Goal: Task Accomplishment & Management: Manage account settings

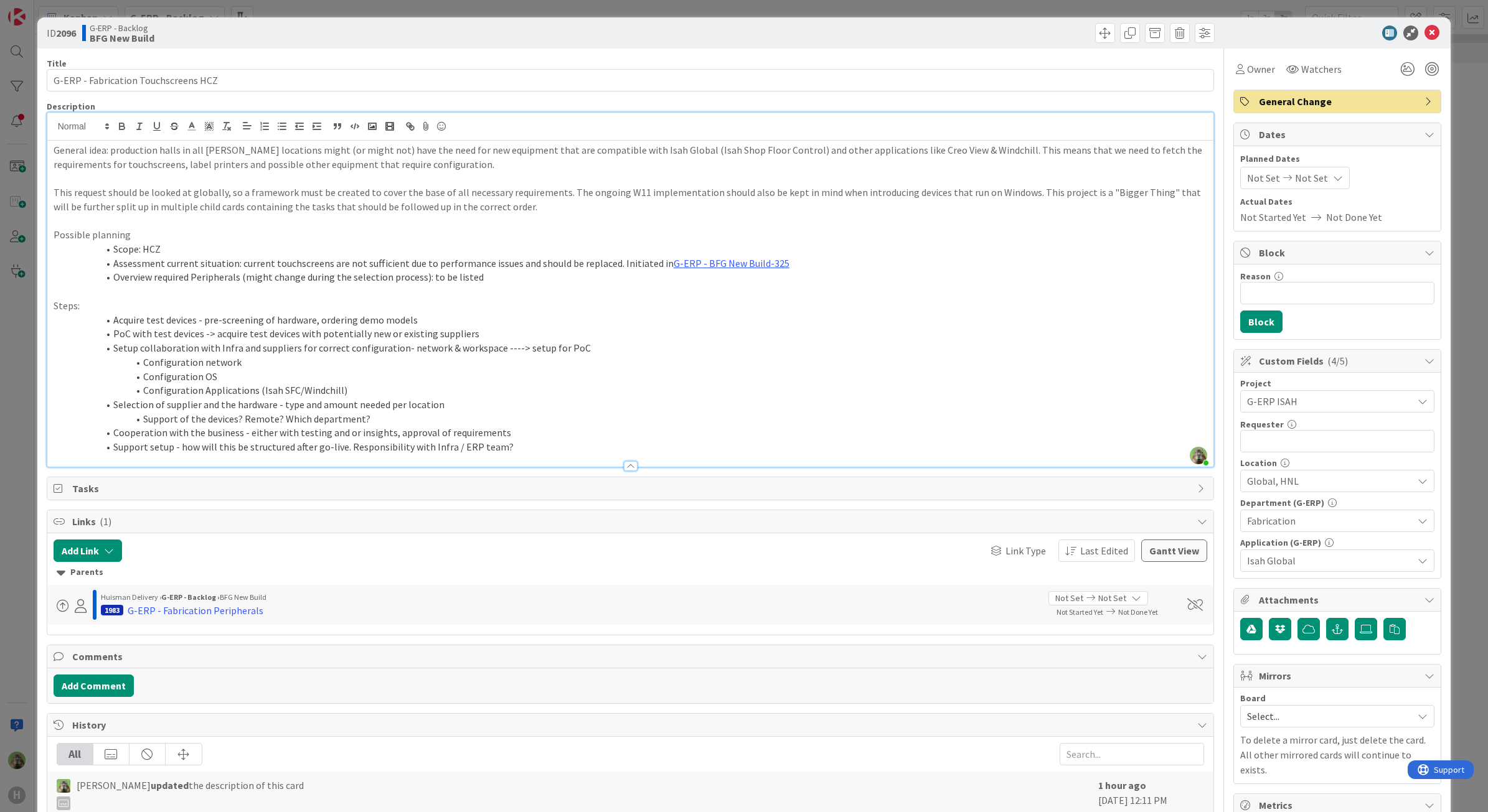
click at [27, 454] on div "ID 2096 G-ERP - Backlog BFG New Build Title 36 / 128 G-ERP - Fabrication Touchs…" at bounding box center [744, 406] width 1488 height 812
click at [27, 390] on div "ID 2096 G-ERP - Backlog BFG New Build Title 36 / 128 G-ERP - Fabrication Touchs…" at bounding box center [744, 406] width 1488 height 812
click at [1427, 39] on icon at bounding box center [1432, 33] width 15 height 15
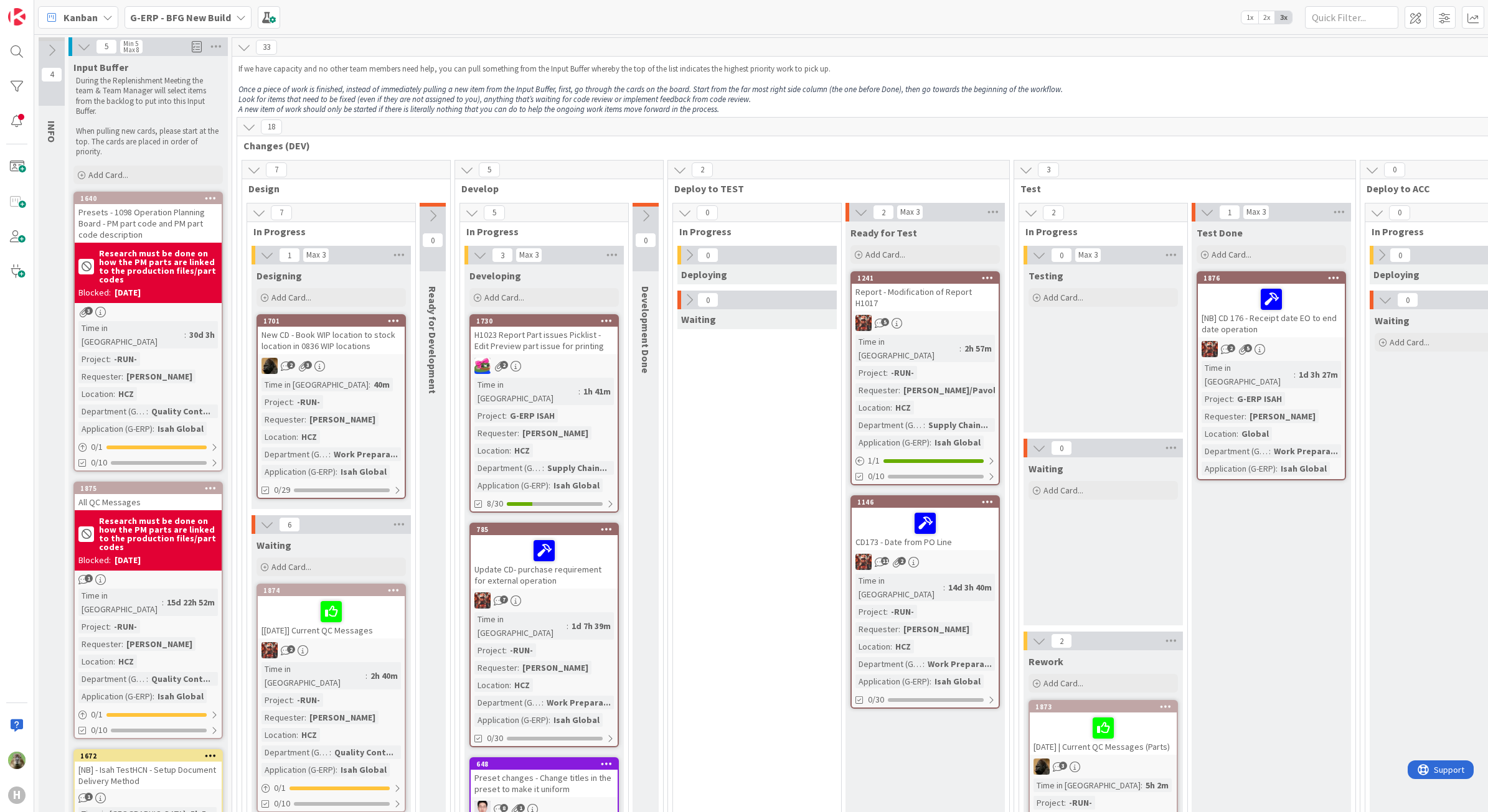
click at [232, 27] on div "G-ERP - BFG New Build" at bounding box center [188, 17] width 127 height 23
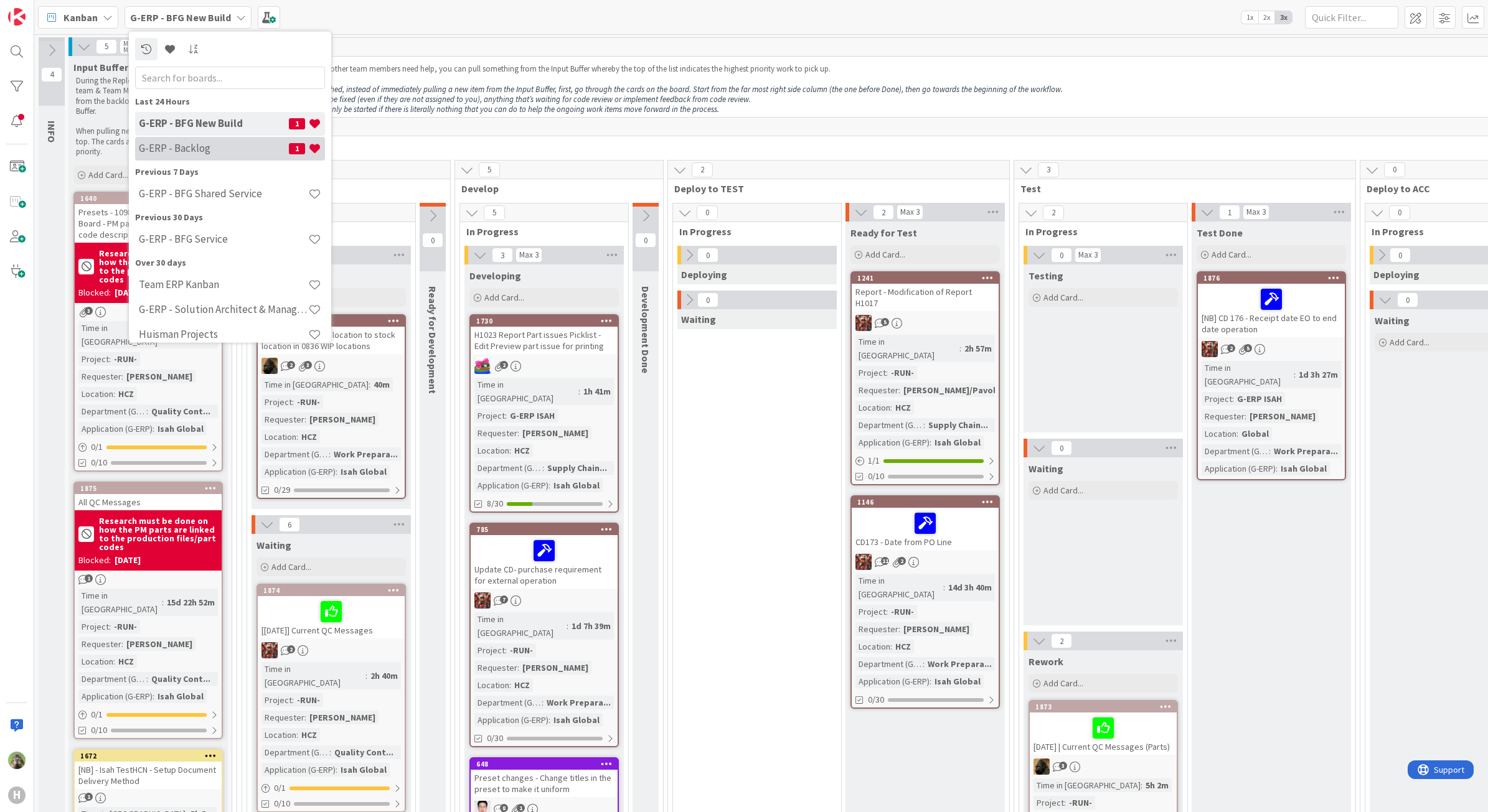
click at [259, 146] on h4 "G-ERP - Backlog" at bounding box center [214, 148] width 150 height 12
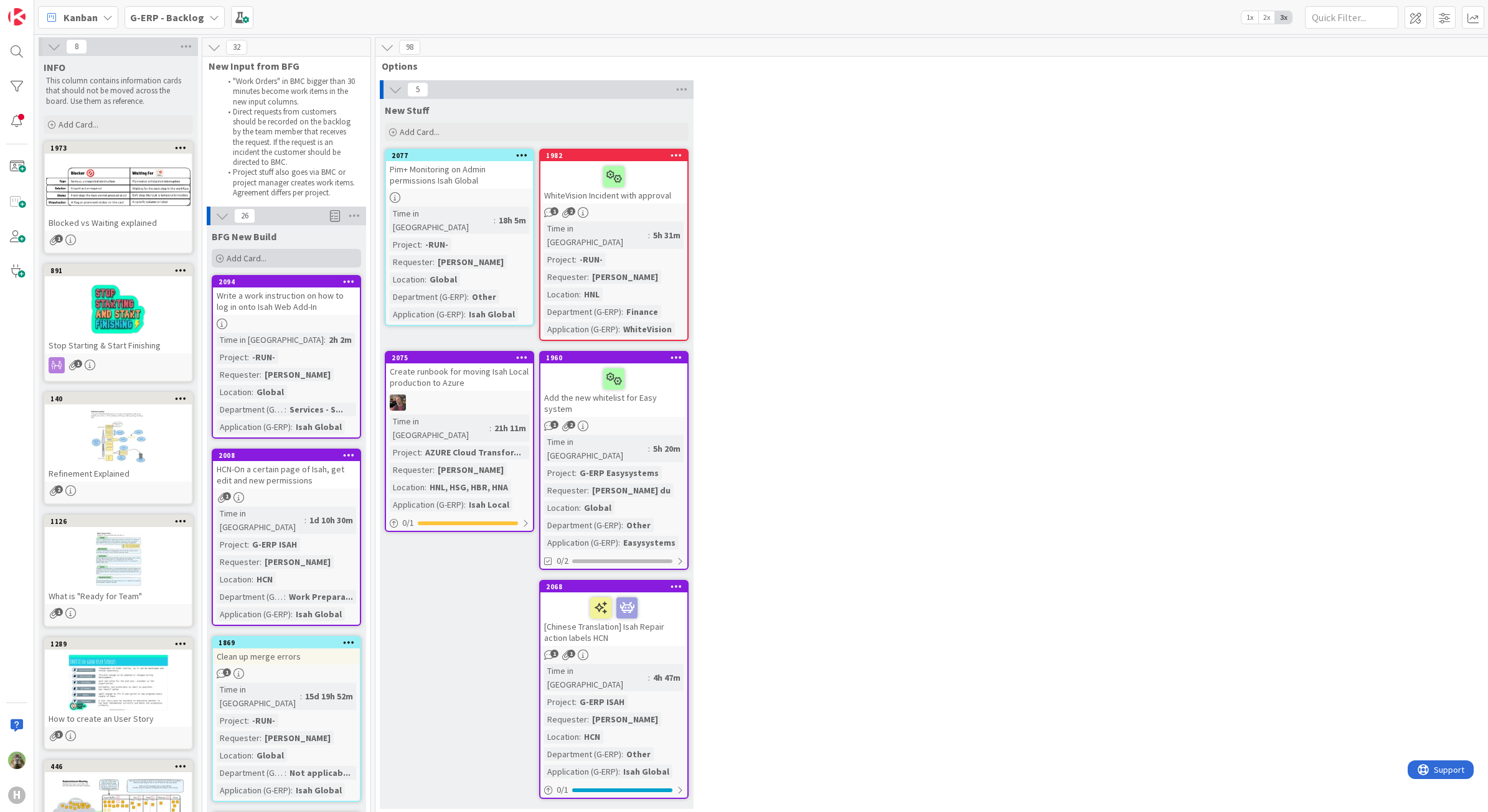
click at [250, 250] on div "Add Card..." at bounding box center [286, 258] width 149 height 19
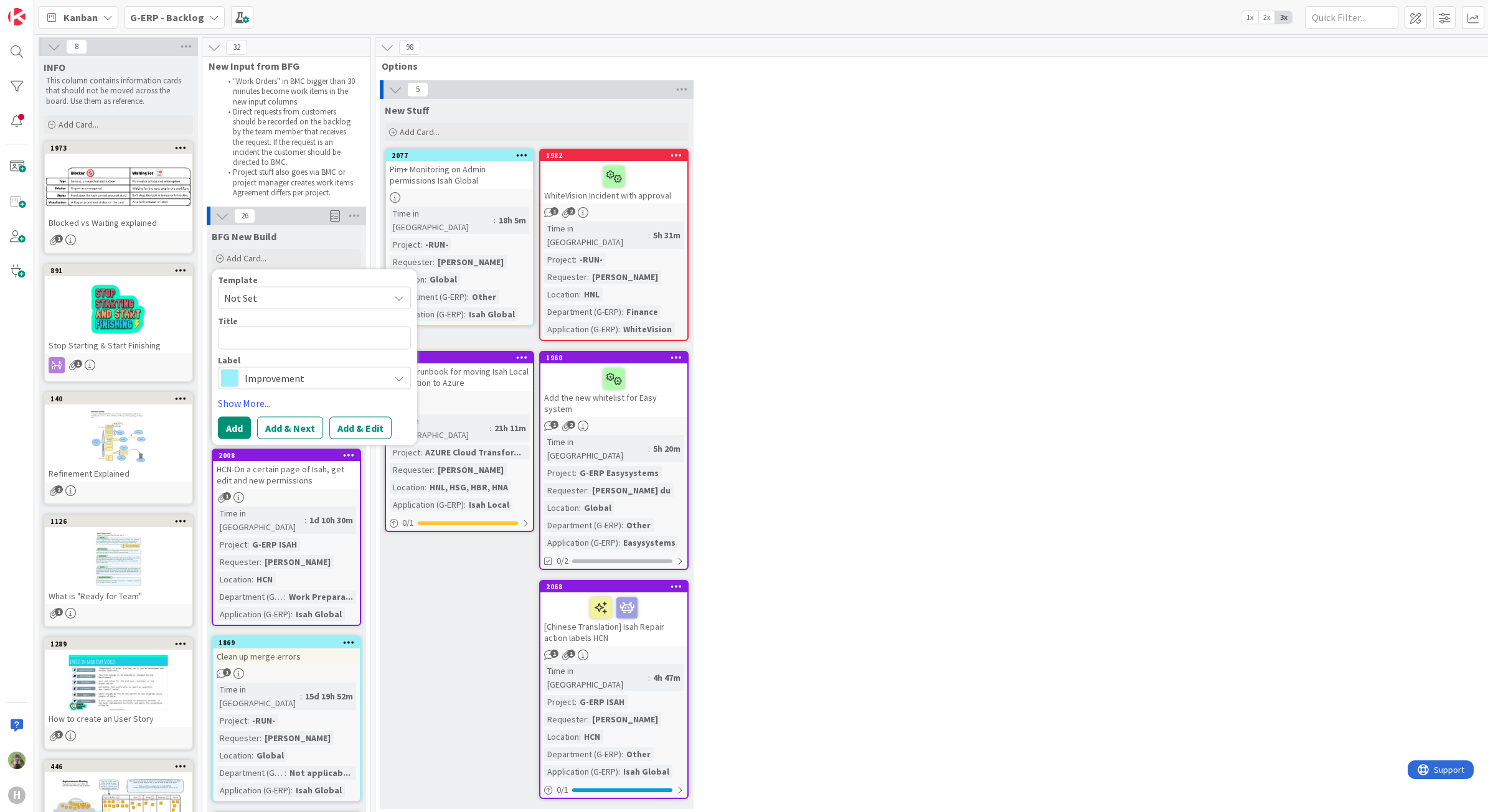
type textarea "x"
type textarea "P"
type textarea "x"
type textarea "H"
type textarea "x"
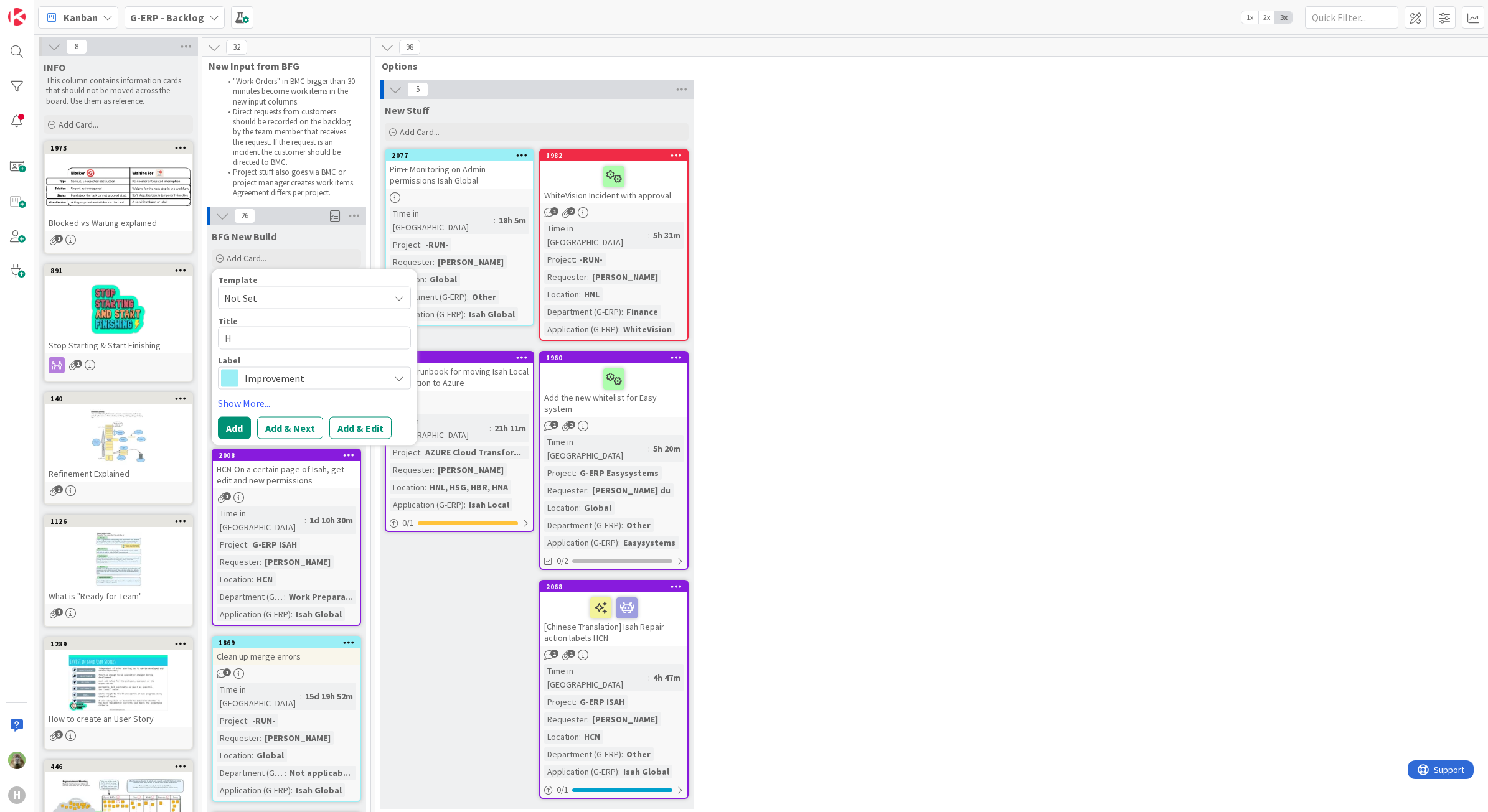
type textarea "HN"
type textarea "x"
type textarea "HNL"
type textarea "x"
type textarea "HNL"
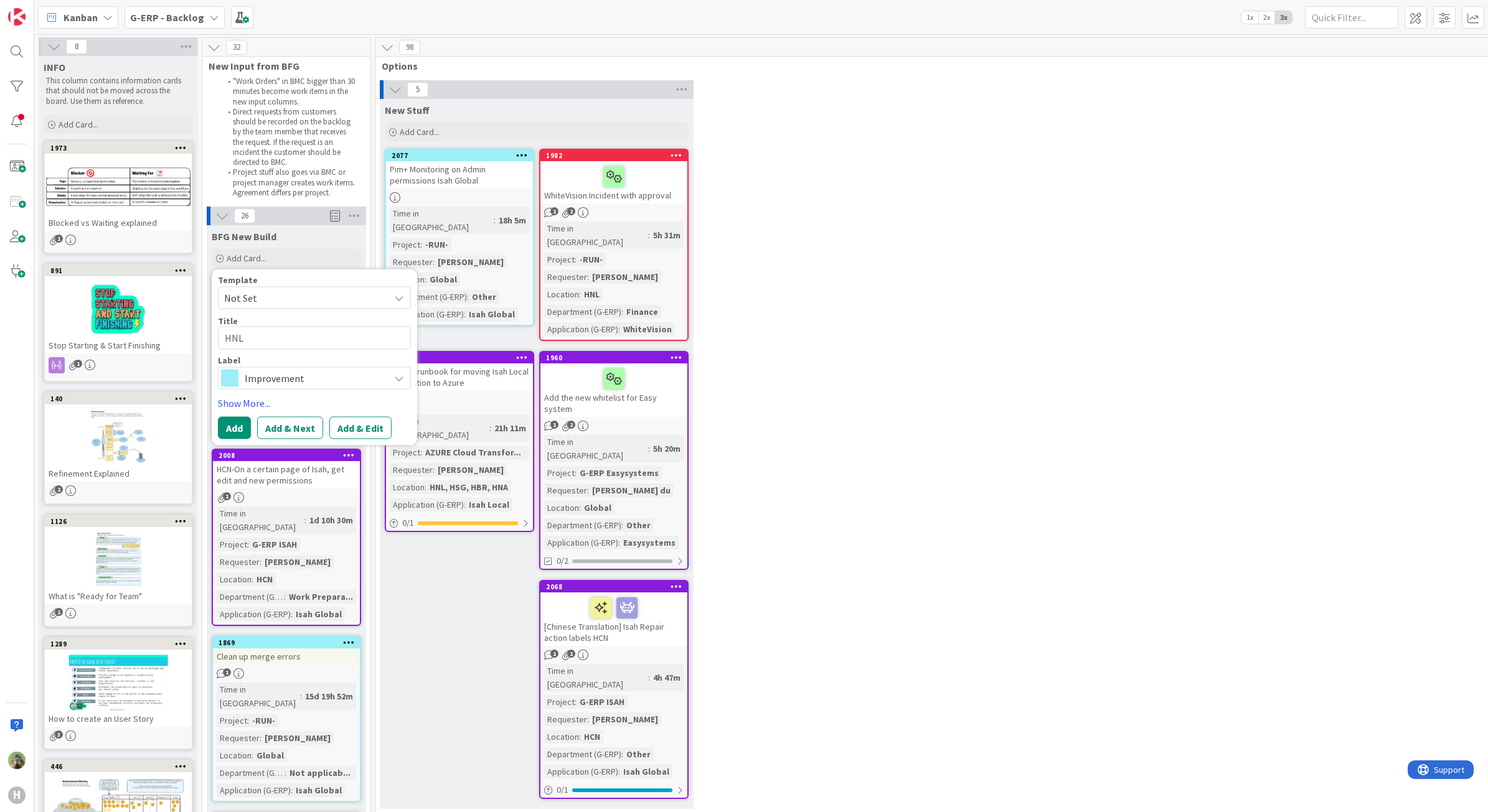
type textarea "x"
type textarea "HNL P"
type textarea "x"
type textarea "HNL P6"
type textarea "x"
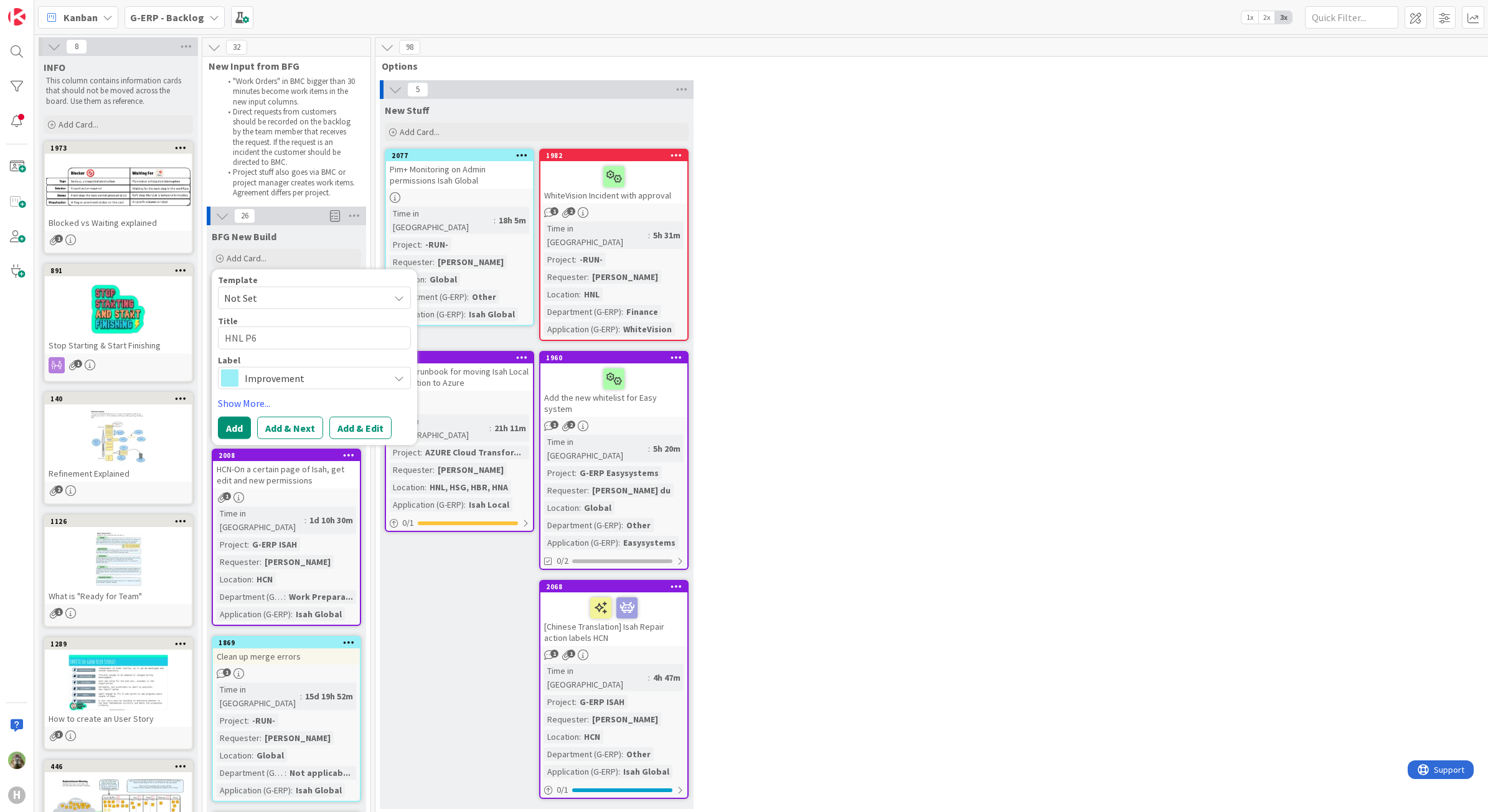
type textarea "HNL P6"
type textarea "x"
type textarea "HNL P6 t"
type textarea "x"
type textarea "HNL P6 te"
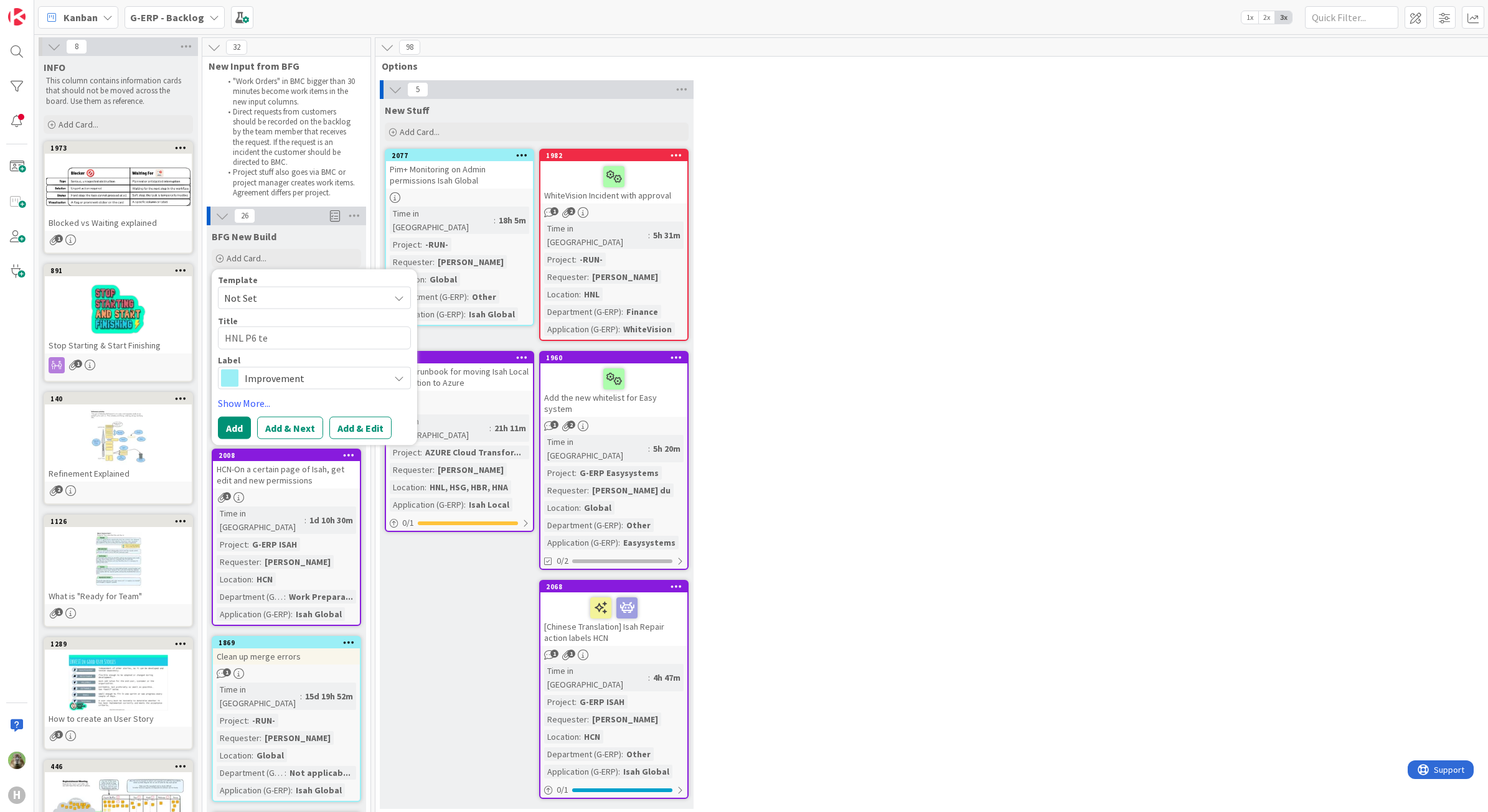
type textarea "x"
type textarea "HNL P6 tes"
type textarea "x"
type textarea "HNL P6 test"
type textarea "x"
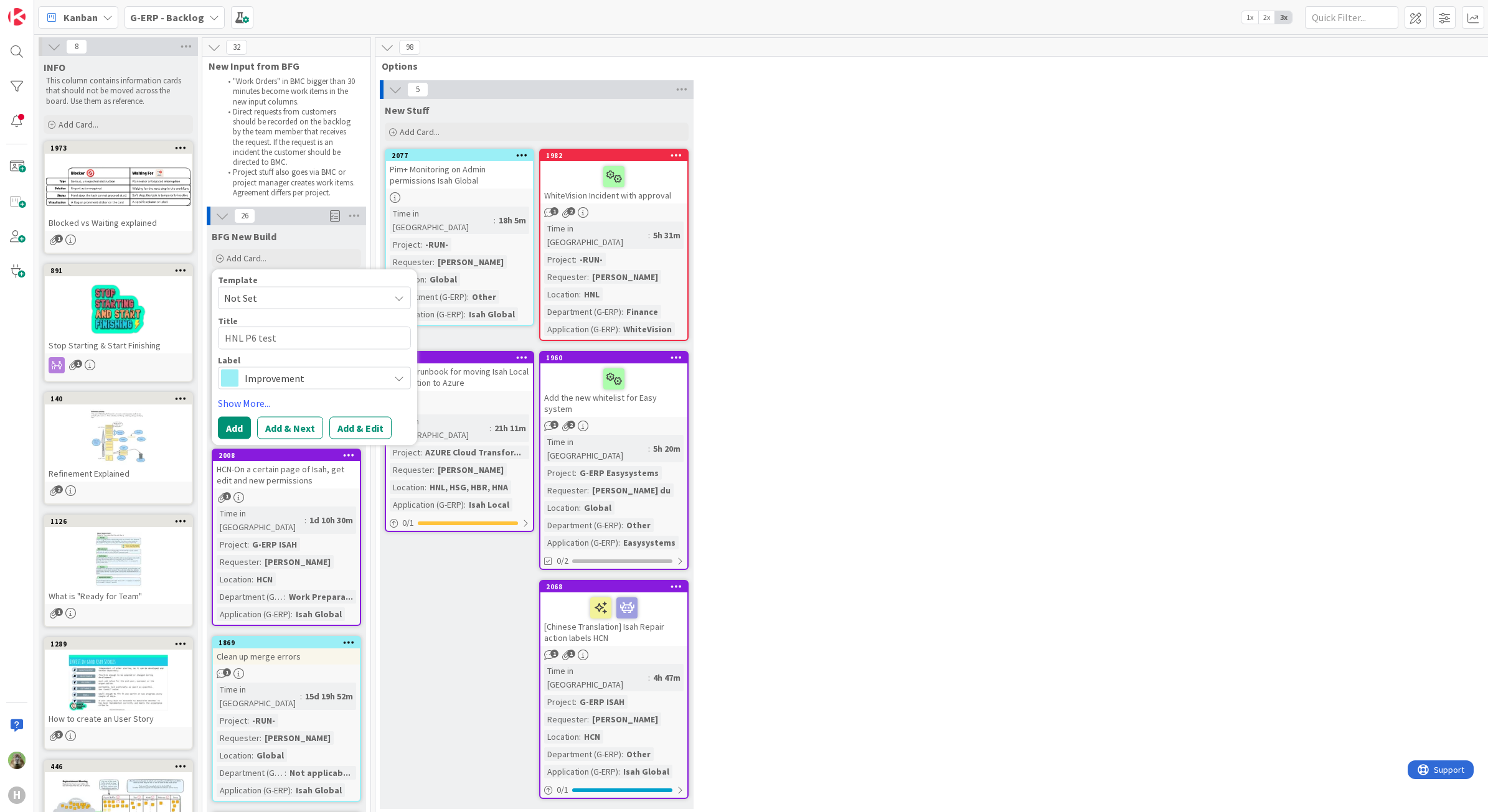
type textarea "HNL P6 test"
type textarea "x"
type textarea "HNL P6 test -"
type textarea "x"
type textarea "HNL P6 test - F"
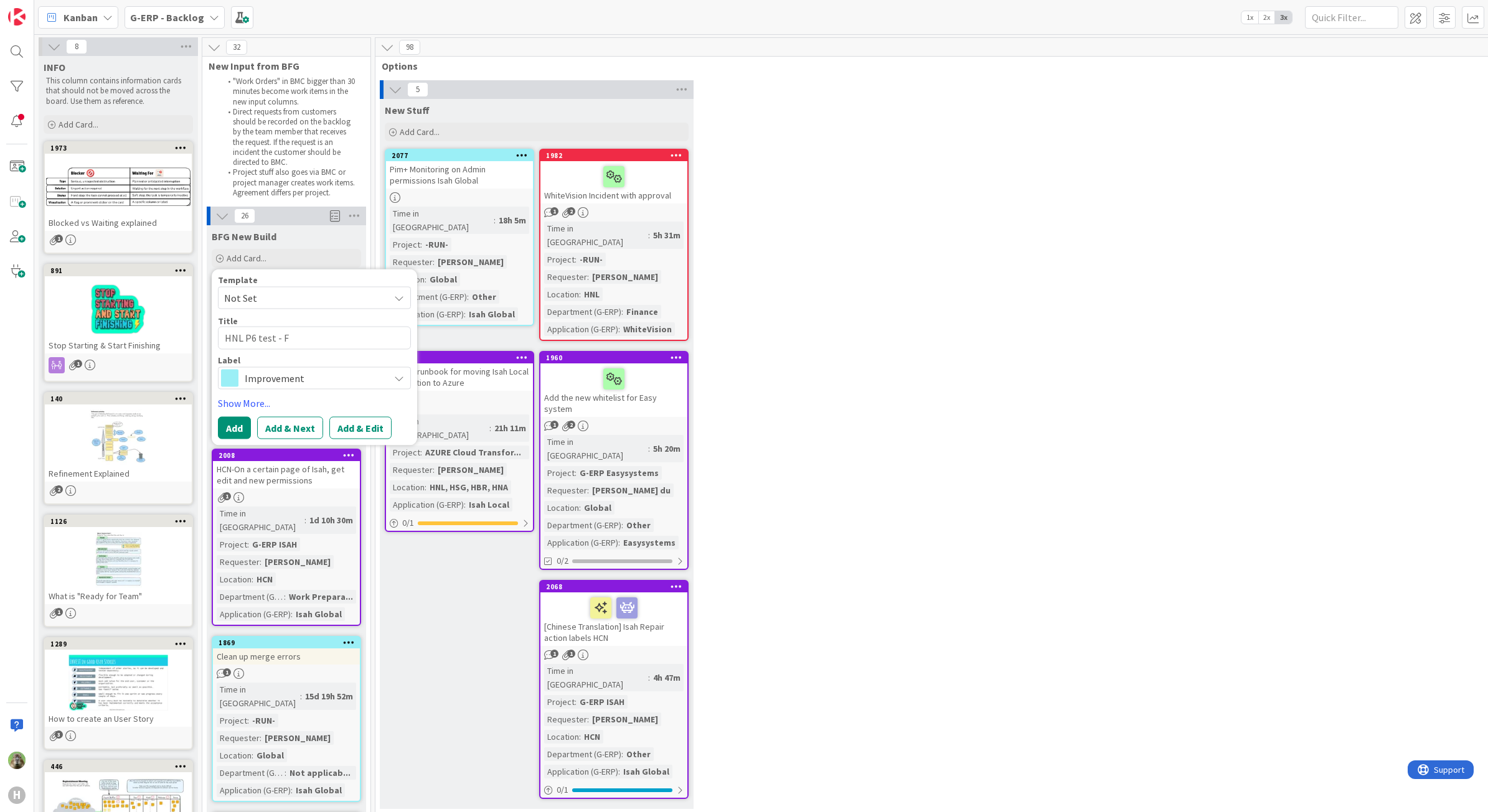
type textarea "x"
type textarea "HNL P6 test - Fl"
type textarea "x"
type textarea "HNL P6 test - Flin"
type textarea "x"
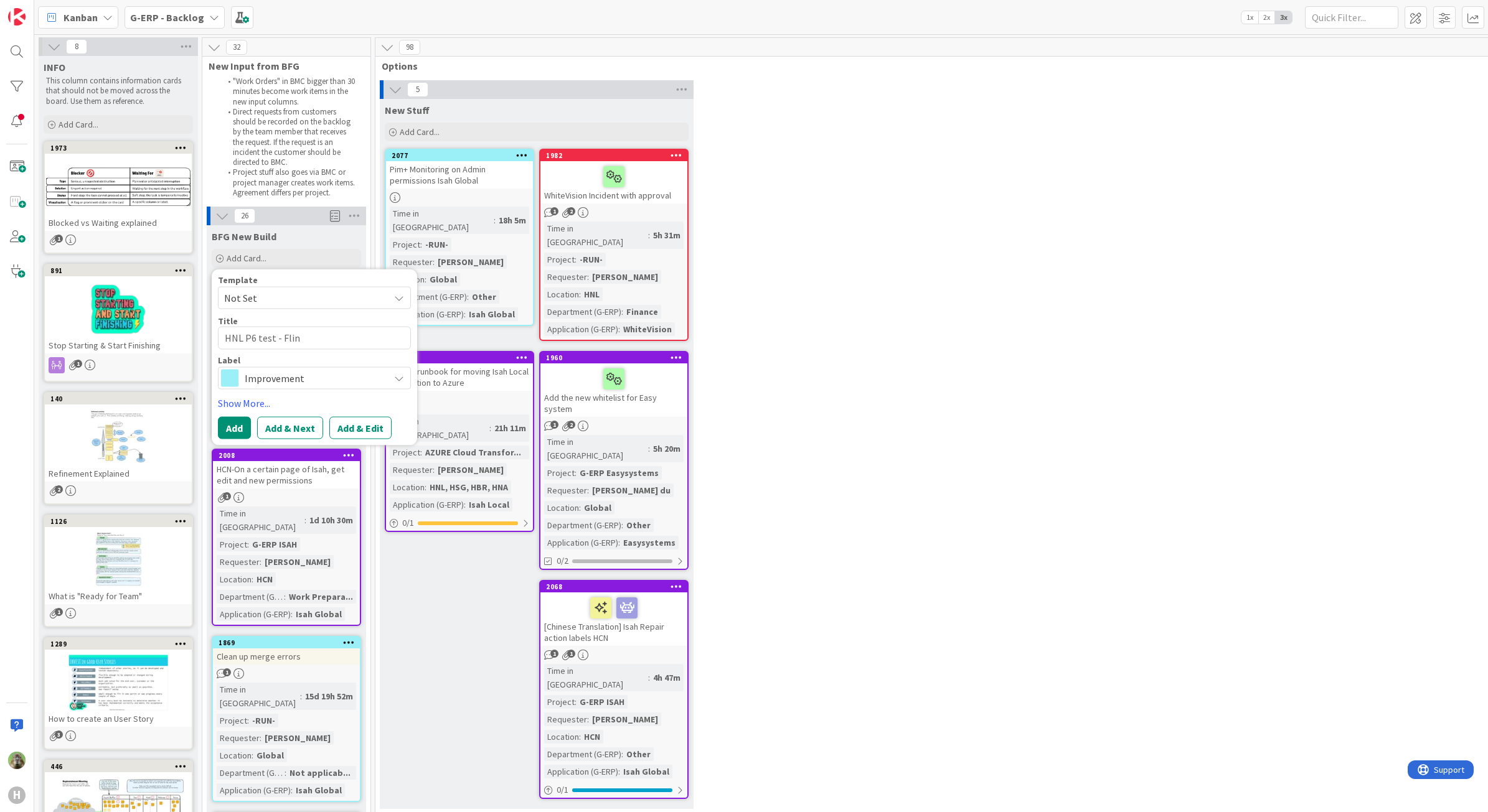
type textarea "HNL P6 test - Flint"
type textarea "x"
type textarea "HNL P6 test - Flin"
type textarea "x"
type textarea "HNL P6 test - Fli"
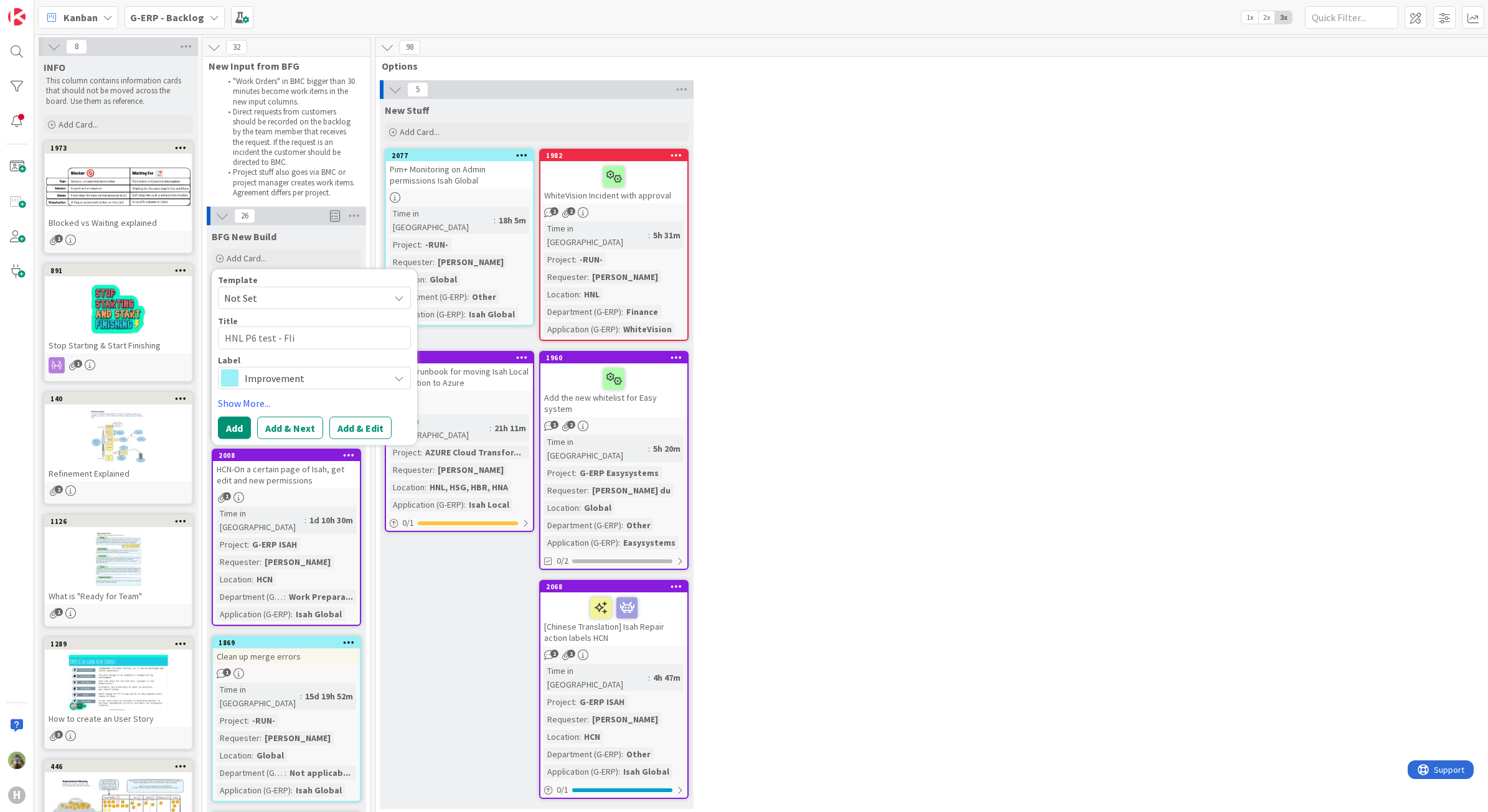
type textarea "x"
type textarea "HNL P6 test - Fl"
type textarea "x"
type textarea "HNL P6 test - F"
type textarea "x"
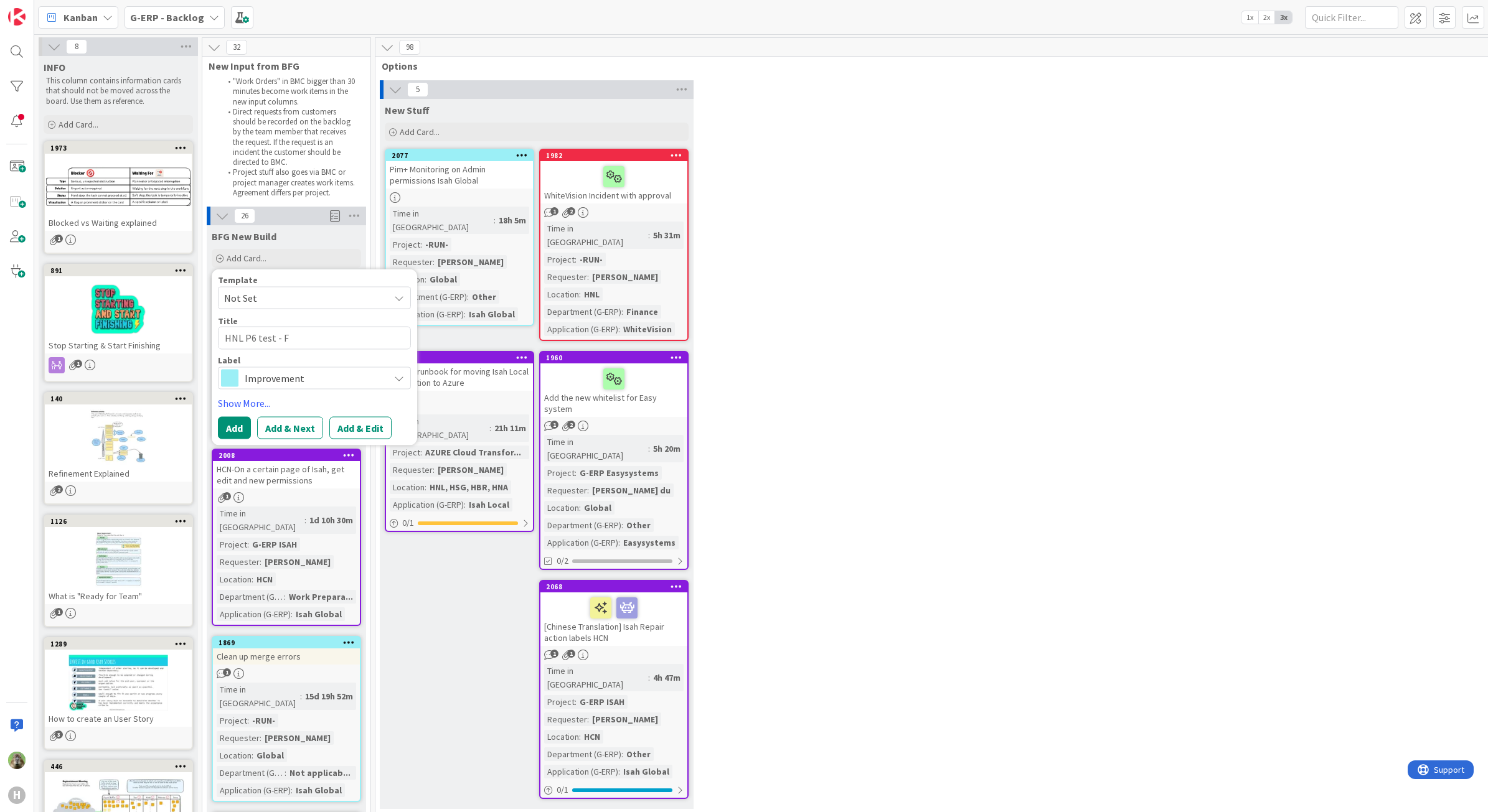
type textarea "HNL P6 test -"
type textarea "x"
type textarea "HNL P6 test - I"
type textarea "x"
type textarea "HNL P6 test - In"
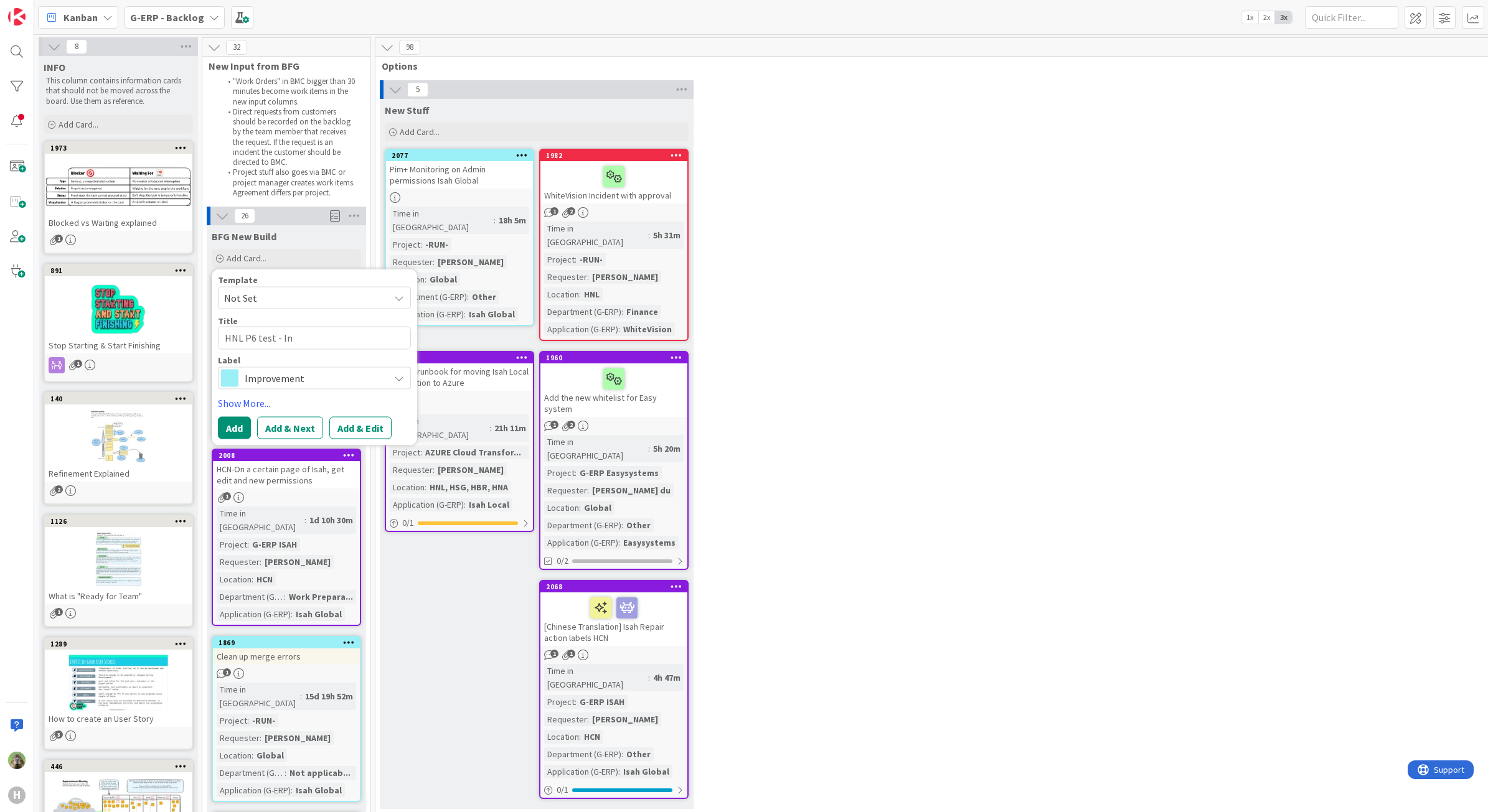
type textarea "x"
type textarea "HNL P6 test - Inf"
type textarea "x"
type textarea "HNL P6 test - Info"
type textarea "x"
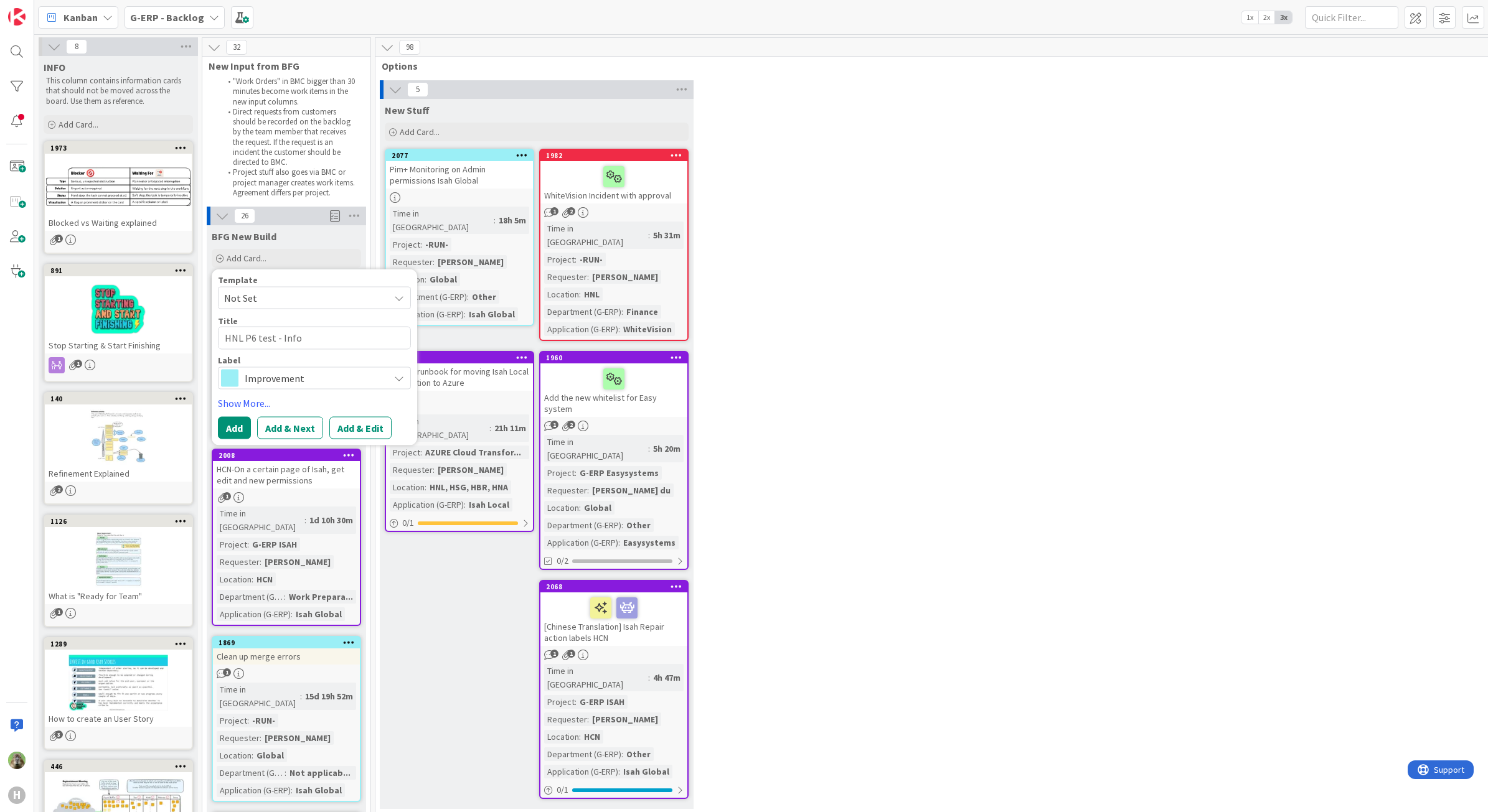
type textarea "HNL P6 test - Inf"
type textarea "x"
type textarea "HNL P6 test - In"
type textarea "x"
type textarea "HNL P6 test - I"
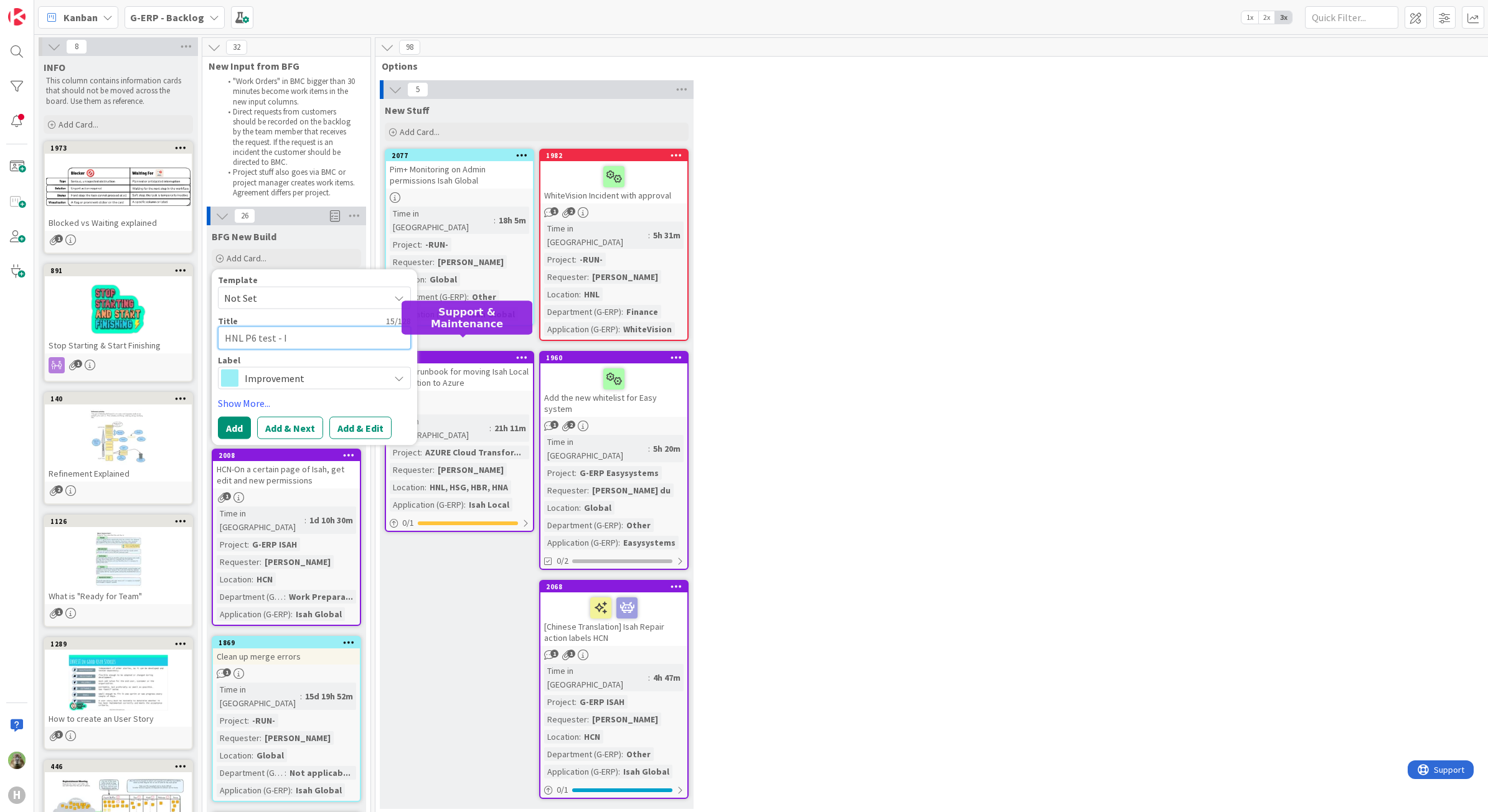
type textarea "x"
type textarea "HNL P6 test -"
type textarea "x"
type textarea "HNL P6 test - I"
type textarea "x"
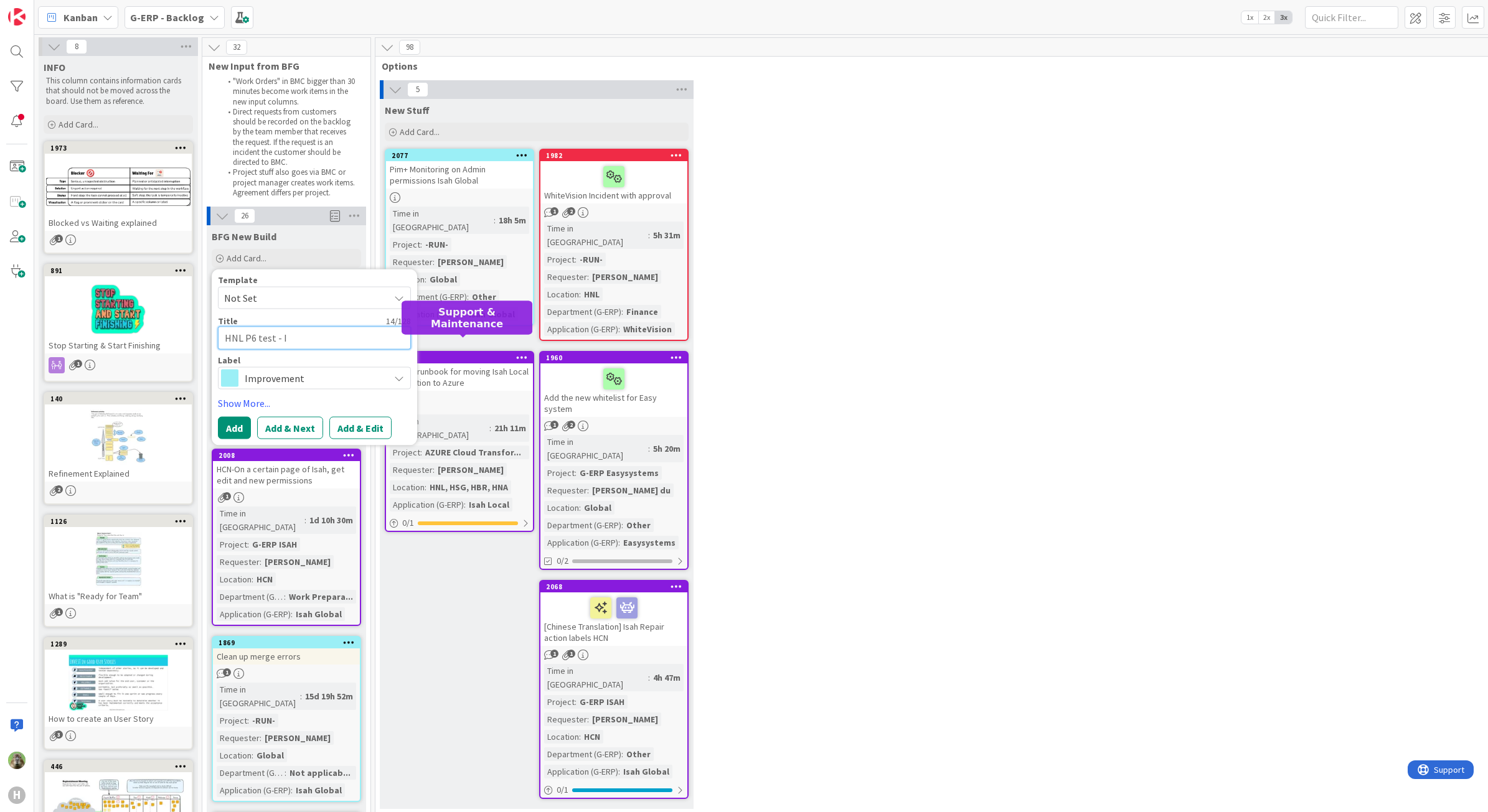
type textarea "HNL P6 test - In"
type textarea "x"
type textarea "HNL P6 test - Info"
type textarea "x"
type textarea "HNL P6 test - Infor"
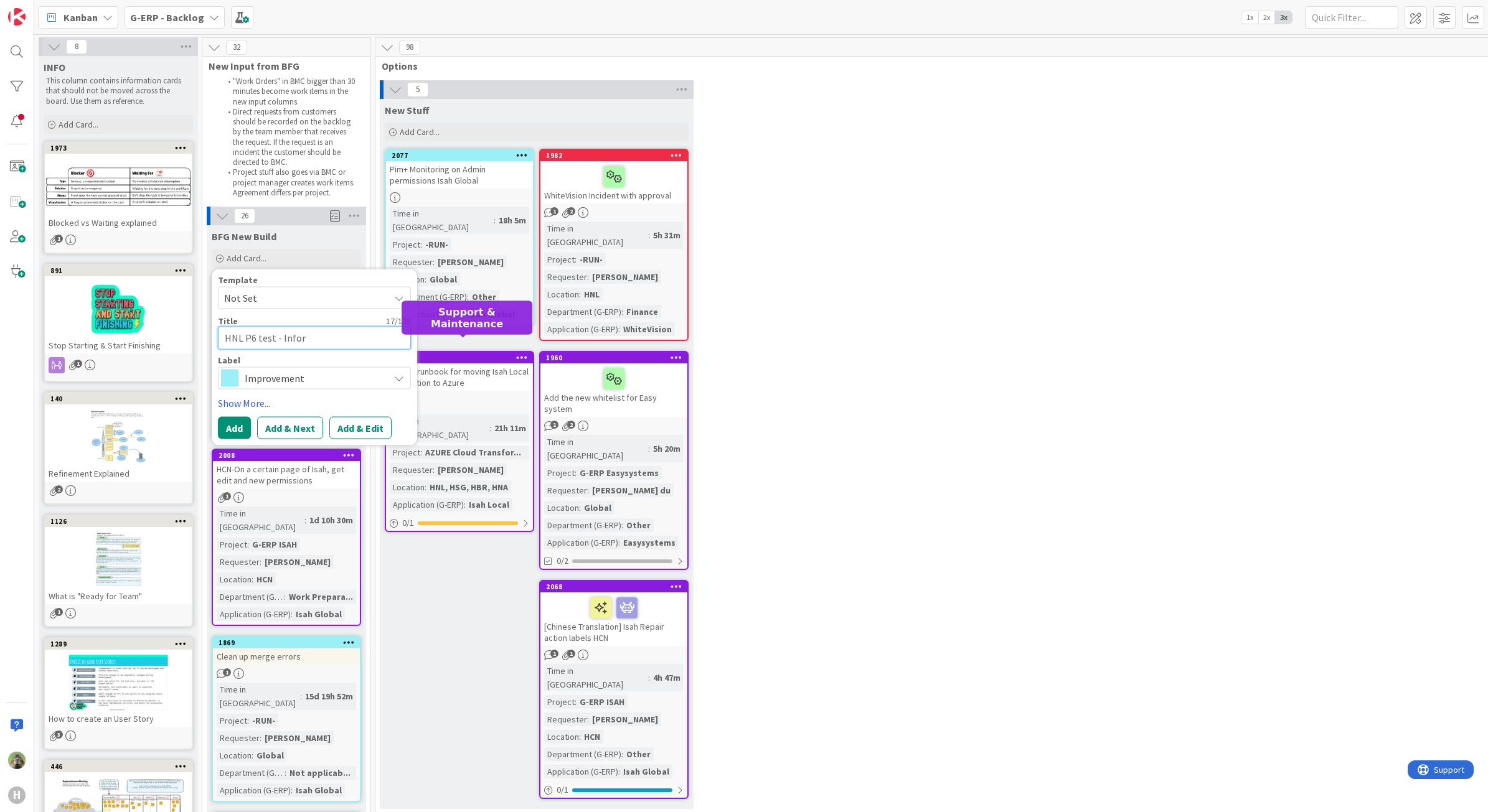
type textarea "x"
type textarea "HNL P6 test - Informa"
type textarea "x"
type textarea "HNL P6 test - Informat"
type textarea "x"
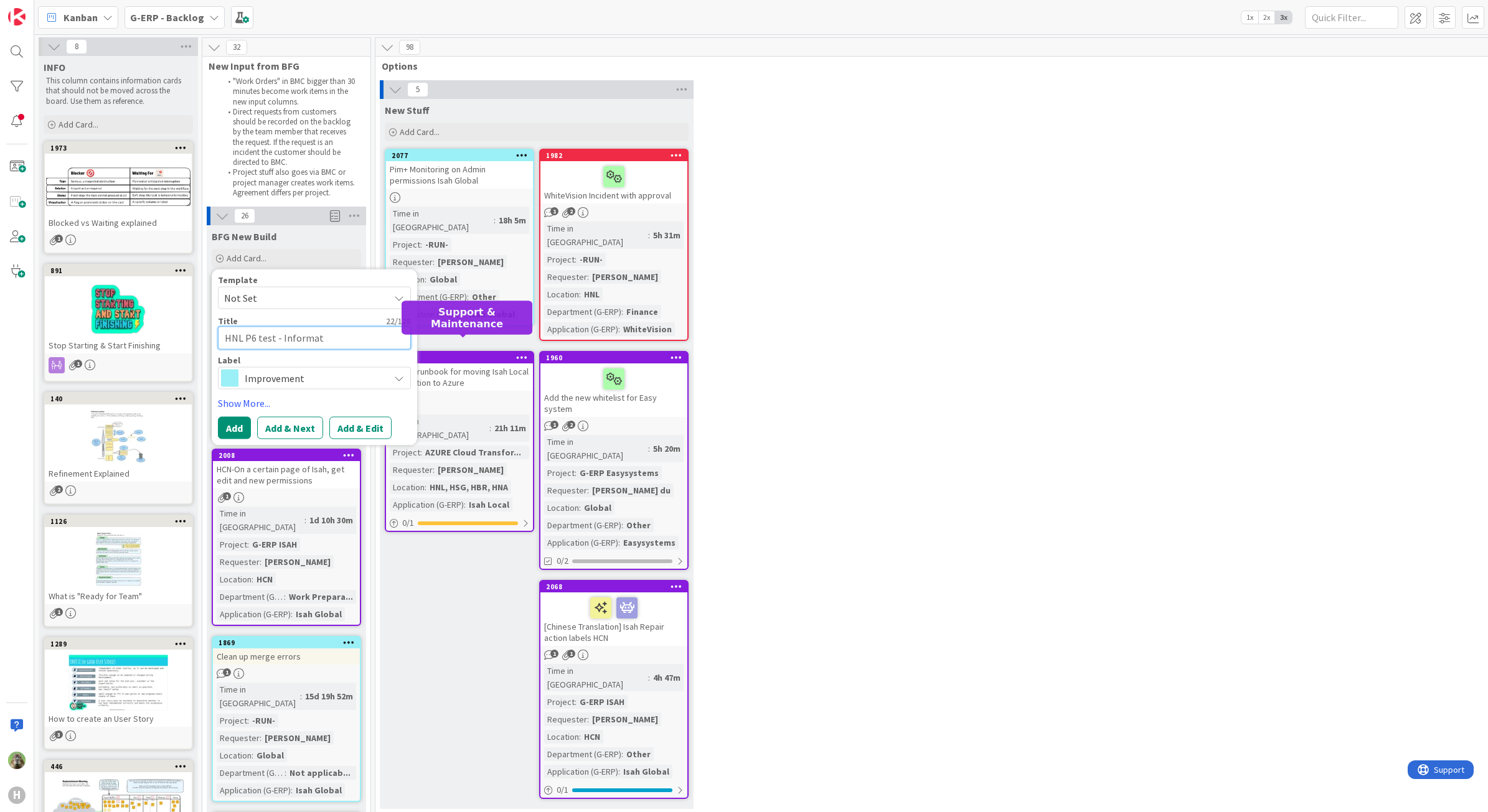
type textarea "HNL P6 test - Informa"
type textarea "x"
type textarea "HNL P6 test - Inform"
type textarea "x"
type textarea "HNL P6 test - Infor"
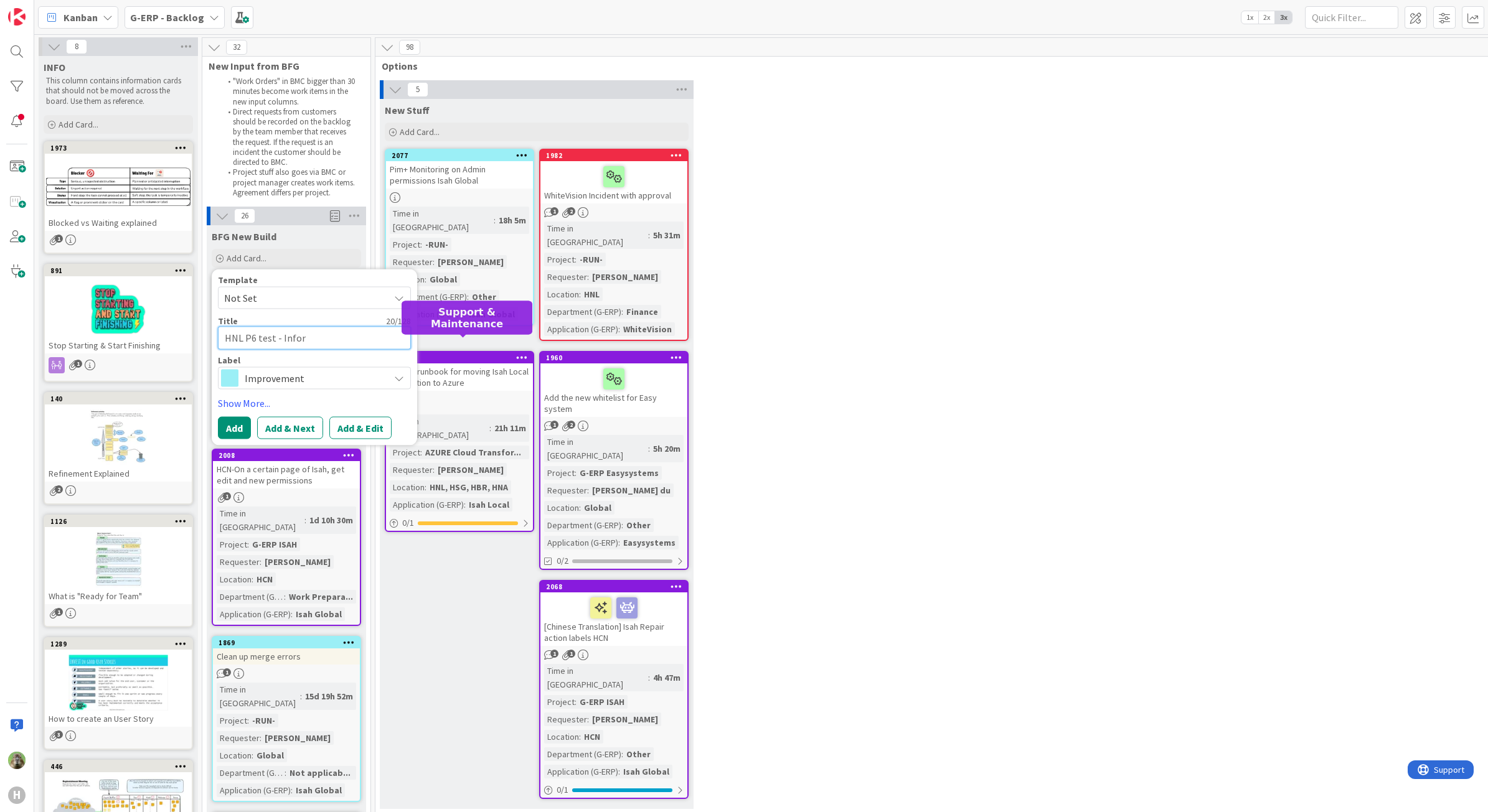
type textarea "x"
type textarea "HNL P6 test - Info"
type textarea "x"
type textarea "HNL P6 test - Inf"
type textarea "x"
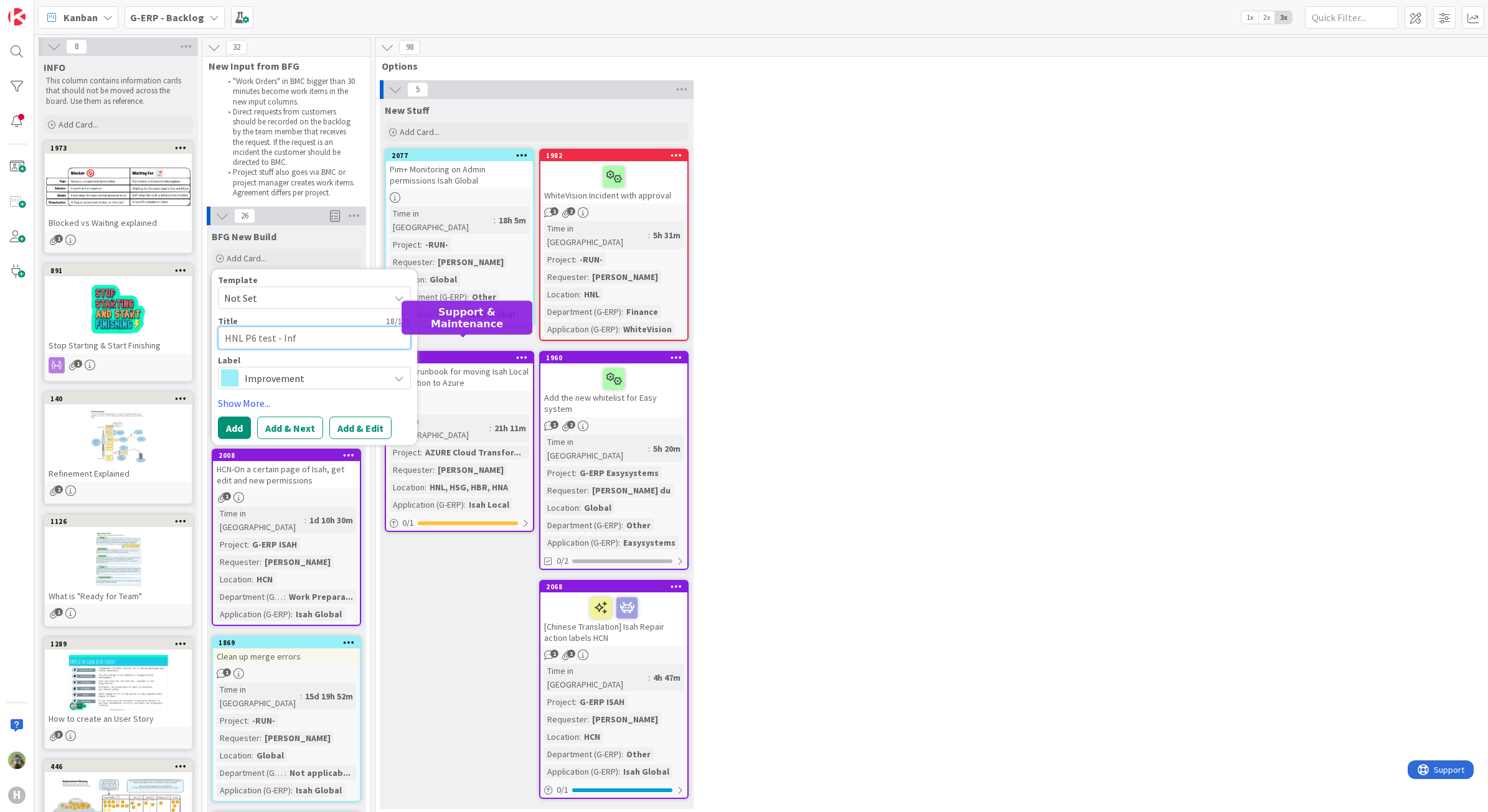
type textarea "HNL P6 test - In"
type textarea "x"
type textarea "HNL P6 test -"
type textarea "x"
type textarea "HNL P6 test - P"
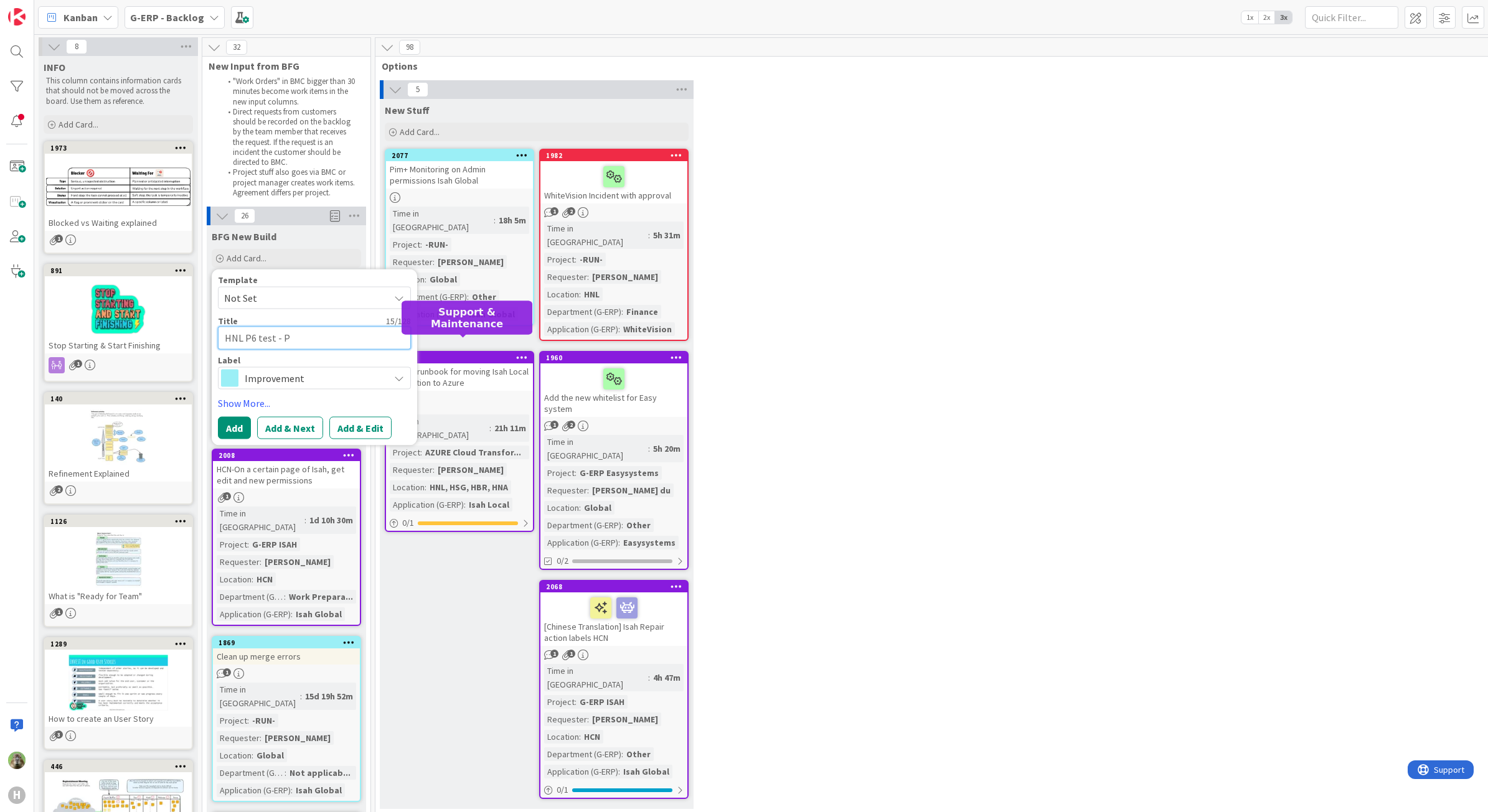
type textarea "x"
type textarea "HNL P6 test - Pr"
type textarea "x"
type textarea "HNL P6 test - Proc"
type textarea "x"
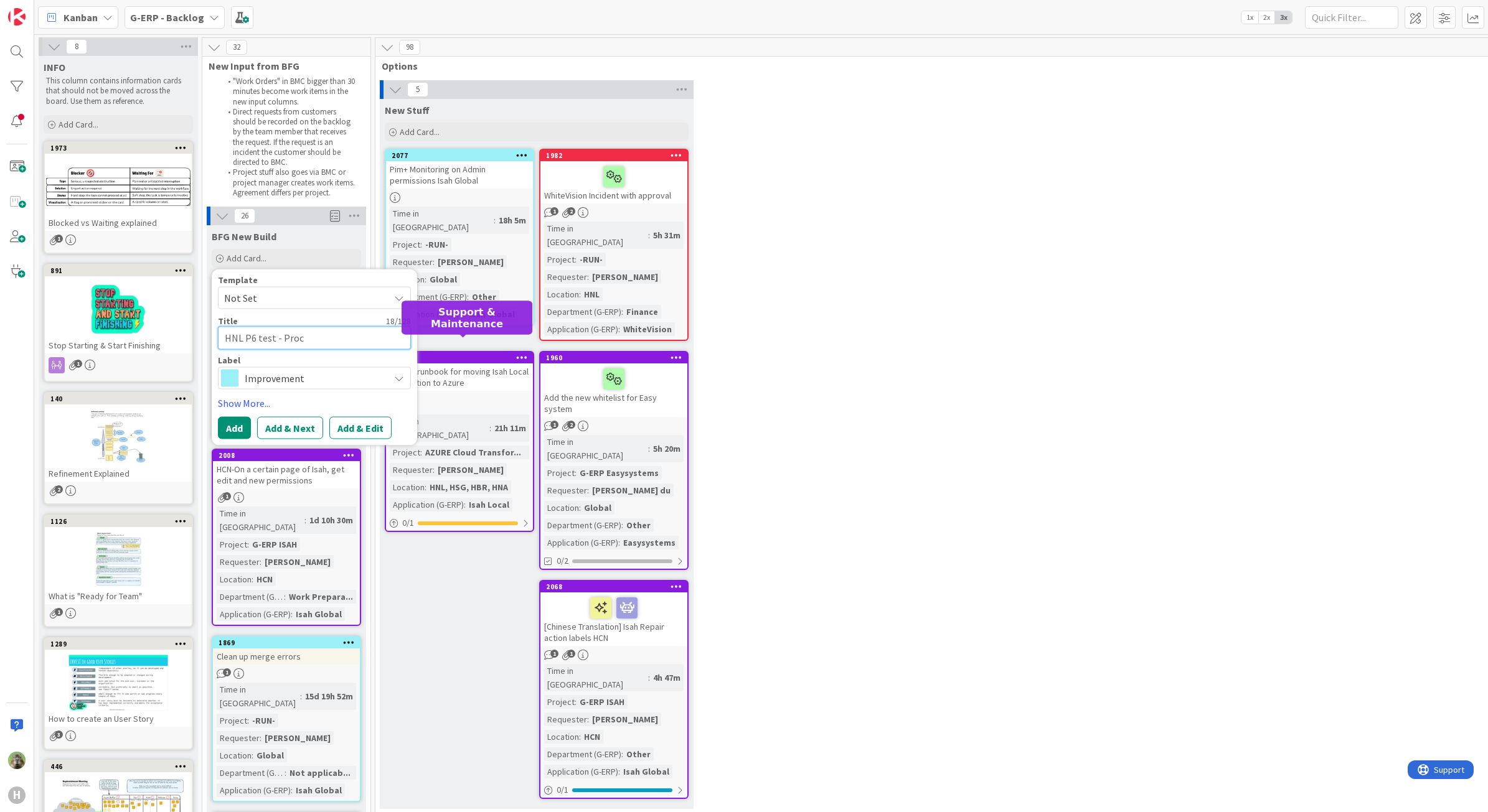
type textarea "HNL P6 test - Proce"
type textarea "x"
type textarea "HNL P6 test - Proces"
type textarea "x"
type textarea "HNL P6 test - Process"
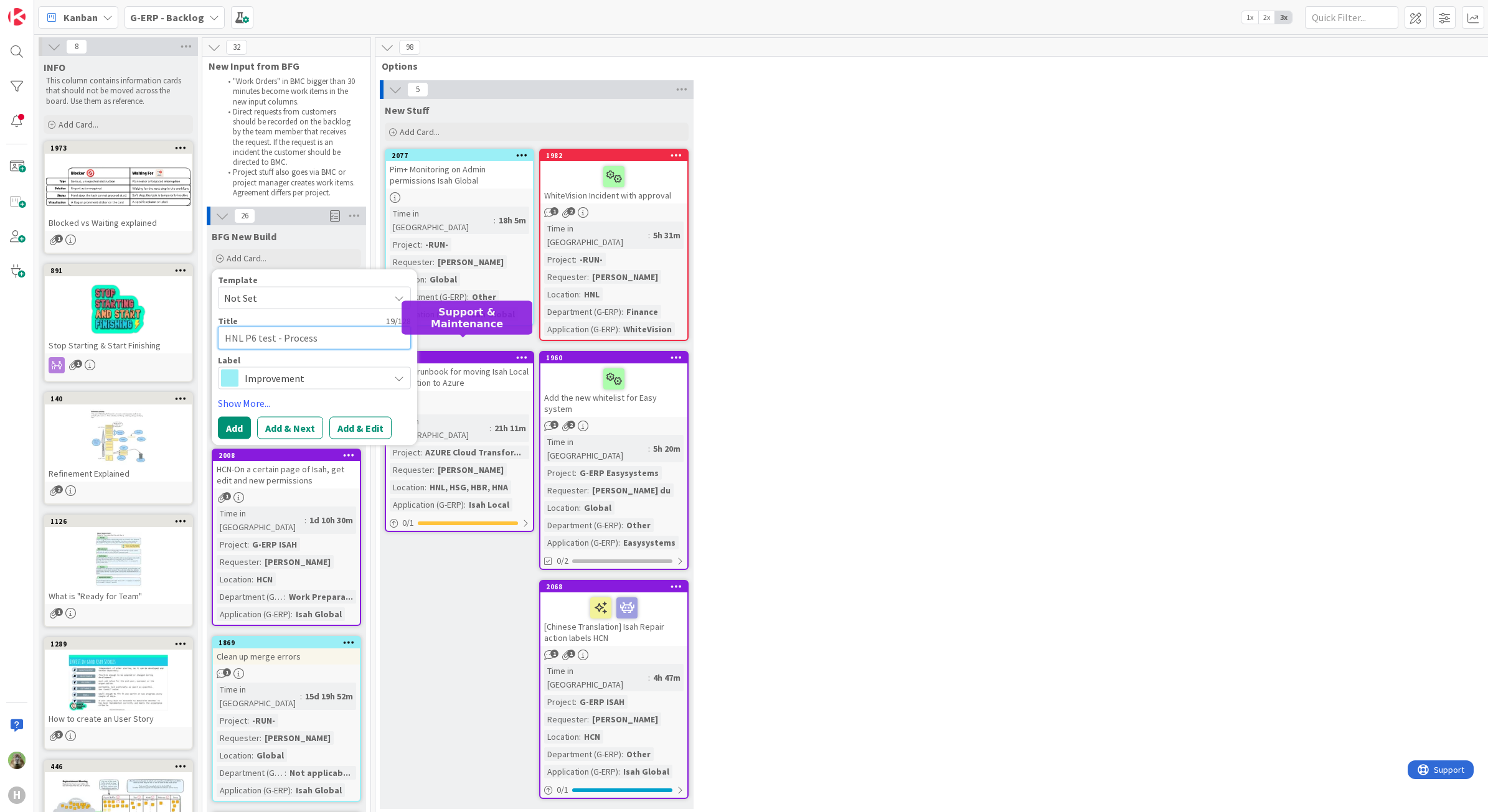
type textarea "x"
type textarea "HNL P6 test - Processe"
type textarea "x"
type textarea "HNL P6 test - Processed"
type textarea "x"
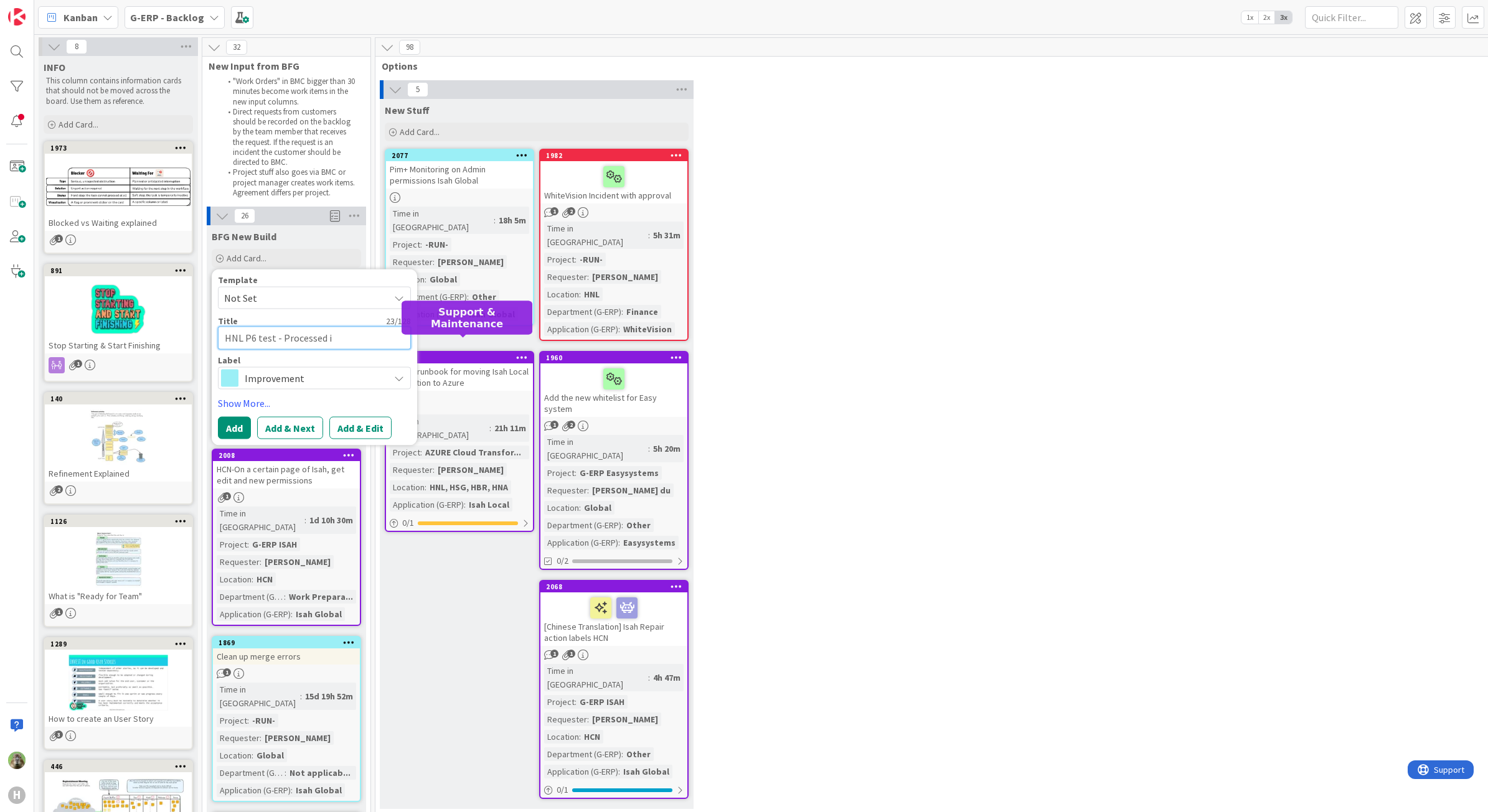
type textarea "HNL P6 test - Processed in"
type textarea "x"
type textarea "HNL P6 test - Processed inf"
type textarea "x"
type textarea "HNL P6 test - Processed info"
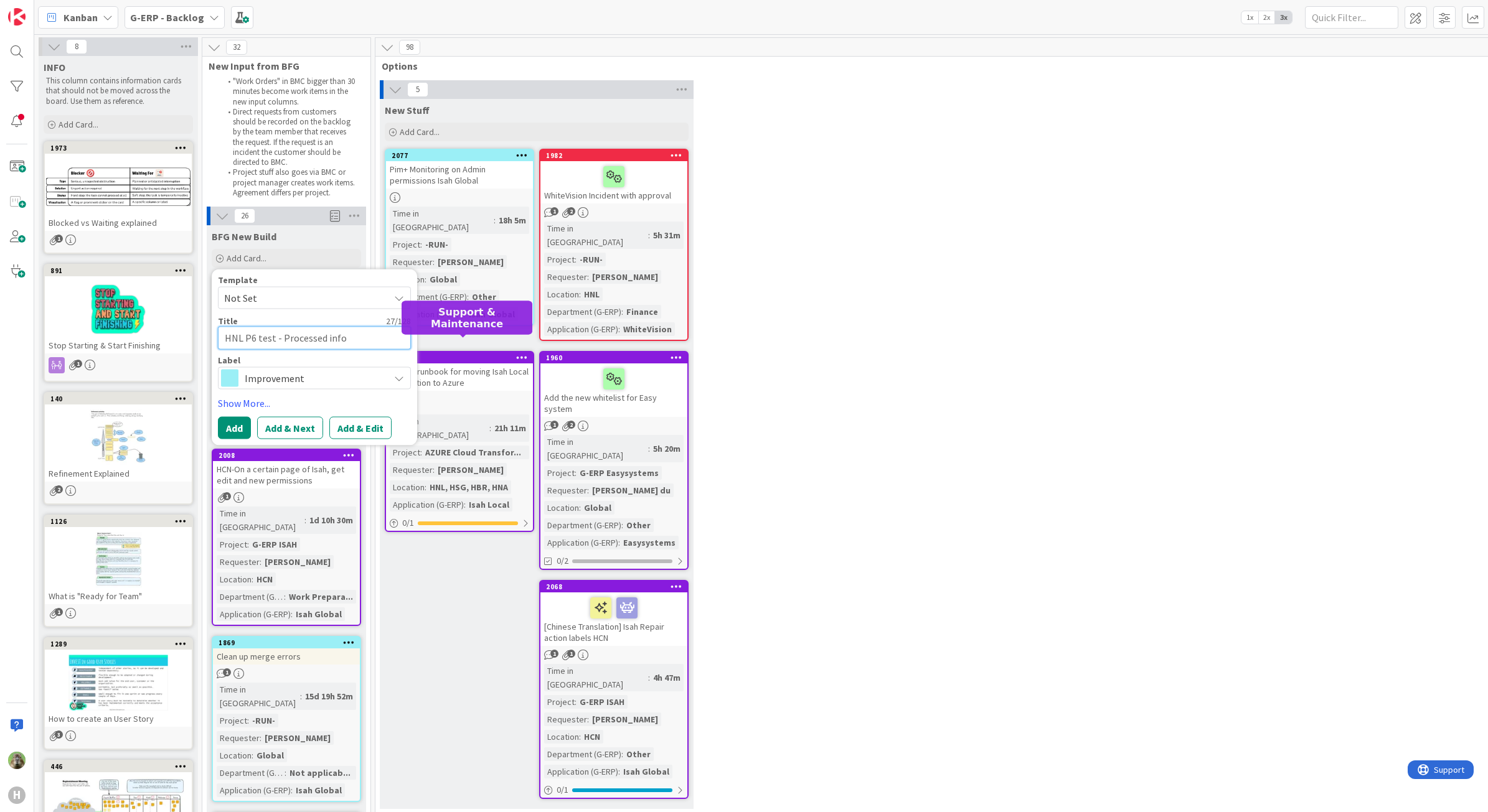
type textarea "x"
type textarea "HNL P6 test - Processed infor"
type textarea "x"
type textarea "HNL P6 test - Processed informa"
type textarea "x"
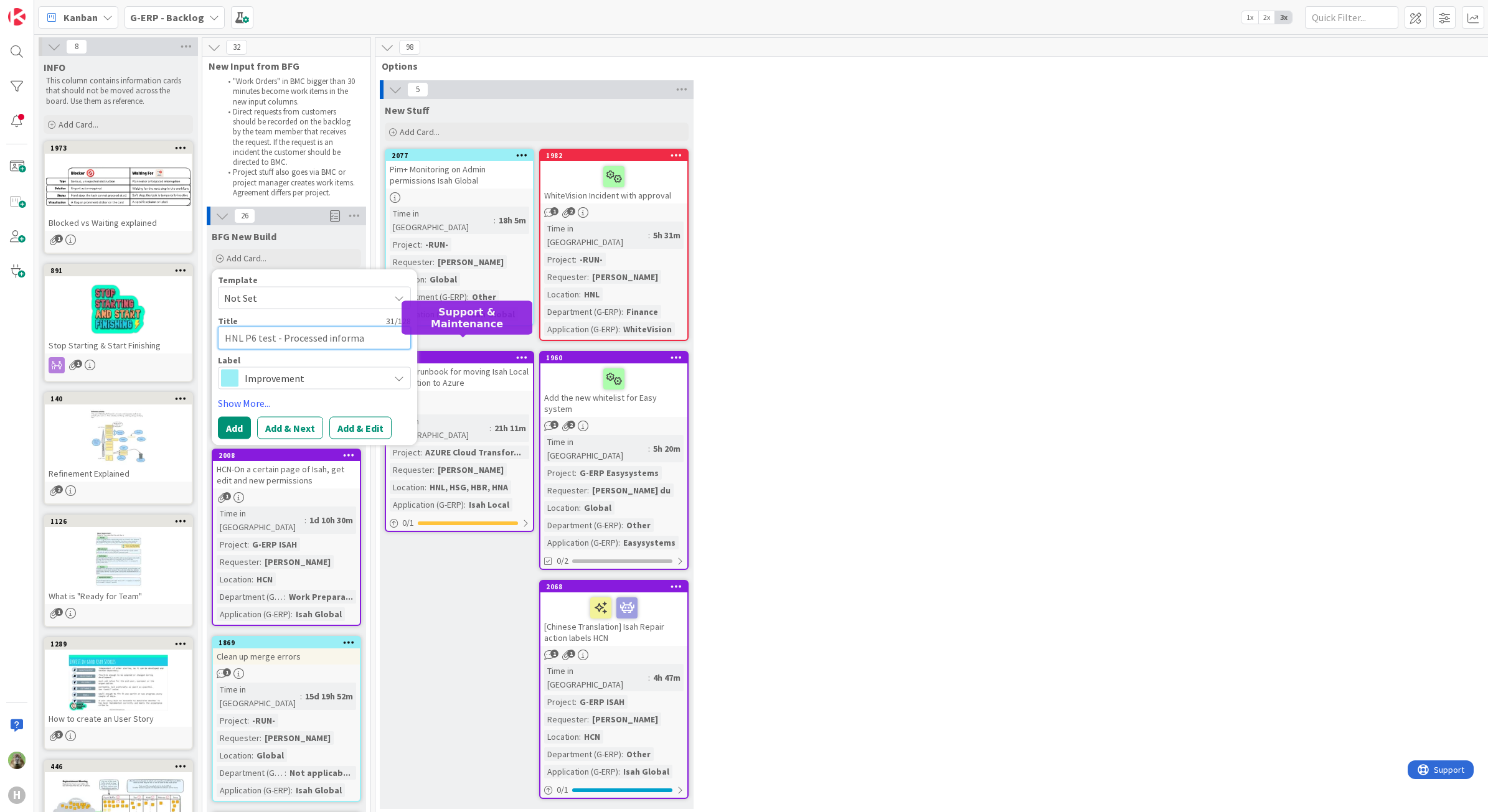
type textarea "HNL P6 test - Processed informat"
type textarea "x"
type textarea "HNL P6 test - Processed informati"
type textarea "x"
type textarea "HNL P6 test - Processed informatio"
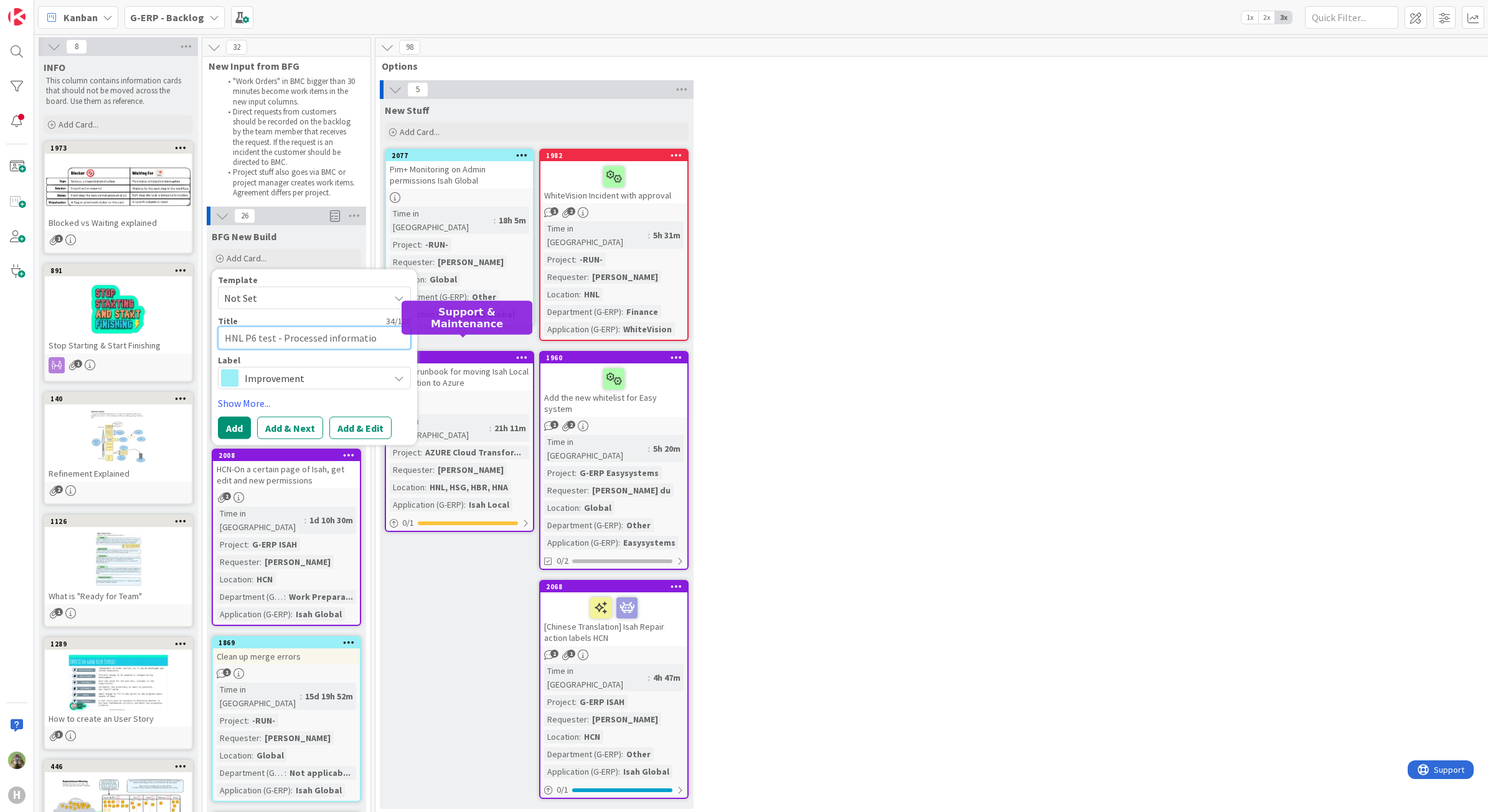
type textarea "x"
type textarea "HNL P6 test - Processed information"
type textarea "x"
type textarea "HNL P6 test - Processed information"
type textarea "x"
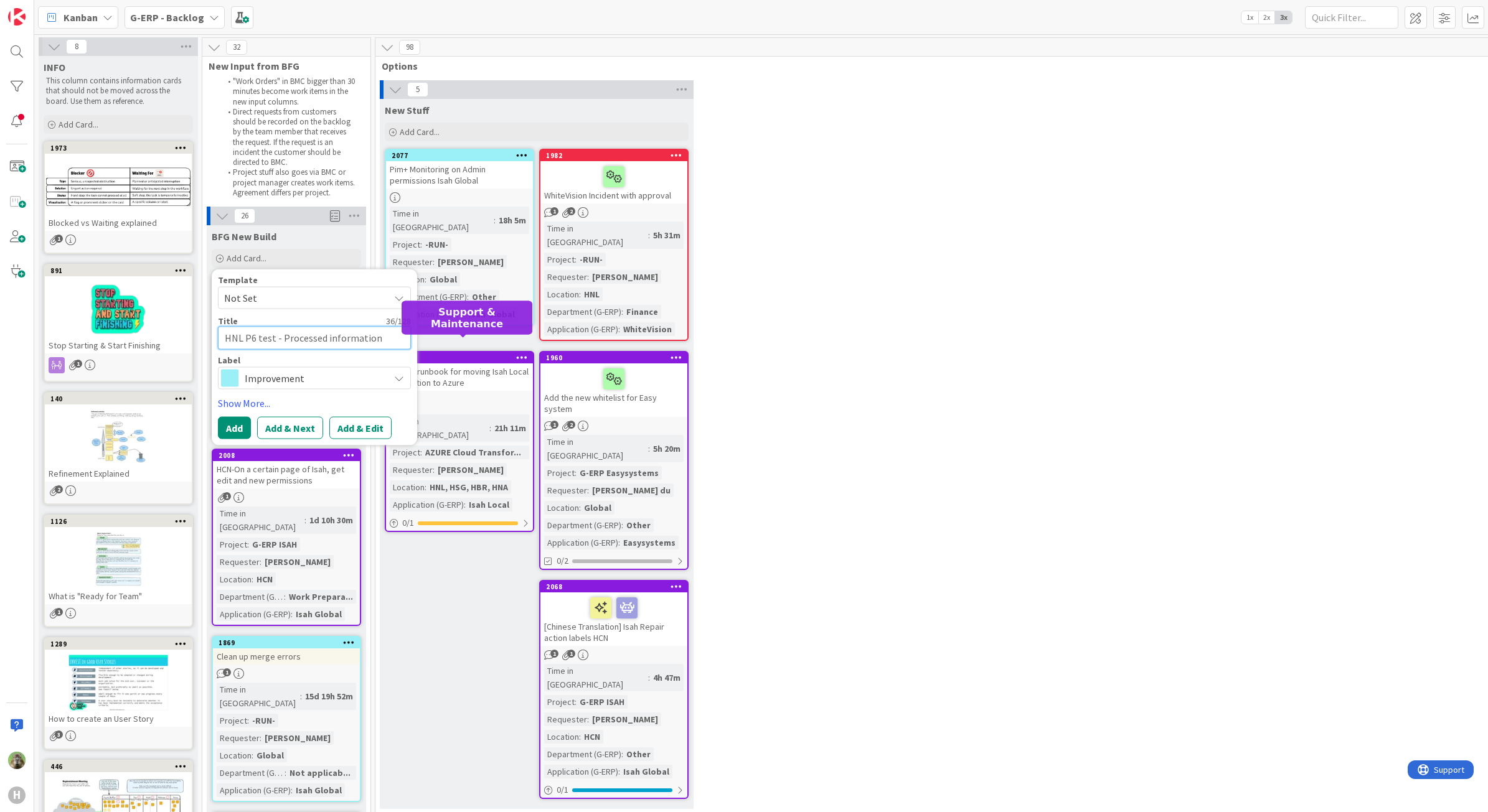
type textarea "HNL P6 test - Processed information"
type textarea "x"
type textarea "HNL P6 test - Processed informati"
type textarea "x"
type textarea "HNL P6 test - Processed informat"
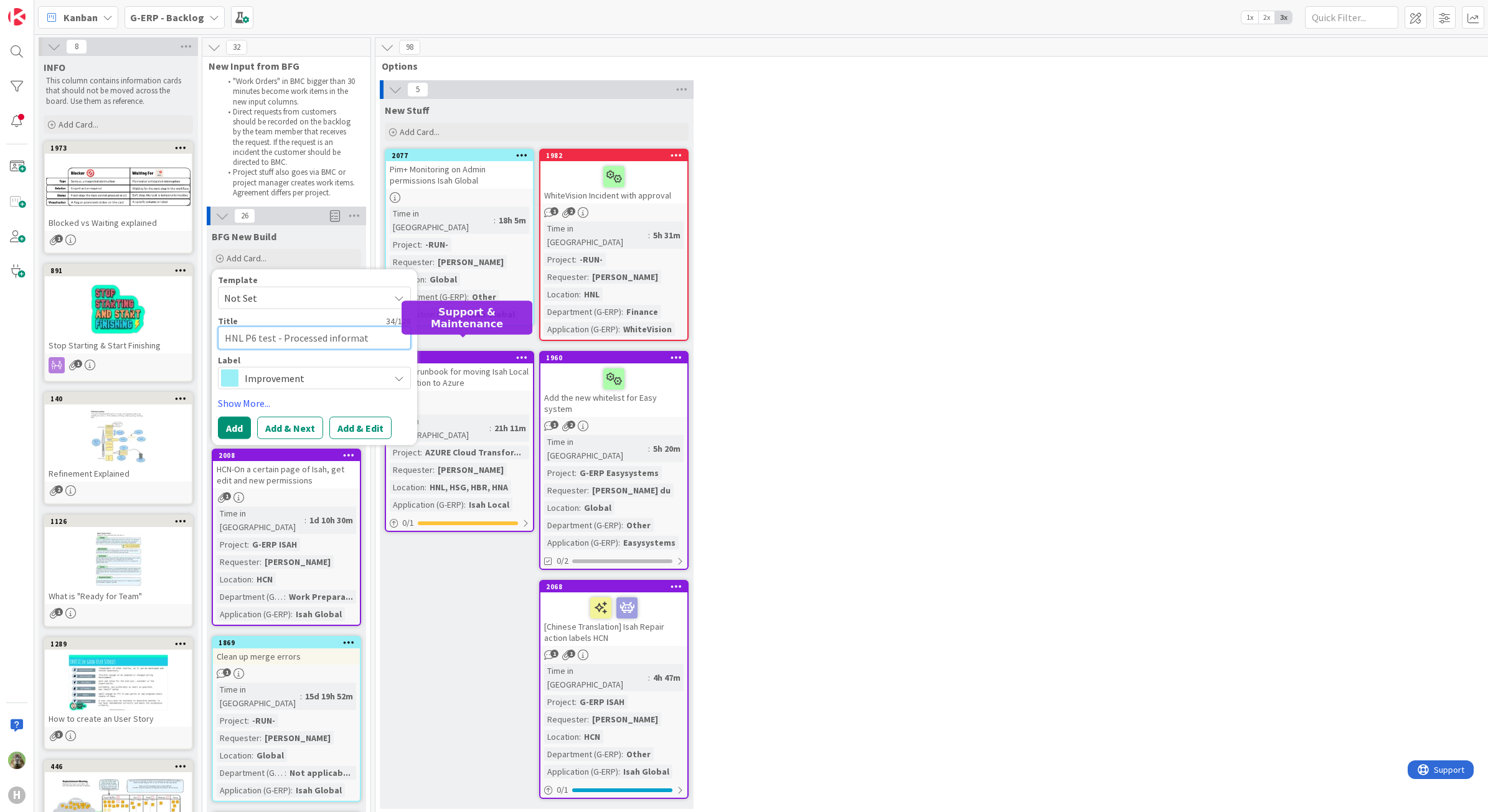
type textarea "x"
type textarea "HNL P6 test - Processed informa"
type textarea "x"
type textarea "HNL P6 test - Processed inform"
type textarea "x"
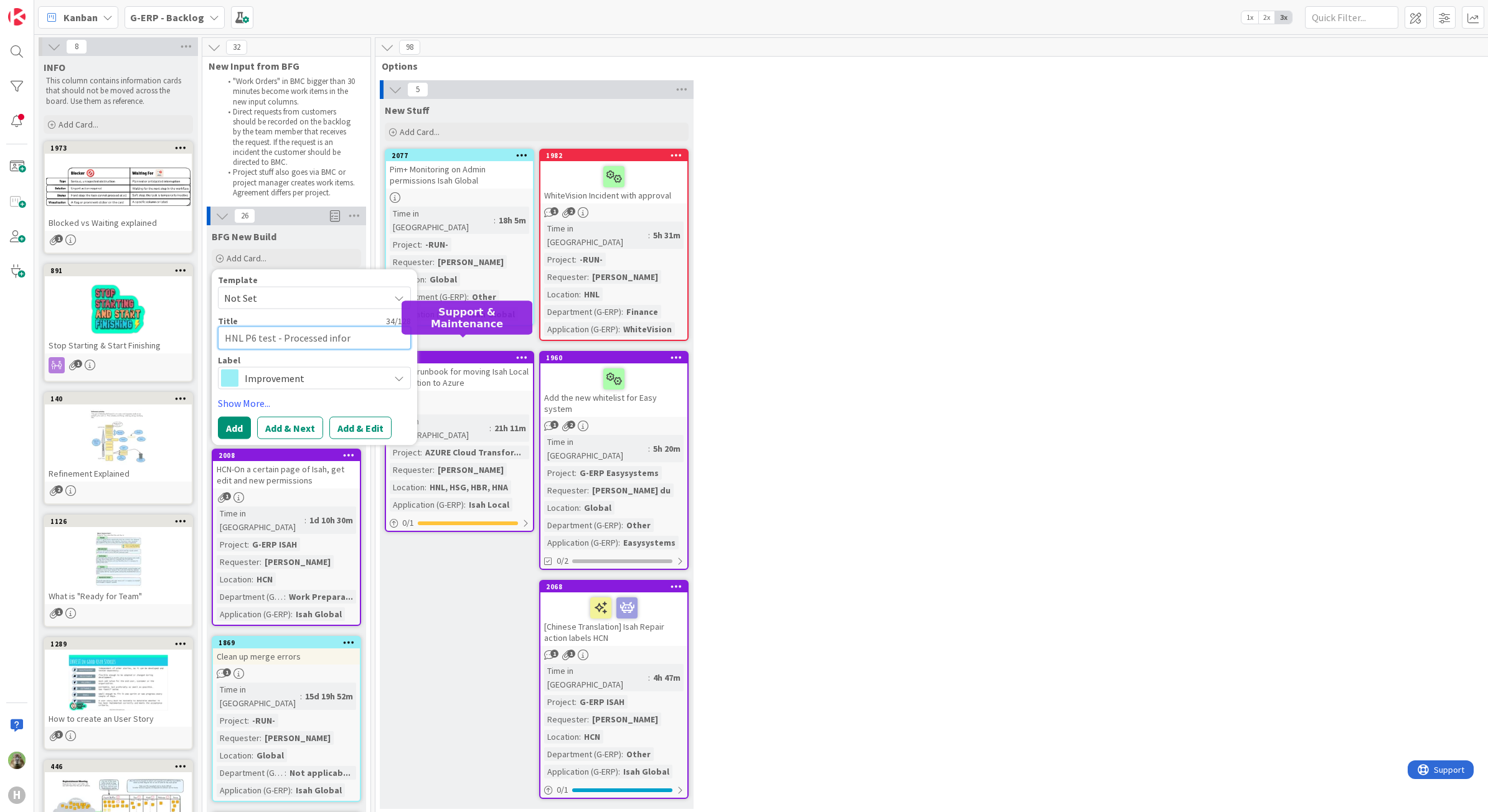
type textarea "HNL P6 test - Processed info"
type textarea "x"
type textarea "HNL P6 test - Processed inf"
type textarea "x"
type textarea "HNL P6 test - Processed"
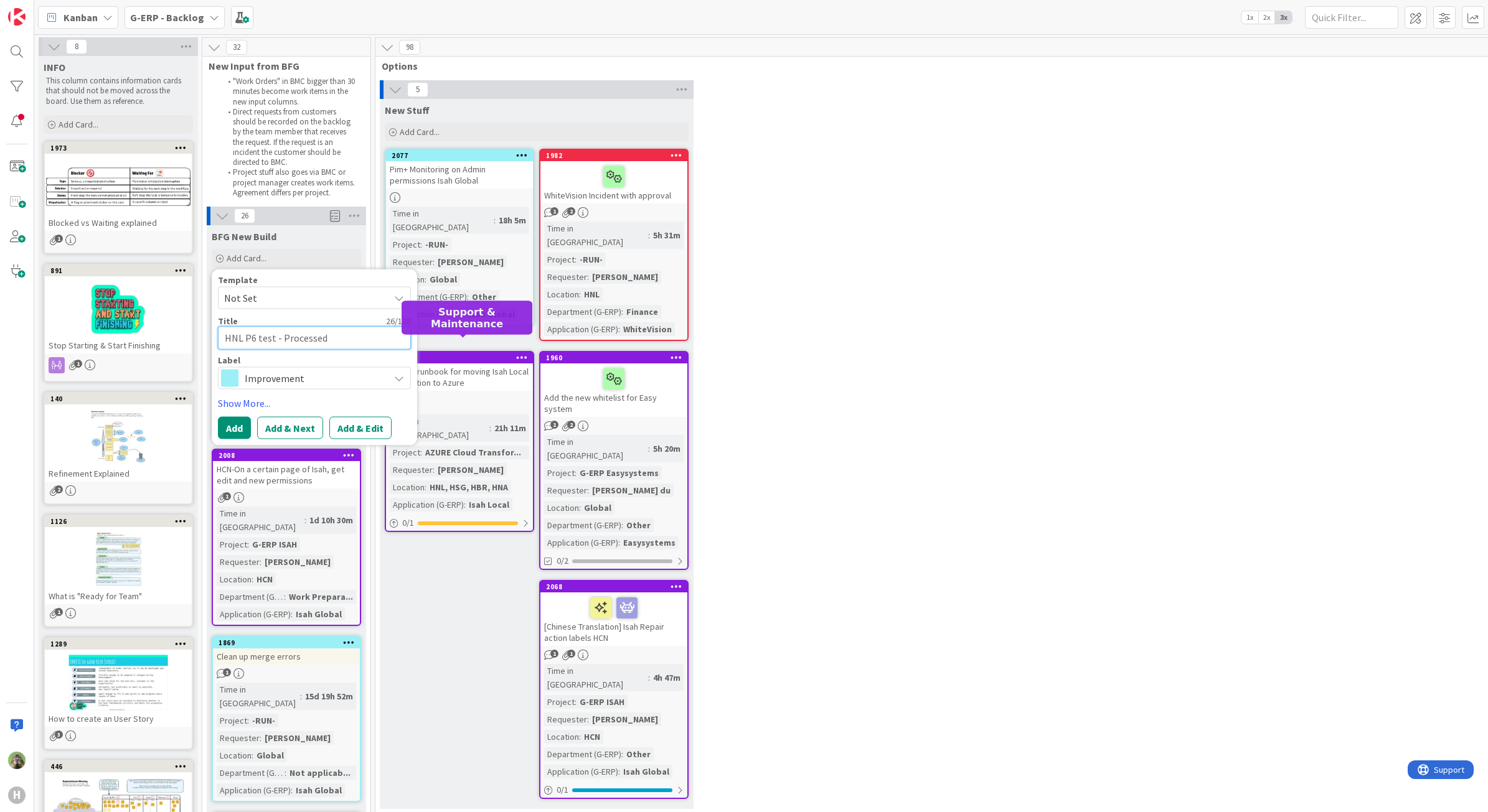
type textarea "x"
type textarea "HNL P6 test - Processe"
type textarea "x"
type textarea "HNL P6 test - Processed"
type textarea "x"
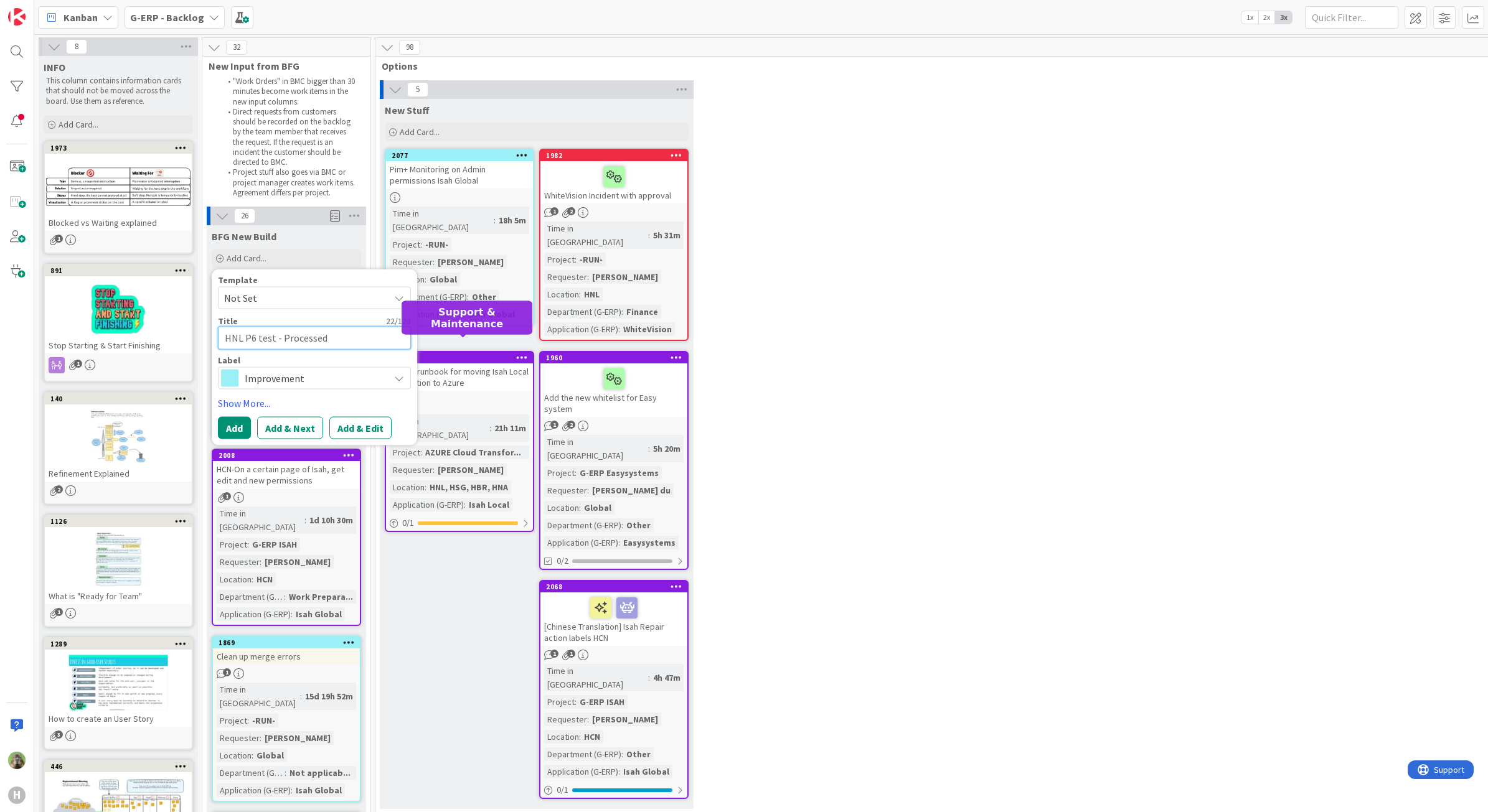
type textarea "HNL P6 test - Processed"
type textarea "x"
type textarea "HNL P6 test - Processed I"
type textarea "x"
type textarea "HNL P6 test - Processed Is"
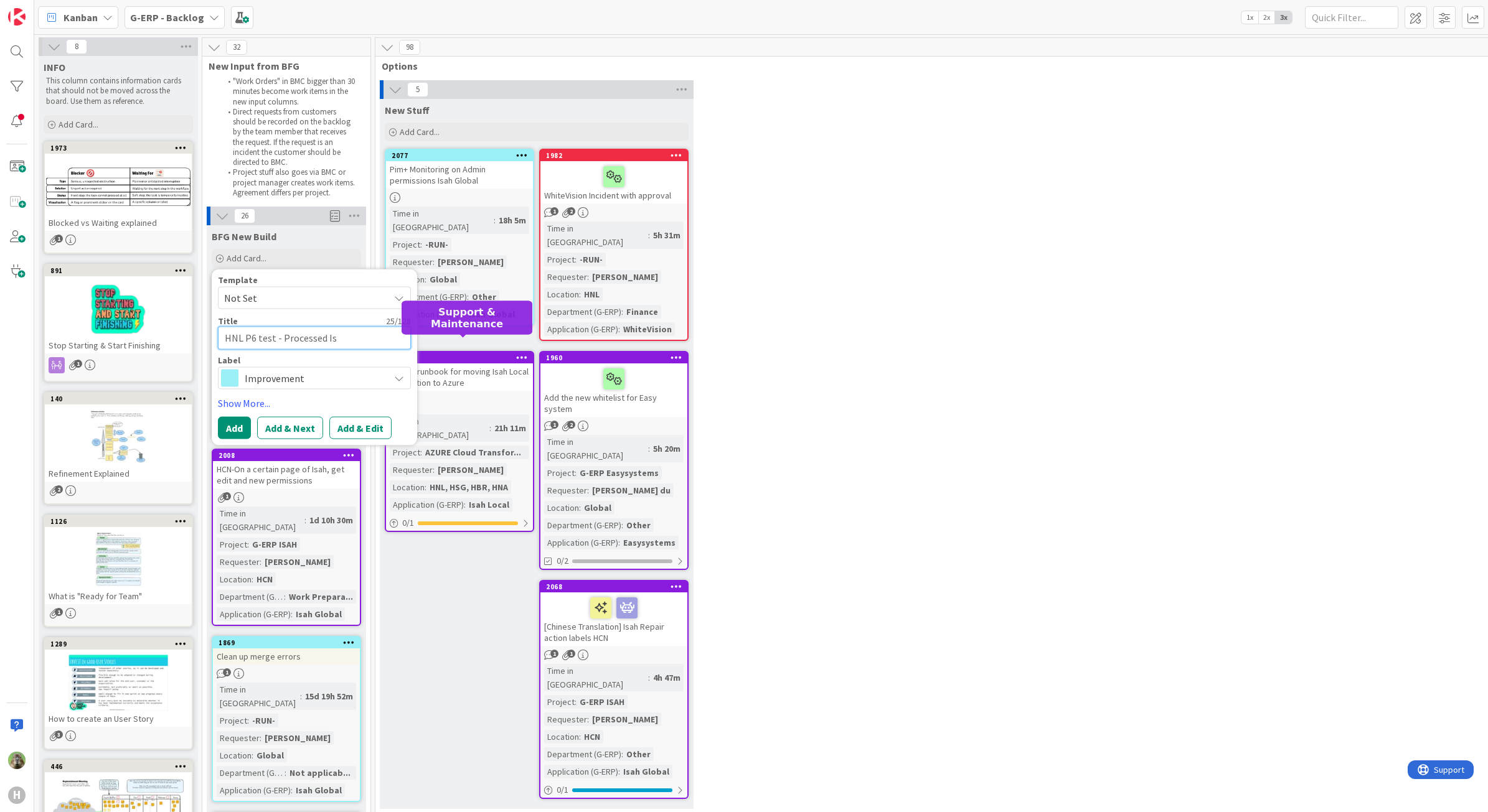
type textarea "x"
type textarea "HNL P6 test - Processed Isah"
type textarea "x"
type textarea "HNL P6 test - Processed Isah"
type textarea "x"
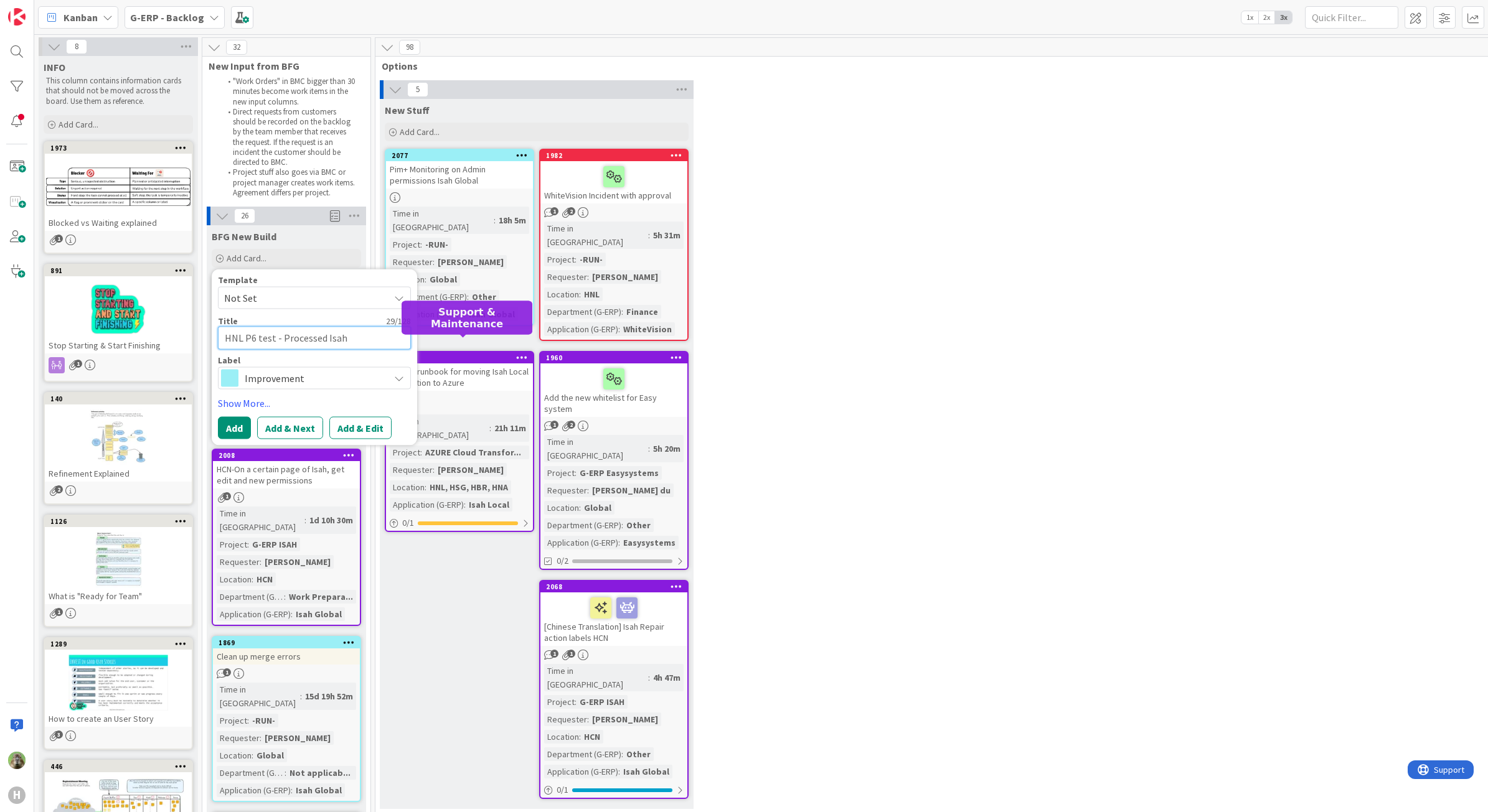
type textarea "HNL P6 test - Processed Isah a"
type textarea "x"
type textarea "HNL P6 test - Processed Isah ac"
type textarea "x"
type textarea "HNL P6 test - Processed Isah acti"
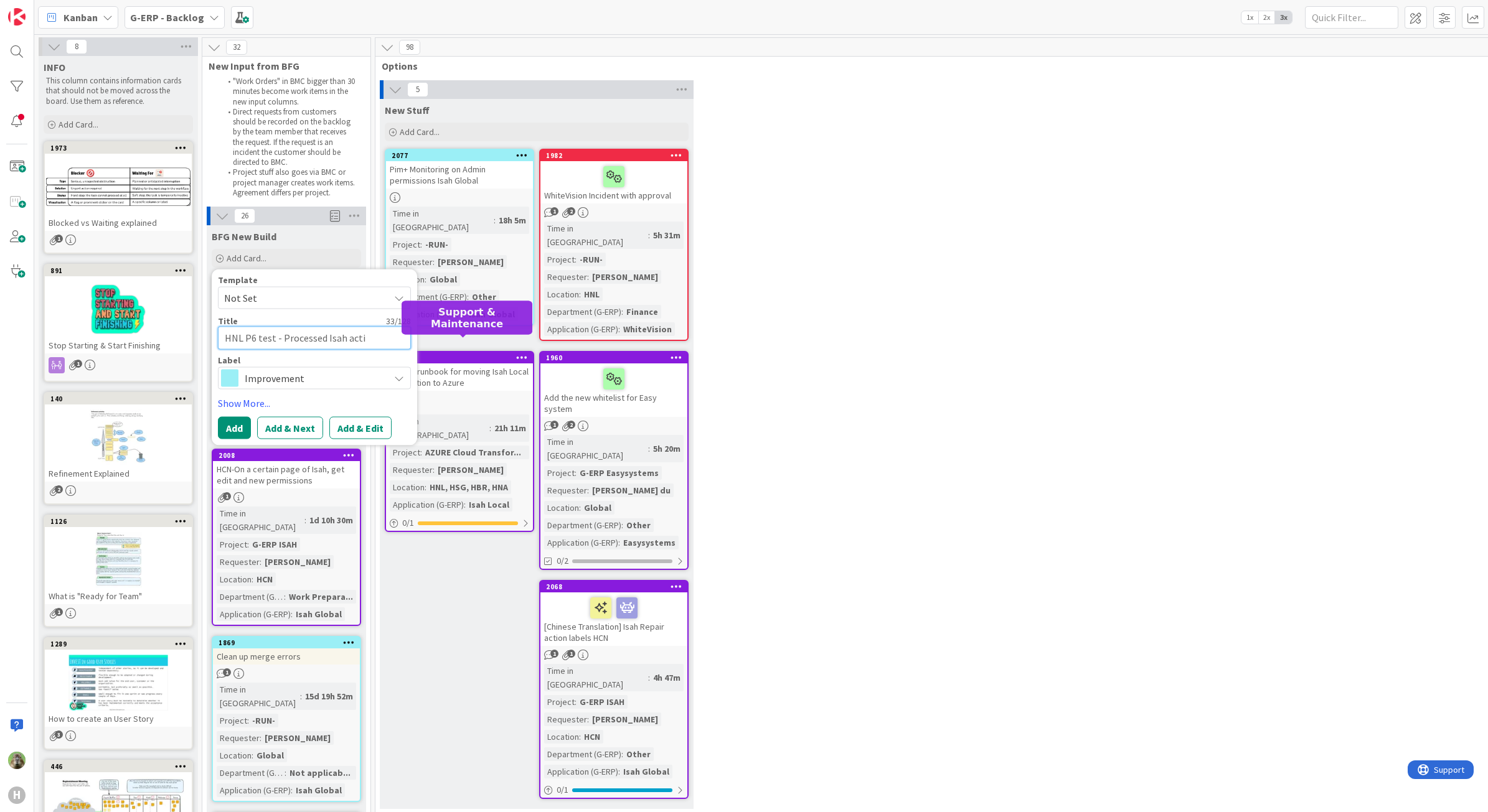
type textarea "x"
type textarea "HNL P6 test - Processed Isah activ"
type textarea "x"
type textarea "HNL P6 test - Processed Isah acti"
type textarea "x"
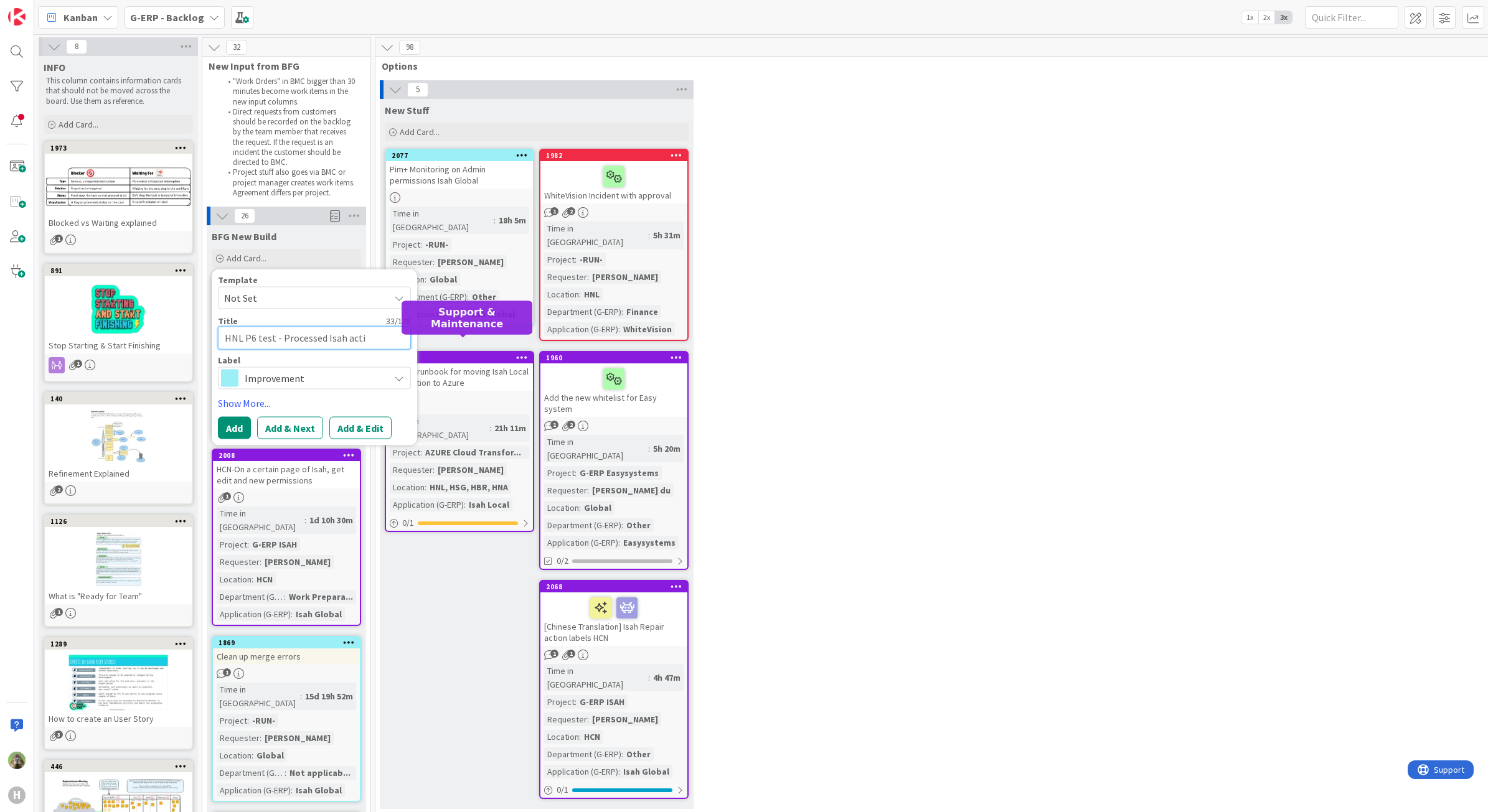
type textarea "HNL P6 test - Processed Isah act"
type textarea "x"
type textarea "HNL P6 test - Processed Isah ac"
type textarea "x"
type textarea "HNL P6 test - Processed Isah"
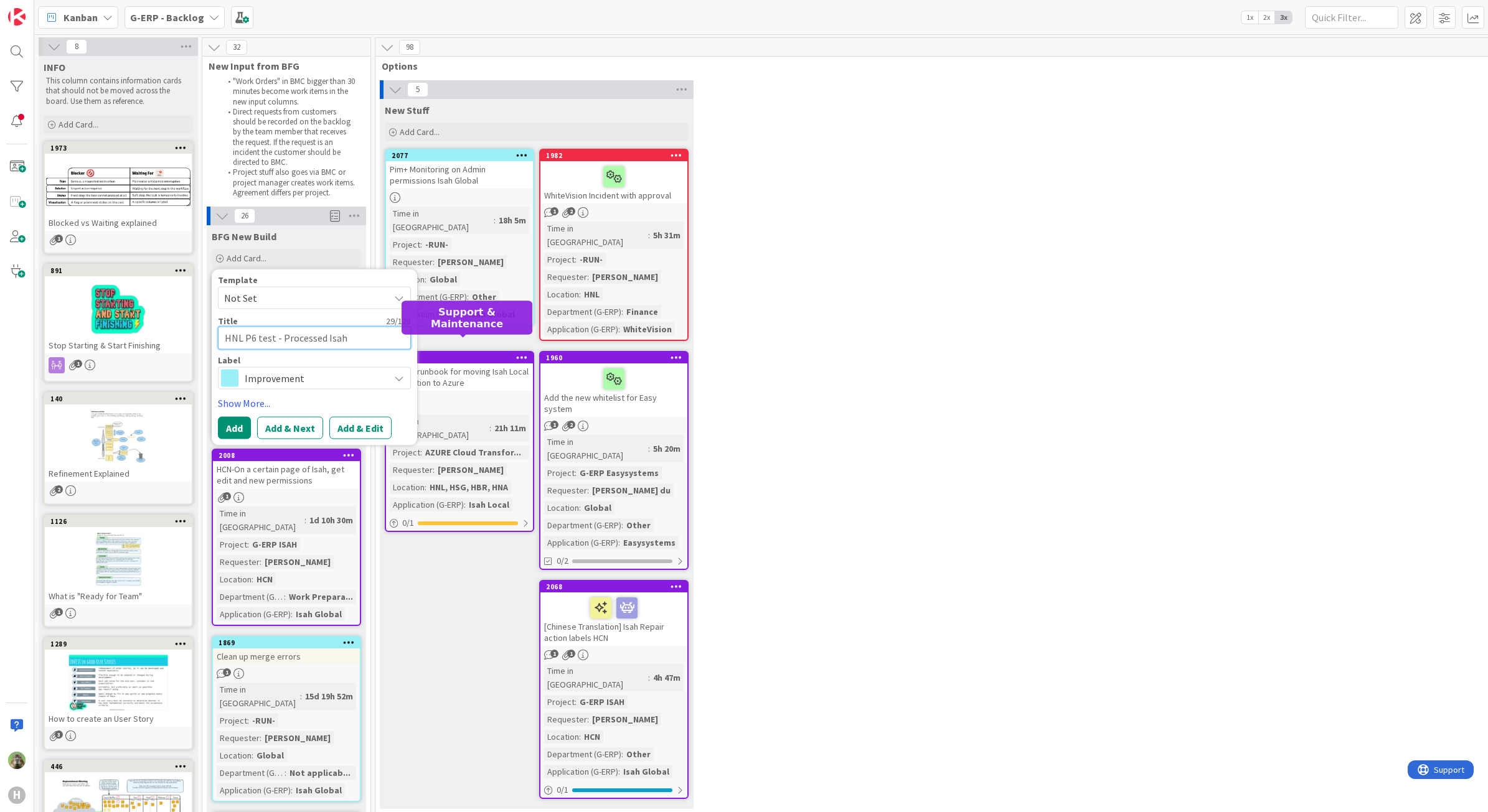
type textarea "x"
type textarea "HNL P6 test - Processed Isah R"
type textarea "x"
type textarea "HNL P6 test - Processed Isah Re"
type textarea "x"
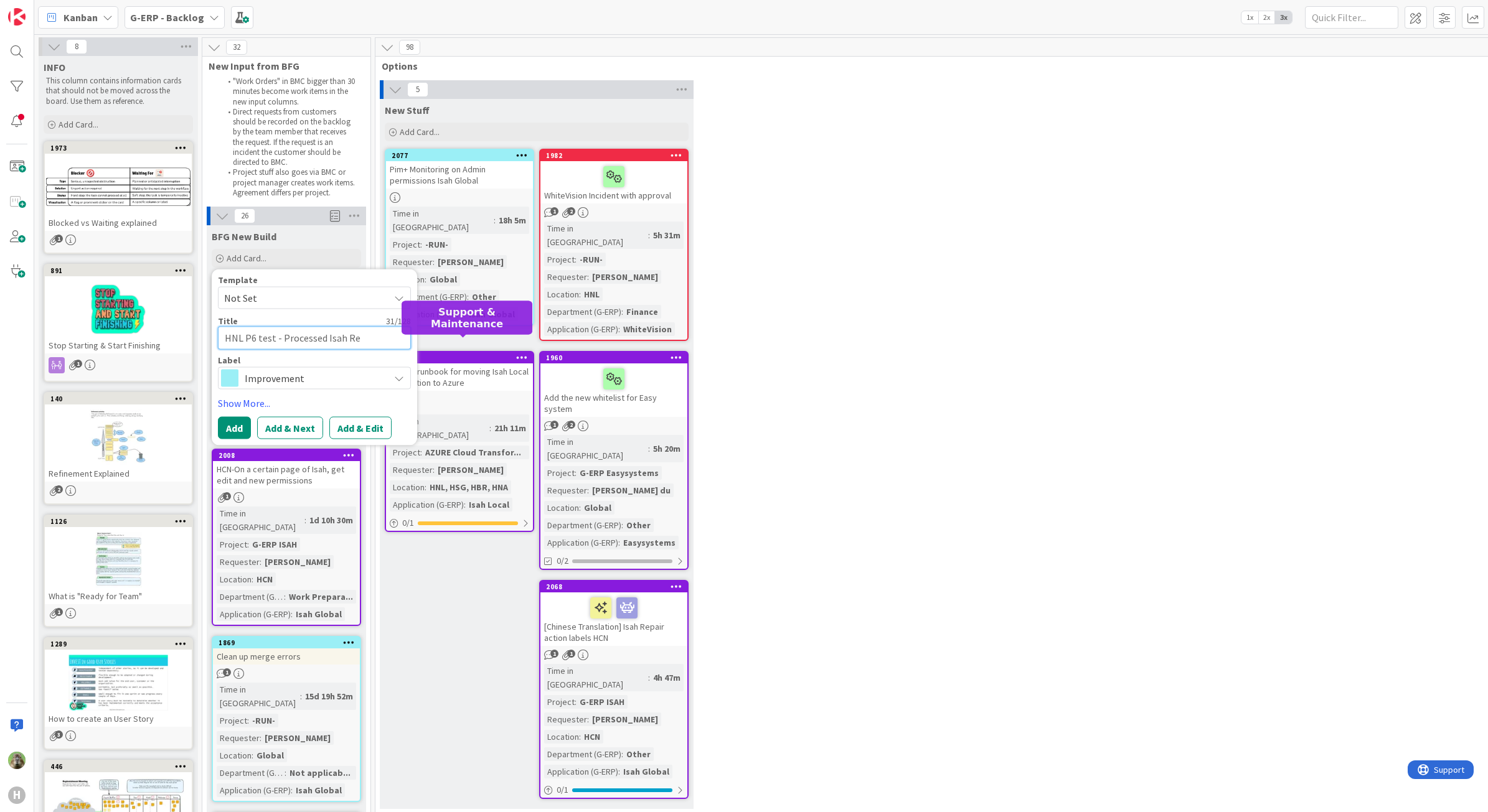
type textarea "HNL P6 test - Processed Isah Res"
type textarea "x"
type textarea "HNL P6 test - Processed Isah Re"
type textarea "x"
type textarea "HNL P6 test - Processed Isah R"
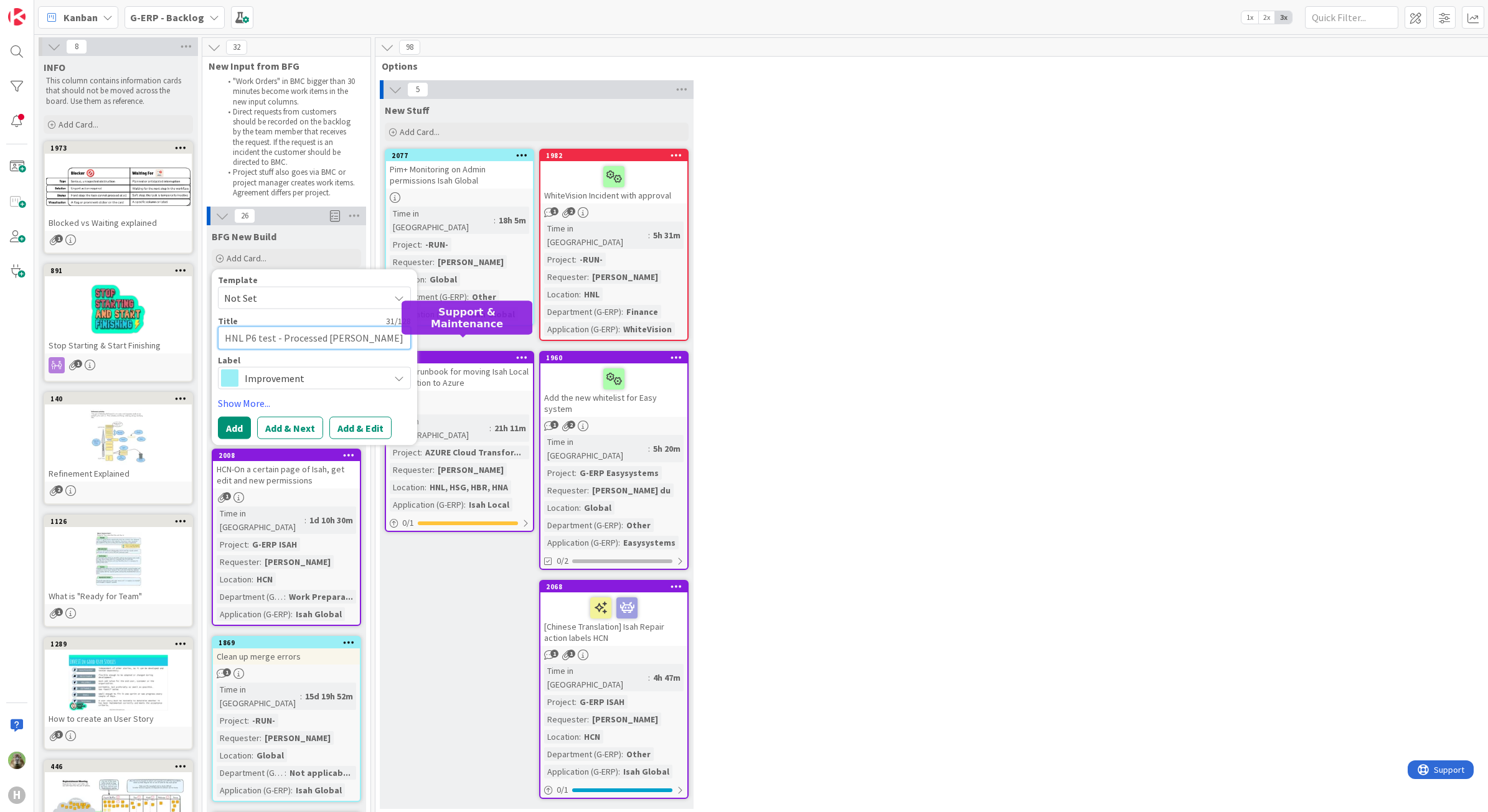
type textarea "x"
type textarea "HNL P6 test - Processed Isah"
type textarea "x"
type textarea "HNL P6 test - Processed Isah"
type textarea "x"
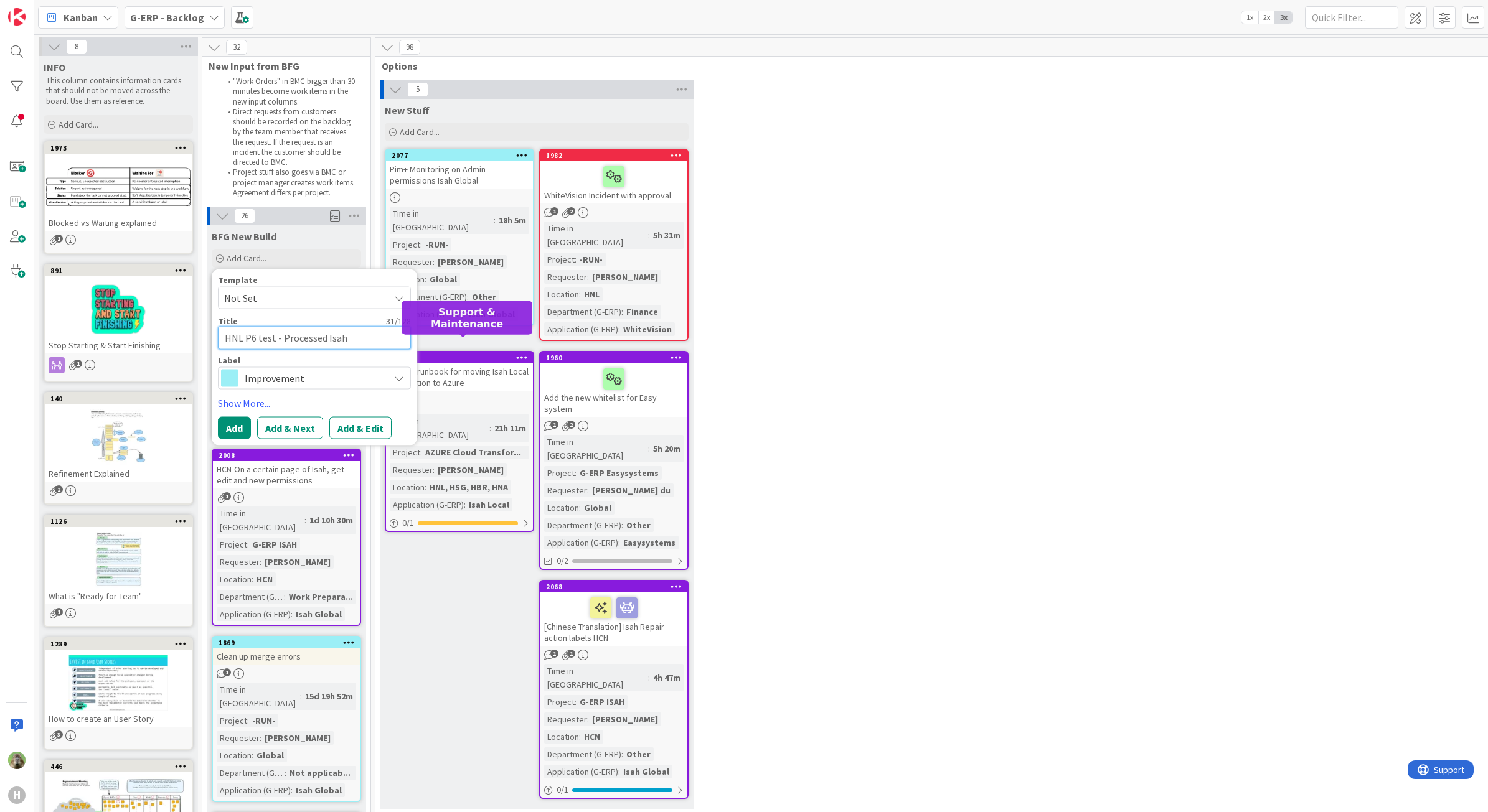
type textarea "HNL P6 test - Processed Isa"
type textarea "x"
type textarea "HNL P6 test - Processed Is"
type textarea "x"
type textarea "HNL P6 test - Processed I"
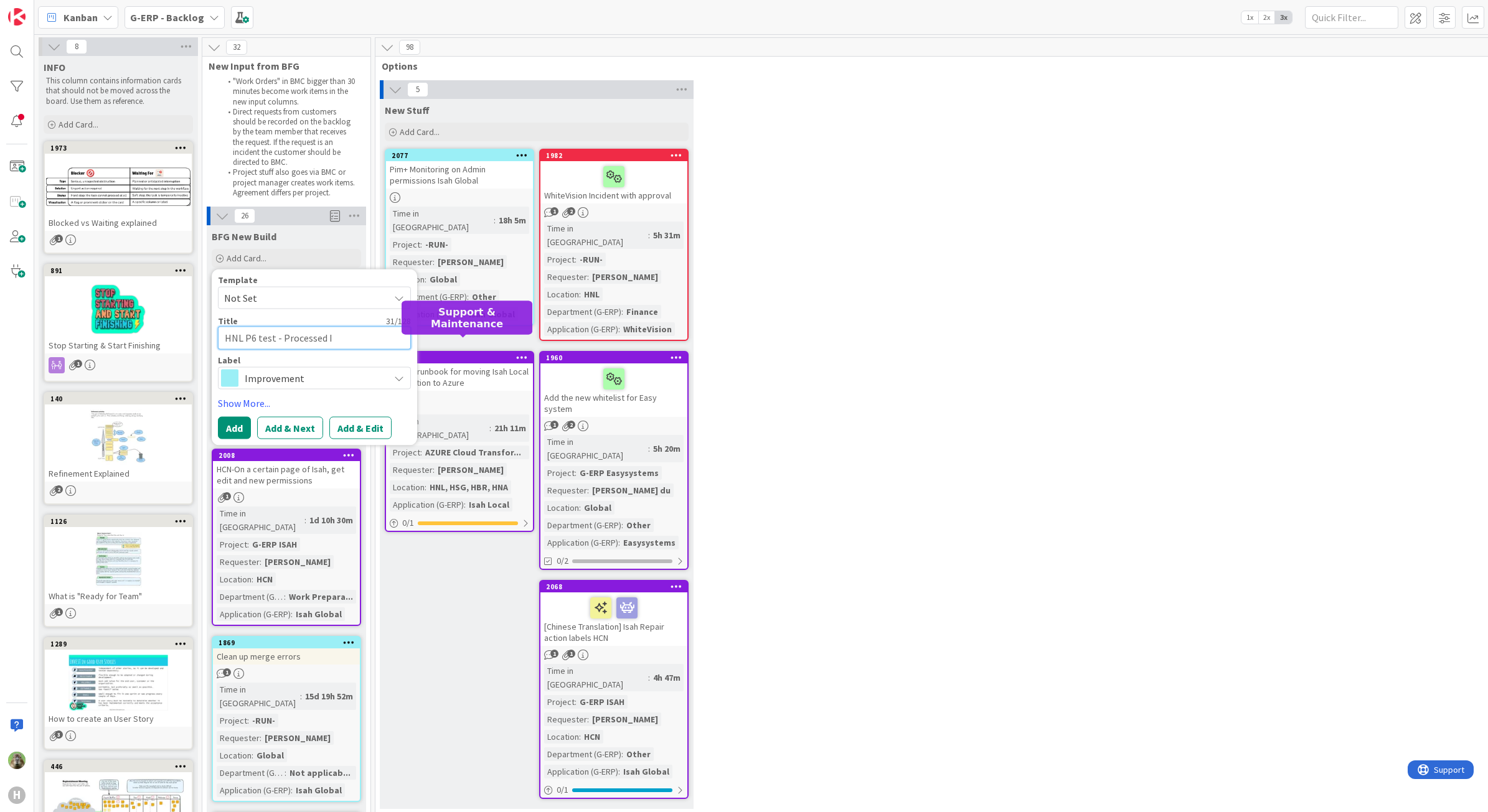
type textarea "x"
type textarea "HNL P6 test - Processed"
type textarea "x"
type textarea "HNL P6 test - Processed"
type textarea "x"
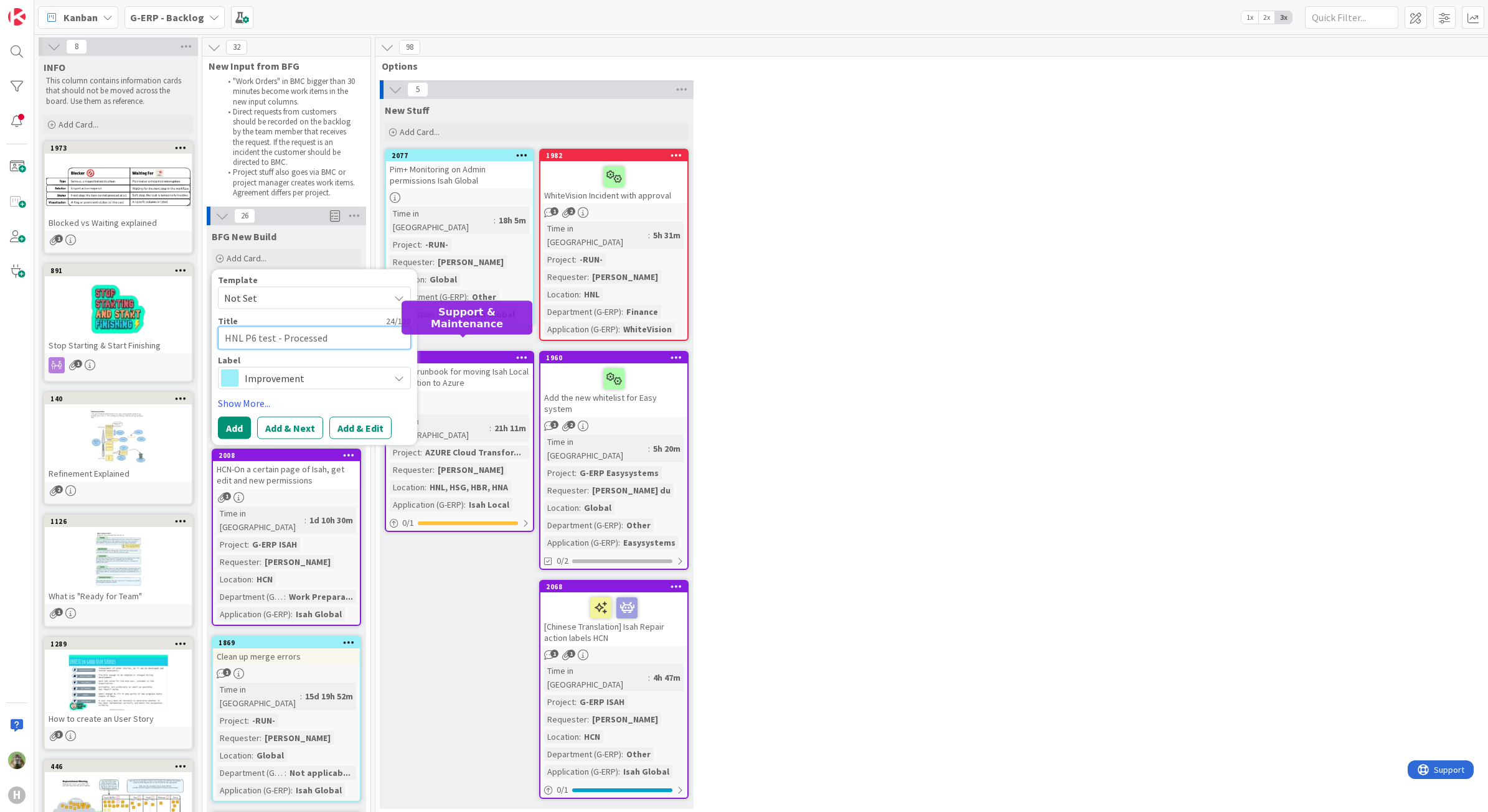
type textarea "HNL P6 test - Processe"
type textarea "x"
type textarea "HNL P6 test - Process"
type textarea "x"
click at [382, 333] on textarea "HNL P6 test - Resource activities" at bounding box center [314, 338] width 193 height 23
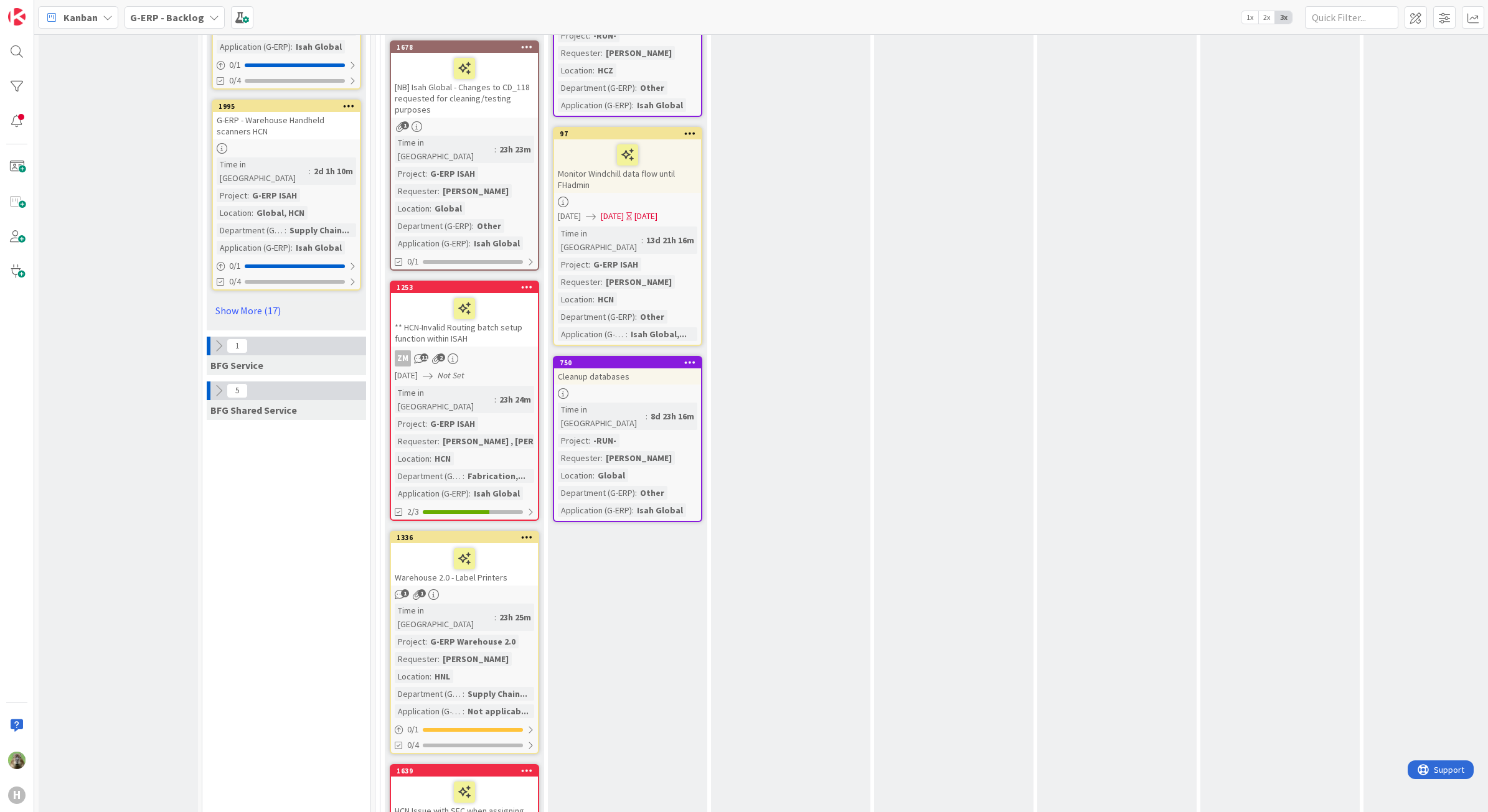
scroll to position [1711, 0]
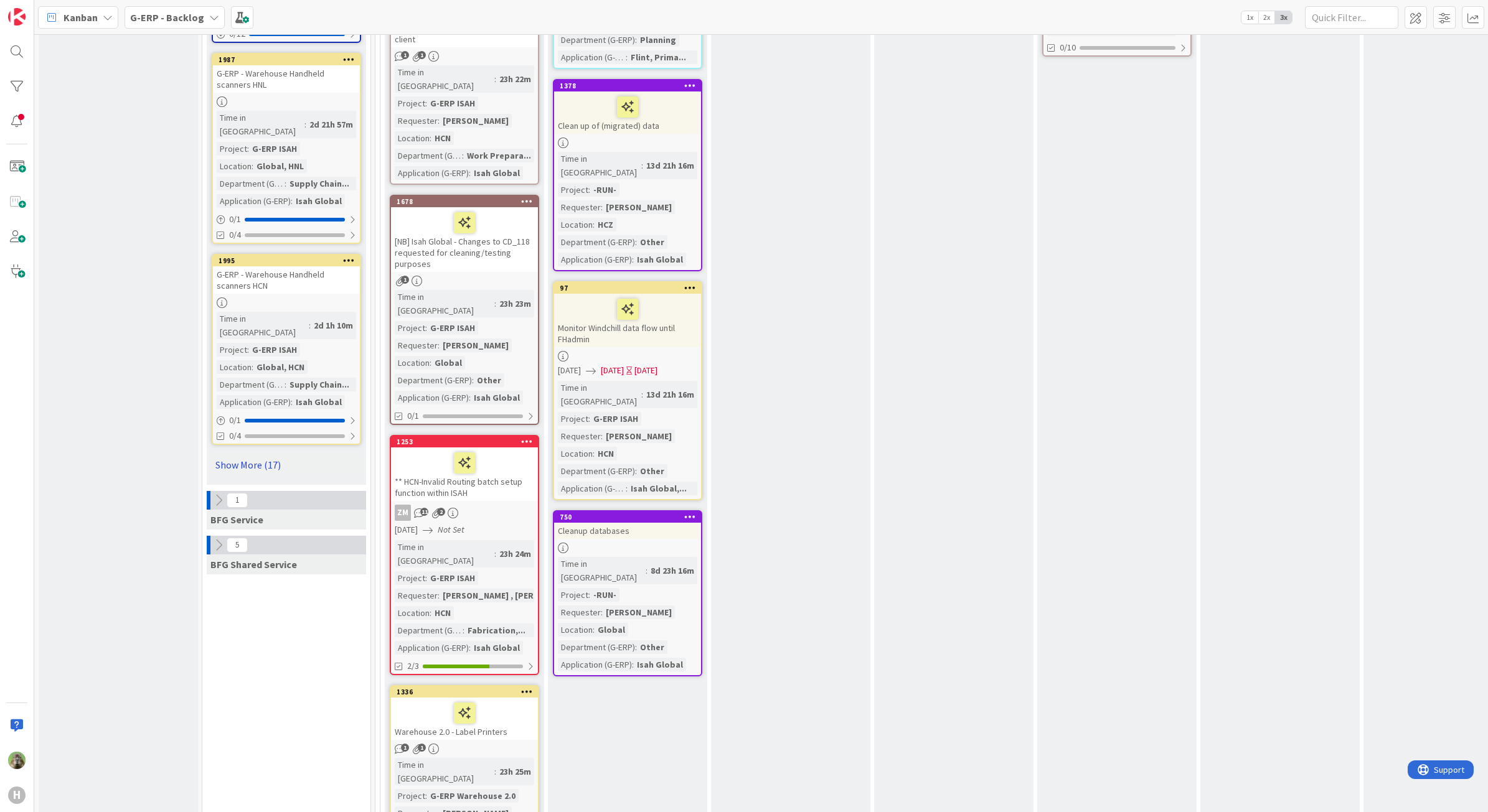
click at [270, 455] on link "Show More (17)" at bounding box center [286, 465] width 149 height 20
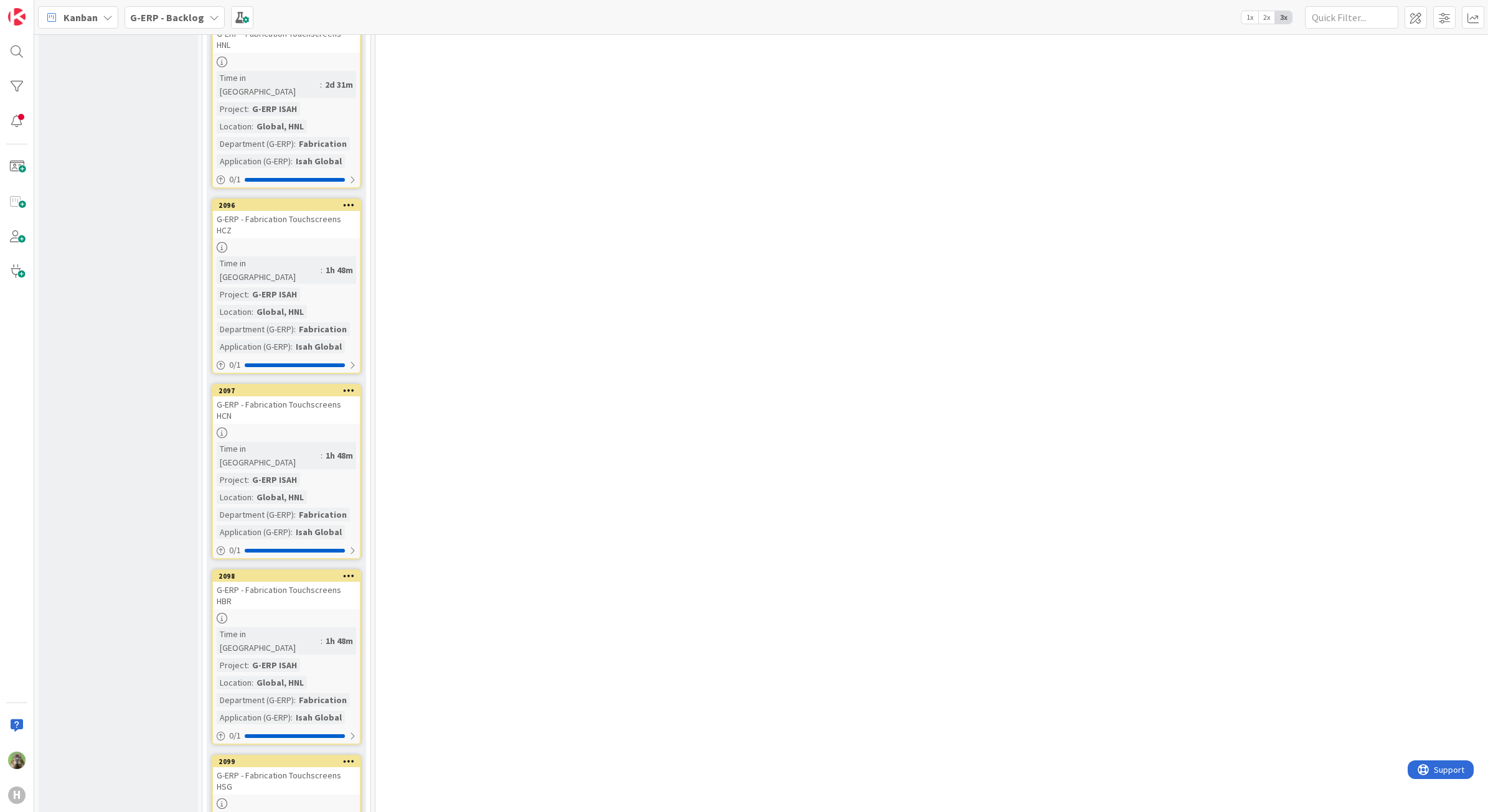
scroll to position [4082, 0]
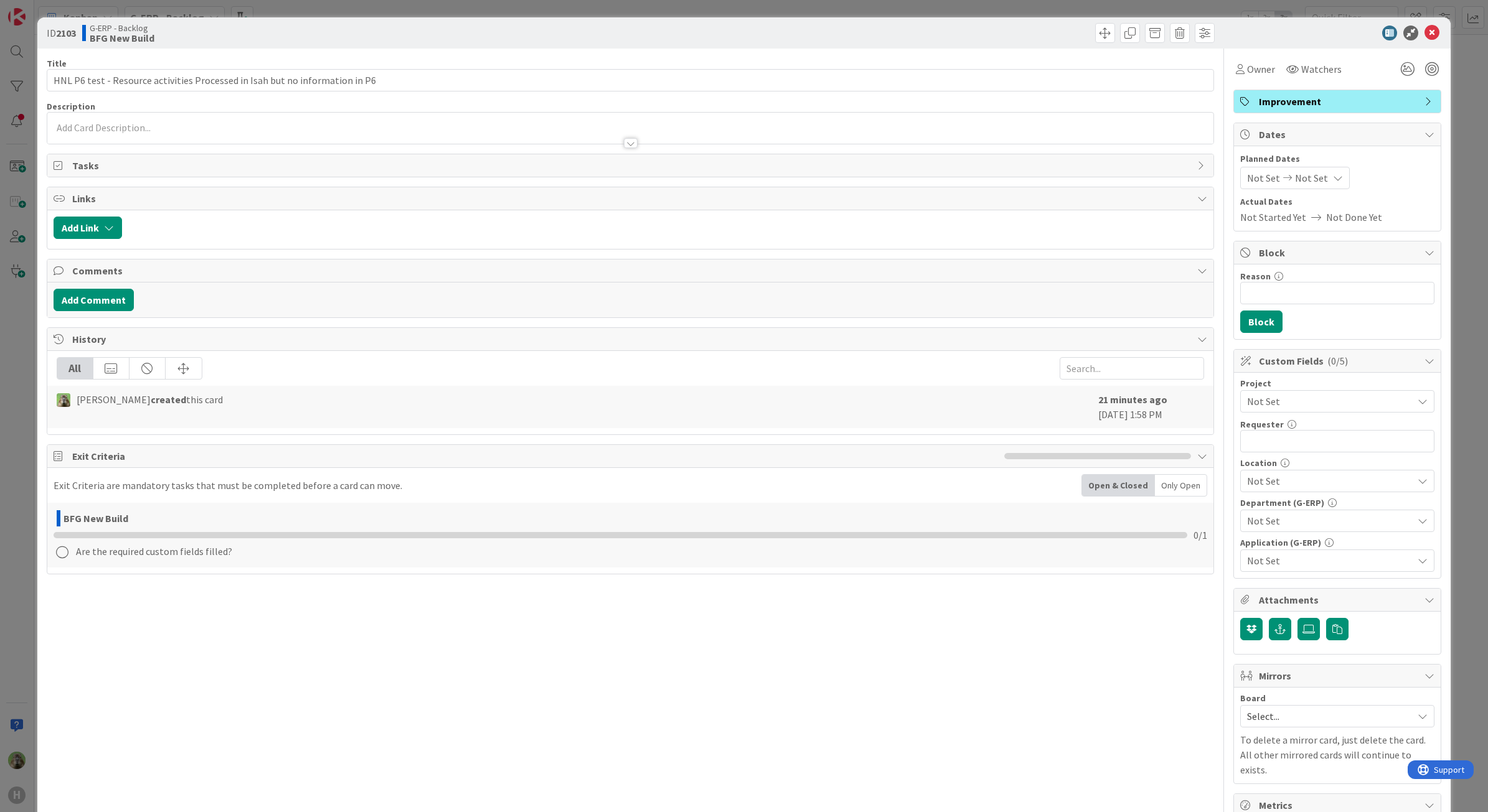
click at [1295, 399] on span "Not Set" at bounding box center [1327, 401] width 160 height 17
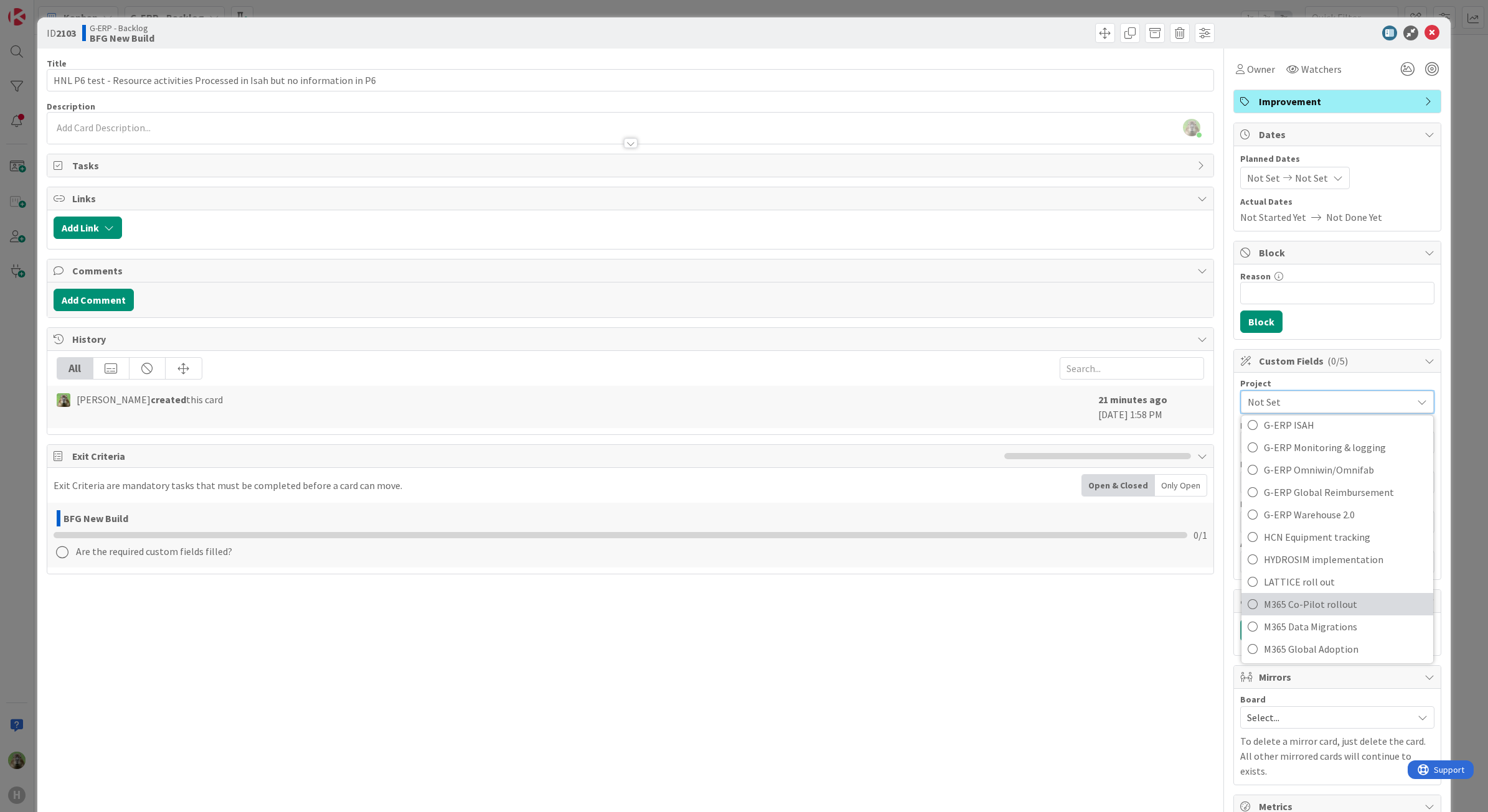
scroll to position [467, 0]
click at [1345, 495] on span "G-ERP ISAH" at bounding box center [1345, 503] width 163 height 19
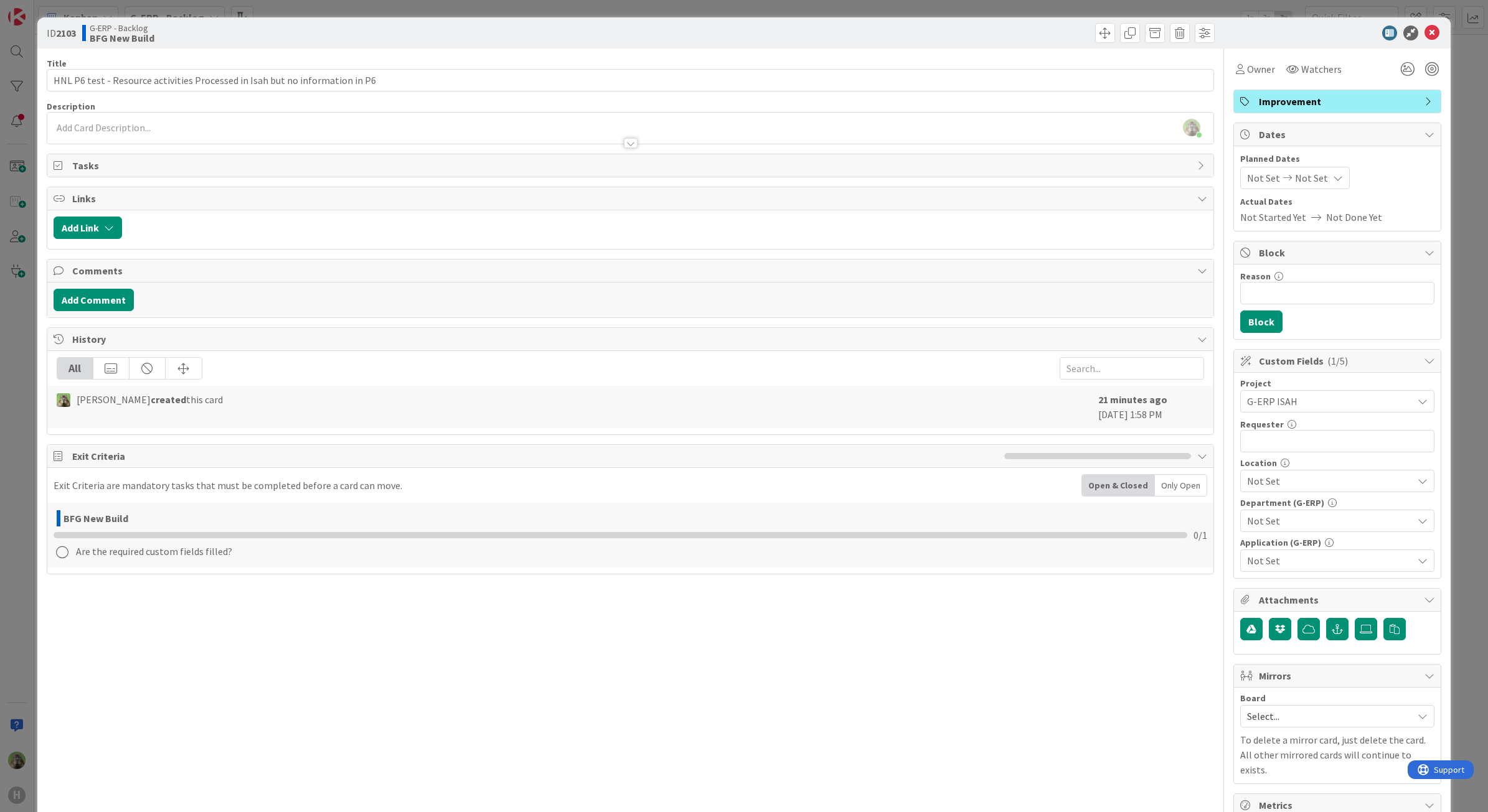
click at [1304, 403] on span "G-ERP ISAH" at bounding box center [1327, 401] width 160 height 17
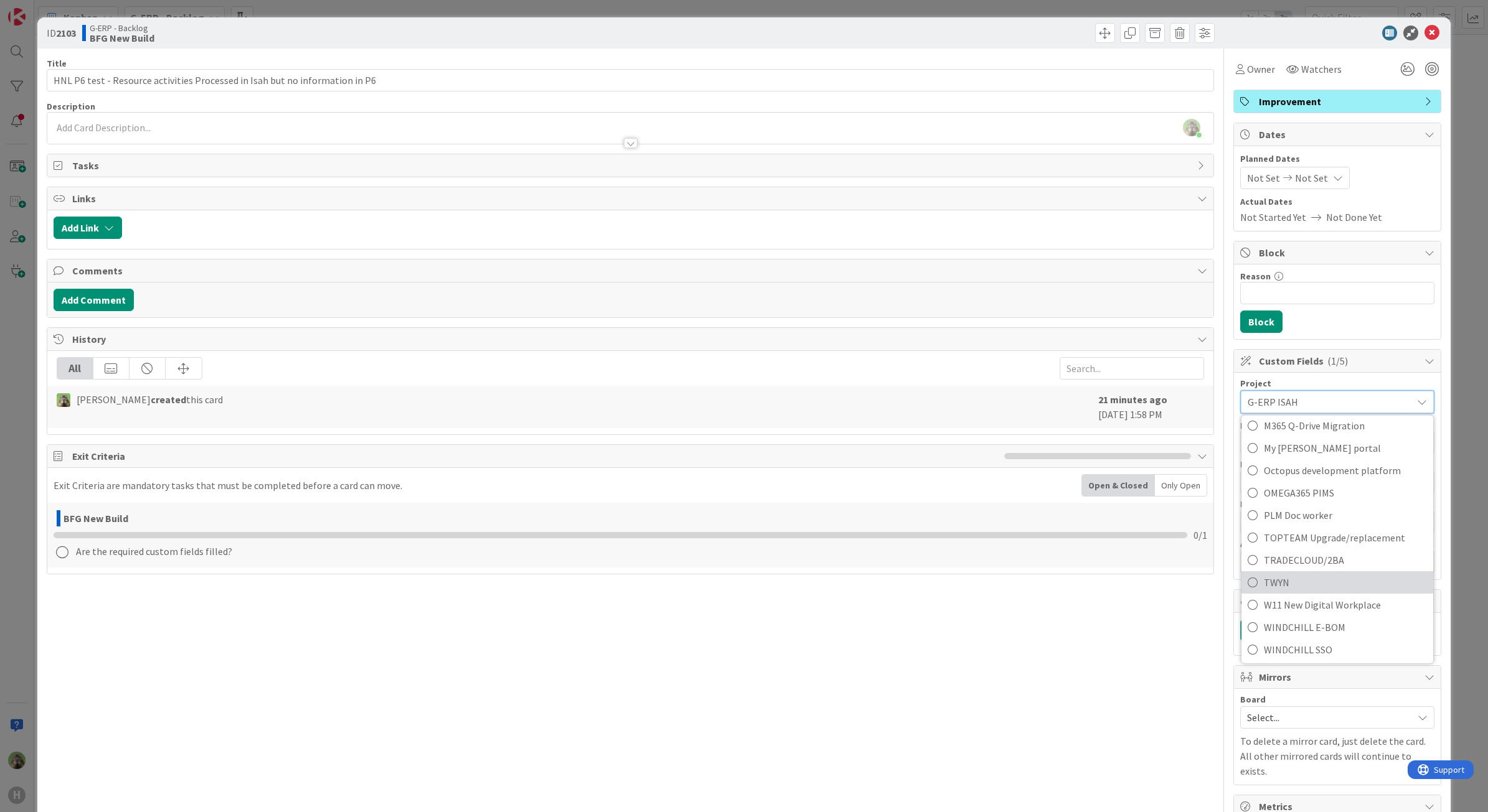
scroll to position [815, 0]
click at [1348, 410] on span "G-ERP ISAH" at bounding box center [1327, 402] width 158 height 17
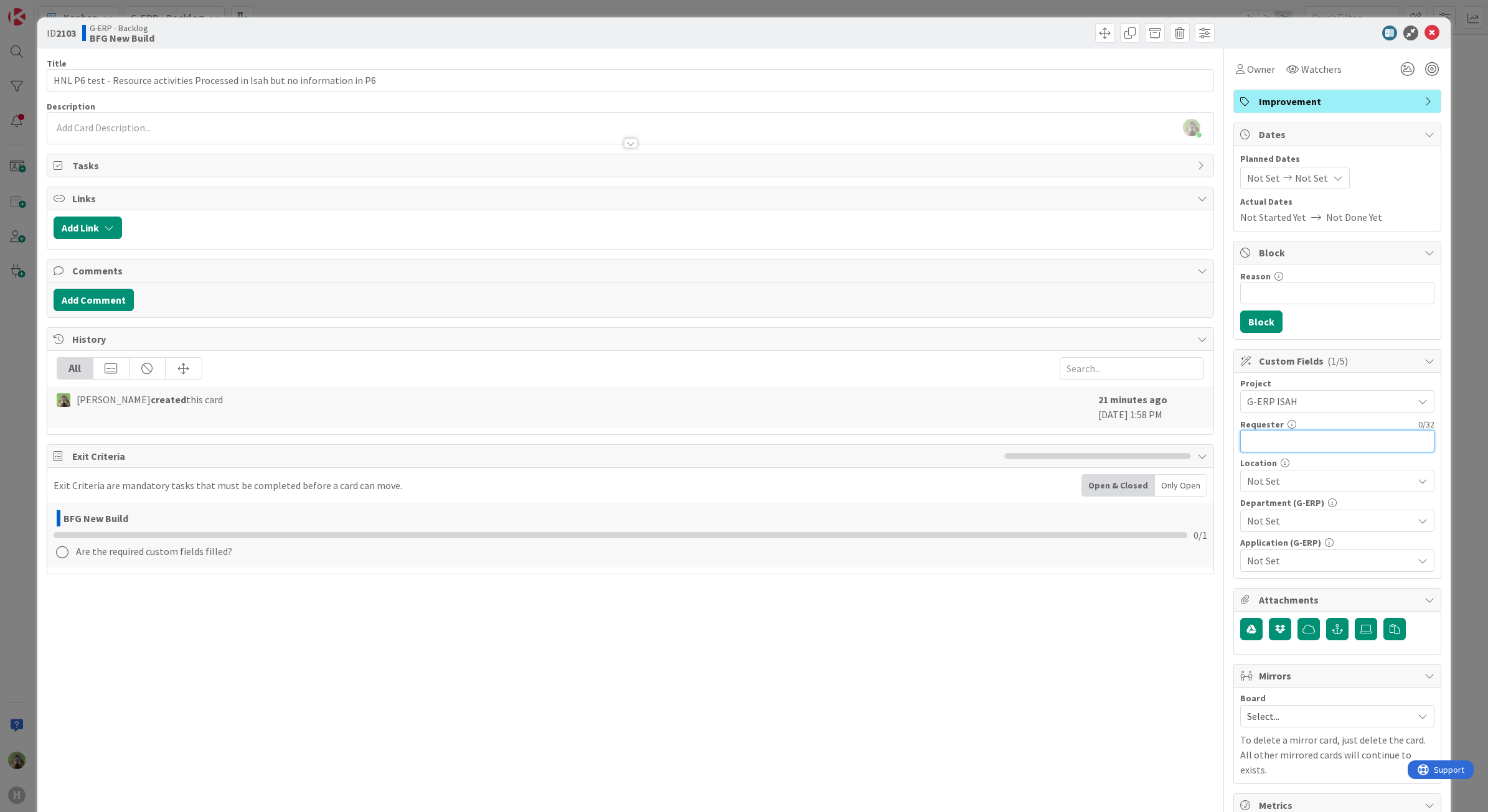
click at [1337, 452] on input "text" at bounding box center [1337, 441] width 194 height 23
click at [1328, 484] on span "Not Set" at bounding box center [1330, 481] width 166 height 15
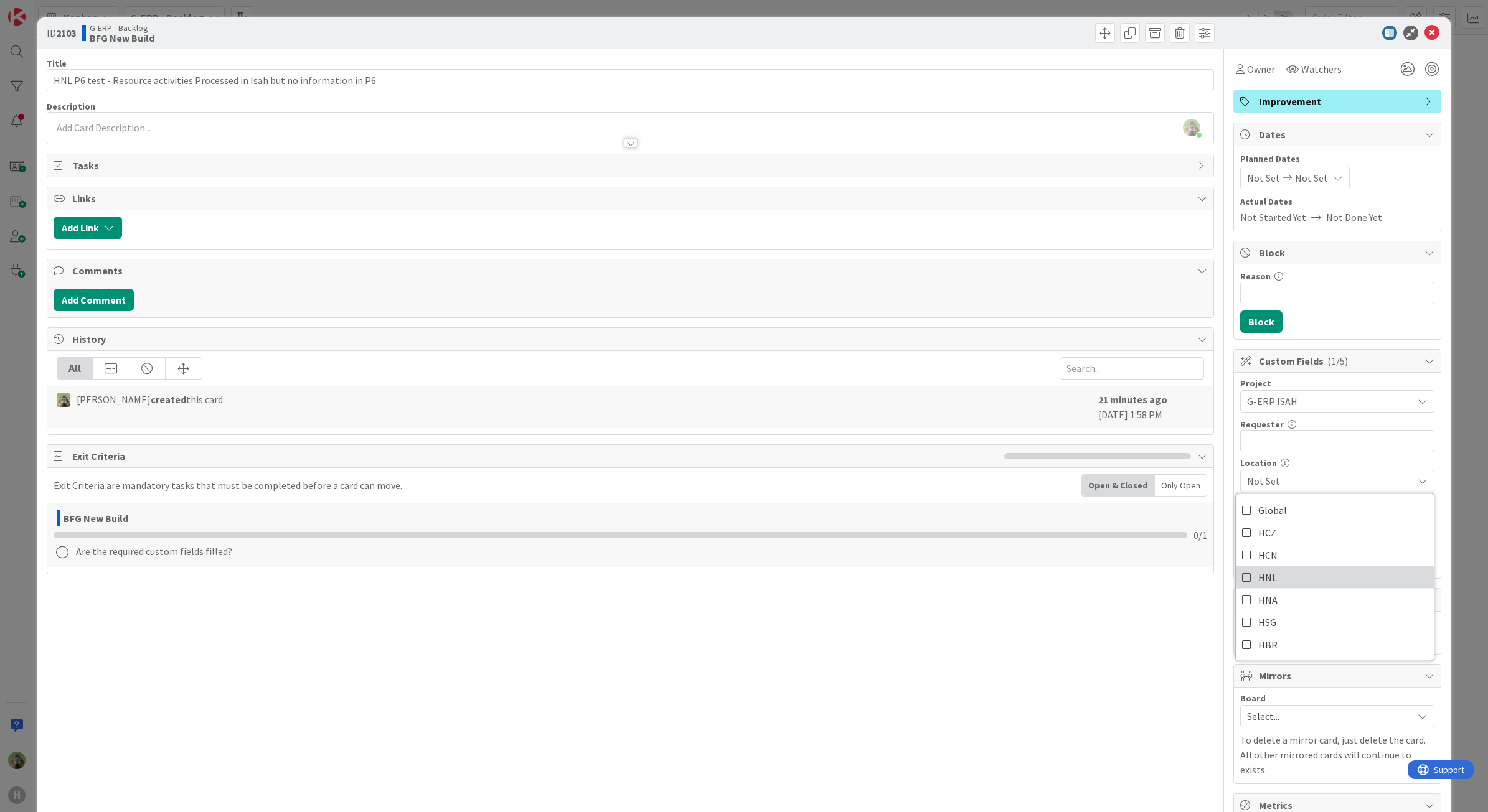
click at [1284, 583] on link "HNL" at bounding box center [1335, 578] width 198 height 23
click at [1311, 517] on link "Global" at bounding box center [1335, 510] width 198 height 23
click at [1309, 484] on span "HNL, Global" at bounding box center [1330, 481] width 166 height 15
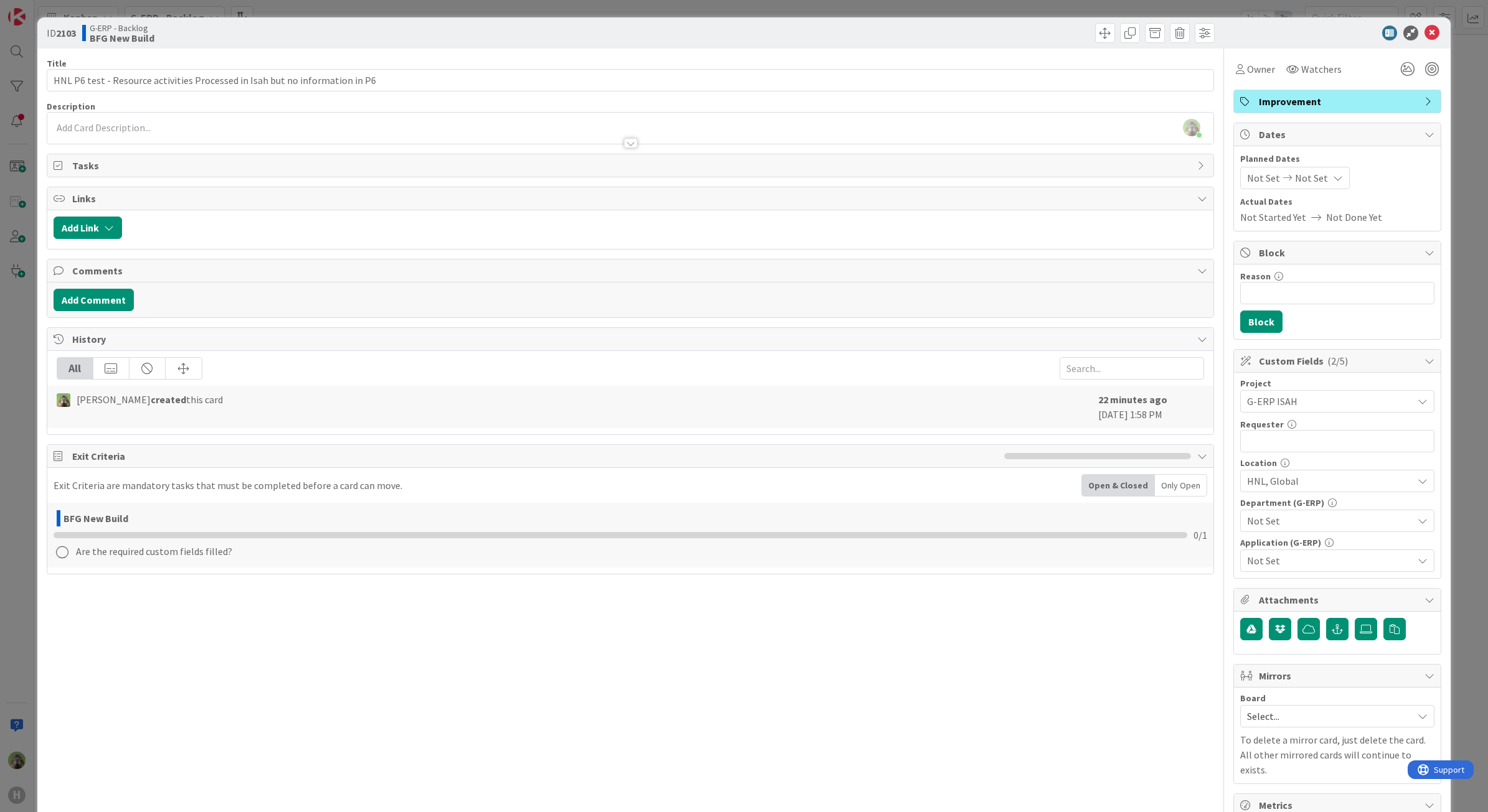
click at [1306, 526] on span "Not Set" at bounding box center [1330, 521] width 166 height 15
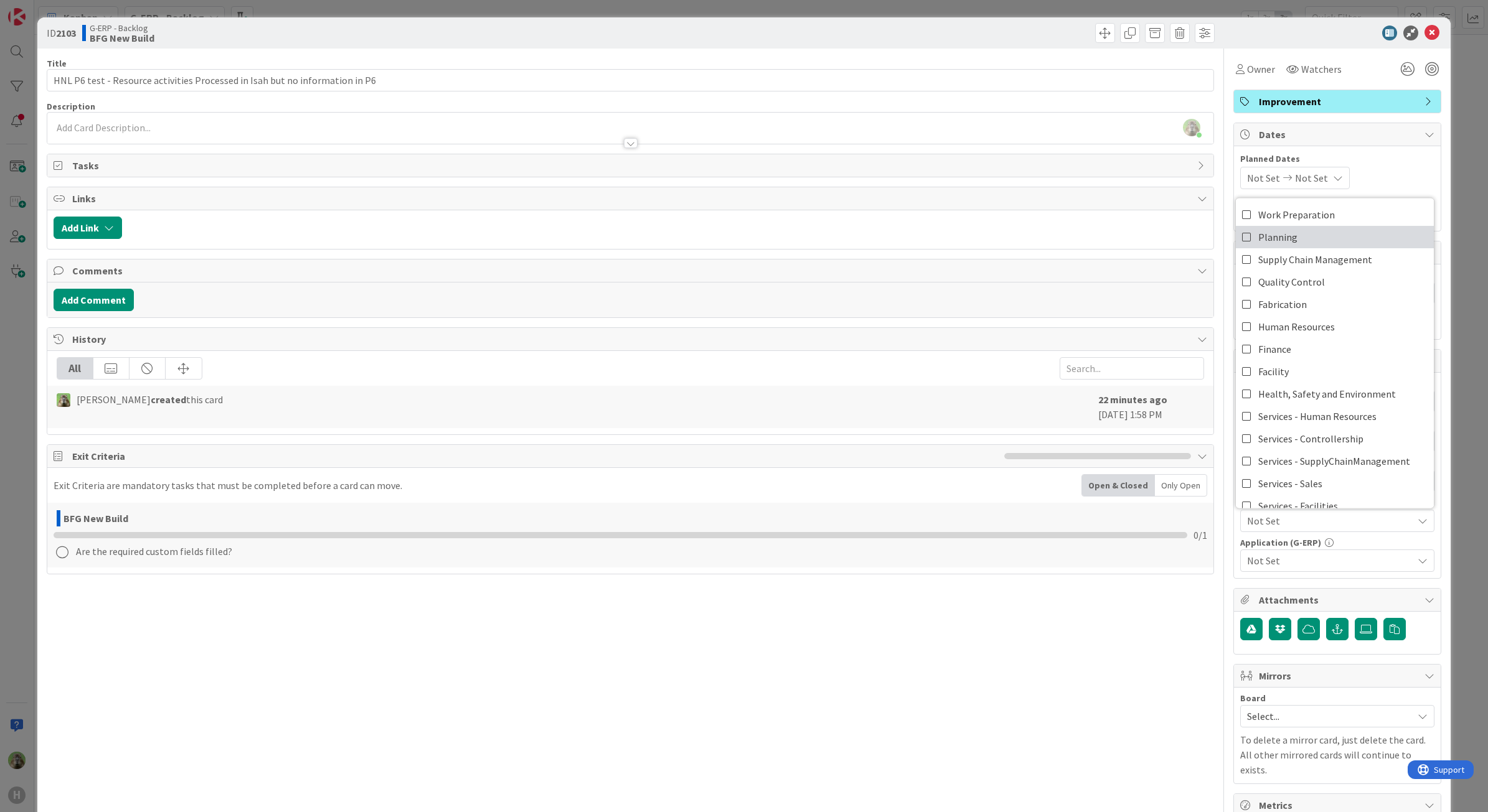
click at [1305, 237] on link "Planning" at bounding box center [1335, 237] width 198 height 23
click at [1305, 557] on span "Not Set" at bounding box center [1330, 561] width 166 height 15
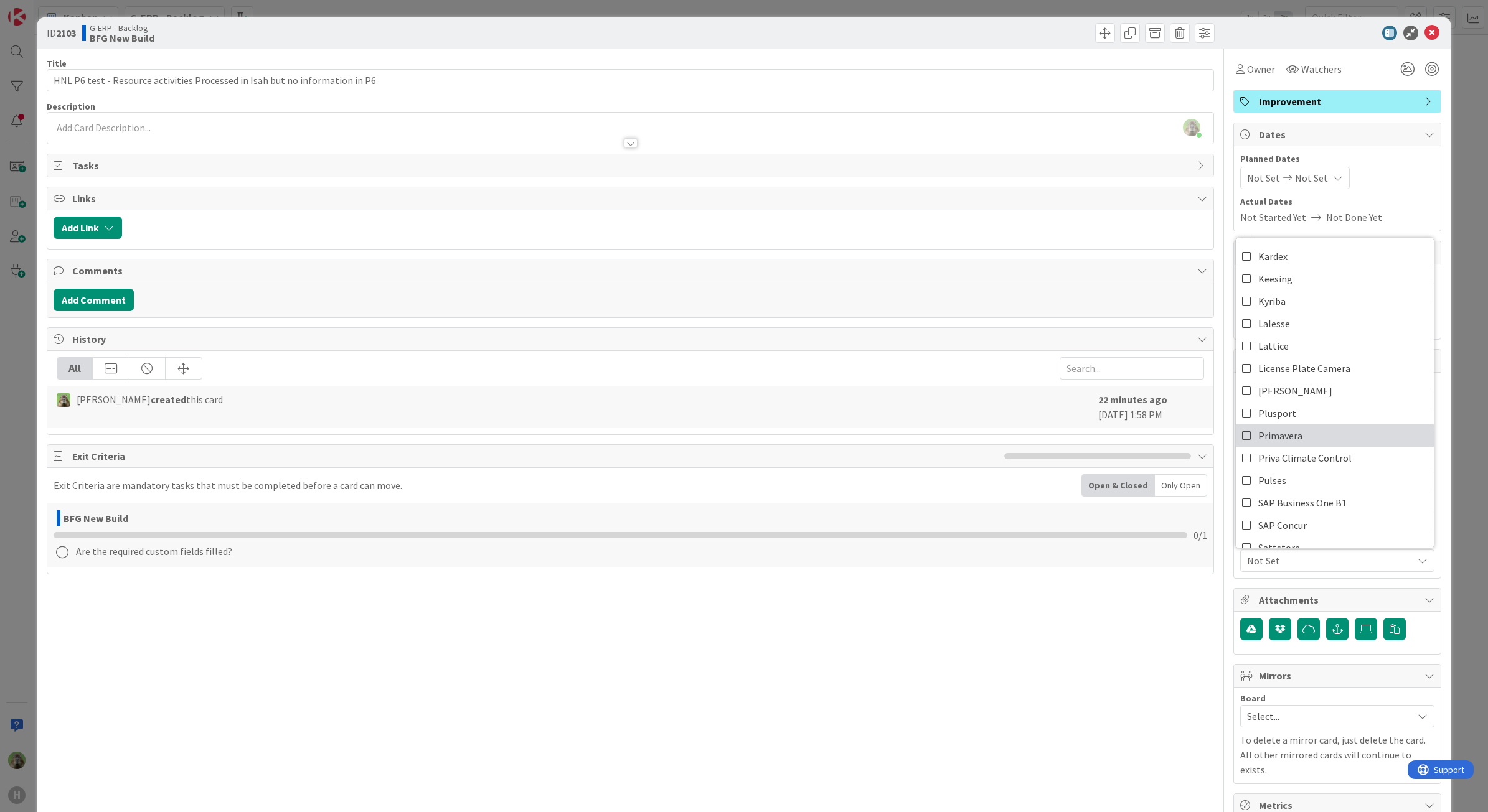
click at [1311, 439] on link "Primavera" at bounding box center [1335, 436] width 198 height 23
click at [1303, 443] on link "Isah Global" at bounding box center [1335, 442] width 198 height 23
click at [1106, 664] on div "Title 76 / 128 HNL P6 test - Resource activities Processed in Isah but no infor…" at bounding box center [631, 539] width 1168 height 980
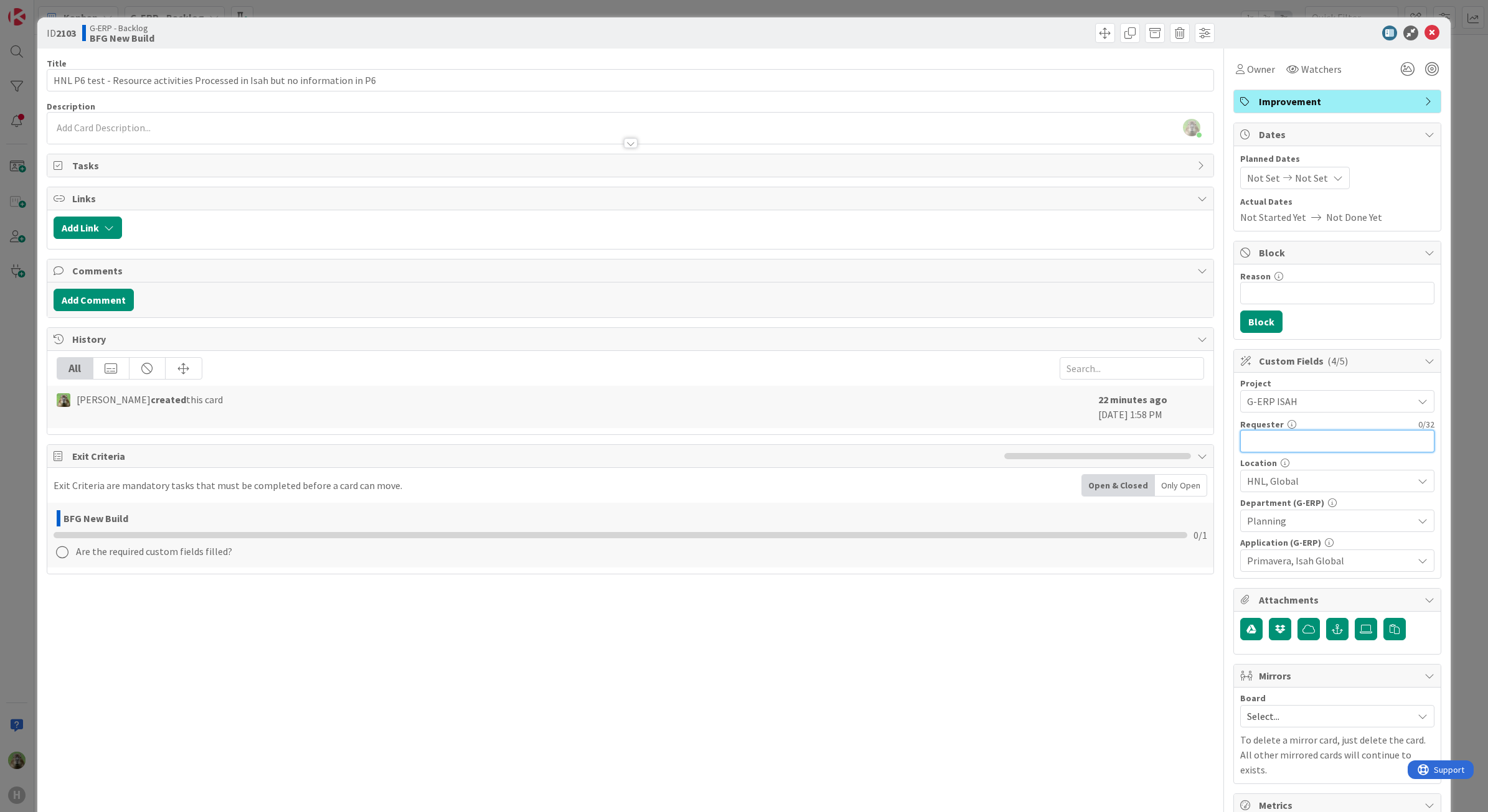
click at [1308, 445] on input "text" at bounding box center [1337, 441] width 194 height 23
drag, startPoint x: 662, startPoint y: 672, endPoint x: 680, endPoint y: 669, distance: 18.2
click at [666, 674] on div "Title 76 / 128 HNL P6 test - Resource activities Processed in Isah but no infor…" at bounding box center [631, 539] width 1168 height 980
click at [300, 135] on div at bounding box center [631, 137] width 1167 height 13
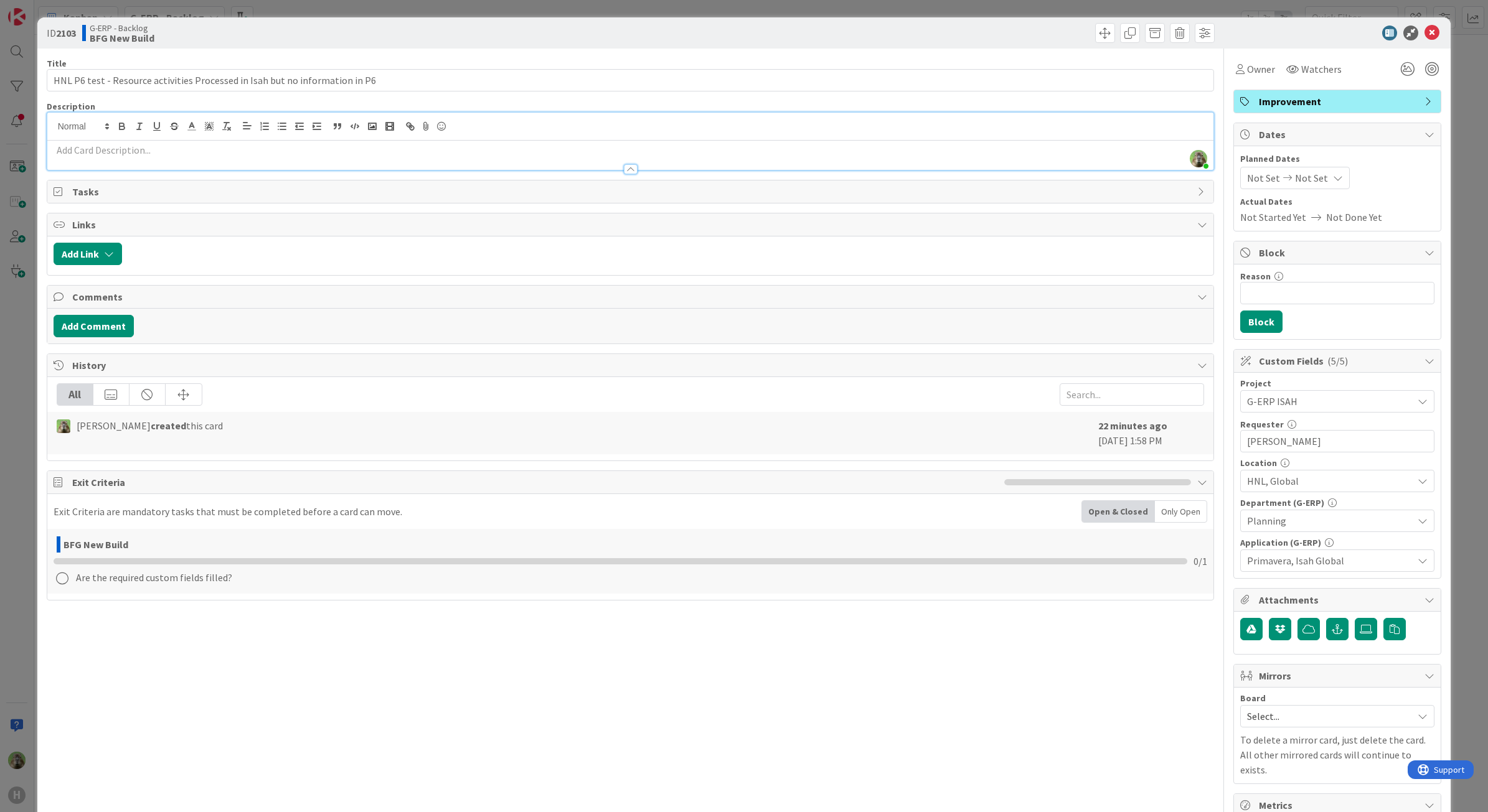
click at [292, 144] on p at bounding box center [631, 150] width 1154 height 14
click at [392, 160] on div at bounding box center [631, 163] width 1167 height 13
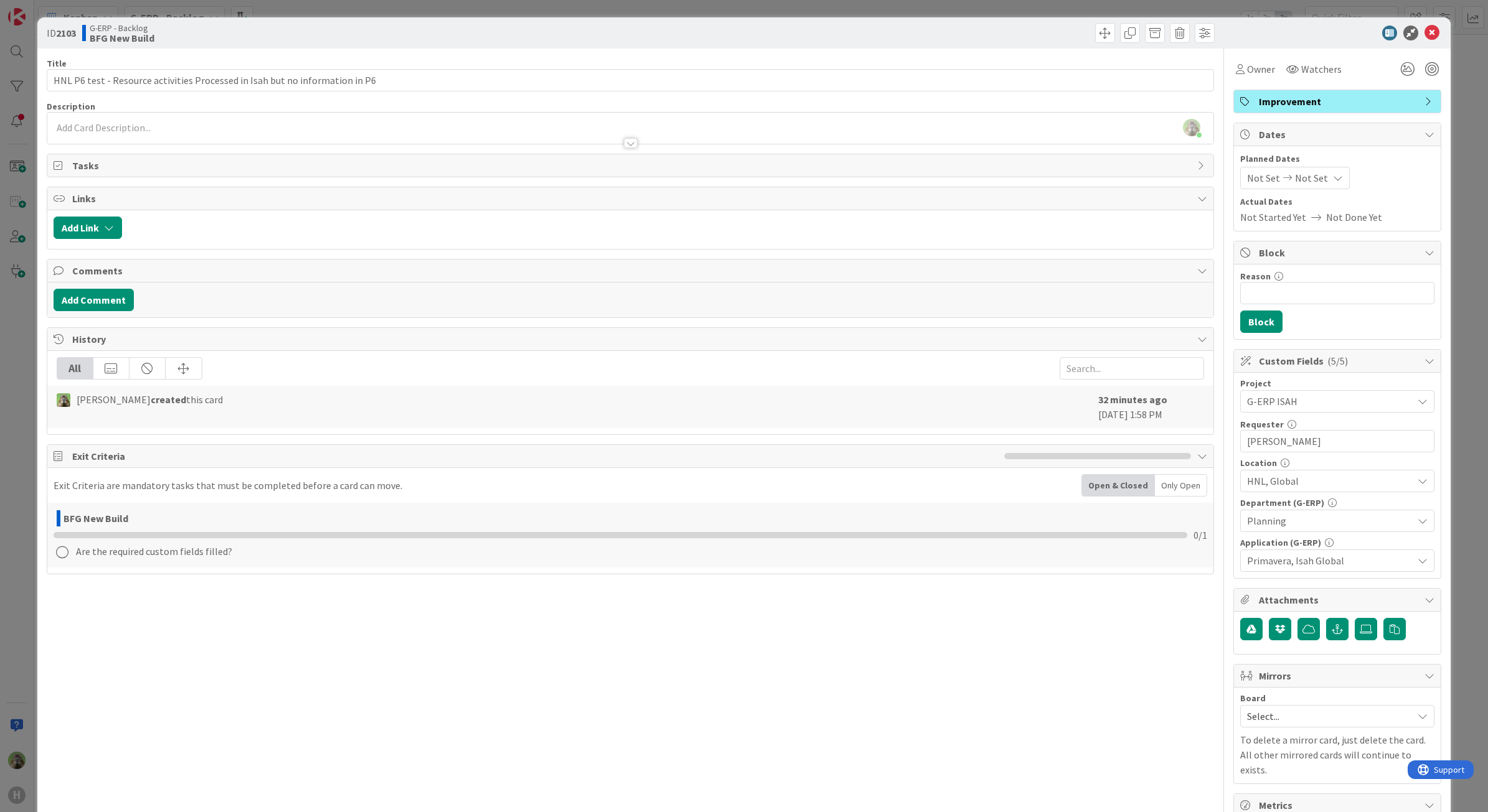
click at [607, 135] on div at bounding box center [631, 137] width 1167 height 13
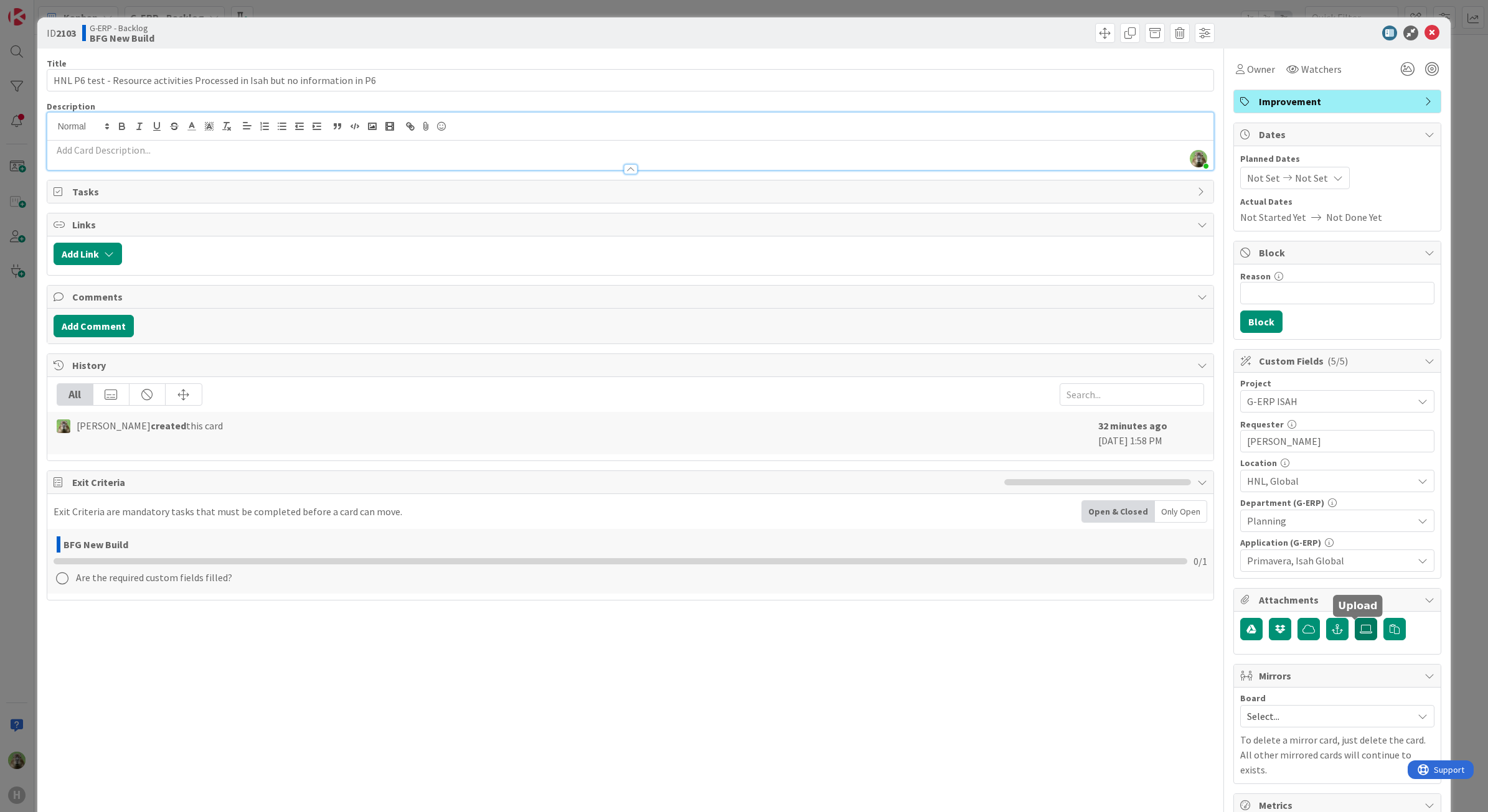
click at [1361, 640] on label at bounding box center [1366, 629] width 23 height 23
click at [1355, 618] on input "file" at bounding box center [1355, 618] width 0 height 0
click at [215, 154] on p at bounding box center [631, 150] width 1154 height 14
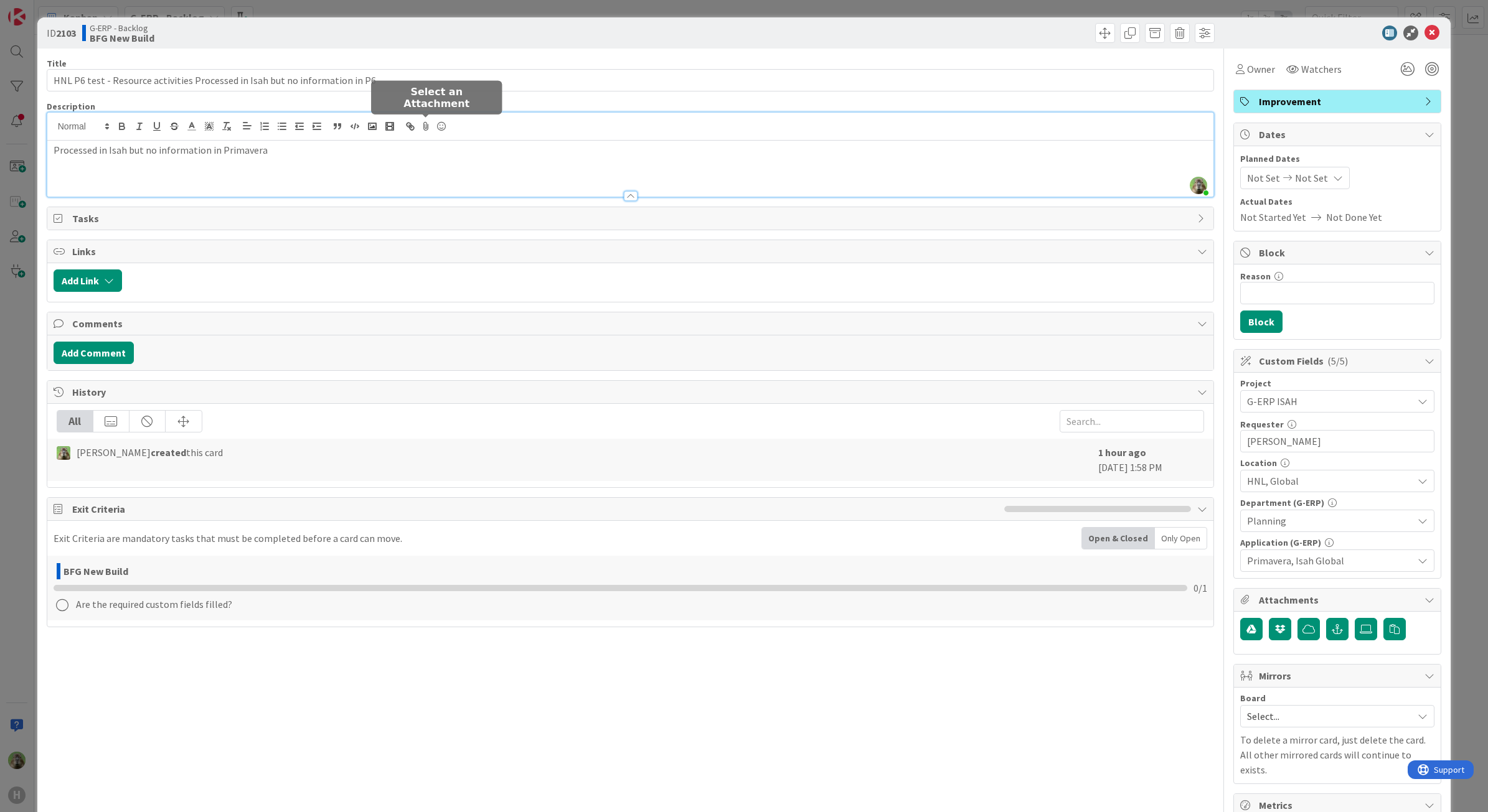
click at [421, 128] on icon at bounding box center [427, 126] width 15 height 17
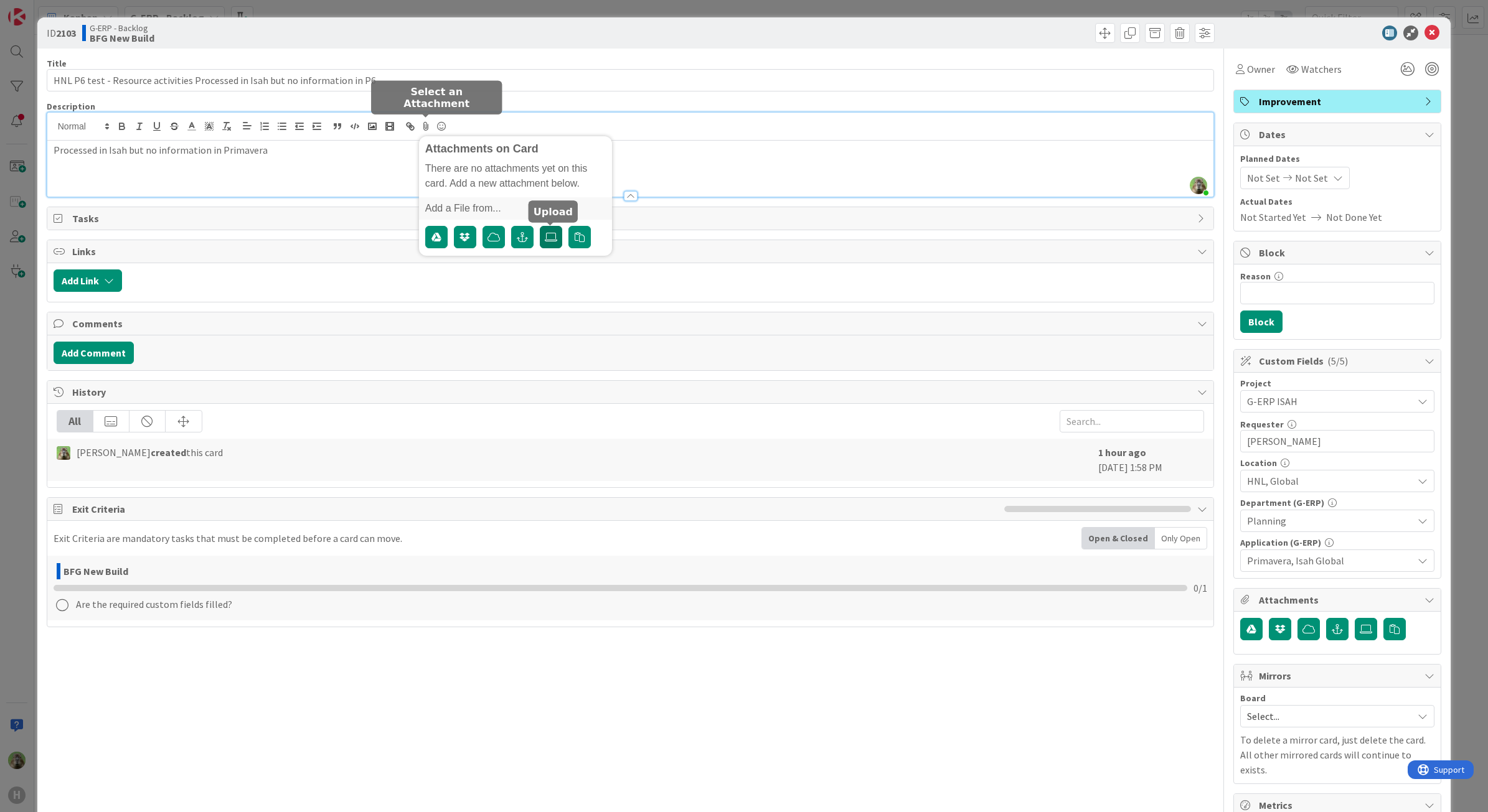
click at [561, 239] on label at bounding box center [551, 237] width 23 height 23
click at [540, 226] on input "file" at bounding box center [540, 226] width 0 height 0
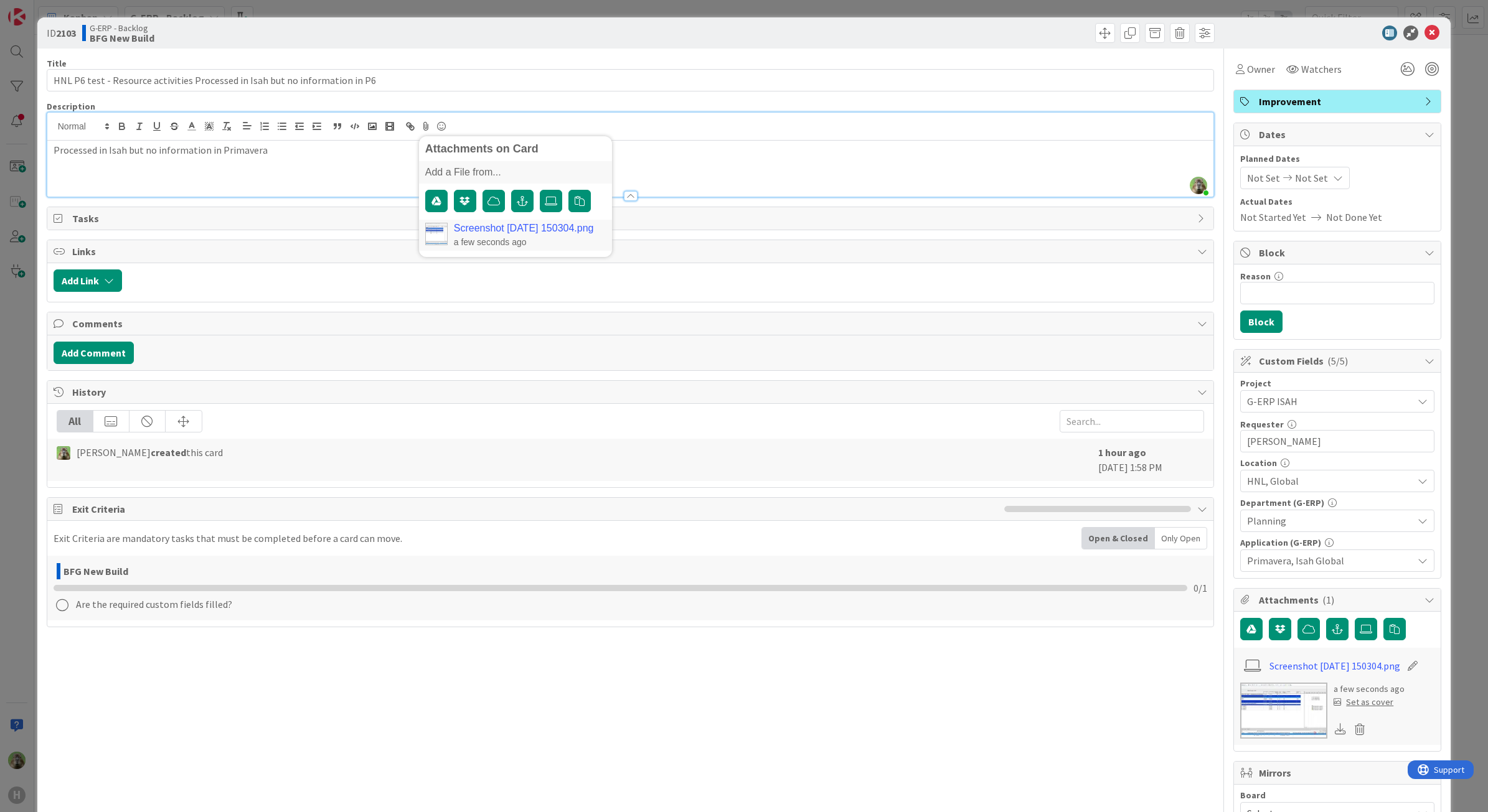
drag, startPoint x: 374, startPoint y: 181, endPoint x: 369, endPoint y: 175, distance: 7.8
click at [374, 181] on div "Processed in Isah but no information in Primavera" at bounding box center [631, 168] width 1167 height 56
click at [367, 173] on div "Processed in Isah but no information in Primavera" at bounding box center [631, 168] width 1167 height 56
click at [339, 176] on div "Processed in Isah but no information in Primavera" at bounding box center [631, 168] width 1167 height 56
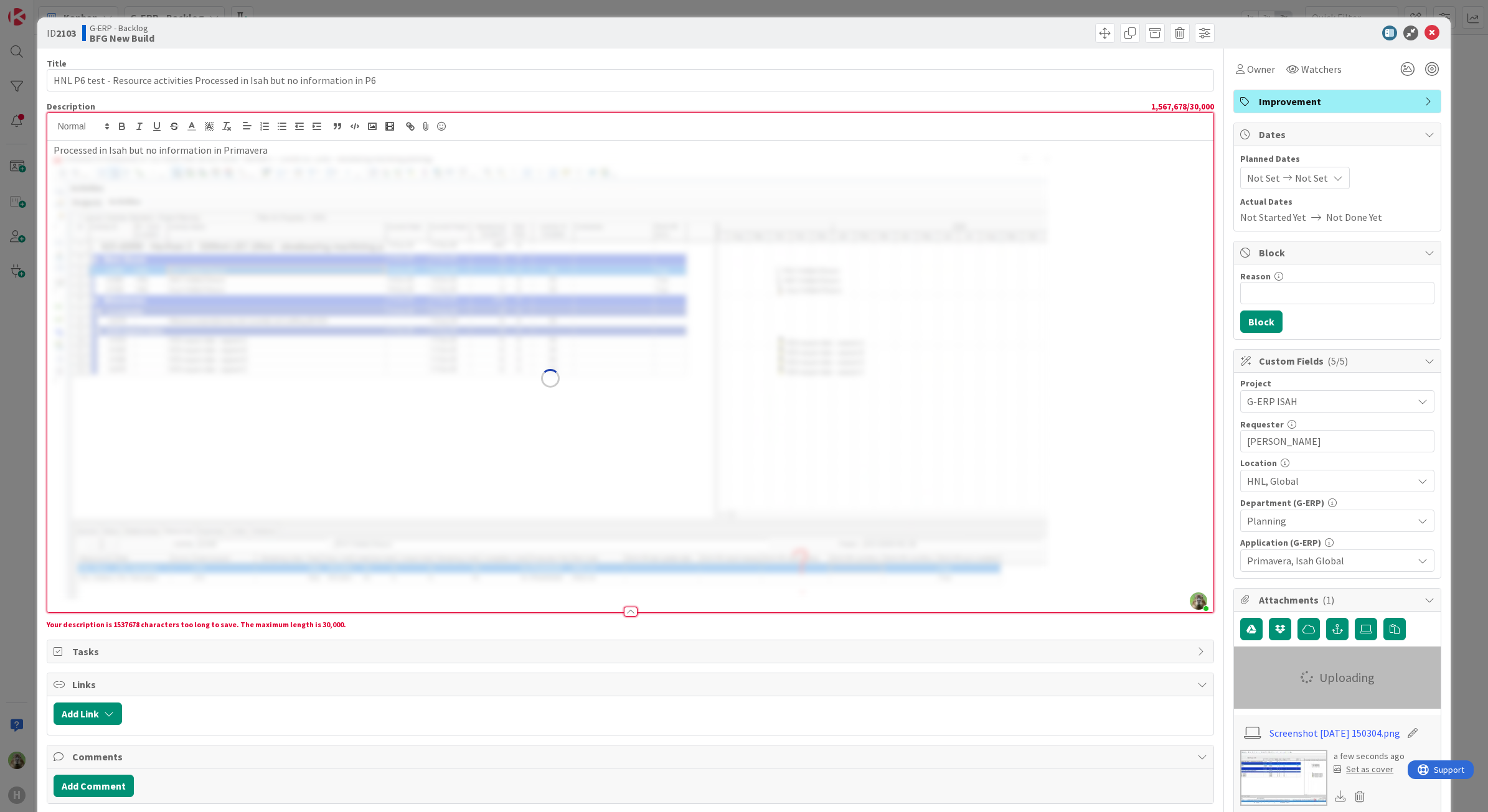
click at [847, 503] on img at bounding box center [550, 379] width 994 height 443
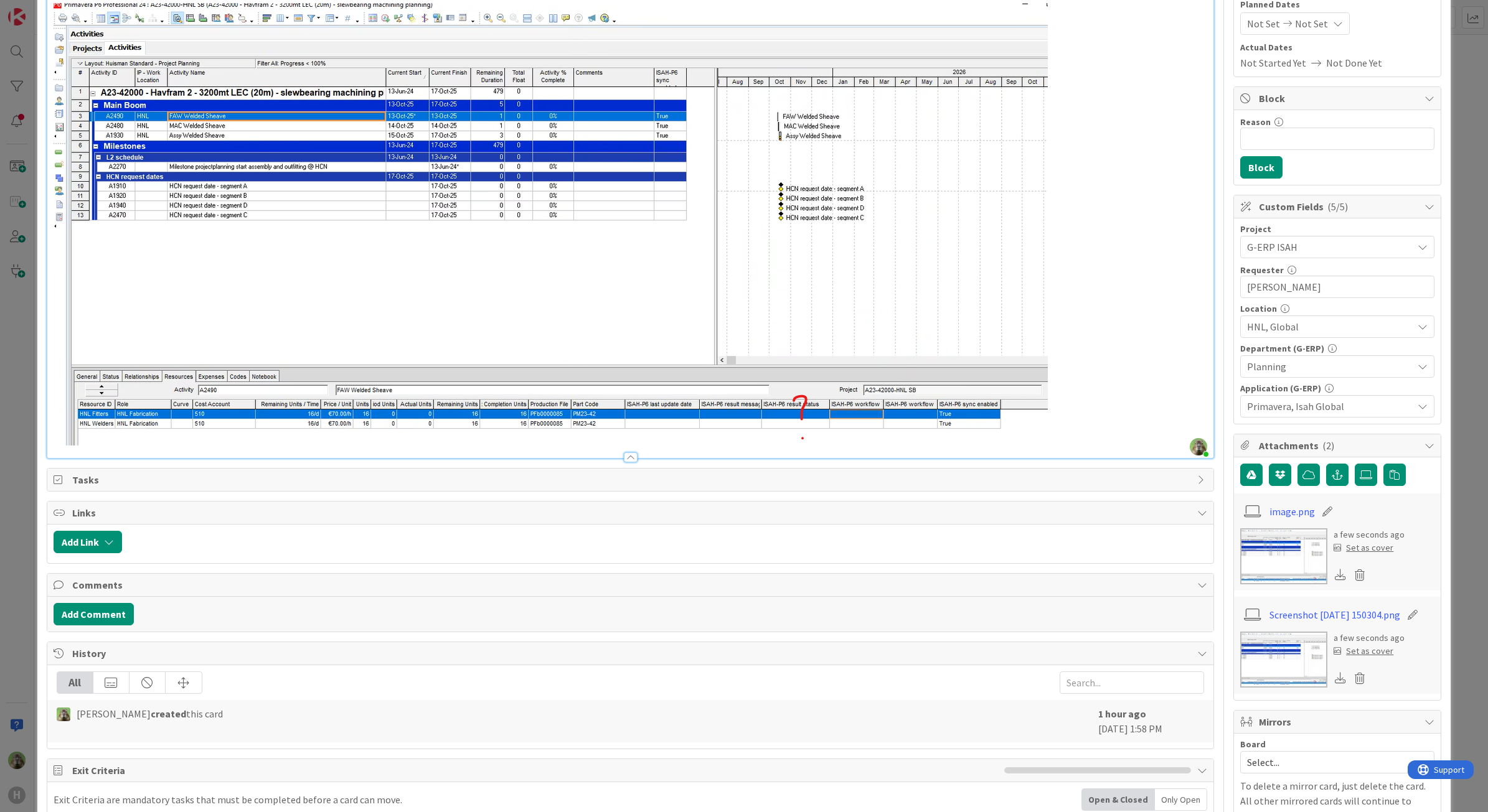
scroll to position [155, 0]
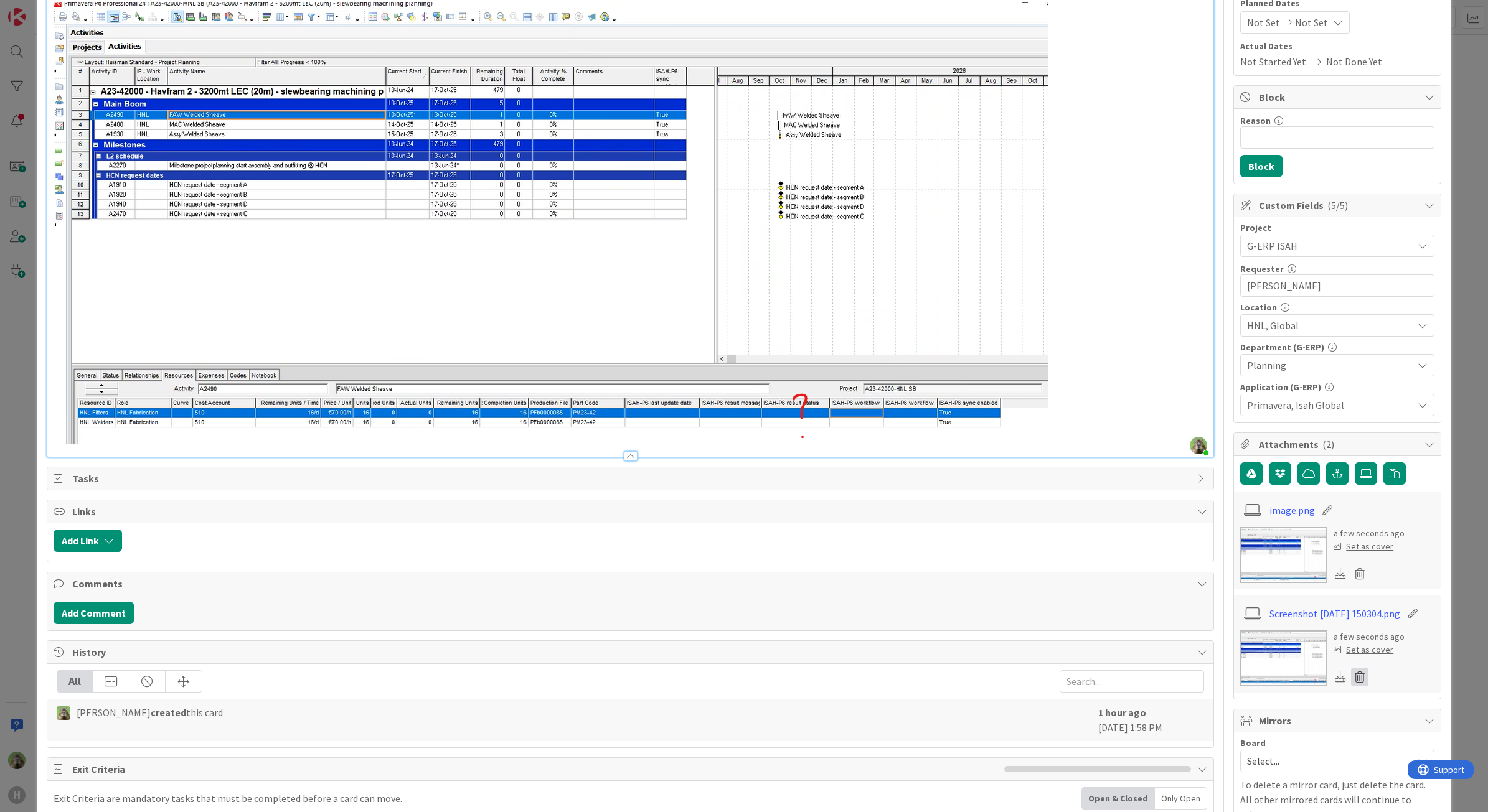
click at [1351, 683] on icon at bounding box center [1359, 677] width 17 height 19
click at [1236, 745] on button "Delete" at bounding box center [1244, 738] width 47 height 23
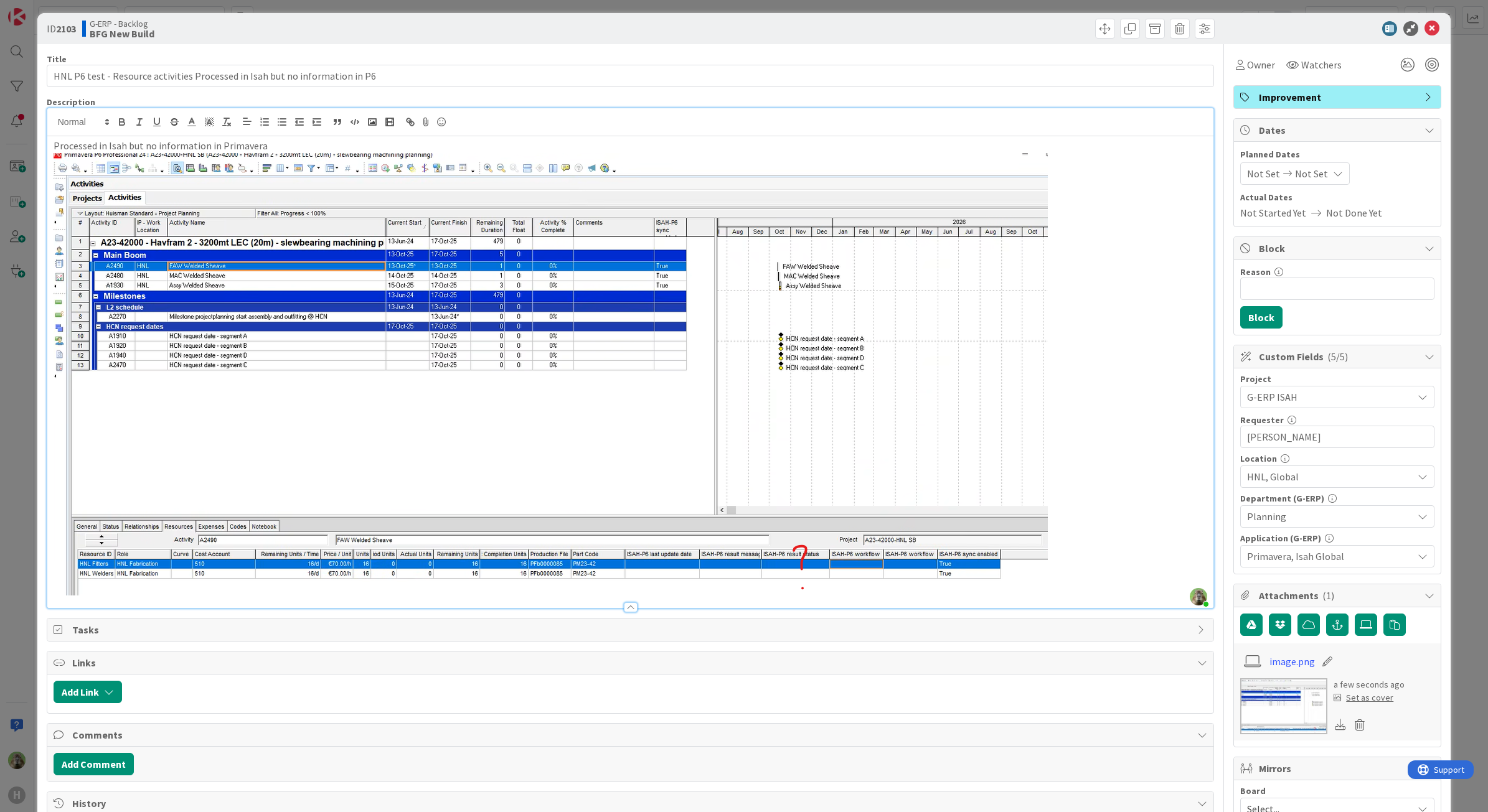
scroll to position [0, 0]
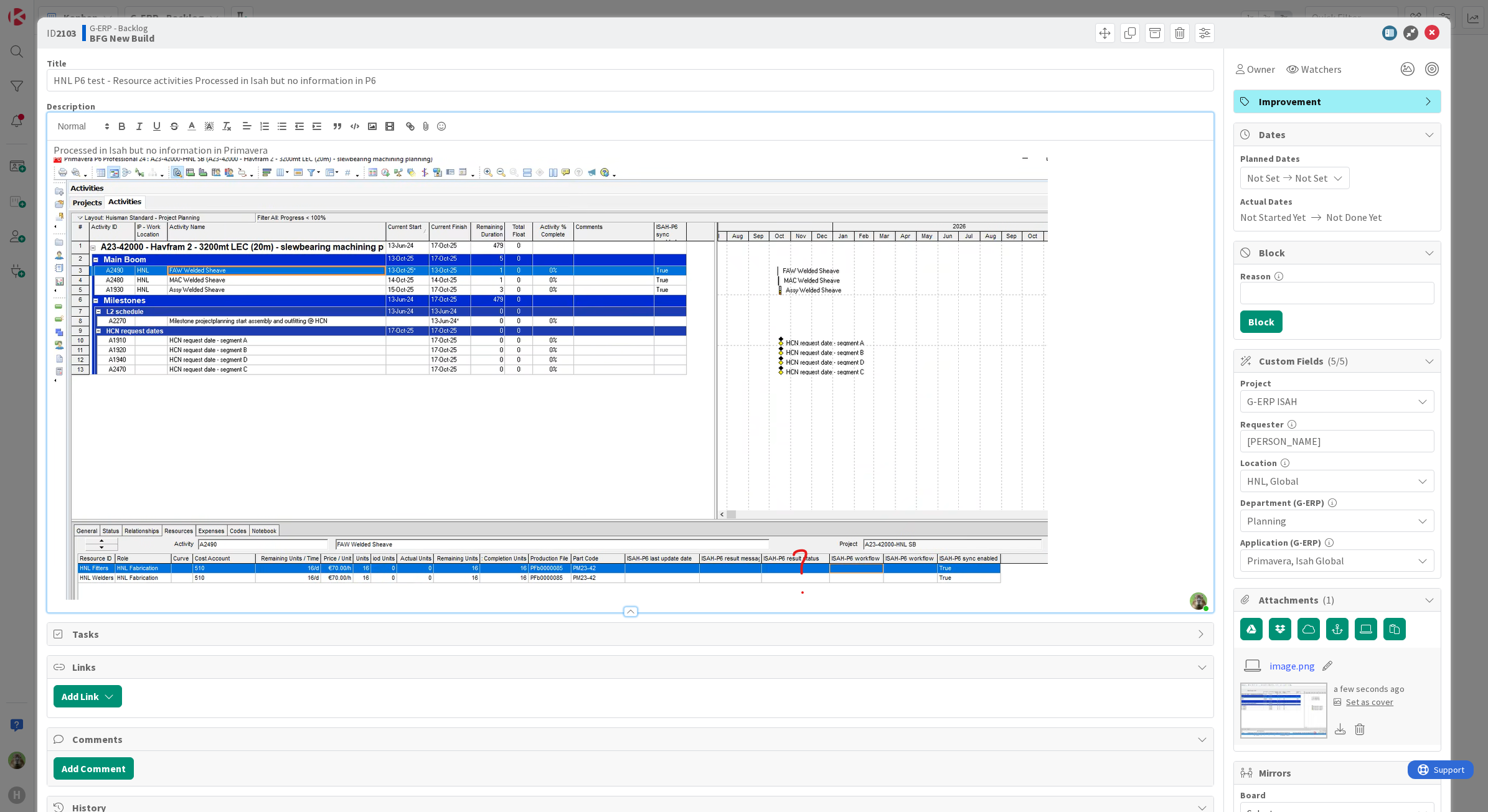
click at [981, 129] on div "Attachments on Card" at bounding box center [631, 127] width 1167 height 28
click at [718, 284] on img at bounding box center [550, 379] width 994 height 443
click at [676, 163] on img at bounding box center [550, 379] width 994 height 443
click at [1154, 528] on p at bounding box center [631, 379] width 1154 height 443
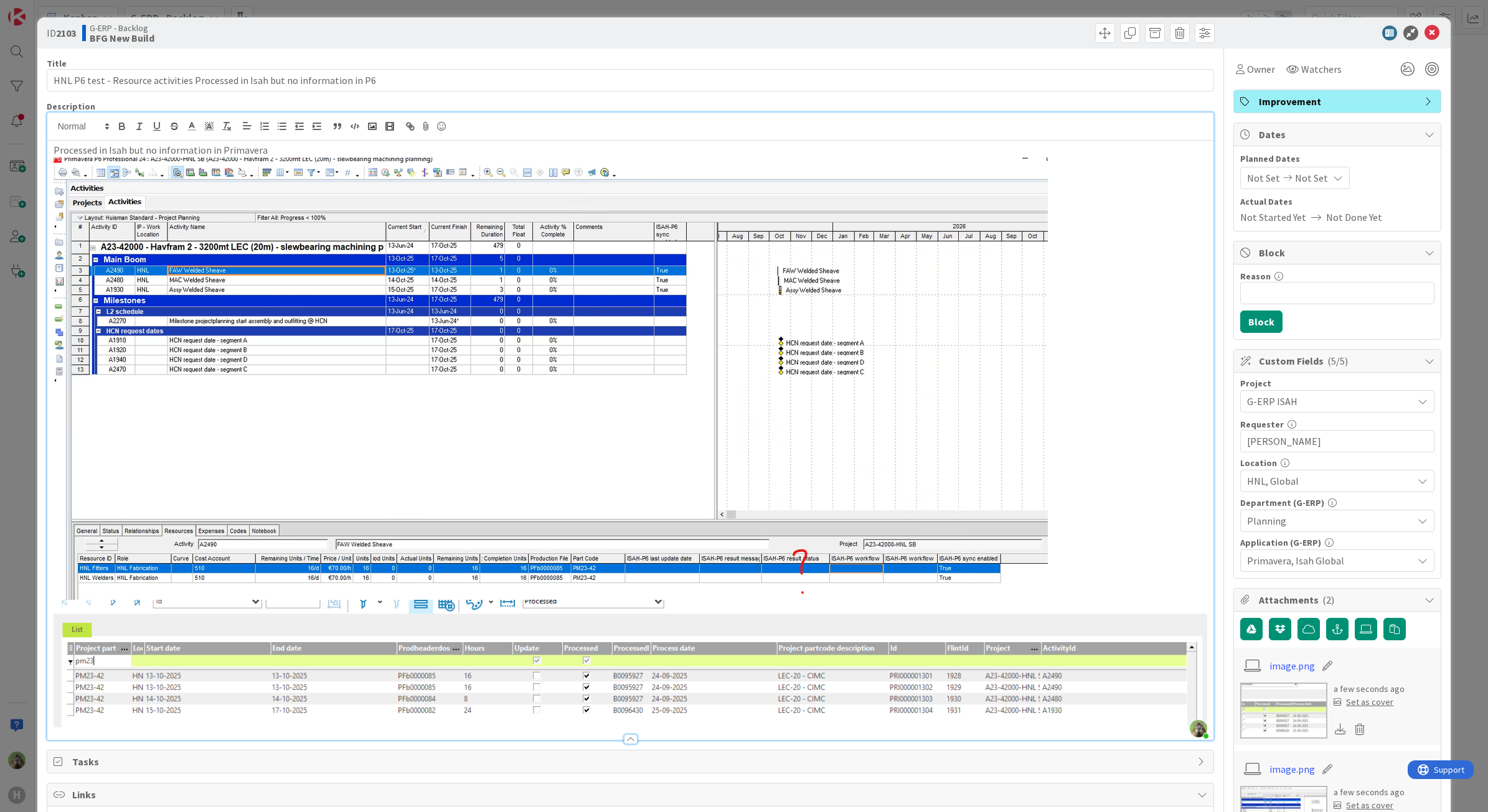
click at [272, 148] on p "Processed in Isah but no information in Primavera" at bounding box center [631, 150] width 1154 height 14
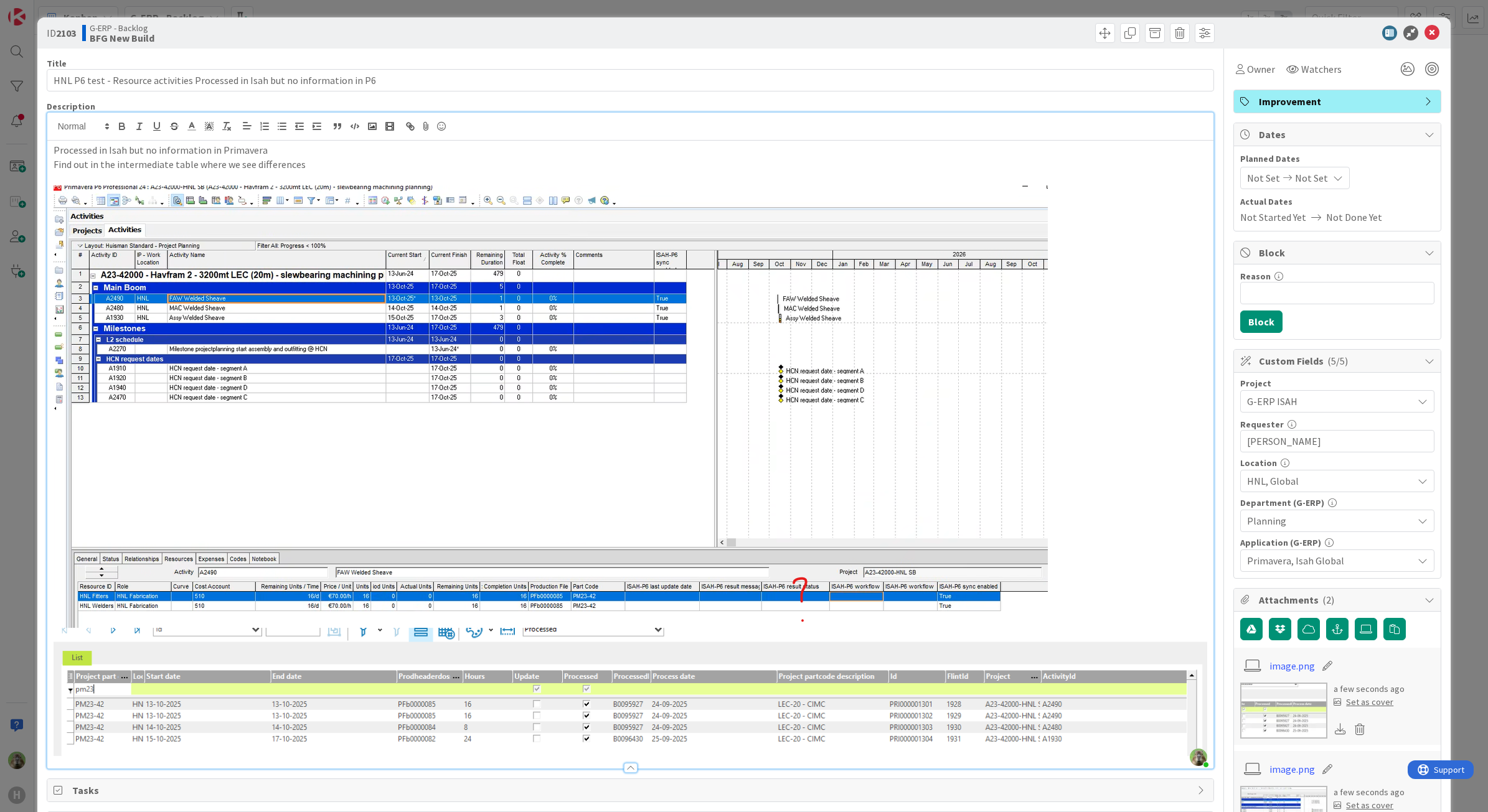
click at [345, 168] on p "Find out in the intermediate table where we see differences" at bounding box center [631, 164] width 1154 height 14
click at [192, 168] on p "Find out in the intermediate table where we see differences" at bounding box center [631, 164] width 1154 height 14
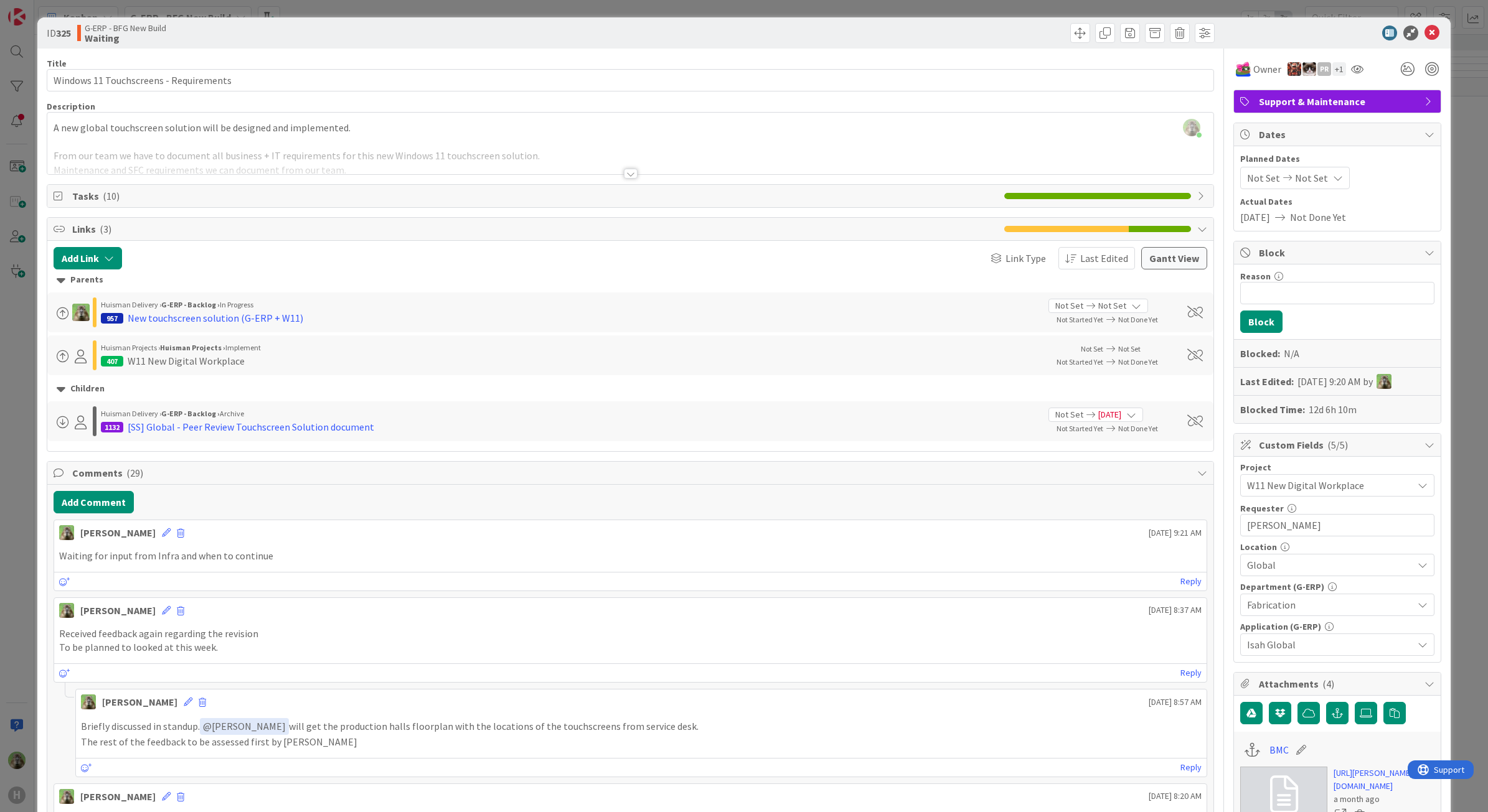
click at [26, 425] on div "ID 325 G-ERP - BFG New Build Waiting Title 38 / 128 Windows 11 Touchscreens - R…" at bounding box center [744, 406] width 1488 height 812
click at [20, 428] on div "ID 325 G-ERP - BFG New Build Waiting Title 38 / 128 Windows 11 Touchscreens - R…" at bounding box center [744, 406] width 1488 height 812
click at [1427, 33] on icon at bounding box center [1432, 33] width 15 height 15
click at [1425, 33] on icon at bounding box center [1432, 33] width 15 height 15
click at [32, 456] on div "ID 325 G-ERP - BFG New Build Waiting Title 38 / 128 Windows 11 Touchscreens - R…" at bounding box center [744, 406] width 1488 height 812
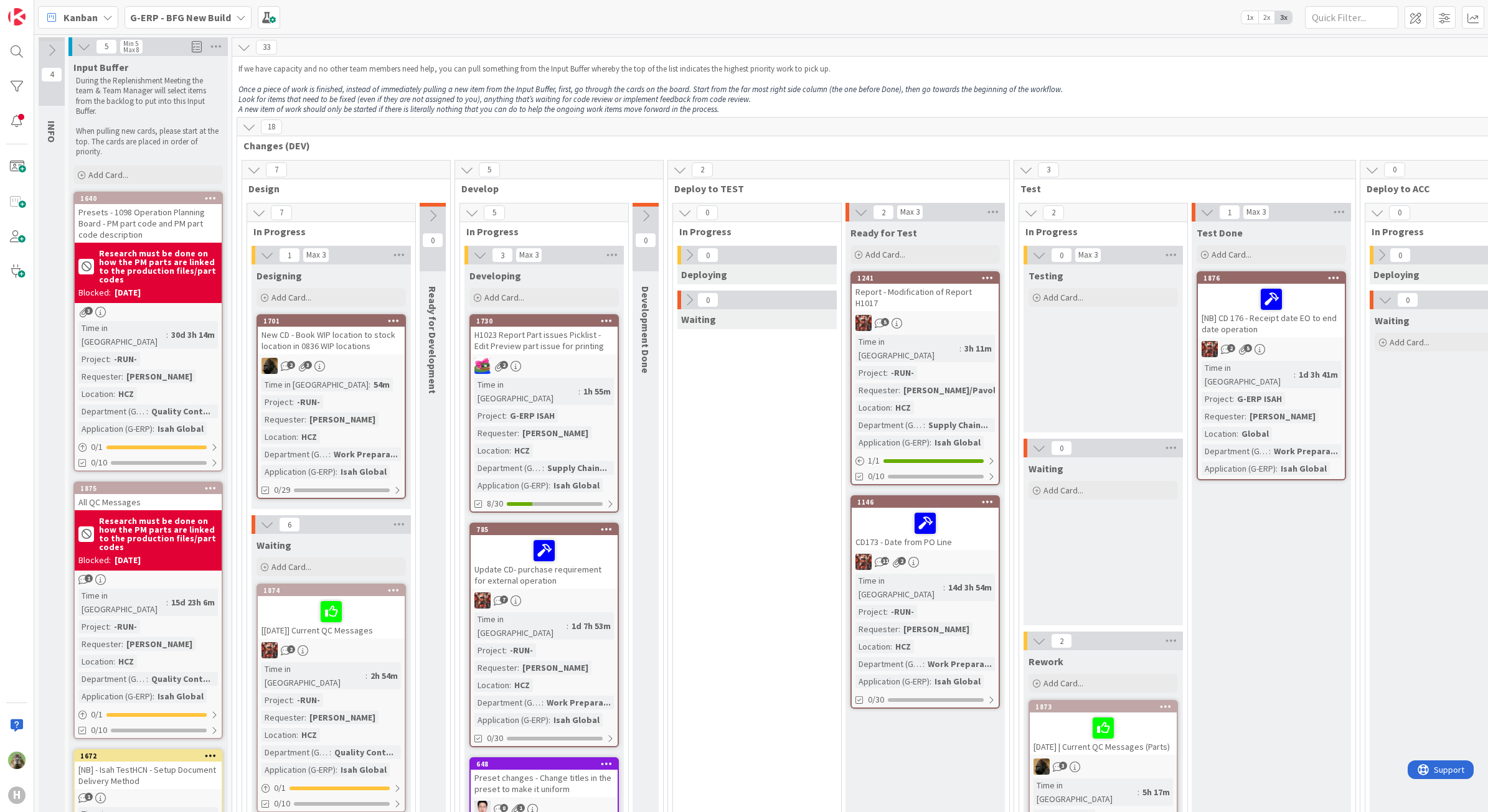
click at [187, 17] on b "G-ERP - BFG New Build" at bounding box center [180, 17] width 101 height 12
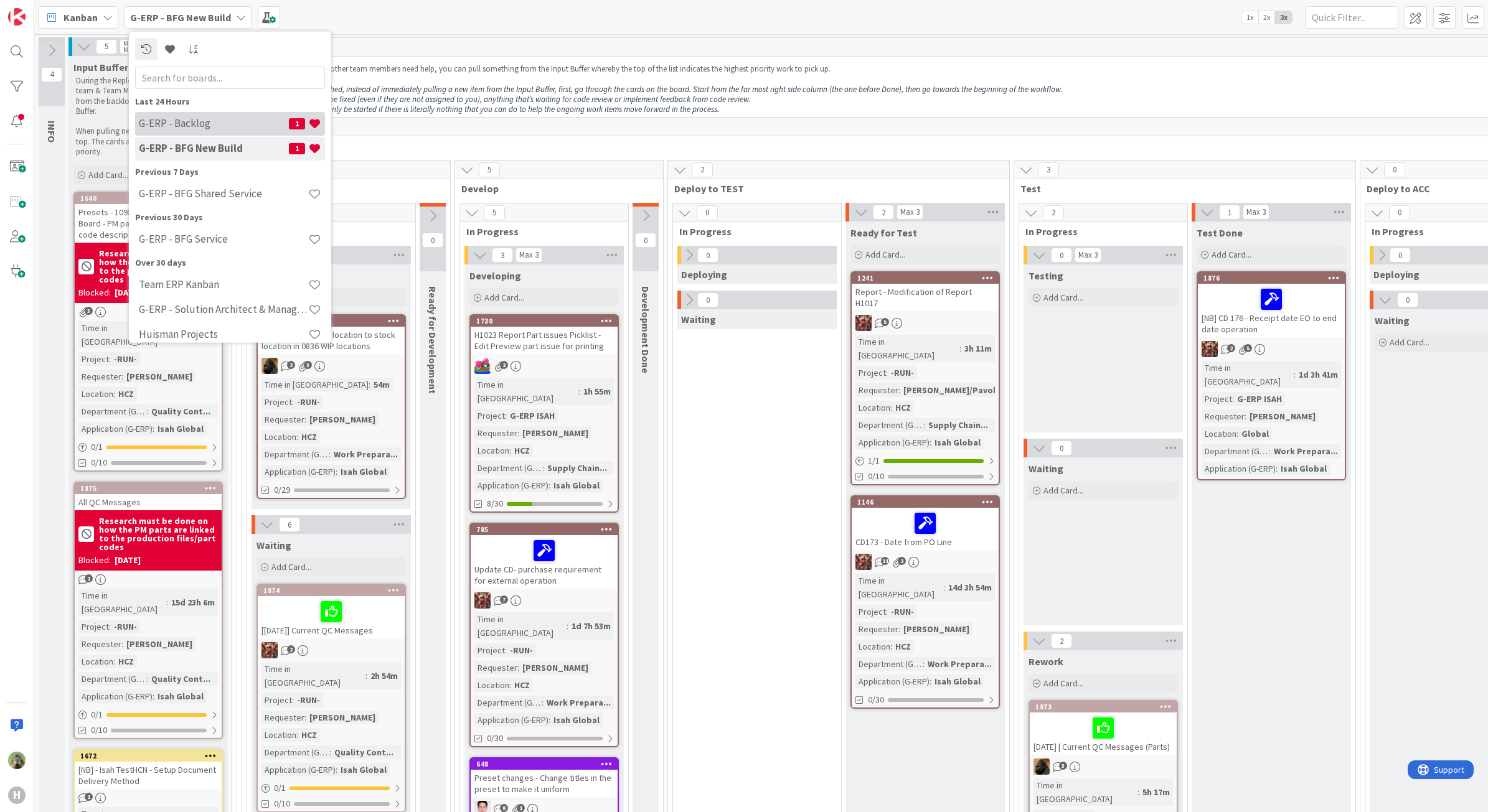
click at [209, 120] on h4 "G-ERP - Backlog" at bounding box center [214, 123] width 150 height 12
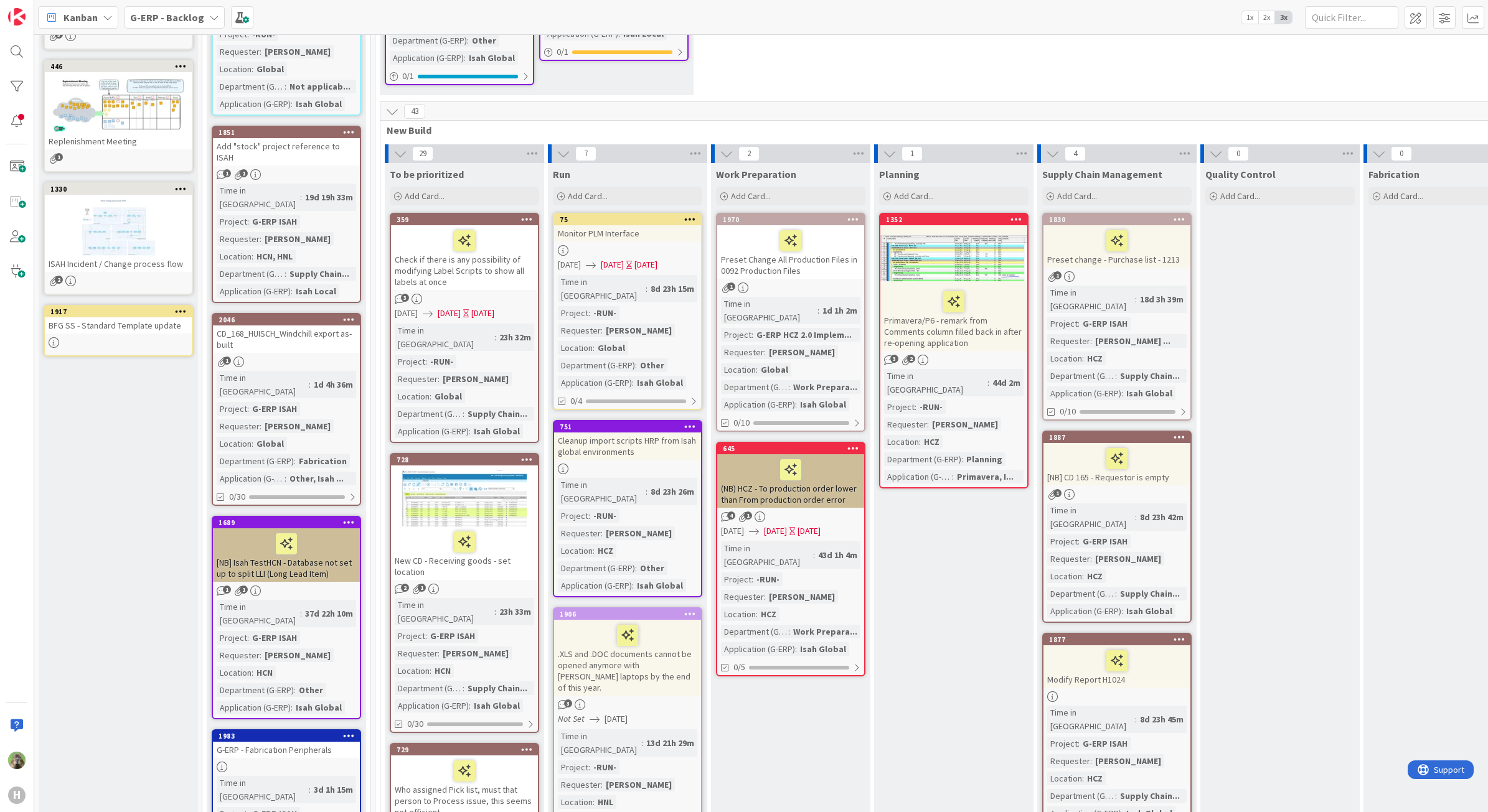
scroll to position [311, 0]
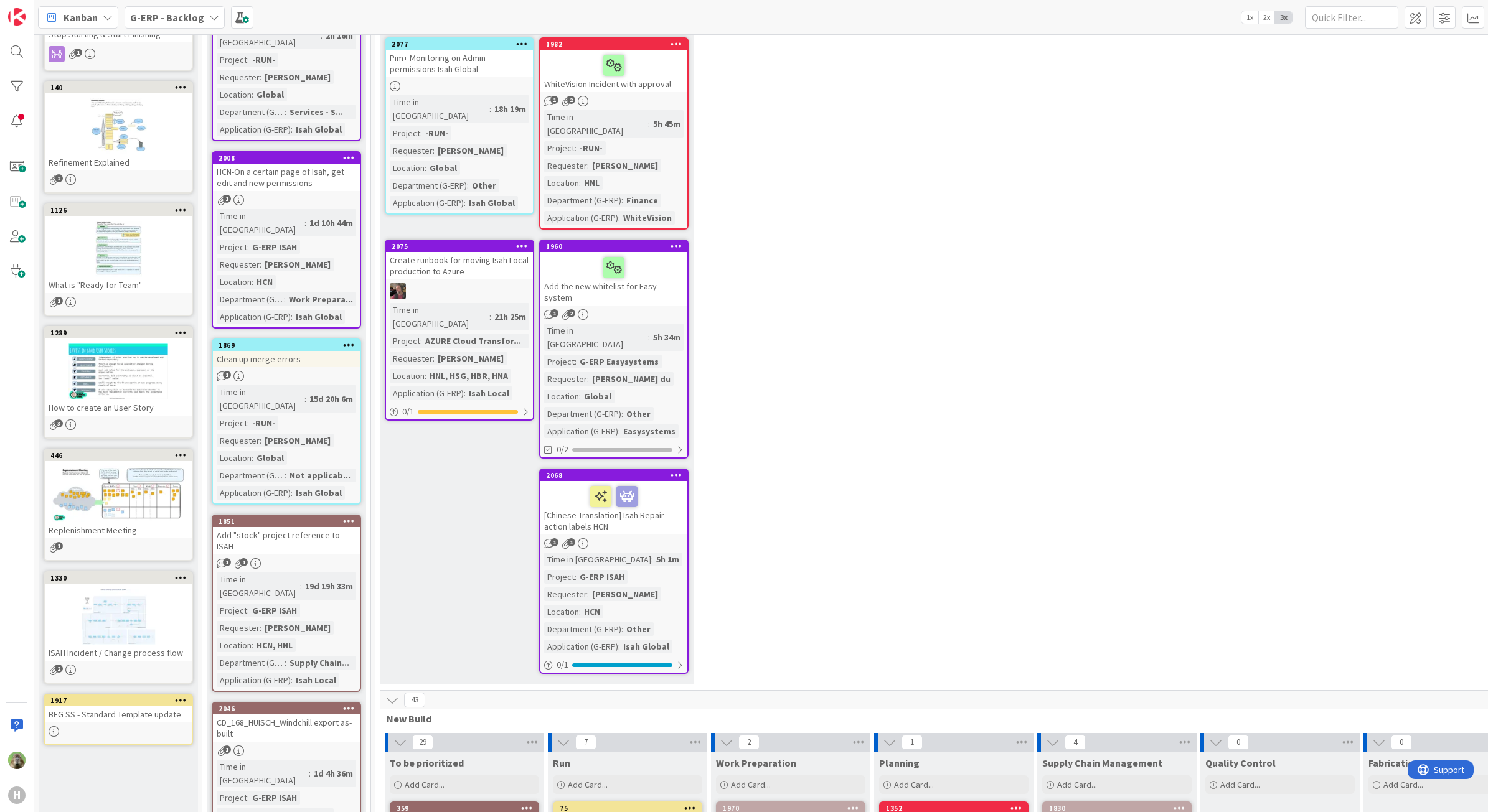
click at [430, 440] on div "New Stuff Add Card... 1864 [SS] NL-SCH01-TS03 running out of C: disk space 2 2 …" at bounding box center [537, 235] width 314 height 896
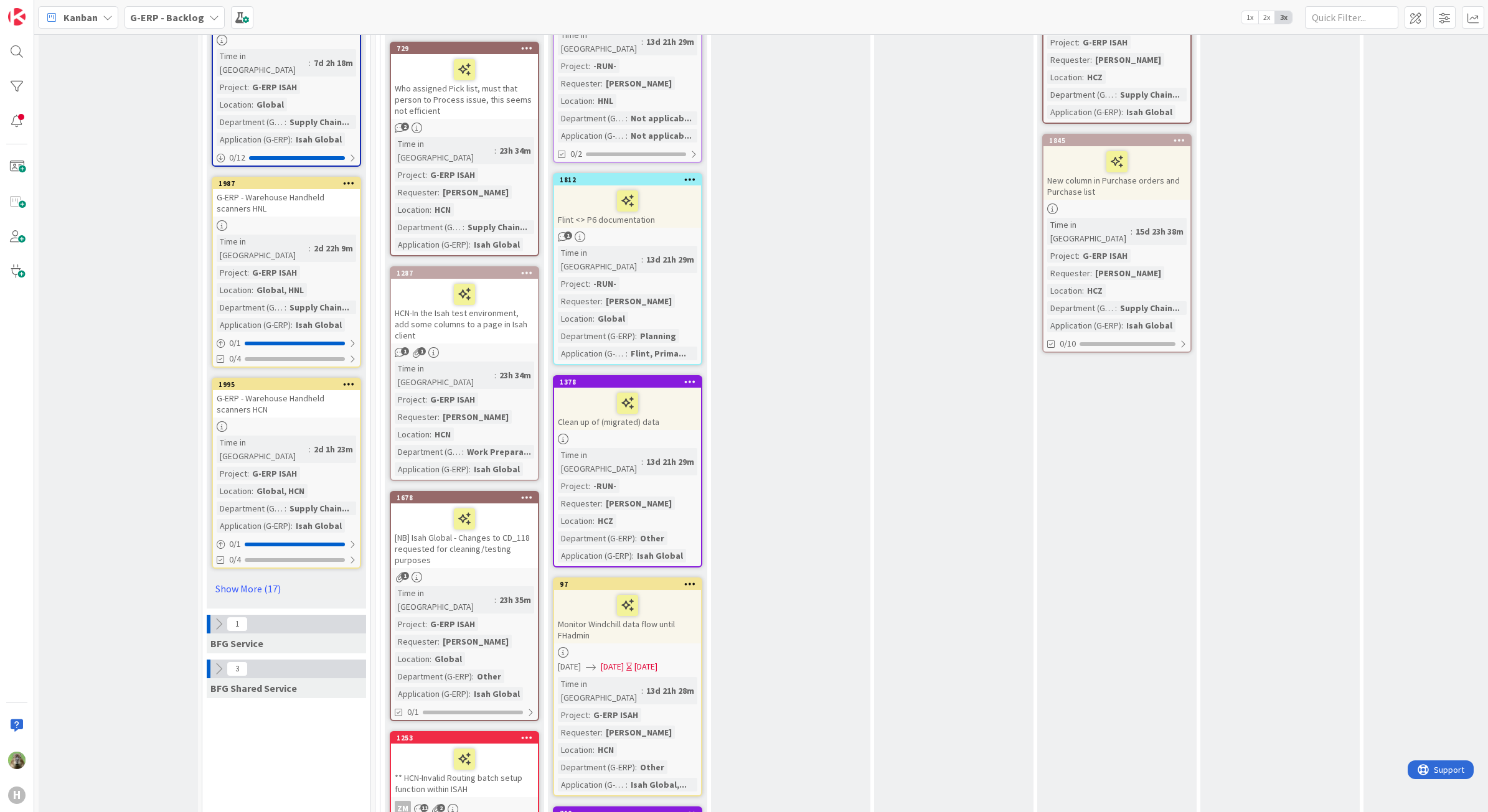
scroll to position [1634, 0]
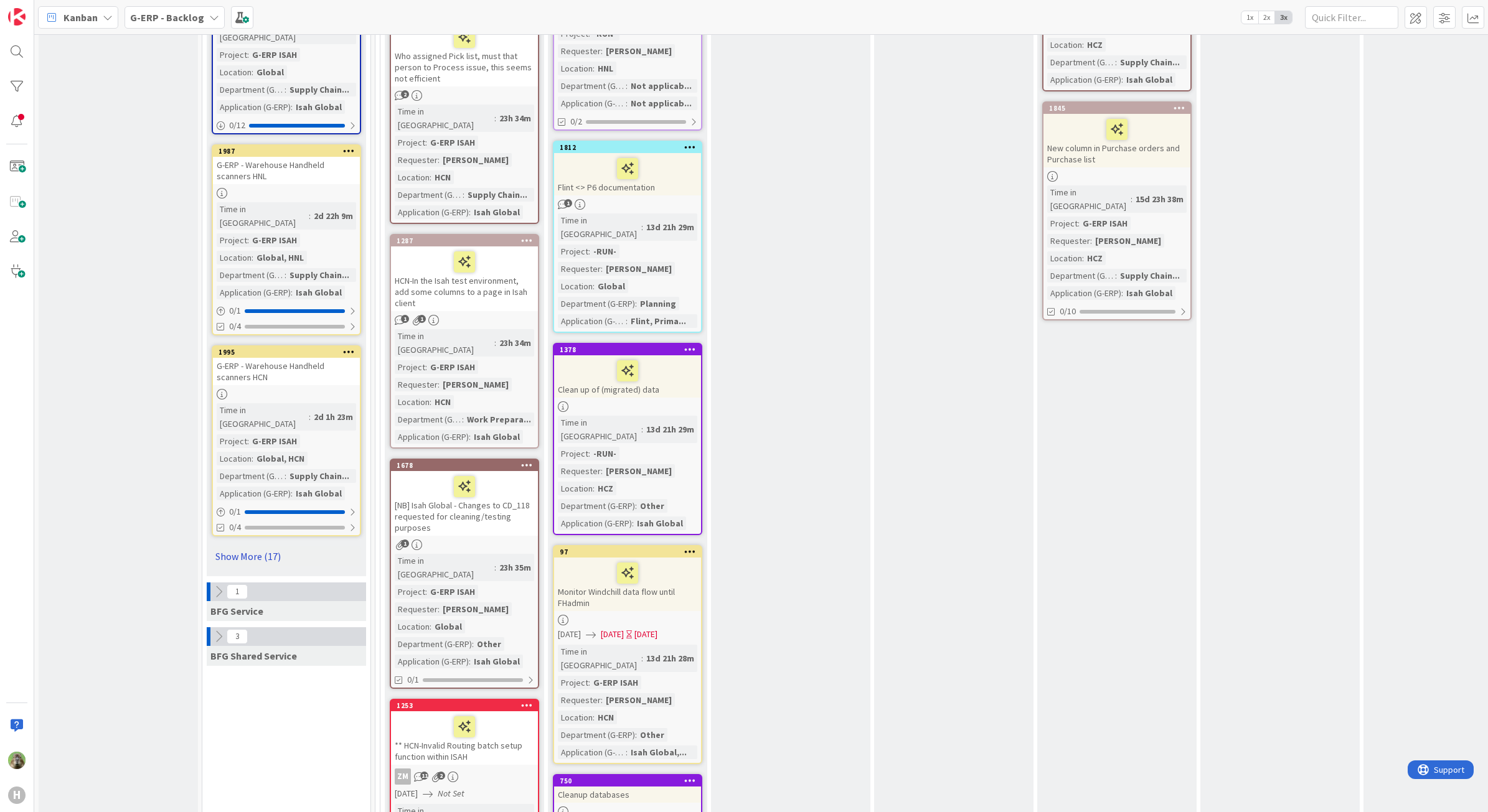
click at [278, 547] on link "Show More (17)" at bounding box center [286, 556] width 149 height 20
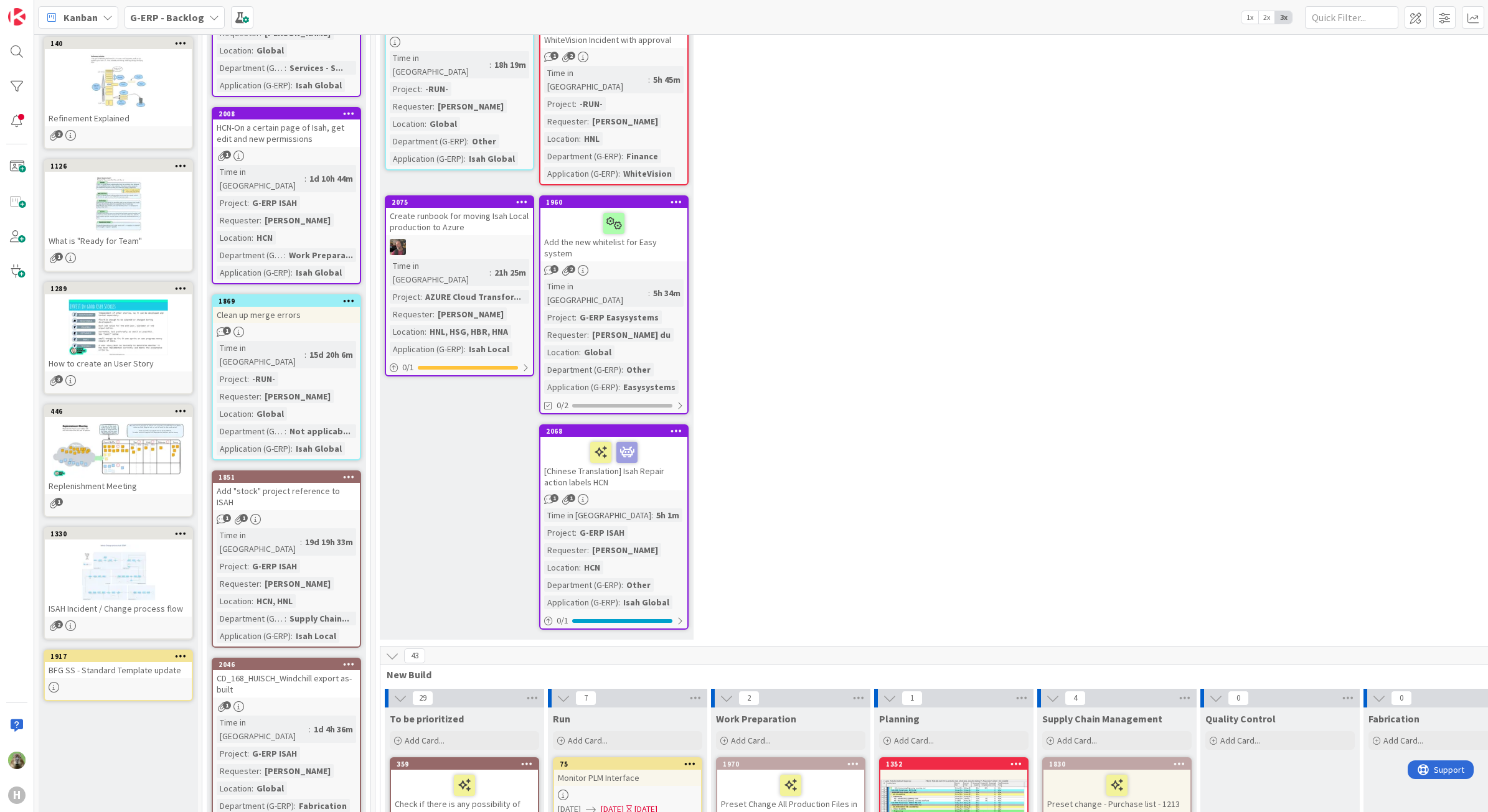
scroll to position [78, 0]
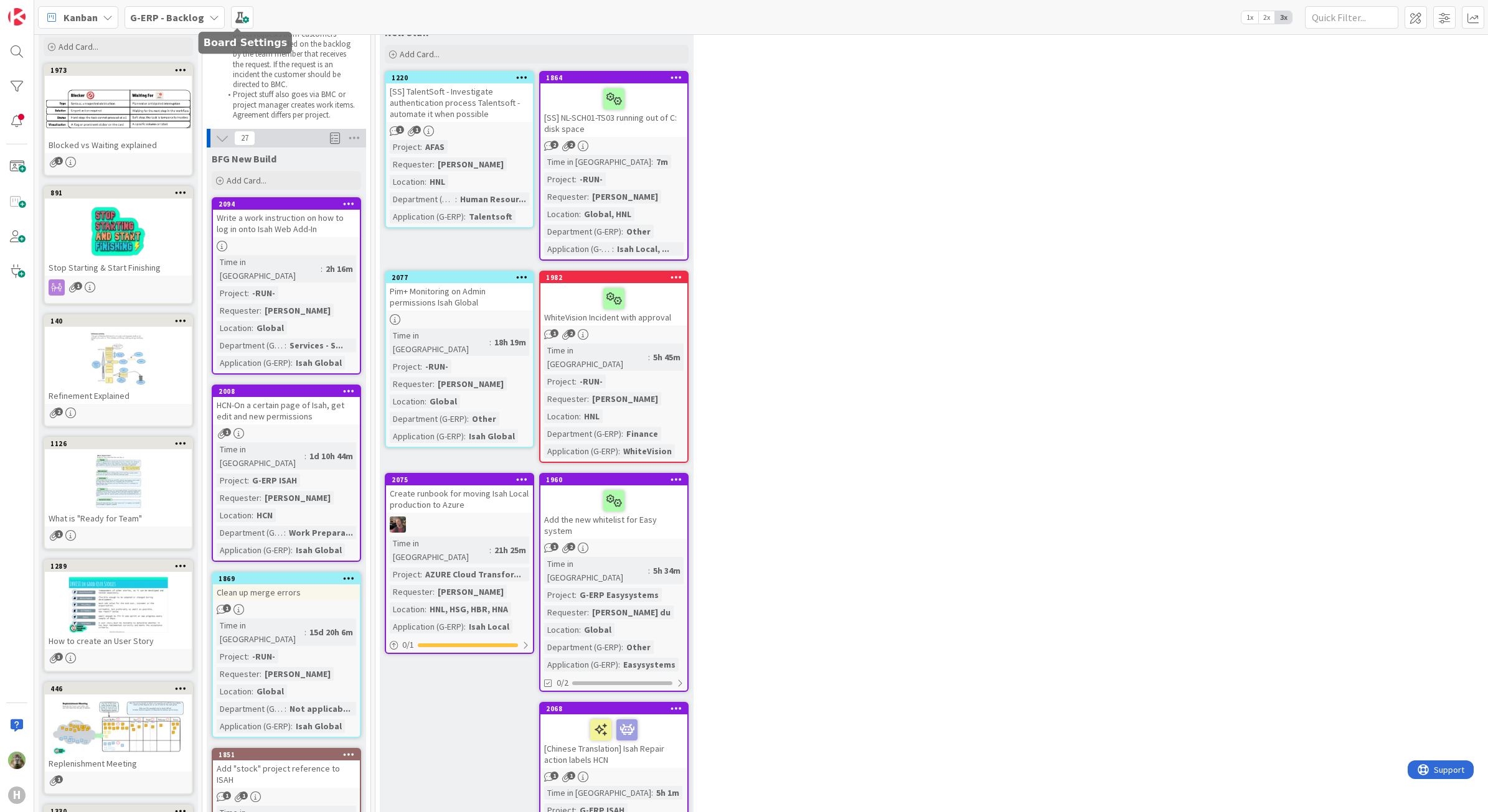
click at [187, 11] on b "G-ERP - Backlog" at bounding box center [167, 17] width 74 height 12
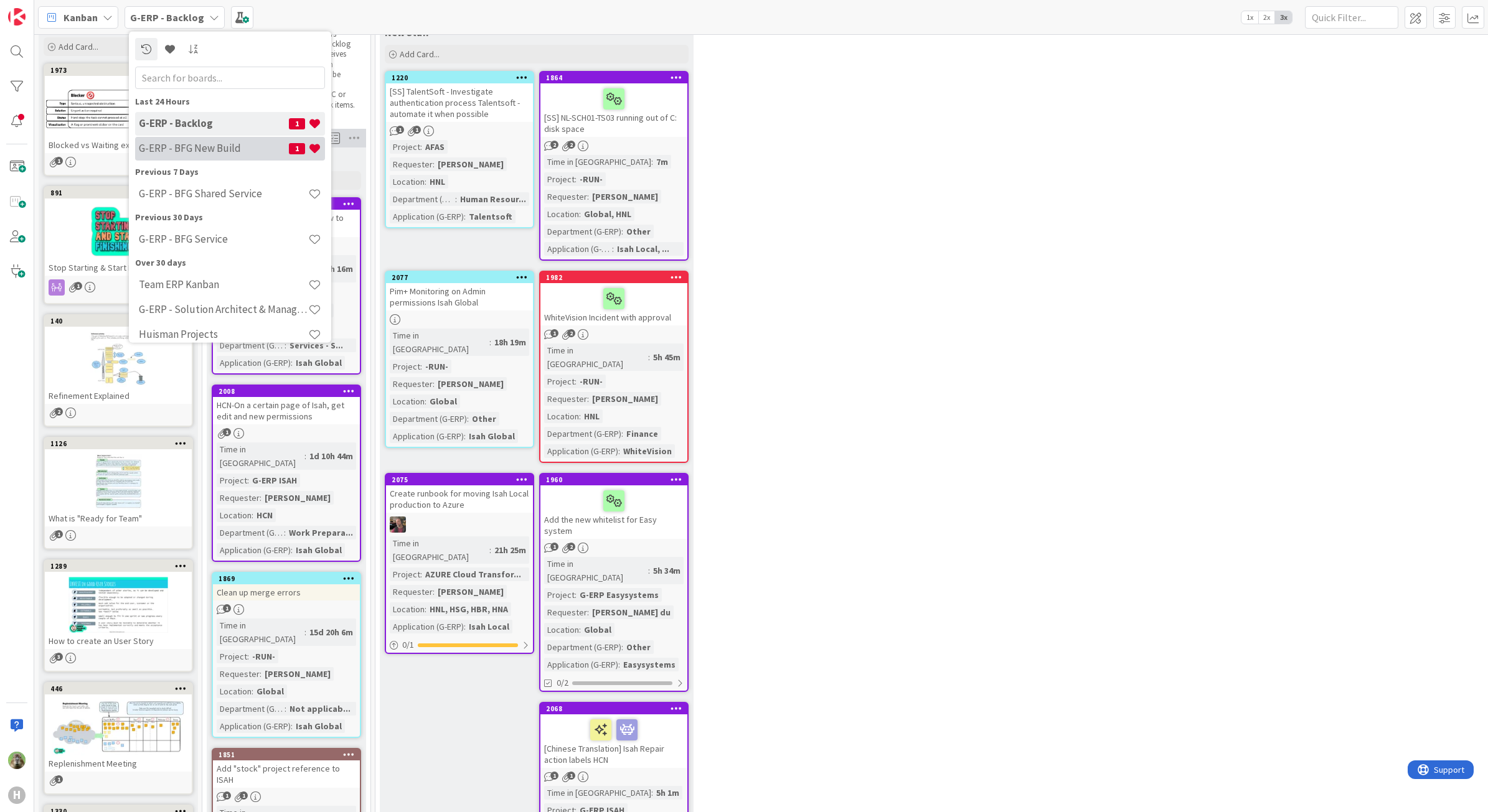
click at [213, 143] on h4 "G-ERP - BFG New Build" at bounding box center [214, 148] width 150 height 12
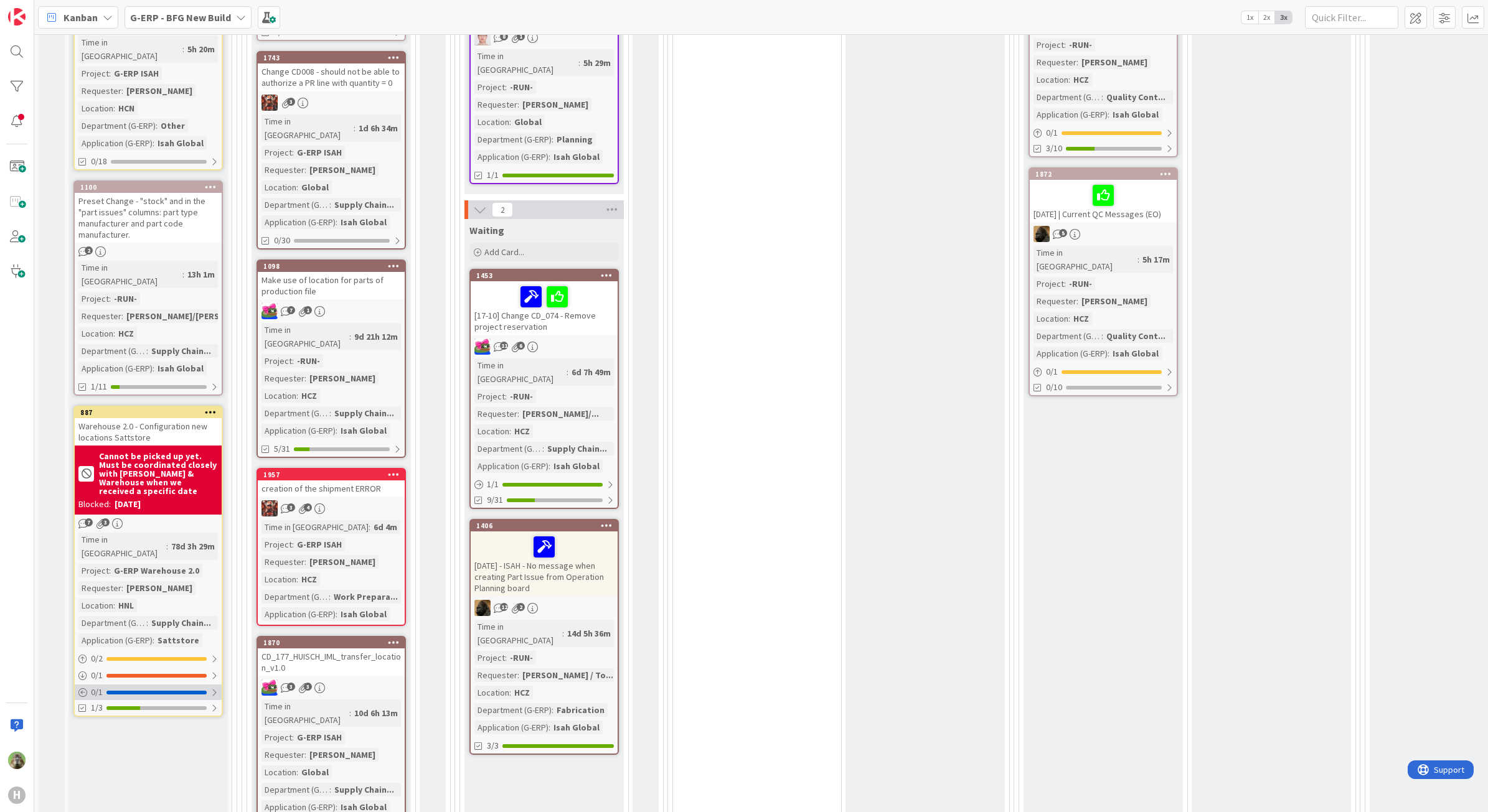
scroll to position [778, 0]
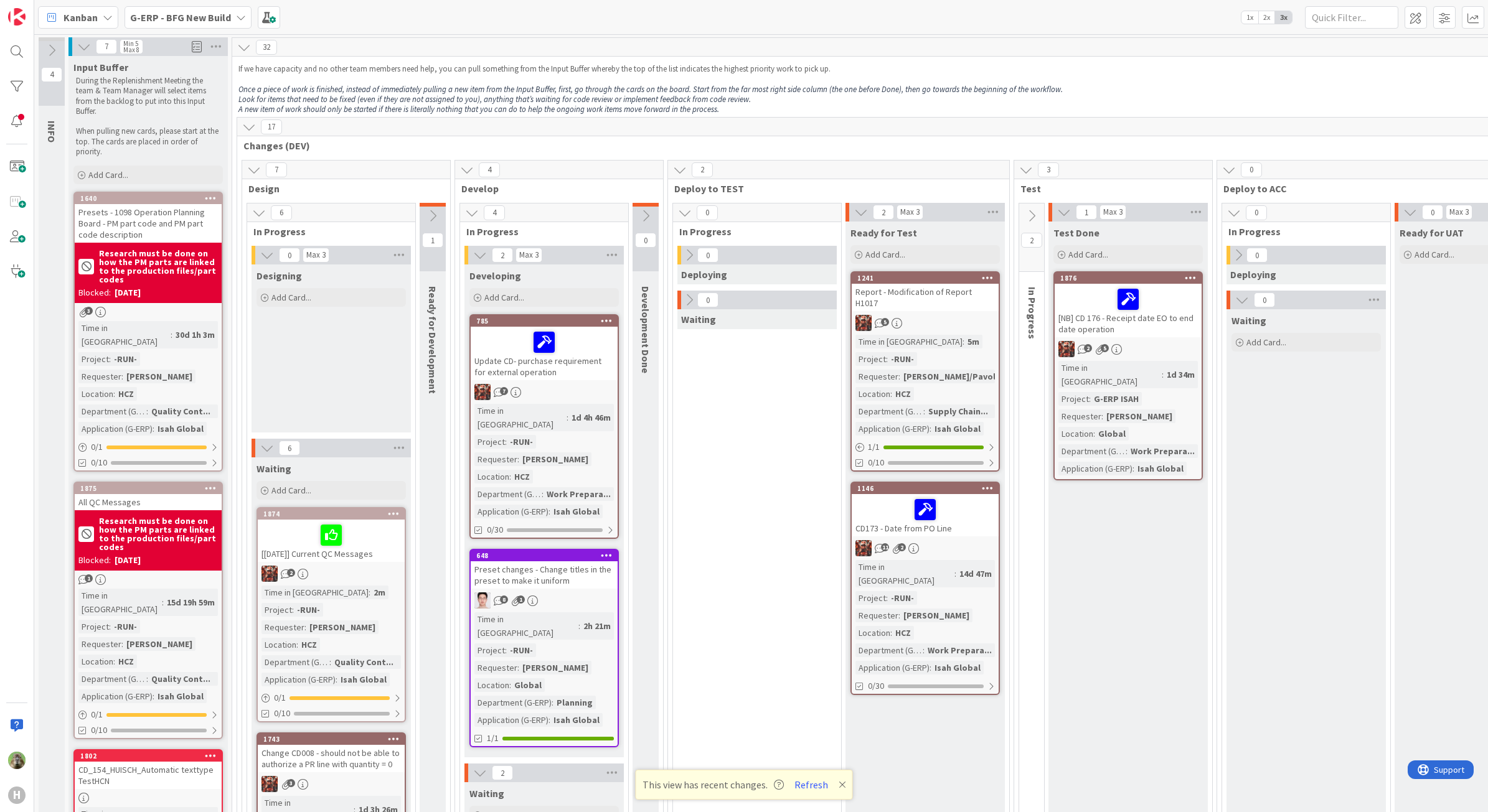
click at [327, 375] on div "Designing Add Card..." at bounding box center [332, 349] width 160 height 168
click at [815, 790] on button "Refresh" at bounding box center [812, 785] width 43 height 17
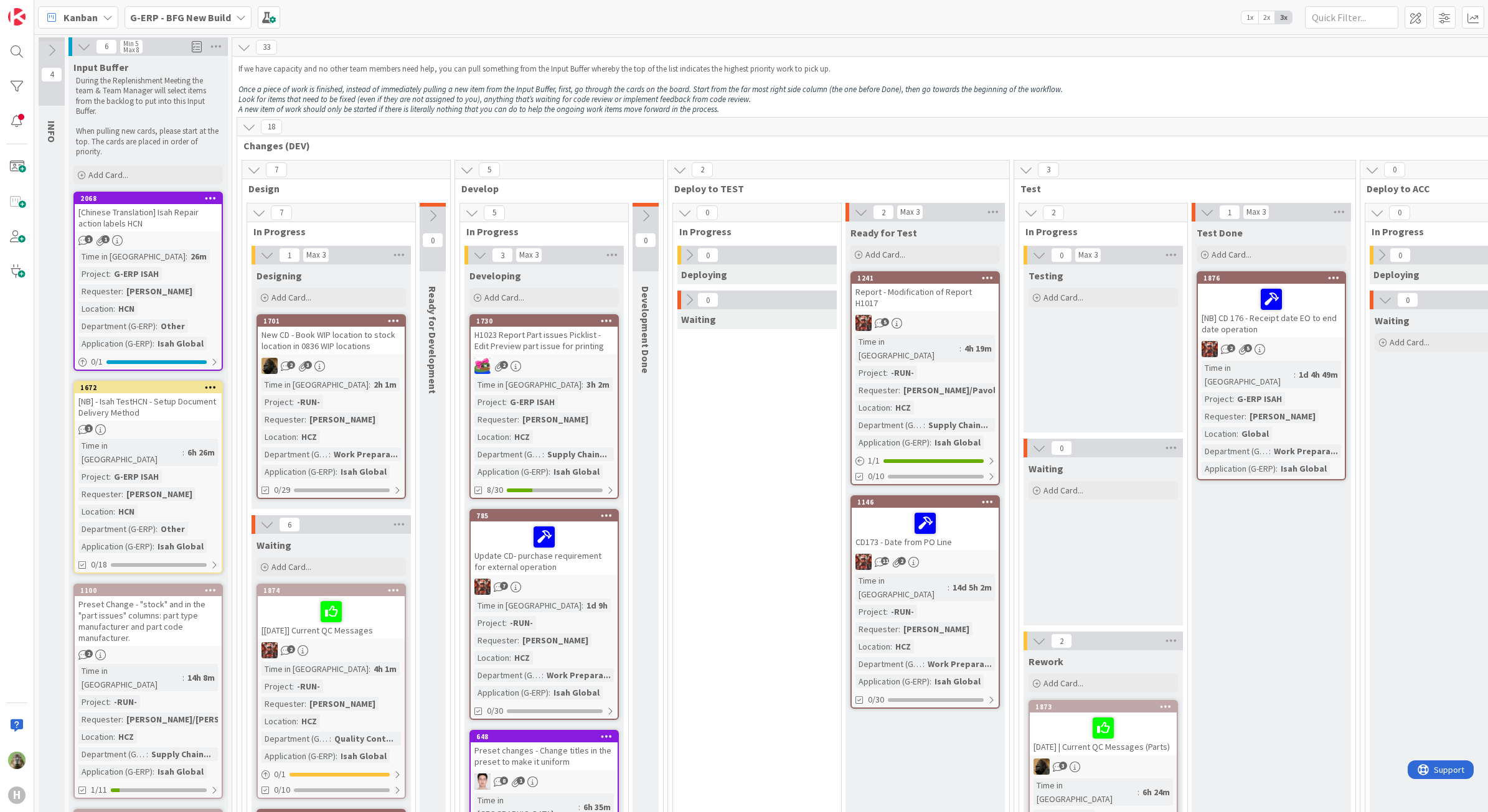
click at [213, 19] on b "G-ERP - BFG New Build" at bounding box center [180, 17] width 101 height 12
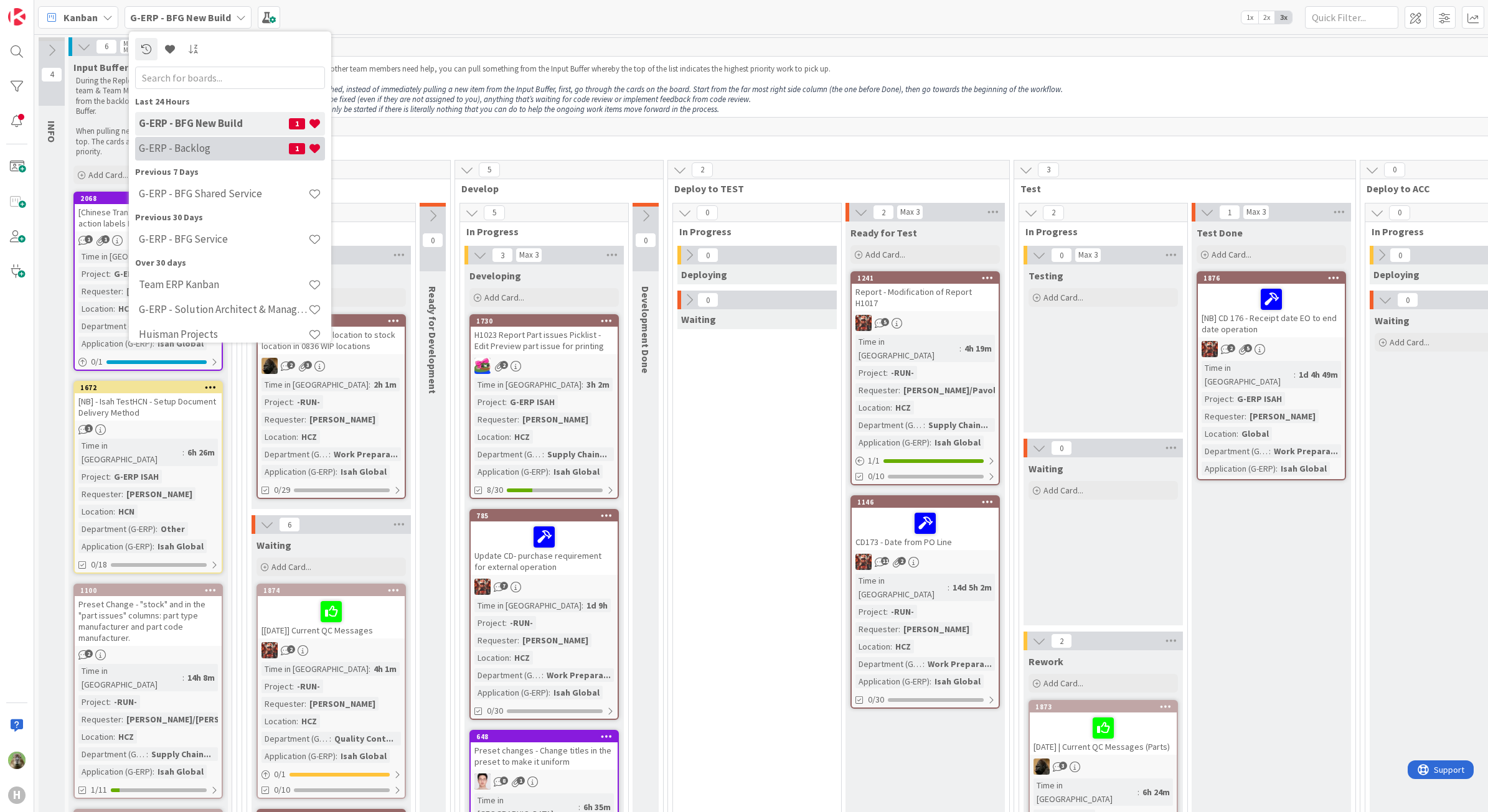
click at [221, 145] on h4 "G-ERP - Backlog" at bounding box center [214, 148] width 150 height 12
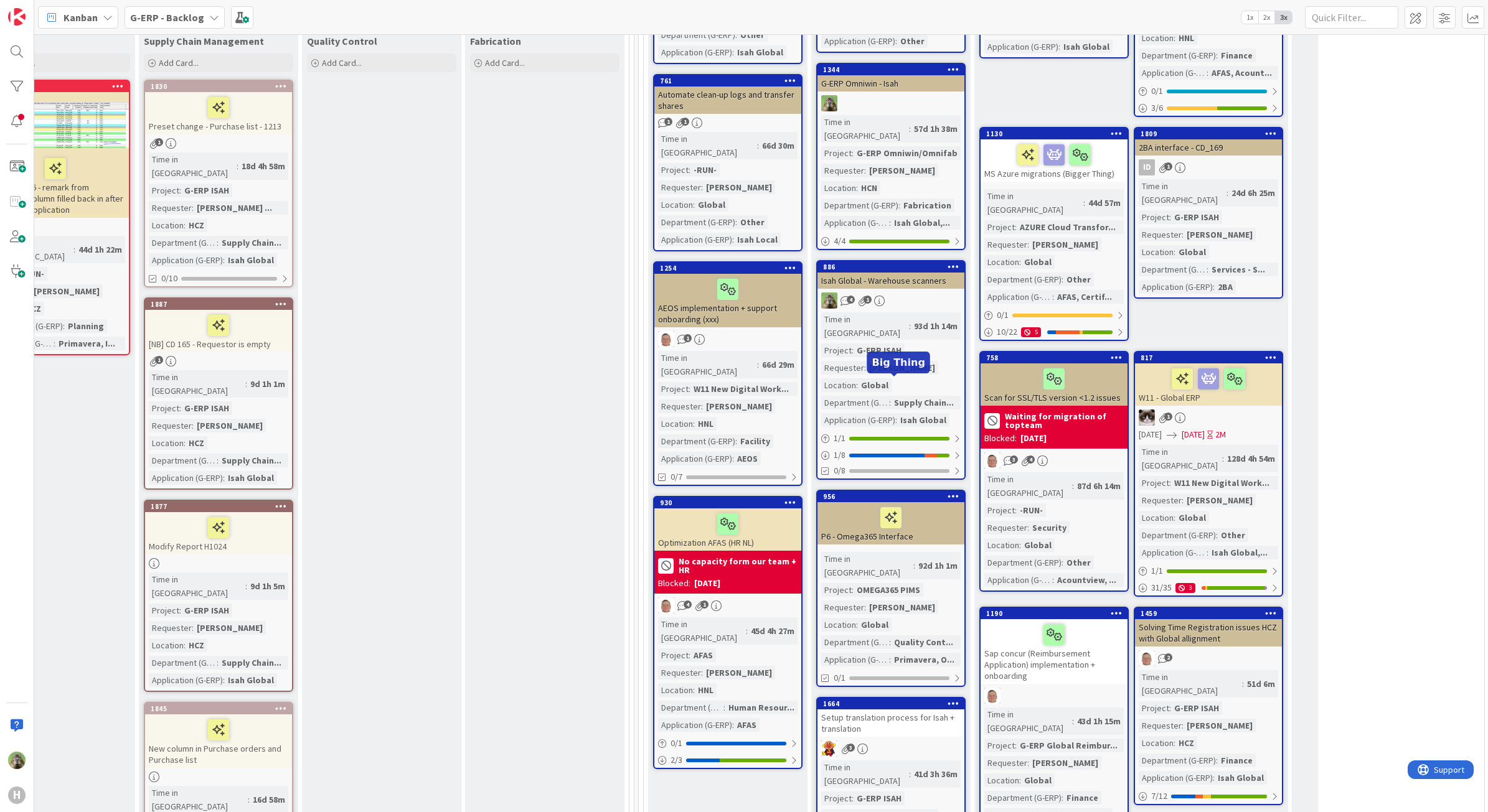
scroll to position [0, 898]
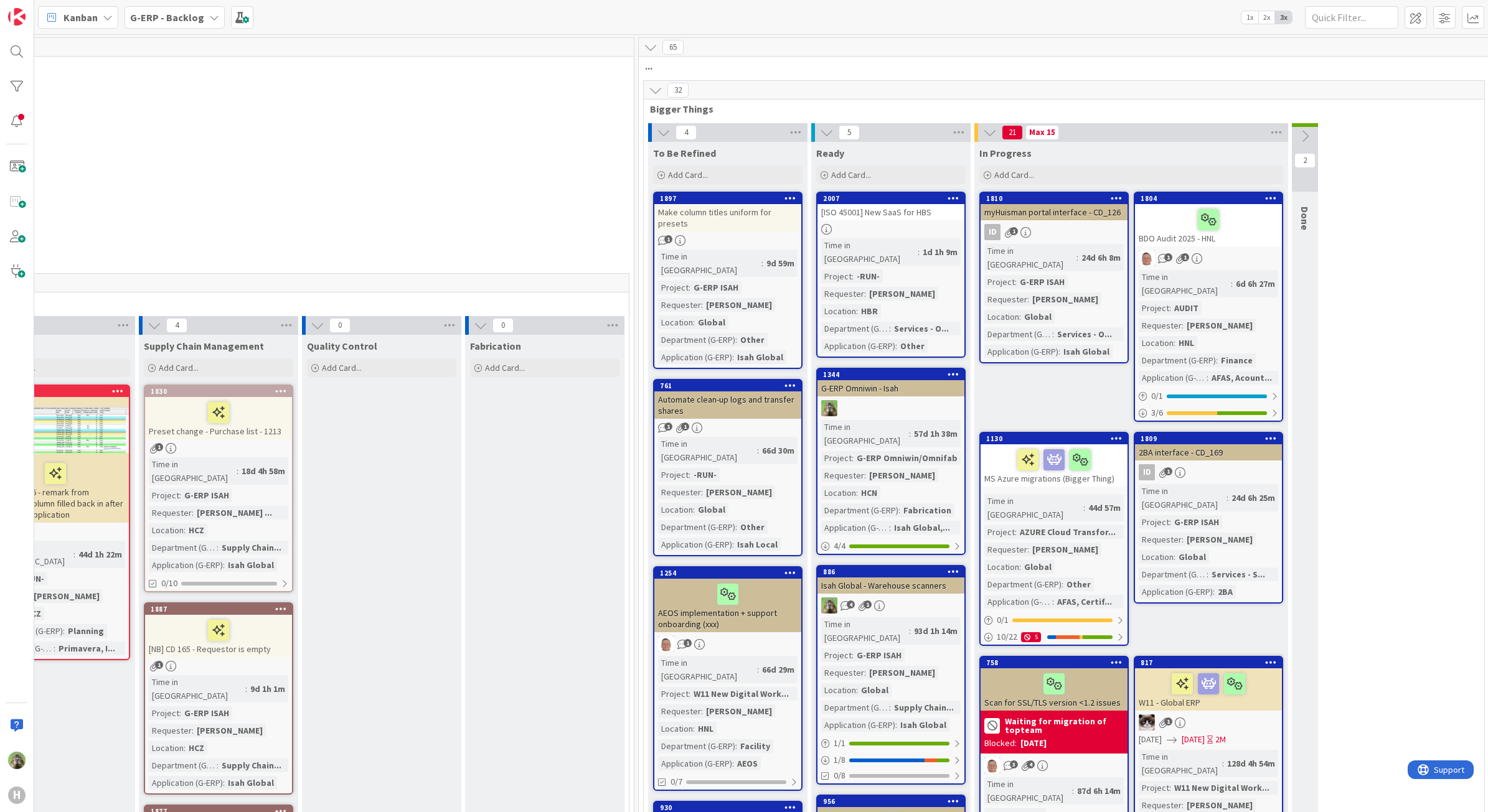
click at [653, 50] on icon at bounding box center [651, 47] width 14 height 14
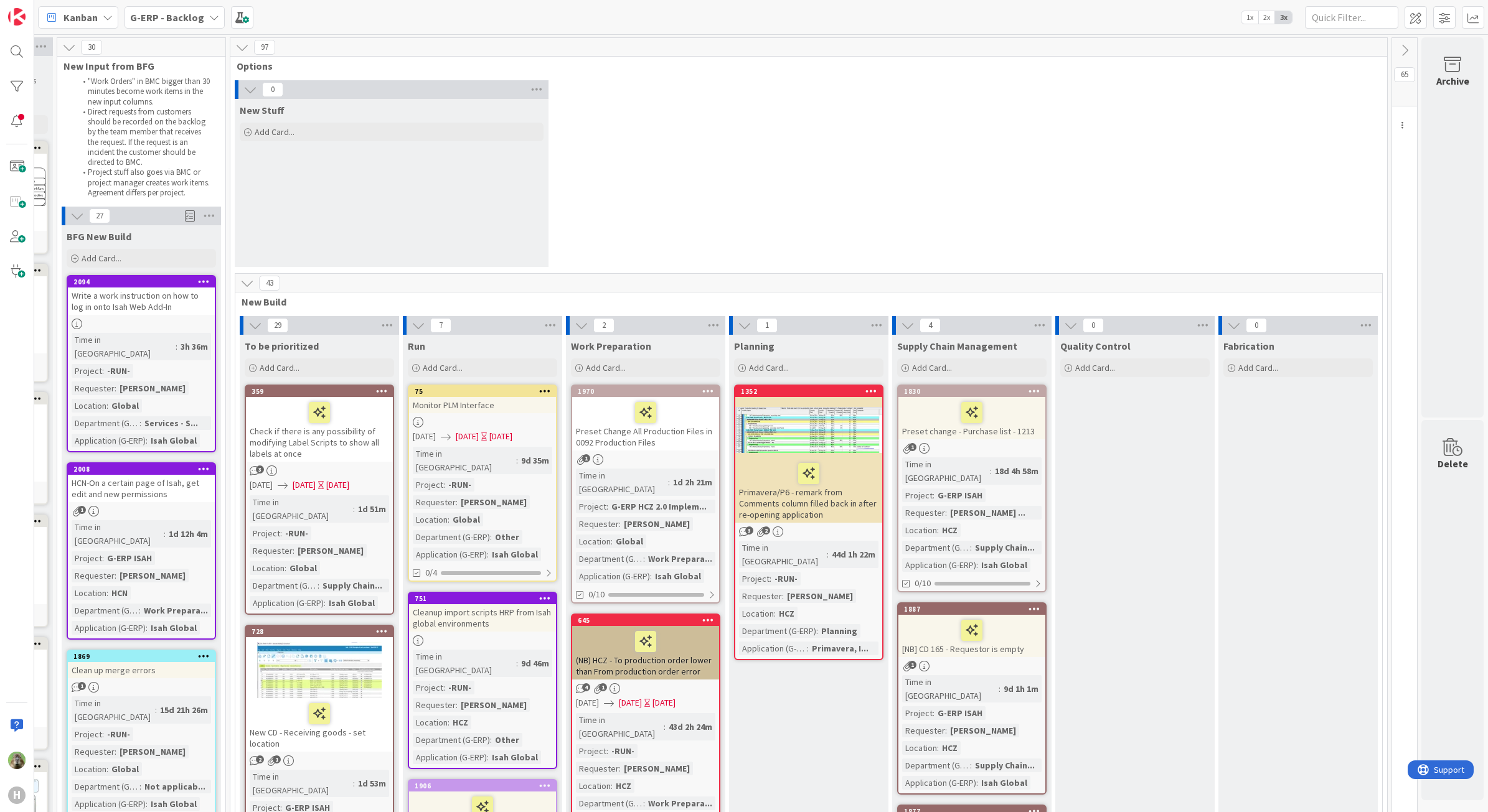
click at [1398, 50] on icon at bounding box center [1405, 50] width 14 height 14
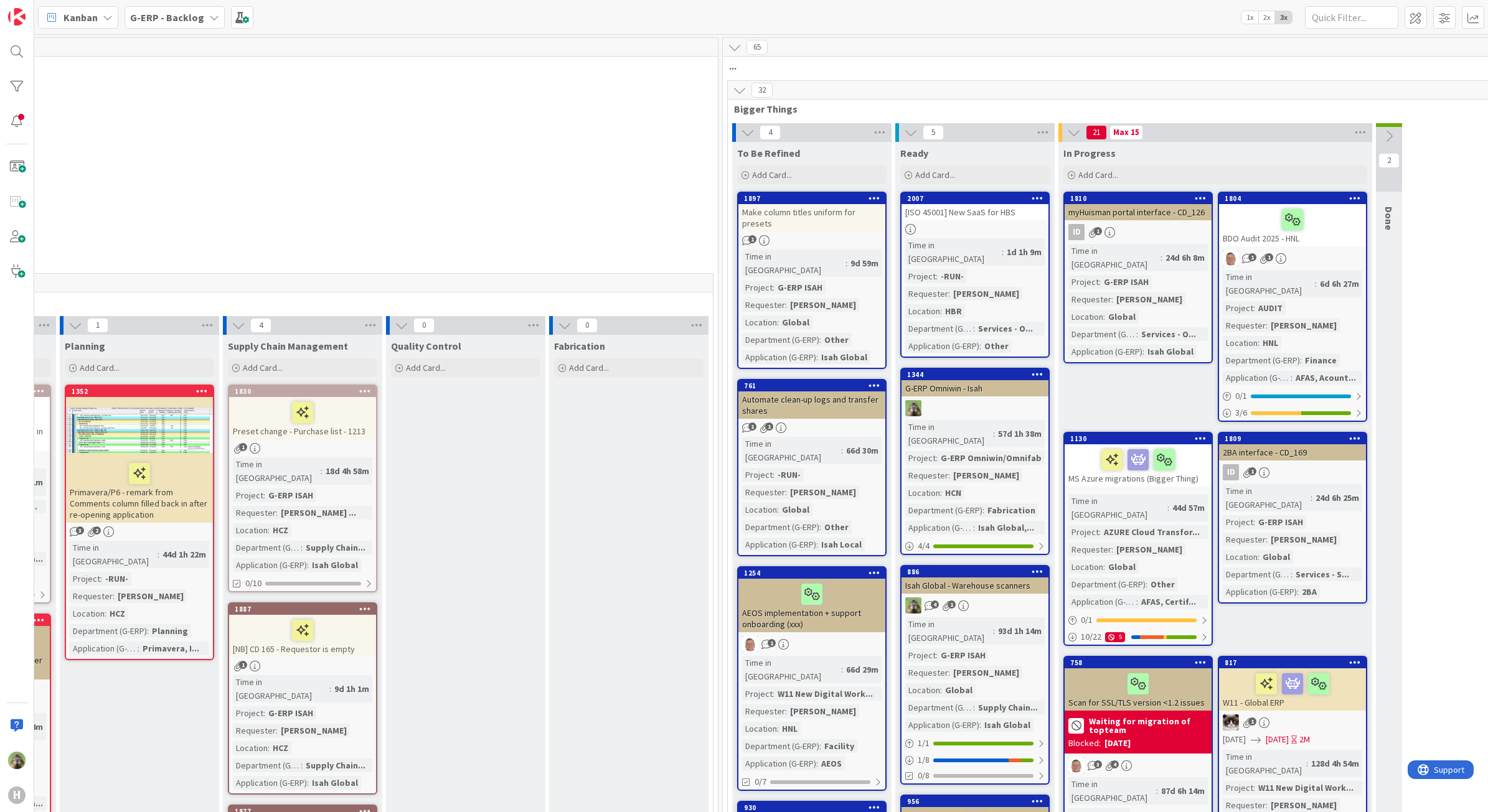
scroll to position [0, 810]
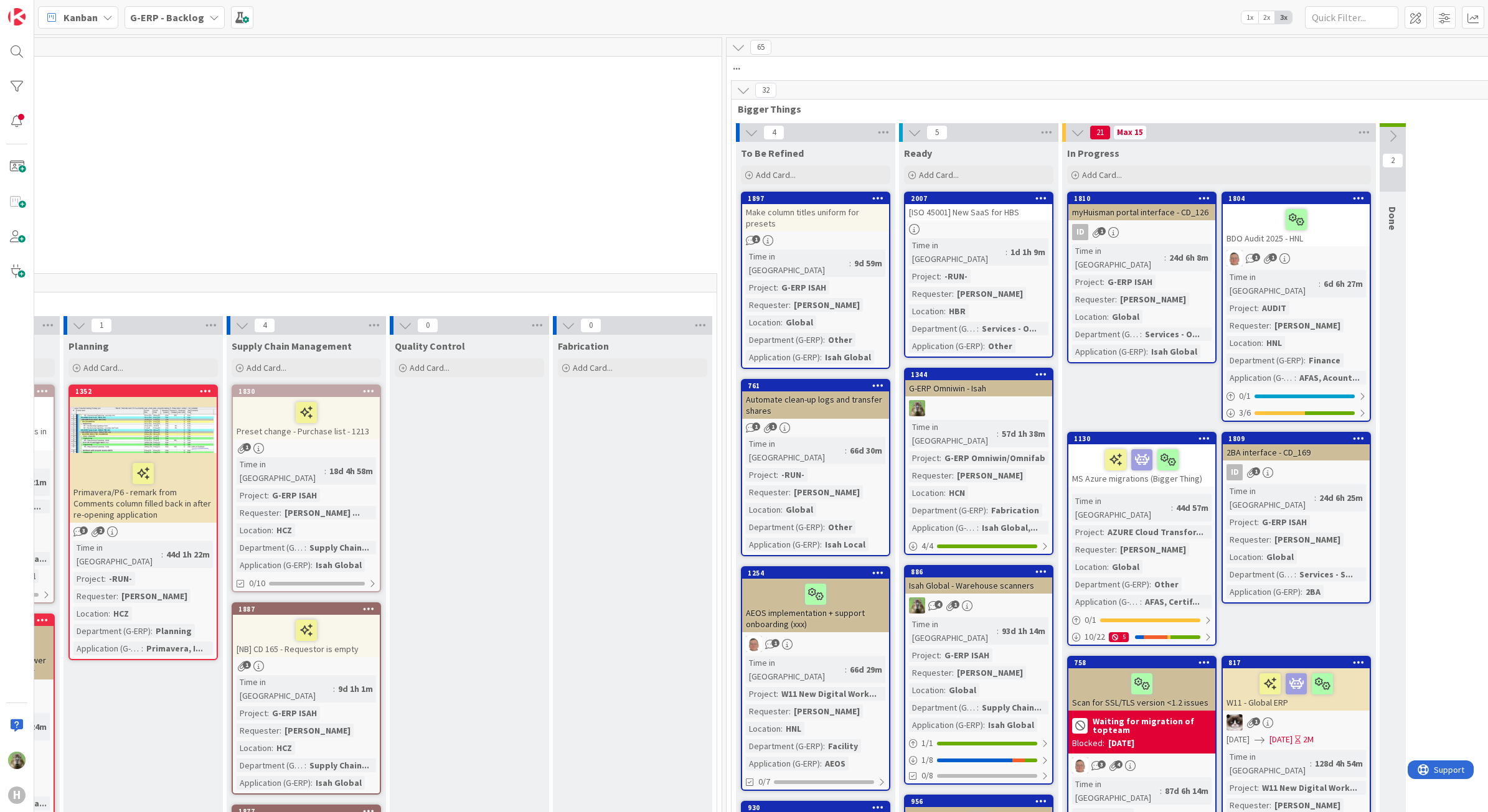
click at [746, 94] on icon at bounding box center [744, 90] width 14 height 14
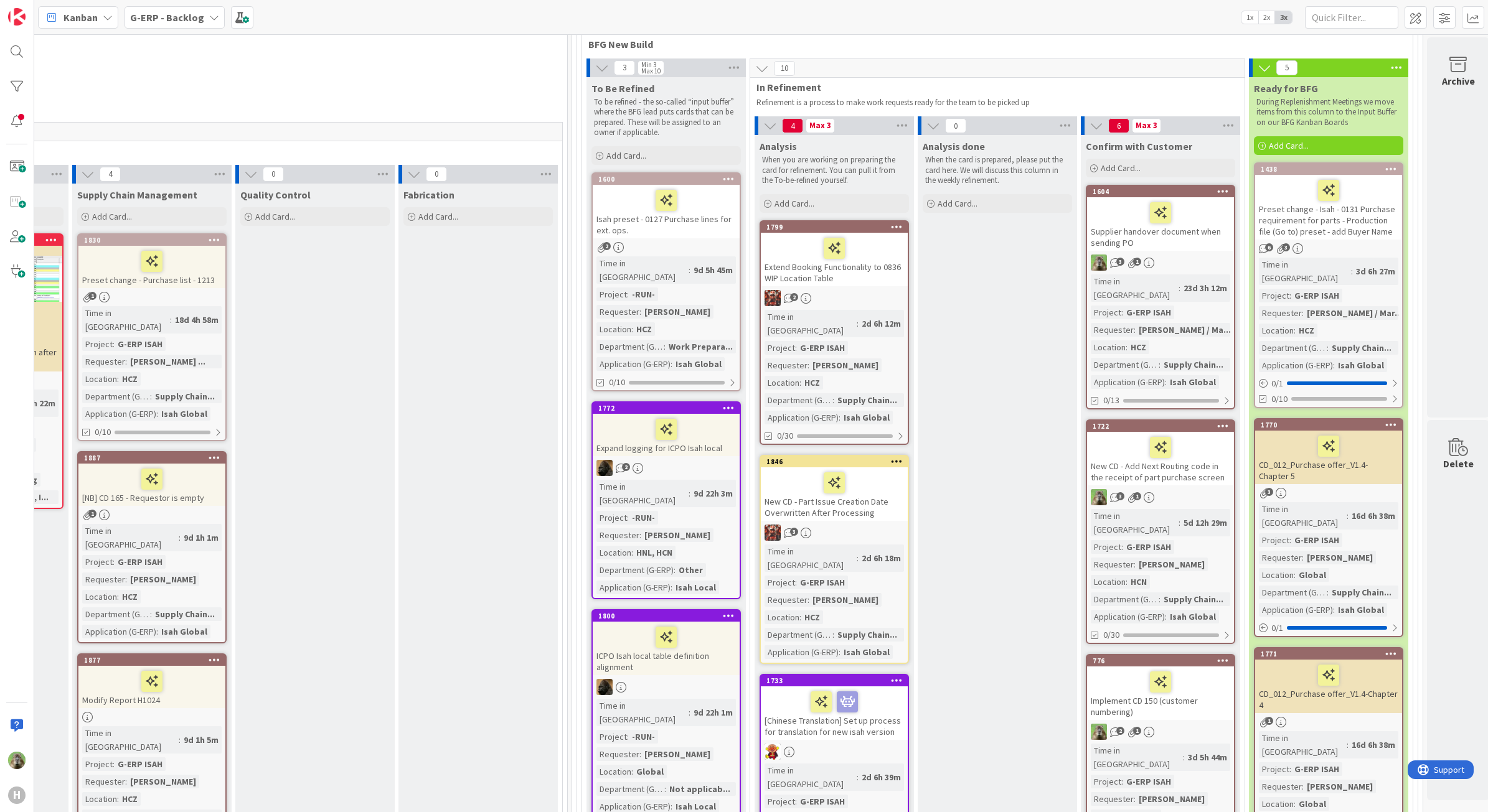
scroll to position [155, 965]
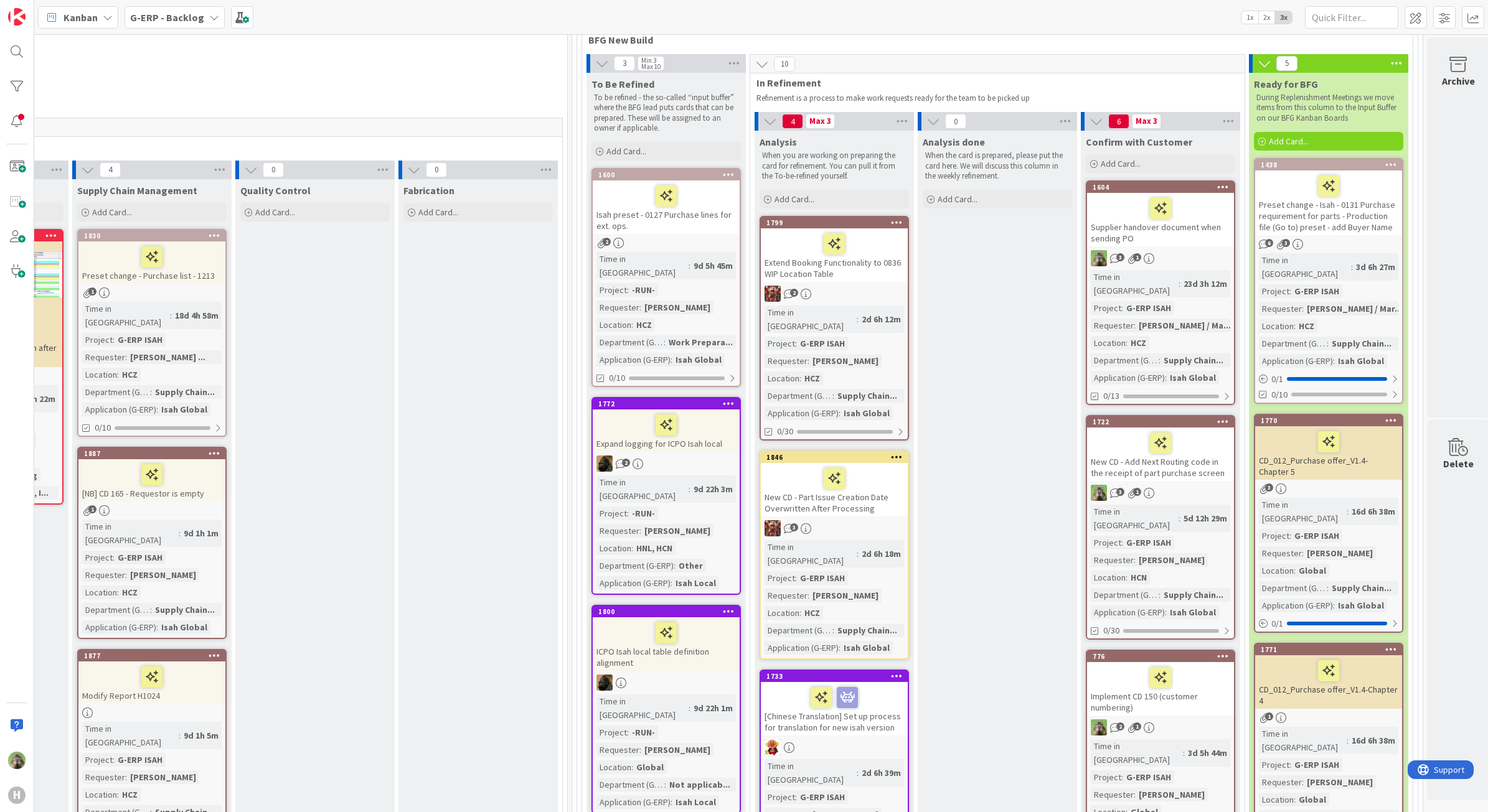
click at [1211, 240] on div "Supplier handover document when sending PO" at bounding box center [1161, 220] width 147 height 54
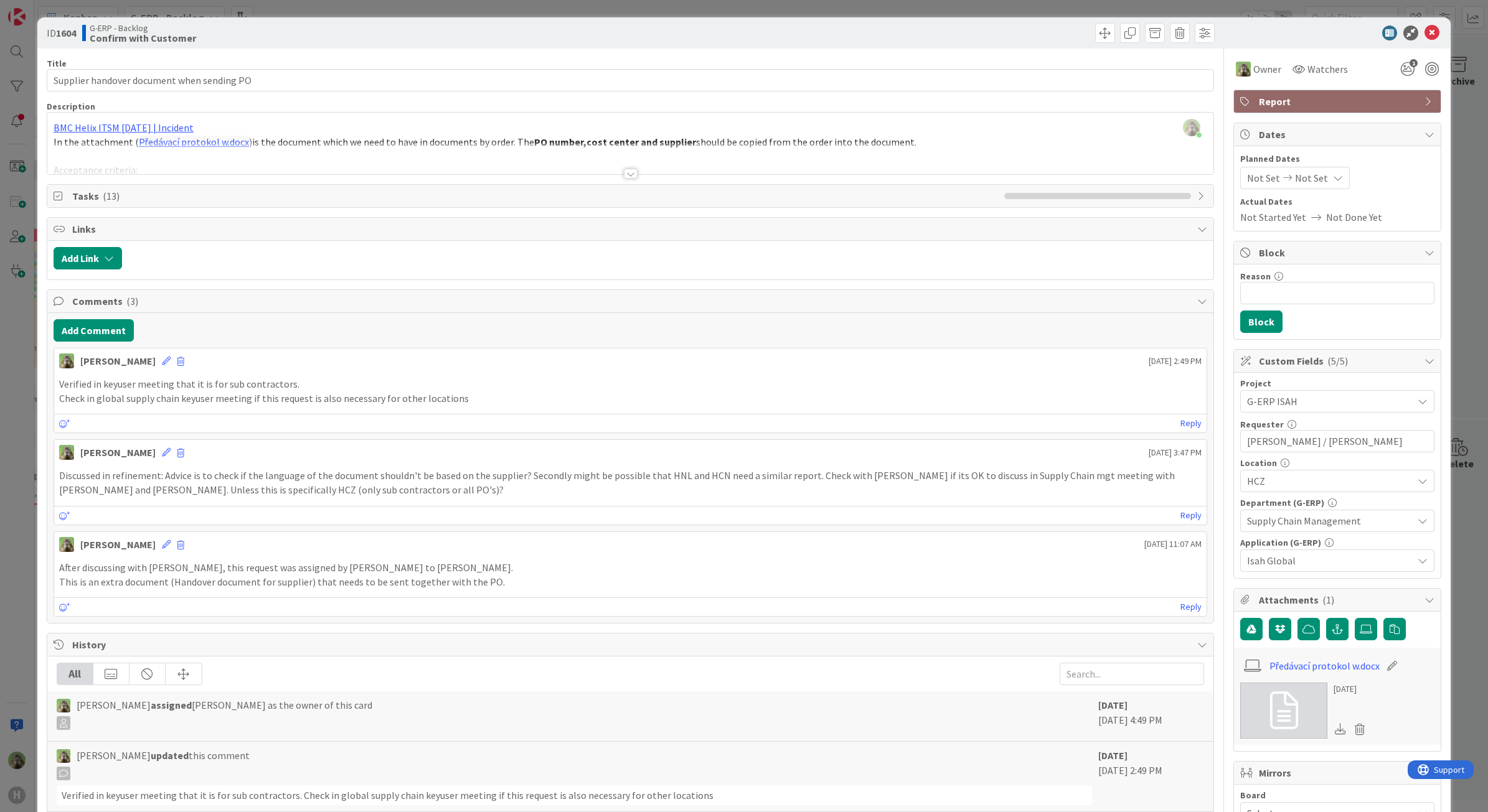
click at [670, 166] on div at bounding box center [631, 158] width 1167 height 32
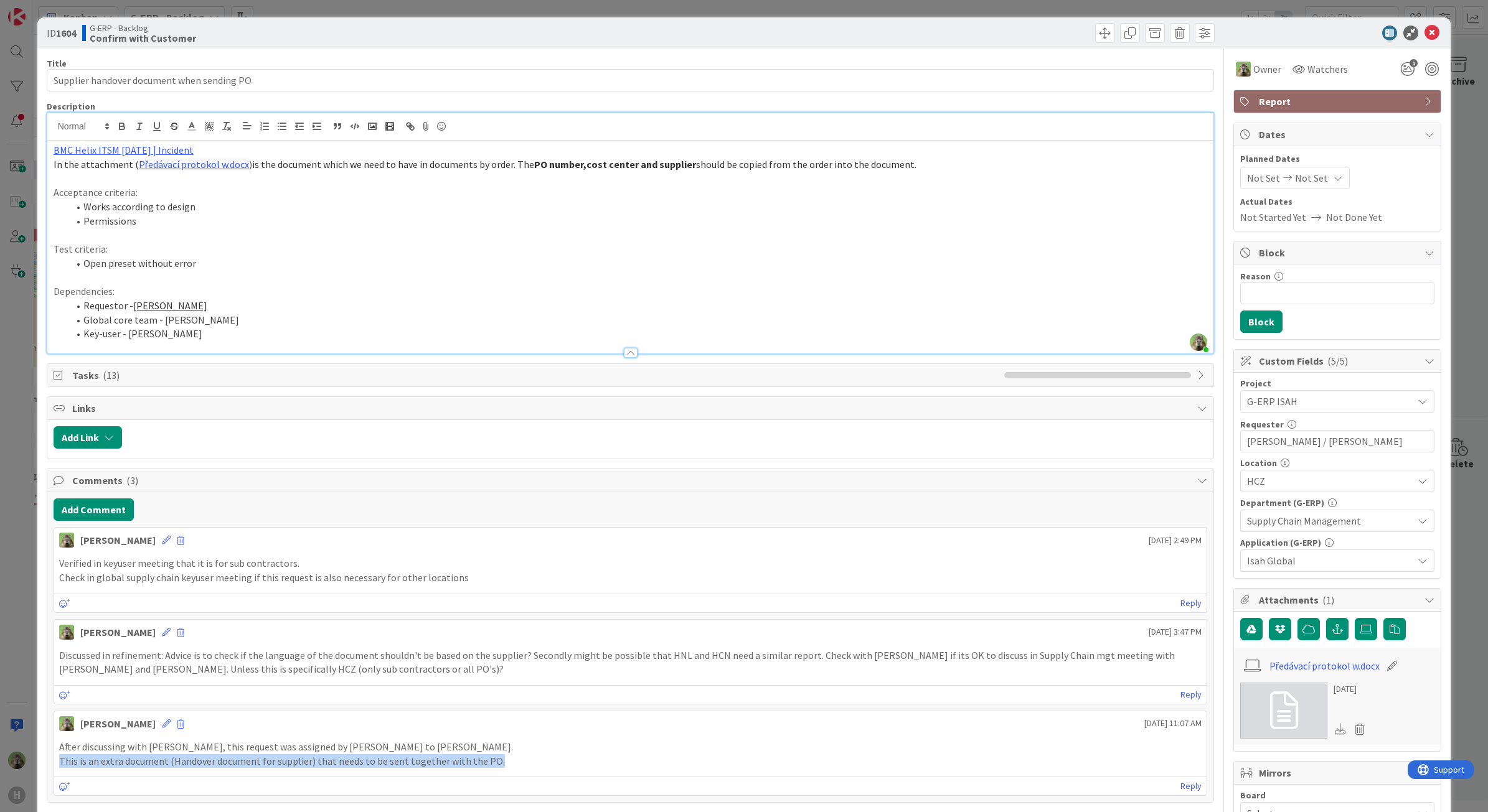
drag, startPoint x: 524, startPoint y: 767, endPoint x: 61, endPoint y: 758, distance: 463.1
click at [61, 758] on p "This is an extra document (Handover document for supplier) that needs to be sen…" at bounding box center [631, 761] width 1143 height 14
click at [1350, 667] on link "Předávací protokol w.docx" at bounding box center [1324, 666] width 110 height 15
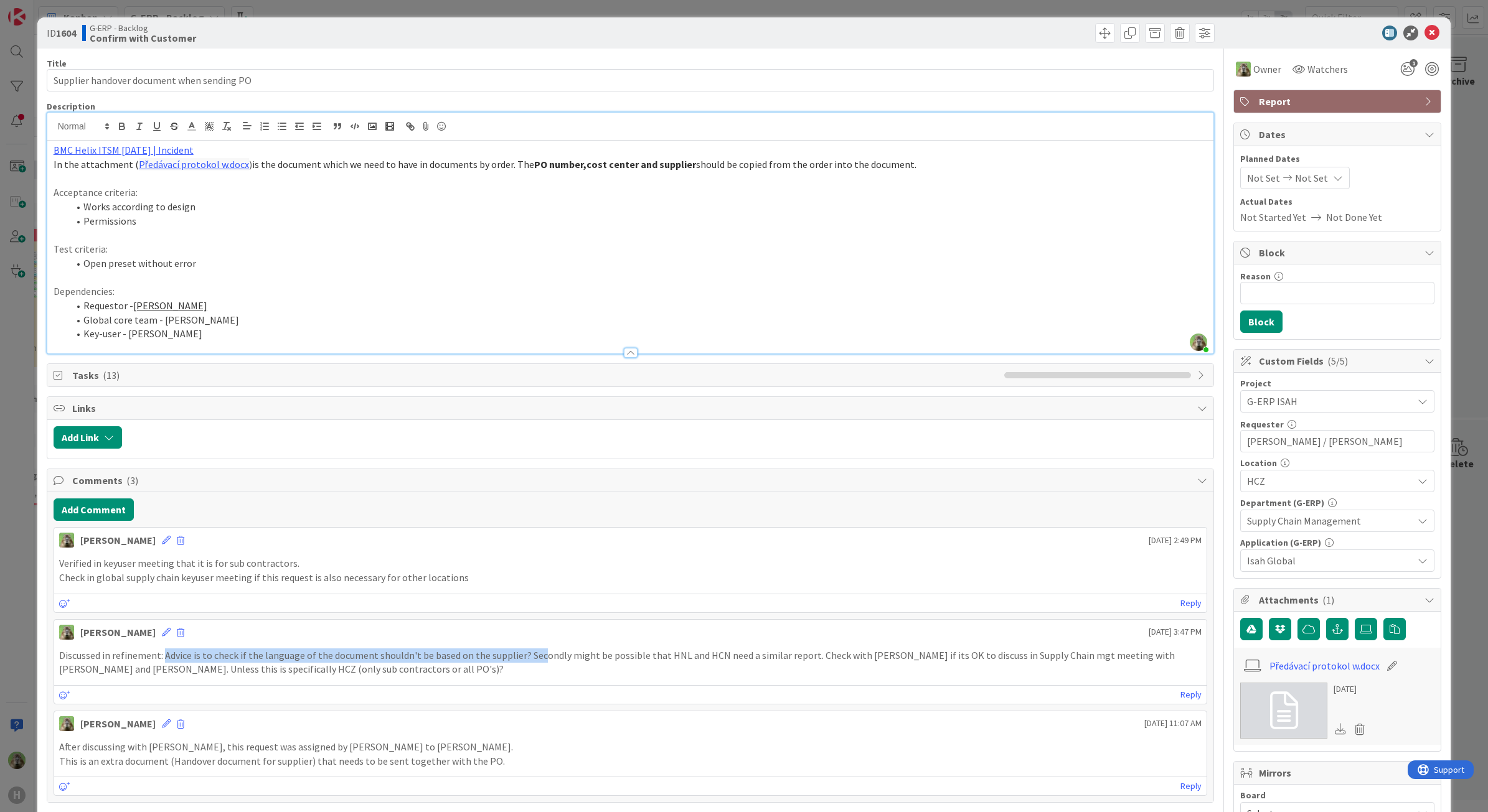
drag, startPoint x: 521, startPoint y: 651, endPoint x: 164, endPoint y: 659, distance: 357.1
click at [164, 659] on div "Discussed in refinement: Advice is to check if the language of the document sho…" at bounding box center [631, 662] width 1153 height 38
click at [23, 474] on div "ID 1604 G-ERP - Backlog Confirm with Customer Title 42 / 128 Supplier handover …" at bounding box center [744, 406] width 1488 height 812
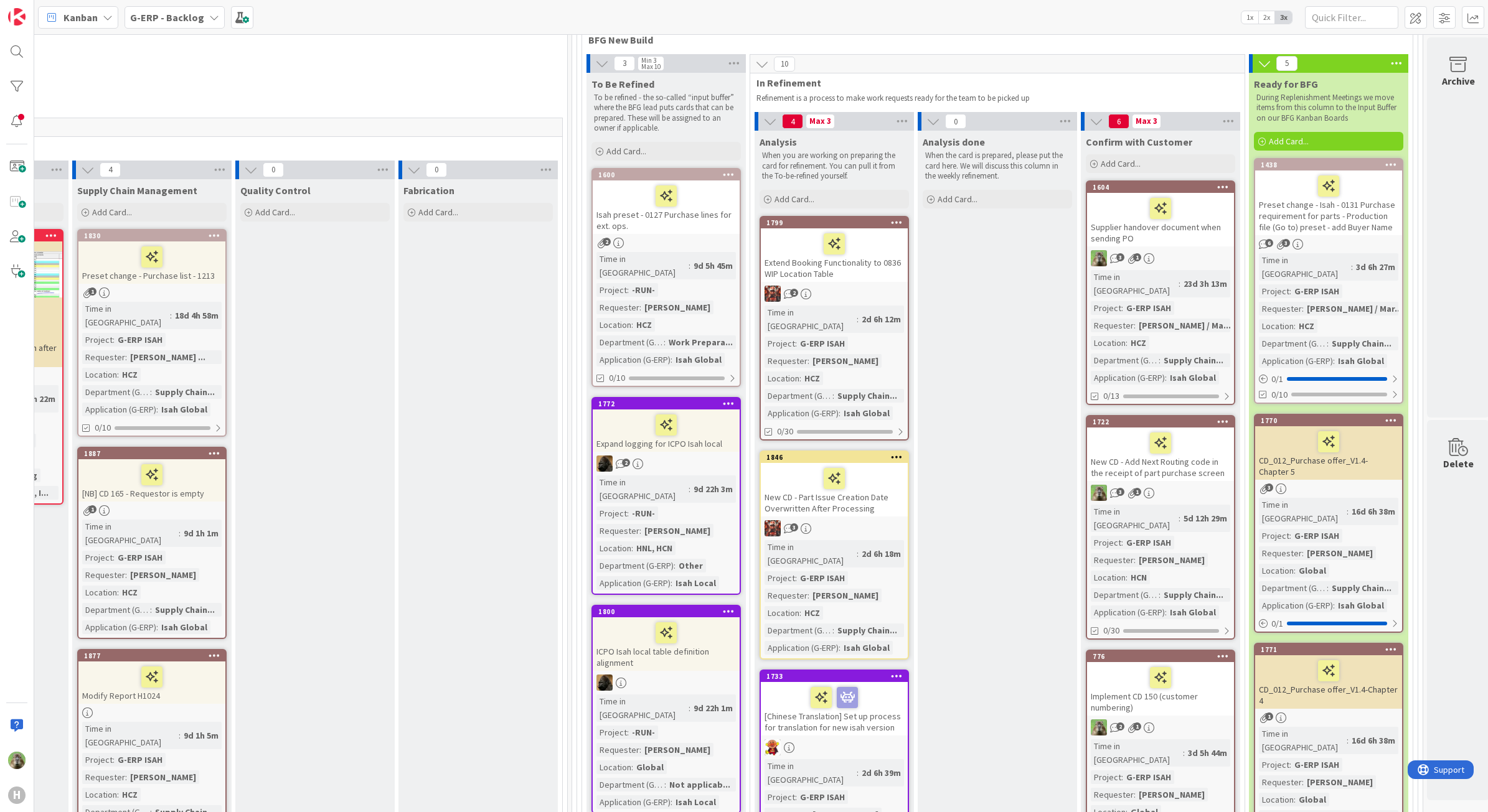
click at [1222, 230] on div "Supplier handover document when sending PO" at bounding box center [1161, 220] width 147 height 54
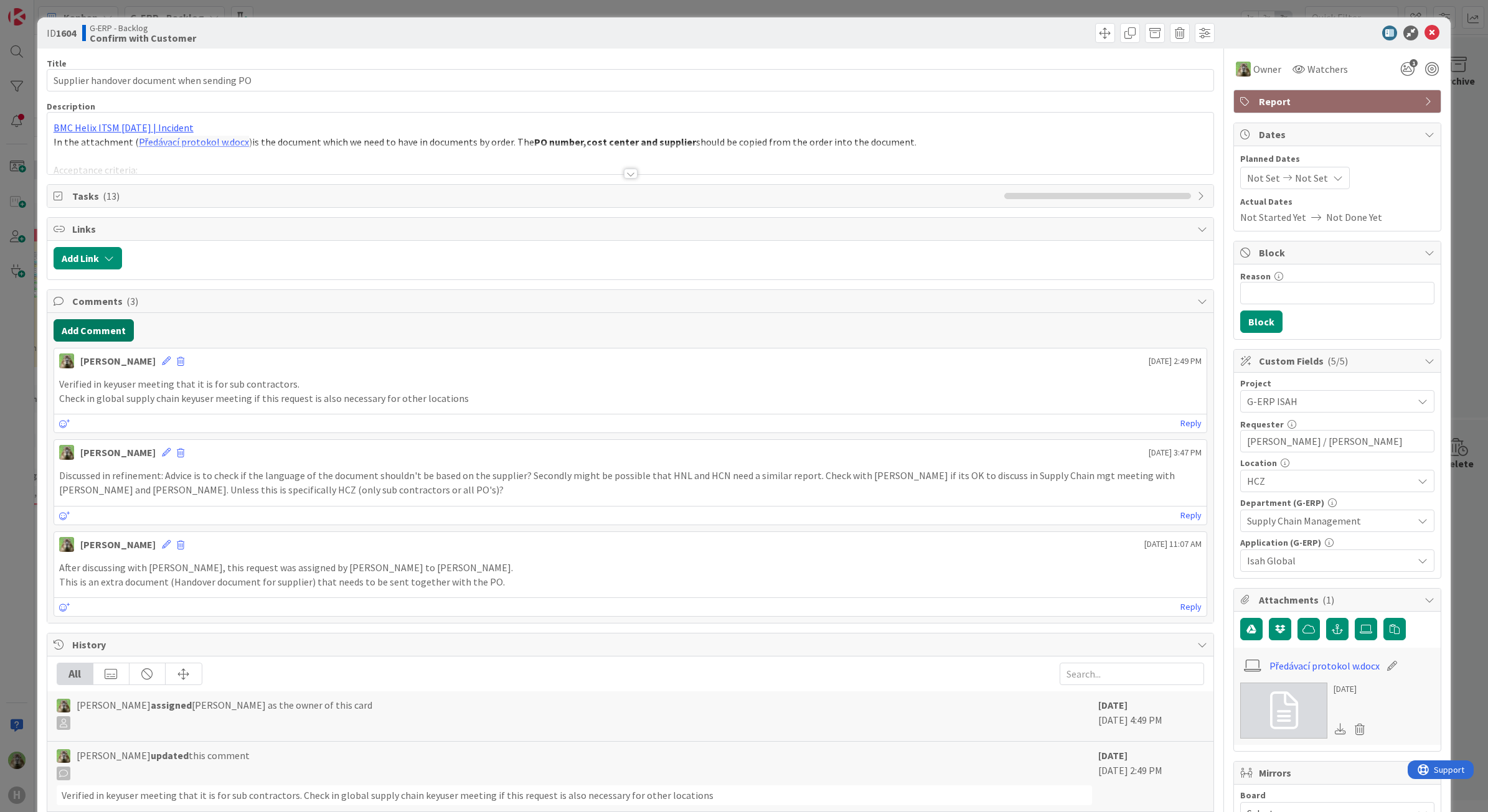
click at [94, 322] on button "Add Comment" at bounding box center [94, 330] width 80 height 23
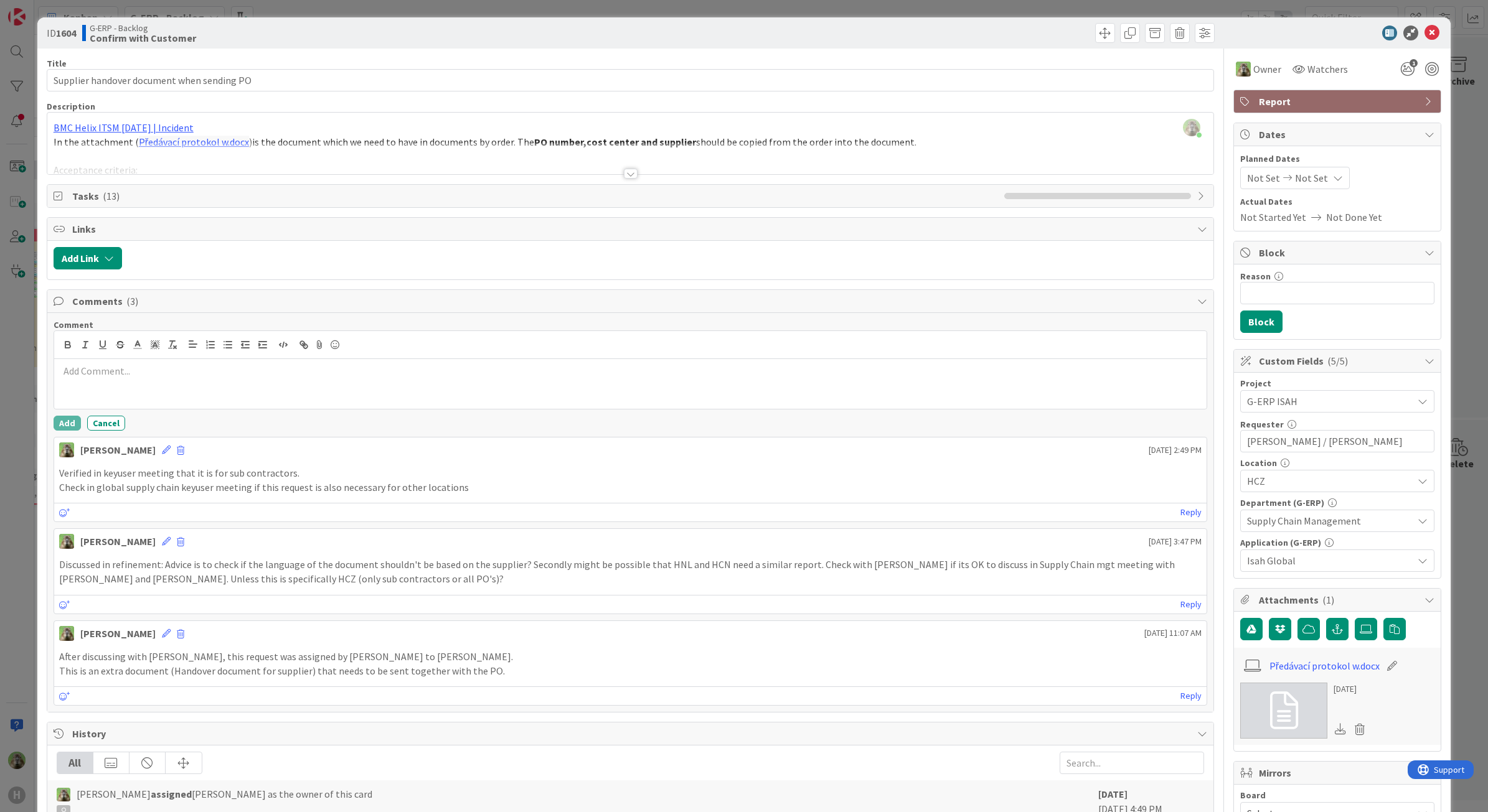
click at [102, 372] on p at bounding box center [631, 371] width 1143 height 14
click at [103, 368] on p at bounding box center [631, 371] width 1143 height 14
click at [66, 424] on button "Add" at bounding box center [67, 424] width 28 height 15
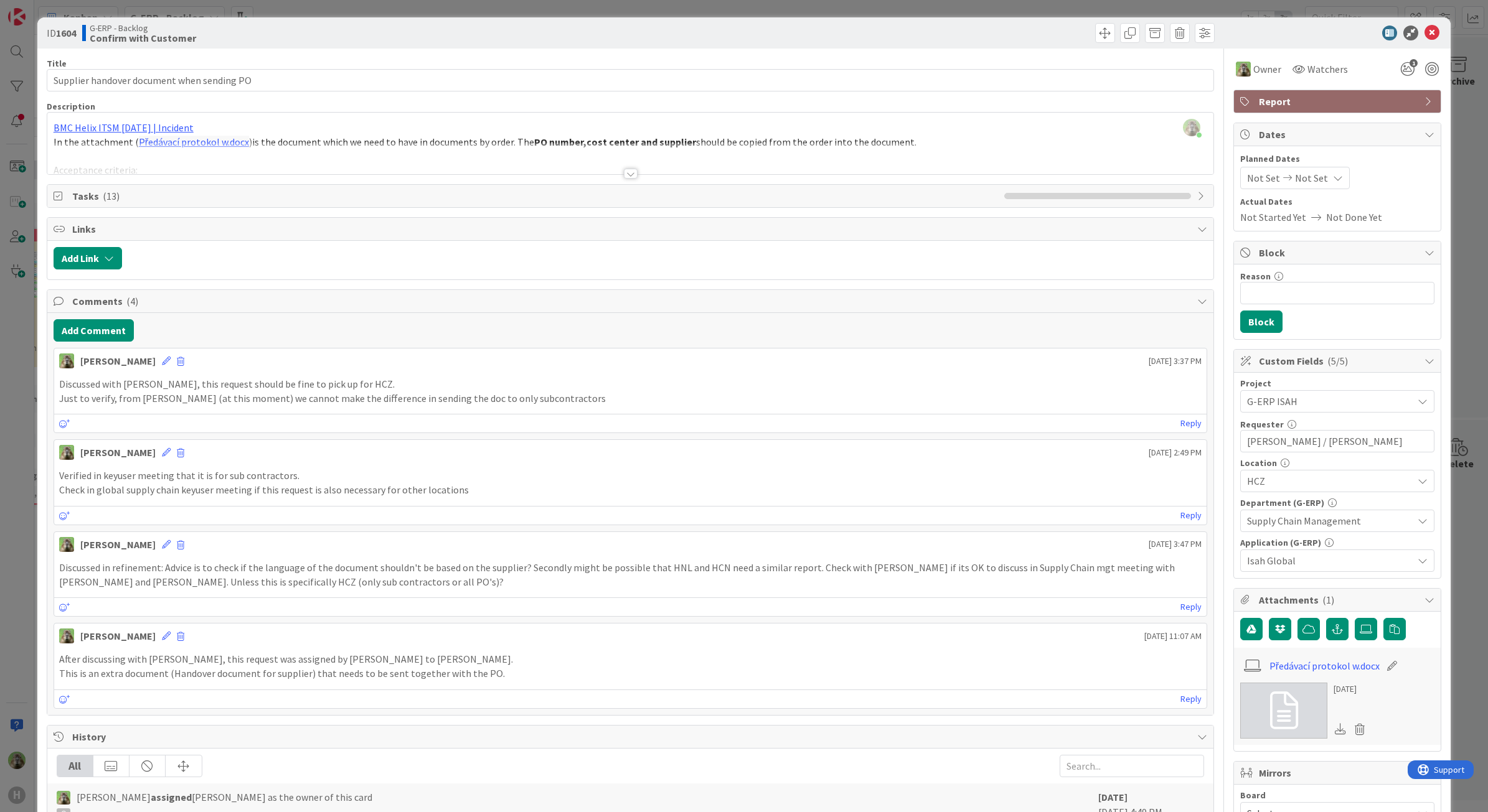
click at [12, 580] on div "ID 1604 G-ERP - Backlog Confirm with Customer Title 42 / 128 Supplier handover …" at bounding box center [744, 406] width 1488 height 812
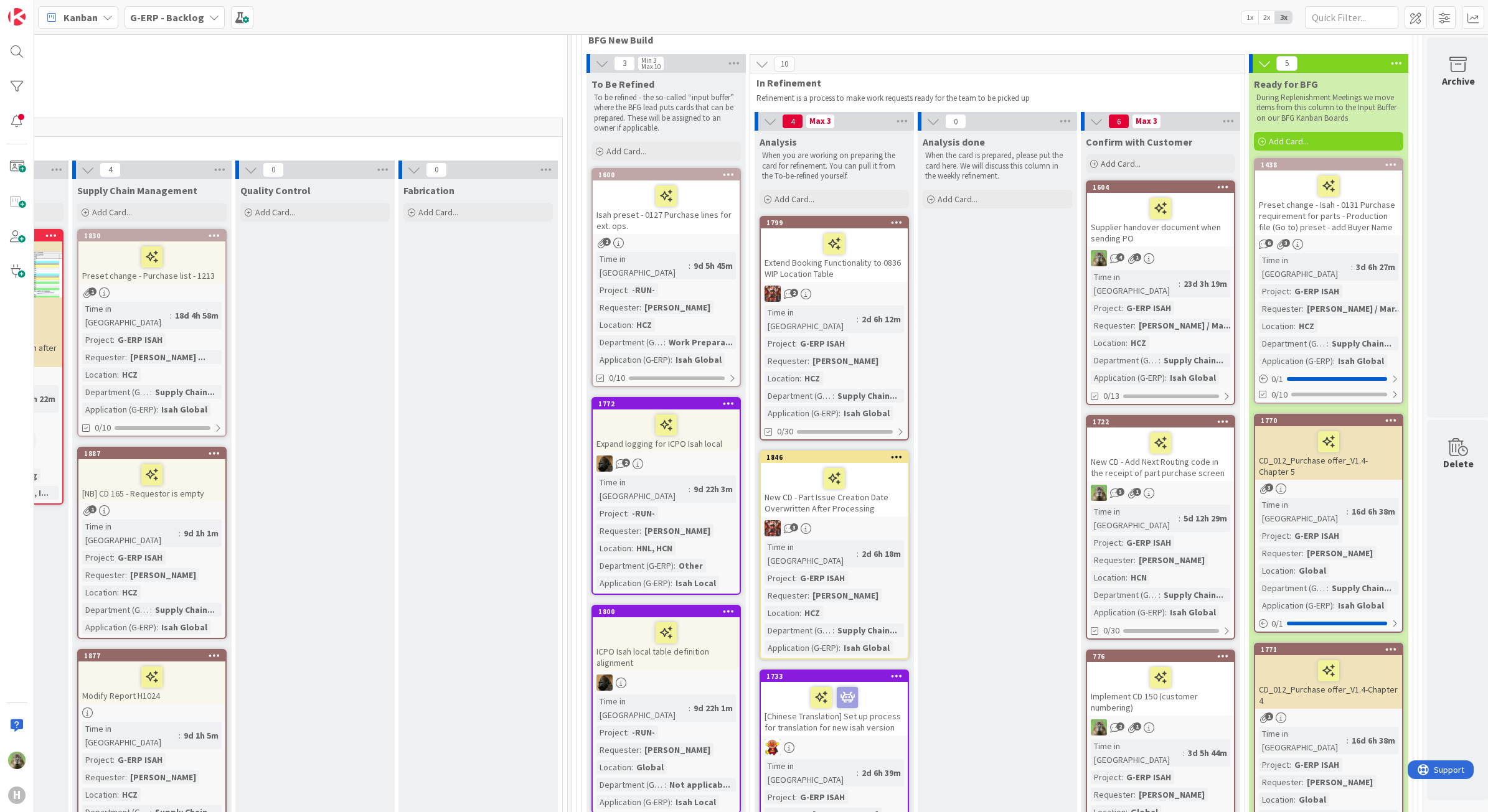
click at [1213, 454] on div "New CD - Add Next Routing code in the receipt of part purchase screen" at bounding box center [1161, 454] width 147 height 54
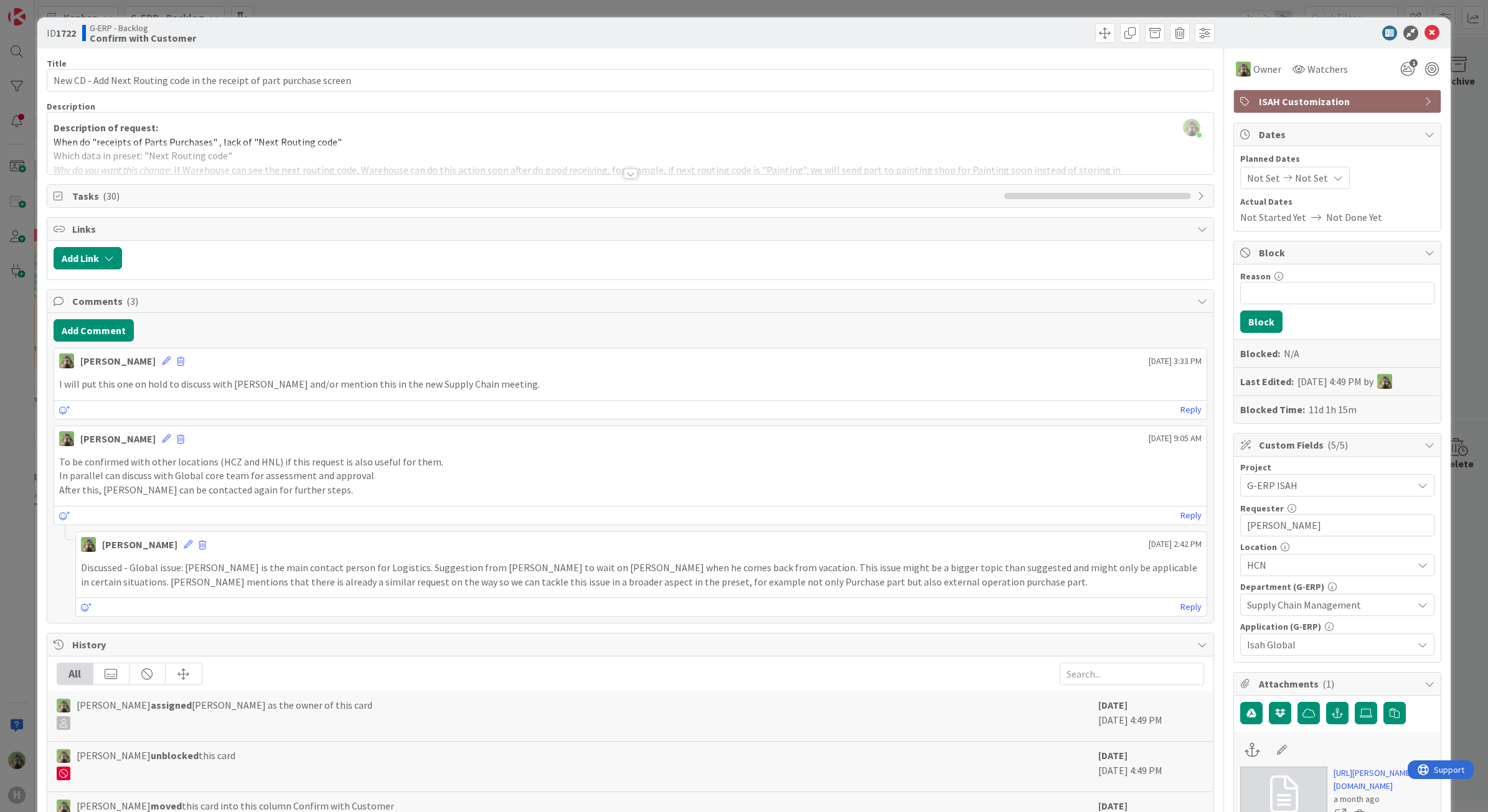
click at [453, 157] on div at bounding box center [631, 158] width 1167 height 32
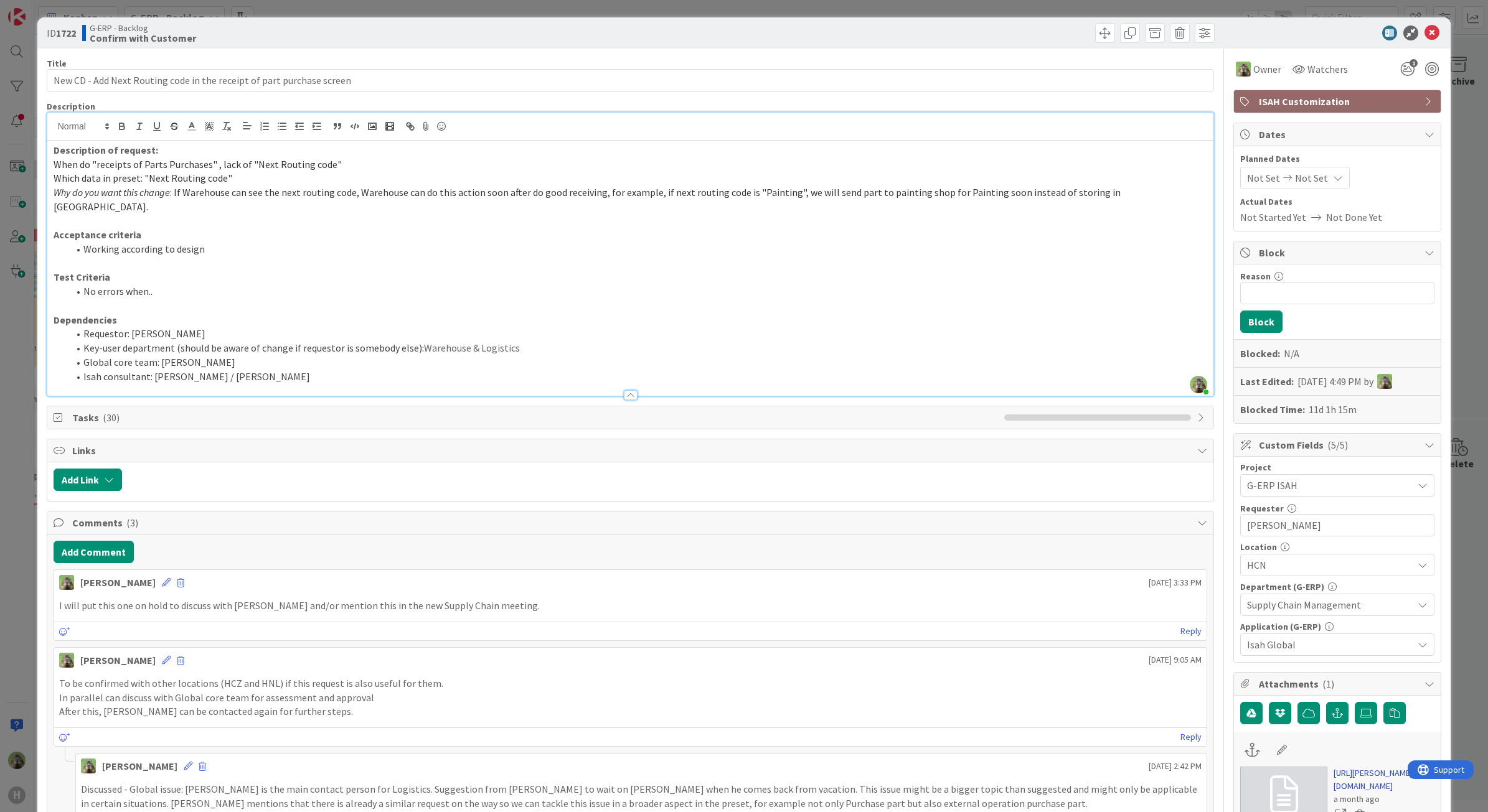
click at [1362, 792] on link "https://huisman-smartit.onbmc.com/smartit/app/#/workorder/AGGHEXFAF704DATBGF9CT…" at bounding box center [1384, 780] width 101 height 26
click at [235, 228] on p "Acceptance criteria" at bounding box center [631, 234] width 1154 height 14
drag, startPoint x: 239, startPoint y: 191, endPoint x: 303, endPoint y: 197, distance: 64.3
click at [303, 197] on span ": If Warehouse can see the next routing code, Warehouse can do this action soon…" at bounding box center [588, 199] width 1069 height 27
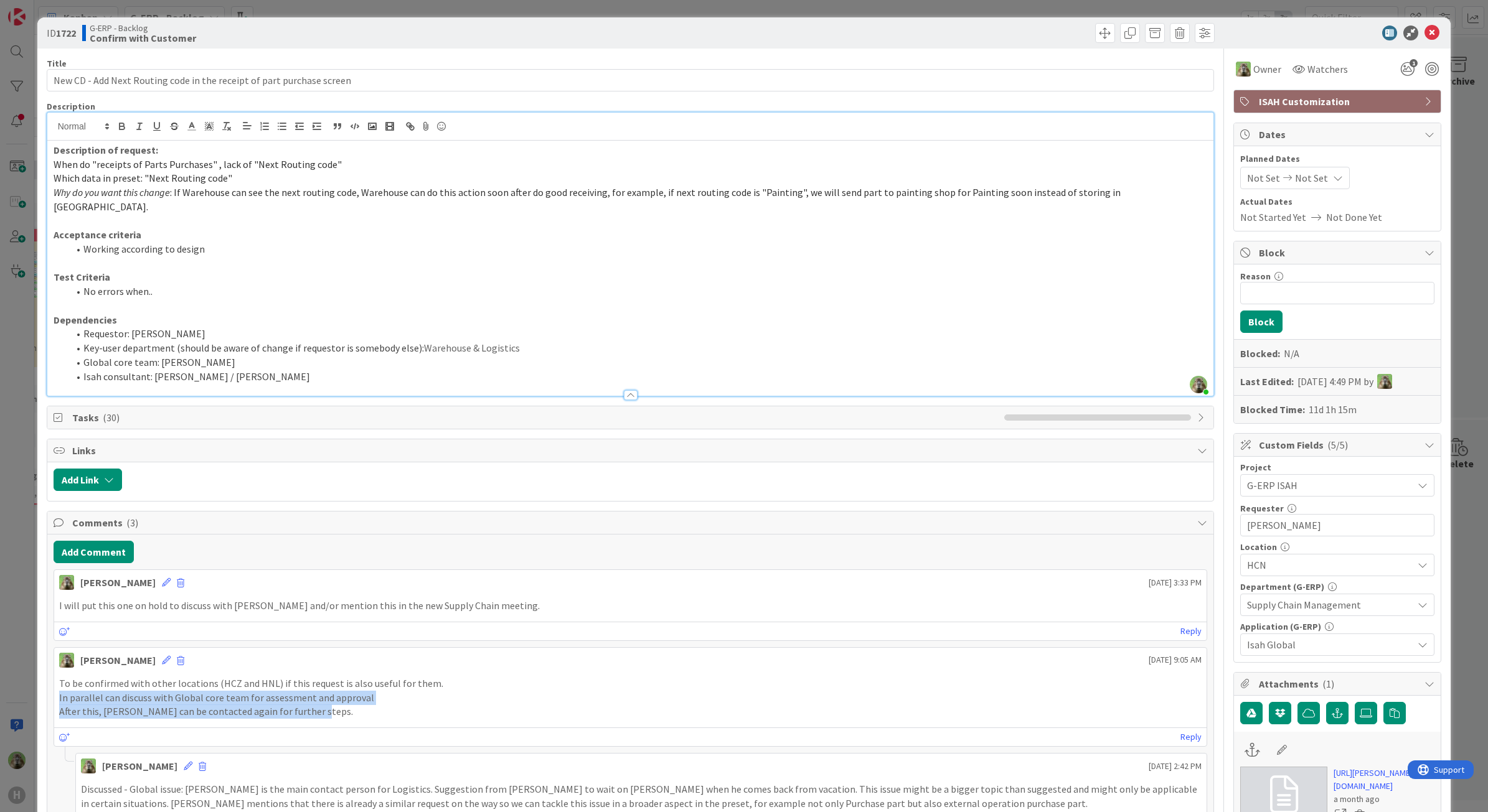
drag, startPoint x: 334, startPoint y: 700, endPoint x: 58, endPoint y: 685, distance: 276.4
click at [59, 685] on div "To be confirmed with other locations (HCZ and HNL) if this request is also usef…" at bounding box center [631, 698] width 1143 height 43
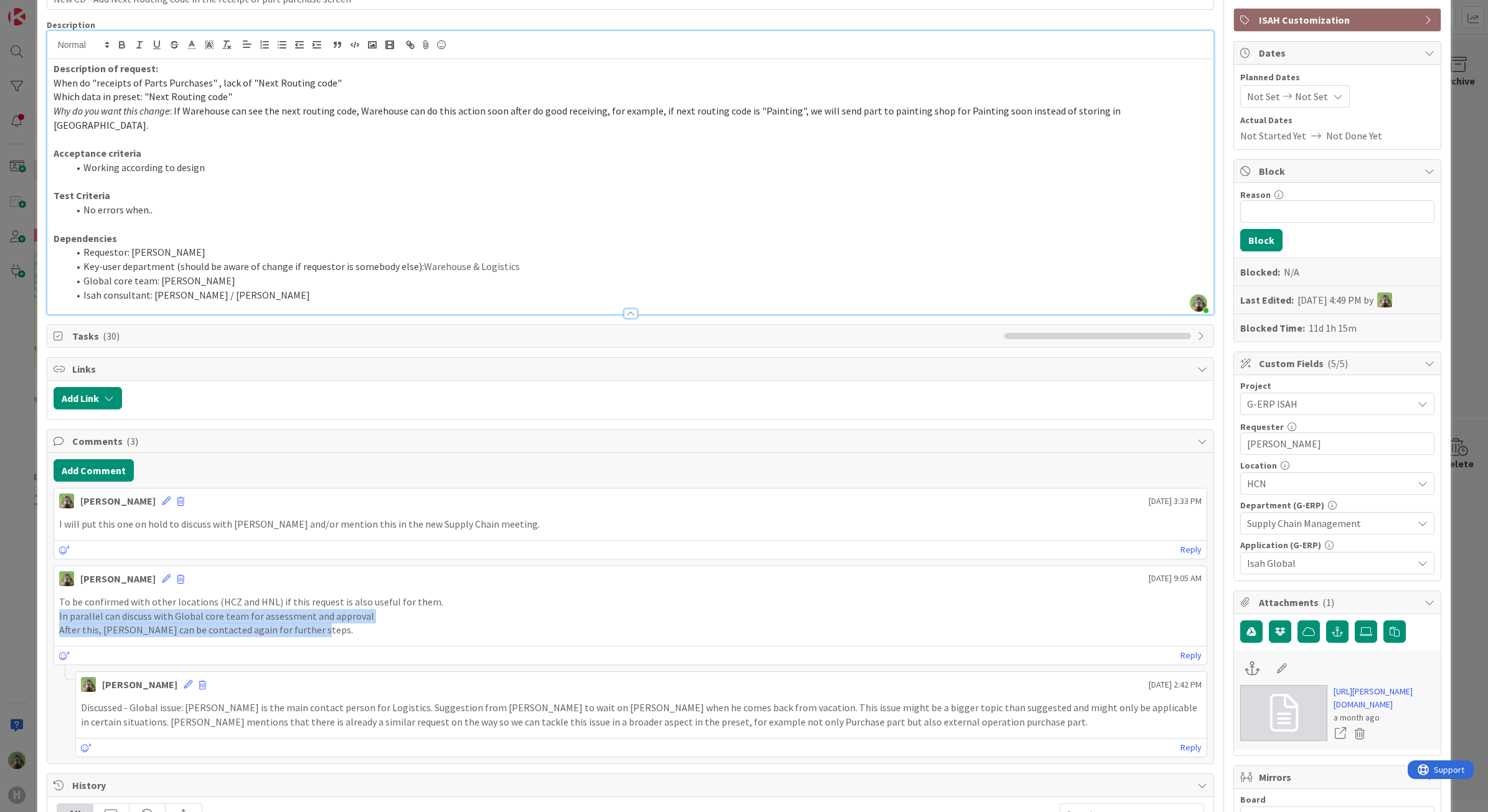
scroll to position [155, 0]
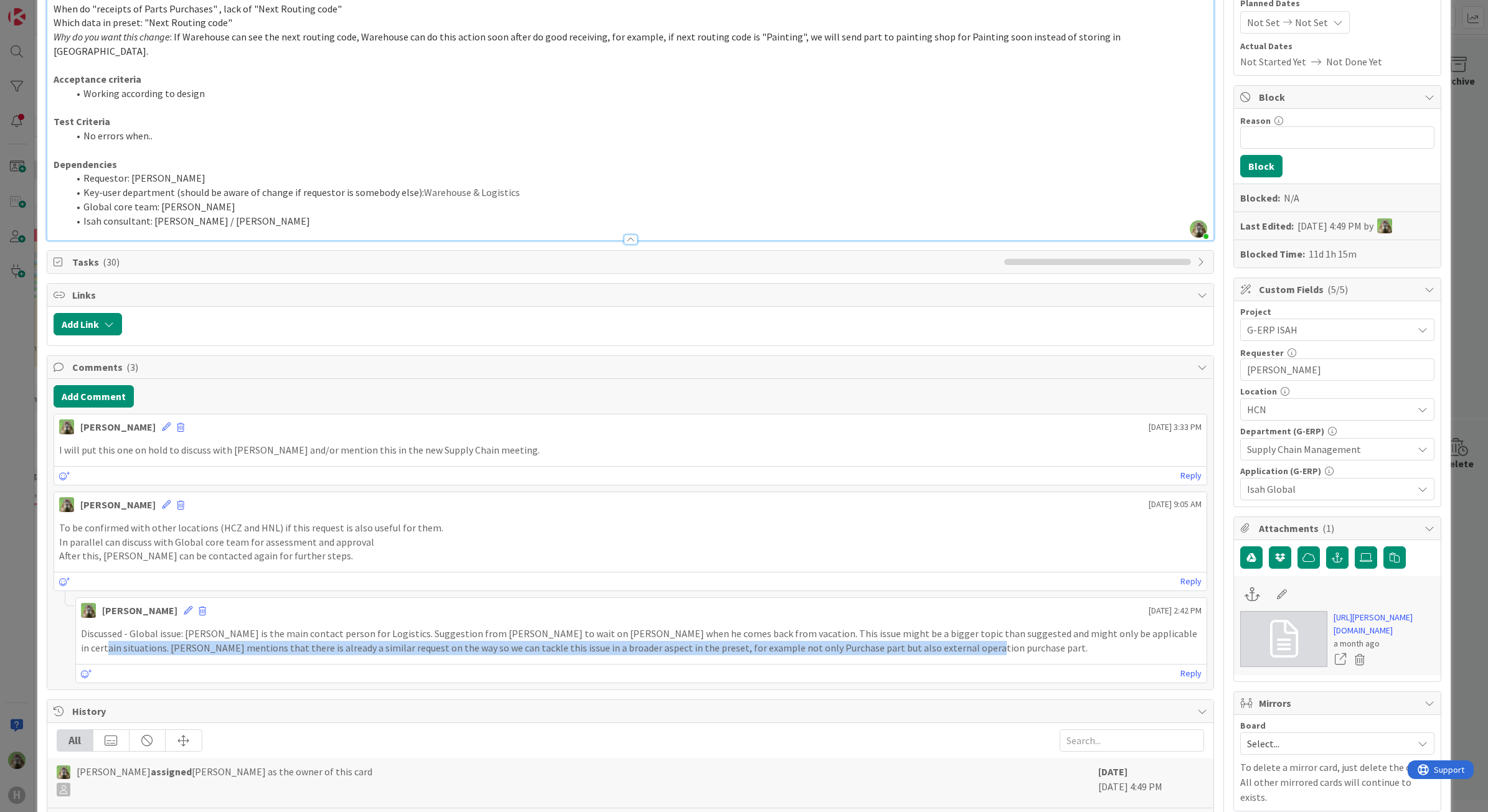
drag, startPoint x: 1123, startPoint y: 637, endPoint x: 1139, endPoint y: 626, distance: 19.4
click at [1139, 626] on p "Discussed - Global issue: Stefan Bok is the main contact person for Logistics. …" at bounding box center [642, 640] width 1121 height 28
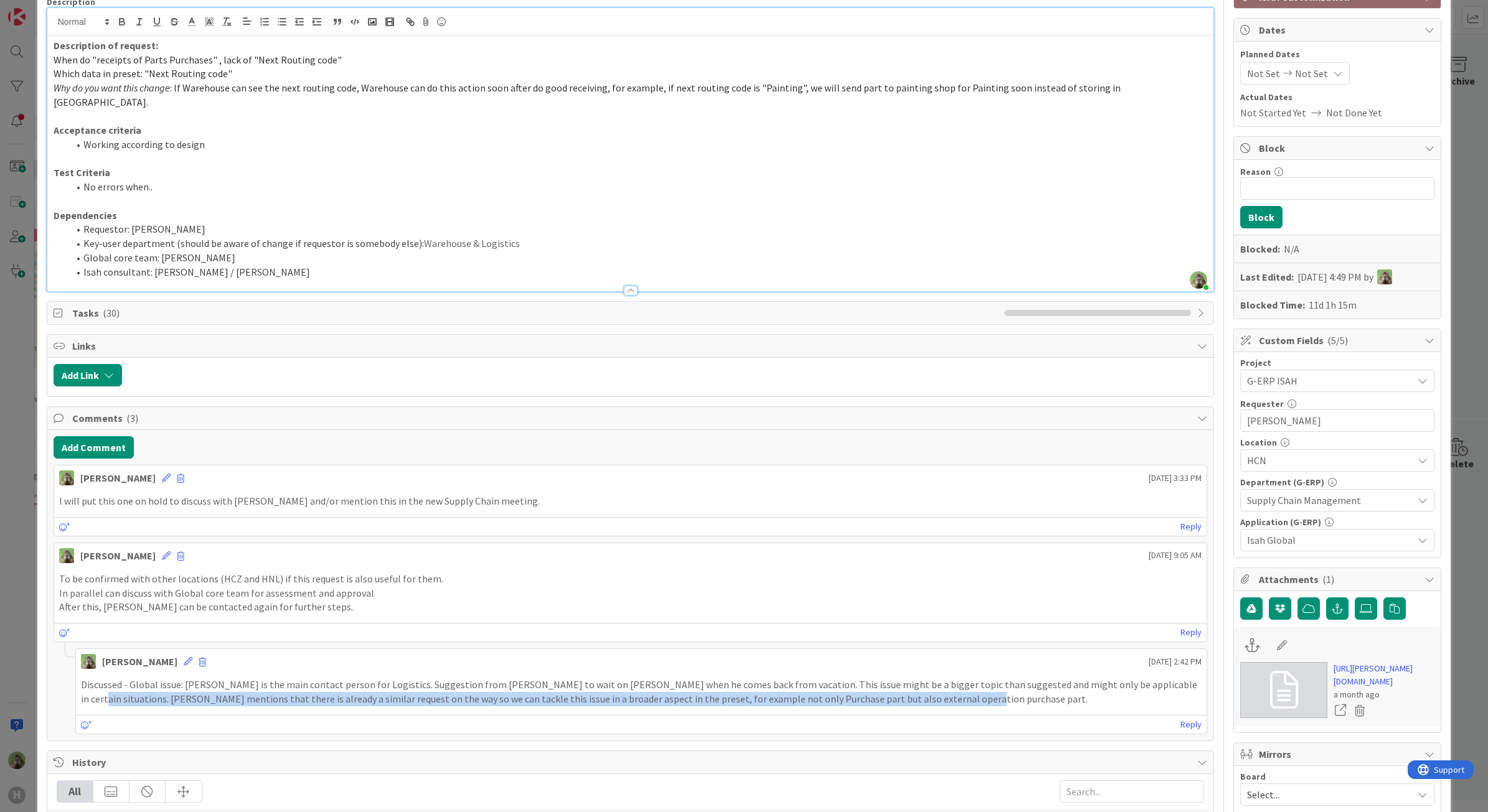
scroll to position [0, 0]
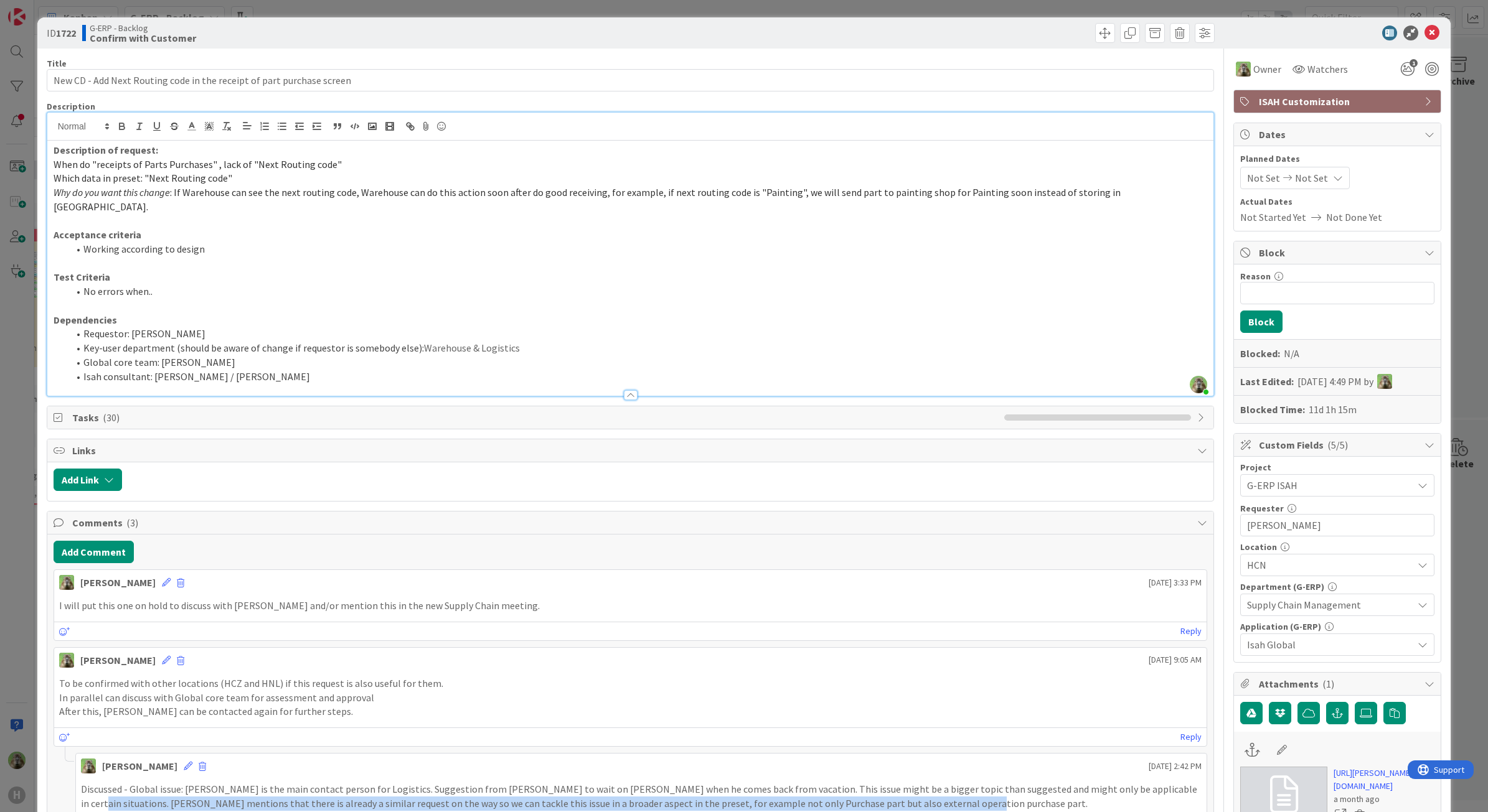
click at [3, 536] on div "ID 1722 G-ERP - Backlog Confirm with Customer Title 70 / 128 New CD - Add Next …" at bounding box center [744, 406] width 1488 height 812
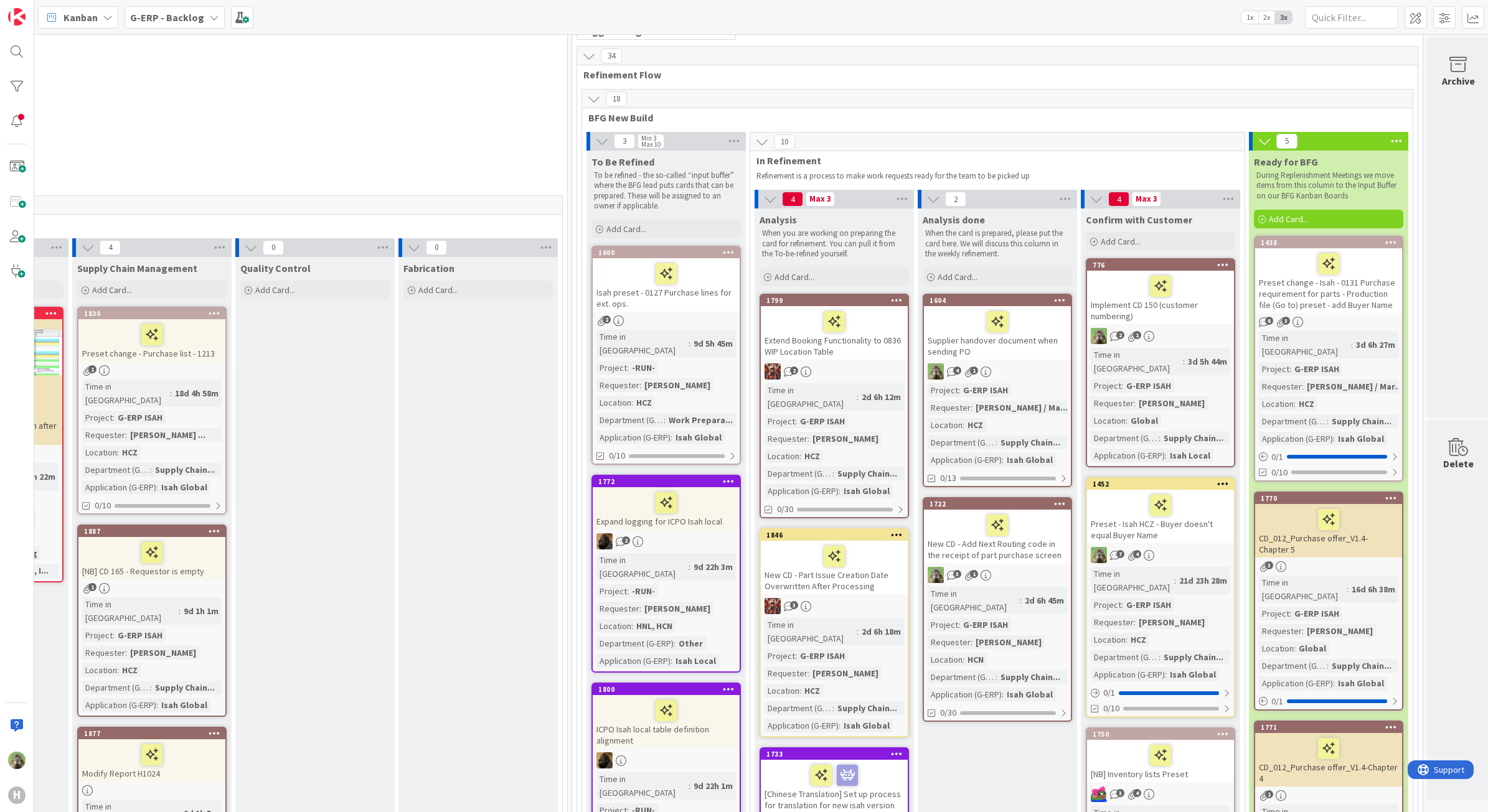
click at [1199, 300] on div "Implement CD 150 (customer numbering)" at bounding box center [1161, 298] width 147 height 54
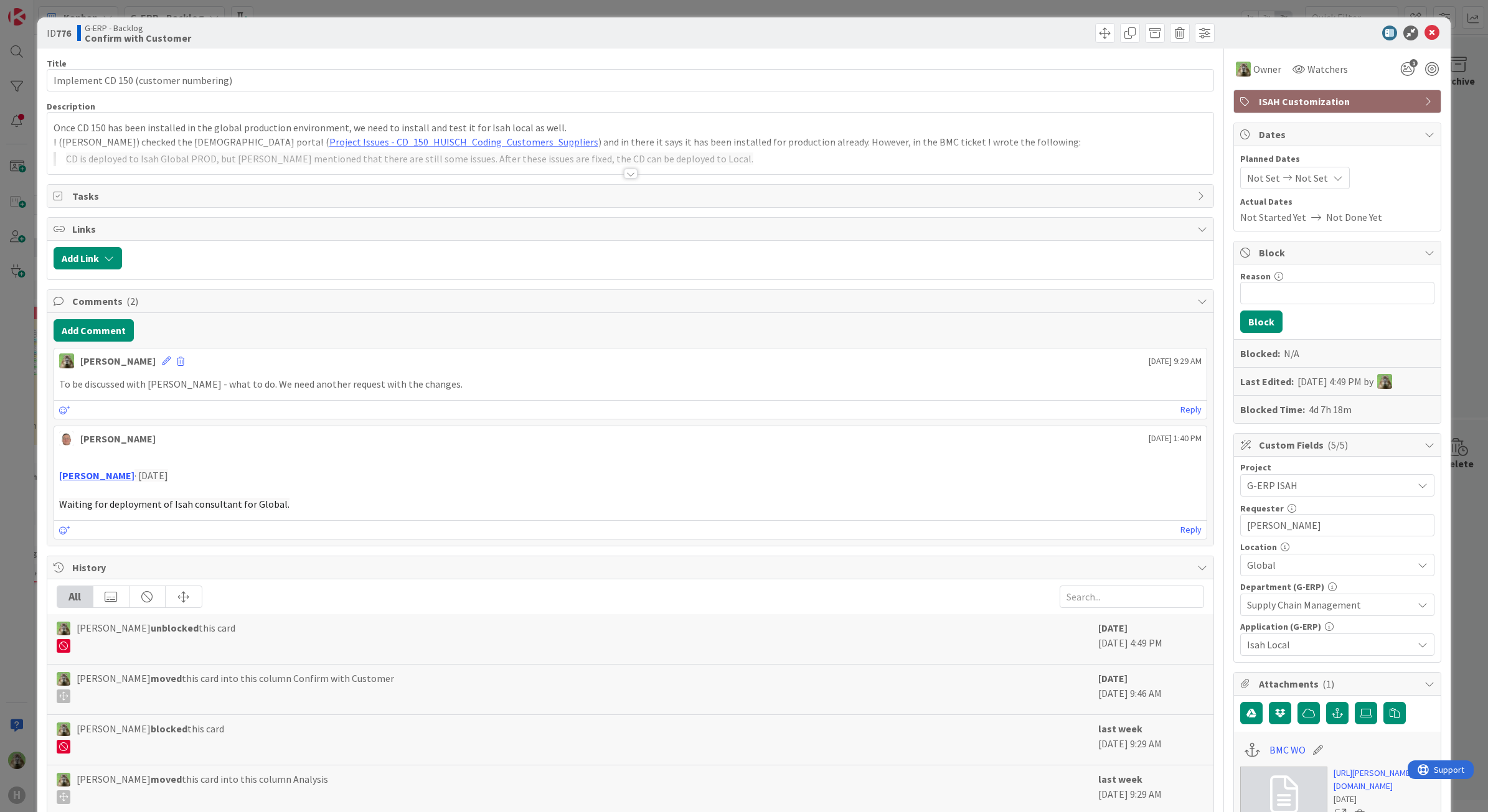
click at [709, 168] on div at bounding box center [631, 158] width 1167 height 32
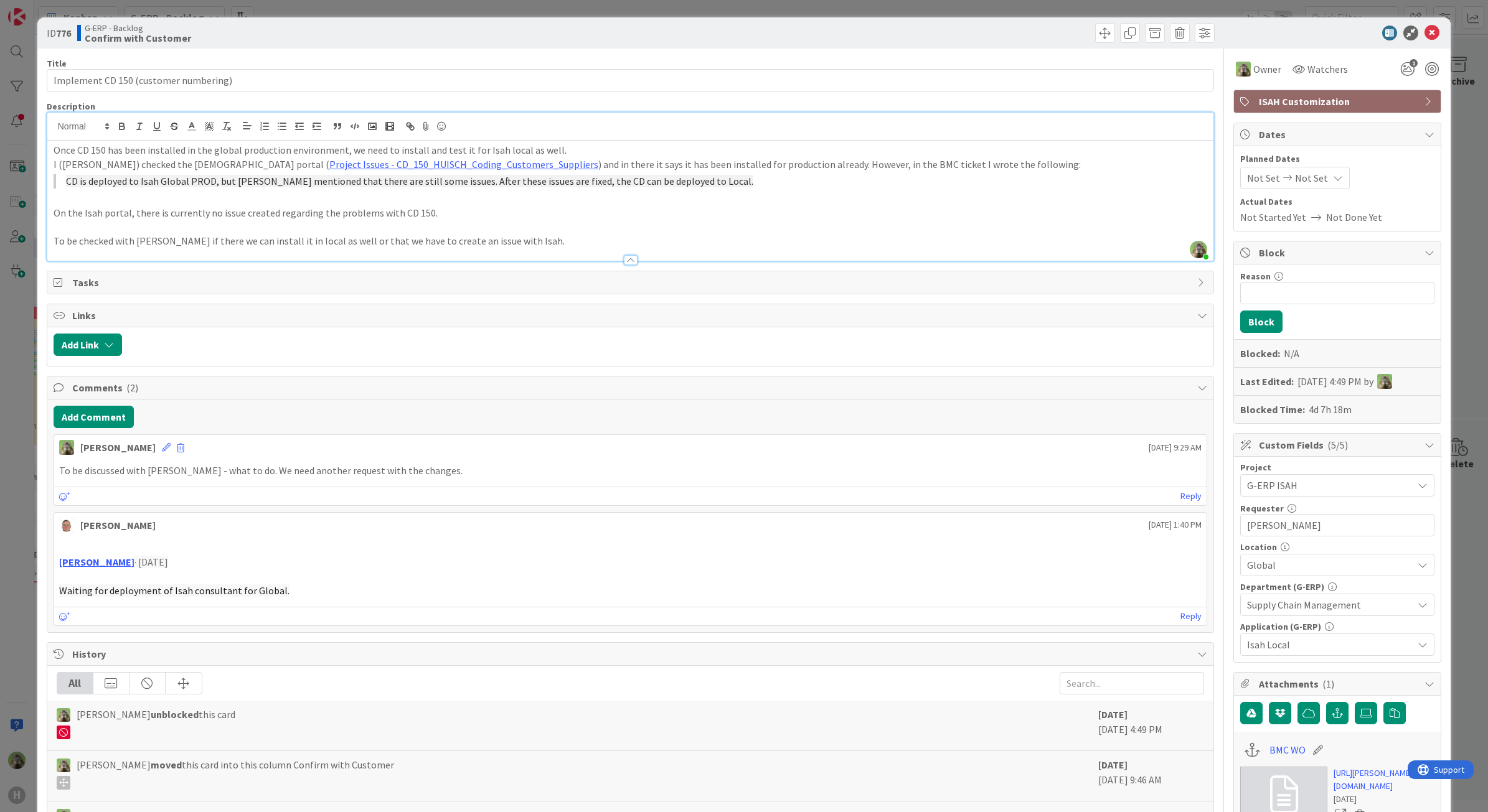
click at [32, 515] on div "ID 776 G-ERP - Backlog Confirm with Customer Title 37 / 128 Implement CD 150 (c…" at bounding box center [744, 406] width 1488 height 812
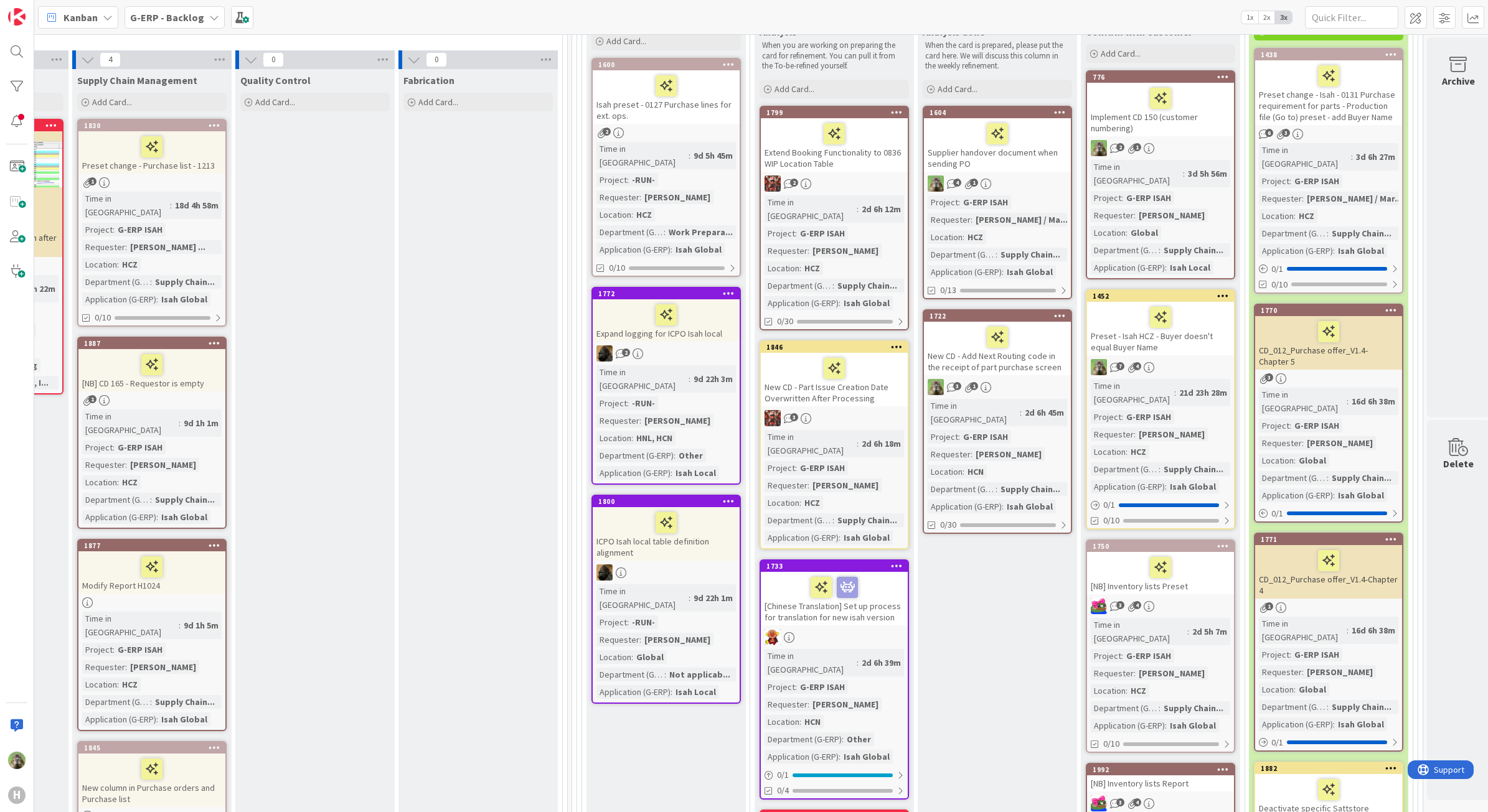
scroll to position [311, 965]
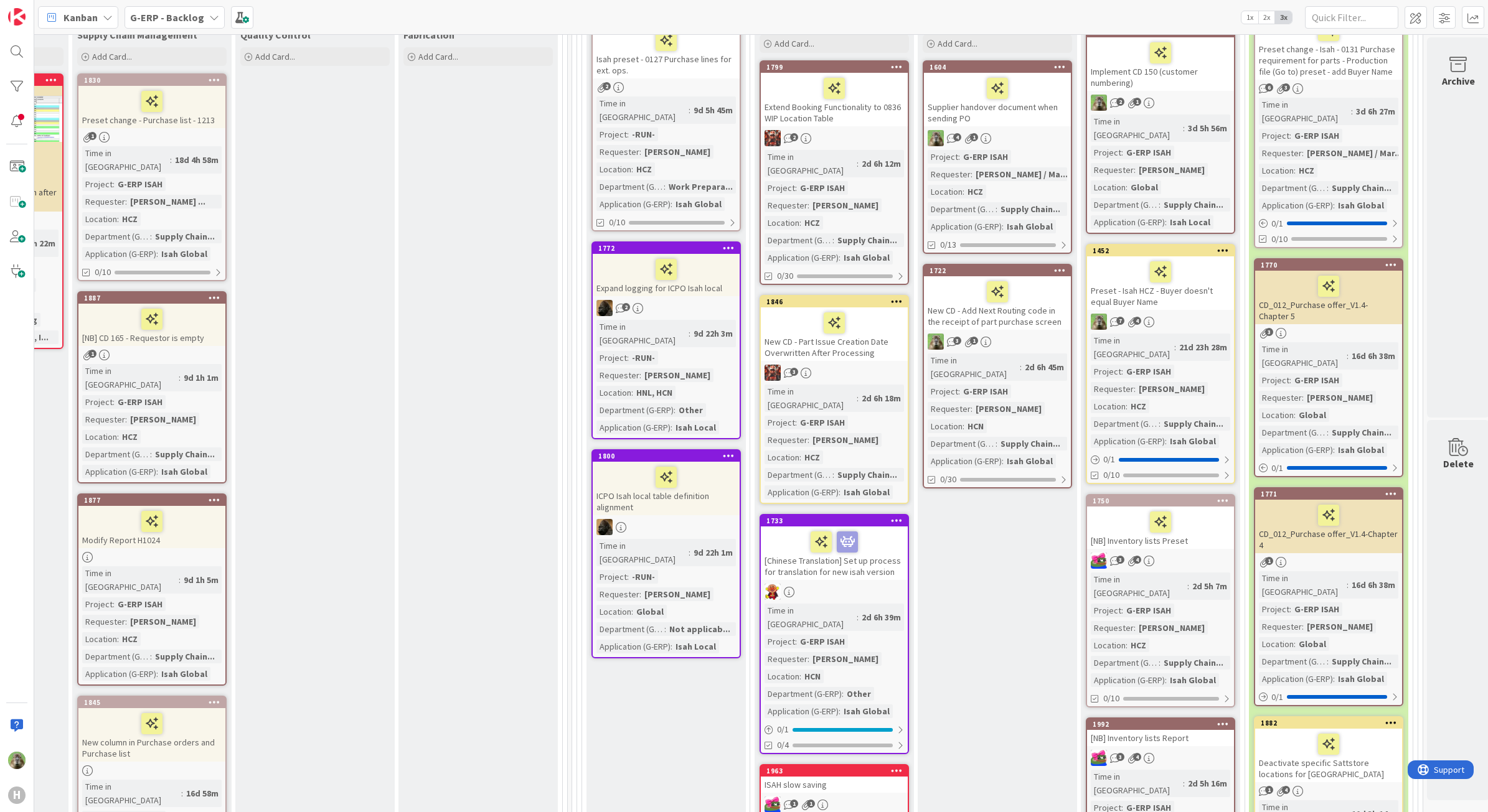
click at [1197, 289] on div "Preset - Isah HCZ - Buyer doesn't equal Buyer Name" at bounding box center [1161, 283] width 147 height 54
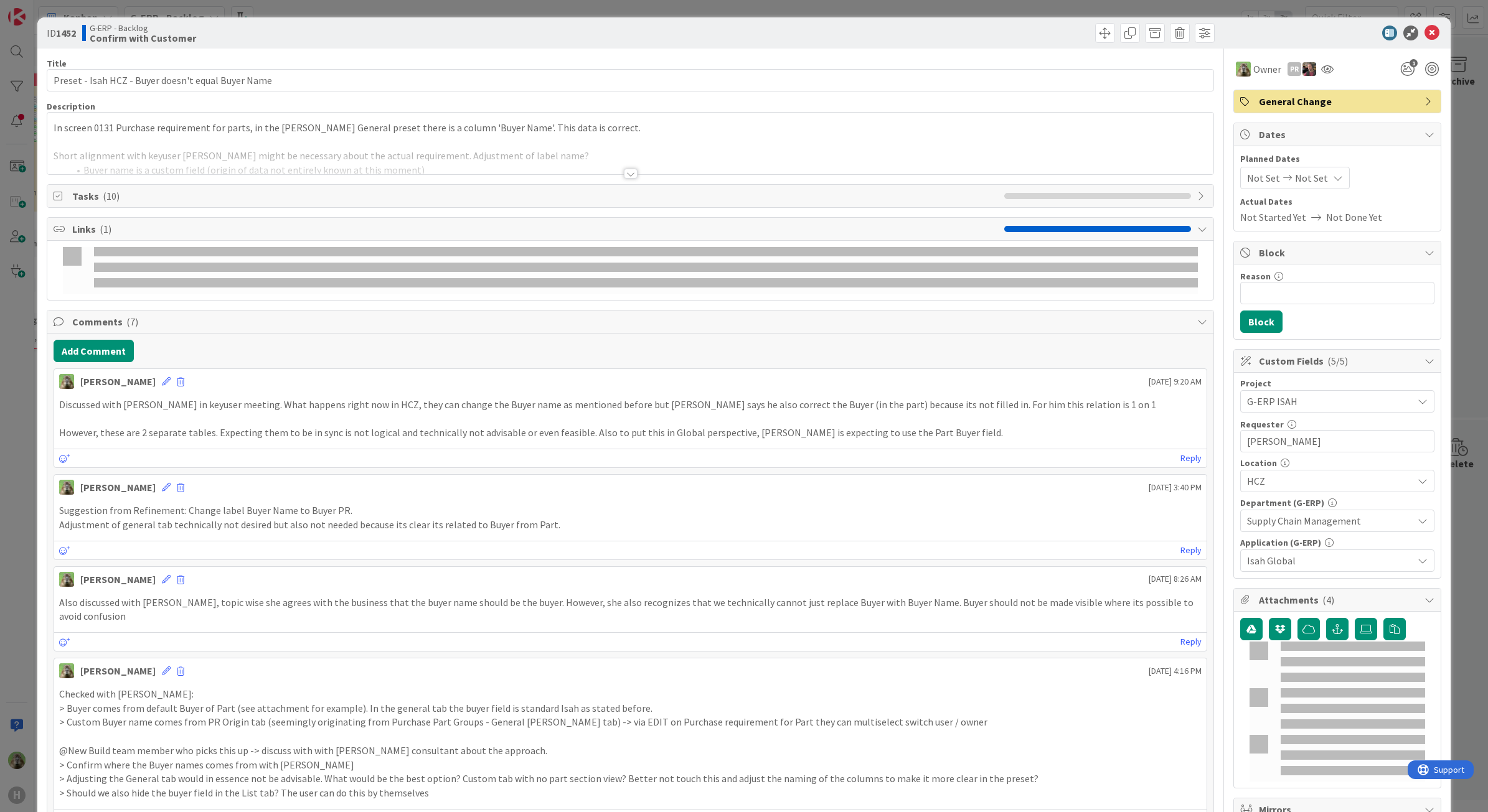
click at [652, 148] on div at bounding box center [631, 158] width 1167 height 32
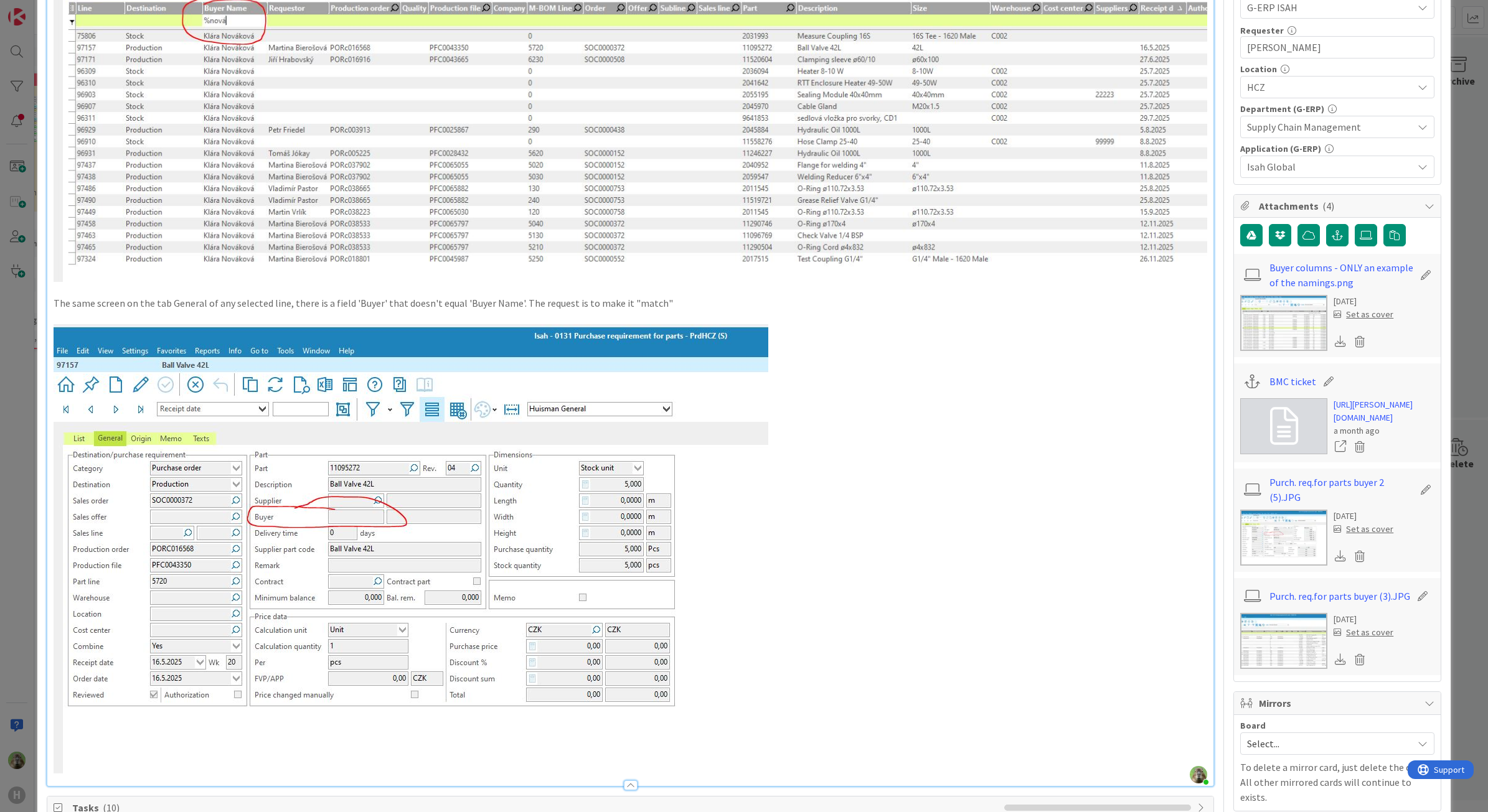
scroll to position [311, 0]
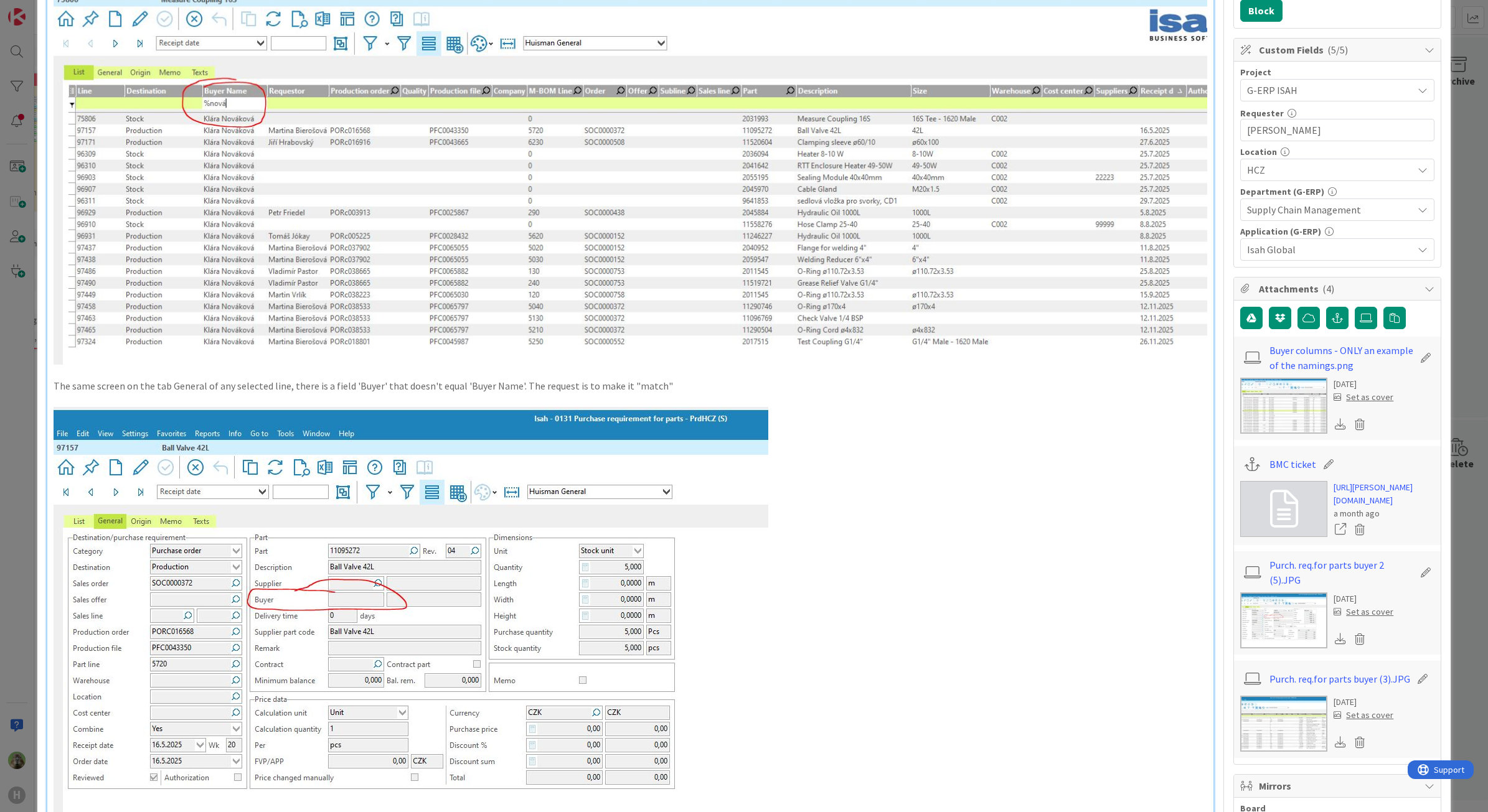
click at [25, 430] on div "ID 1452 G-ERP - Backlog Confirm with Customer Title 50 / 128 Preset - Isah HCZ …" at bounding box center [744, 406] width 1488 height 812
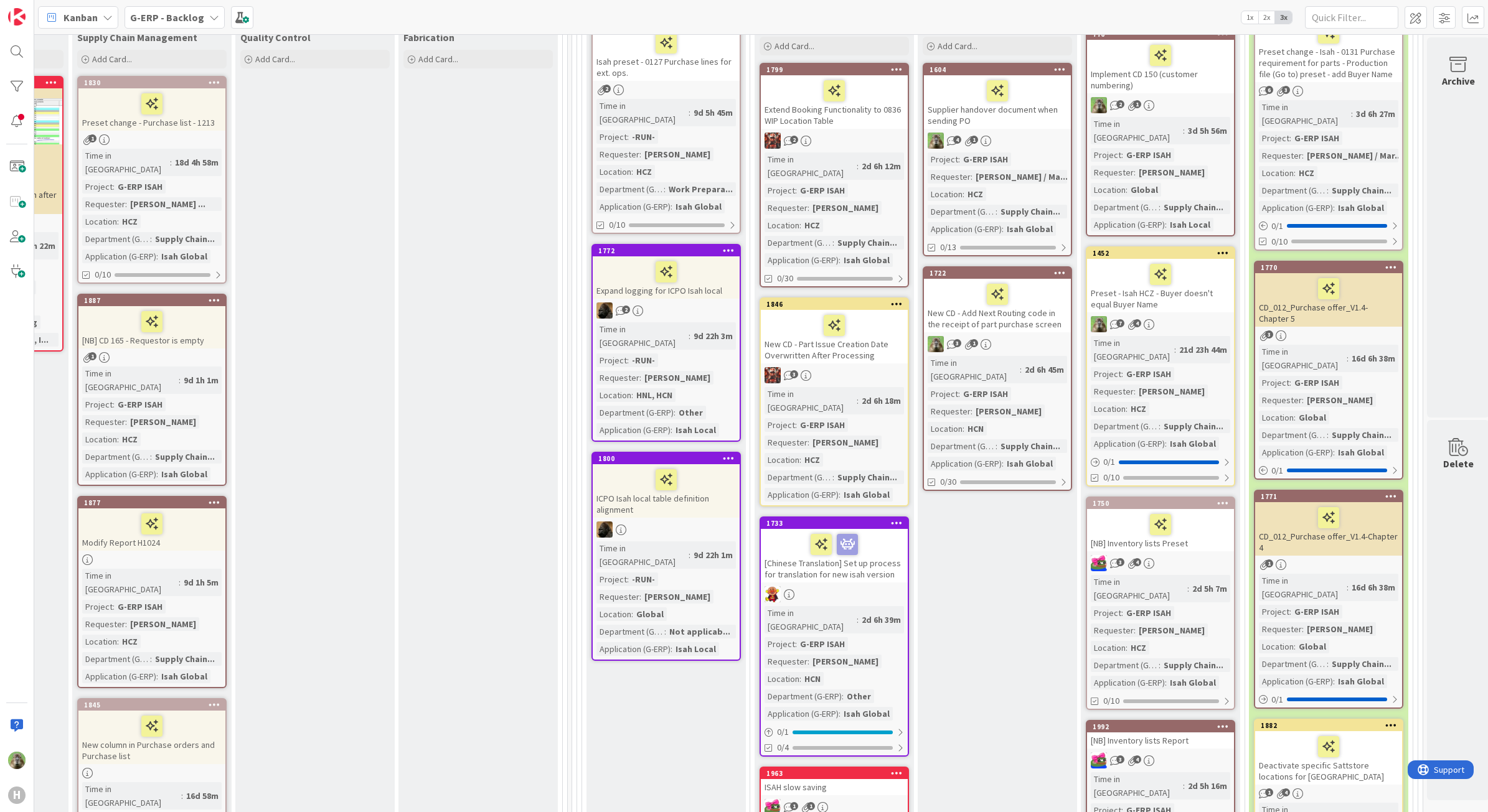
scroll to position [233, 965]
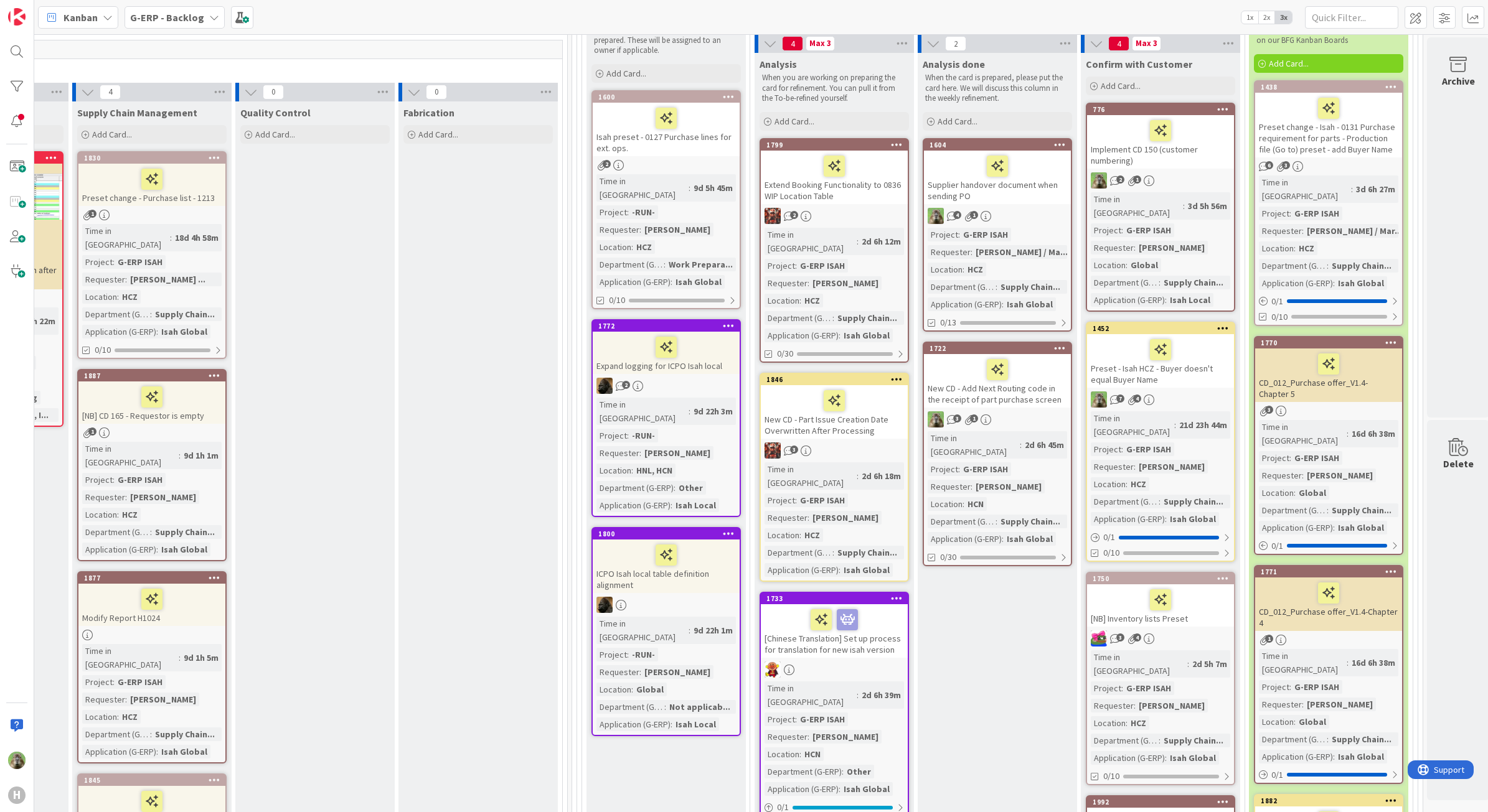
click at [1370, 151] on div "Preset change - Isah - 0131 Purchase requirement for parts - Production file (G…" at bounding box center [1329, 125] width 147 height 65
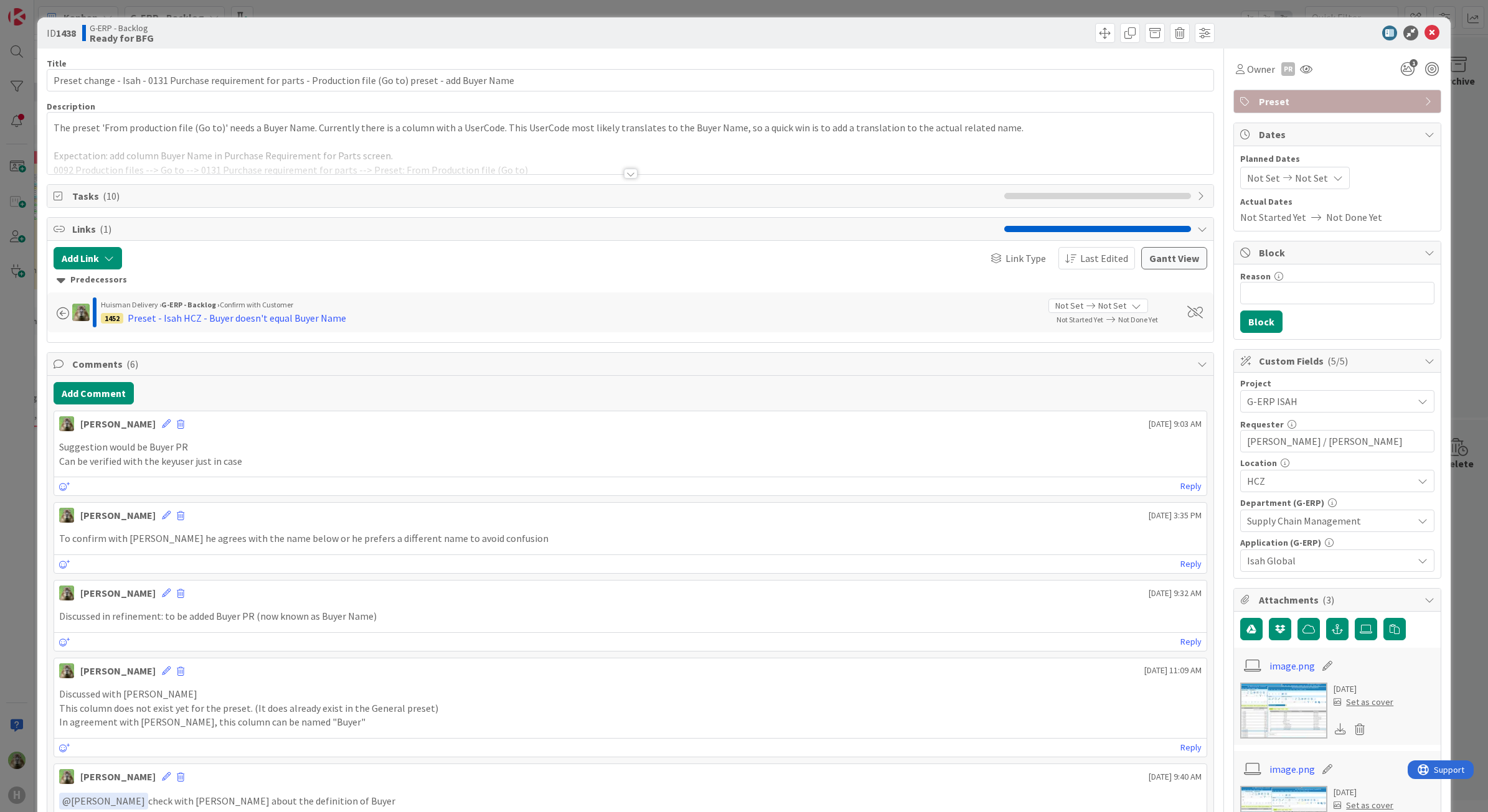
click at [515, 155] on div at bounding box center [631, 158] width 1167 height 32
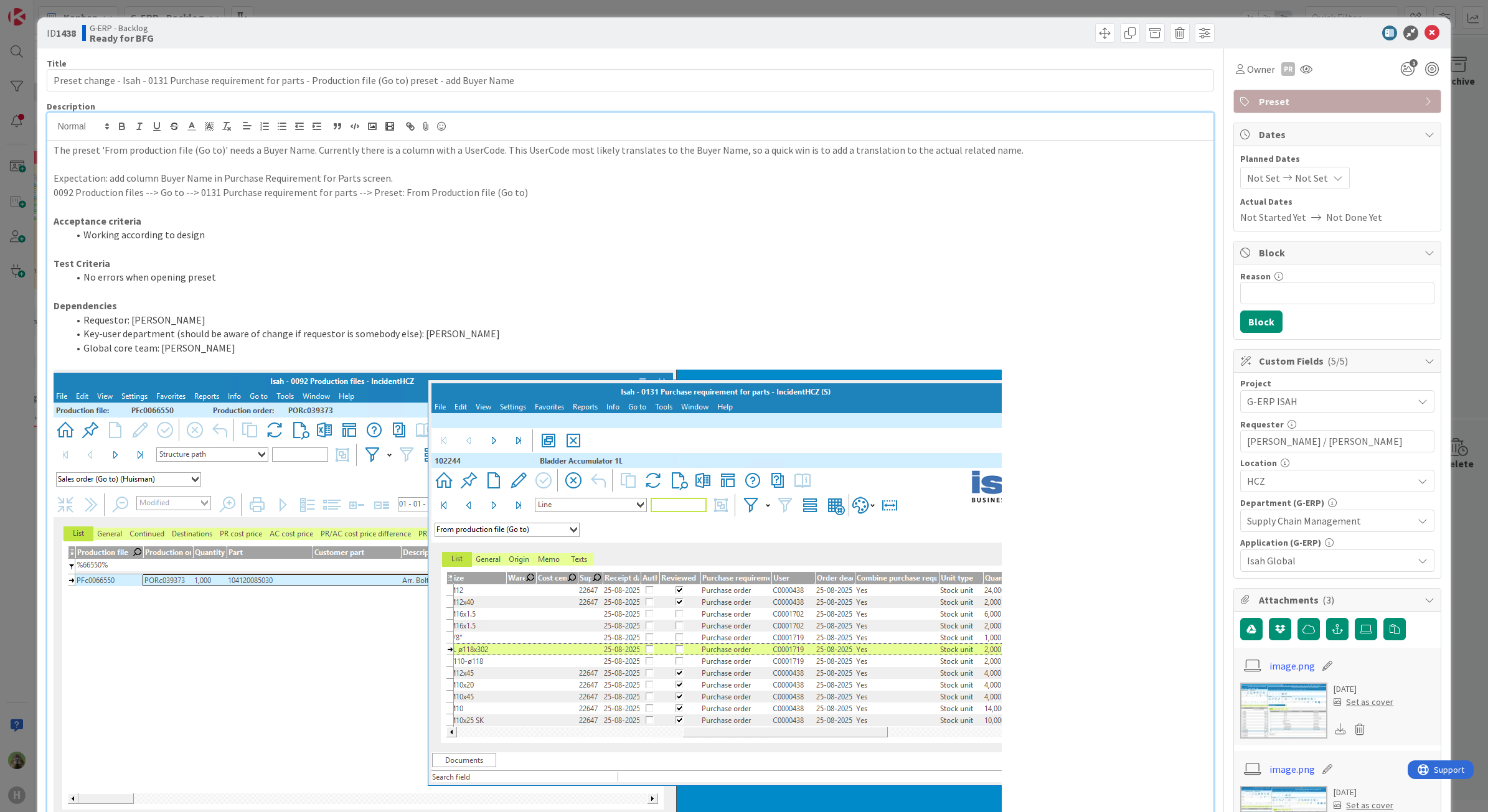
click at [268, 153] on p "The preset 'From production file (Go to)' needs a Buyer Name. Currently there i…" at bounding box center [631, 150] width 1154 height 14
click at [621, 246] on p at bounding box center [631, 249] width 1154 height 14
drag, startPoint x: 1010, startPoint y: 154, endPoint x: 711, endPoint y: 159, distance: 299.0
click at [711, 159] on div "The preset 'From production file (Go to)' needs a Buyer Name. Currently there i…" at bounding box center [631, 716] width 1167 height 1150
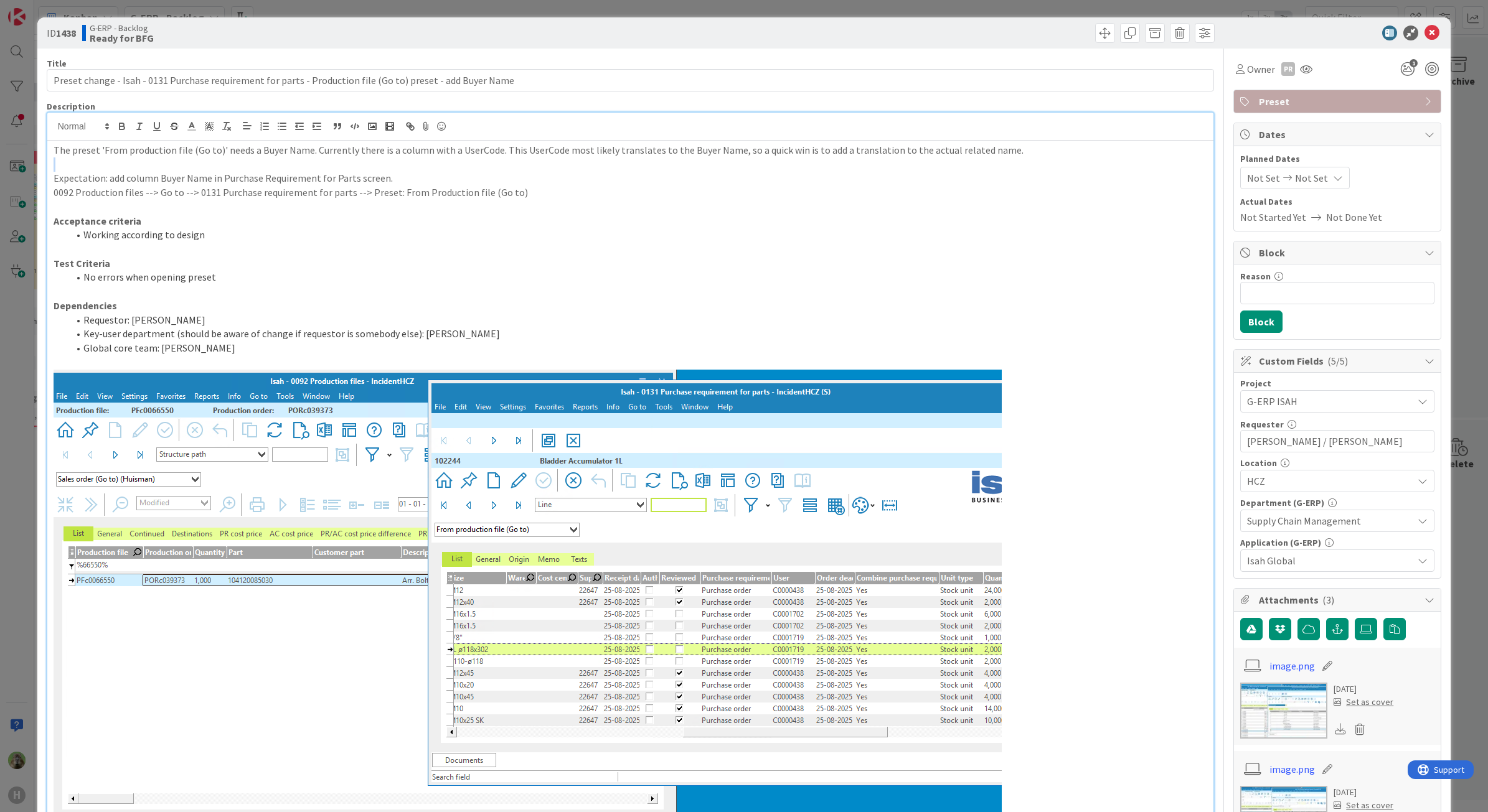
click at [19, 496] on div "ID 1438 G-ERP - Backlog Ready for BFG Title 108 / 128 Preset change - Isah - 01…" at bounding box center [744, 406] width 1488 height 812
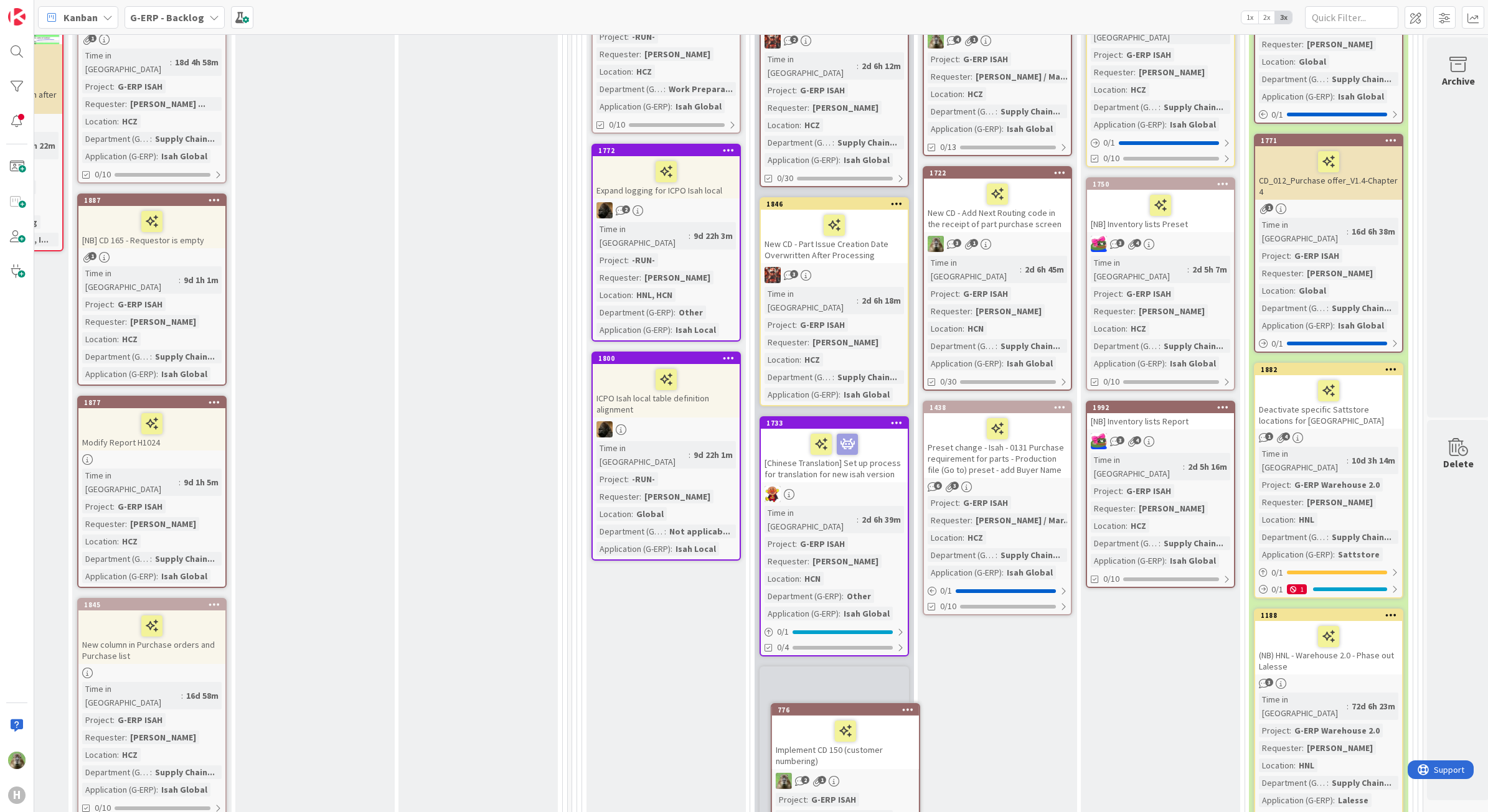
scroll to position [436, 965]
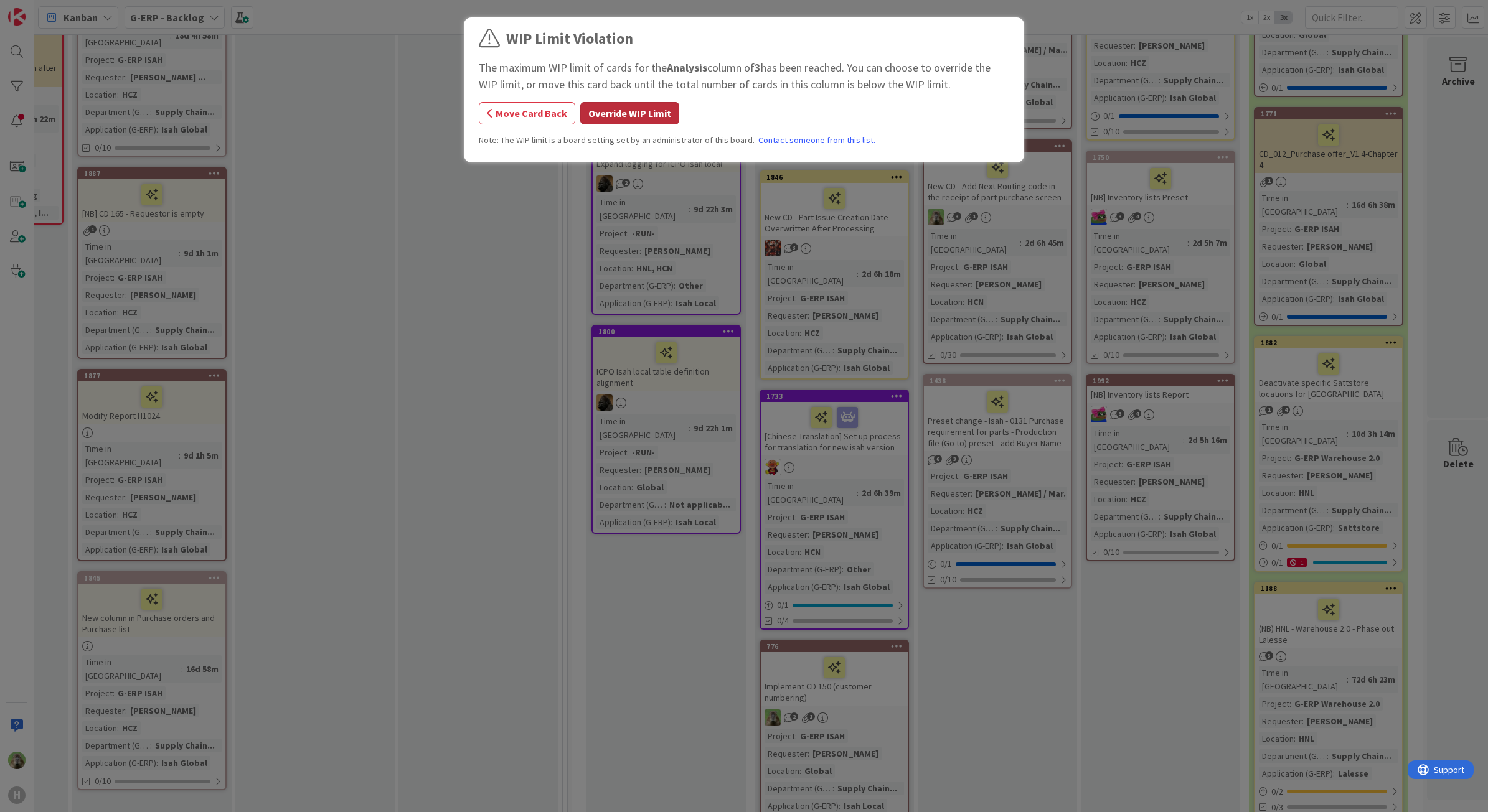
click at [634, 111] on button "Override WIP Limit" at bounding box center [630, 113] width 99 height 23
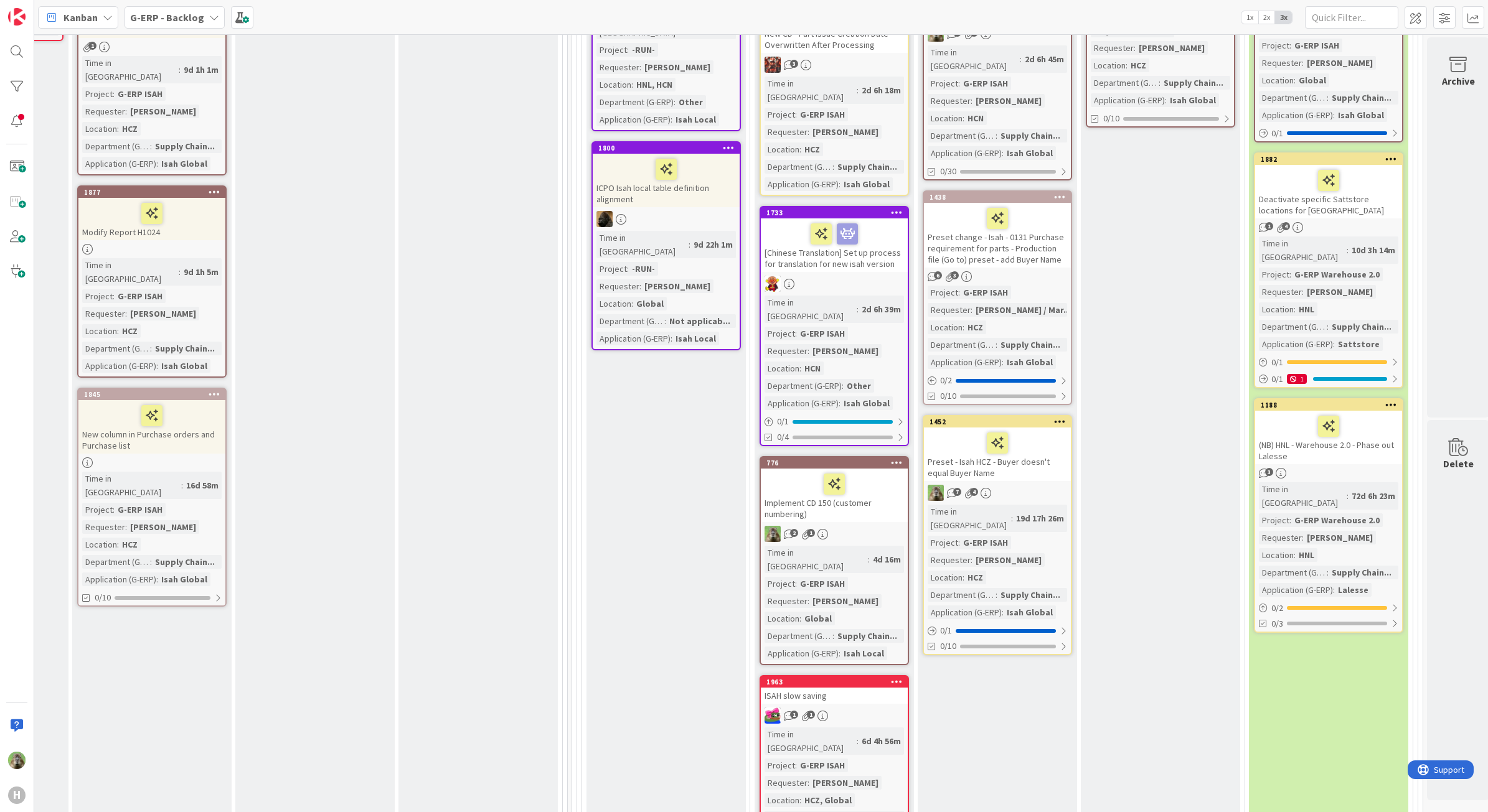
scroll to position [696, 965]
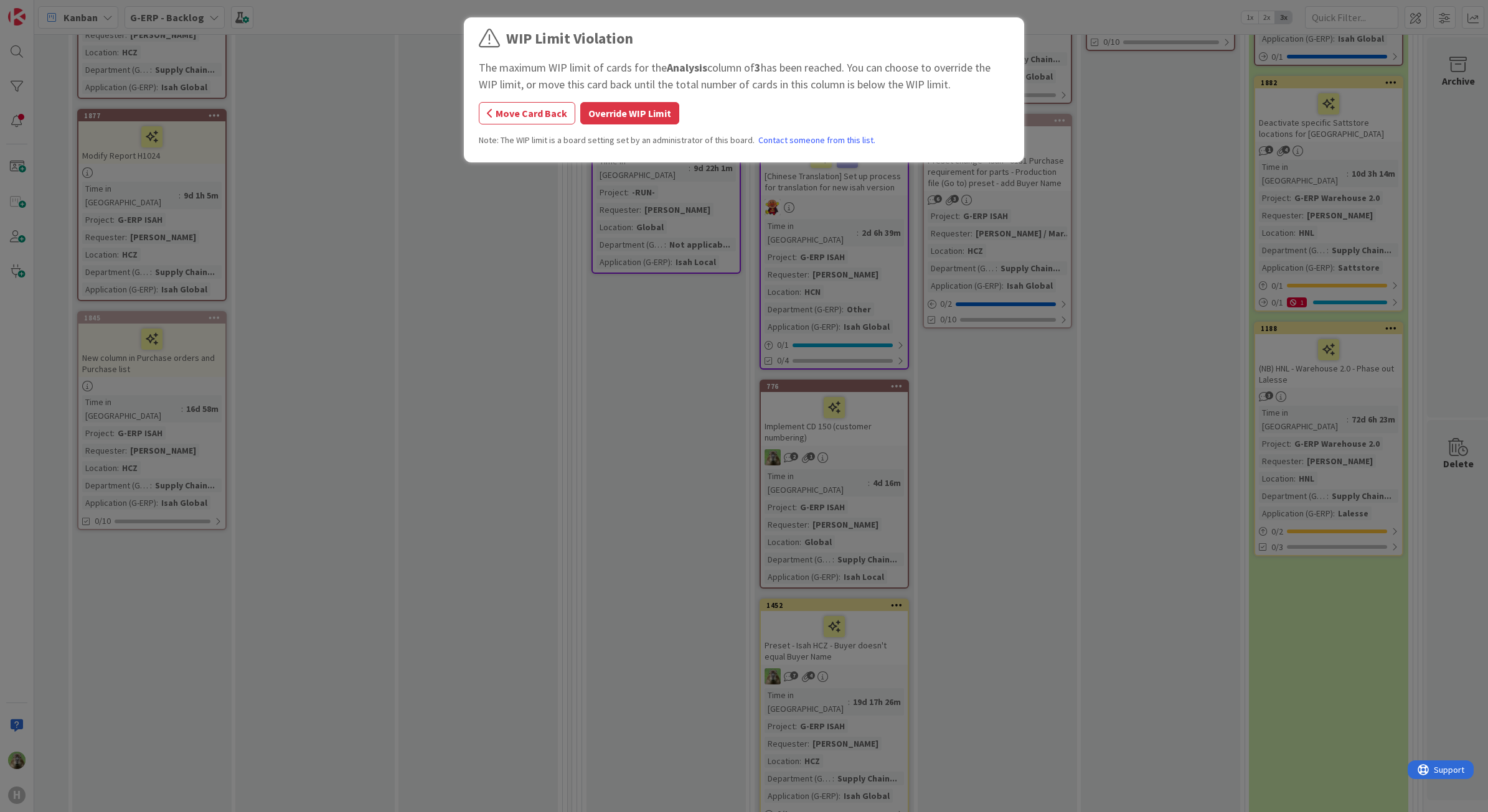
click at [627, 101] on div "WIP Limit Violation The maximum WIP limit of cards for the Analysis column of 3…" at bounding box center [744, 91] width 530 height 129
click at [643, 107] on button "Override WIP Limit" at bounding box center [630, 113] width 99 height 23
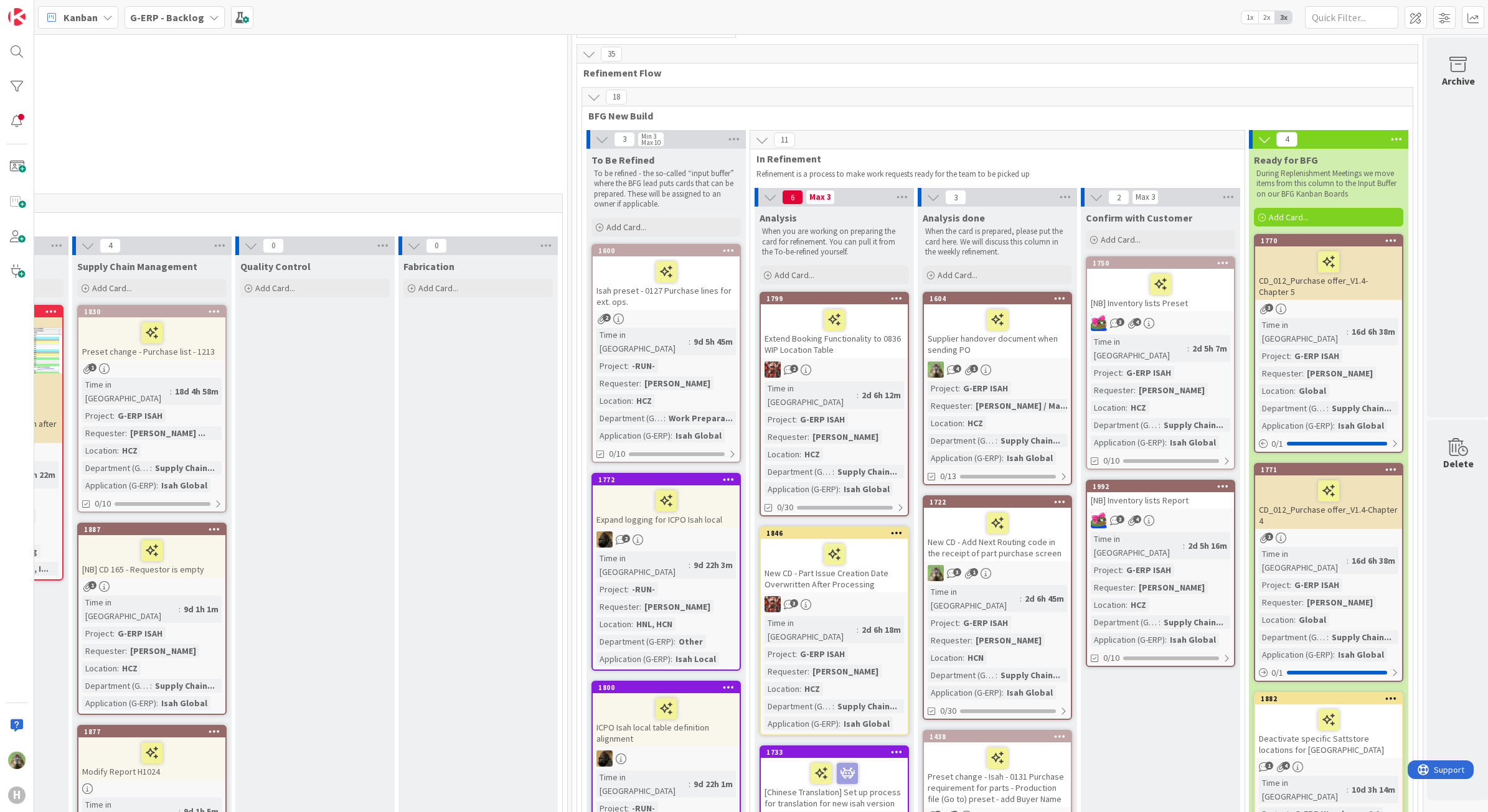
scroll to position [74, 965]
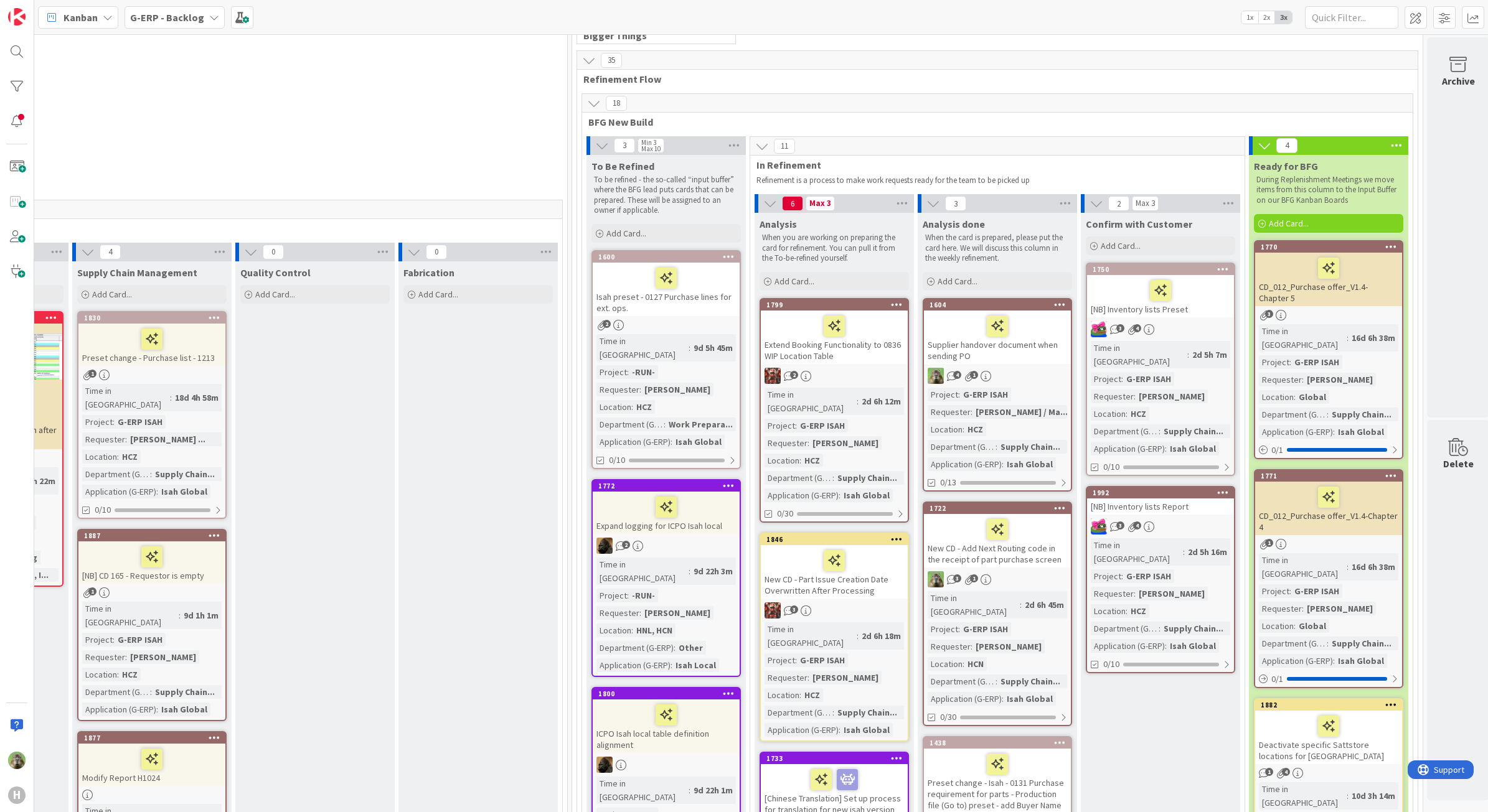
click at [1225, 311] on div "[NB] Inventory lists Preset" at bounding box center [1161, 296] width 147 height 43
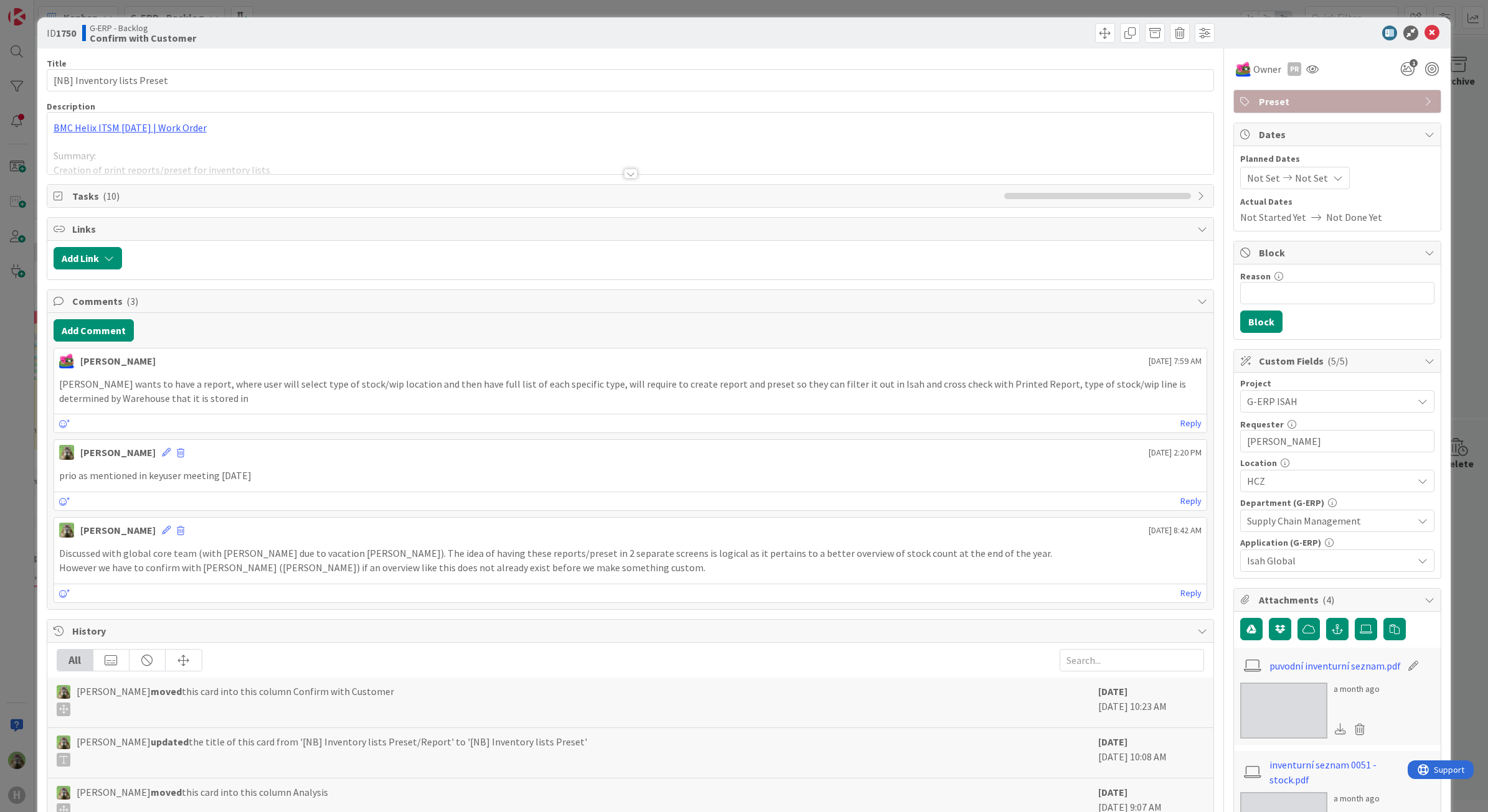
click at [502, 155] on div at bounding box center [631, 158] width 1167 height 32
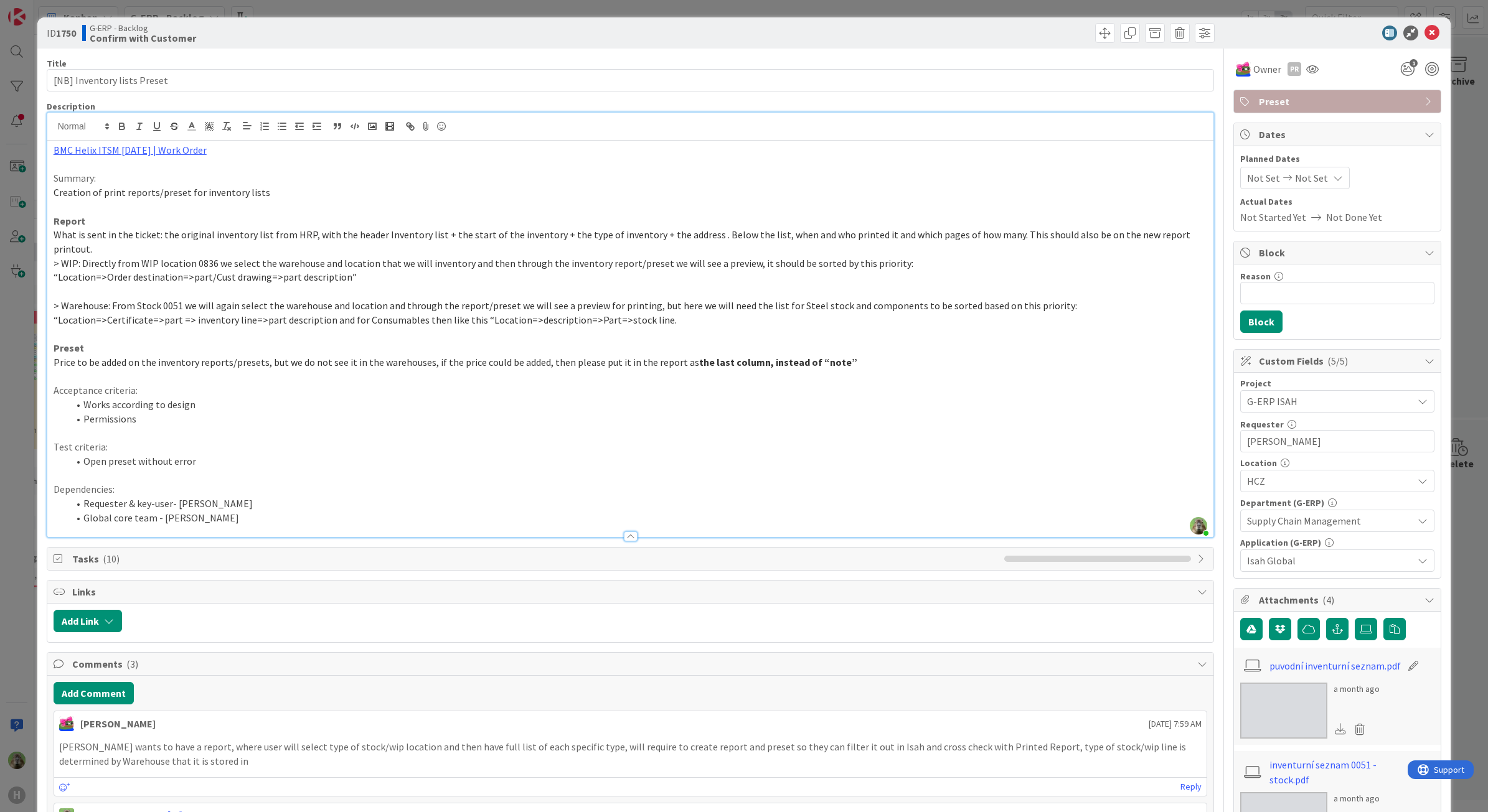
click at [721, 412] on li "Permissions" at bounding box center [638, 419] width 1139 height 14
click at [25, 463] on div "ID 1750 G-ERP - Backlog Confirm with Customer Title 27 / 128 [NB] Inventory lis…" at bounding box center [744, 406] width 1488 height 812
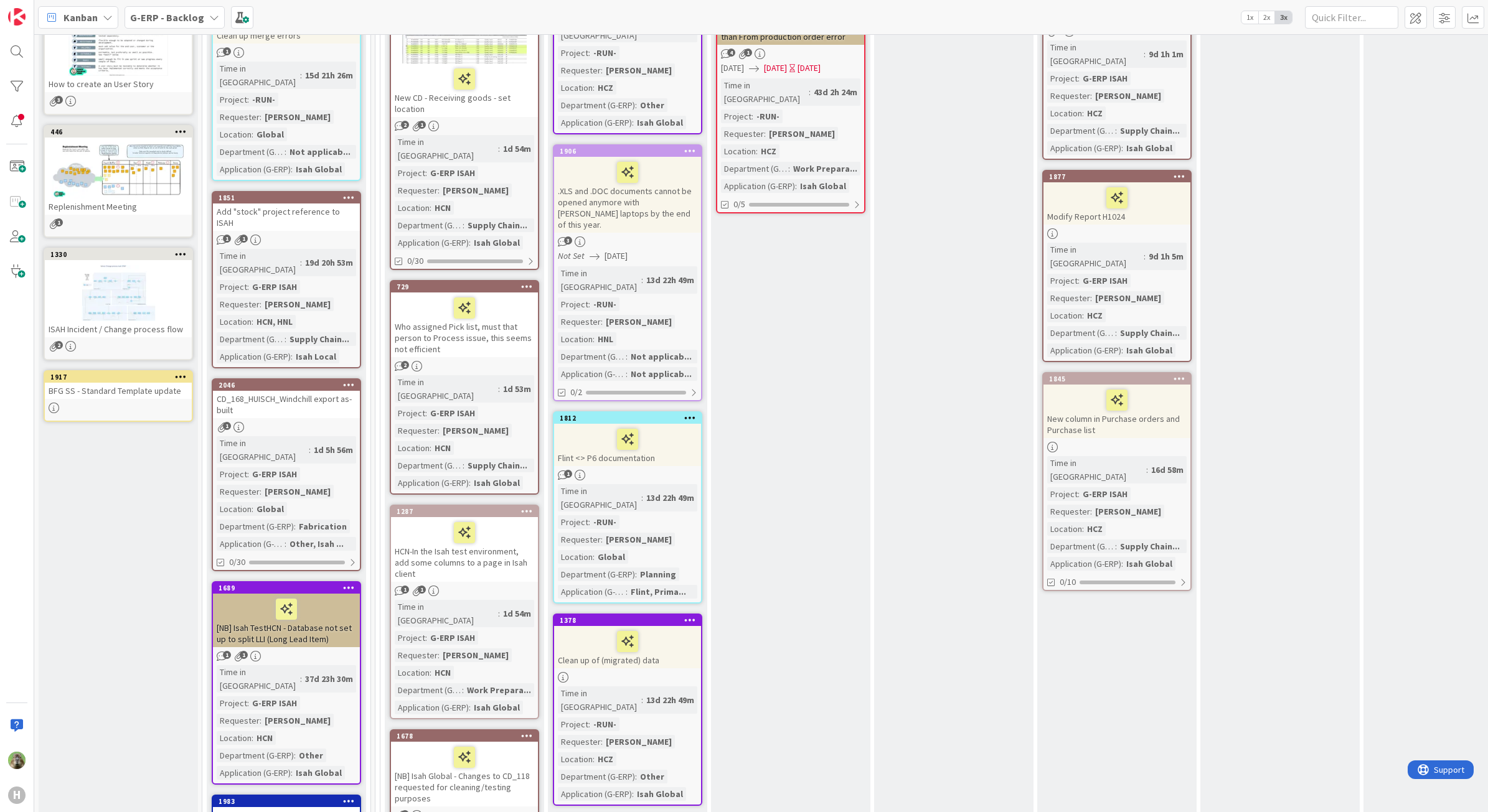
scroll to position [773, 0]
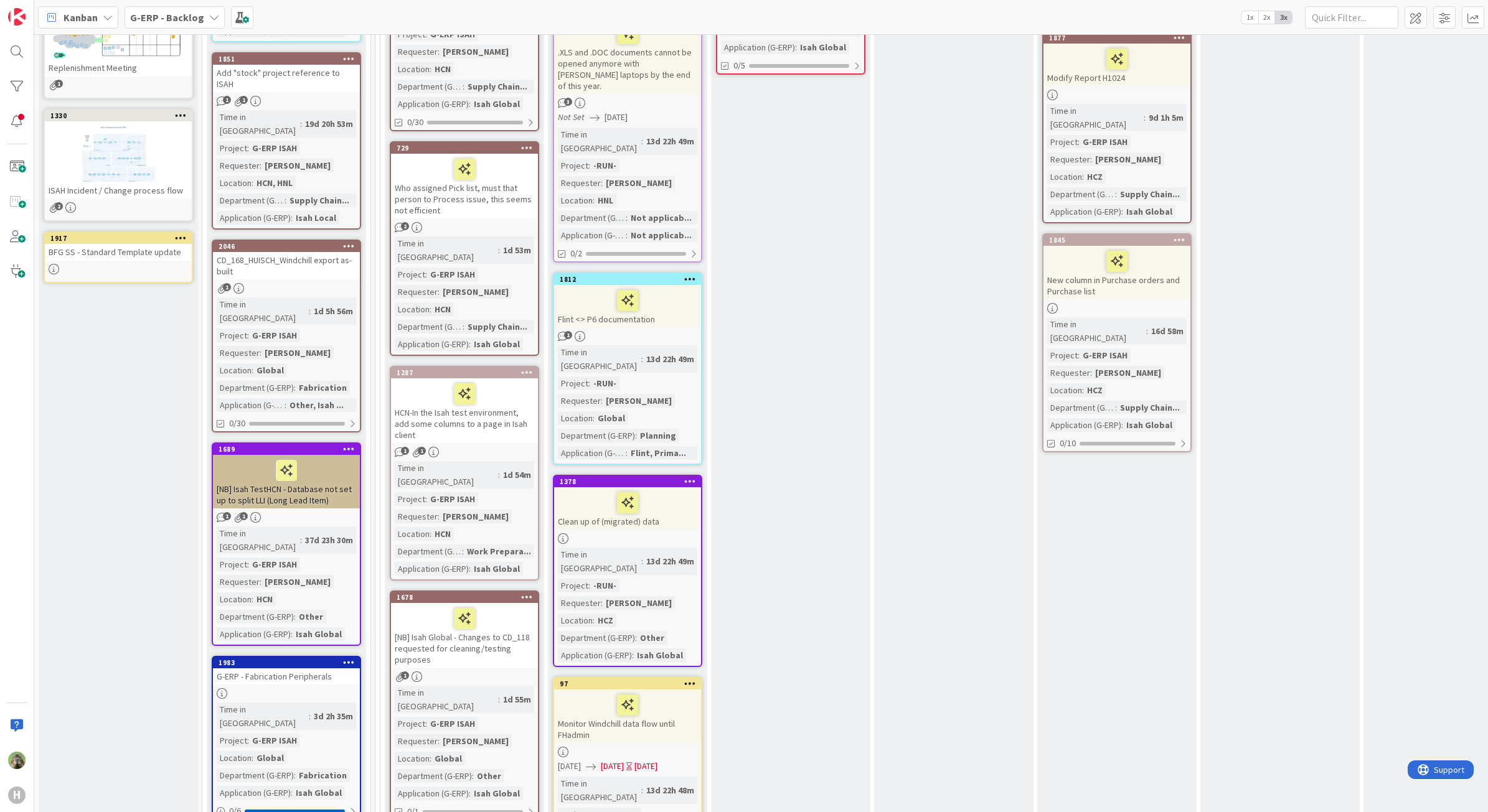
click at [764, 341] on div "Work Preparation Add Card... 1970 Preset Change All Production Files in 0092 Pr…" at bounding box center [791, 782] width 160 height 2443
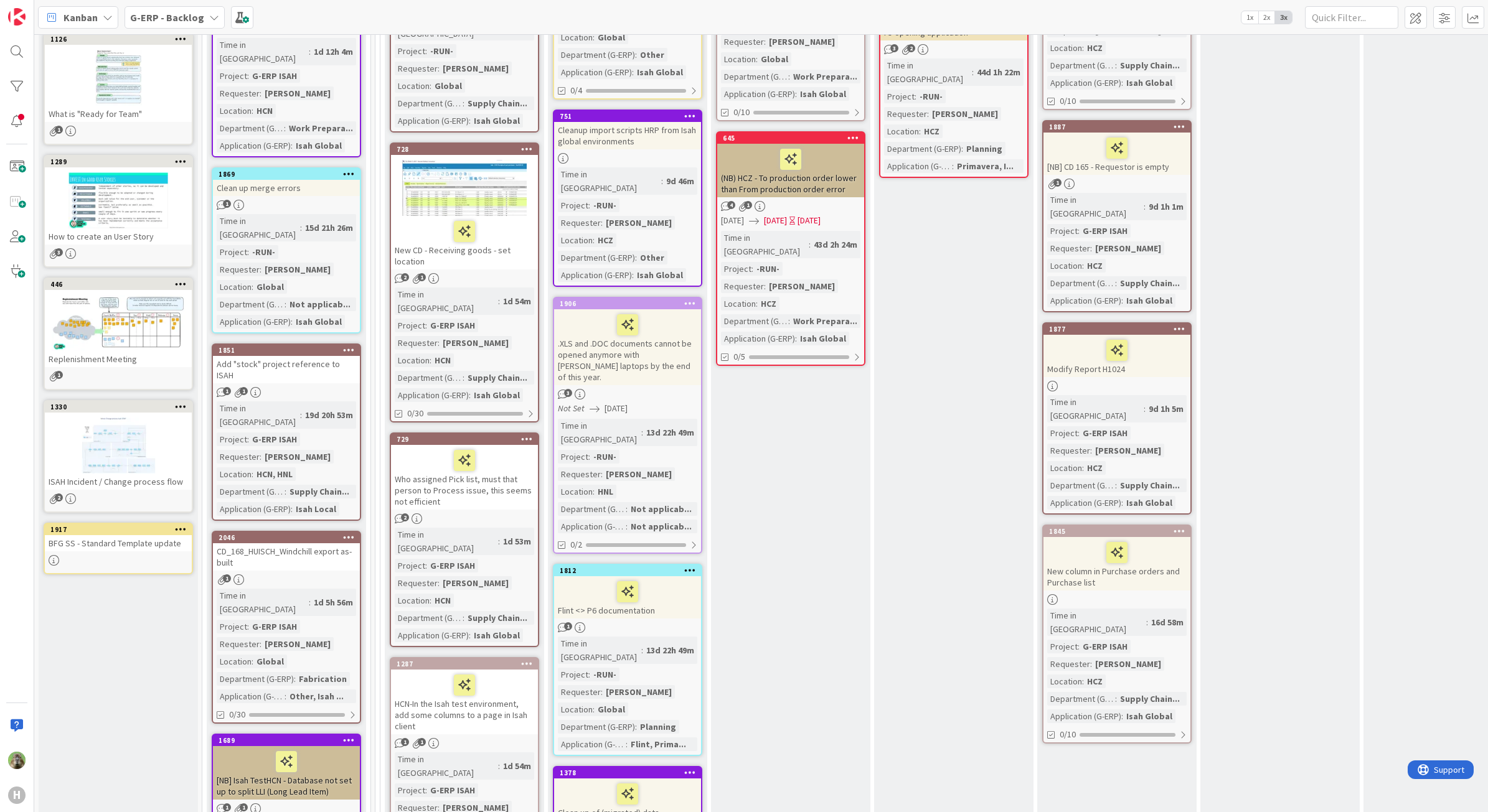
scroll to position [311, 0]
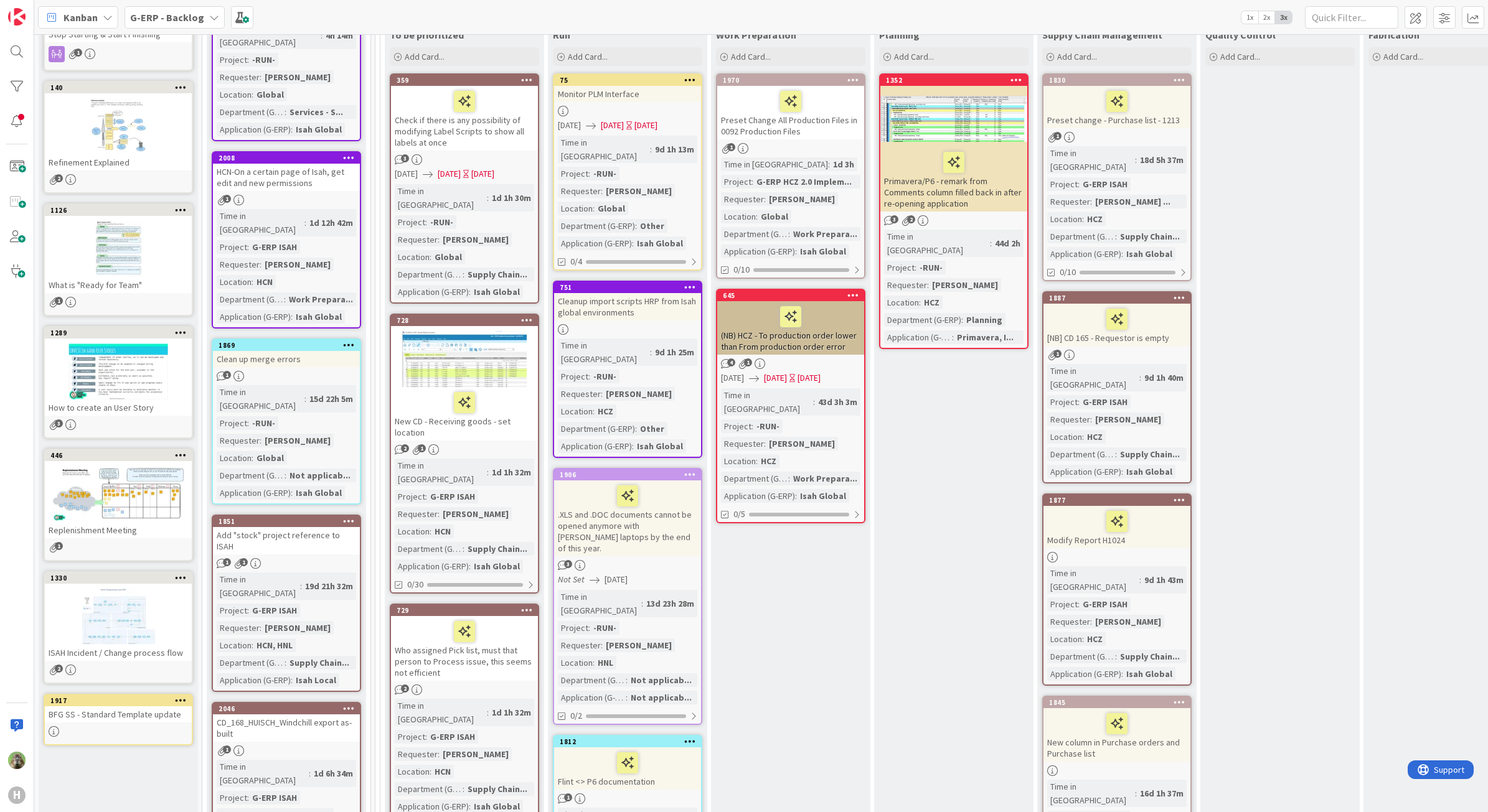
scroll to position [0, 0]
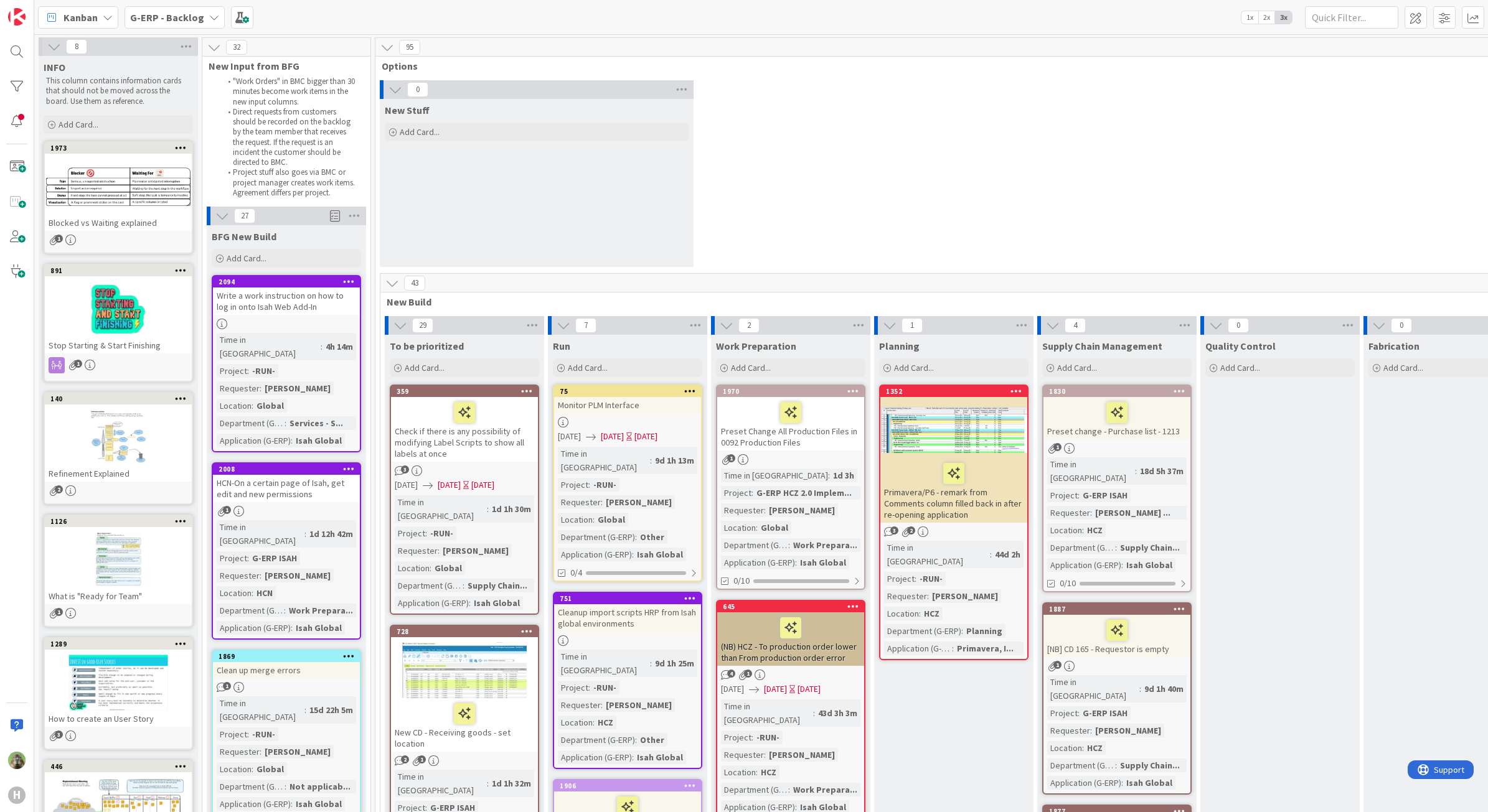
click at [202, 10] on div "G-ERP - Backlog" at bounding box center [175, 17] width 100 height 23
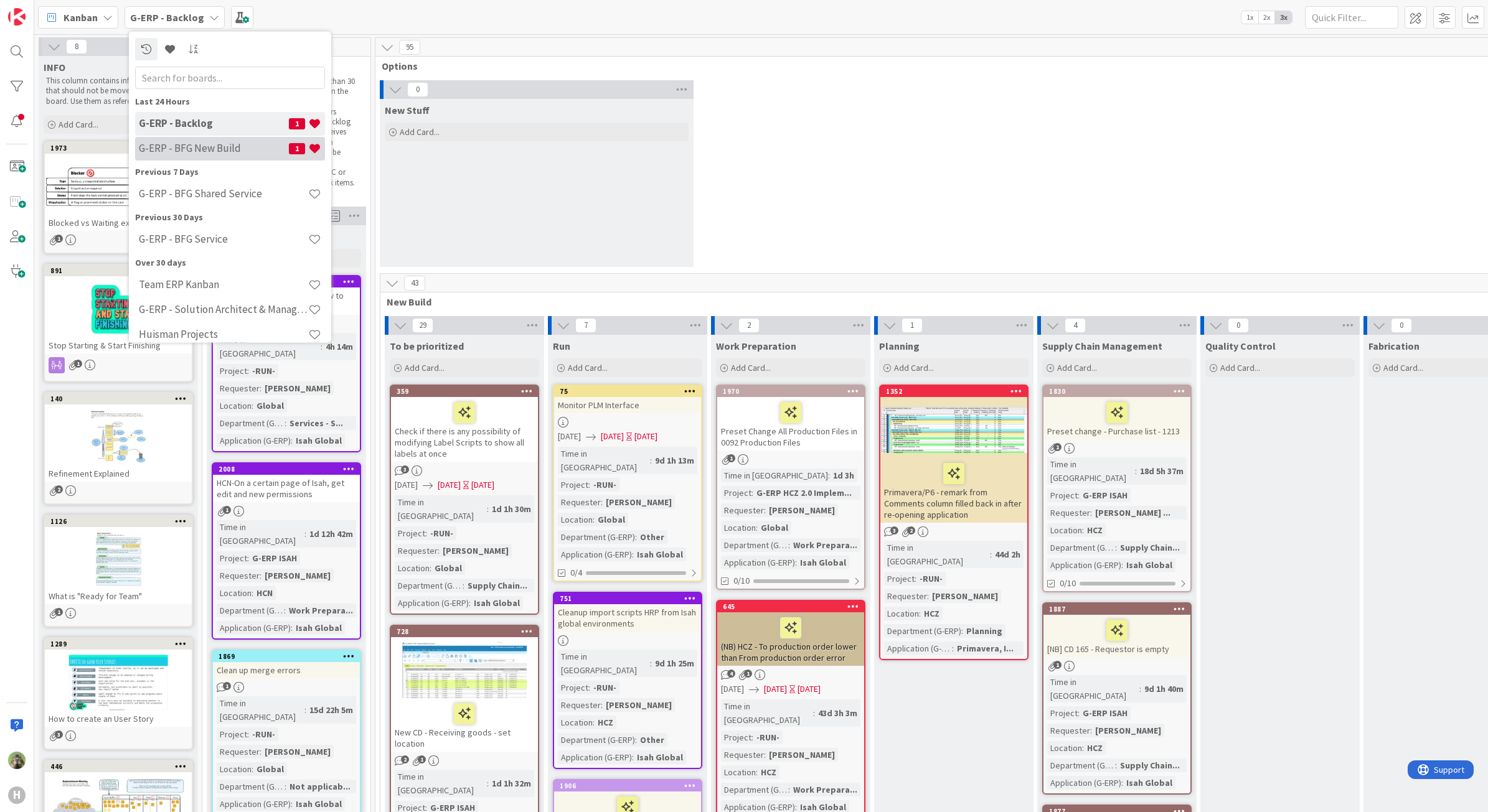
click at [204, 149] on h4 "G-ERP - BFG New Build" at bounding box center [214, 148] width 150 height 12
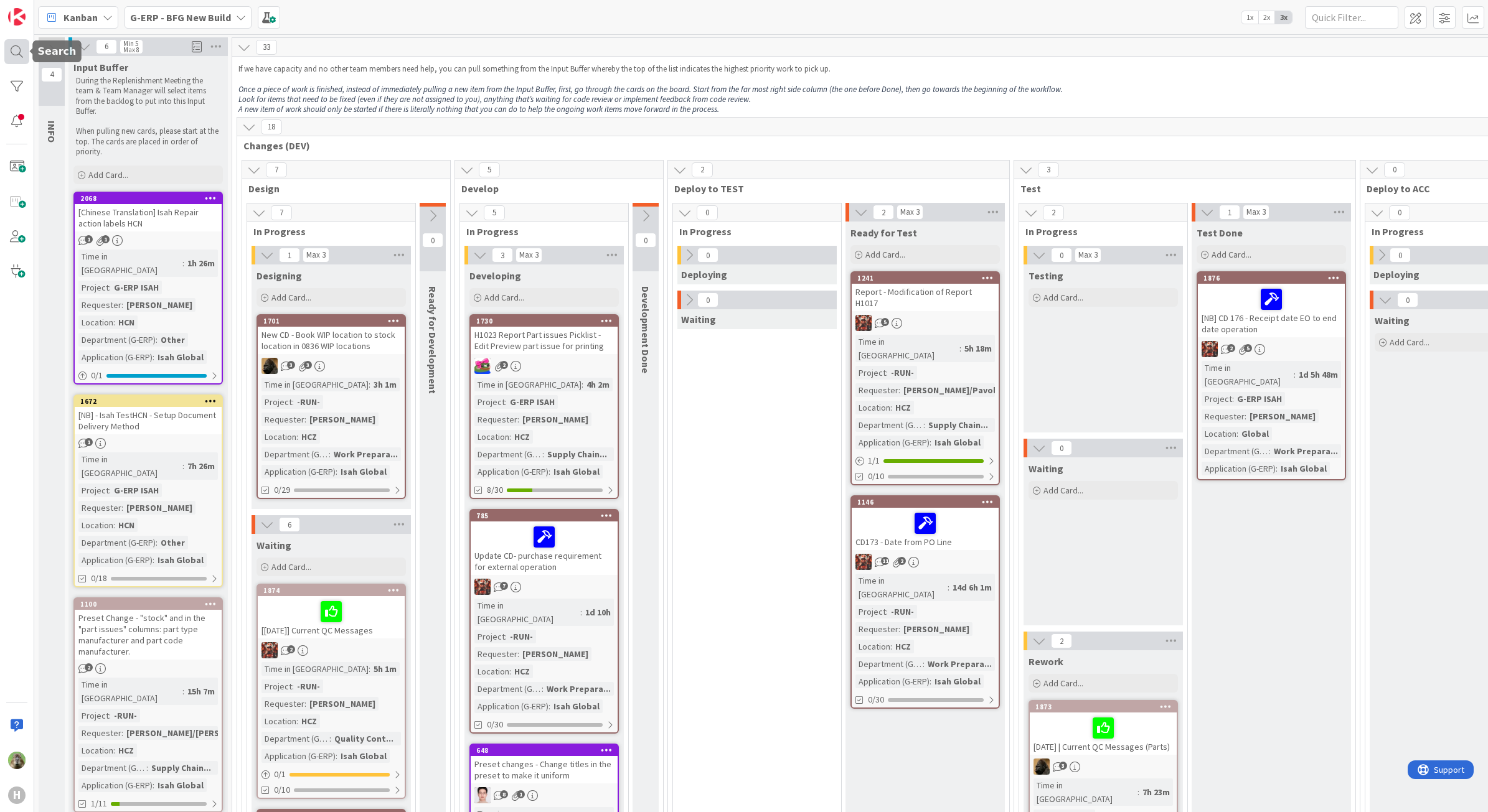
click at [21, 53] on div at bounding box center [17, 52] width 25 height 25
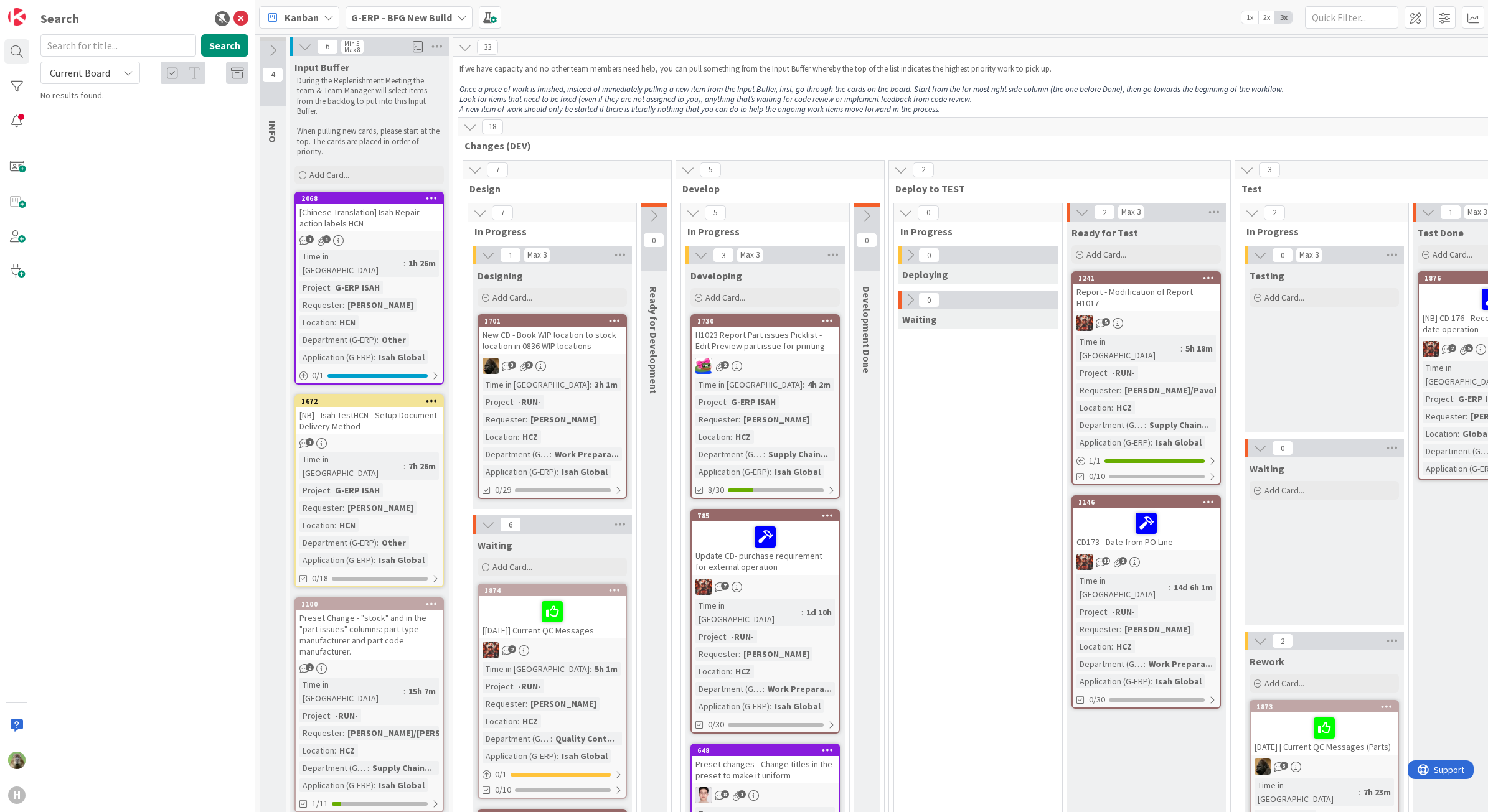
click at [172, 49] on input "text" at bounding box center [118, 45] width 155 height 23
click at [151, 54] on input "text" at bounding box center [118, 45] width 155 height 23
click at [89, 43] on input "text" at bounding box center [118, 45] width 155 height 23
type input "cd"
click at [409, 21] on b "G-ERP - BFG New Build" at bounding box center [401, 17] width 101 height 12
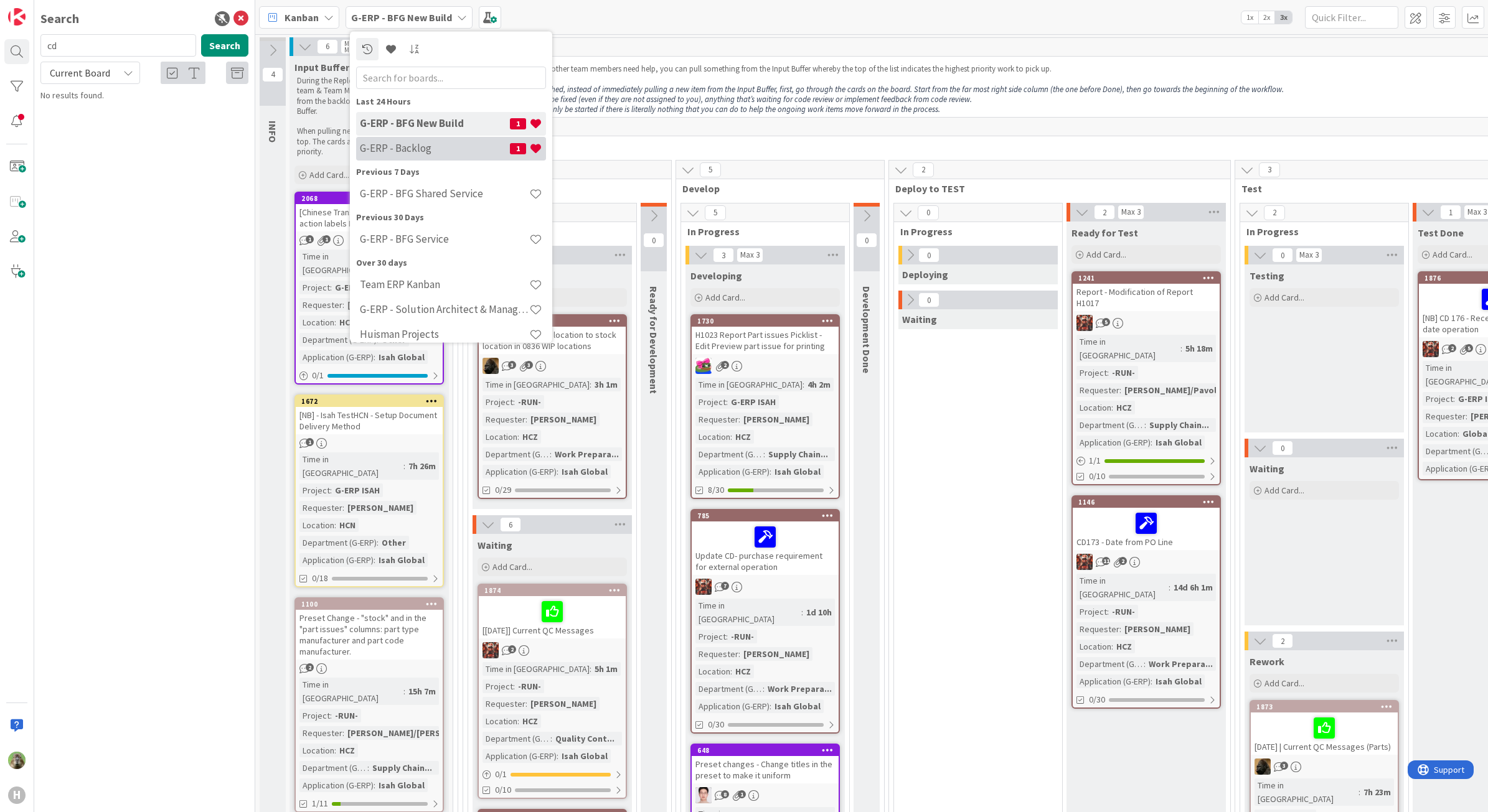
click at [449, 155] on div "G-ERP - Backlog 1" at bounding box center [451, 148] width 190 height 23
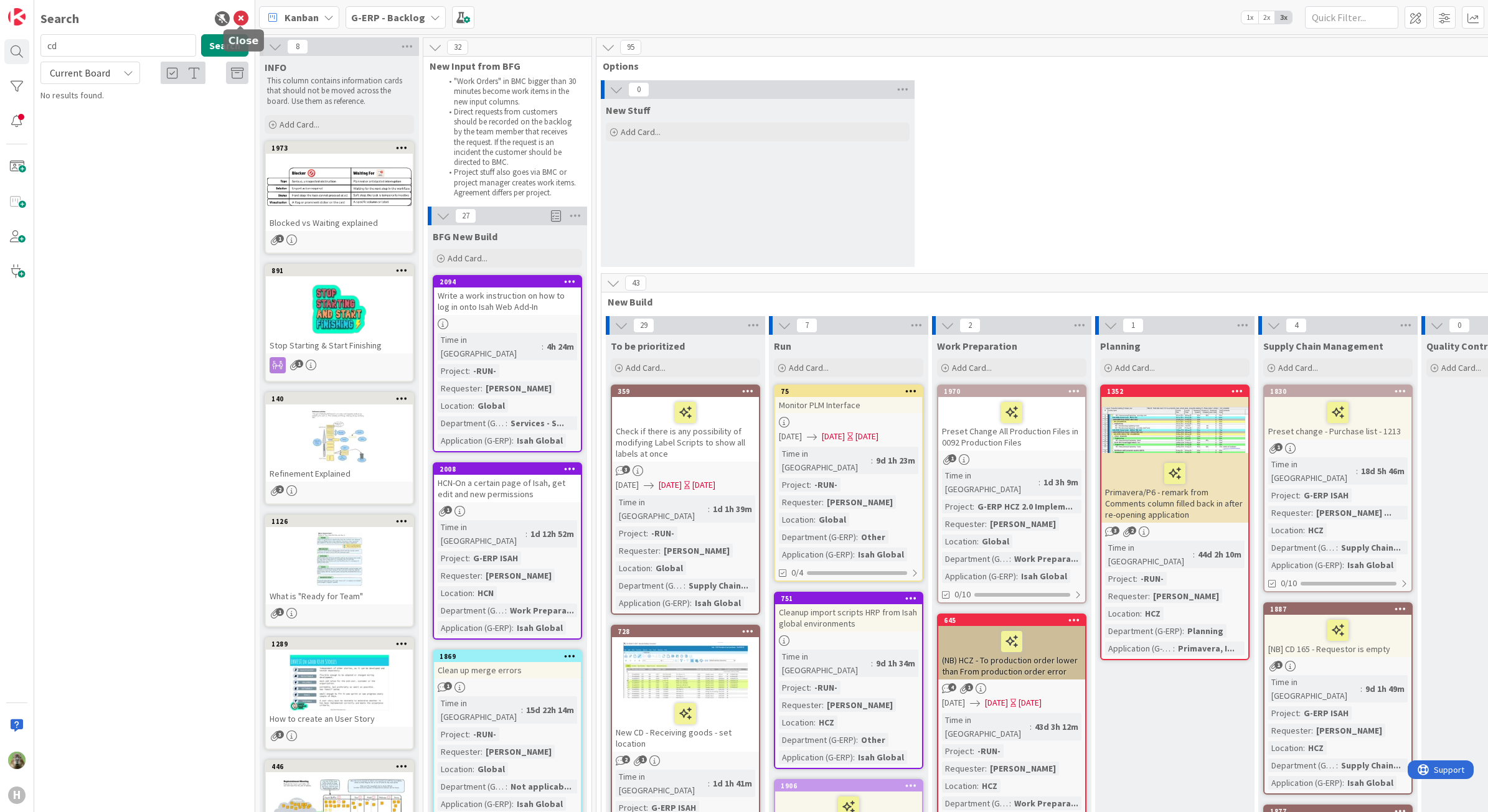
click at [247, 17] on icon at bounding box center [241, 19] width 15 height 15
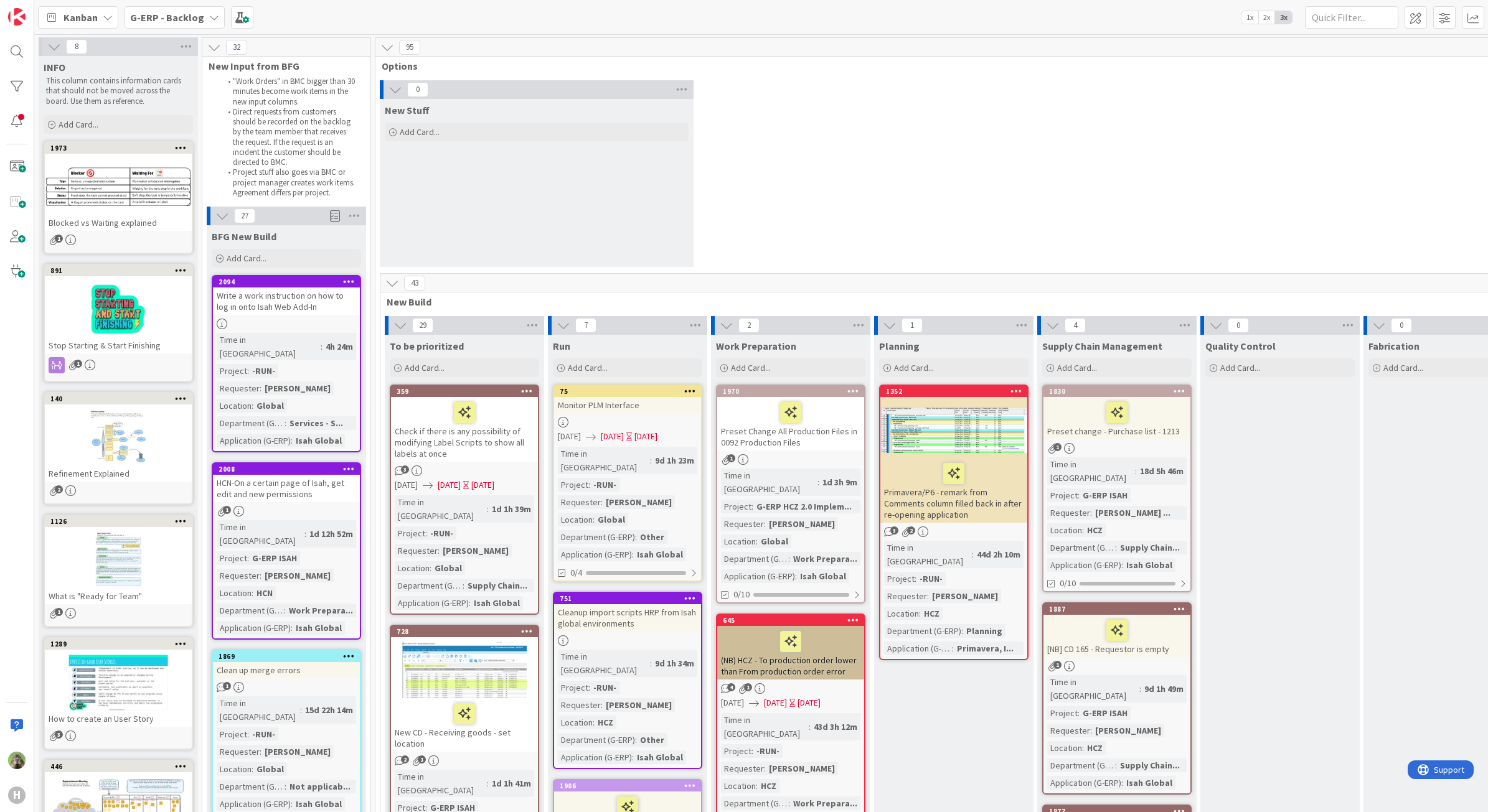
click at [900, 116] on div "0 New Stuff Add Card..." at bounding box center [953, 177] width 1152 height 193
click at [10, 43] on div at bounding box center [17, 52] width 25 height 25
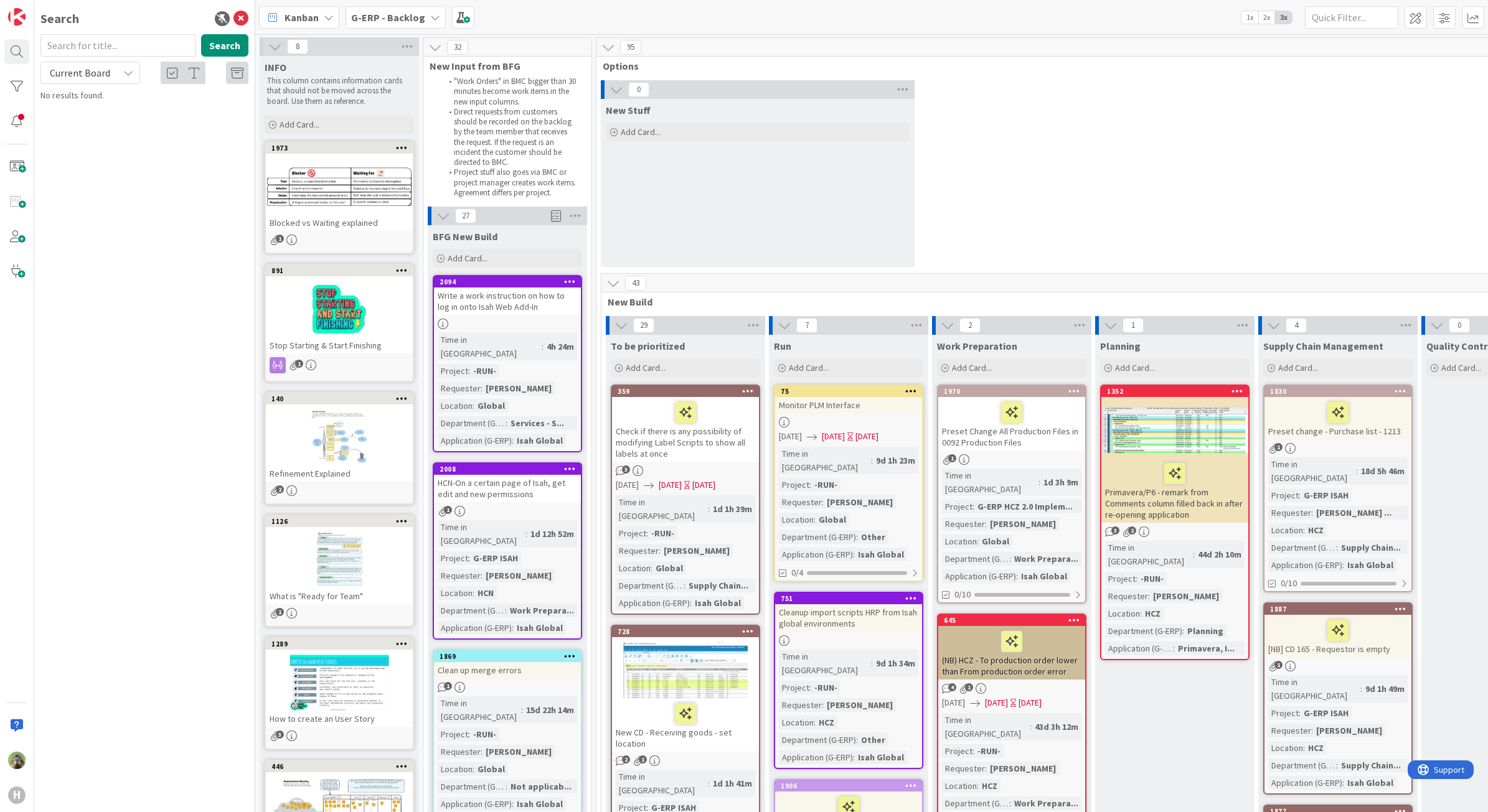
click at [134, 49] on input "text" at bounding box center [118, 45] width 155 height 23
type input "c"
type input "150"
click at [162, 98] on div "G-ERP - Backlog › Analysis" at bounding box center [153, 98] width 191 height 11
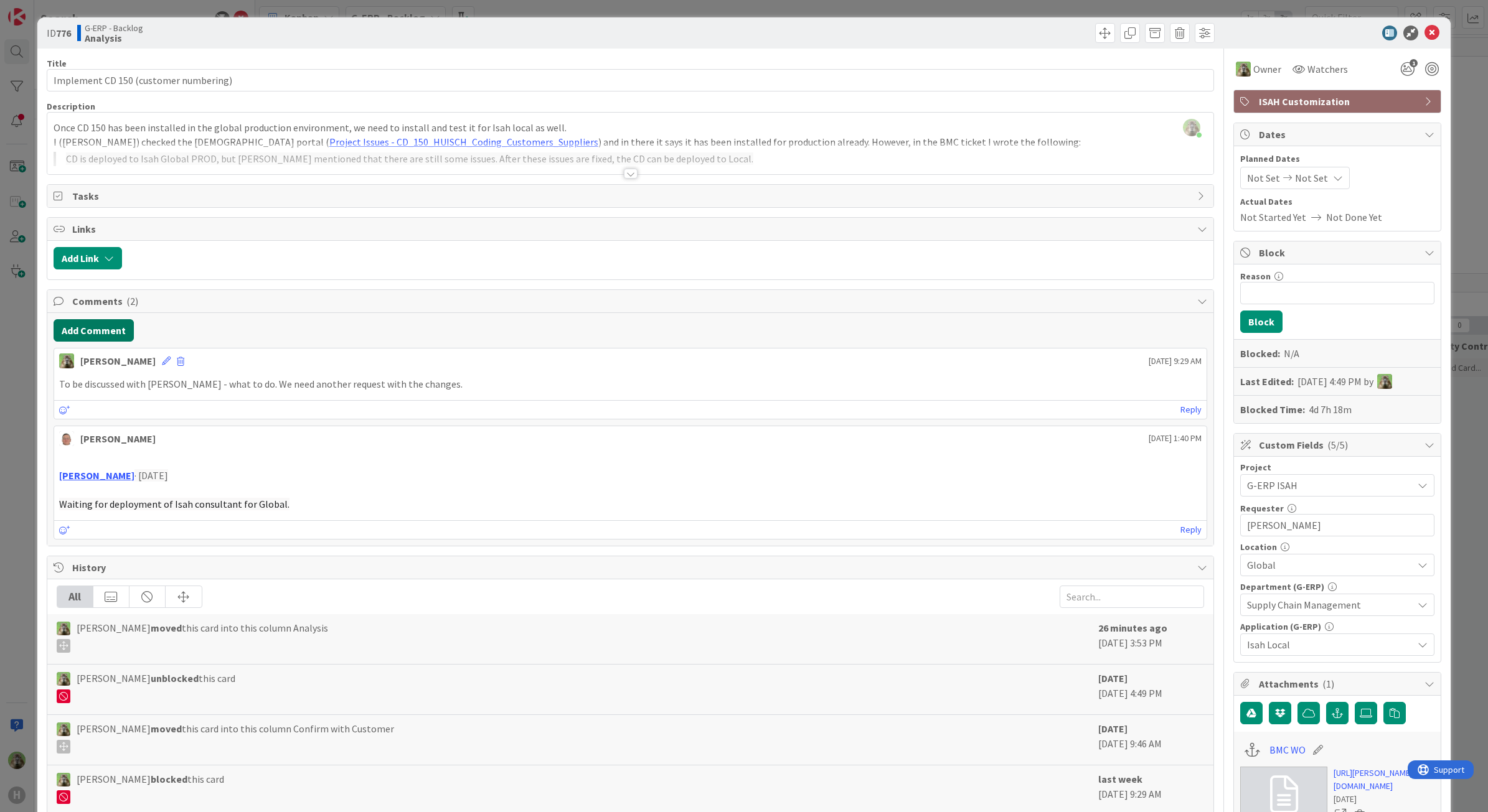
click at [121, 336] on button "Add Comment" at bounding box center [94, 330] width 80 height 23
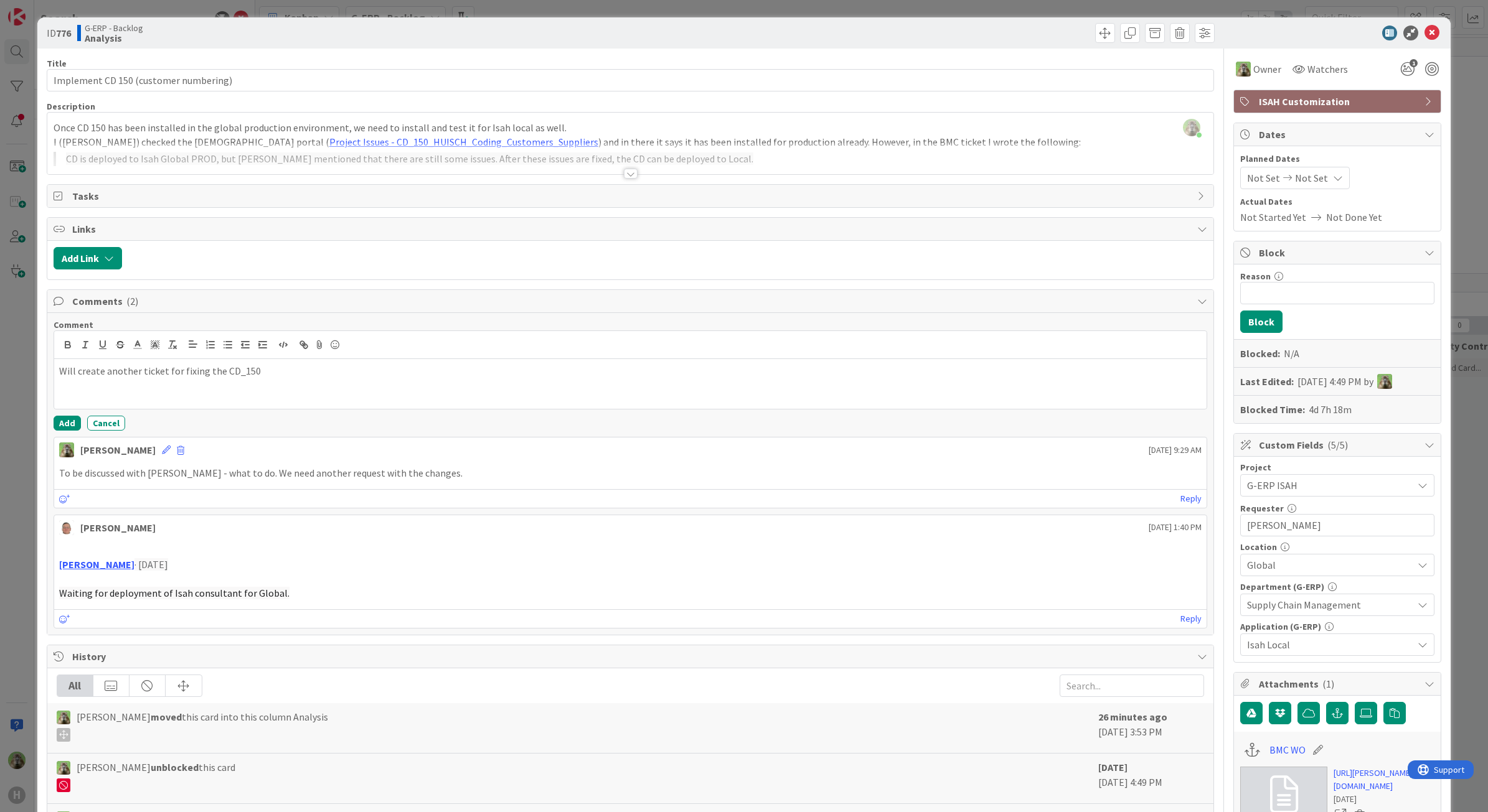
click at [300, 384] on div "Will create another ticket for fixing the CD_150" at bounding box center [631, 384] width 1153 height 50
click at [61, 430] on button "Add" at bounding box center [67, 424] width 28 height 15
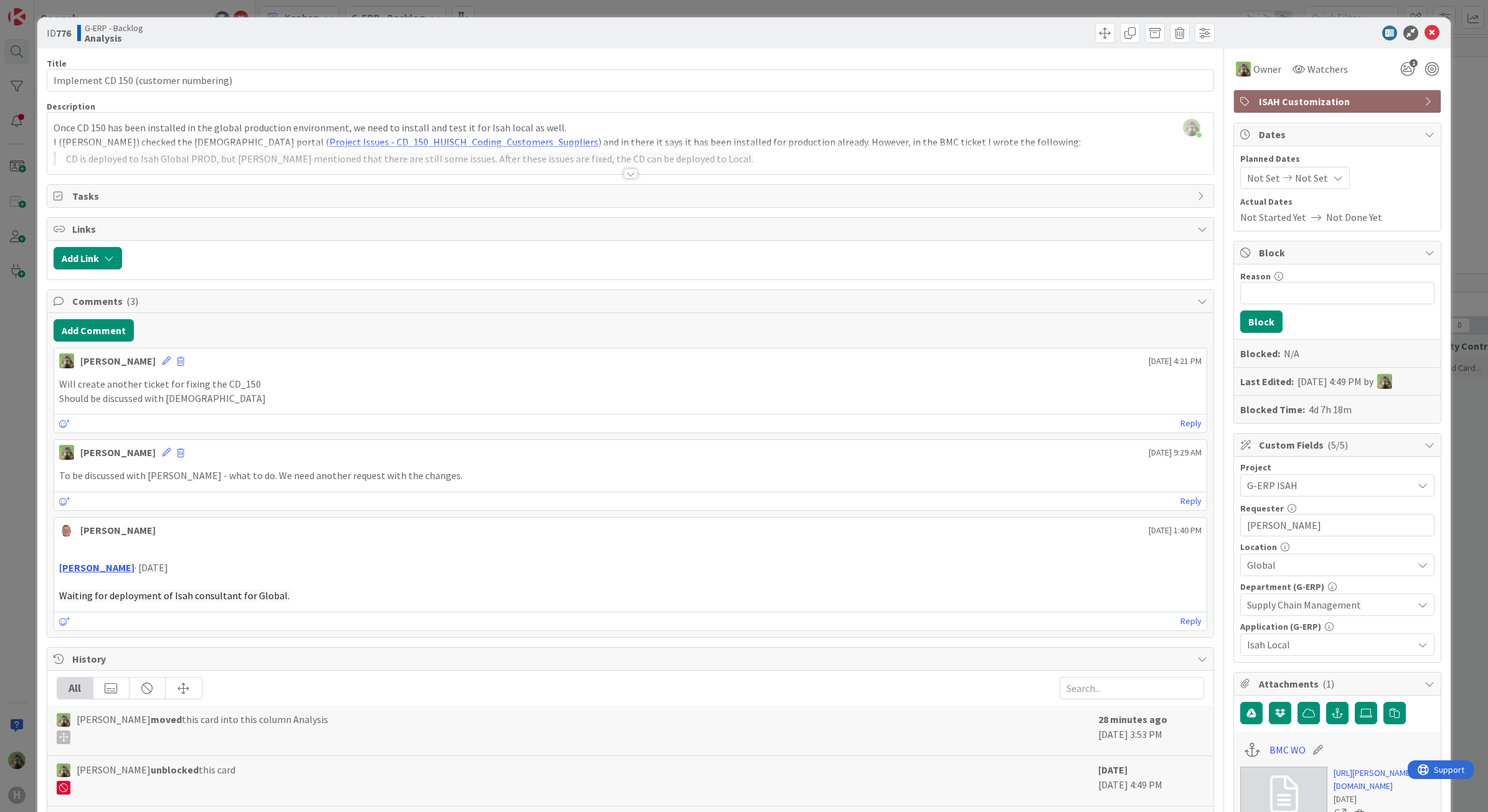
click at [17, 495] on div "ID 776 G-ERP - Backlog Analysis Title 37 / 128 Implement CD 150 (customer numbe…" at bounding box center [744, 406] width 1488 height 812
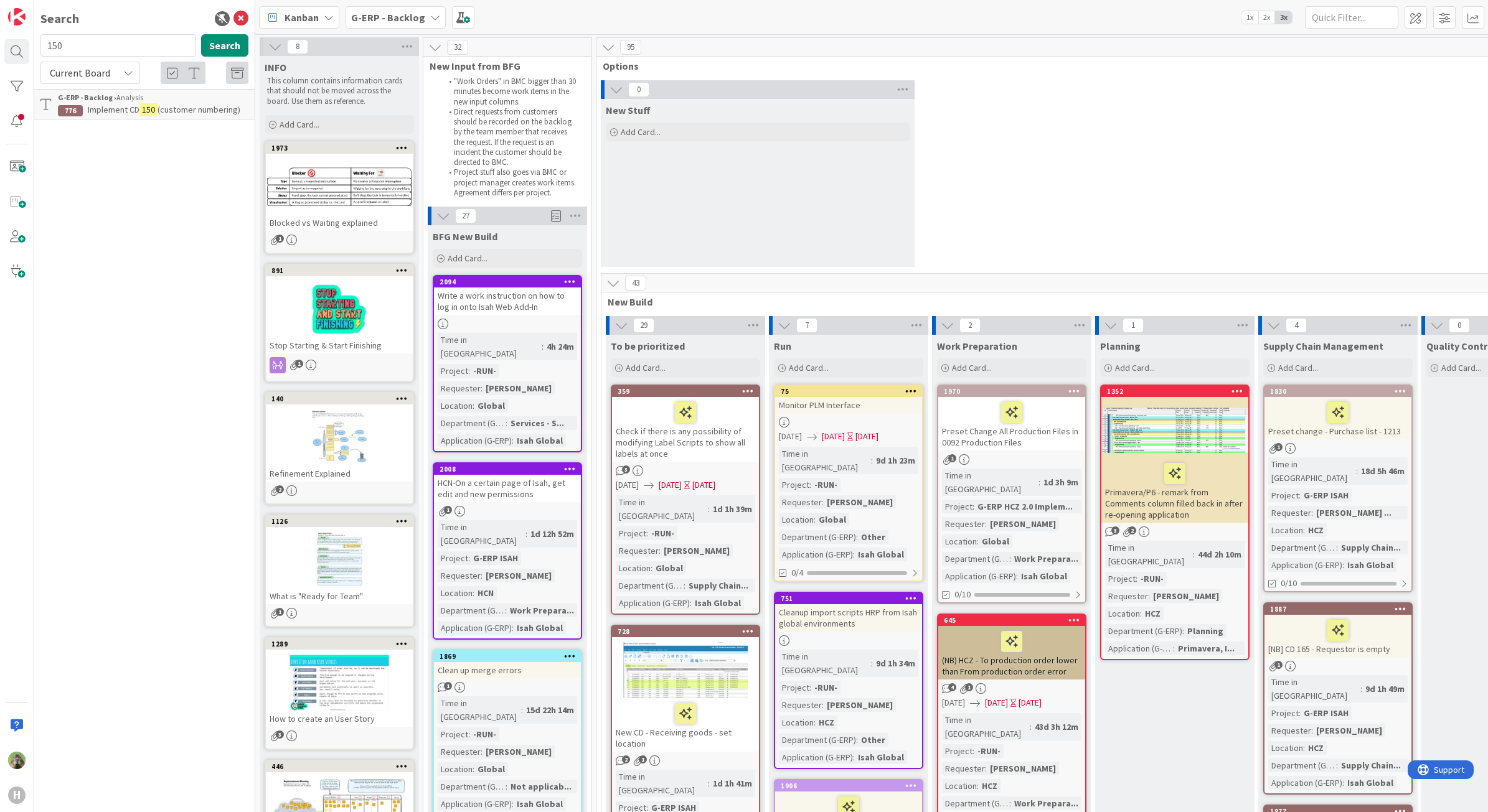
click at [244, 10] on div "Search" at bounding box center [144, 19] width 208 height 19
click at [241, 13] on icon at bounding box center [241, 19] width 15 height 15
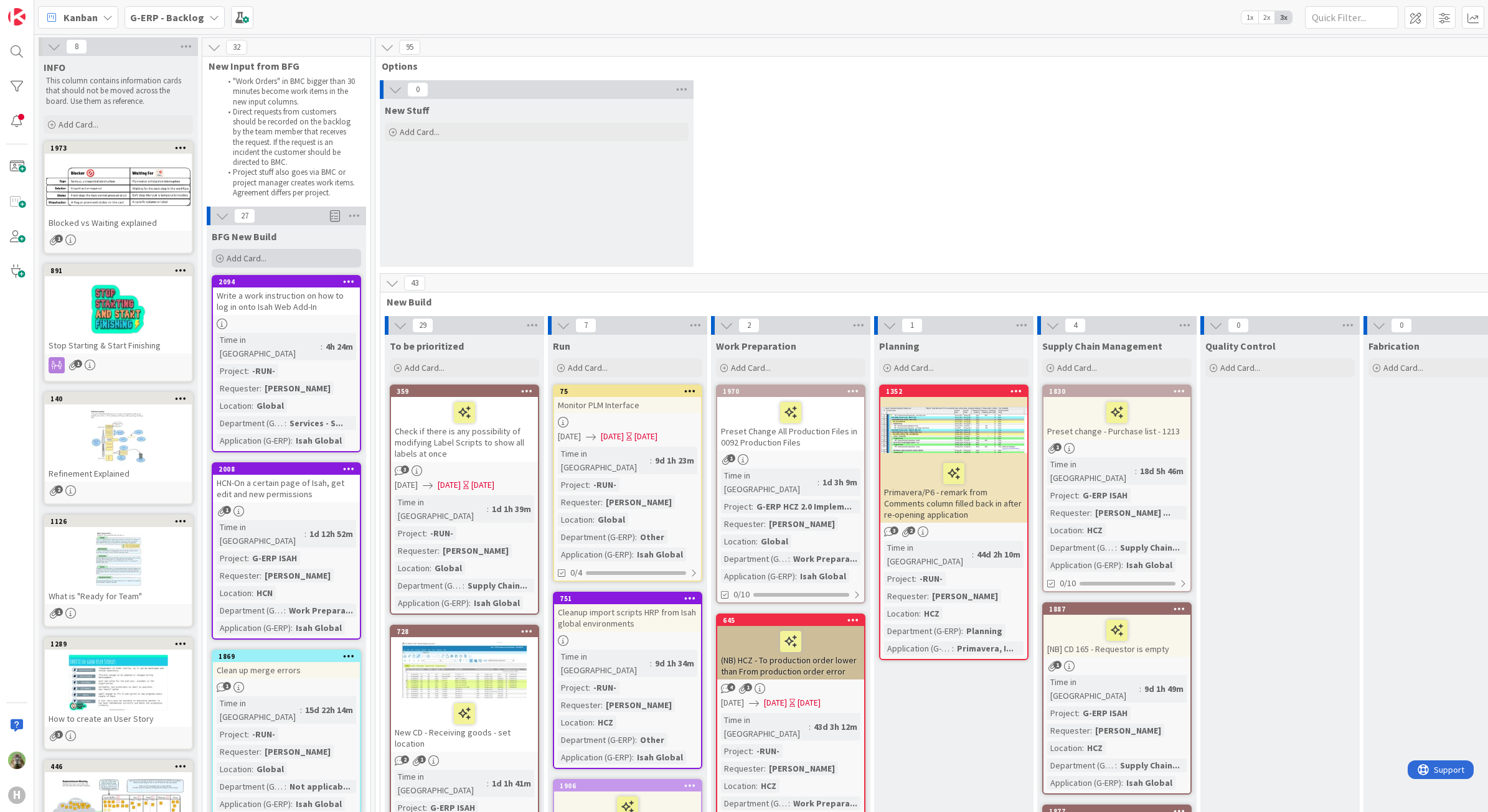
click at [274, 256] on div "Add Card..." at bounding box center [286, 258] width 149 height 19
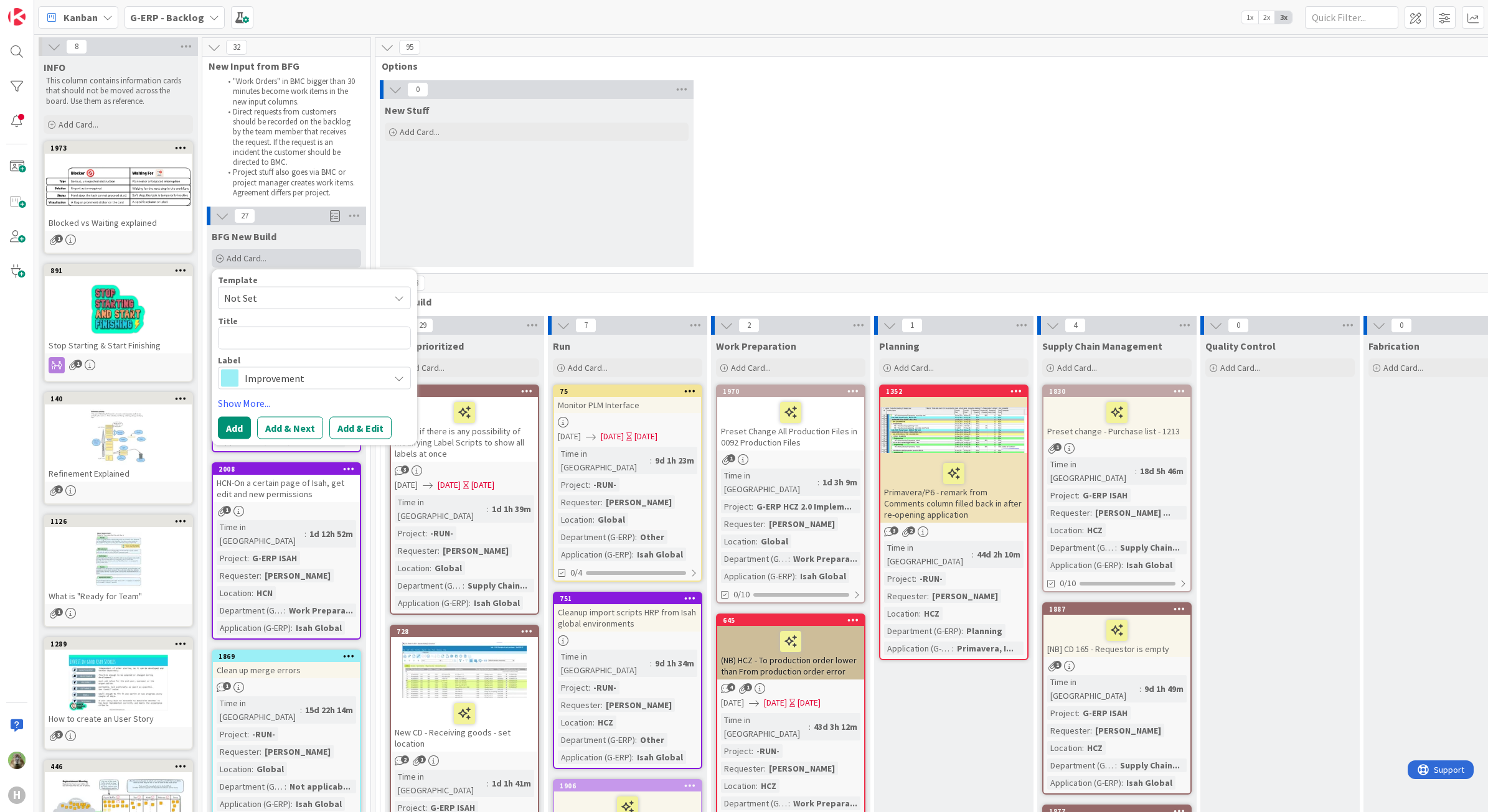
type textarea "x"
type textarea "C"
type textarea "x"
type textarea "CD"
type textarea "x"
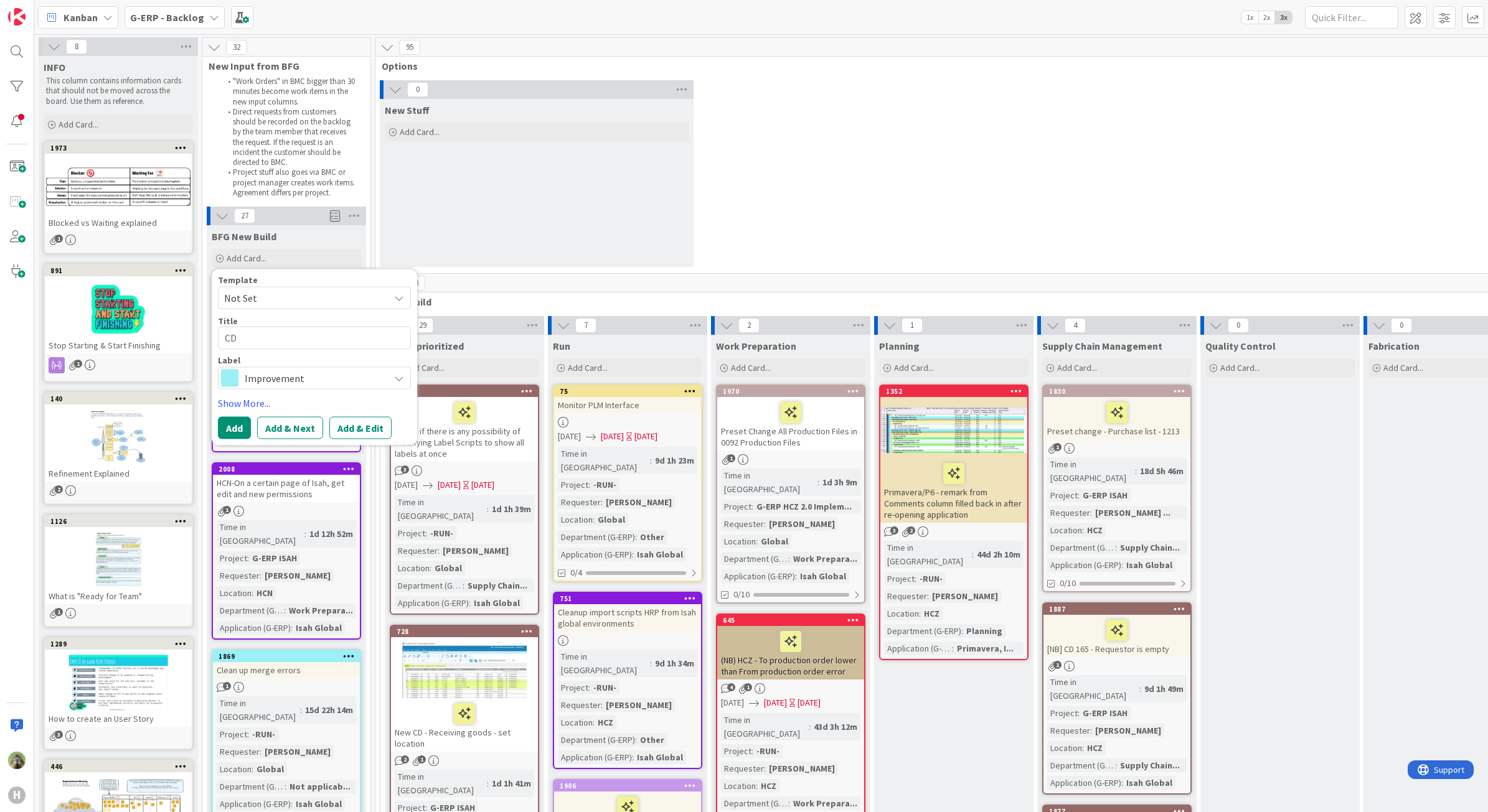
type textarea "CD-"
type textarea "x"
type textarea "CD-1"
type textarea "x"
type textarea "CD-15"
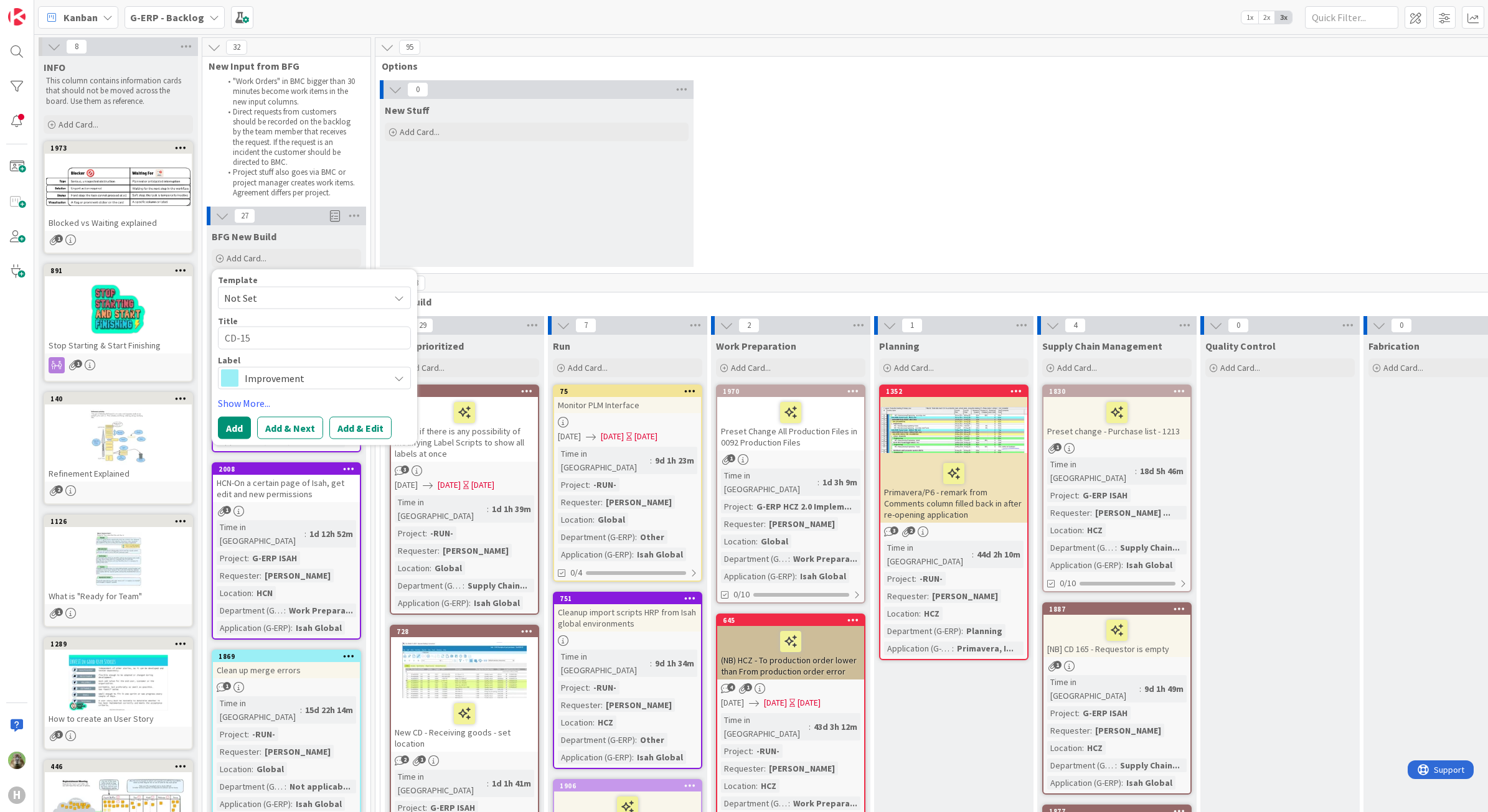
type textarea "x"
type textarea "CD-150"
type textarea "x"
type textarea "CD-15"
type textarea "x"
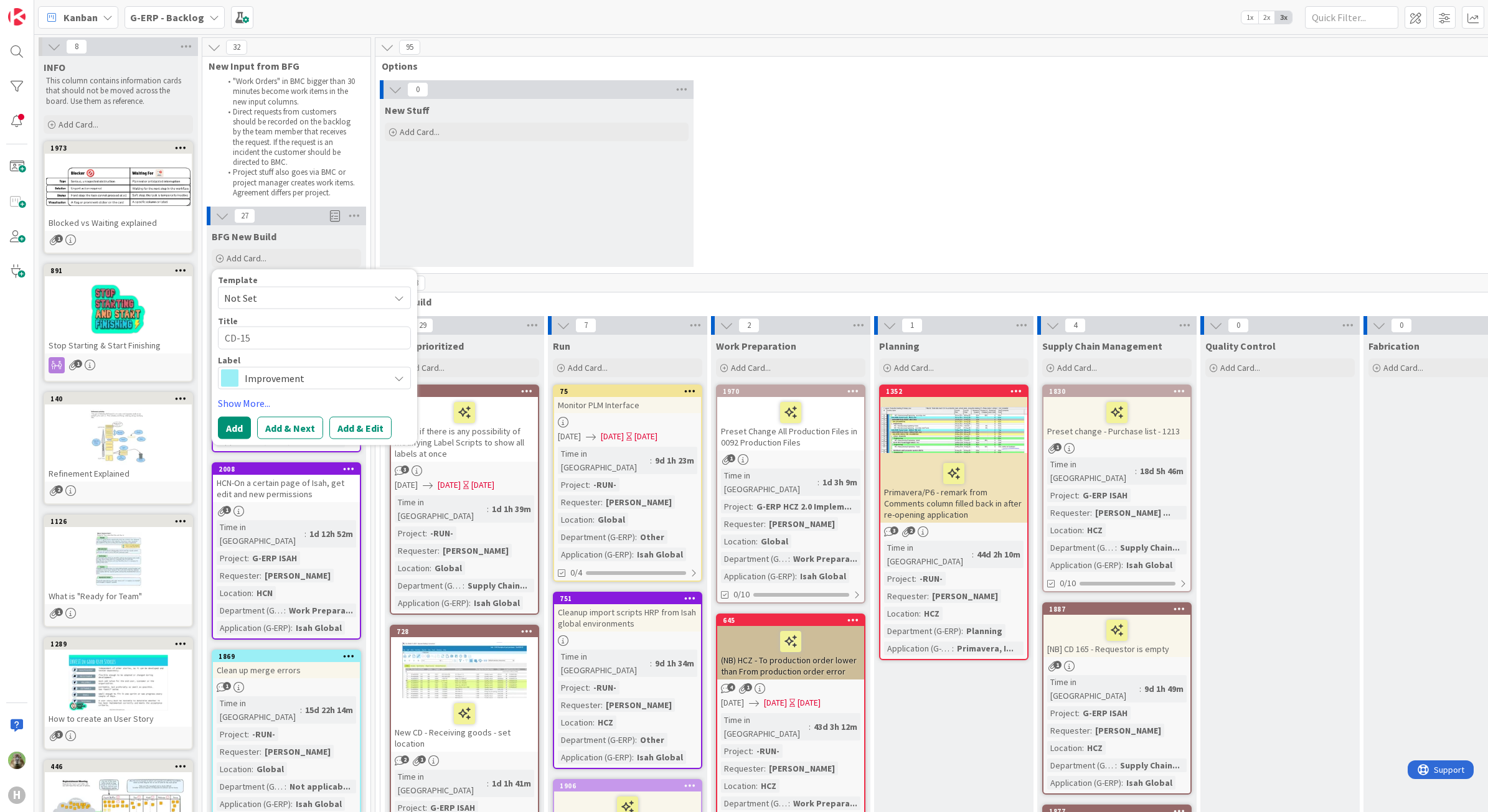
type textarea "CD-1"
type textarea "x"
type textarea "CD-"
type textarea "x"
type textarea "CD"
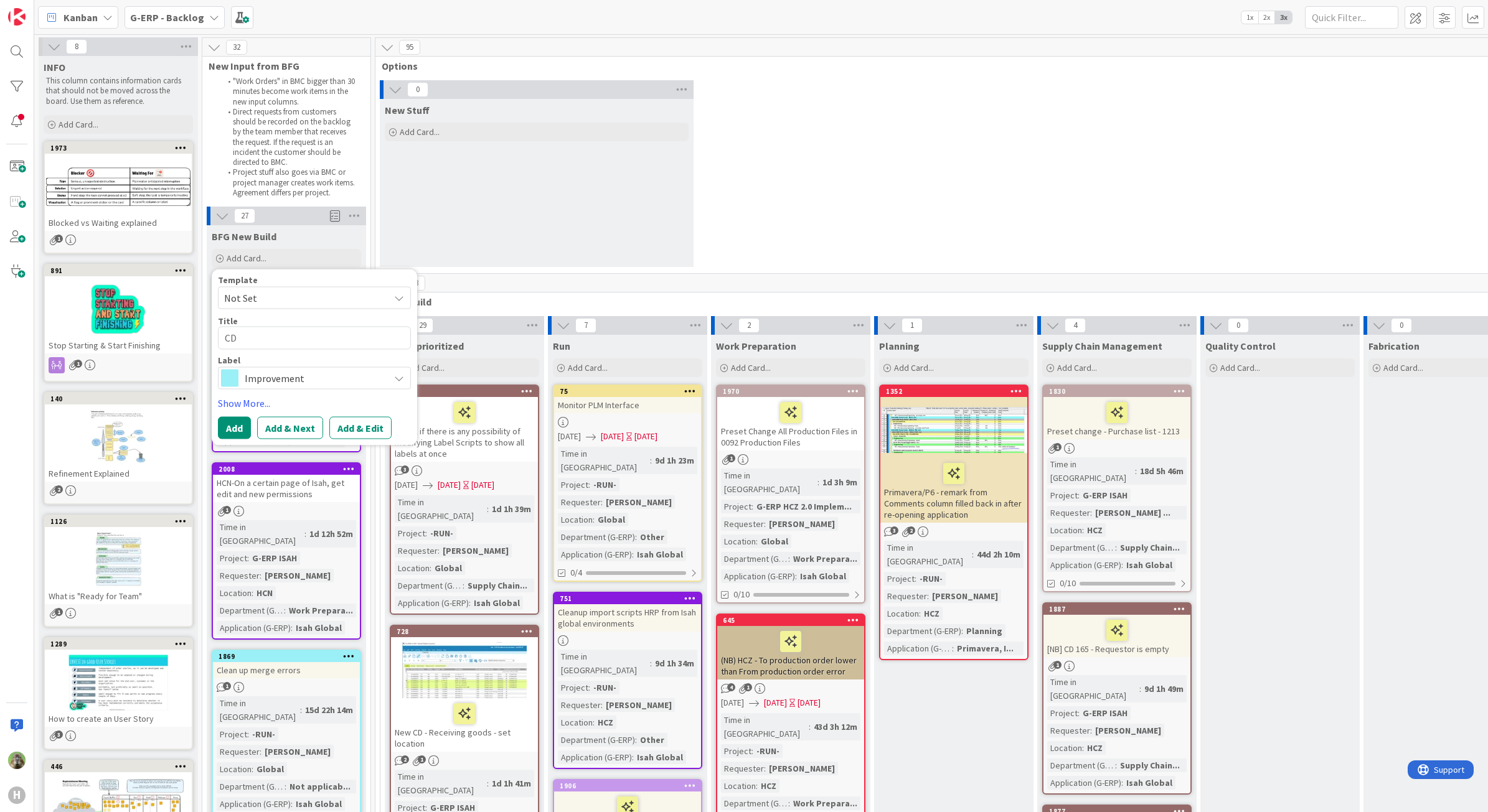
type textarea "x"
type textarea "CD_"
type textarea "x"
type textarea "CD_1"
type textarea "x"
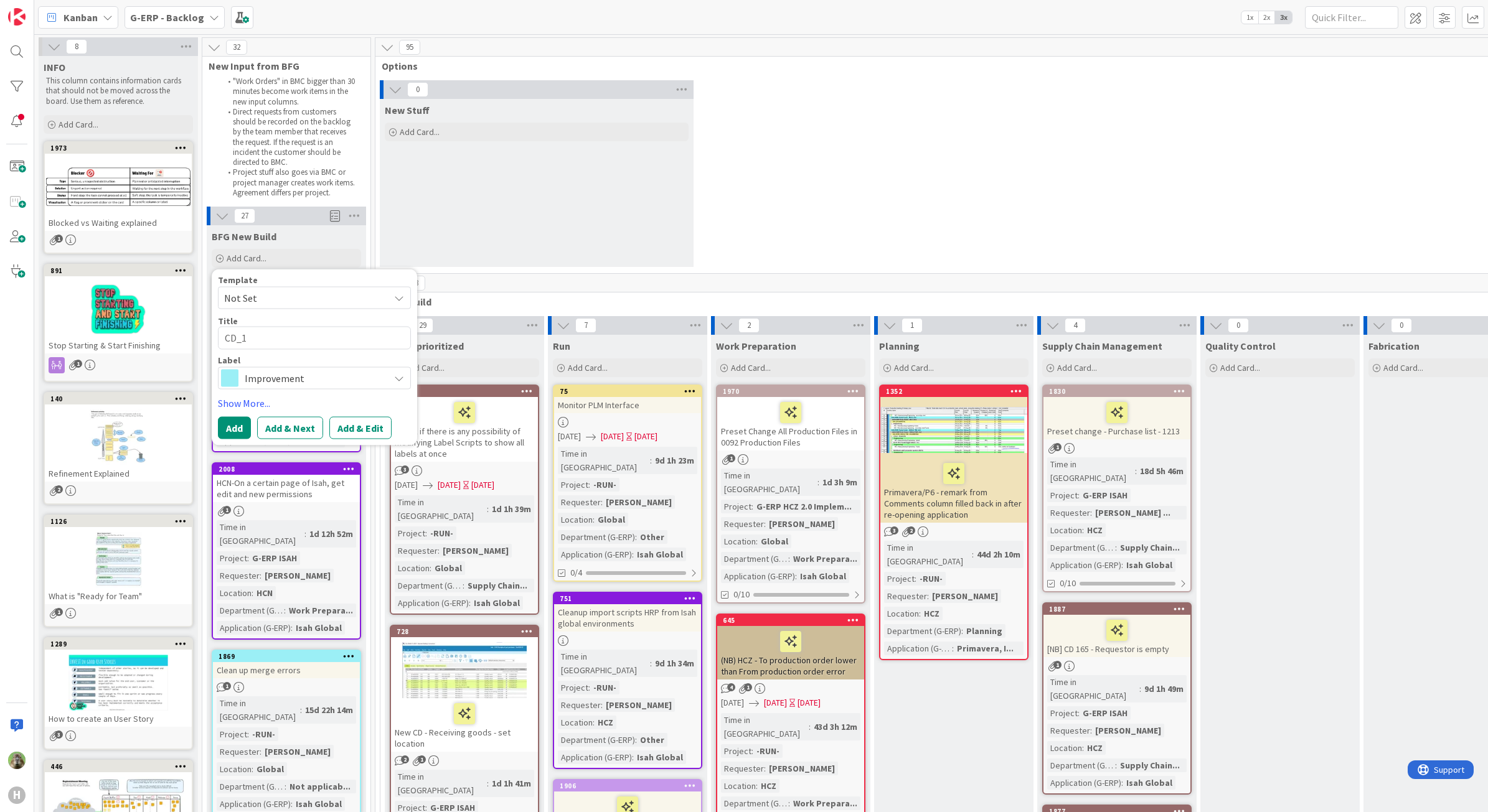
type textarea "CD_15"
type textarea "x"
type textarea "CD_150"
click at [288, 334] on textarea "CD_150" at bounding box center [314, 338] width 193 height 23
type textarea "x"
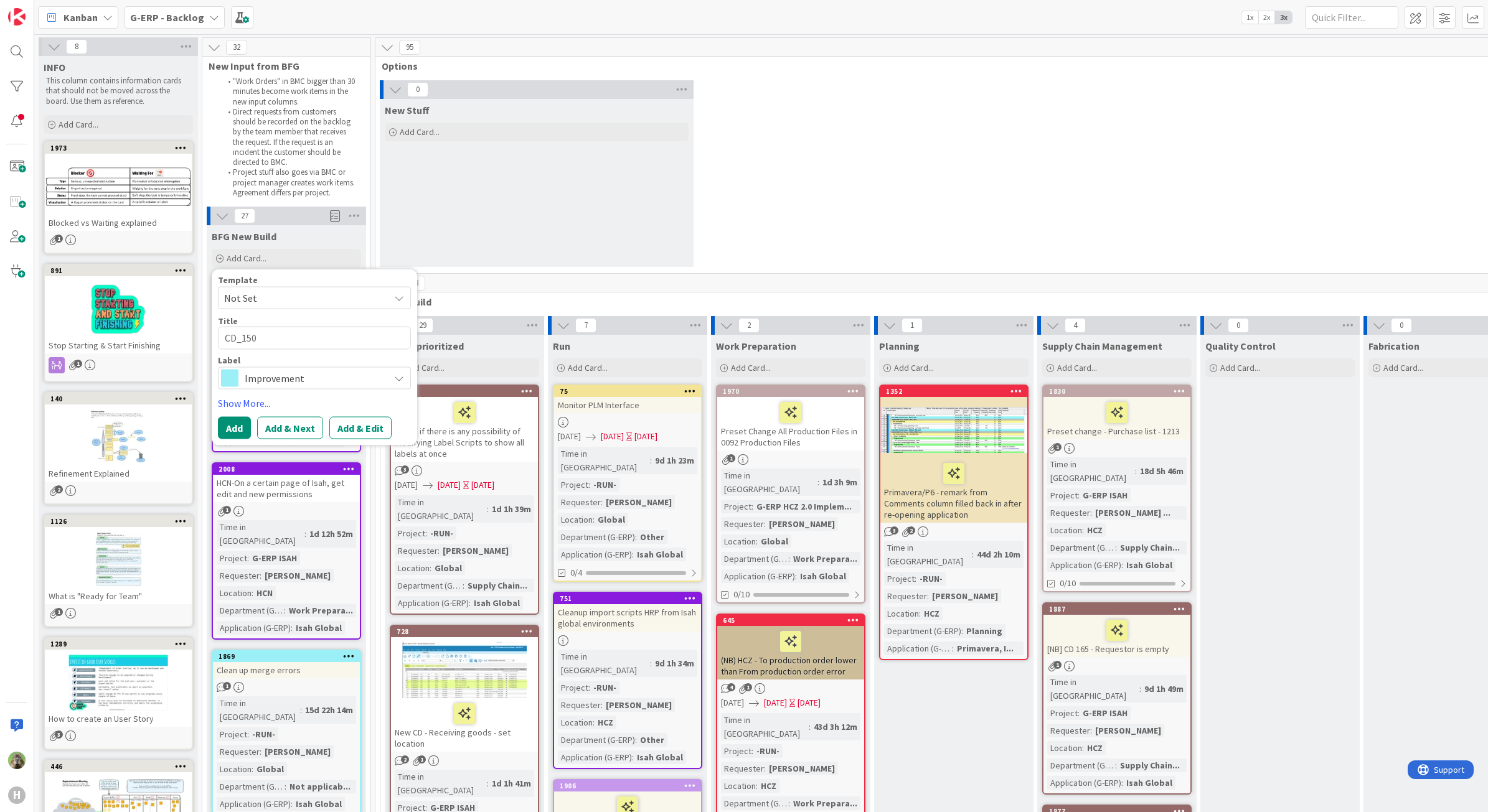
type textarea "CD_150"
type textarea "x"
type textarea "CD_150 c"
type textarea "x"
type textarea "CD_150 co"
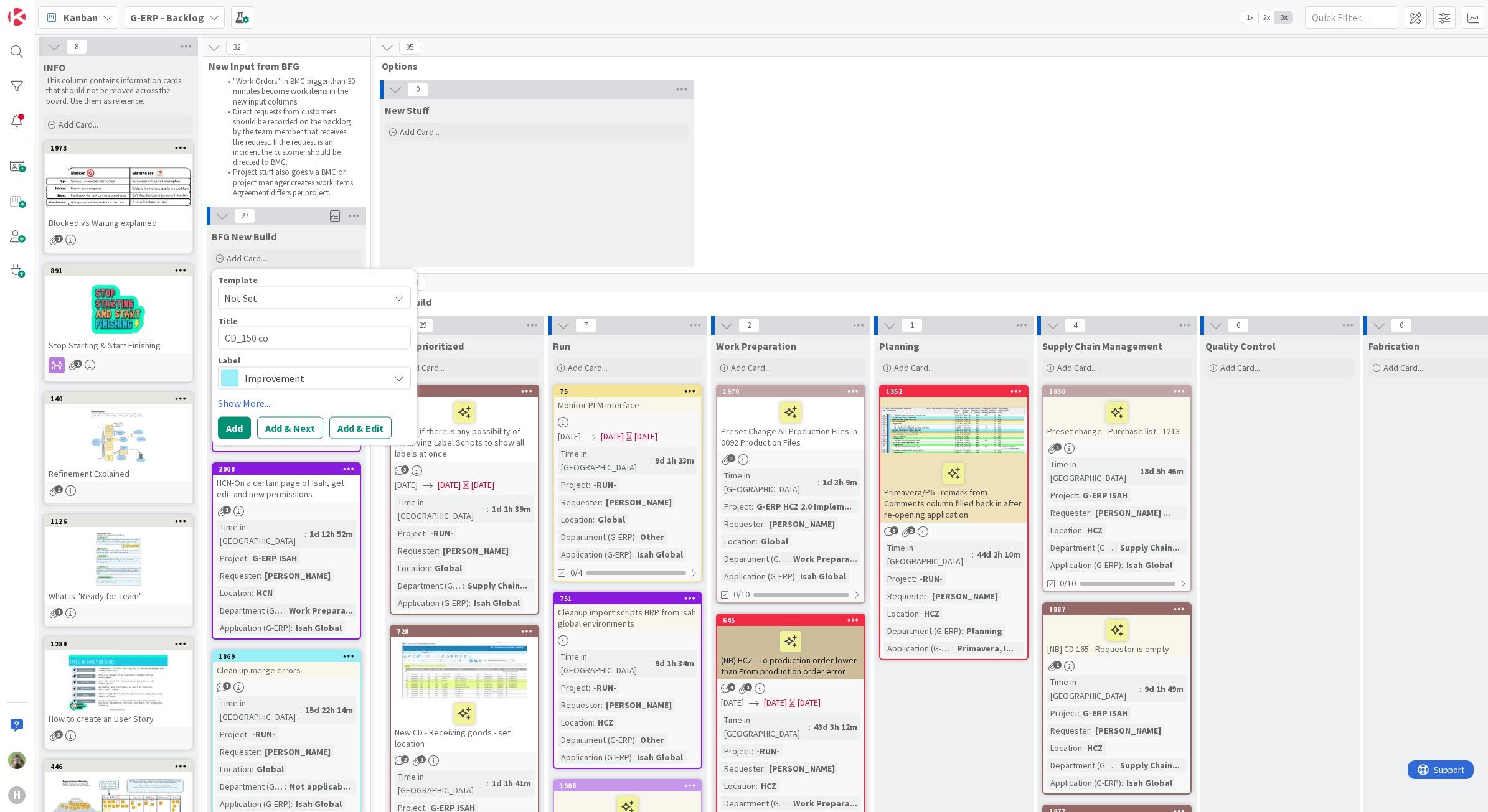
type textarea "x"
type textarea "CD_150 cor"
type textarea "x"
type textarea "CD_150 corre"
type textarea "x"
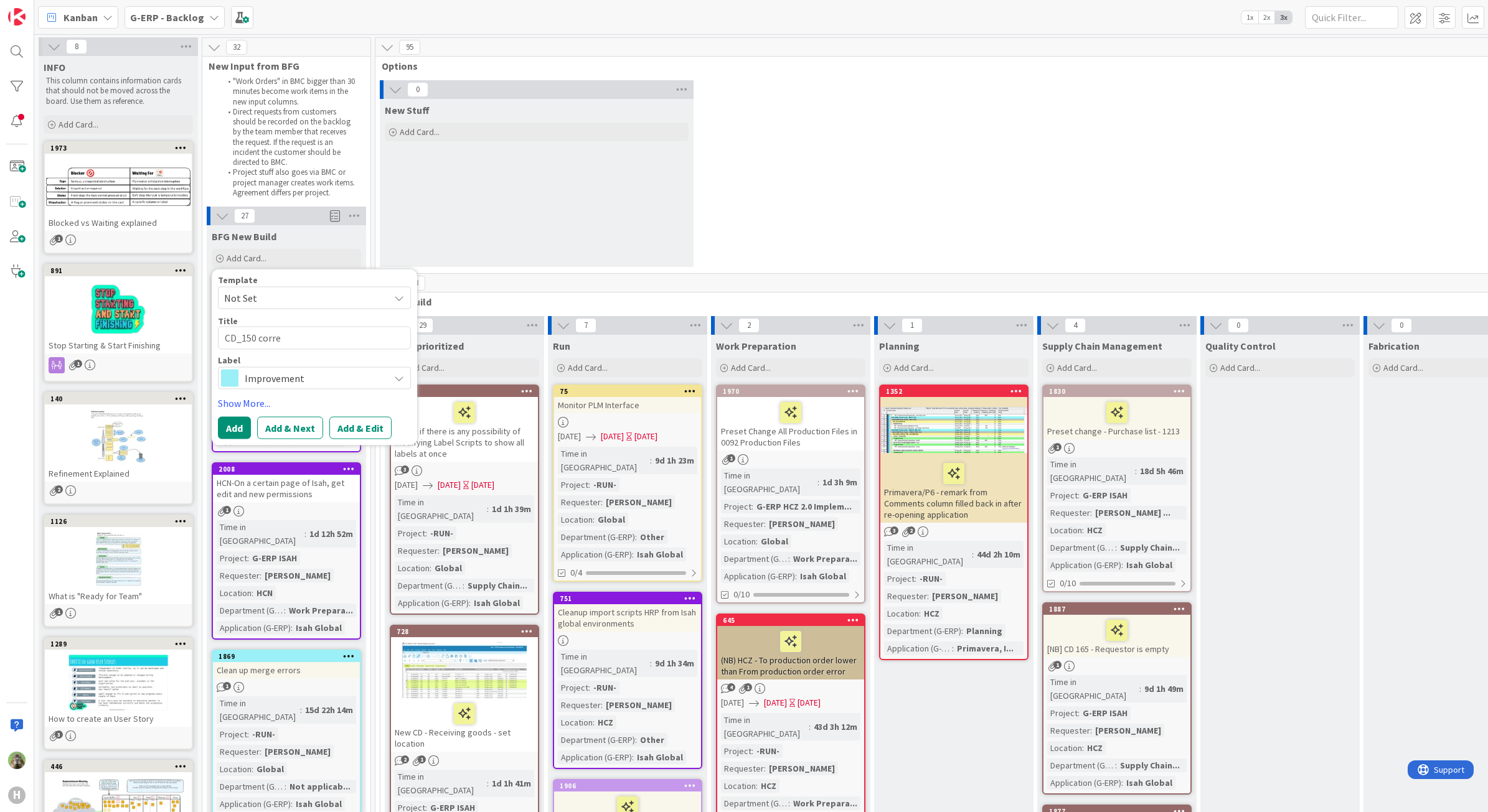
type textarea "CD_150 corr"
type textarea "x"
type textarea "CD_150 cor"
type textarea "x"
type textarea "CD_150 co"
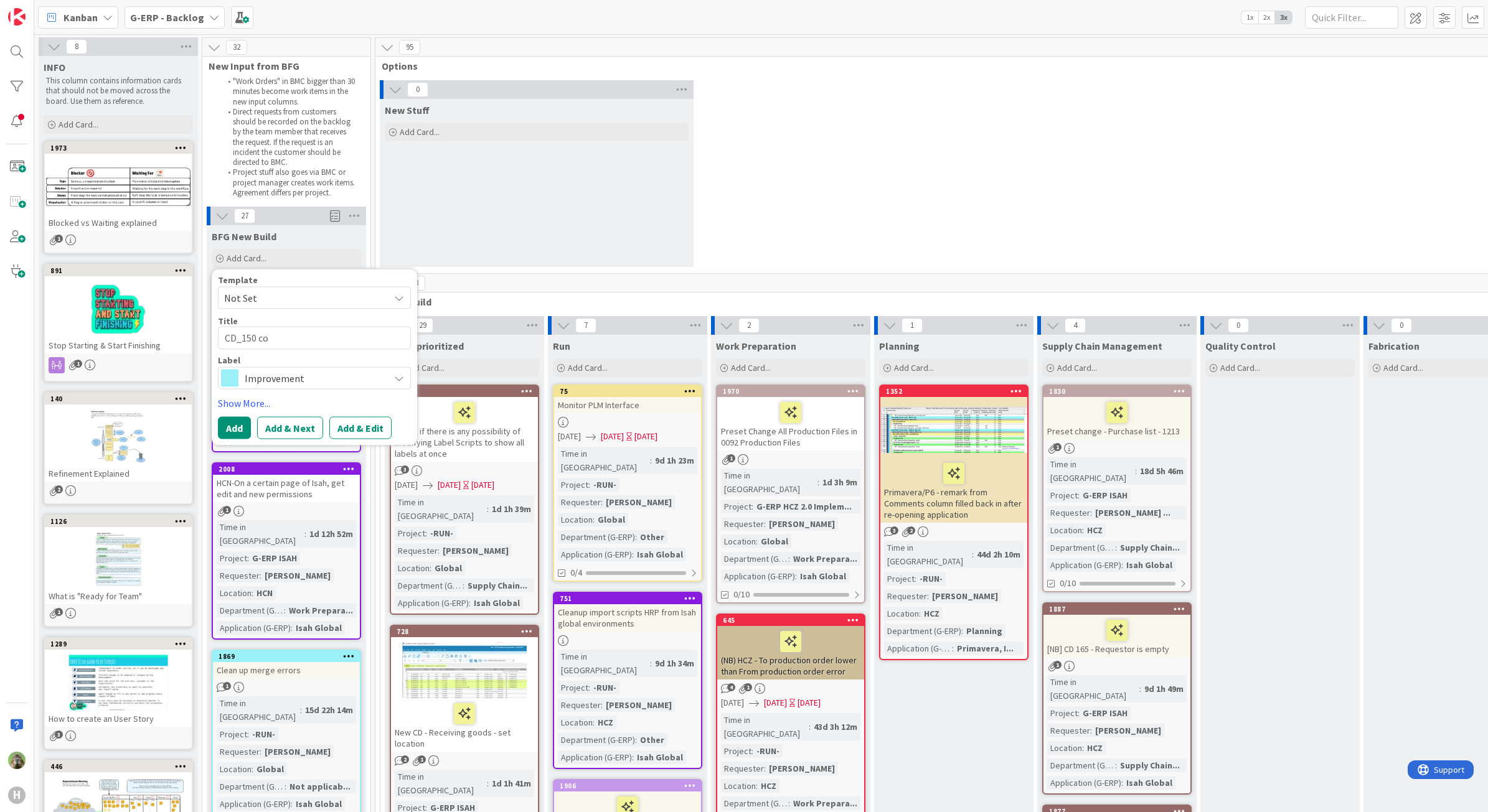
type textarea "x"
type textarea "CD_150 c"
type textarea "x"
type textarea "CD_150"
type textarea "x"
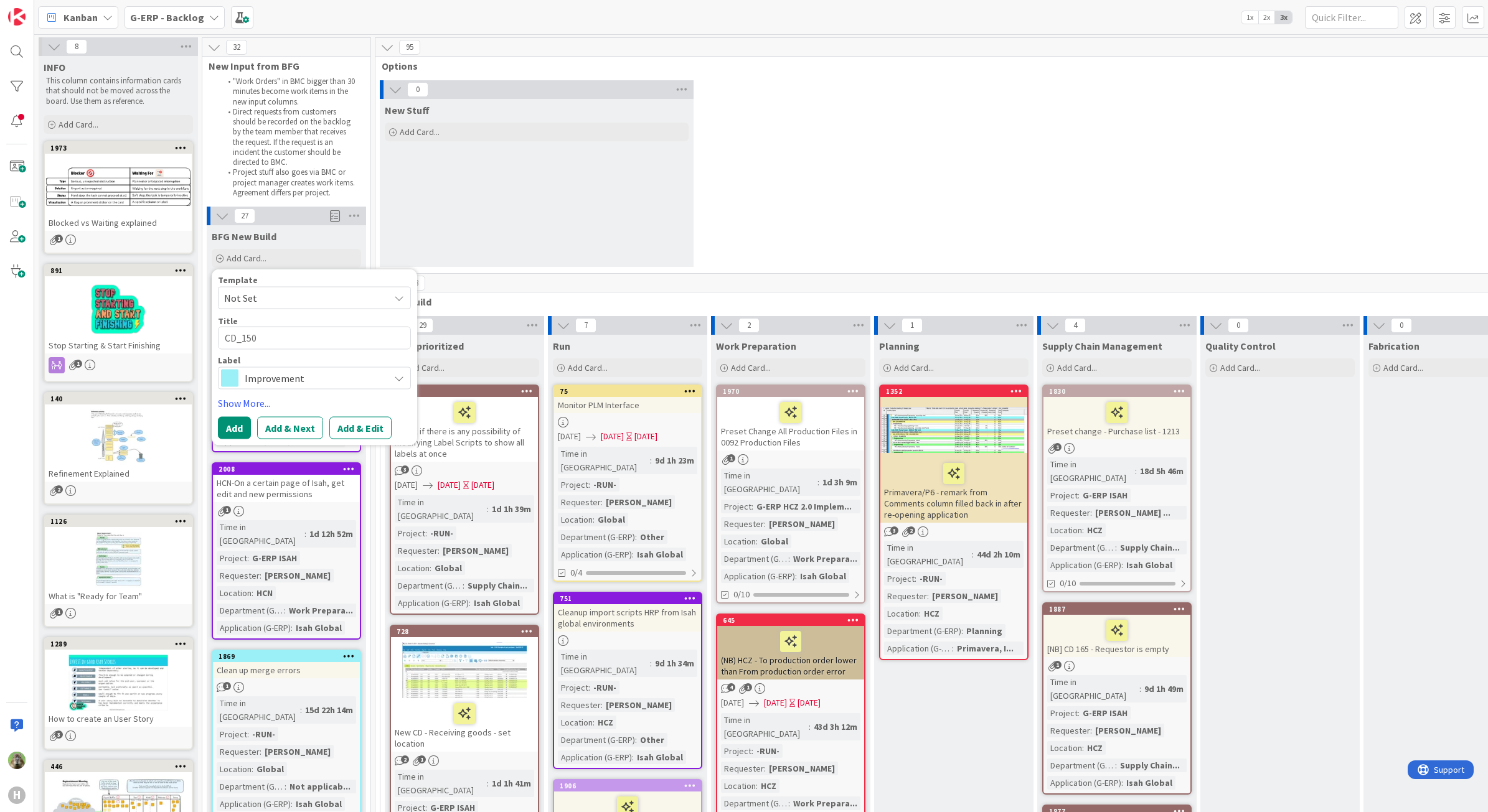
type textarea "CD_150 r"
type textarea "x"
type textarea "CD_150 re"
type textarea "x"
type textarea "CD_150 reo"
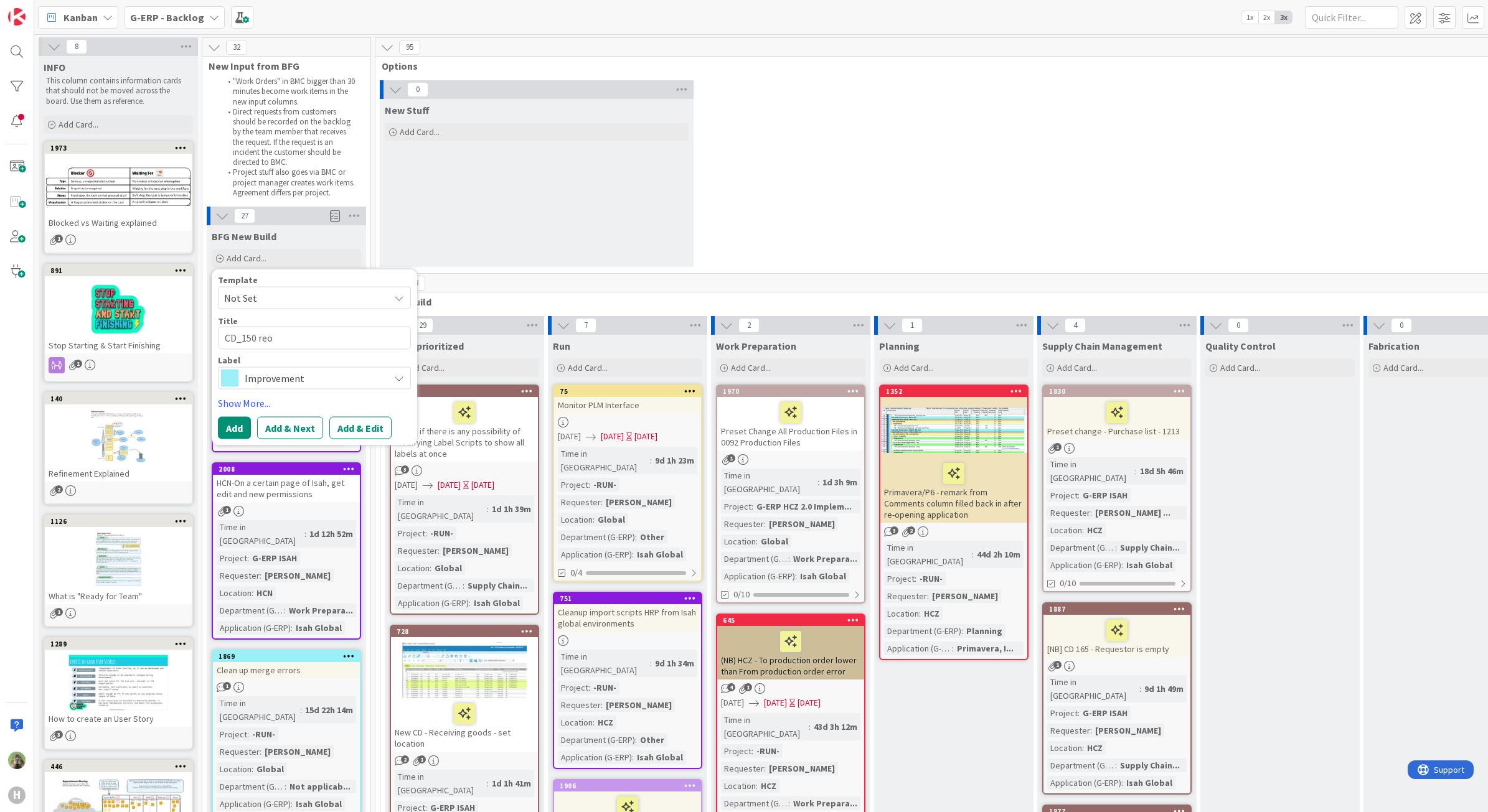
type textarea "x"
type textarea "CD_150 reow"
type textarea "x"
type textarea "CD_150 reowk"
type textarea "x"
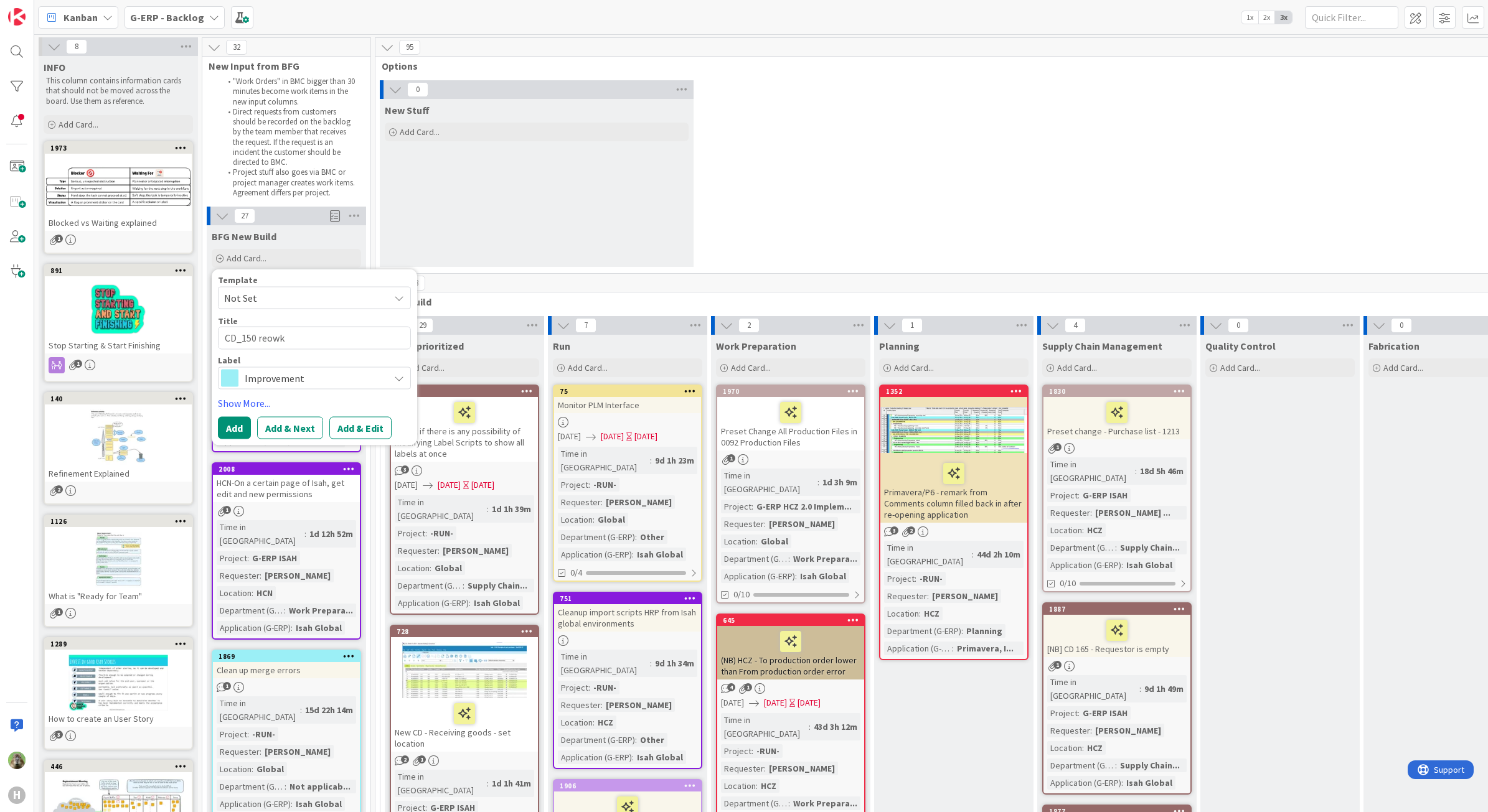
type textarea "CD_150 reow"
type textarea "x"
type textarea "CD_150 reo"
type textarea "x"
type textarea "CD_150 rew"
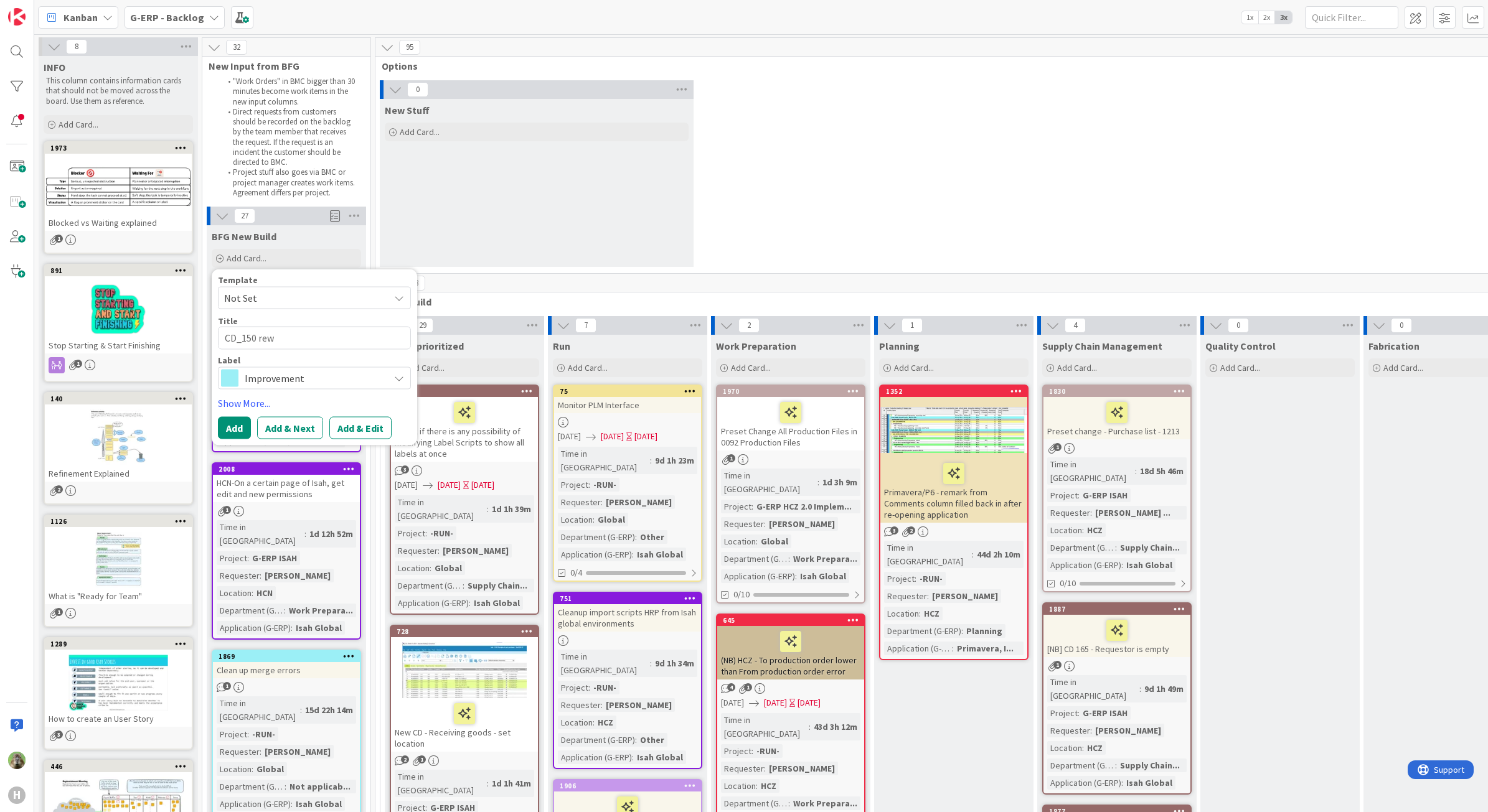
type textarea "x"
type textarea "CD_150 rewo"
type textarea "x"
type textarea "CD_150 rewor"
type textarea "x"
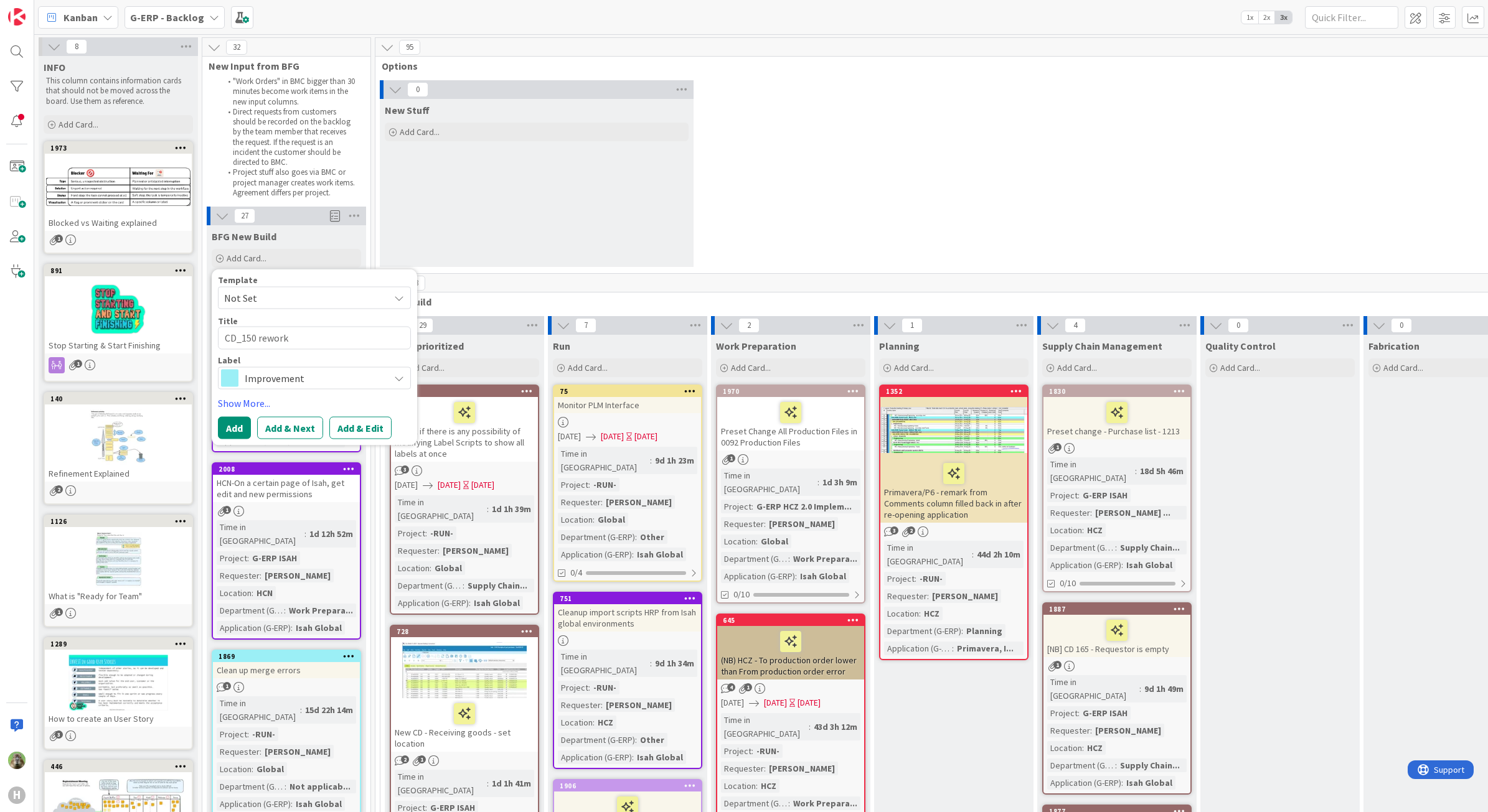
type textarea "CD_150 rework"
click at [358, 389] on div "Improvement" at bounding box center [314, 377] width 193 height 23
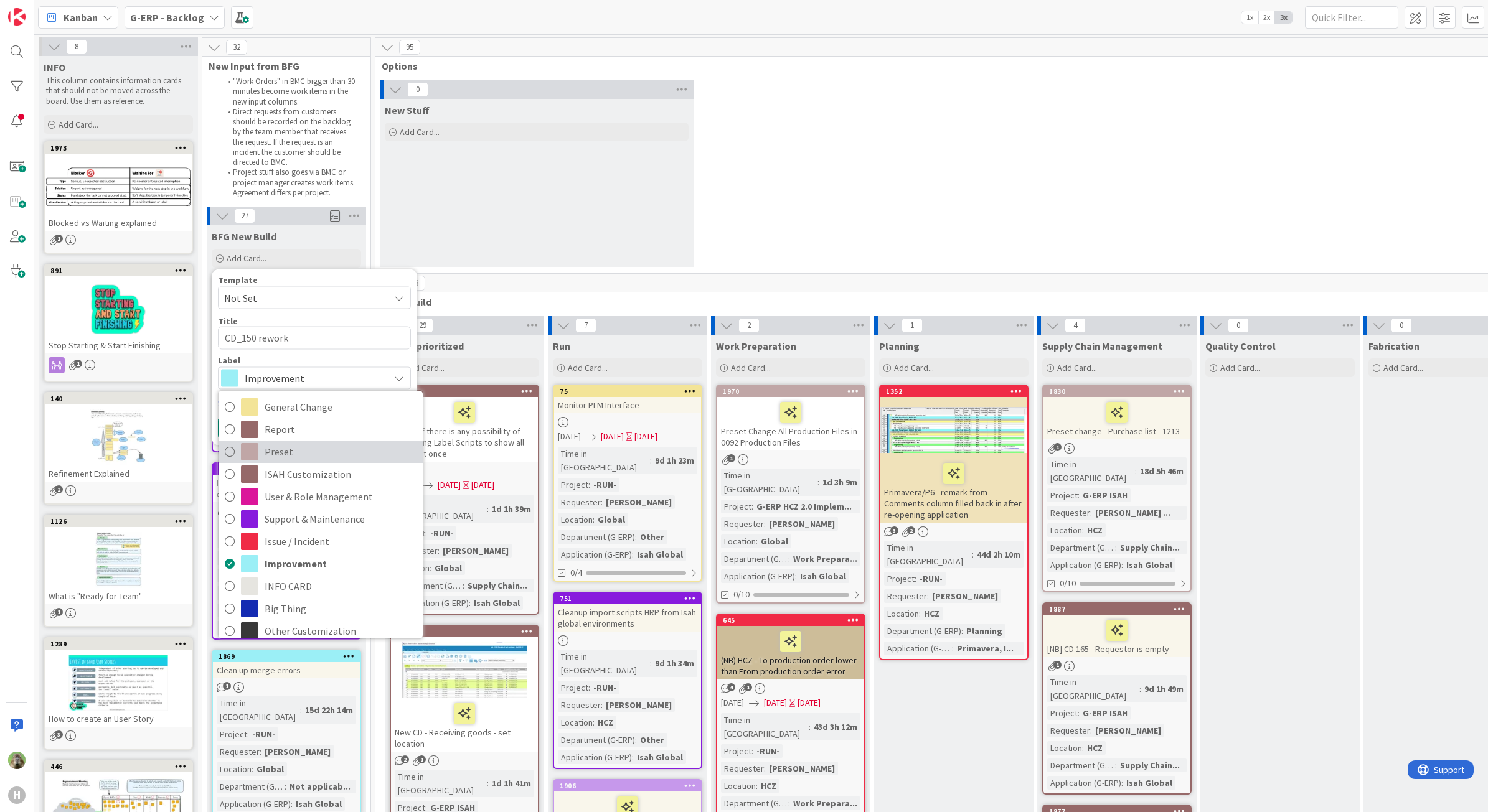
click at [312, 459] on span "Preset" at bounding box center [341, 452] width 152 height 19
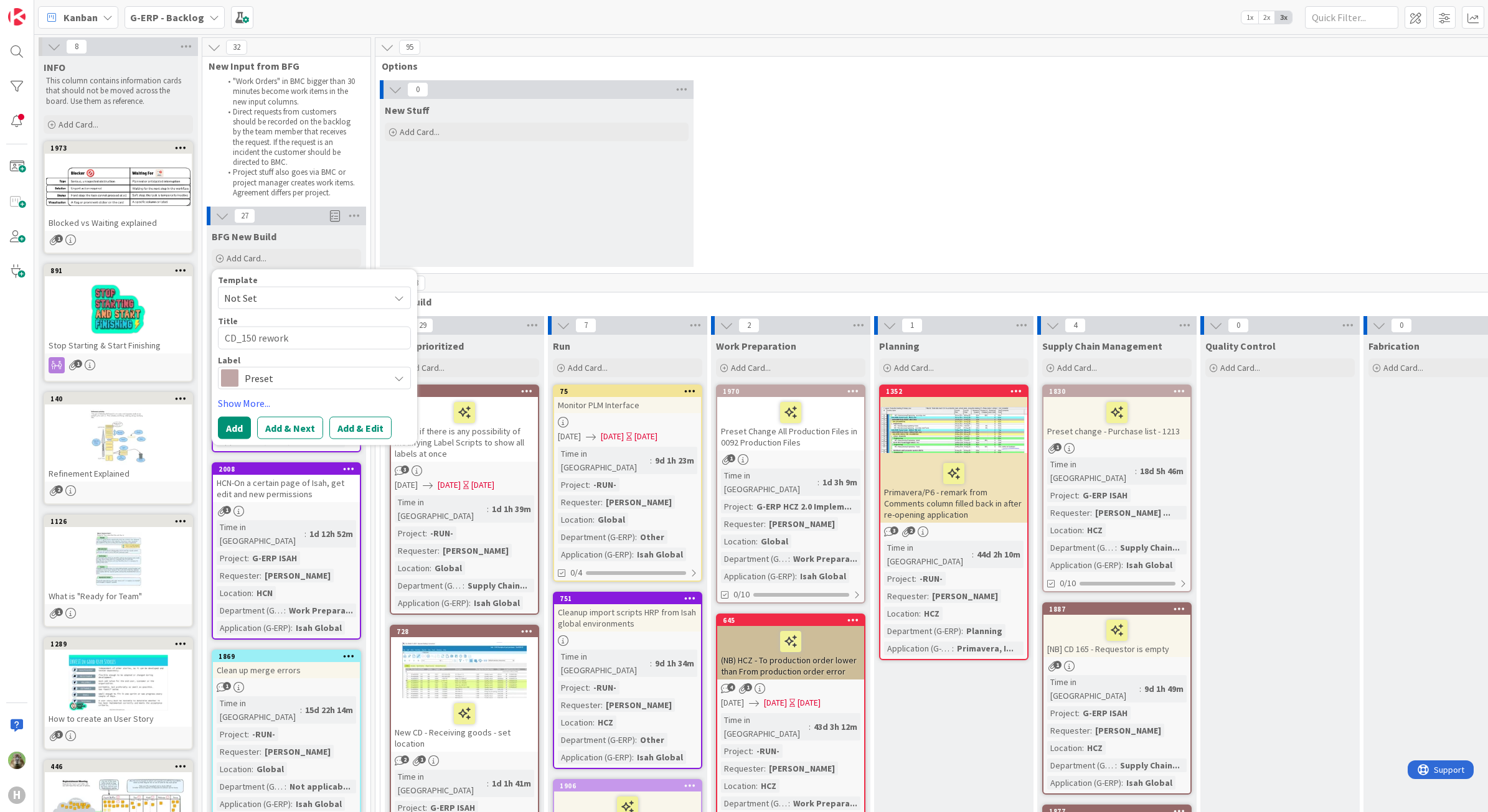
click at [318, 392] on div "Template Not Set Title 13 / 128 CD_150 rework Label Preset General Change Repor…" at bounding box center [314, 358] width 193 height 164
click at [308, 377] on span "Preset" at bounding box center [314, 377] width 138 height 17
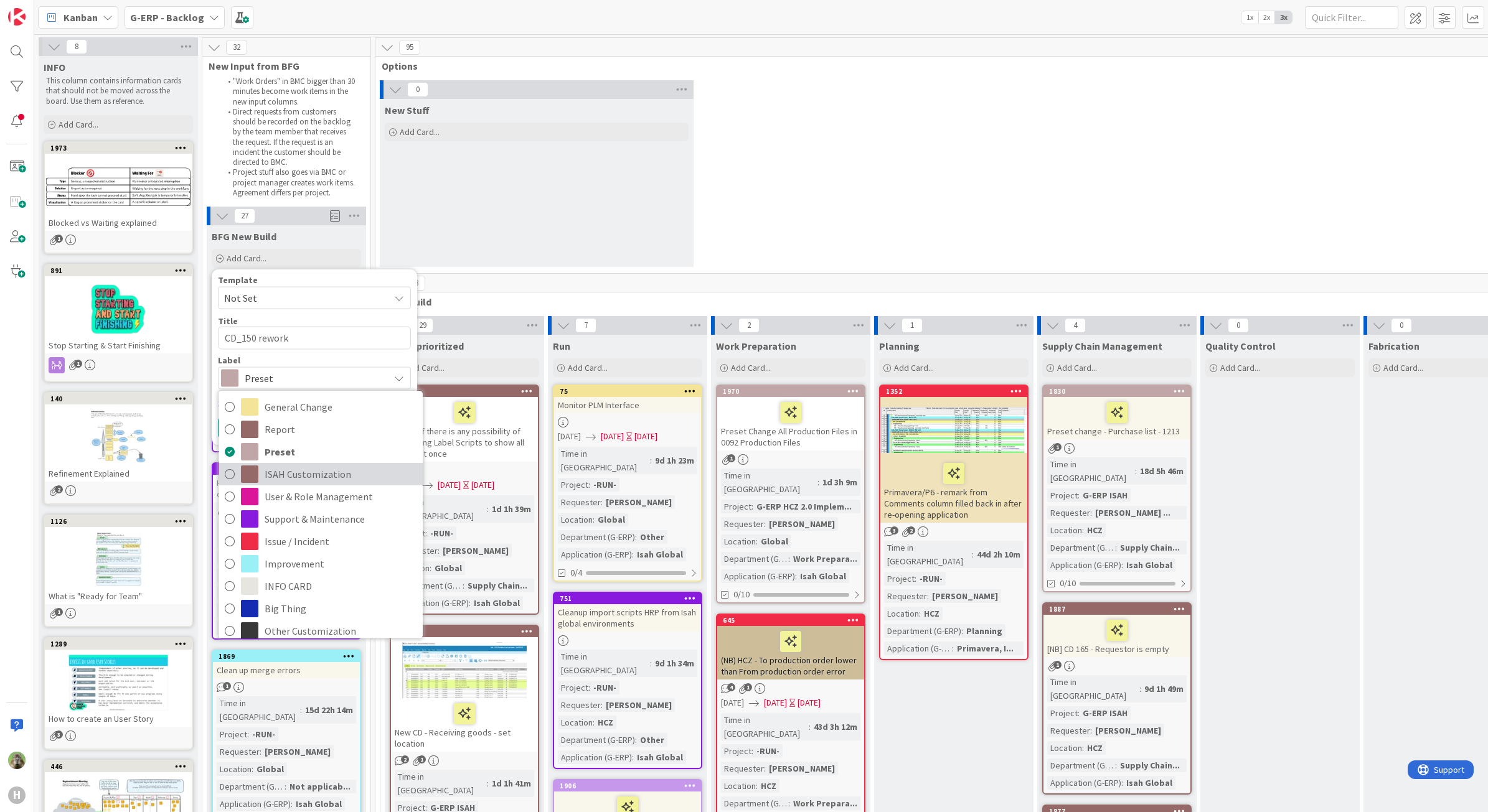
click at [281, 476] on span "ISAH Customization" at bounding box center [341, 474] width 152 height 19
type textarea "x"
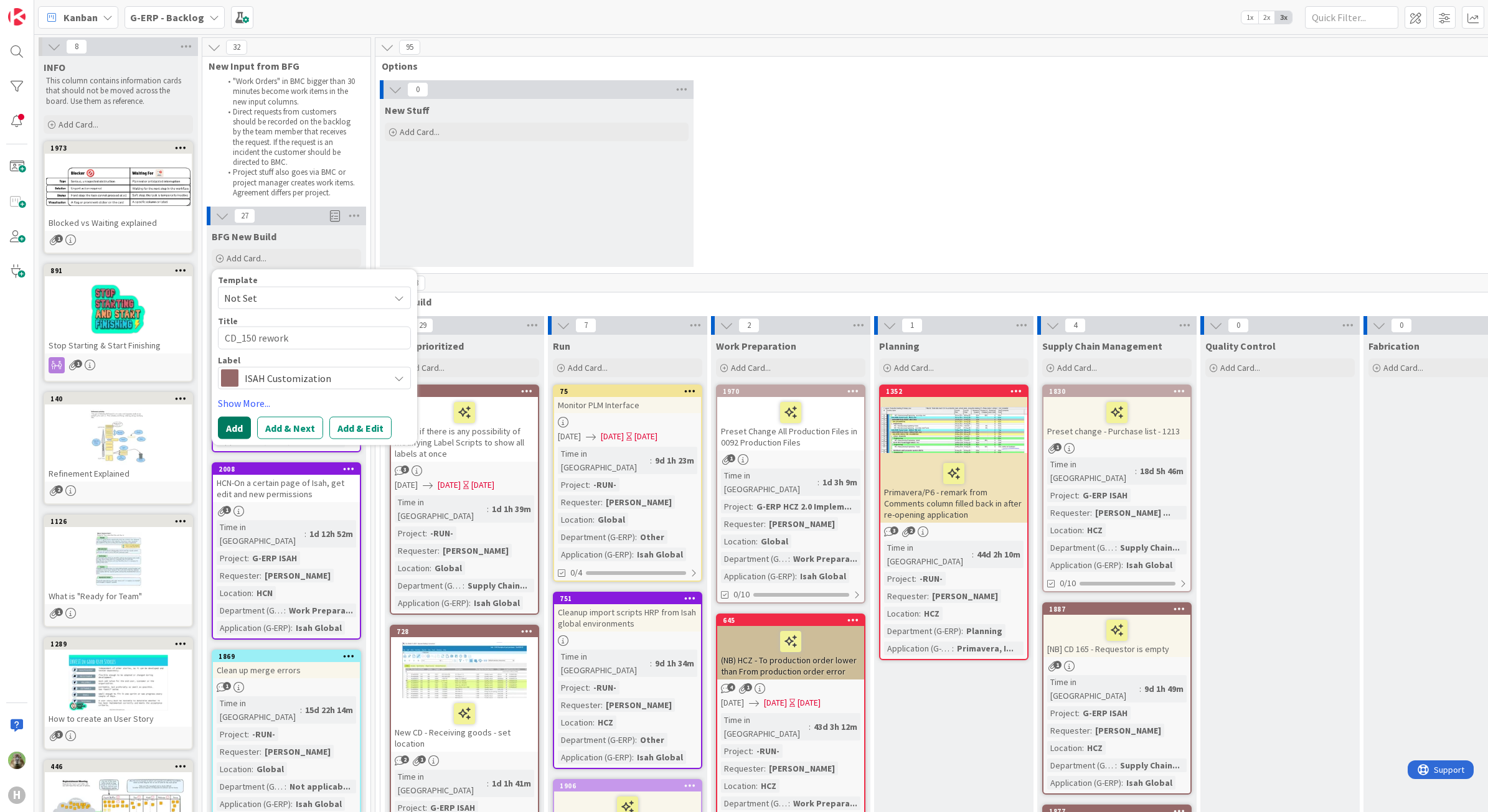
click at [249, 421] on button "Add" at bounding box center [235, 428] width 33 height 23
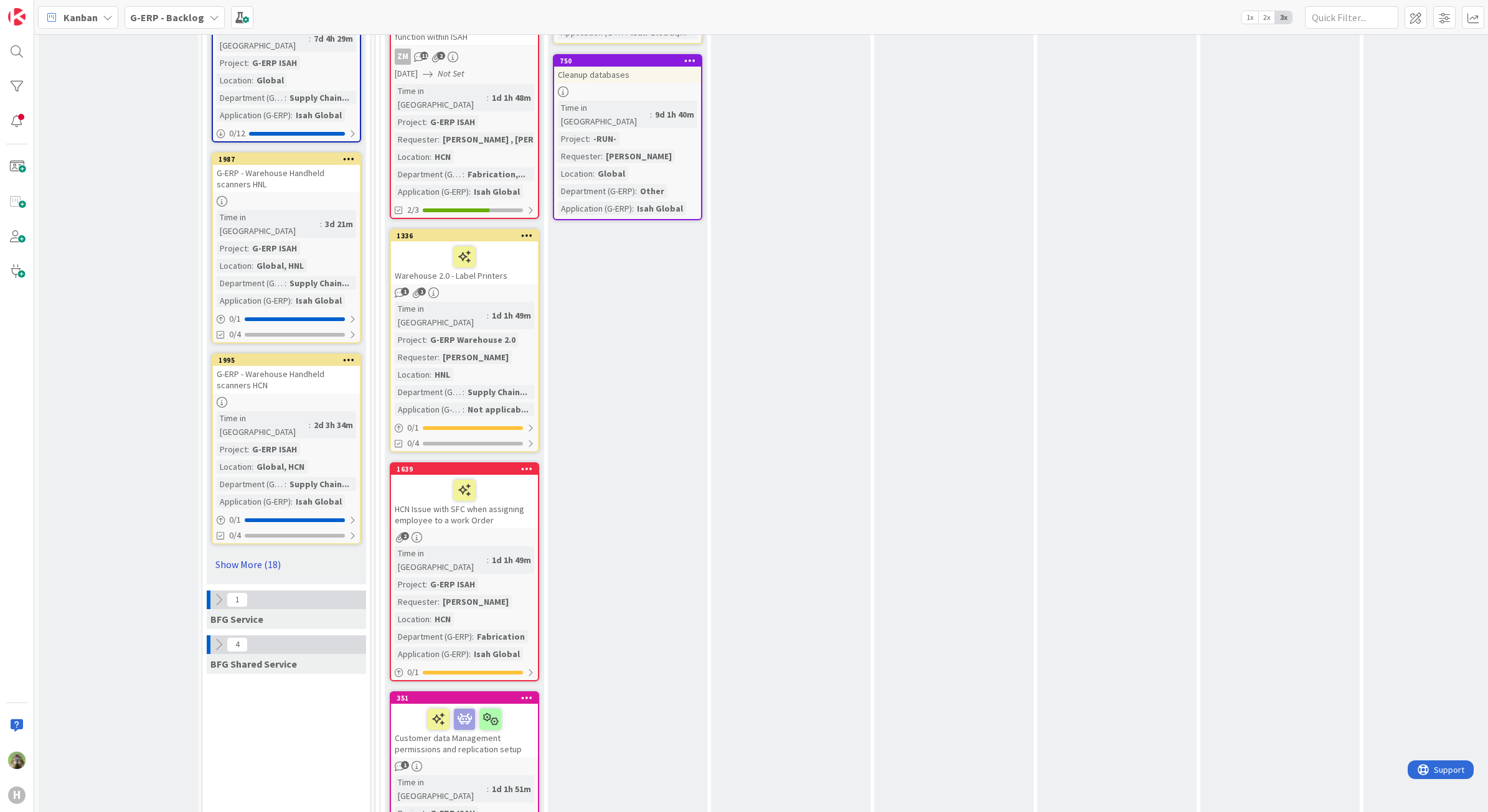
click at [235, 554] on link "Show More (18)" at bounding box center [286, 564] width 149 height 20
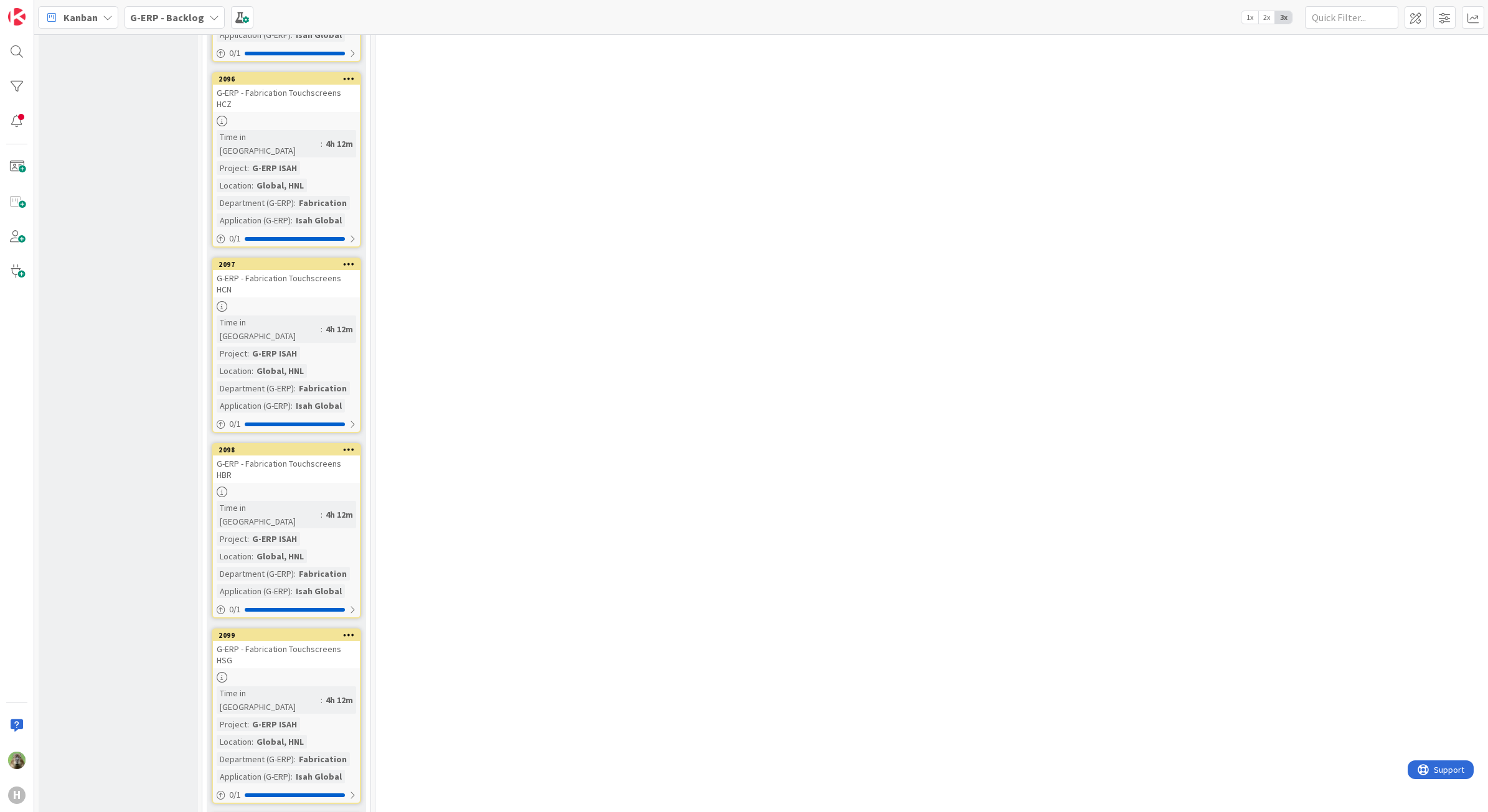
scroll to position [4248, 0]
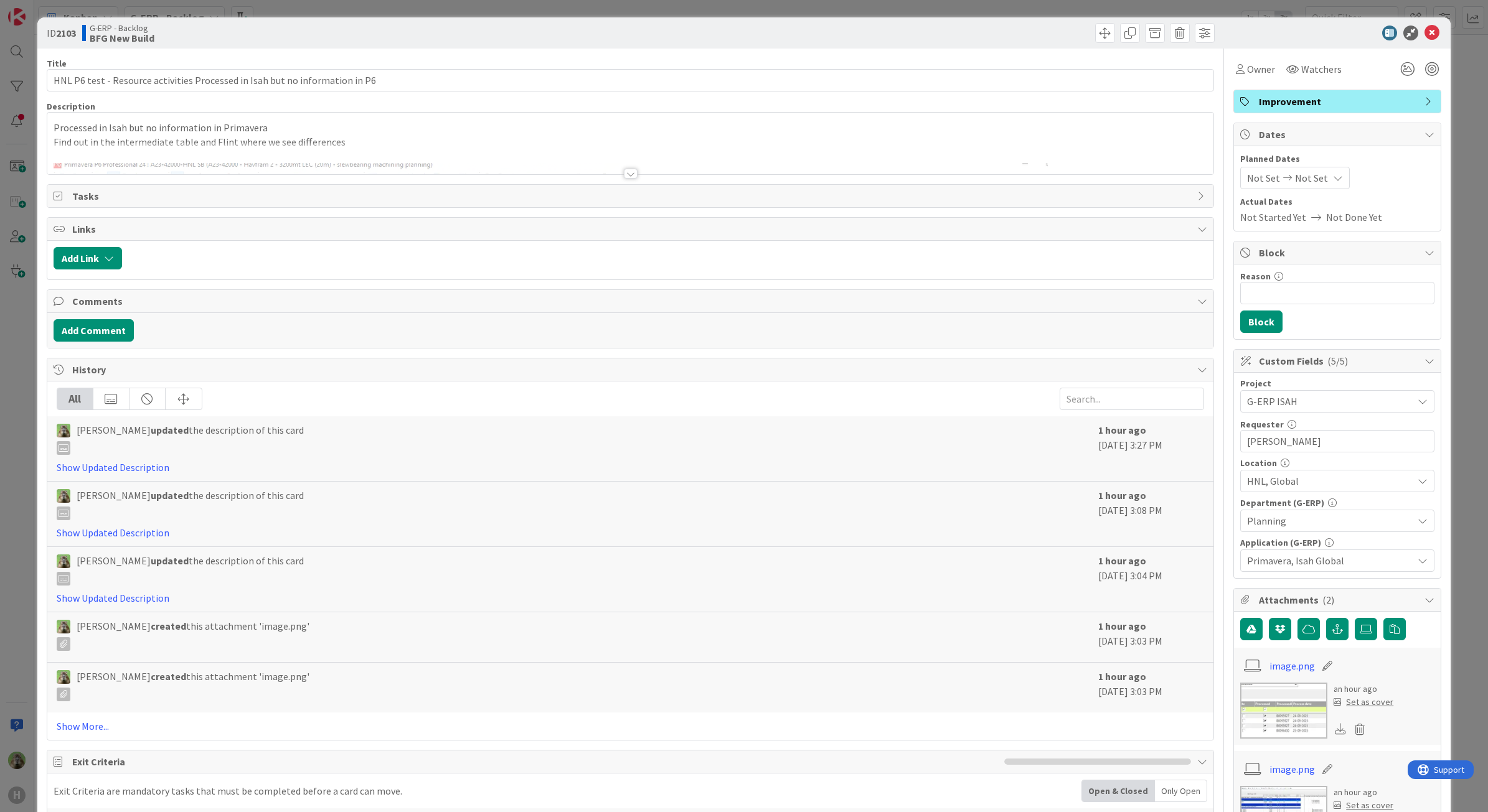
click at [29, 421] on div "ID 2103 G-ERP - Backlog BFG New Build Title 76 / 128 HNL P6 test - Resource act…" at bounding box center [744, 406] width 1488 height 812
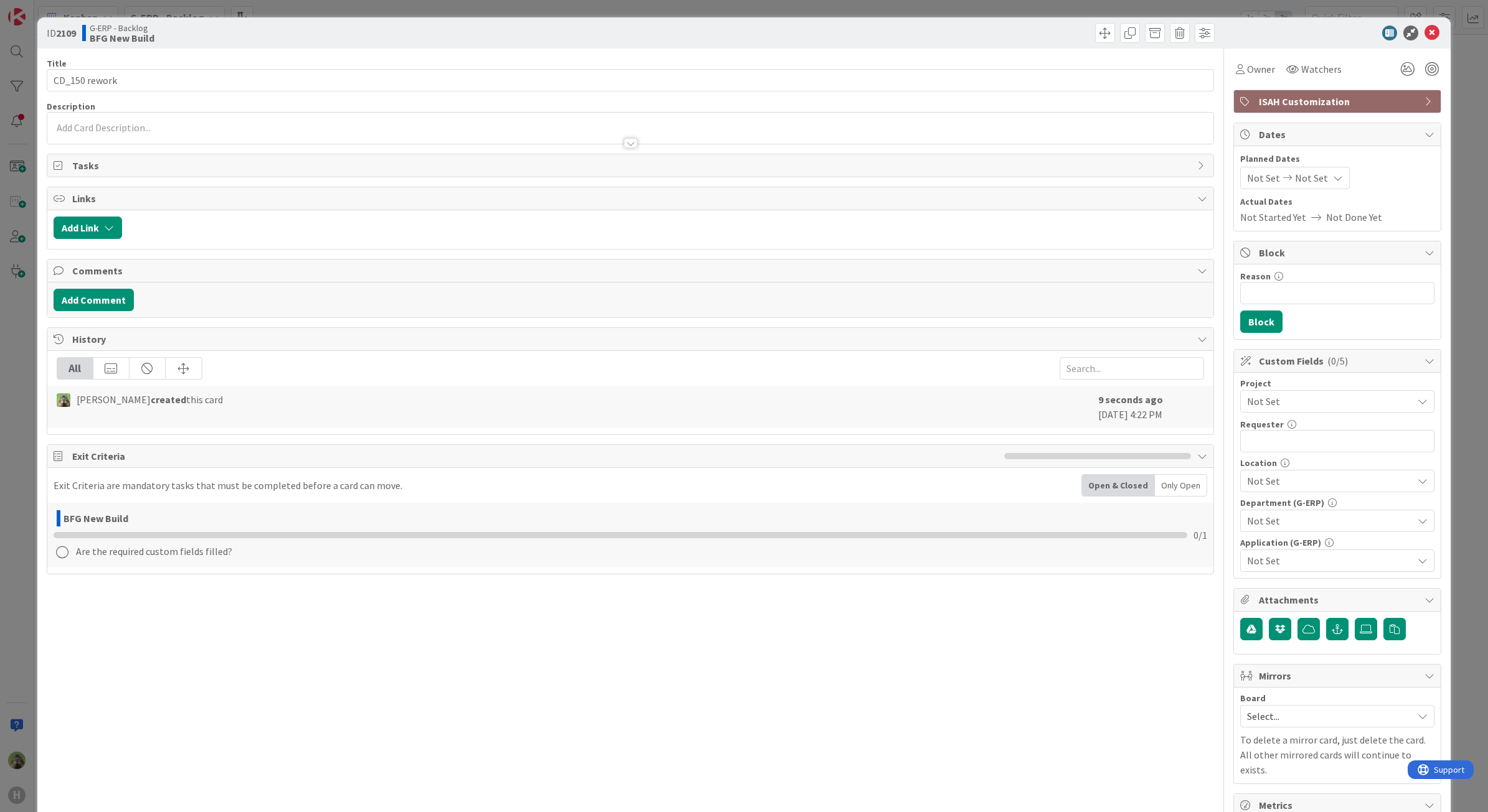
click at [1337, 408] on span "Not Set" at bounding box center [1327, 401] width 160 height 17
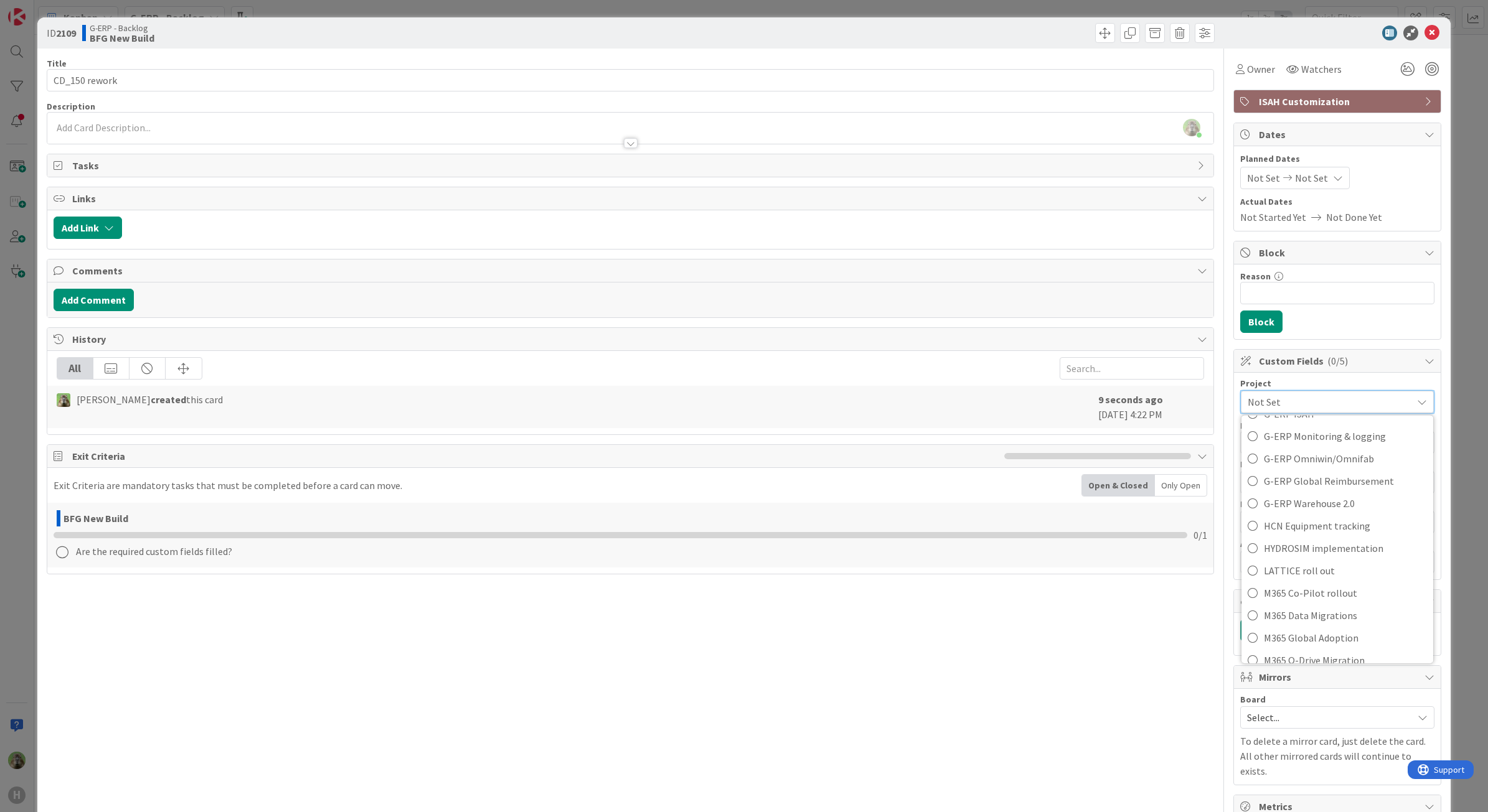
scroll to position [467, 0]
click at [1328, 511] on span "G-ERP ISAH" at bounding box center [1345, 503] width 163 height 19
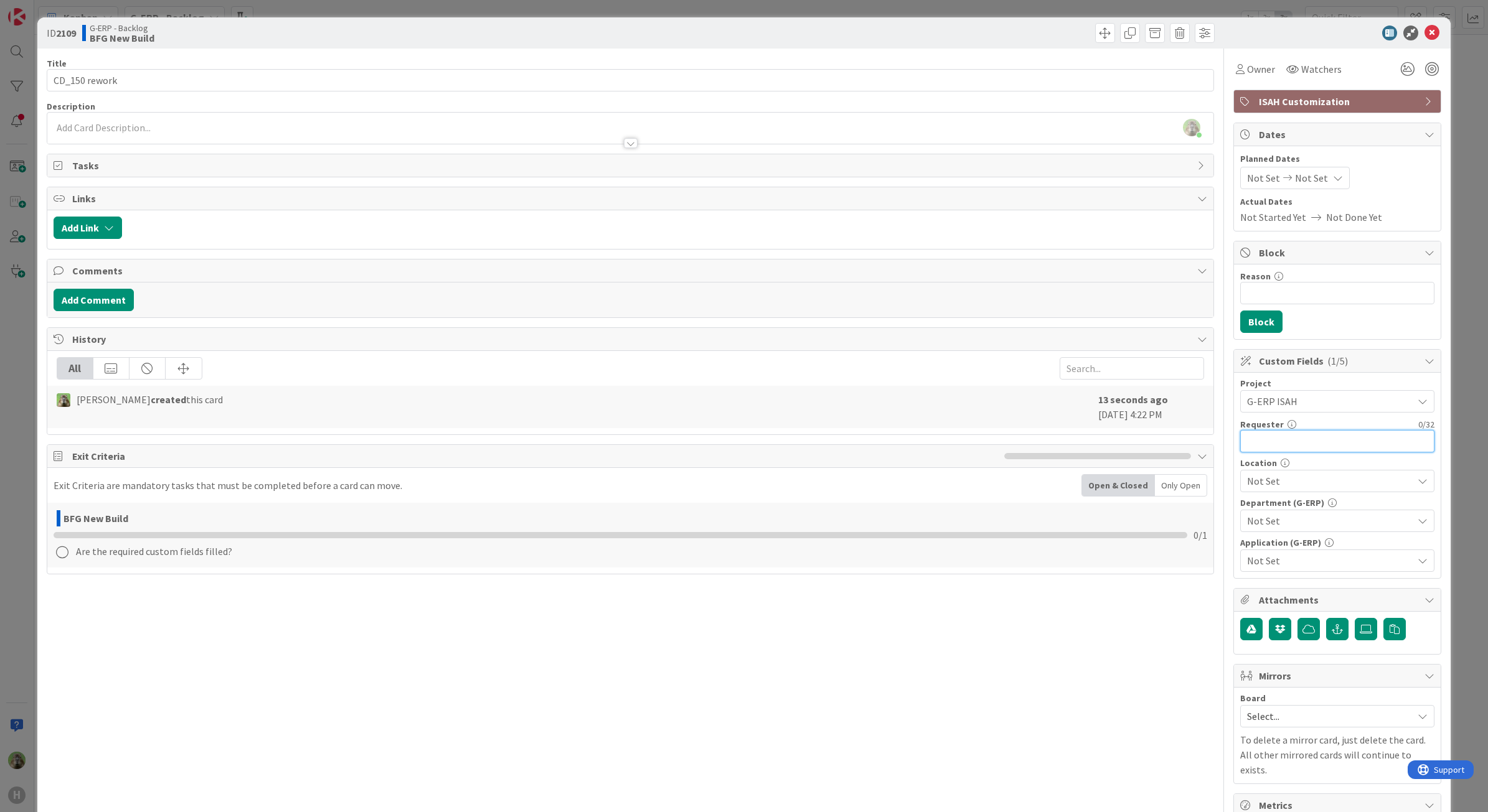
click at [1348, 443] on input "text" at bounding box center [1337, 441] width 194 height 23
click at [556, 138] on div at bounding box center [631, 137] width 1167 height 13
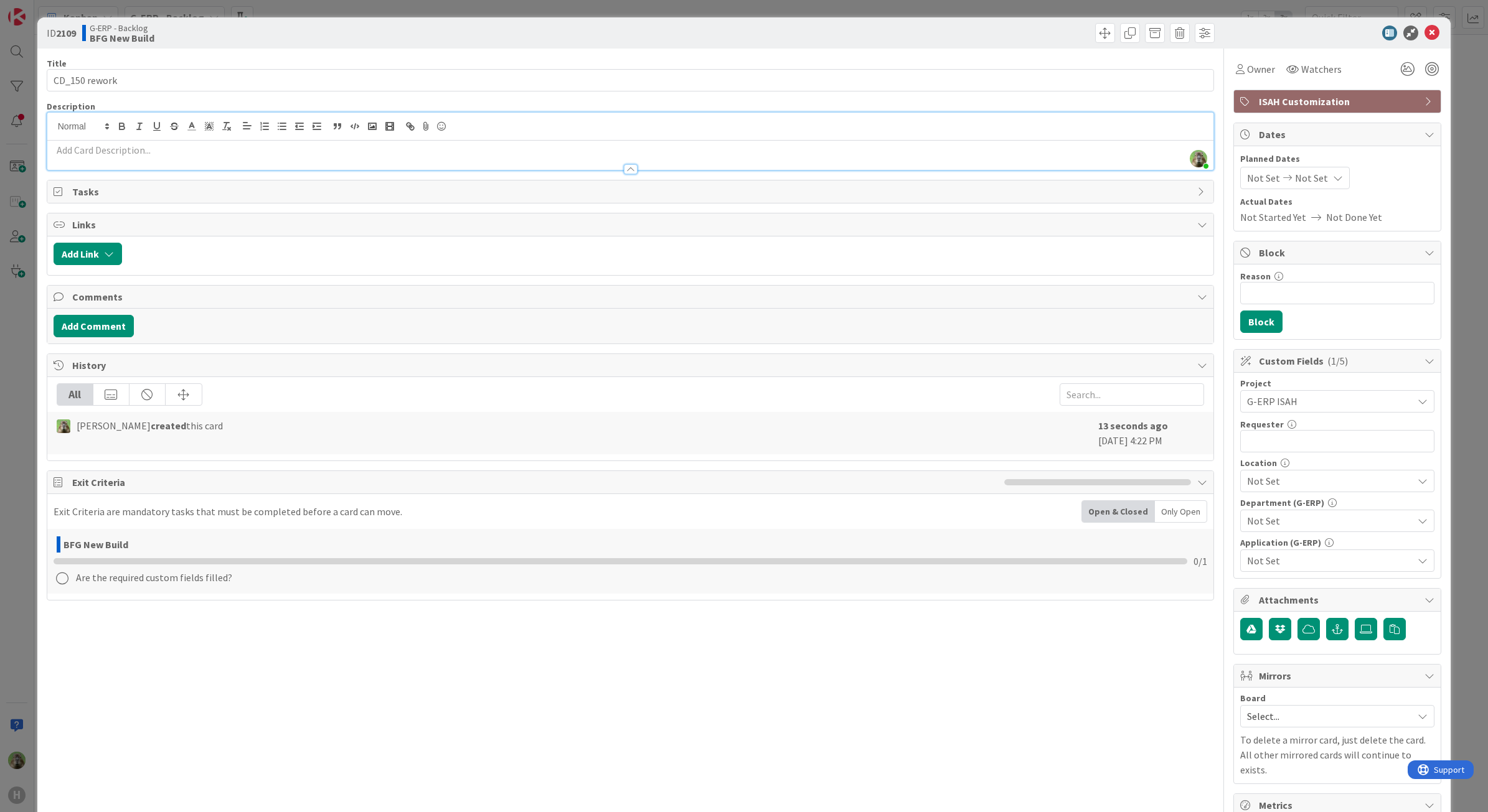
click at [325, 151] on p at bounding box center [631, 150] width 1154 height 14
click at [292, 151] on p at bounding box center [631, 150] width 1154 height 14
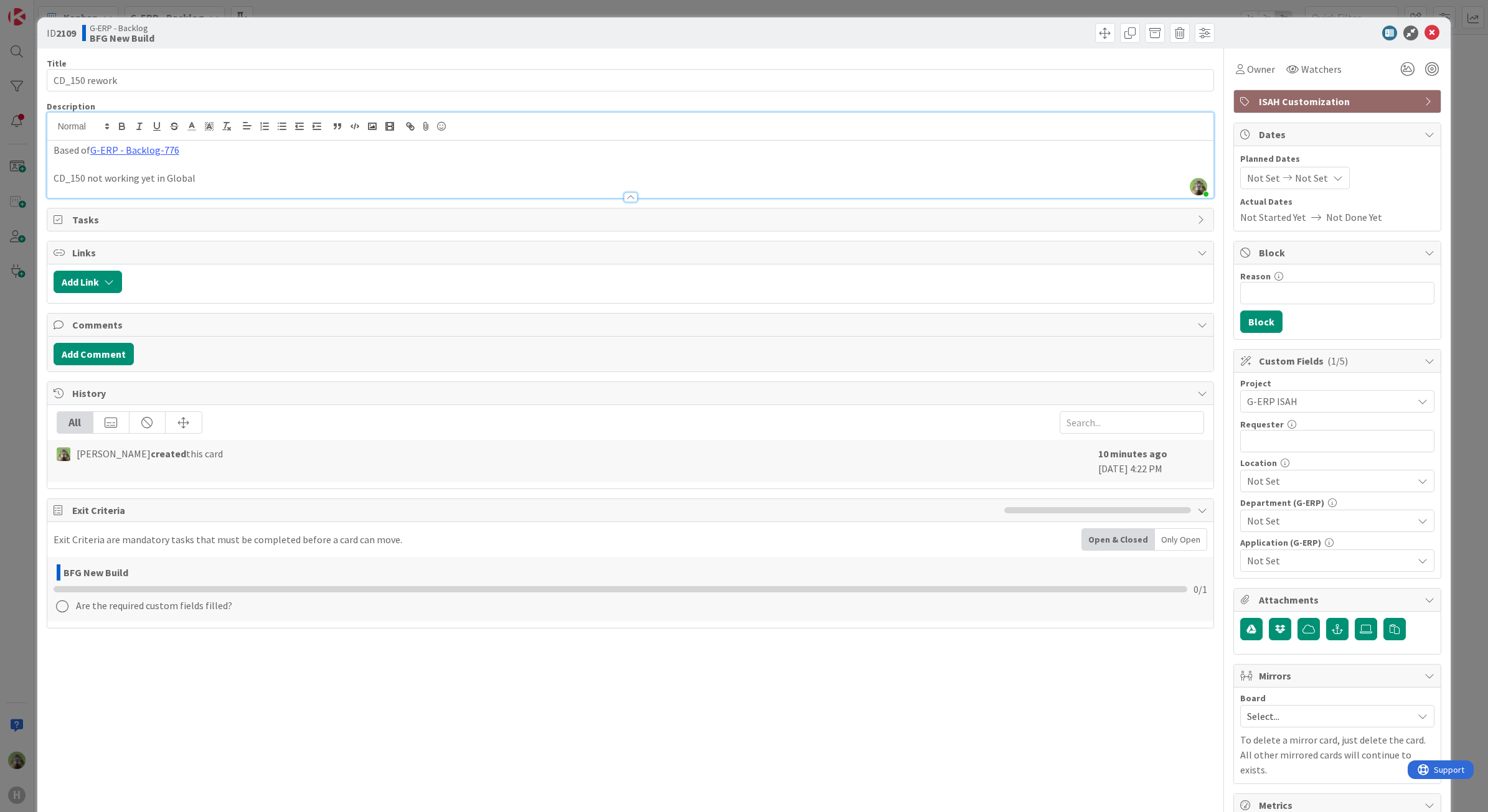
drag, startPoint x: 209, startPoint y: 144, endPoint x: 206, endPoint y: 151, distance: 7.6
click at [206, 144] on p "Based of G-ERP - Backlog-776" at bounding box center [631, 150] width 1154 height 14
click at [211, 184] on p "CD_150 not working yet in Global" at bounding box center [631, 178] width 1154 height 14
click at [367, 167] on p at bounding box center [631, 164] width 1154 height 14
click at [330, 182] on p "CD_150 not working yet in Global. The" at bounding box center [631, 178] width 1154 height 14
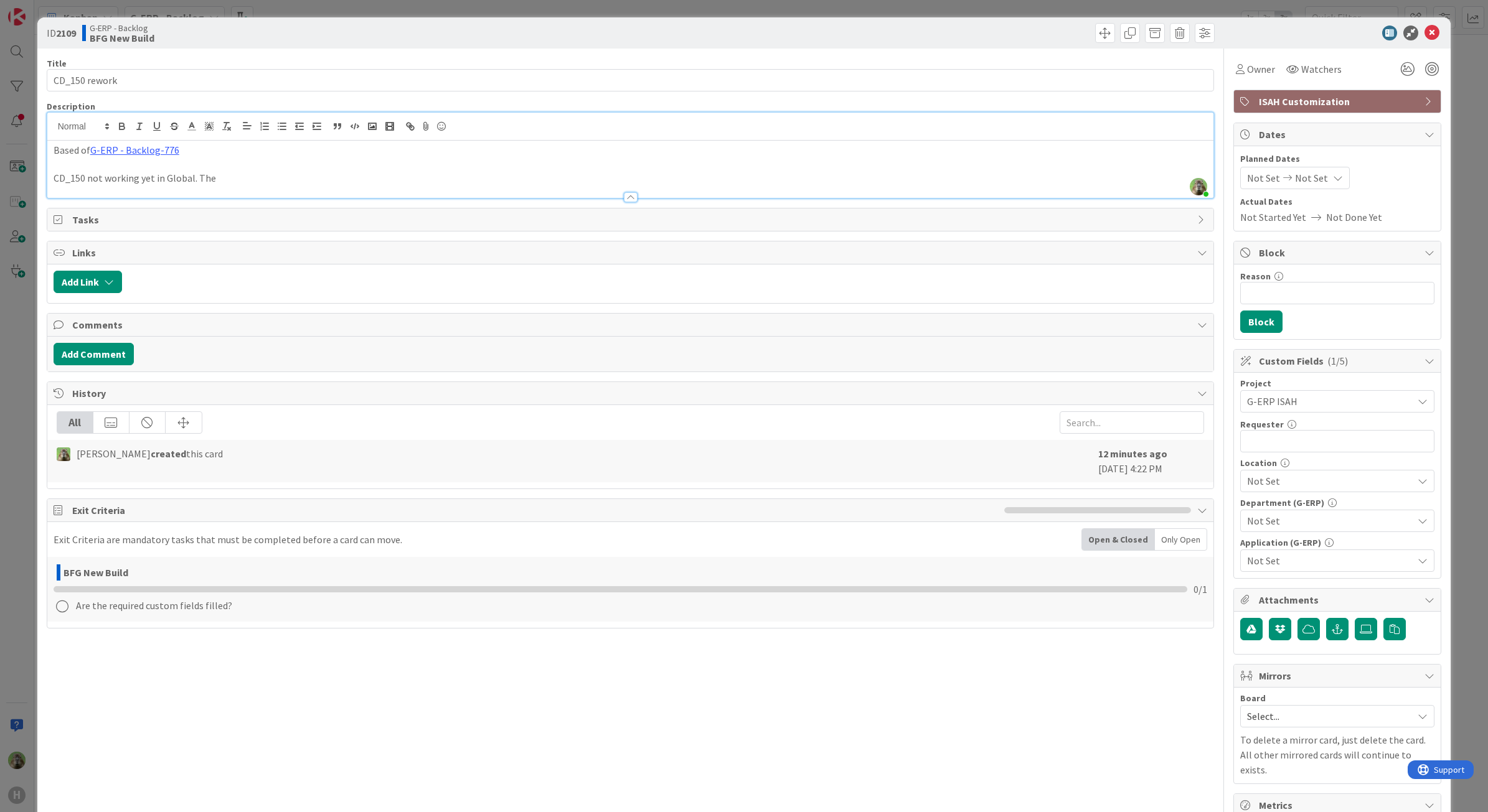
click at [166, 179] on p "CD_150 not working yet in Global. The" at bounding box center [631, 178] width 1154 height 14
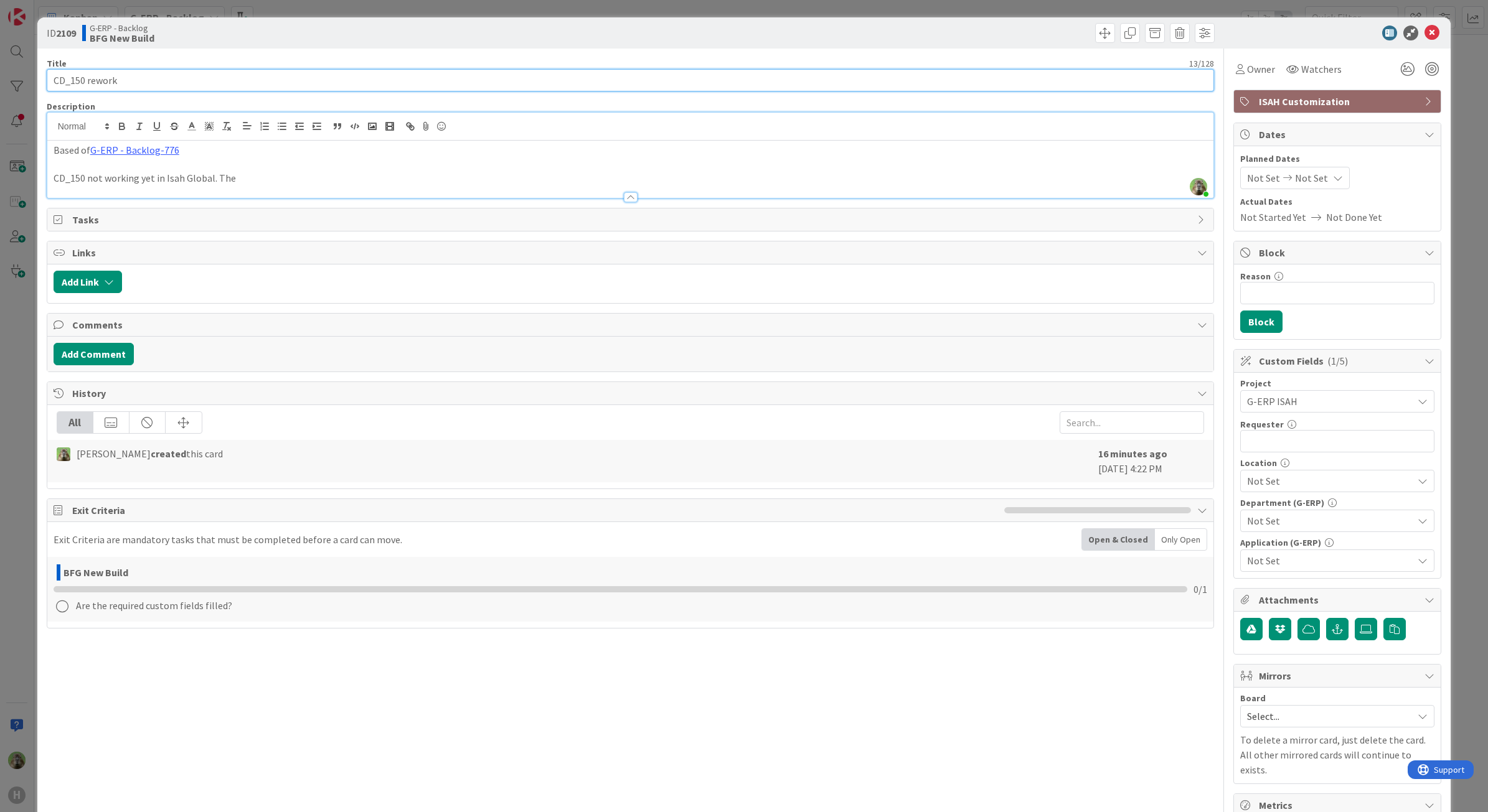
click at [50, 78] on input "CD_150 rework" at bounding box center [631, 80] width 1168 height 23
type input "Isah Global - CD_150 rework"
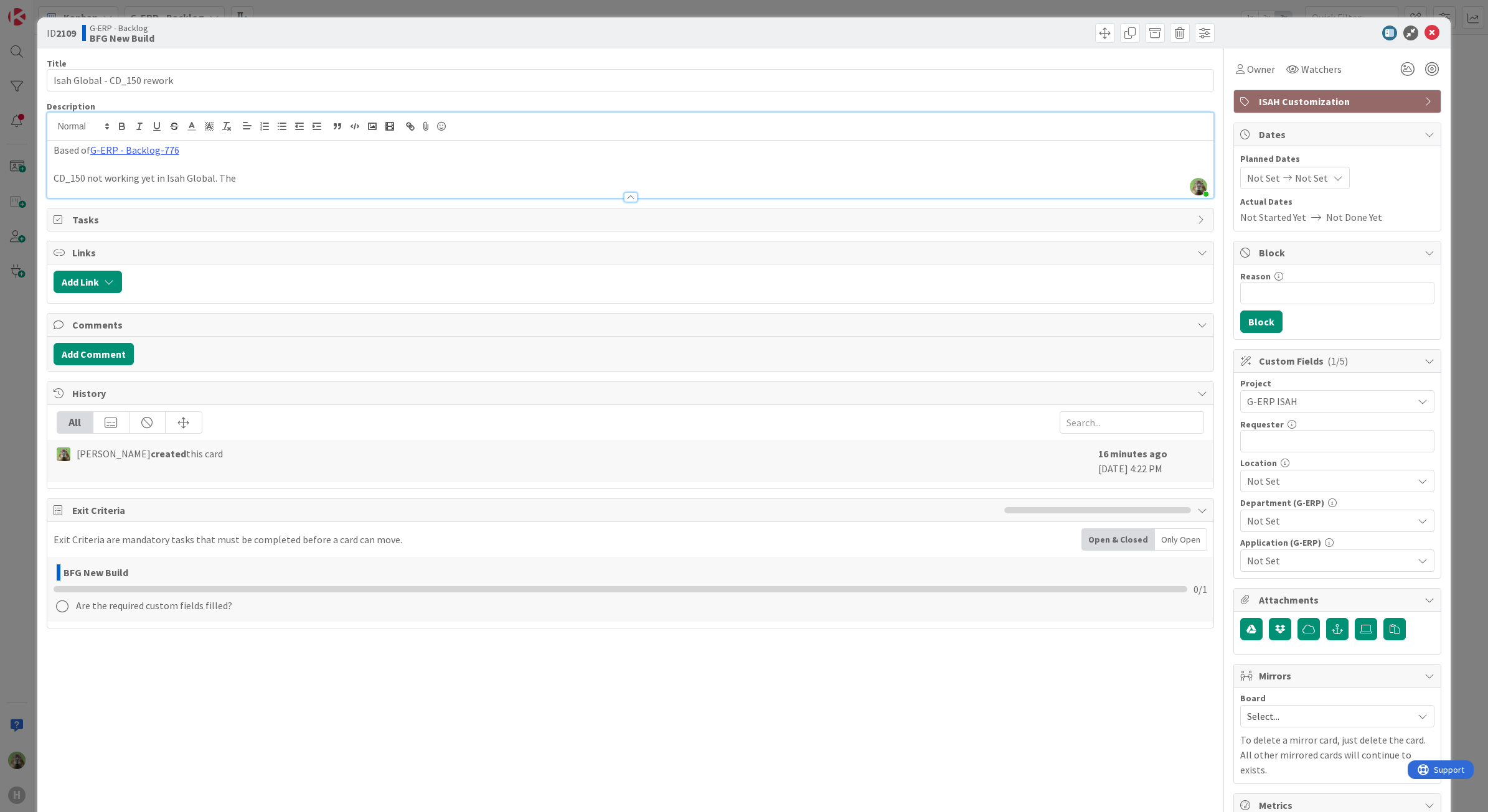
click at [270, 185] on div at bounding box center [631, 191] width 1167 height 13
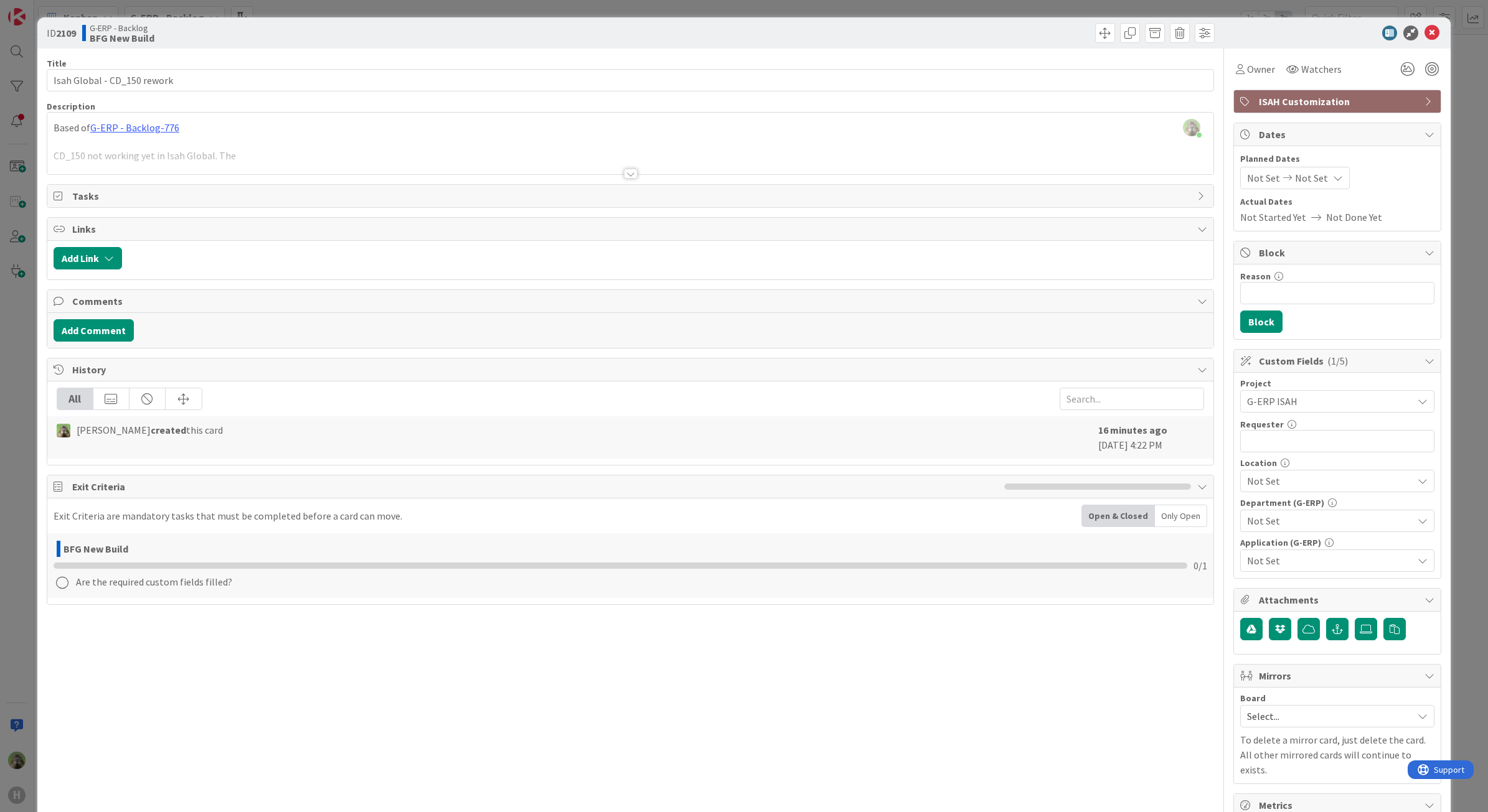
click at [277, 154] on div at bounding box center [631, 158] width 1167 height 32
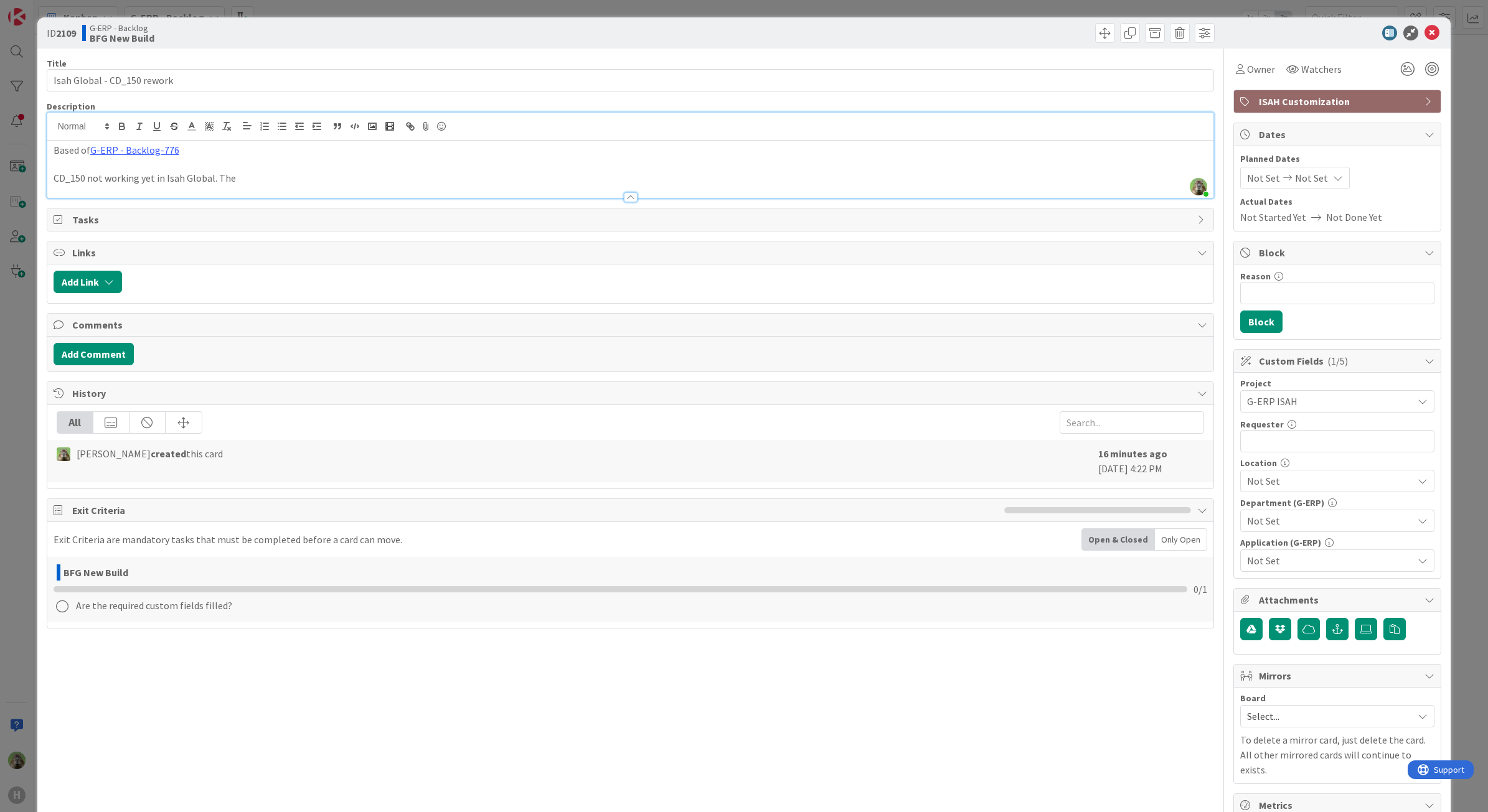
click at [263, 180] on p "CD_150 not working yet in Isah Global. The" at bounding box center [631, 178] width 1154 height 14
click at [371, 182] on p "CD_150 not working yet in Isah Global. The logic behind the numbering" at bounding box center [631, 178] width 1154 height 14
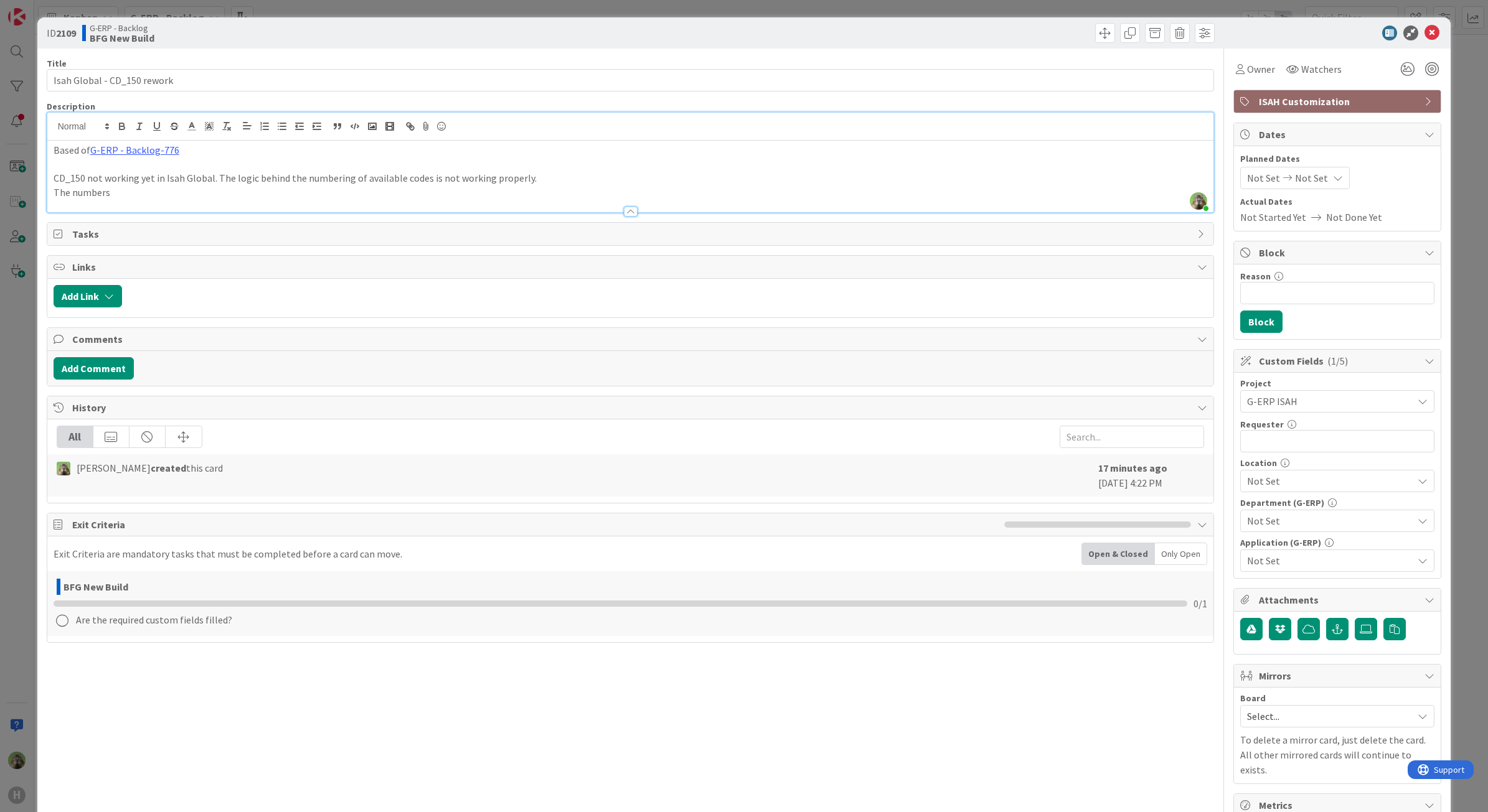
click at [98, 188] on p "The numbers" at bounding box center [631, 193] width 1154 height 14
click at [499, 177] on p "CD_150 not working yet in Isah Global. The logic behind the numbering of availa…" at bounding box center [631, 178] width 1154 height 14
click at [1332, 626] on icon "button" at bounding box center [1337, 629] width 11 height 10
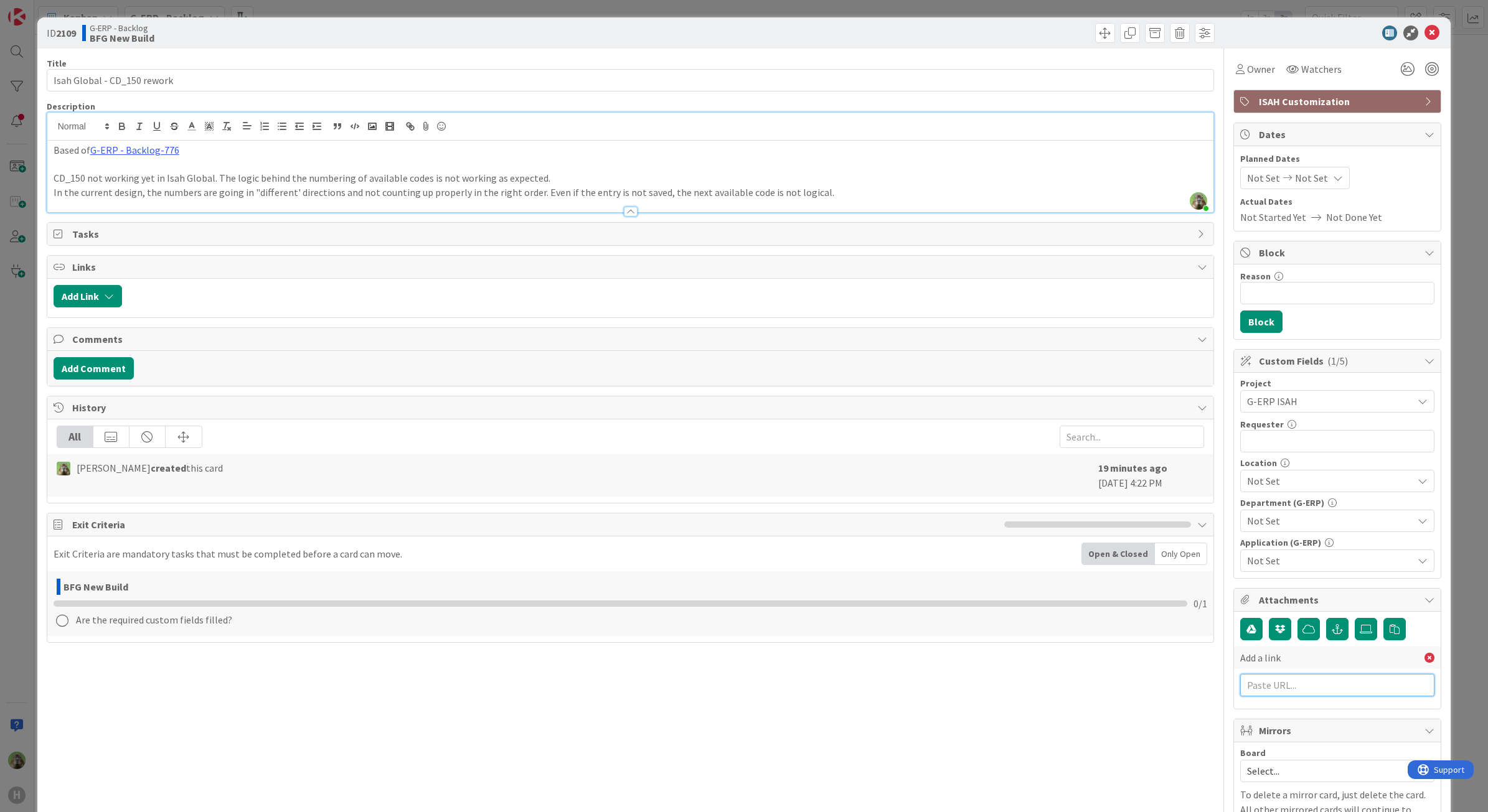
click at [1315, 685] on input "text" at bounding box center [1337, 685] width 194 height 23
paste input "https://isahbv.sharepoint.com/sites/customerportals/97767/ProjectIssues/DispFor…"
type input "https://isahbv.sharepoint.com/sites/customerportals/97767/ProjectIssues/DispFor…"
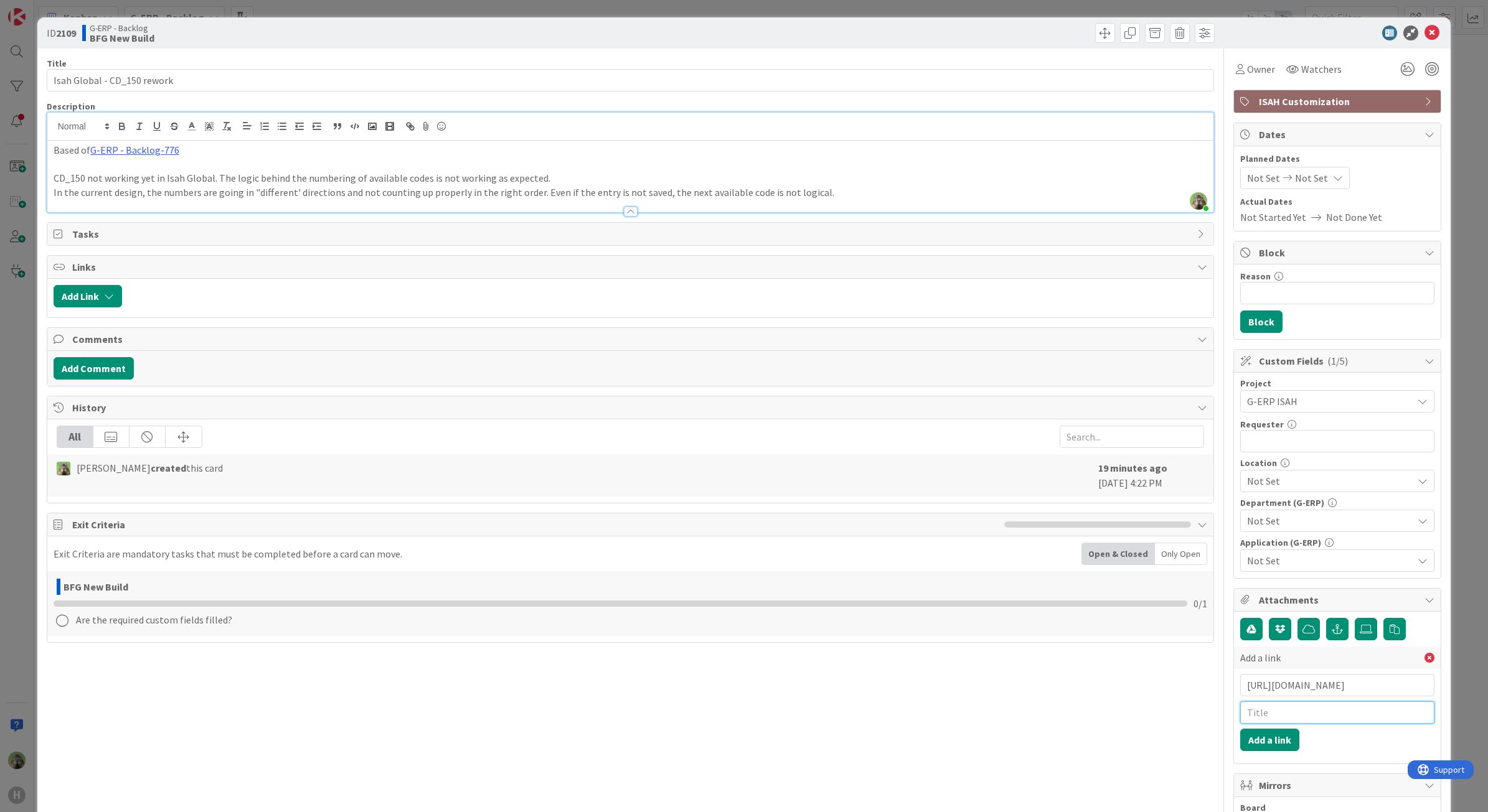
click at [1304, 714] on input "text" at bounding box center [1337, 712] width 194 height 23
type input "Isah portal"
click at [1256, 745] on button "Add a link" at bounding box center [1270, 740] width 59 height 23
click at [30, 490] on div "ID 2109 G-ERP - Backlog BFG New Build Title 27 / 128 Isah Global - CD_150 rewor…" at bounding box center [744, 406] width 1488 height 812
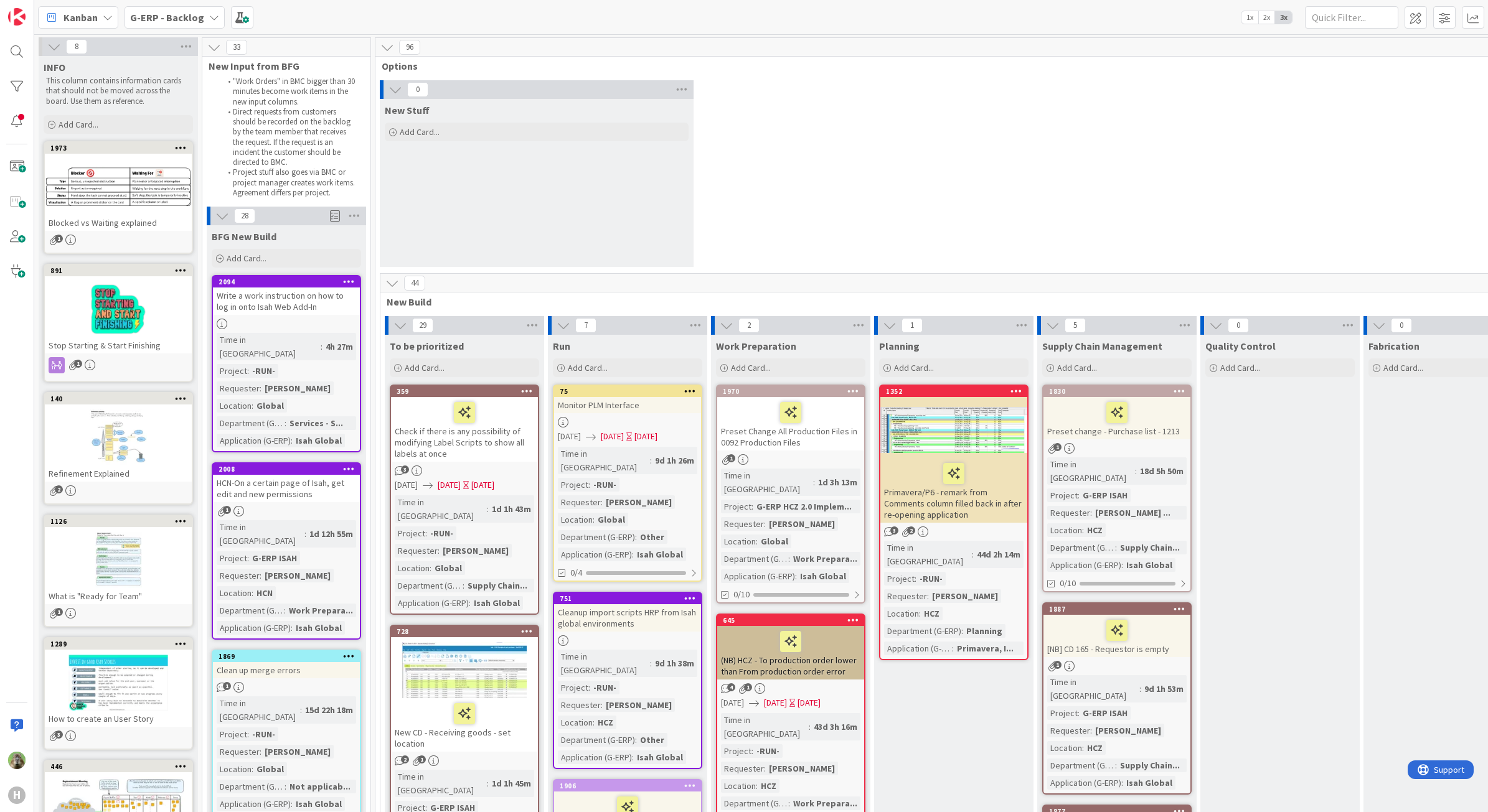
click at [213, 20] on icon at bounding box center [214, 17] width 10 height 10
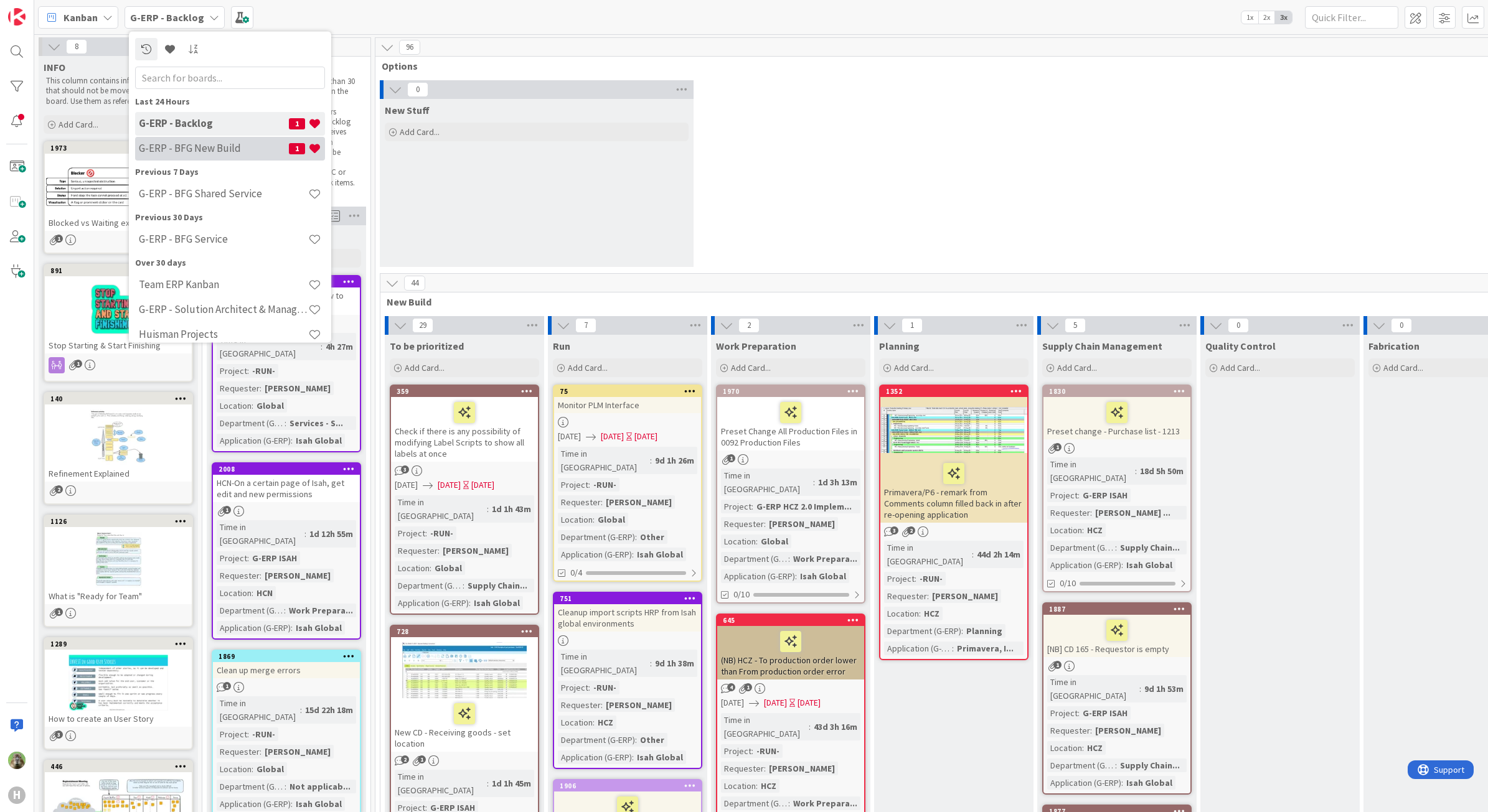
click at [275, 142] on h4 "G-ERP - BFG New Build" at bounding box center [214, 148] width 150 height 12
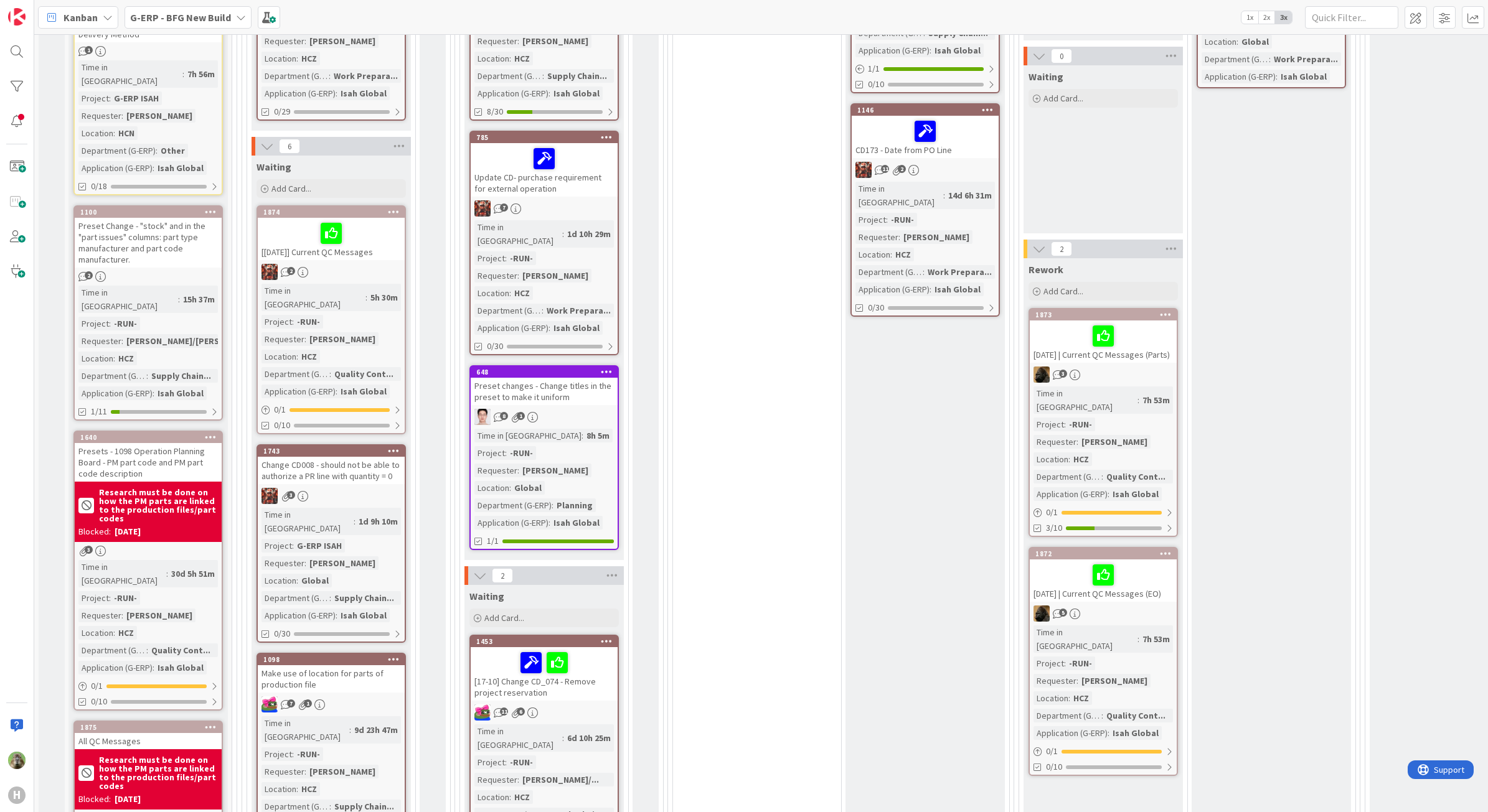
scroll to position [545, 0]
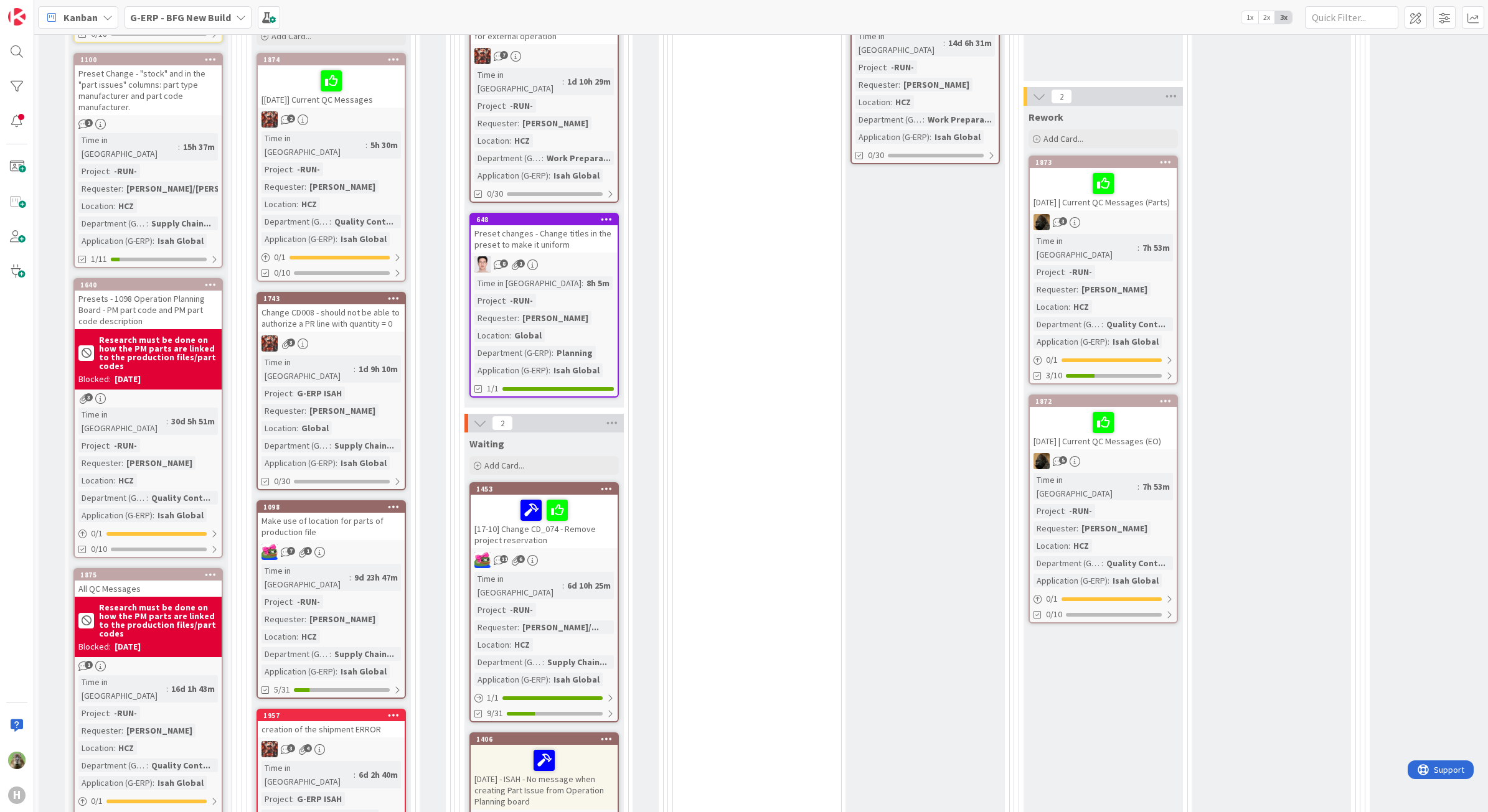
click at [360, 513] on div "Make use of location for parts of production file" at bounding box center [332, 527] width 147 height 28
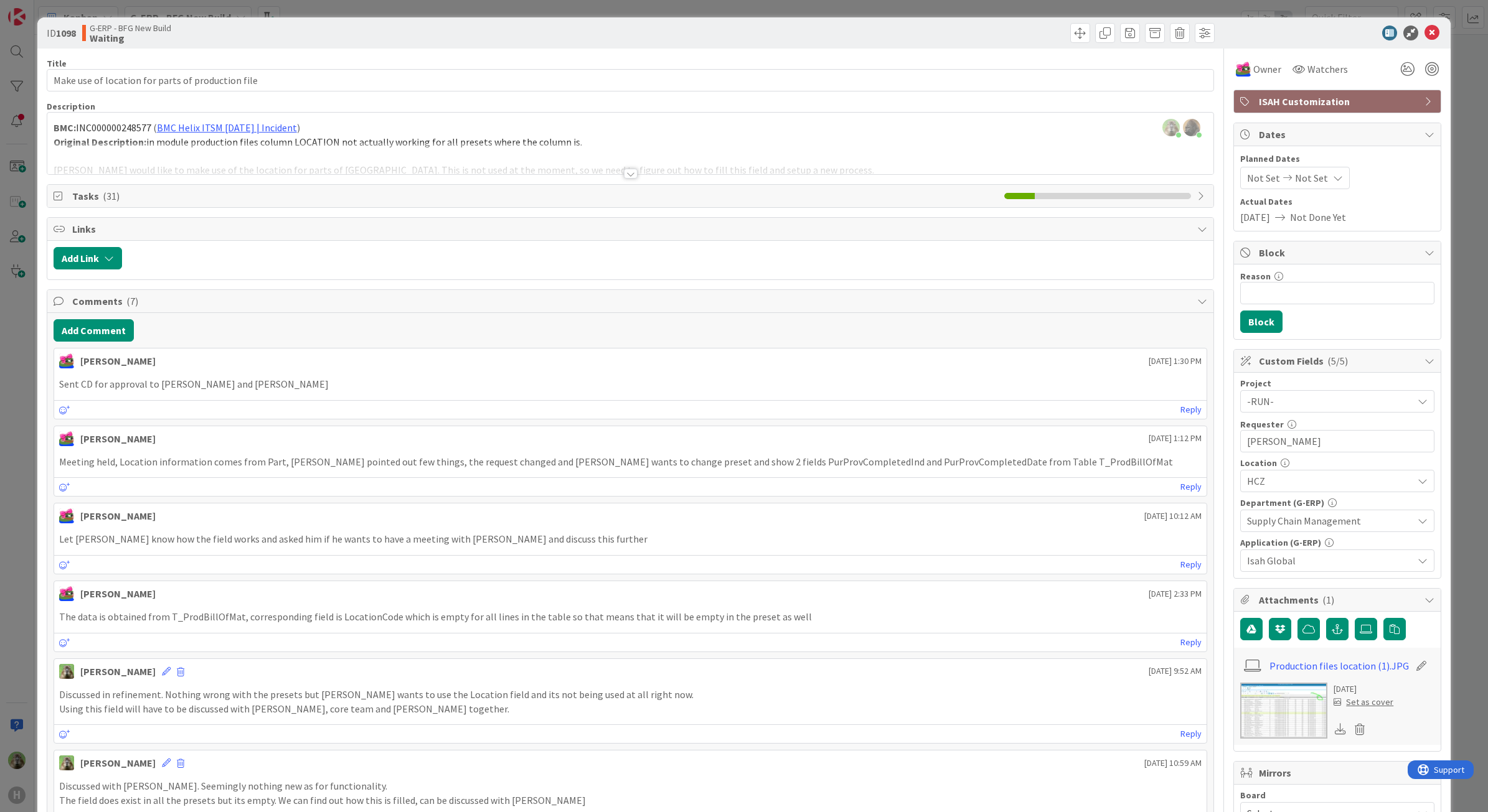
click at [456, 151] on div at bounding box center [631, 158] width 1167 height 32
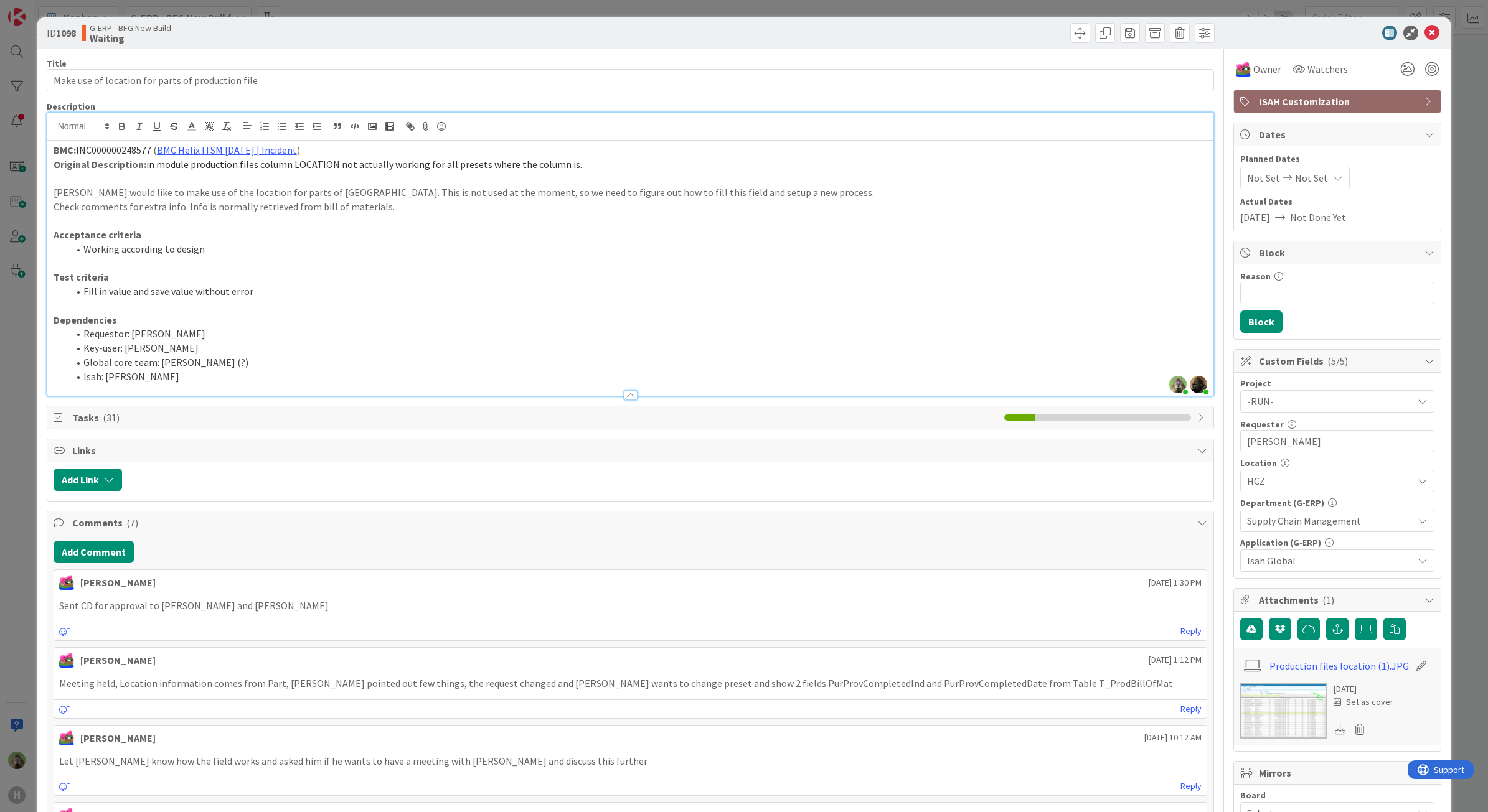
click at [30, 551] on div "ID 1098 G-ERP - BFG New Build Waiting Title 49 / 128 Make use of location for p…" at bounding box center [744, 406] width 1488 height 812
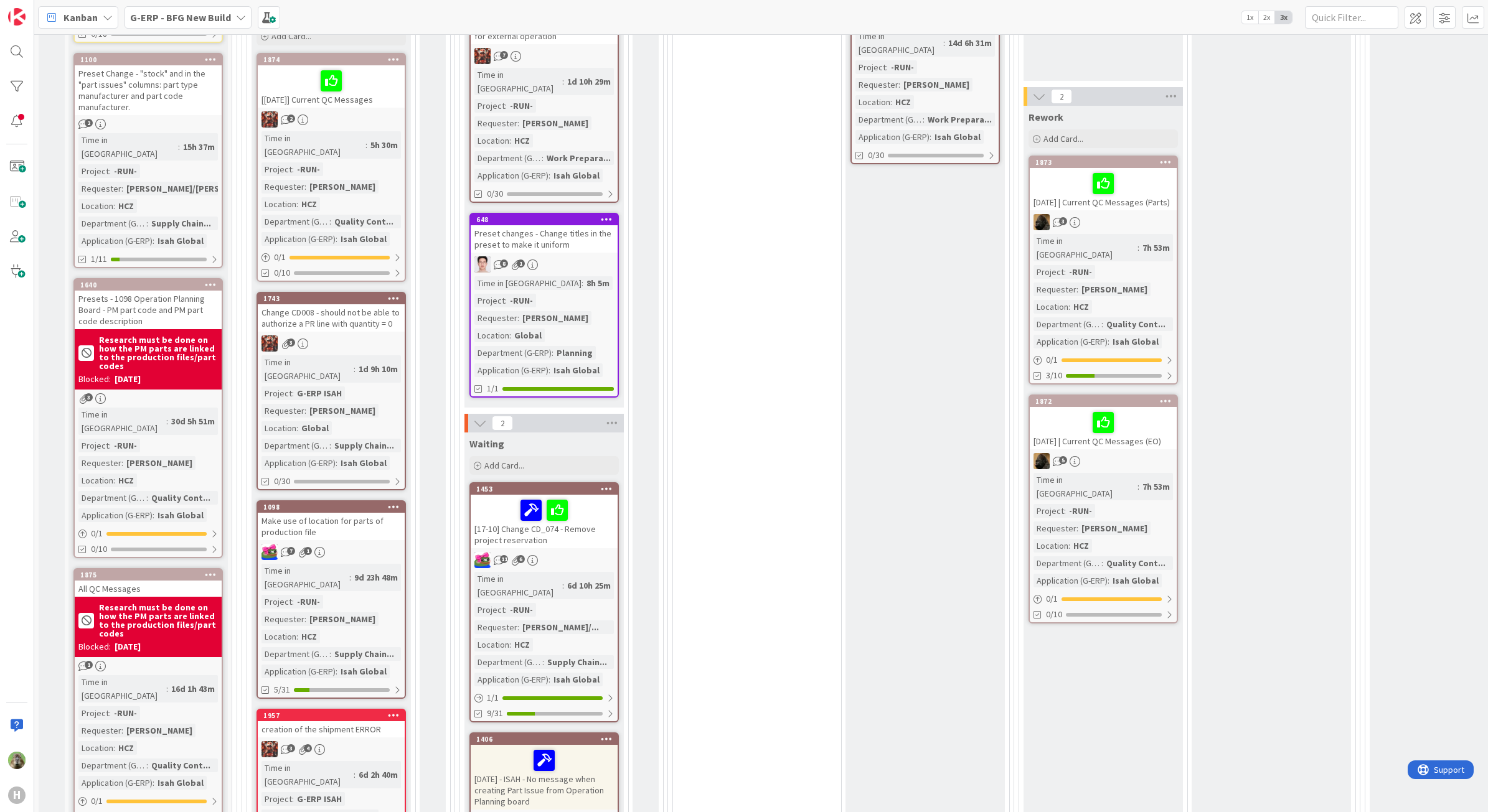
click at [372, 513] on div "Make use of location for parts of production file" at bounding box center [332, 527] width 147 height 28
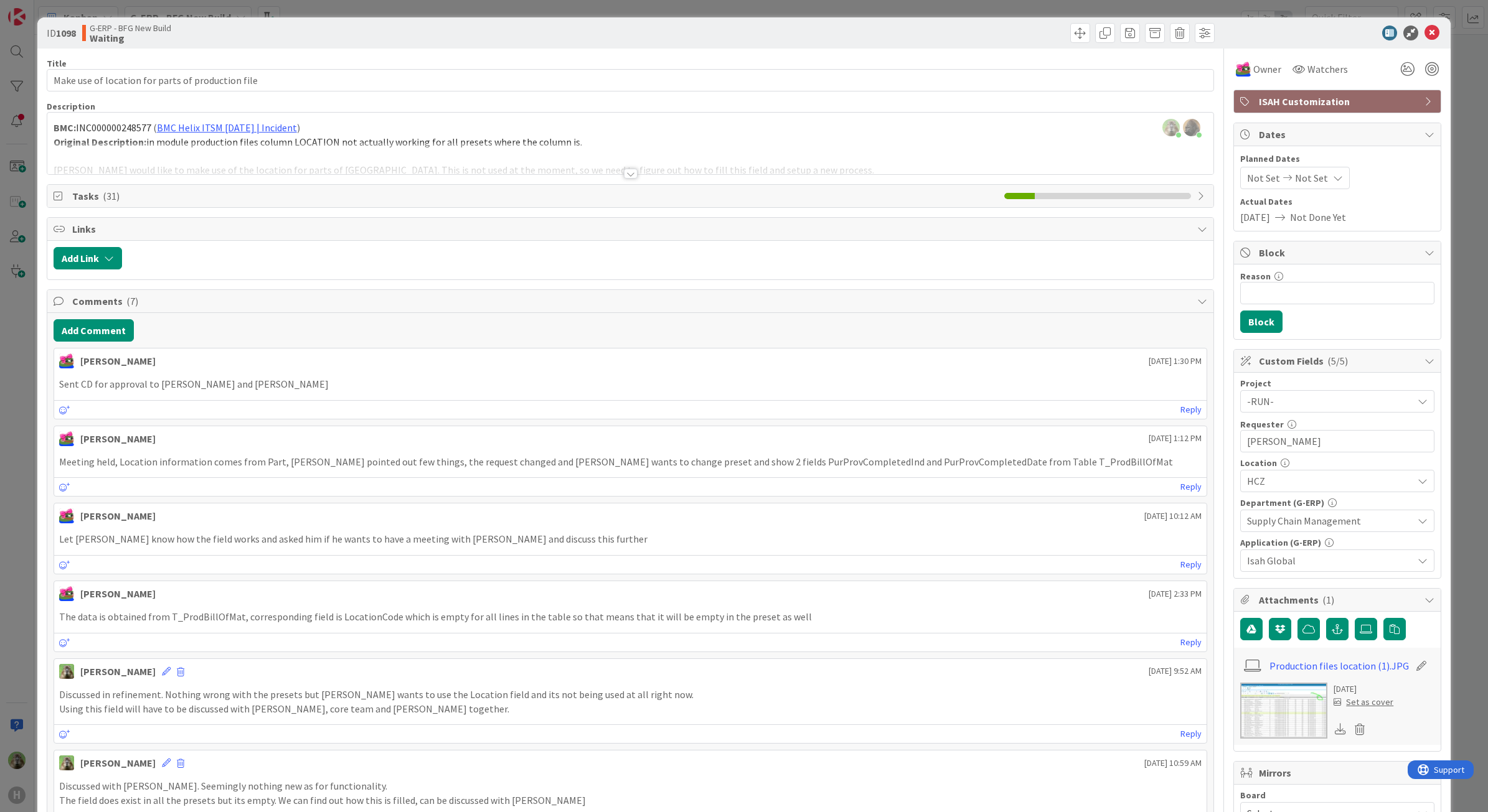
click at [1075, 143] on div at bounding box center [631, 158] width 1167 height 32
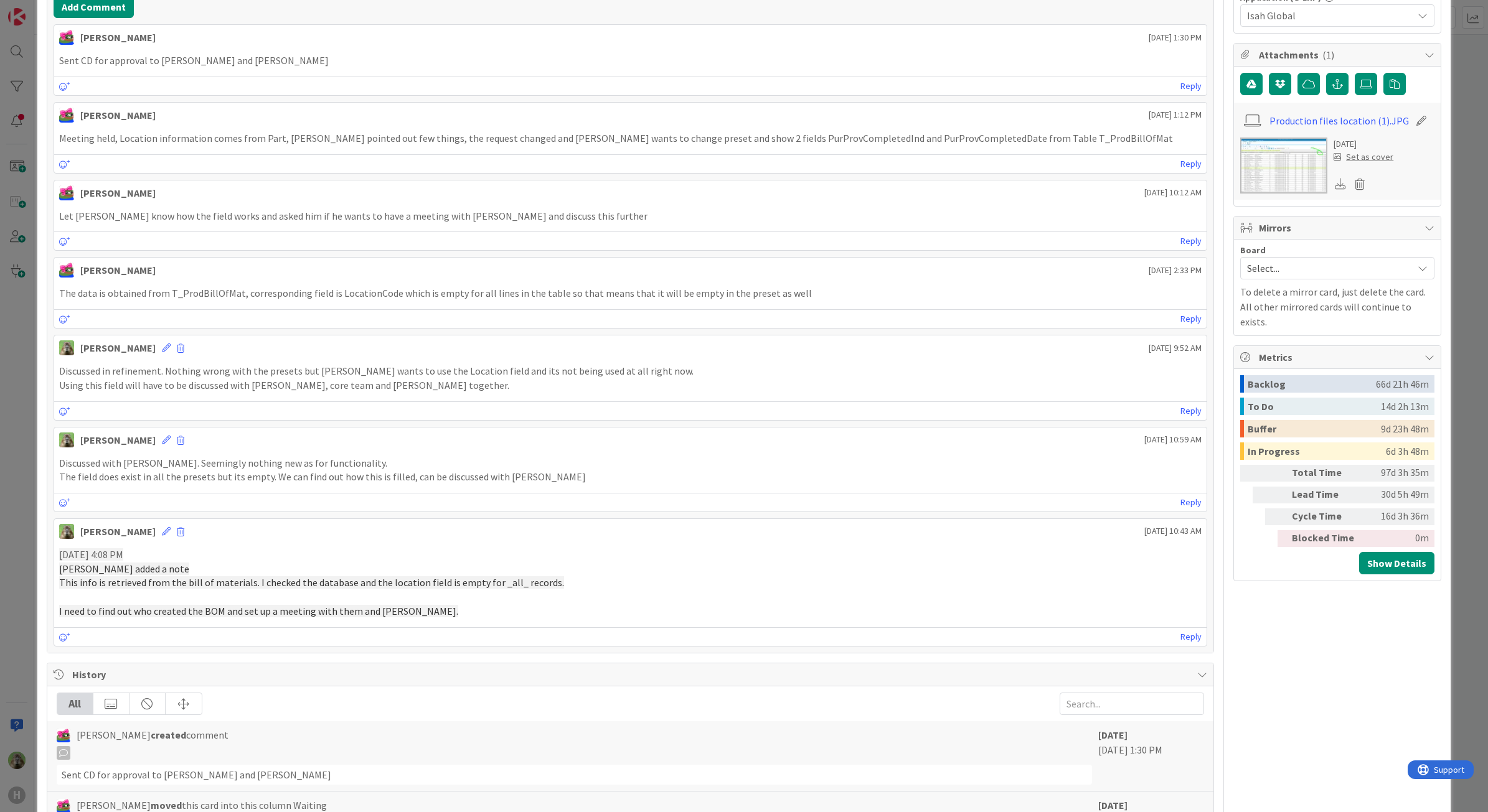
scroll to position [545, 0]
click at [10, 435] on div "ID 1098 G-ERP - BFG New Build Waiting Title 49 / 128 Make use of location for p…" at bounding box center [744, 406] width 1488 height 812
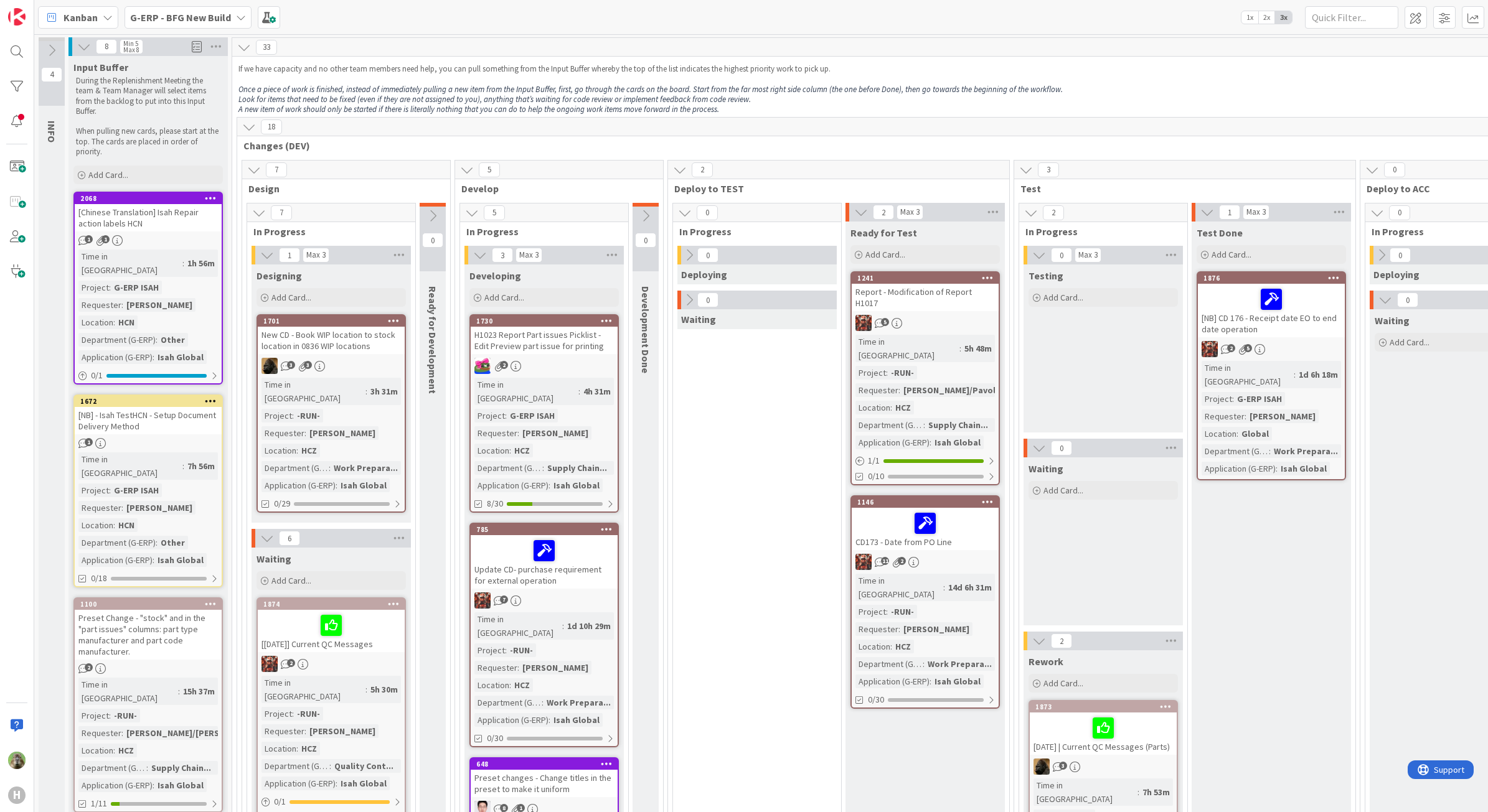
click at [177, 20] on b "G-ERP - BFG New Build" at bounding box center [180, 17] width 101 height 12
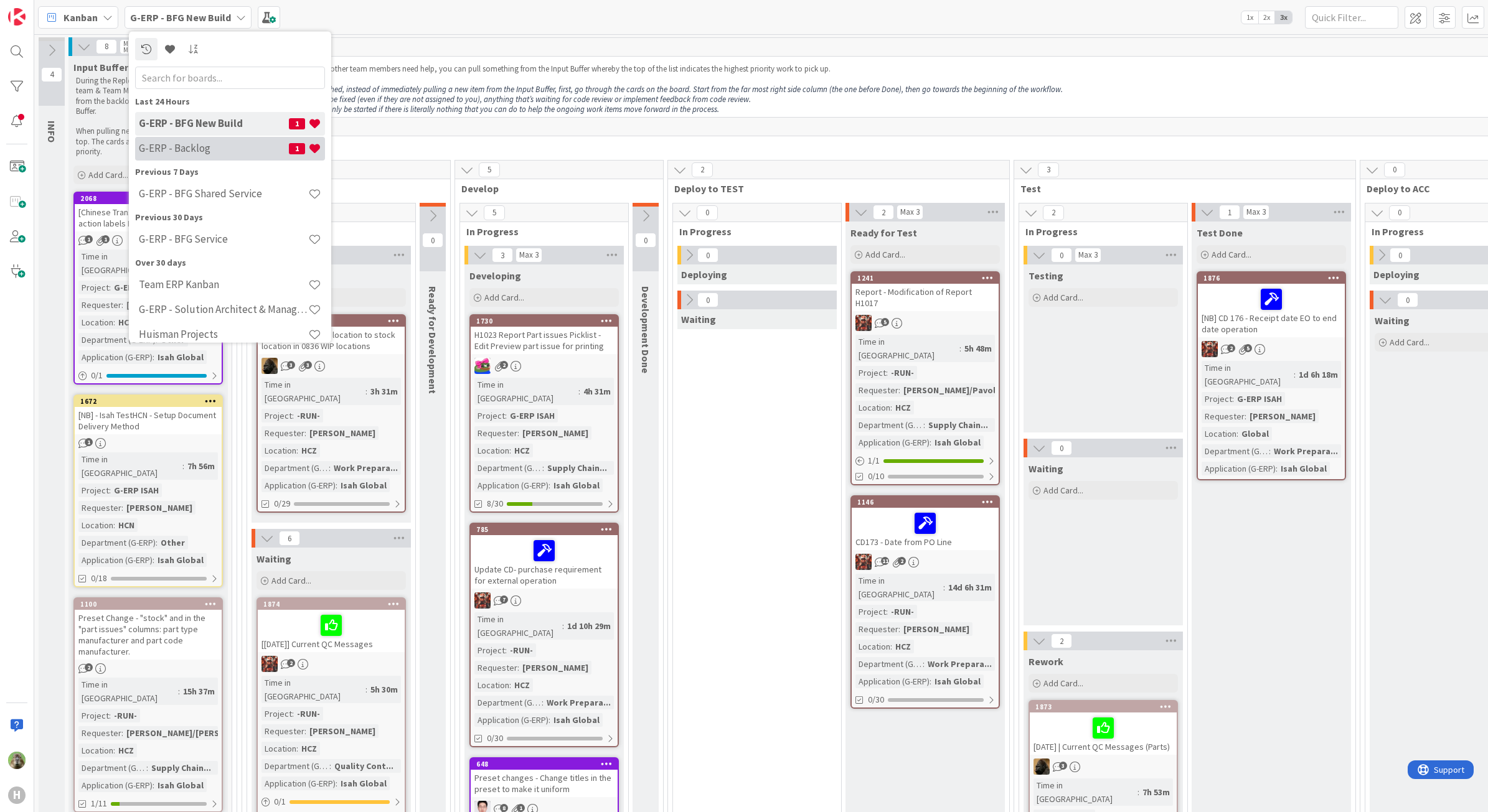
click at [226, 156] on div "G-ERP - Backlog 1" at bounding box center [230, 148] width 190 height 23
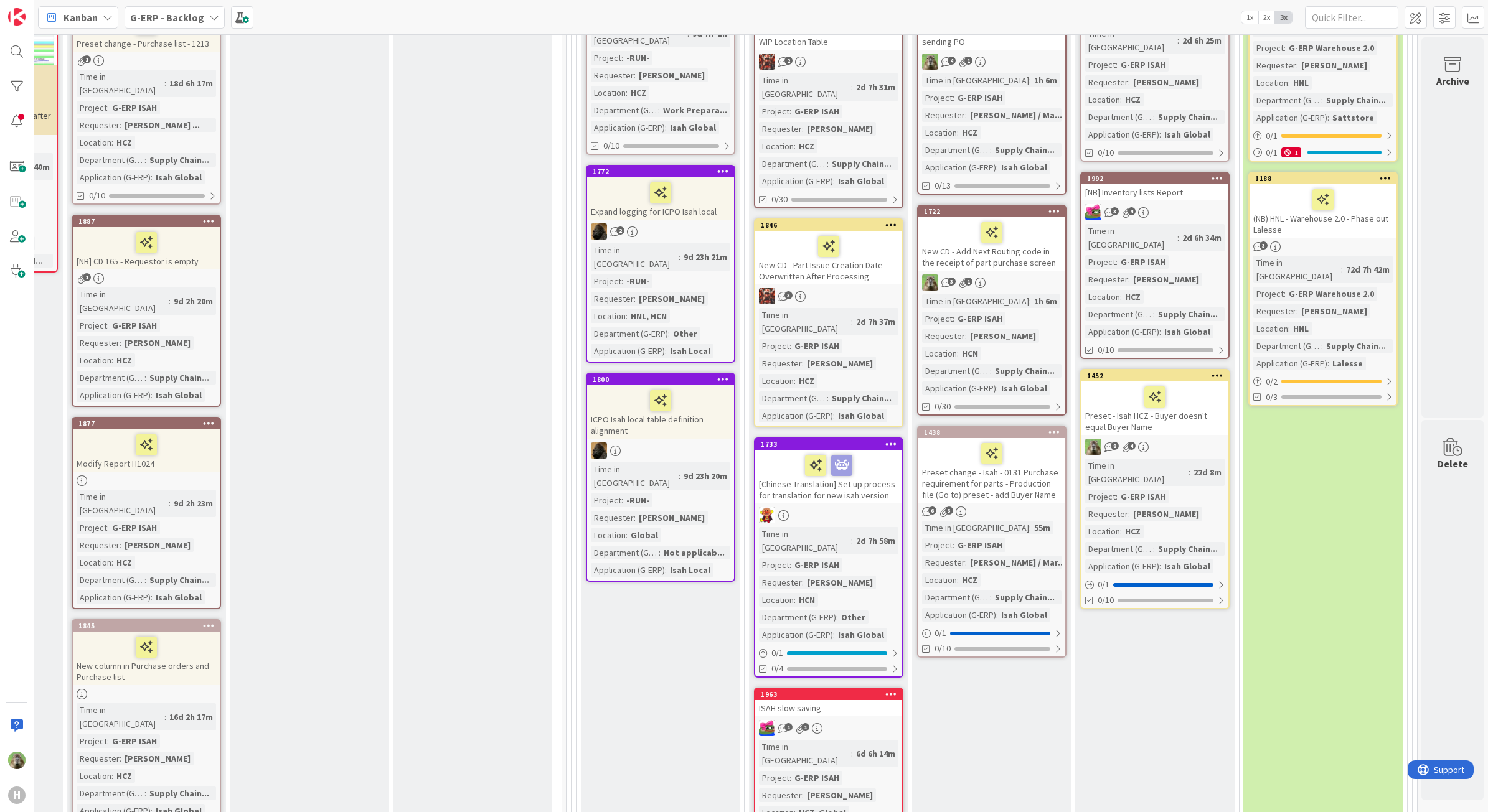
scroll to position [389, 984]
click at [182, 17] on b "G-ERP - Backlog" at bounding box center [167, 17] width 74 height 12
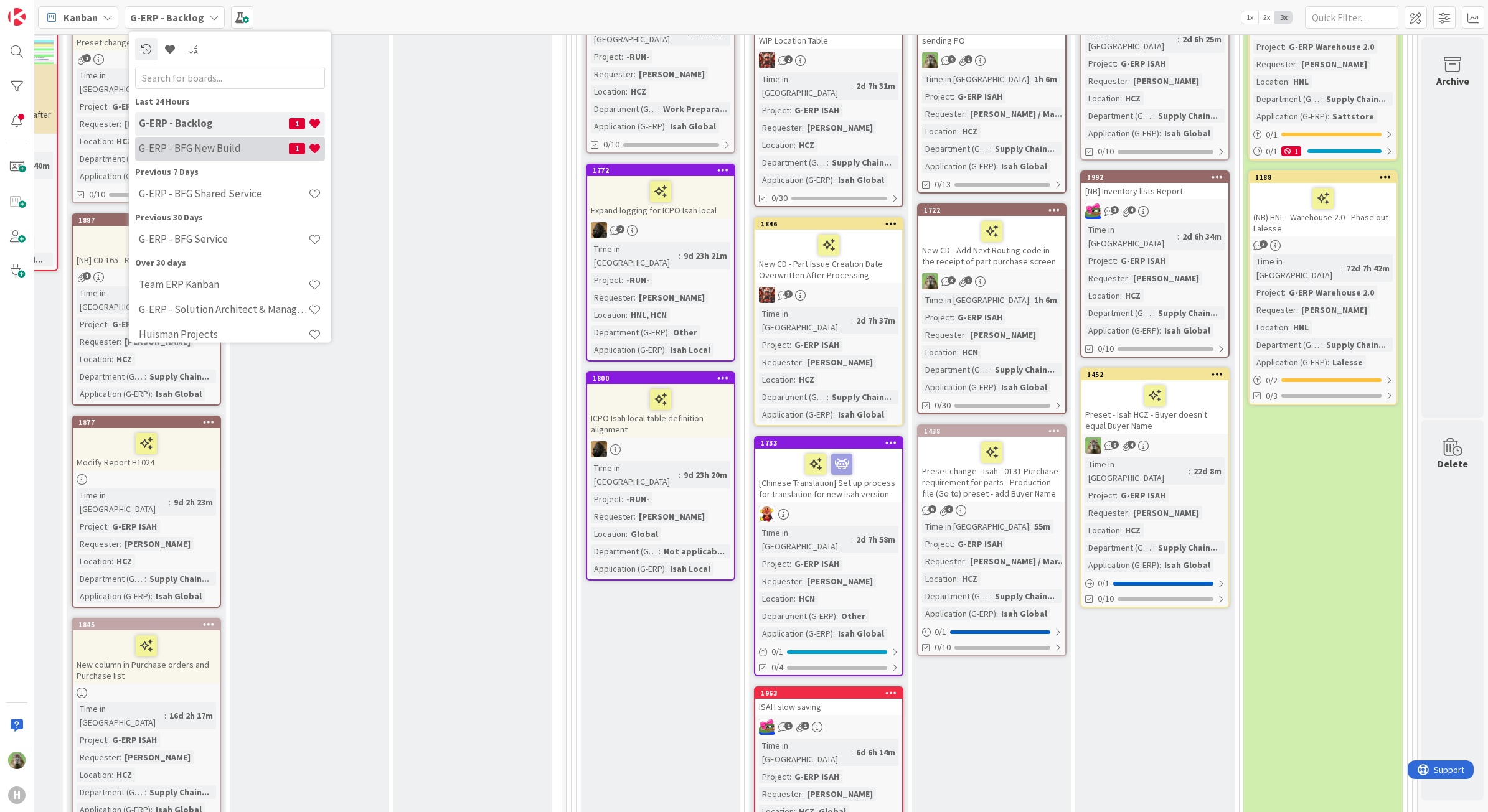
click at [228, 137] on div "G-ERP - BFG New Build 1" at bounding box center [230, 148] width 190 height 23
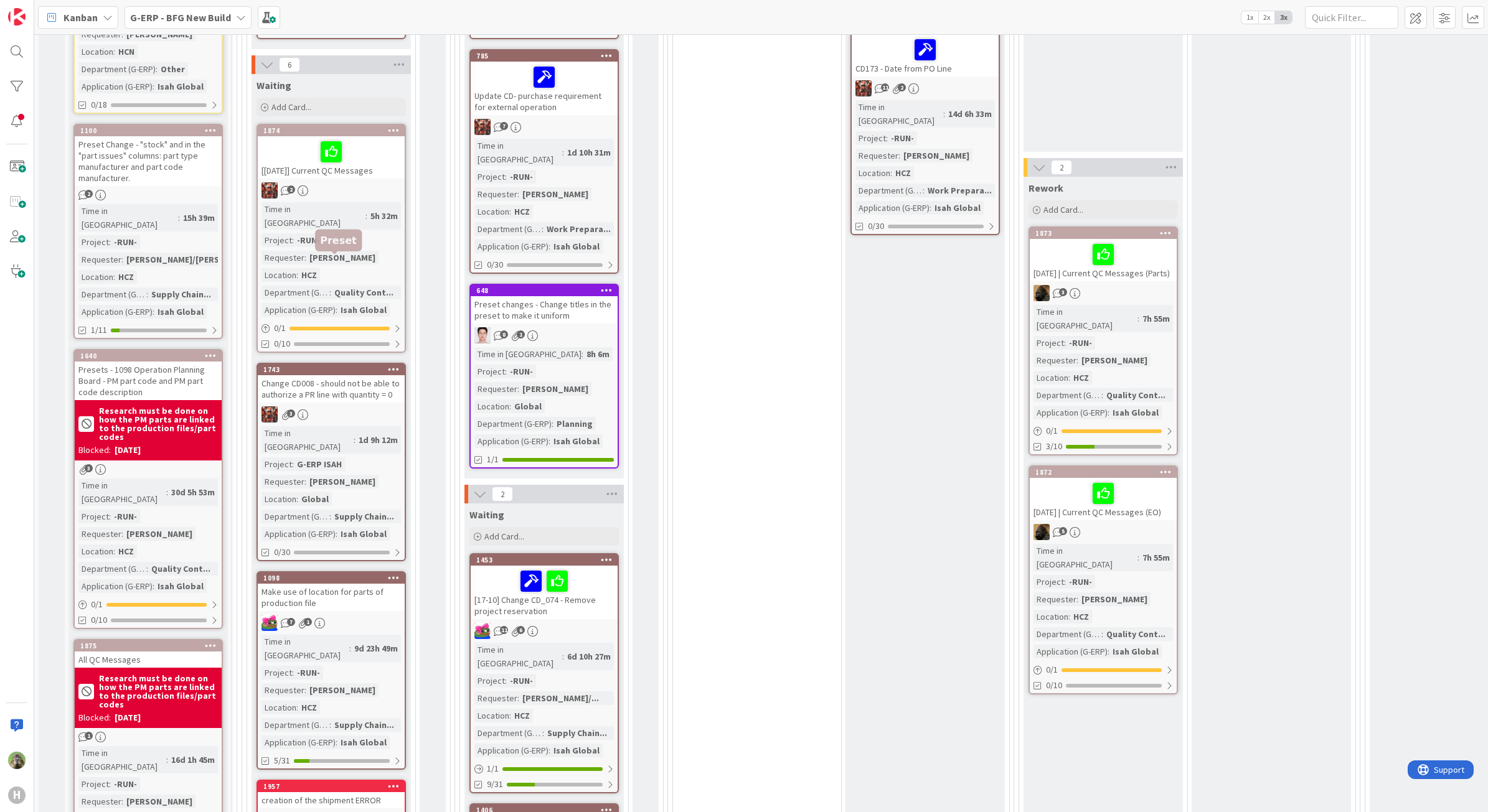
scroll to position [311, 0]
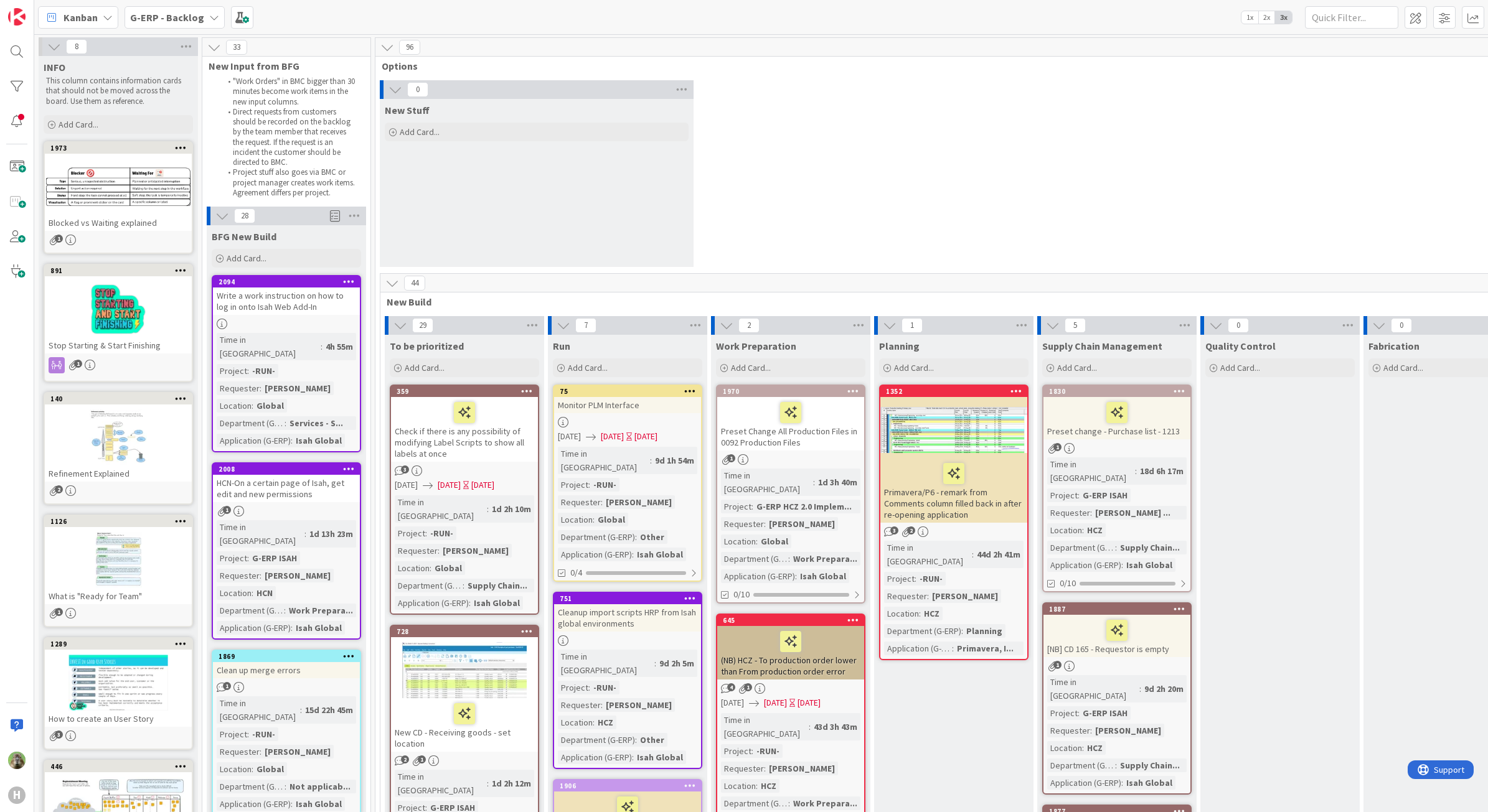
click at [1072, 234] on div "0 New Stuff Add Card..." at bounding box center [953, 177] width 1152 height 193
click at [343, 482] on div "HCN-On a certain page of Isah, get edit and new permissions" at bounding box center [287, 489] width 147 height 28
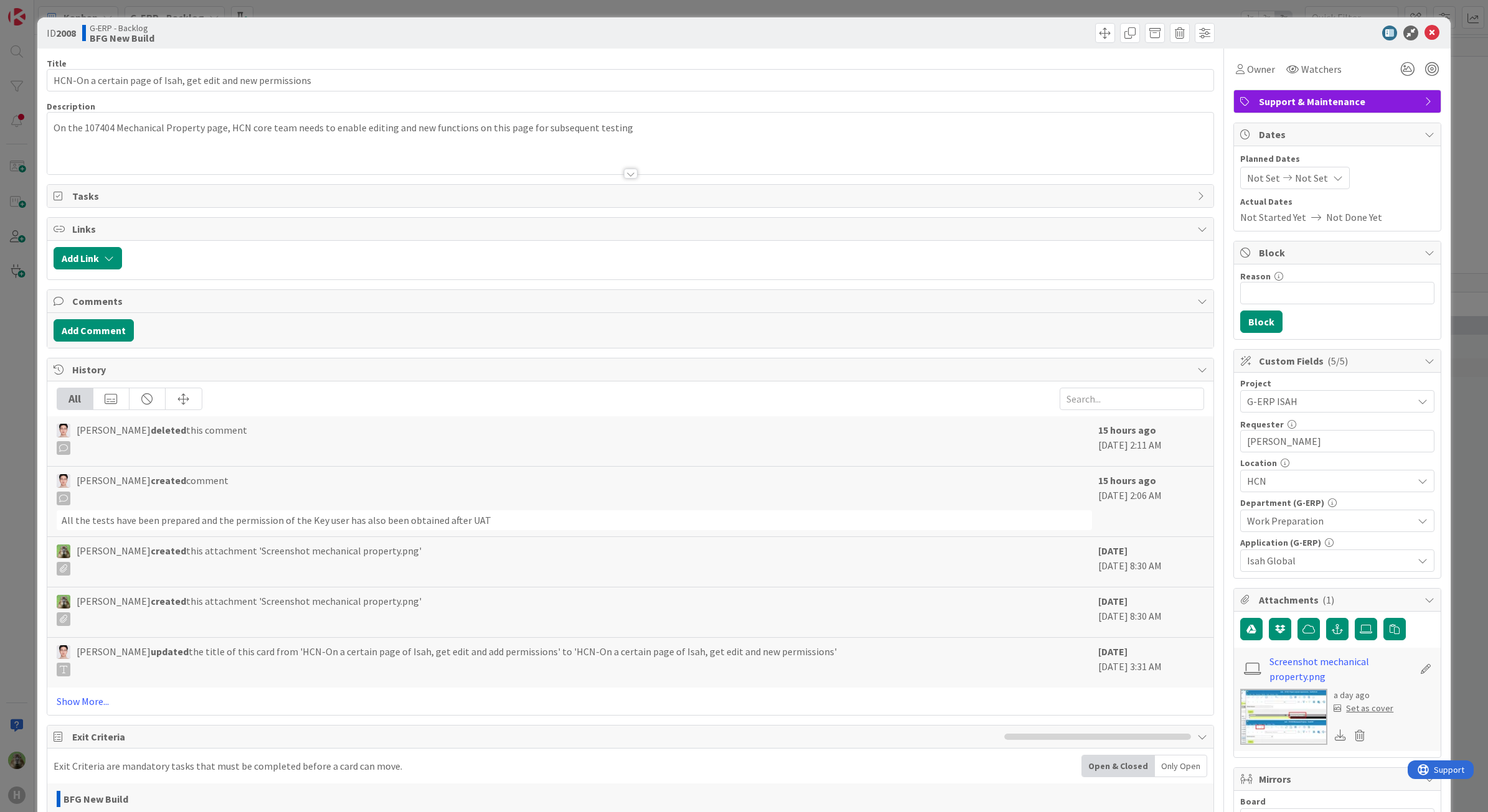
click at [418, 161] on div at bounding box center [631, 158] width 1167 height 32
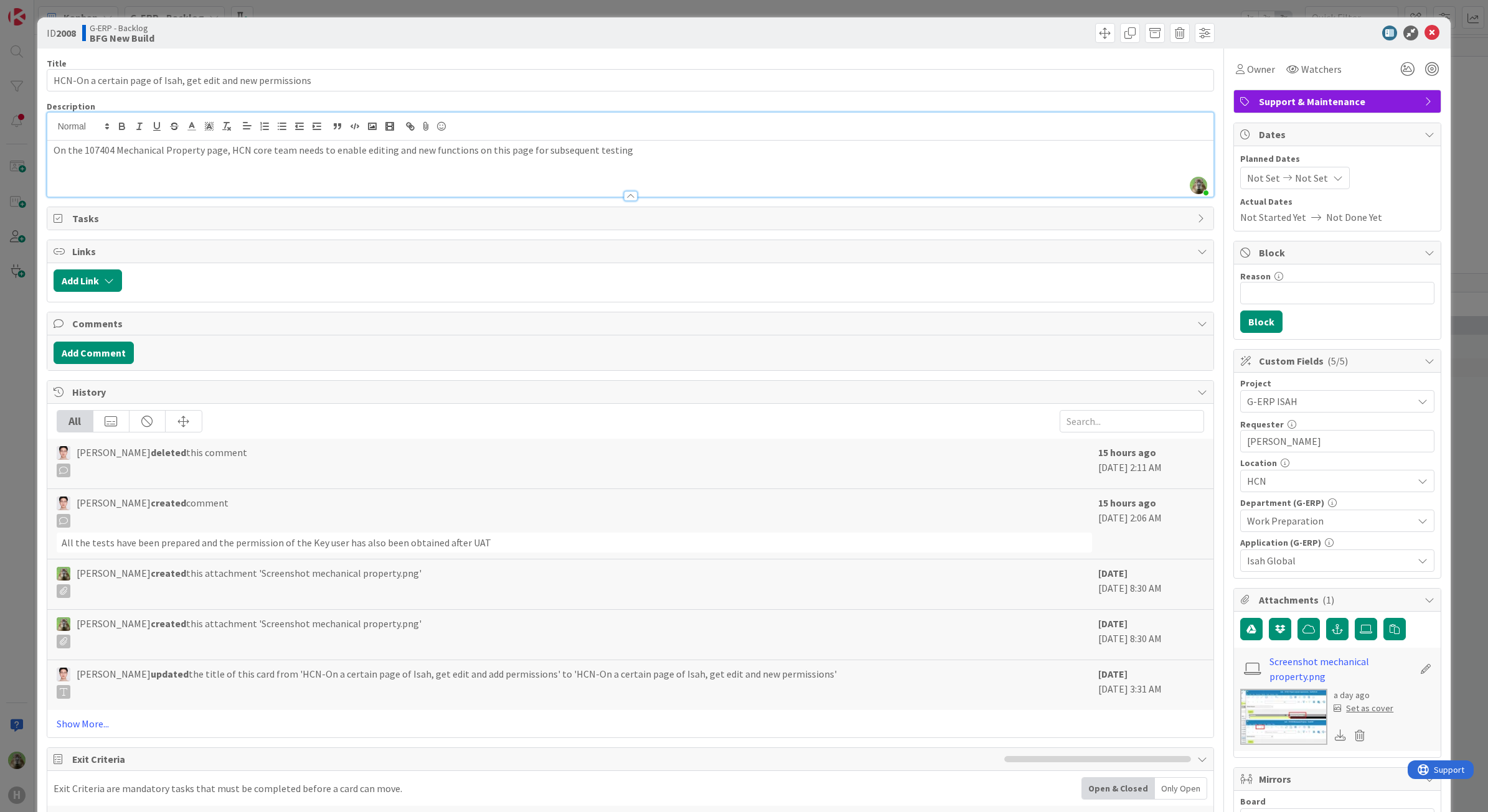
click at [26, 529] on div "ID 2008 G-ERP - Backlog BFG New Build Title 59 / 128 HCN-On a certain page of I…" at bounding box center [744, 406] width 1488 height 812
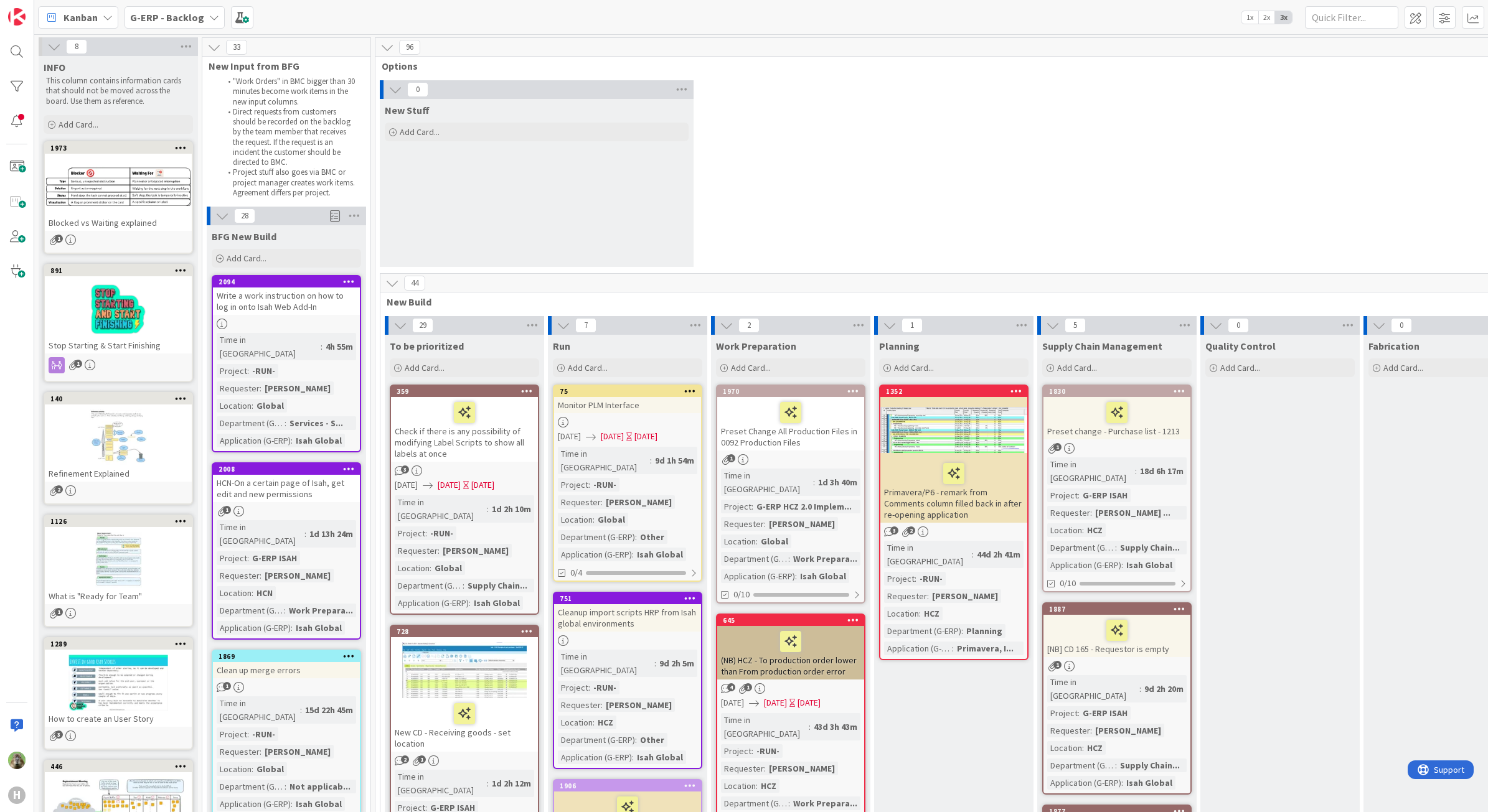
click at [885, 185] on div "0 New Stuff Add Card..." at bounding box center [953, 177] width 1152 height 193
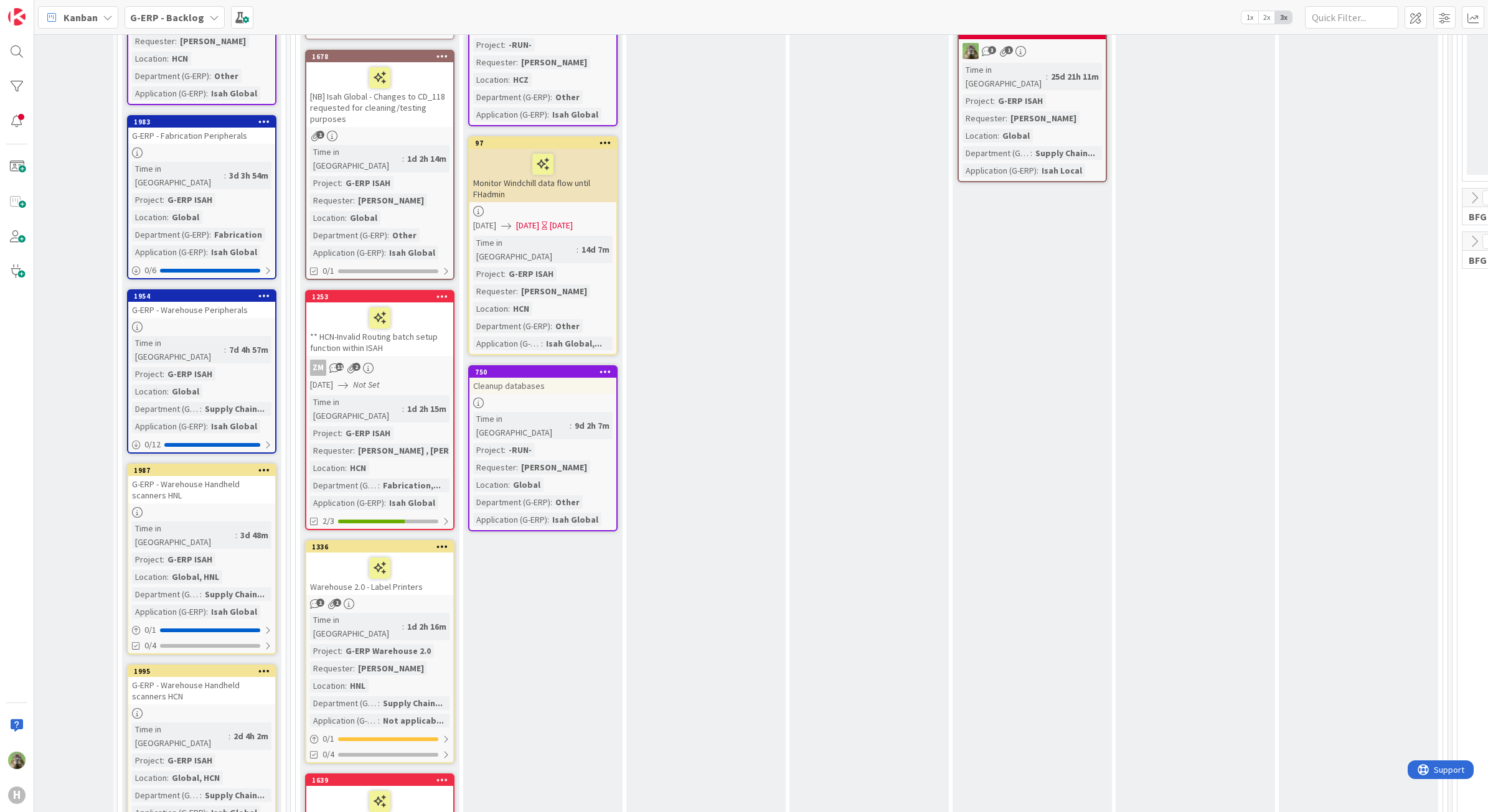
scroll to position [1703, 85]
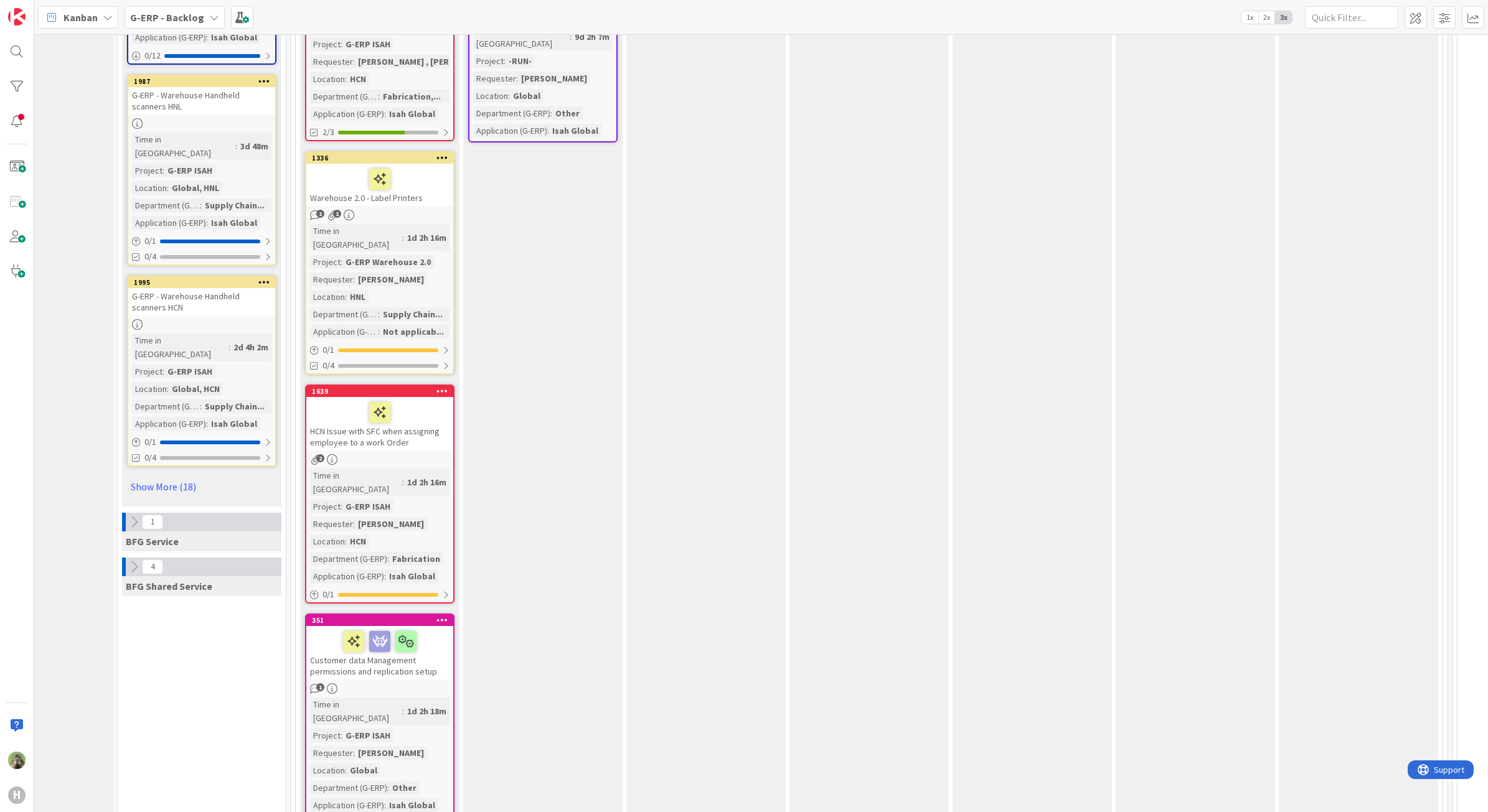
click at [161, 476] on link "Show More (18)" at bounding box center [202, 486] width 149 height 20
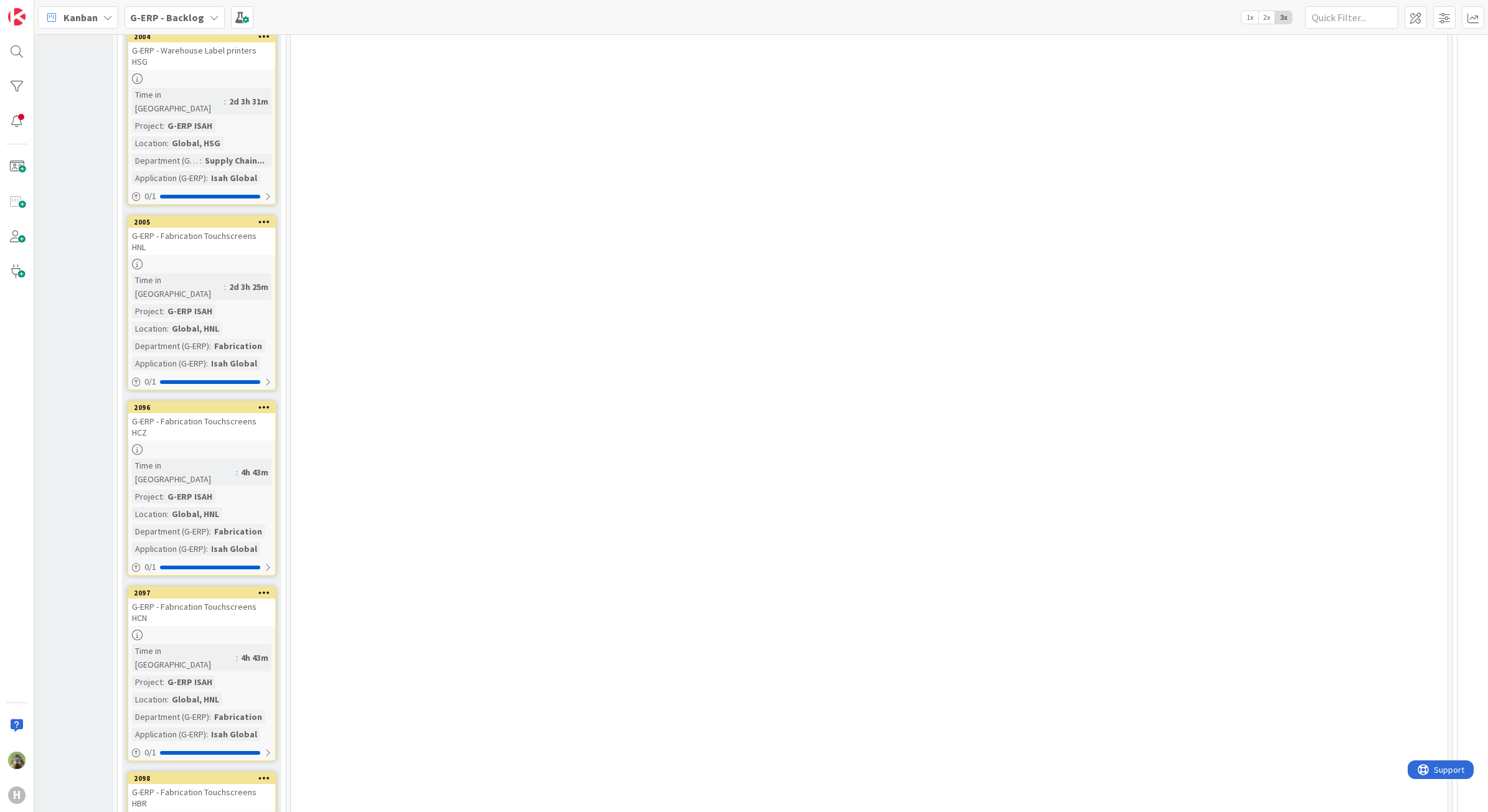
scroll to position [4289, 85]
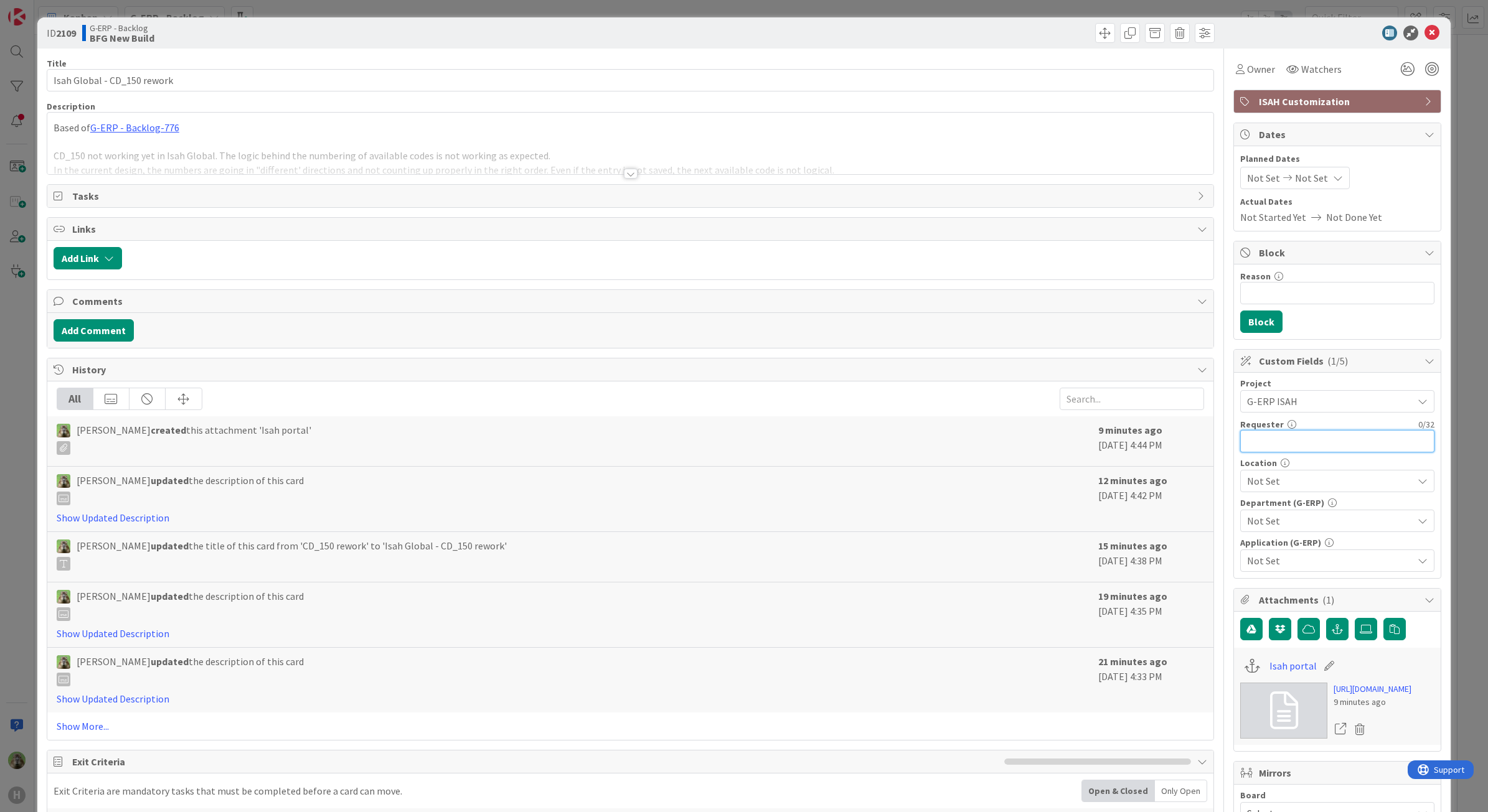
click at [1327, 442] on input "text" at bounding box center [1337, 441] width 194 height 23
type input "[PERSON_NAME]"
click at [1385, 492] on div "Not Set" at bounding box center [1337, 481] width 194 height 23
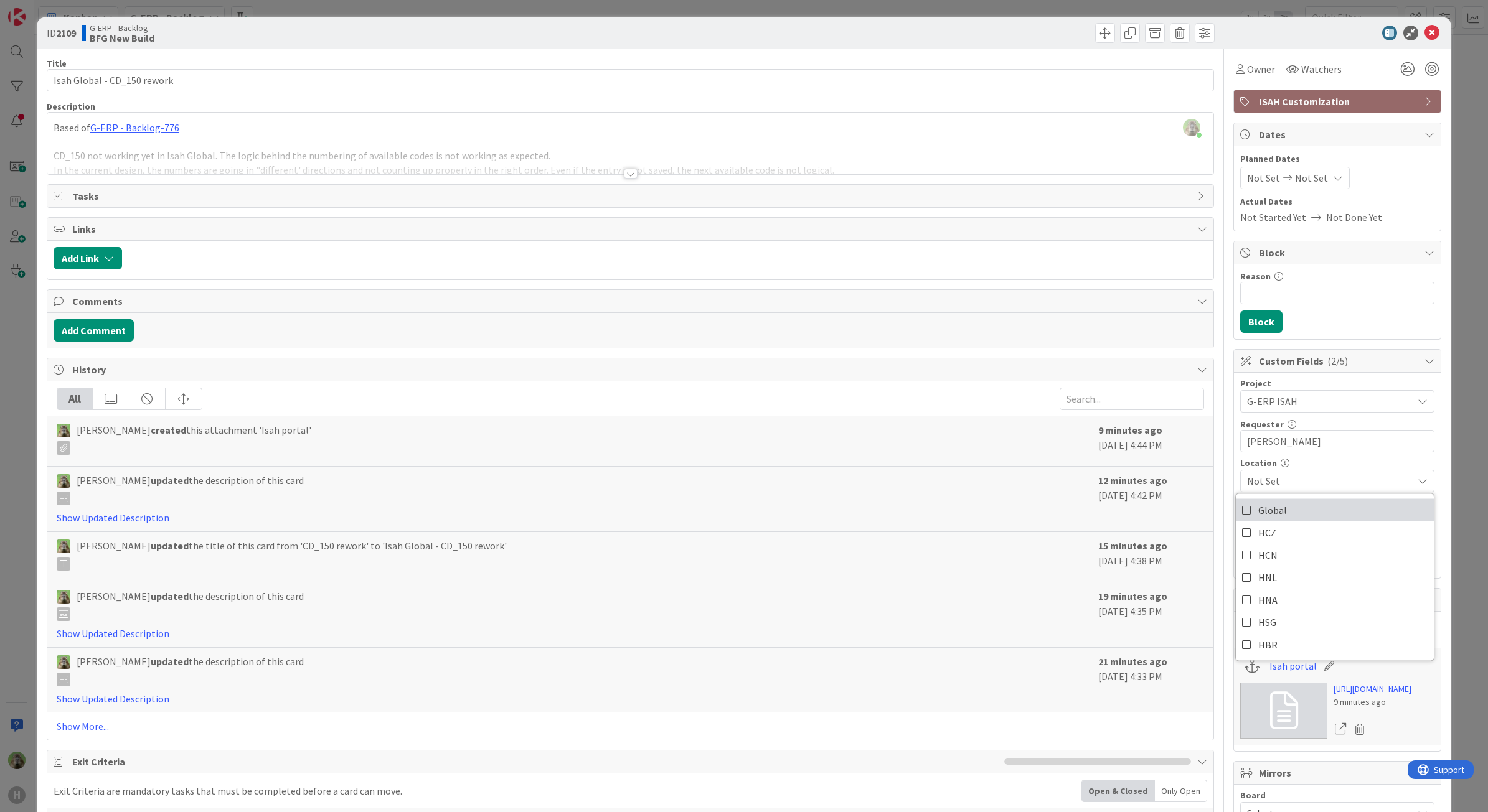
click at [1359, 512] on link "Global" at bounding box center [1335, 510] width 198 height 23
click at [1357, 510] on link "Global" at bounding box center [1335, 510] width 198 height 23
click at [1386, 515] on link "Global" at bounding box center [1335, 510] width 198 height 23
click at [23, 414] on div "ID 2109 G-ERP - Backlog BFG New Build Title 27 / 128 Isah Global - CD_150 rewor…" at bounding box center [744, 406] width 1488 height 812
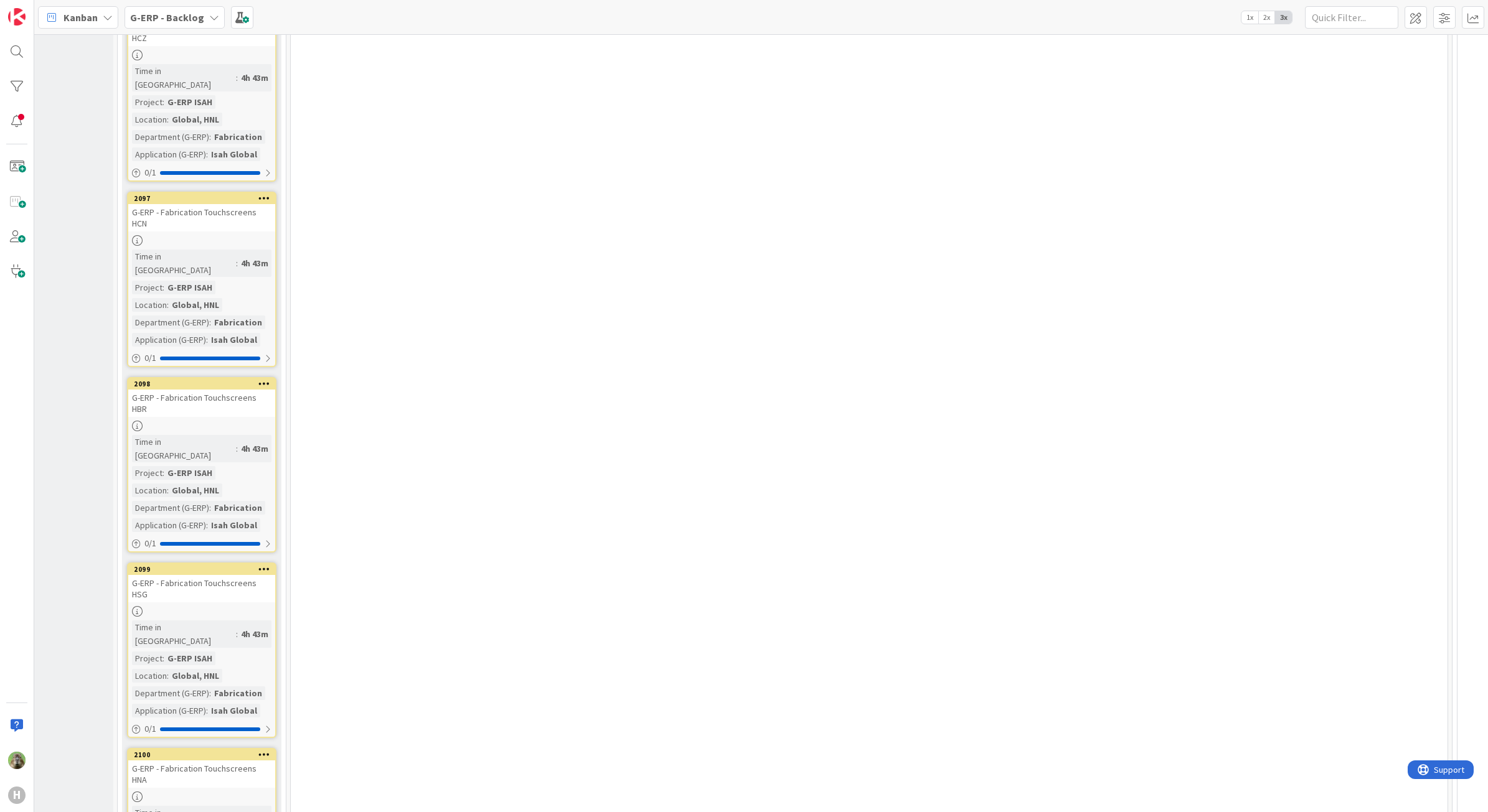
scroll to position [4324, 85]
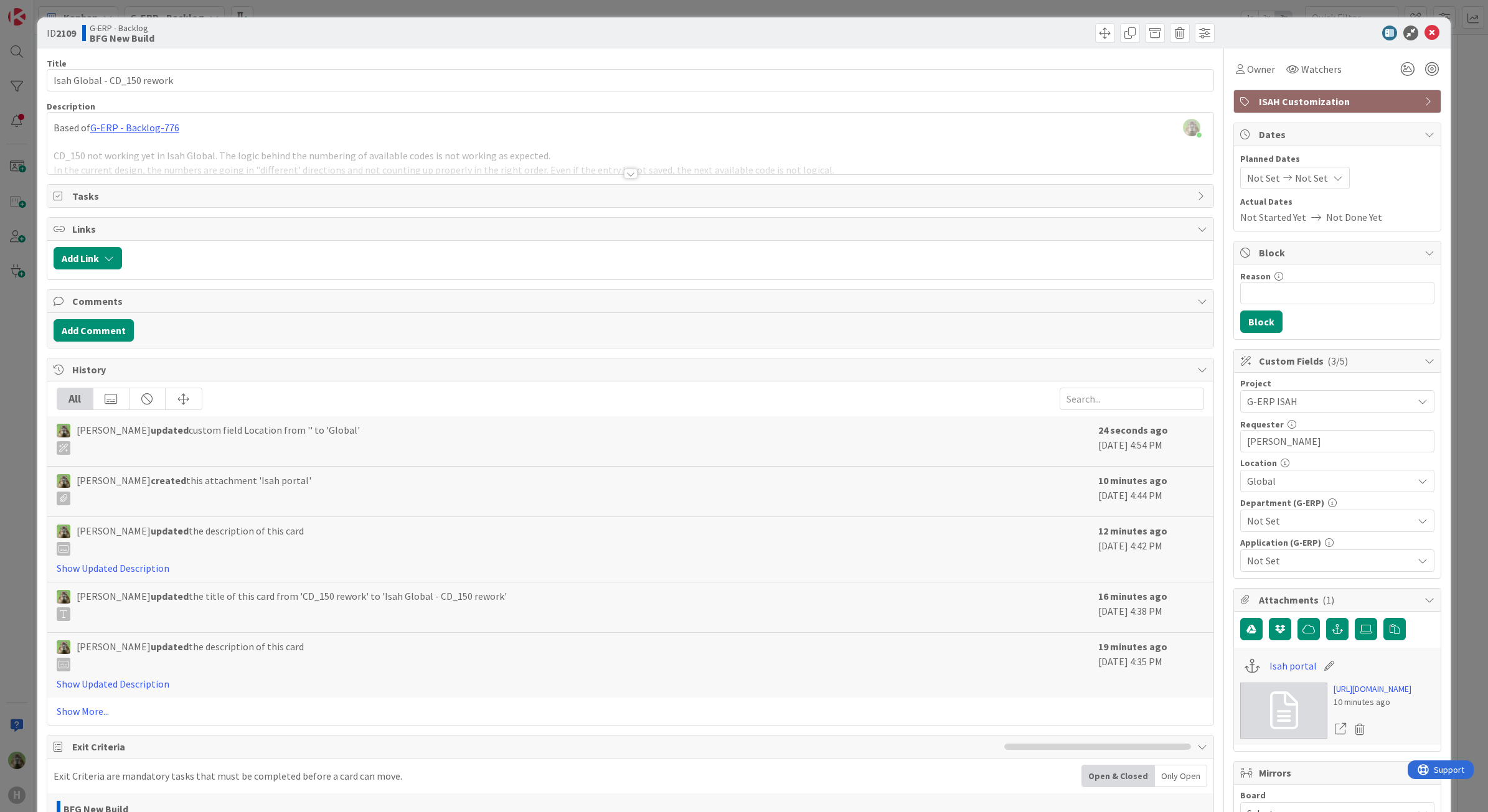
click at [1324, 523] on span "Not Set" at bounding box center [1330, 521] width 166 height 15
click at [896, 140] on div "Timothy Tjia just joined Based of G-ERP - Backlog-776 CD_150 not working yet in…" at bounding box center [631, 144] width 1167 height 62
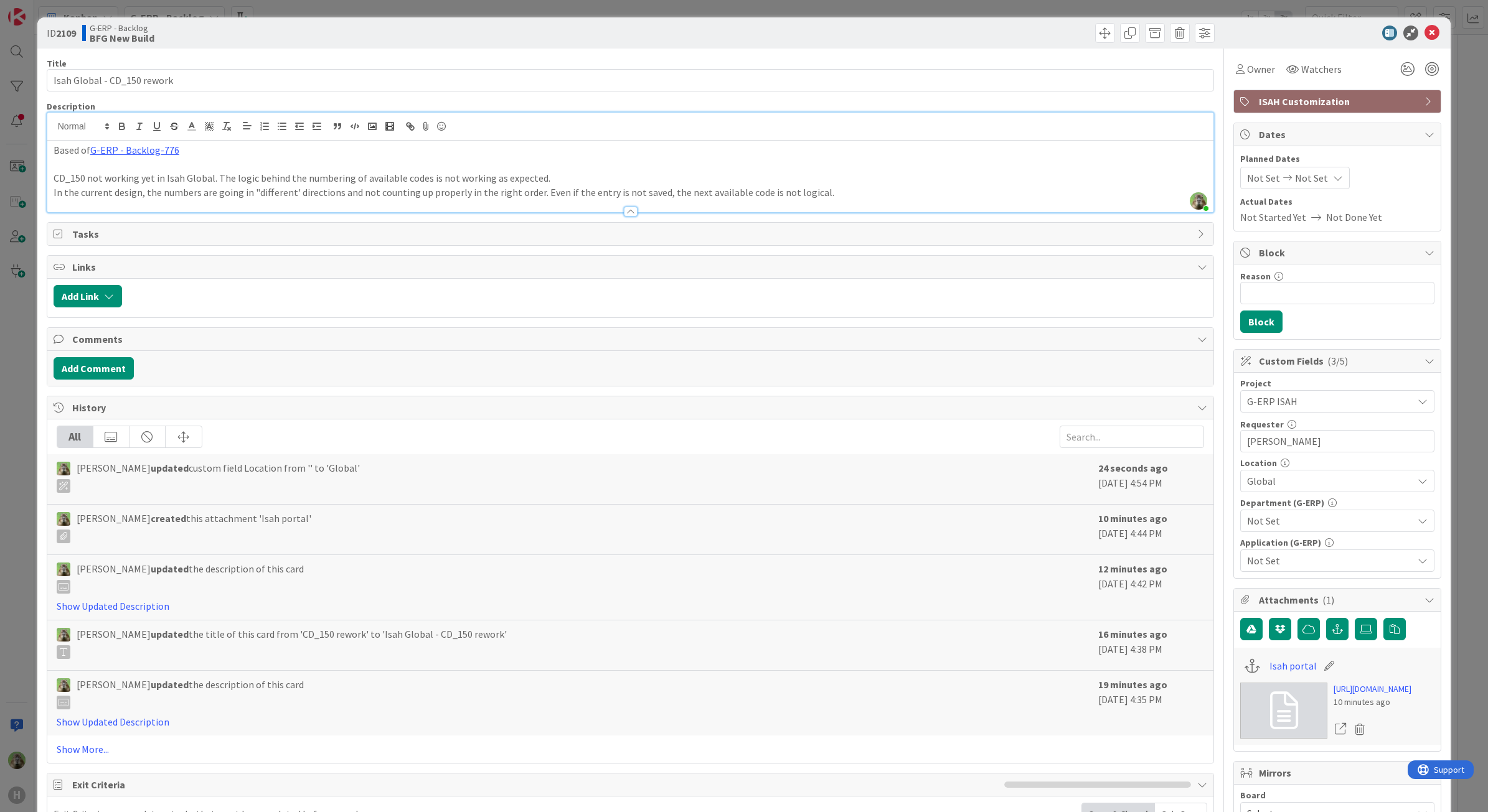
click at [1399, 525] on span "Not Set" at bounding box center [1330, 521] width 166 height 15
click at [134, 153] on link "G-ERP - Backlog-776" at bounding box center [134, 150] width 89 height 12
click at [120, 175] on link "https://kanbanzone.io/b/hafPq5O3/c/776-Implement-CD-150-customer-numbering" at bounding box center [102, 175] width 85 height 17
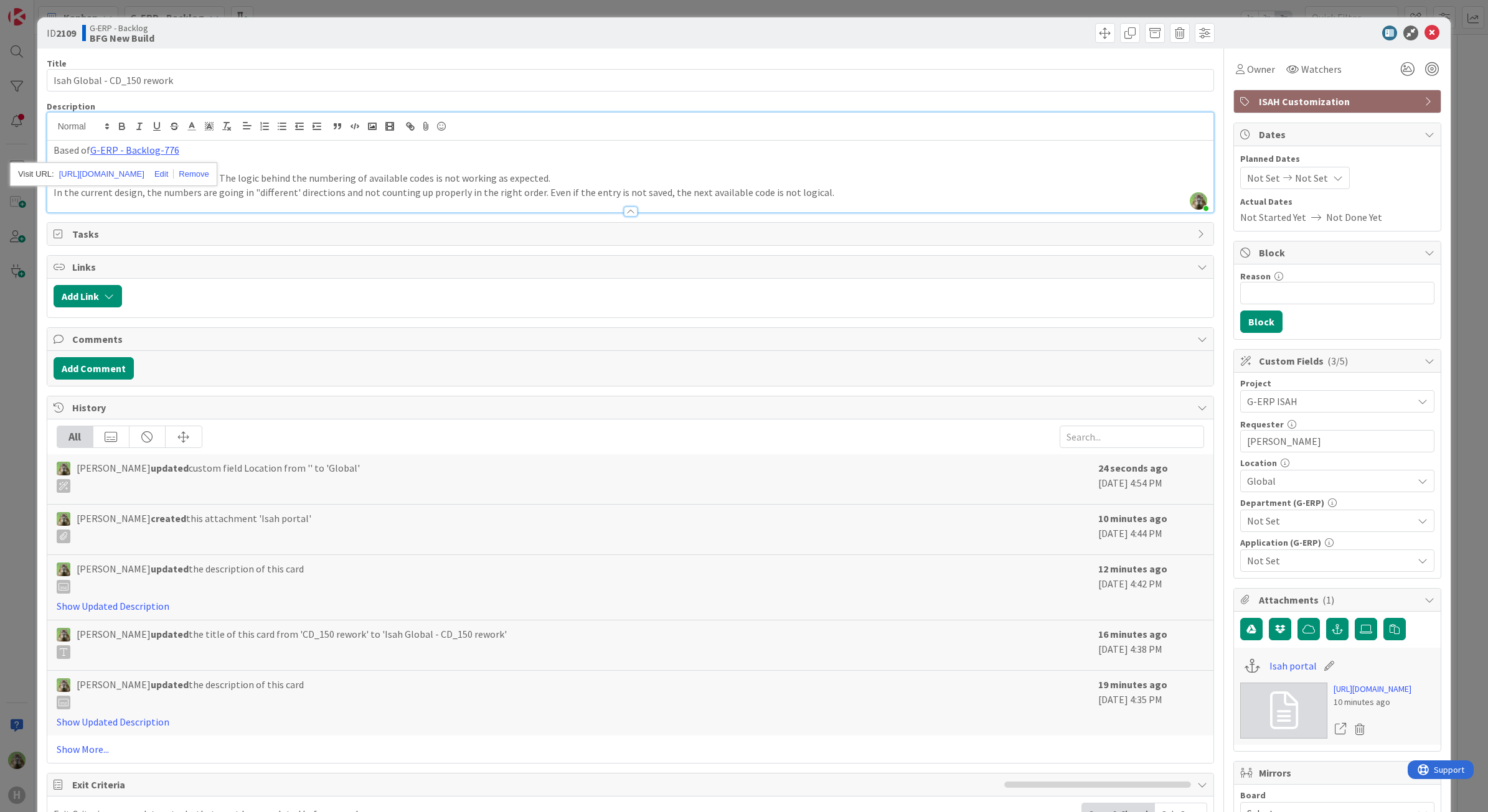
click at [1315, 532] on div "Not Set" at bounding box center [1337, 520] width 194 height 23
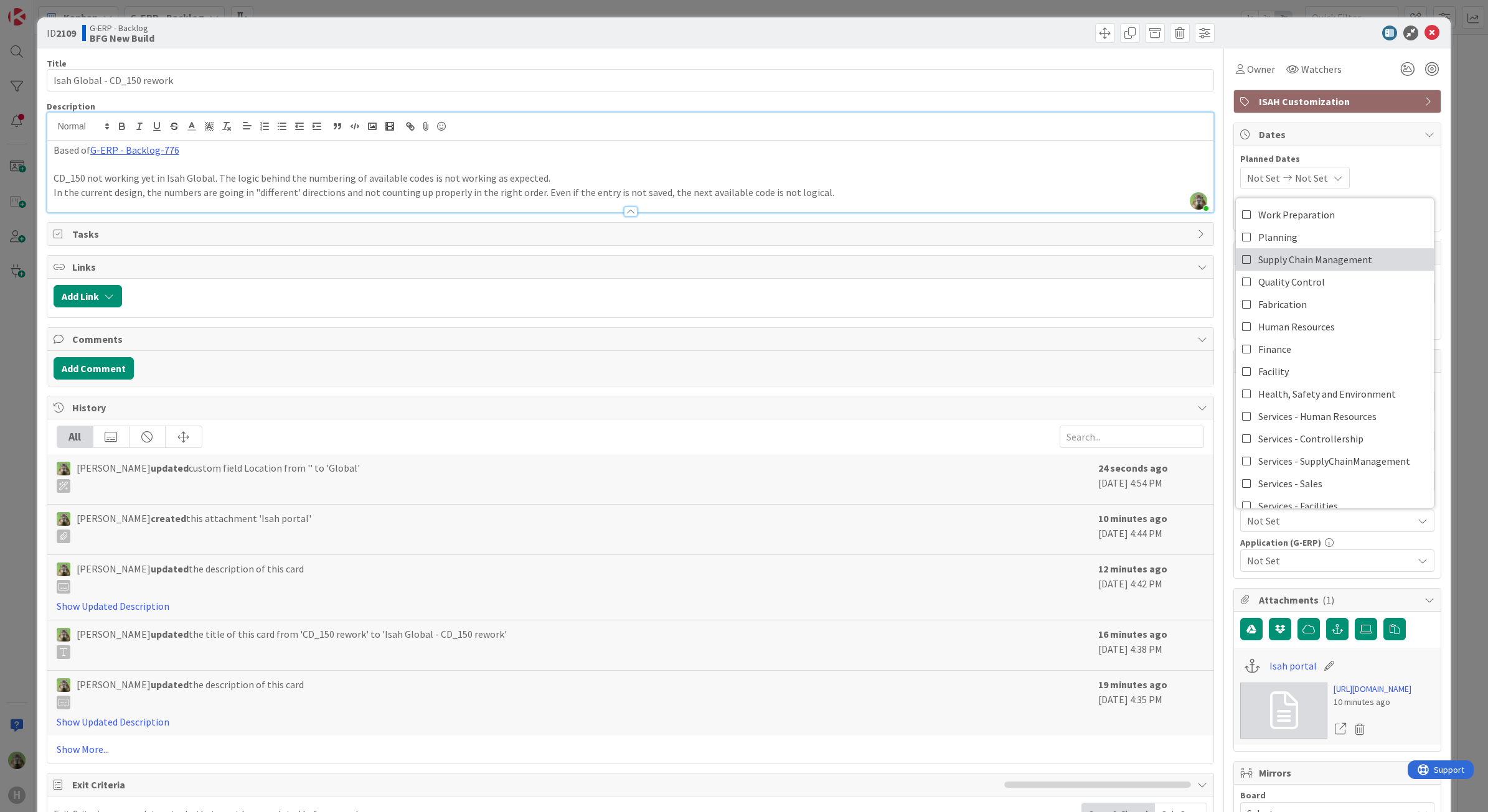
click at [1322, 265] on span "Supply Chain Management" at bounding box center [1315, 259] width 114 height 19
click at [1352, 567] on span "Not Set" at bounding box center [1330, 561] width 166 height 15
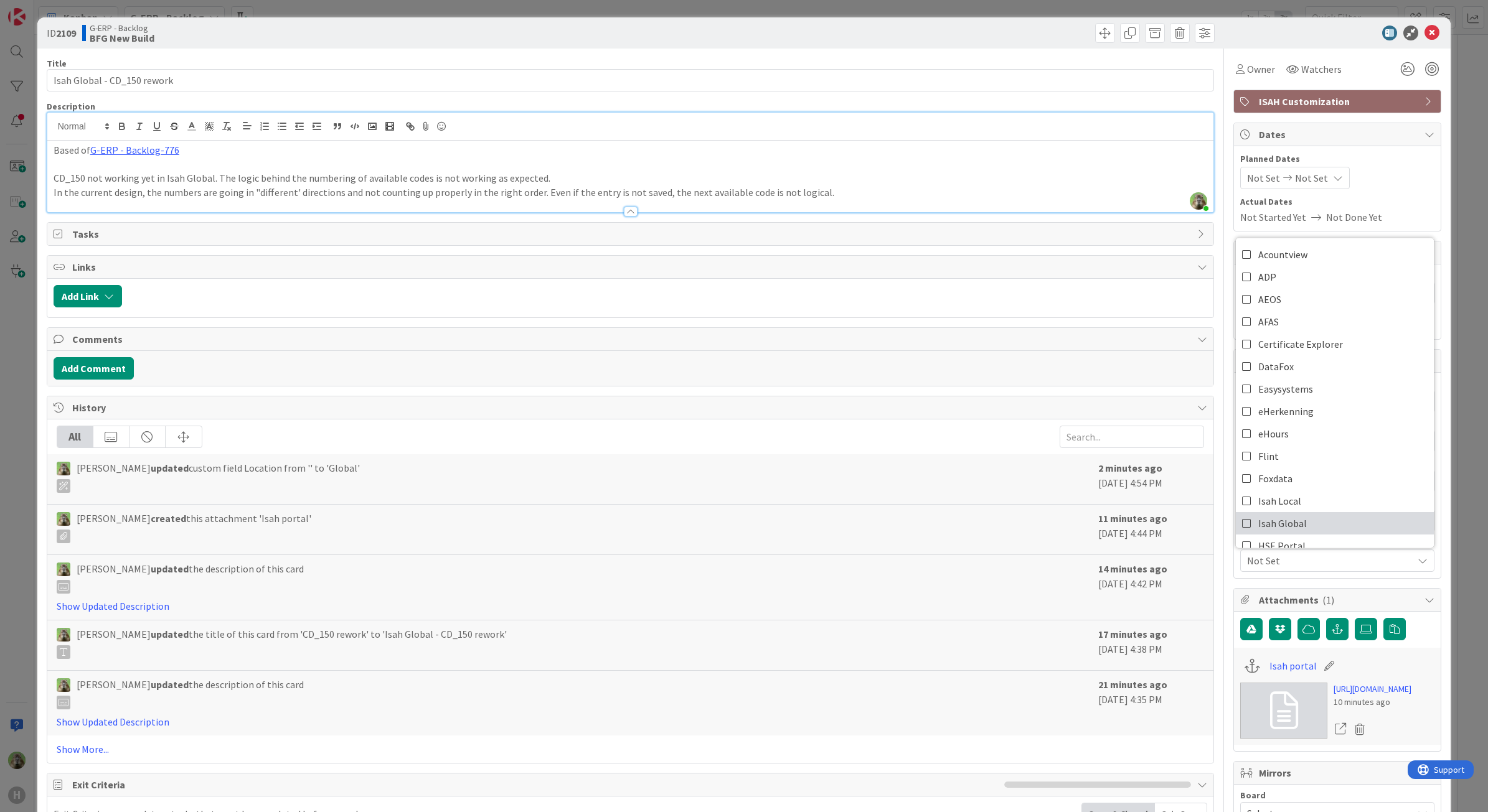
click at [1317, 520] on link "Isah Global" at bounding box center [1335, 523] width 198 height 23
click at [1076, 148] on p "Based of G-ERP - Backlog-776" at bounding box center [631, 150] width 1154 height 14
click at [33, 425] on div "ID 2109 G-ERP - Backlog BFG New Build Title 27 / 128 Isah Global - CD_150 rewor…" at bounding box center [744, 406] width 1488 height 812
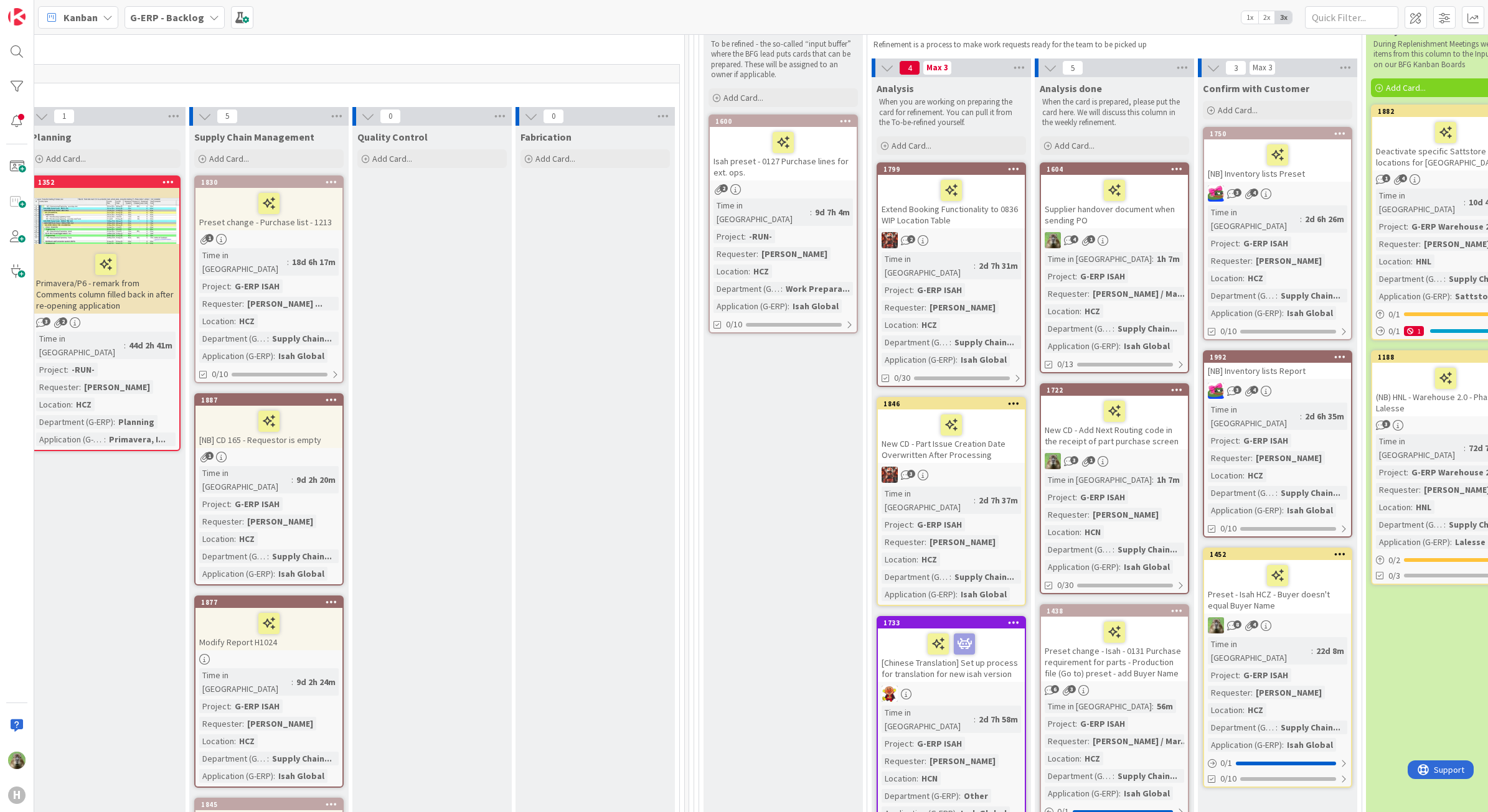
scroll to position [201, 848]
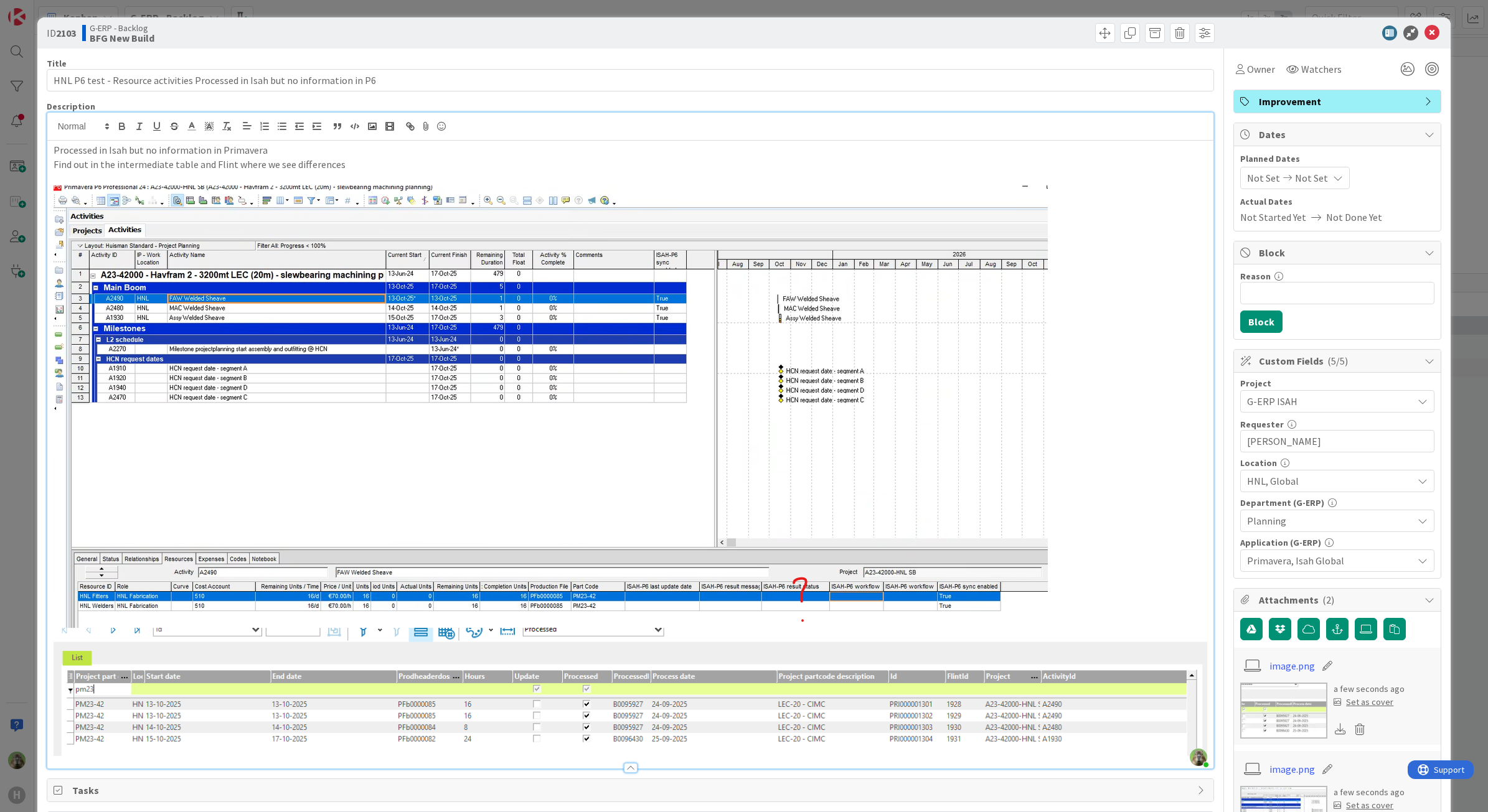
scroll to position [4082, 0]
click at [31, 512] on div "ID 2103 G-ERP - Backlog BFG New Build Title 76 / 128 HNL P6 test - Resource act…" at bounding box center [744, 406] width 1488 height 812
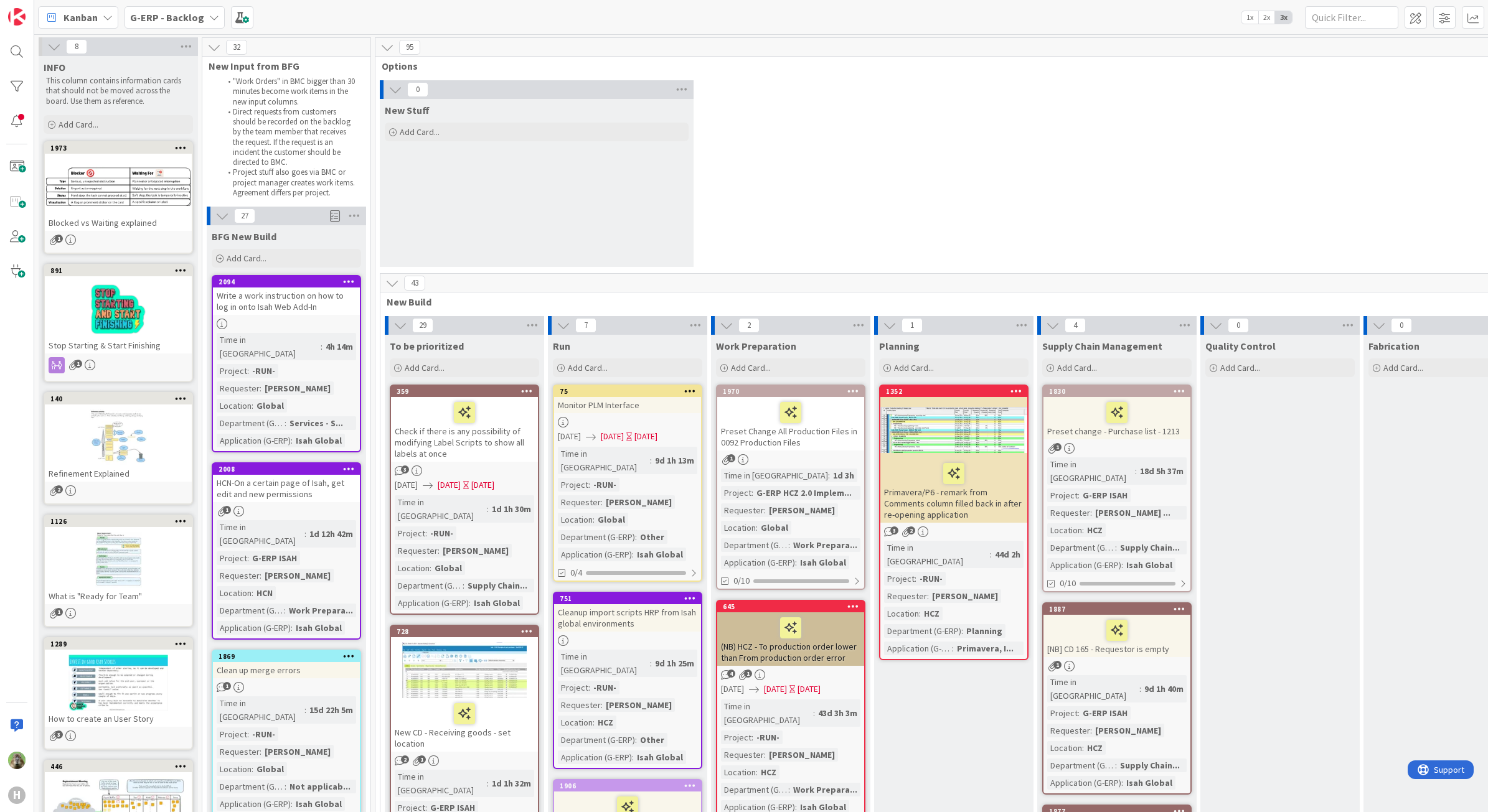
click at [194, 22] on b "G-ERP - Backlog" at bounding box center [167, 17] width 74 height 12
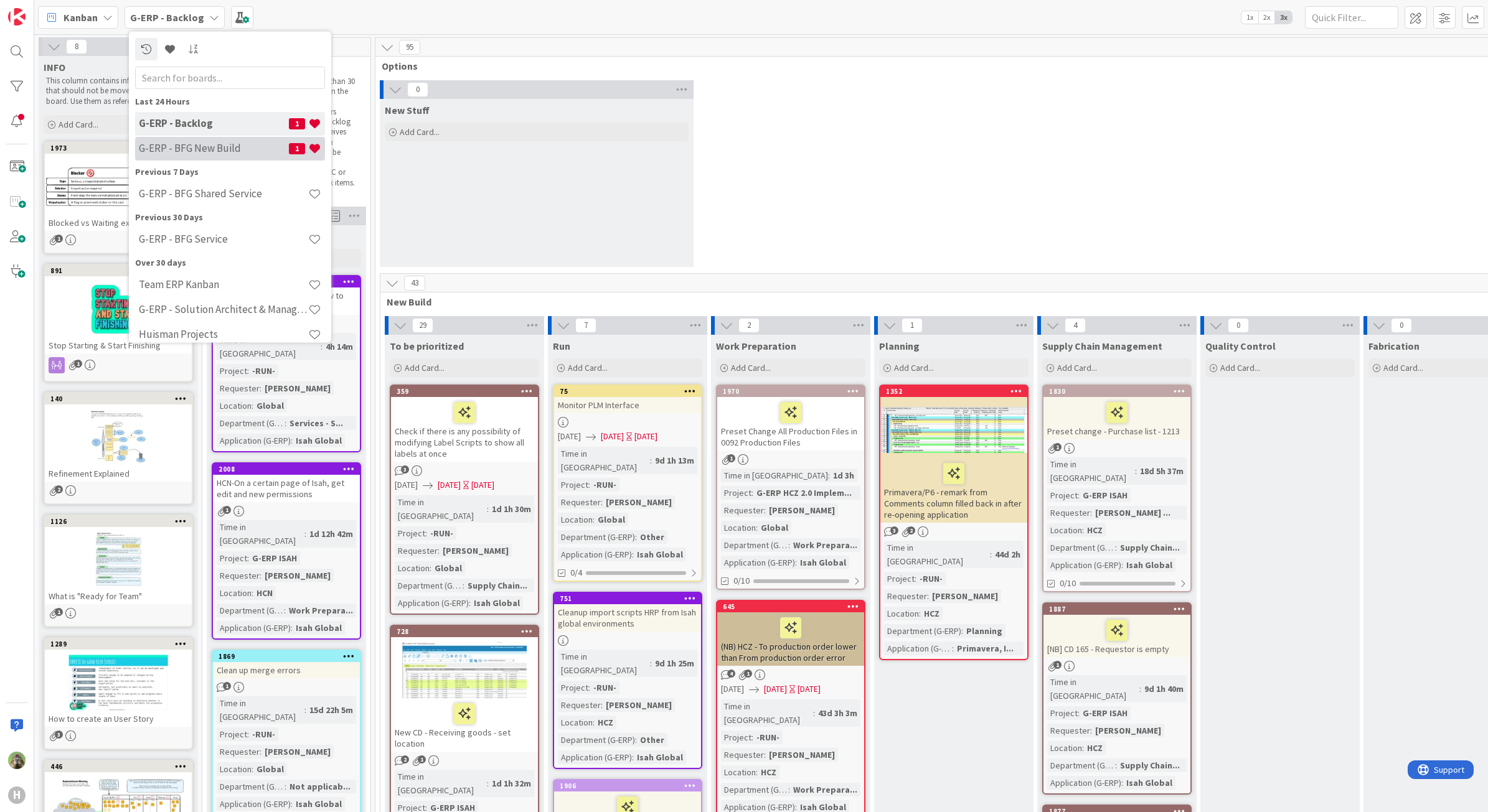
click at [195, 143] on h4 "G-ERP - BFG New Build" at bounding box center [214, 148] width 150 height 12
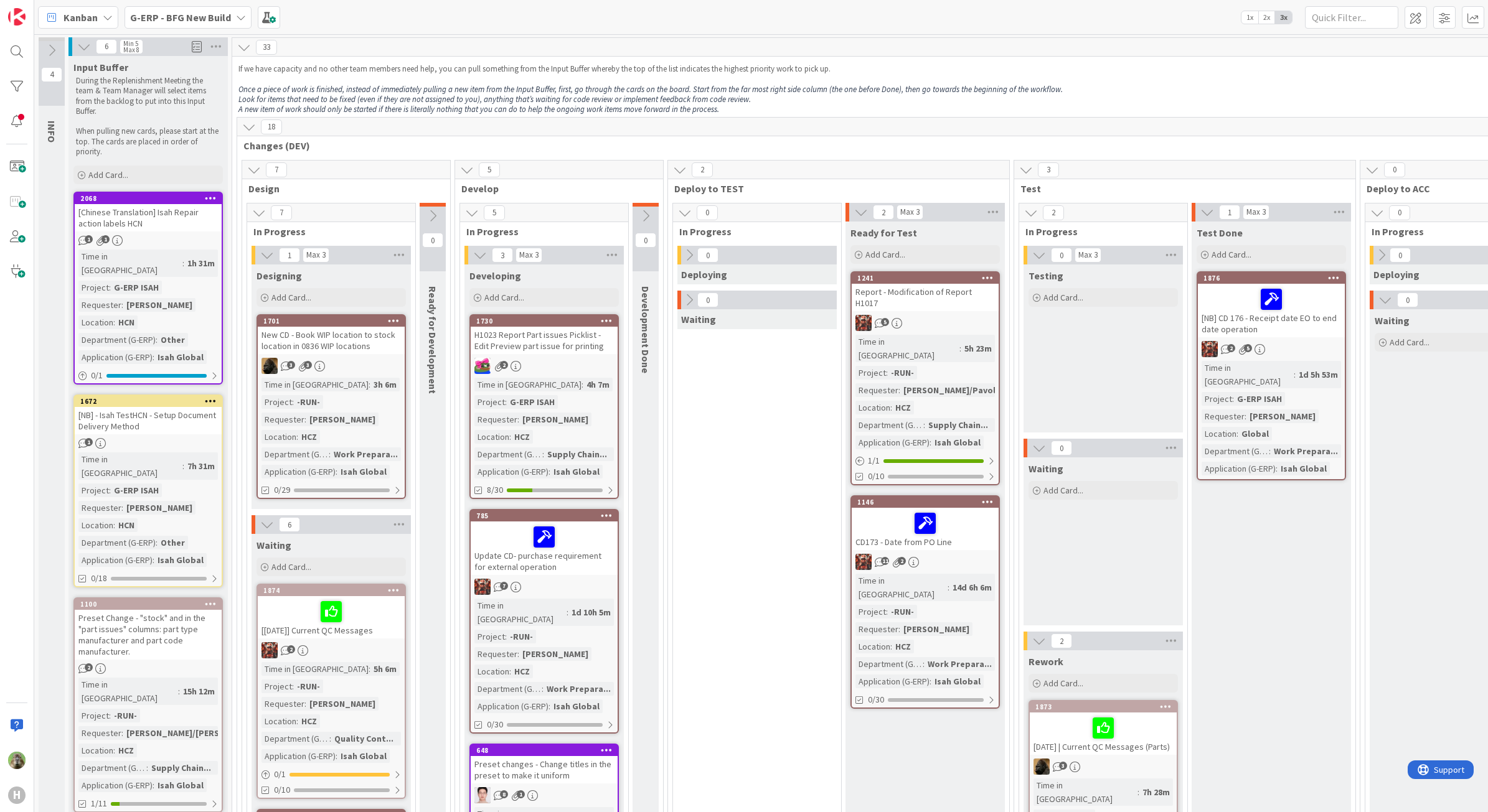
click at [219, 16] on b "G-ERP - BFG New Build" at bounding box center [180, 17] width 101 height 12
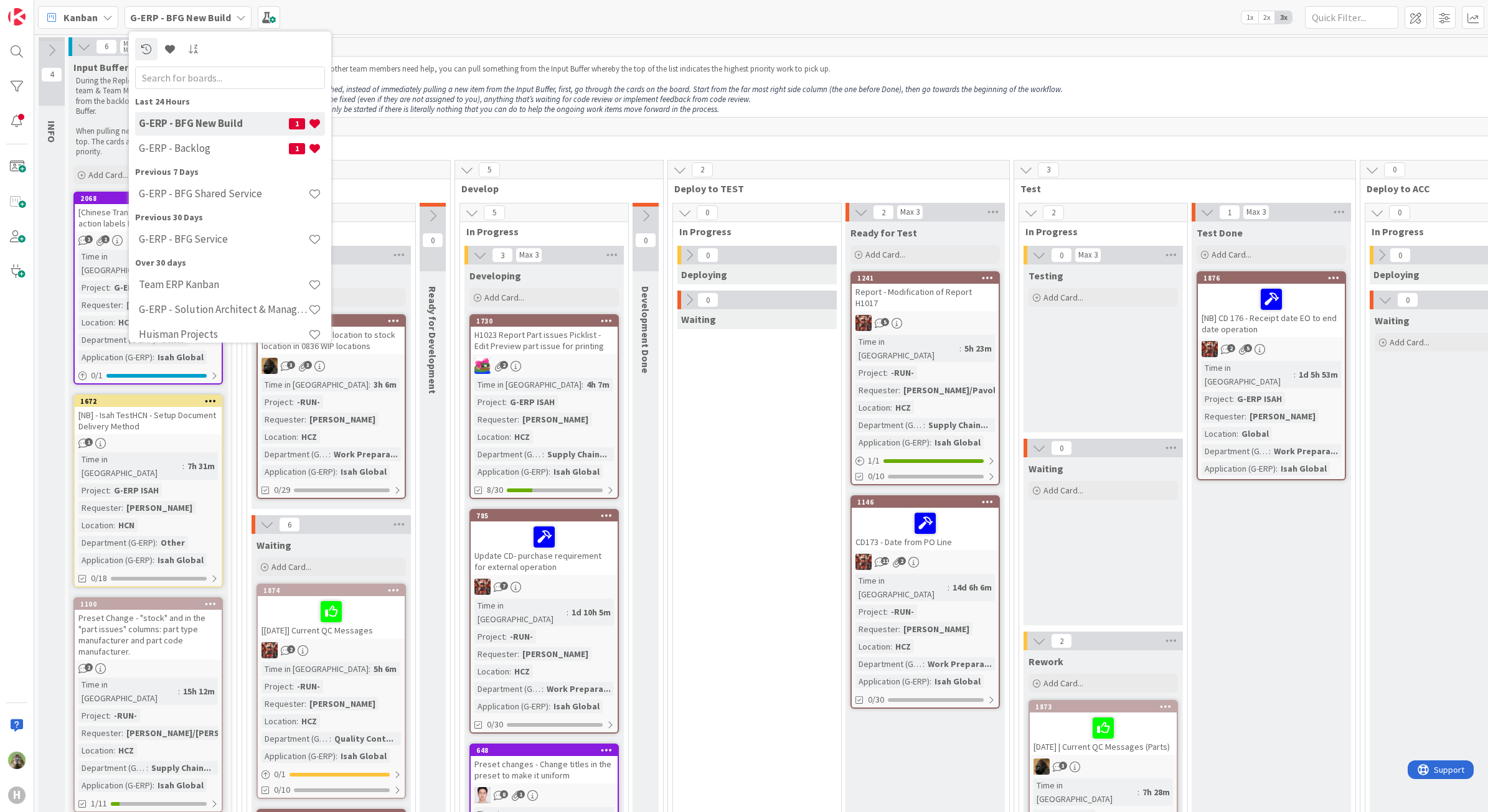
click at [648, 45] on div "33" at bounding box center [1150, 47] width 1835 height 19
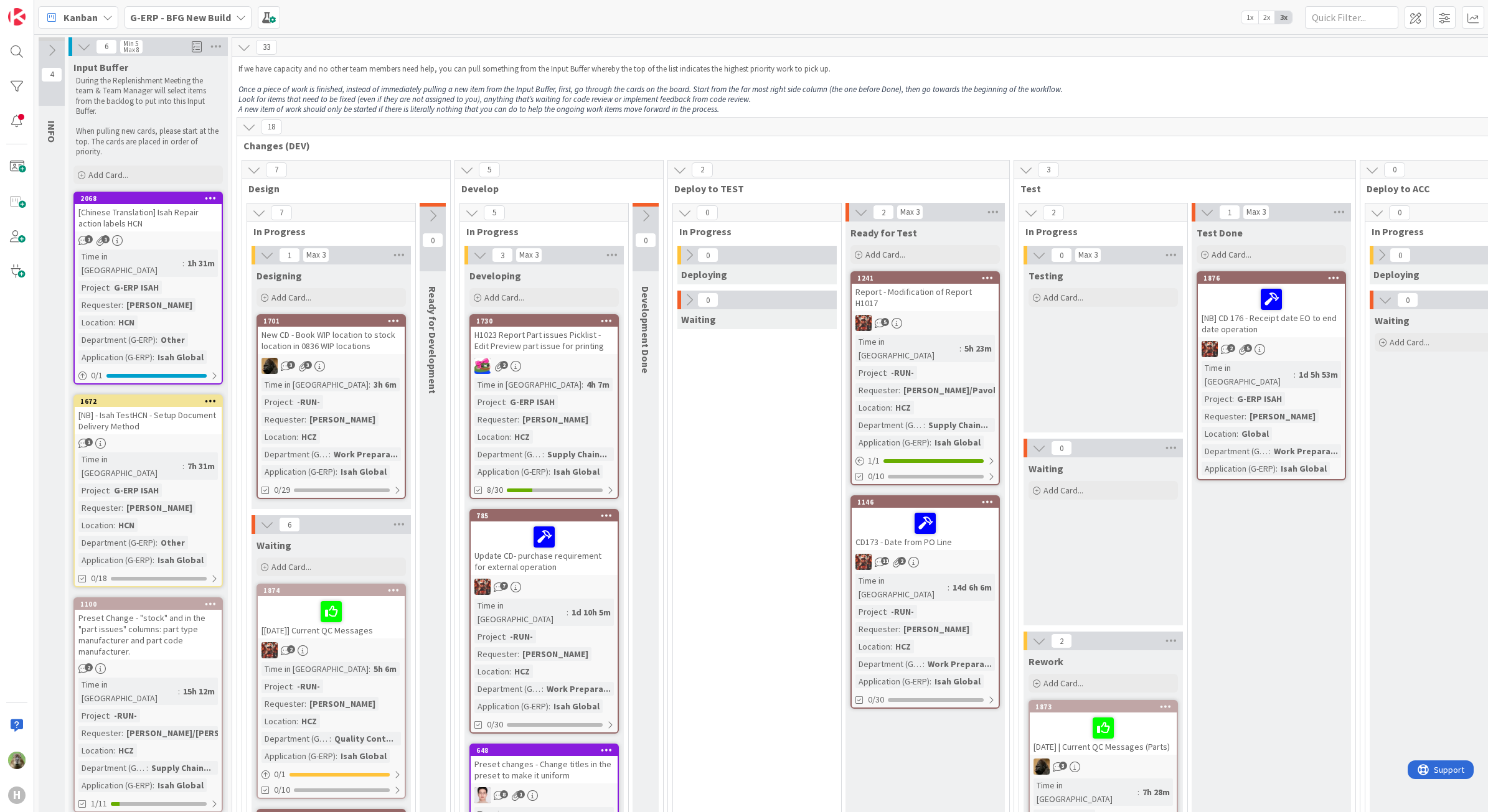
click at [192, 16] on b "G-ERP - BFG New Build" at bounding box center [180, 17] width 101 height 12
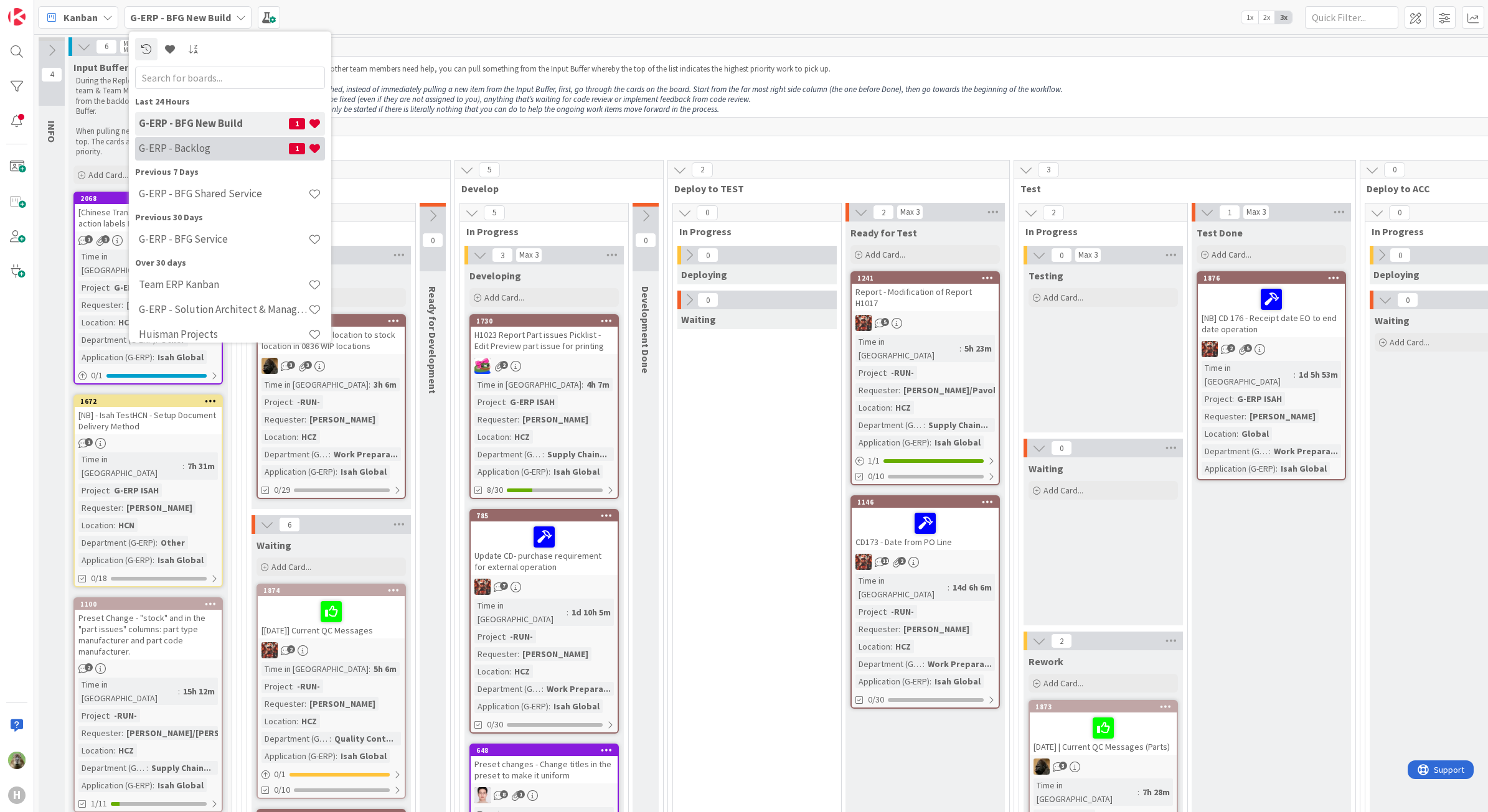
click at [211, 142] on h4 "G-ERP - Backlog" at bounding box center [214, 148] width 150 height 12
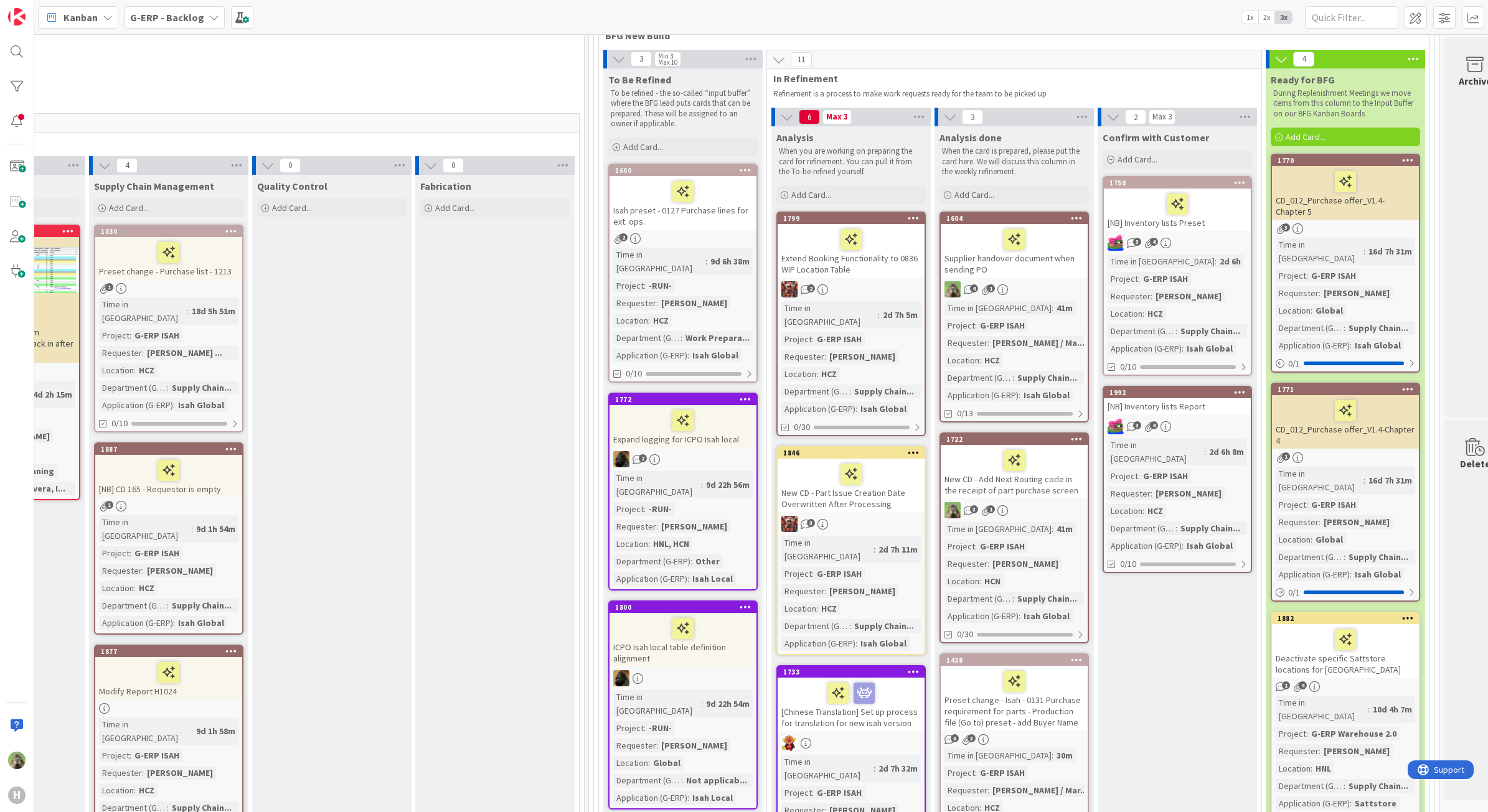
scroll to position [155, 948]
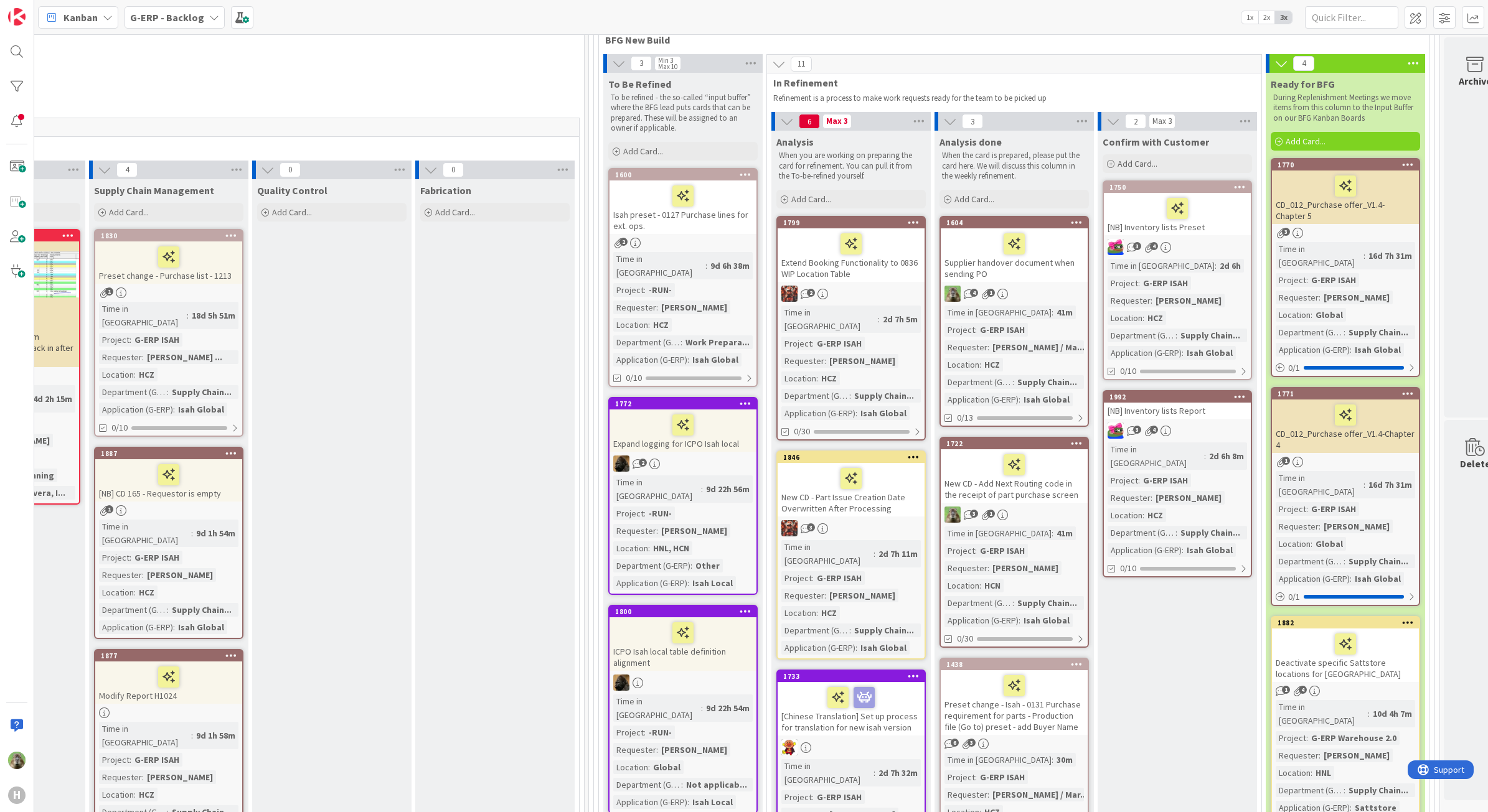
click at [1408, 163] on icon at bounding box center [1408, 164] width 12 height 9
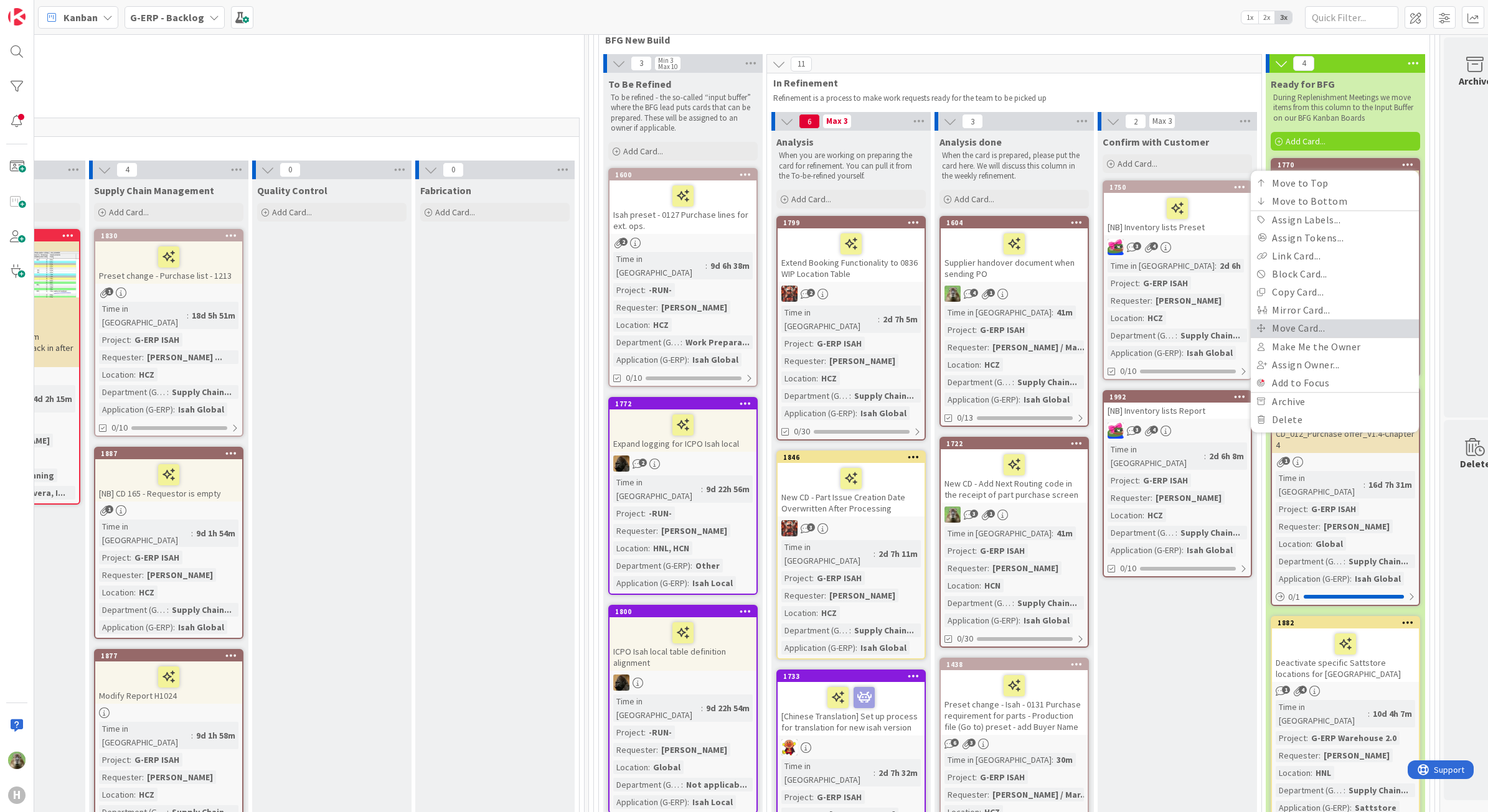
click at [1348, 327] on link "Move Card..." at bounding box center [1335, 328] width 168 height 18
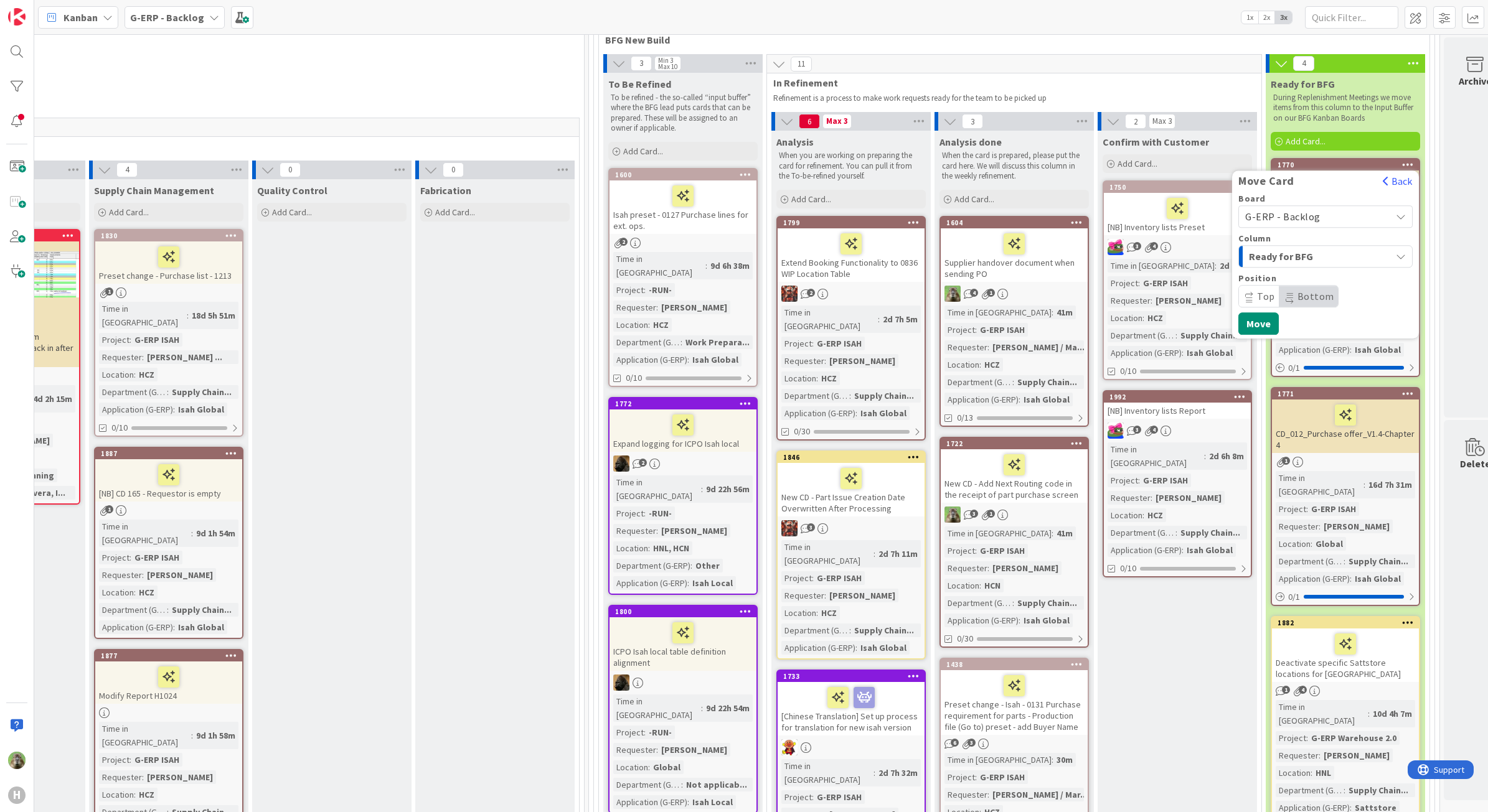
click at [1335, 219] on span "G-ERP - Backlog" at bounding box center [1315, 216] width 140 height 17
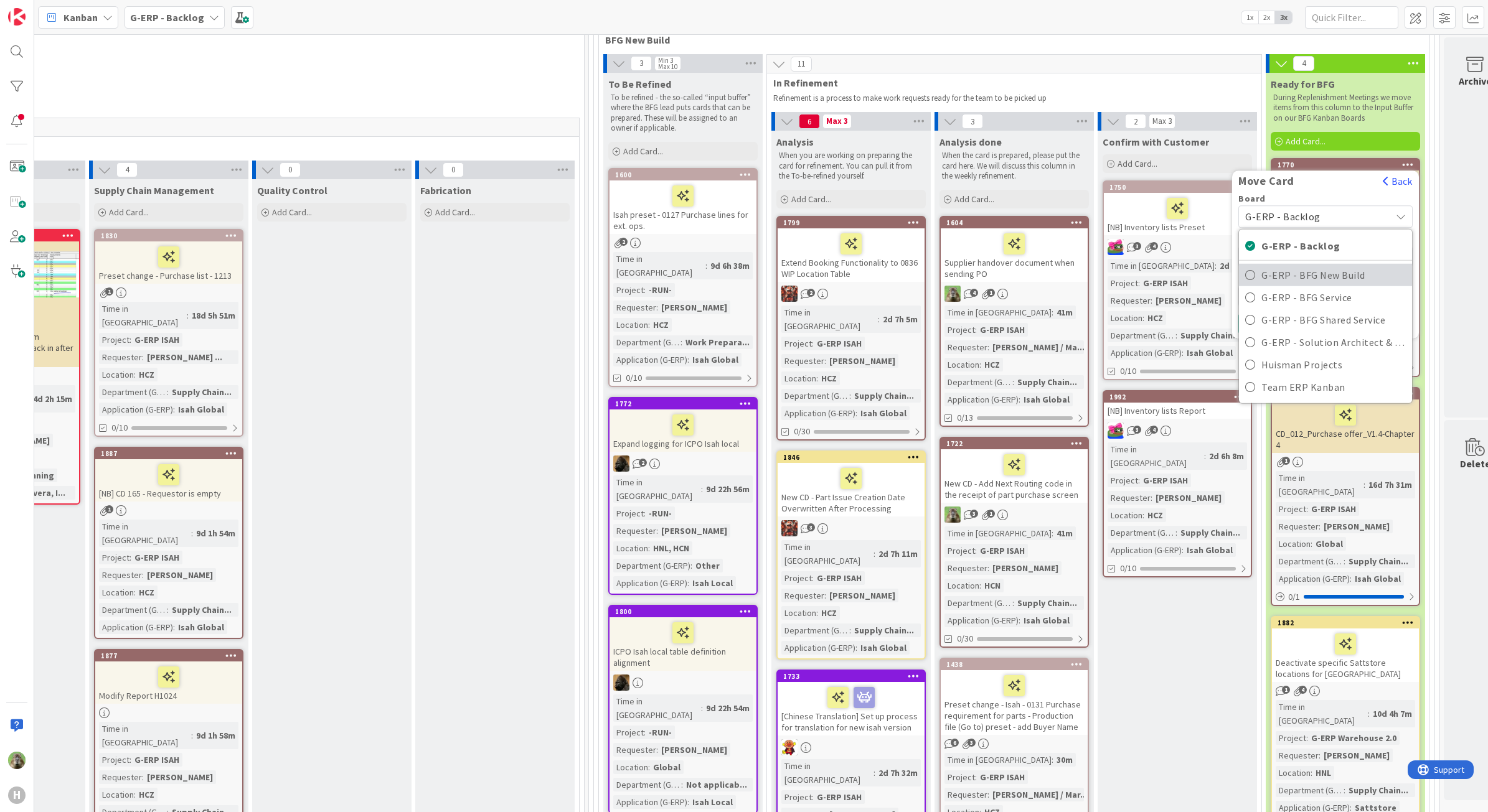
click at [1328, 285] on span "G-ERP - BFG New Build" at bounding box center [1334, 274] width 144 height 19
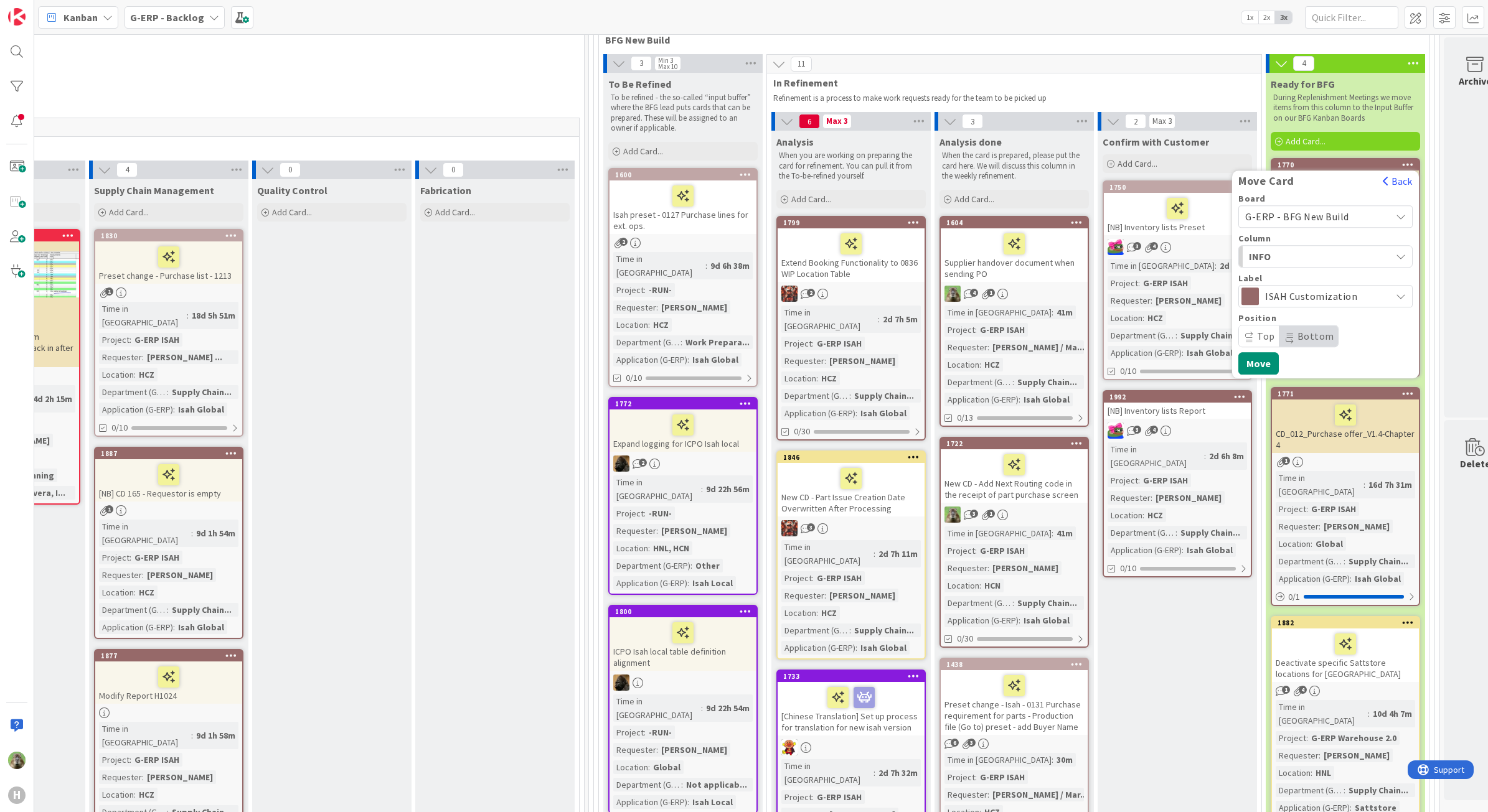
click at [1324, 265] on span "INFO" at bounding box center [1296, 256] width 94 height 17
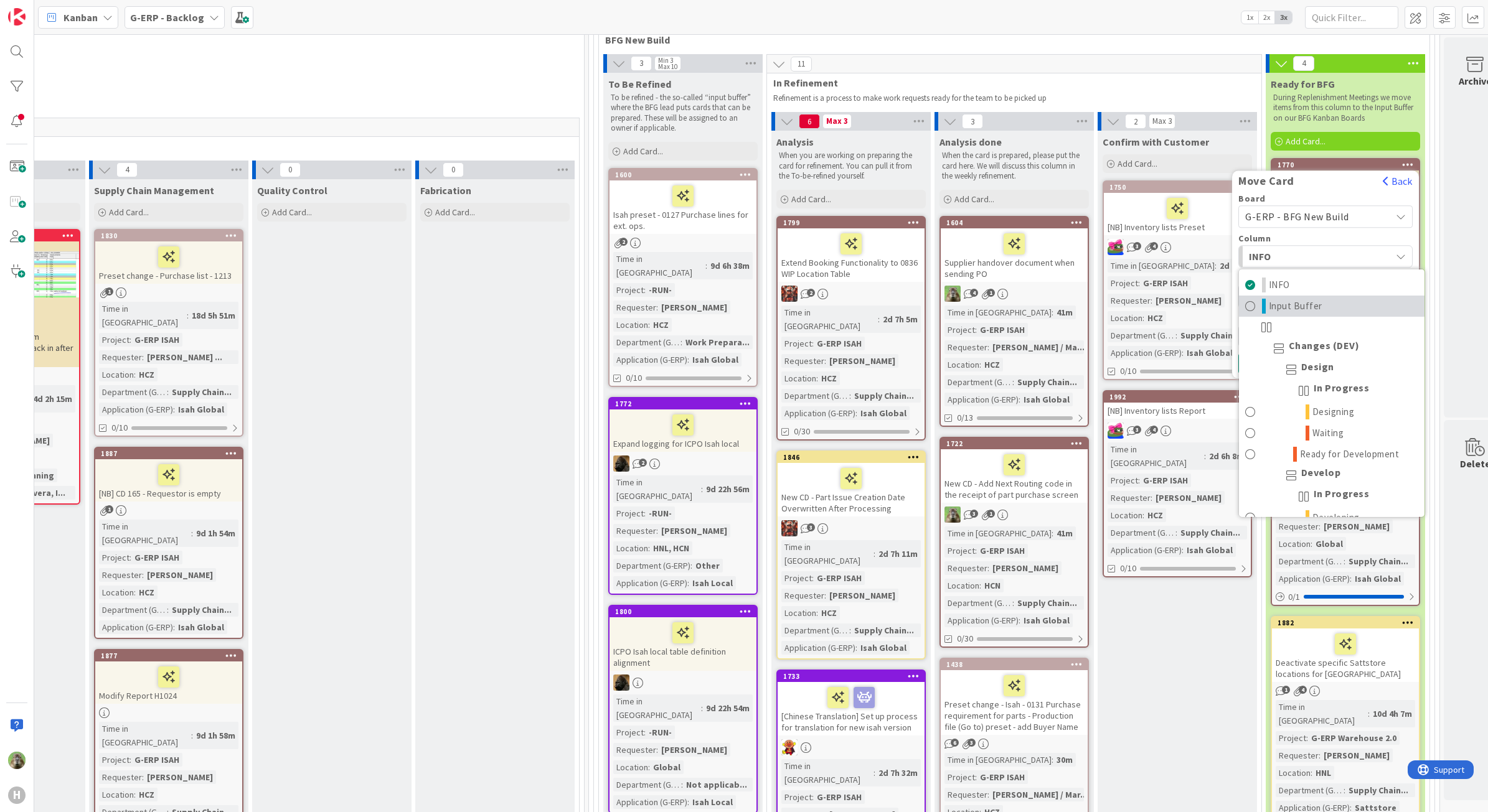
click at [1317, 304] on span "Input Buffer" at bounding box center [1296, 306] width 54 height 15
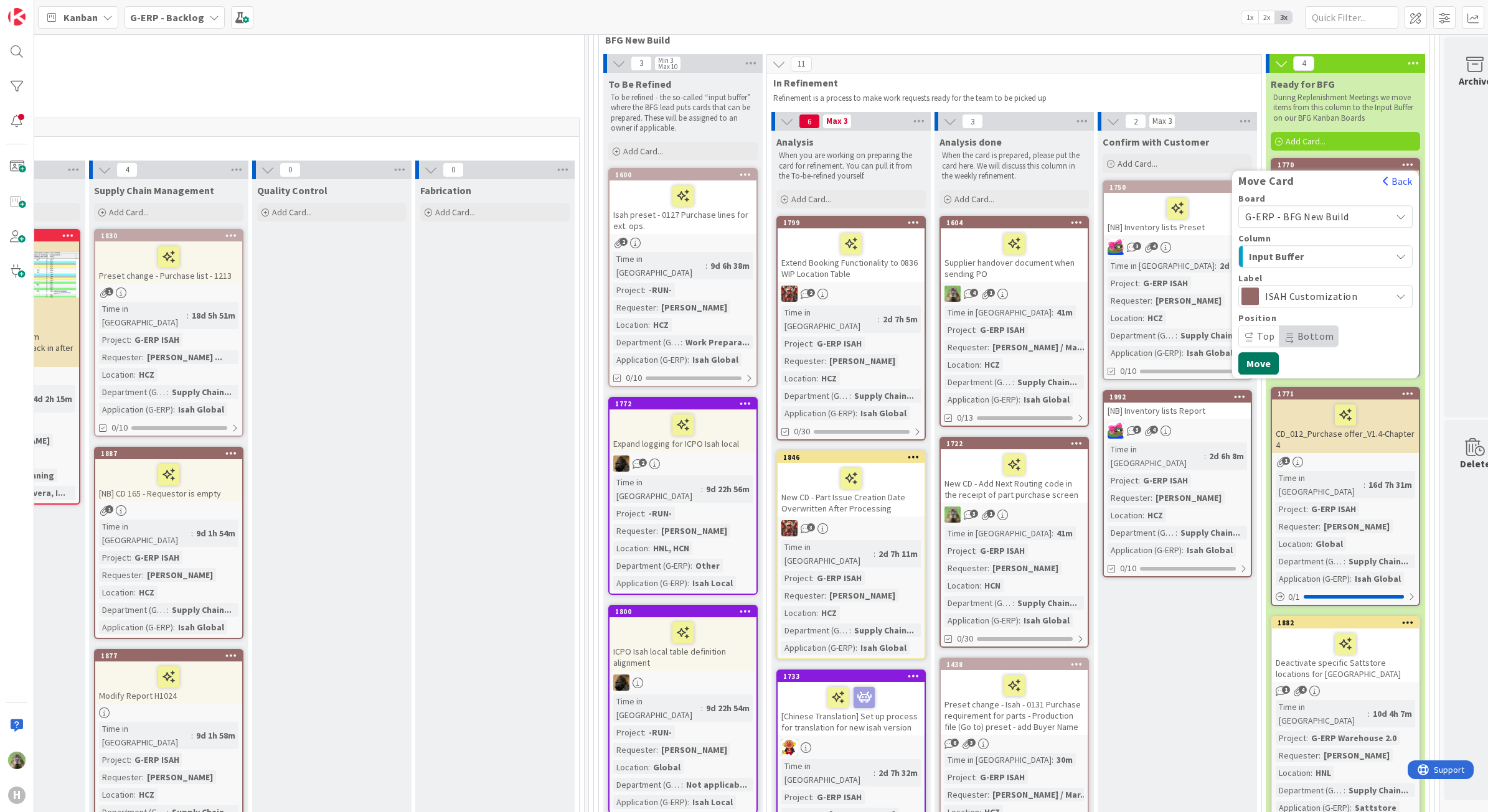
click at [1270, 359] on button "Move" at bounding box center [1258, 363] width 41 height 23
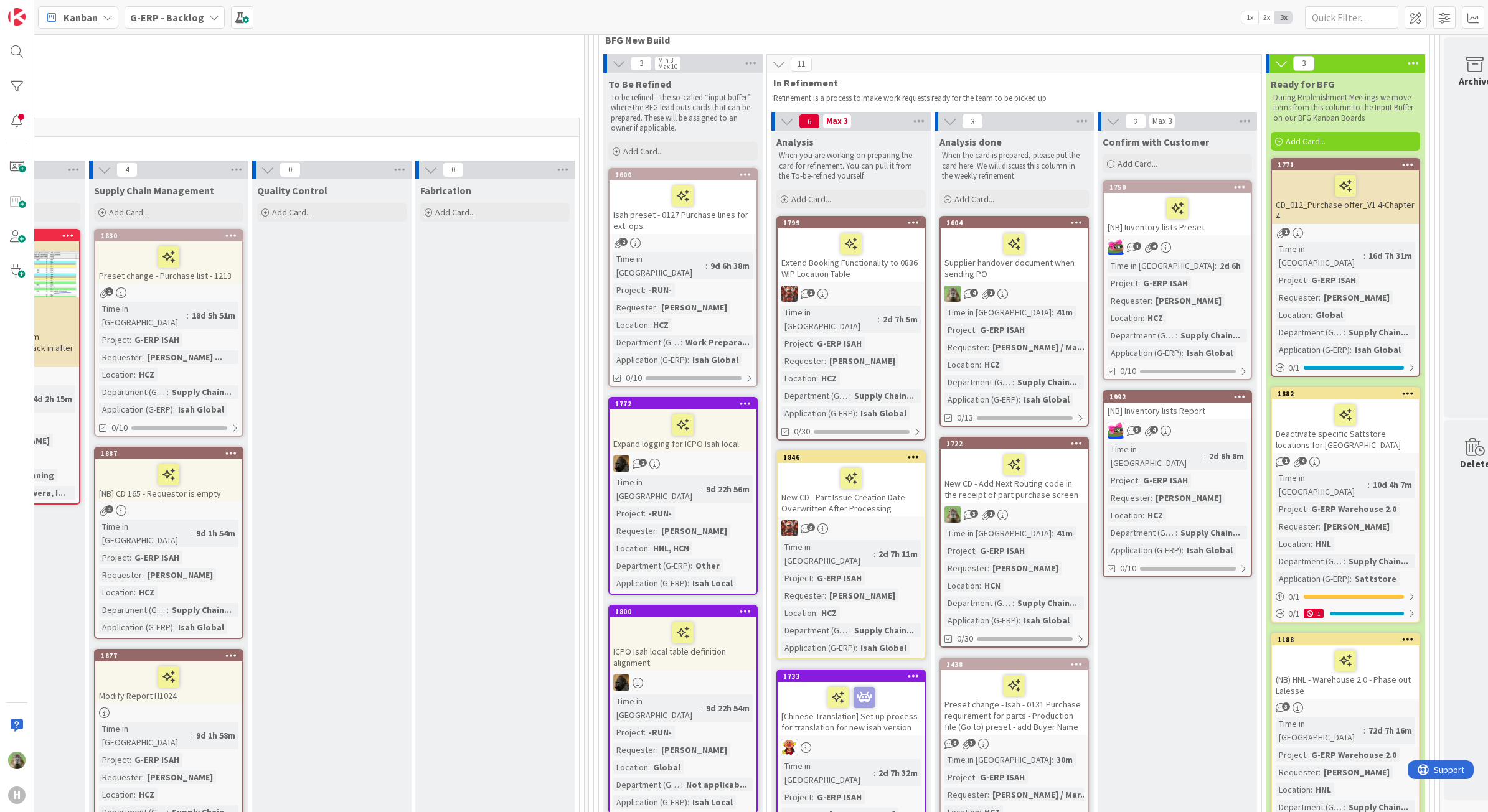
click at [1409, 165] on icon at bounding box center [1408, 164] width 12 height 9
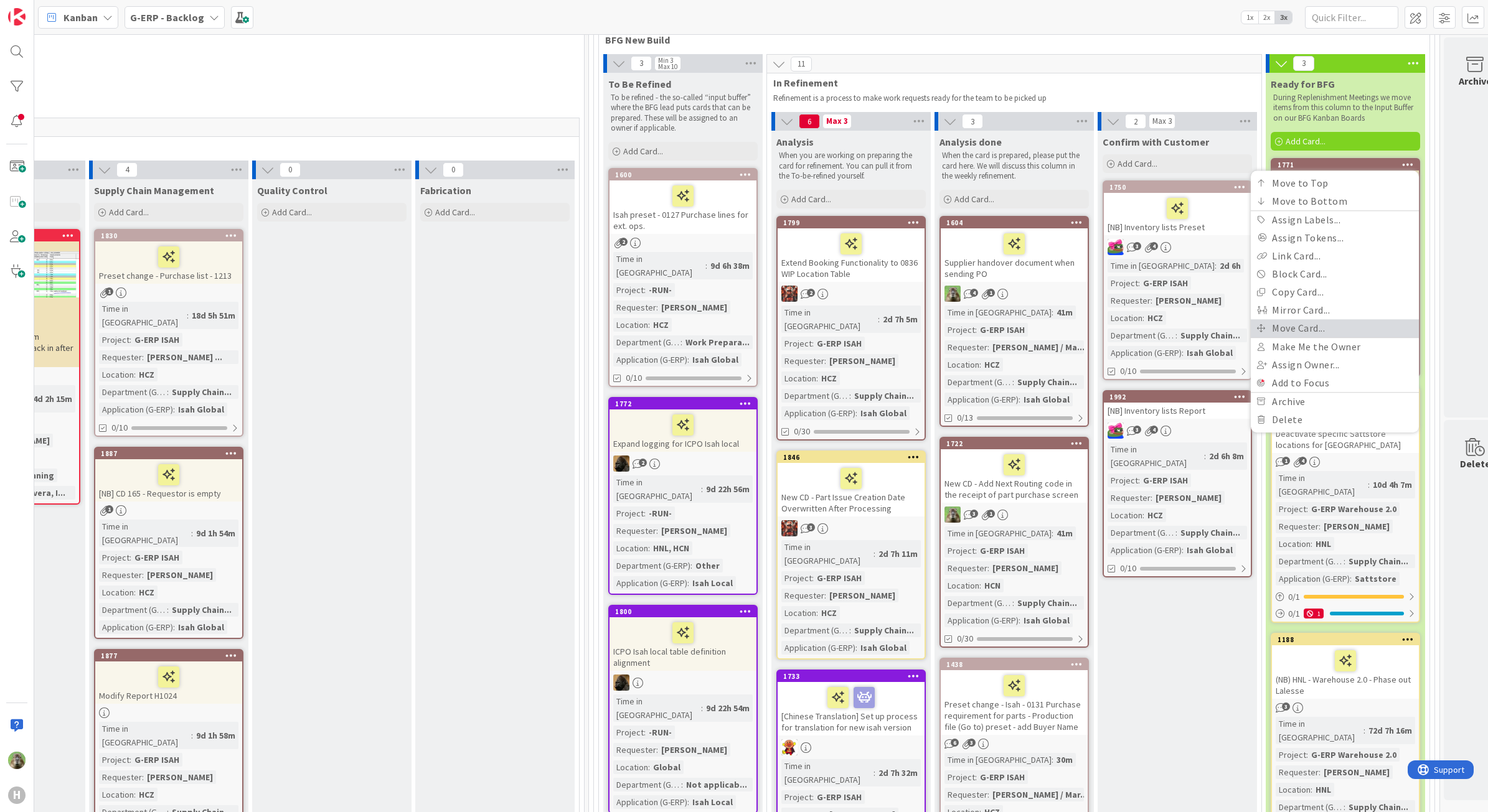
click at [1306, 325] on link "Move Card..." at bounding box center [1335, 328] width 168 height 18
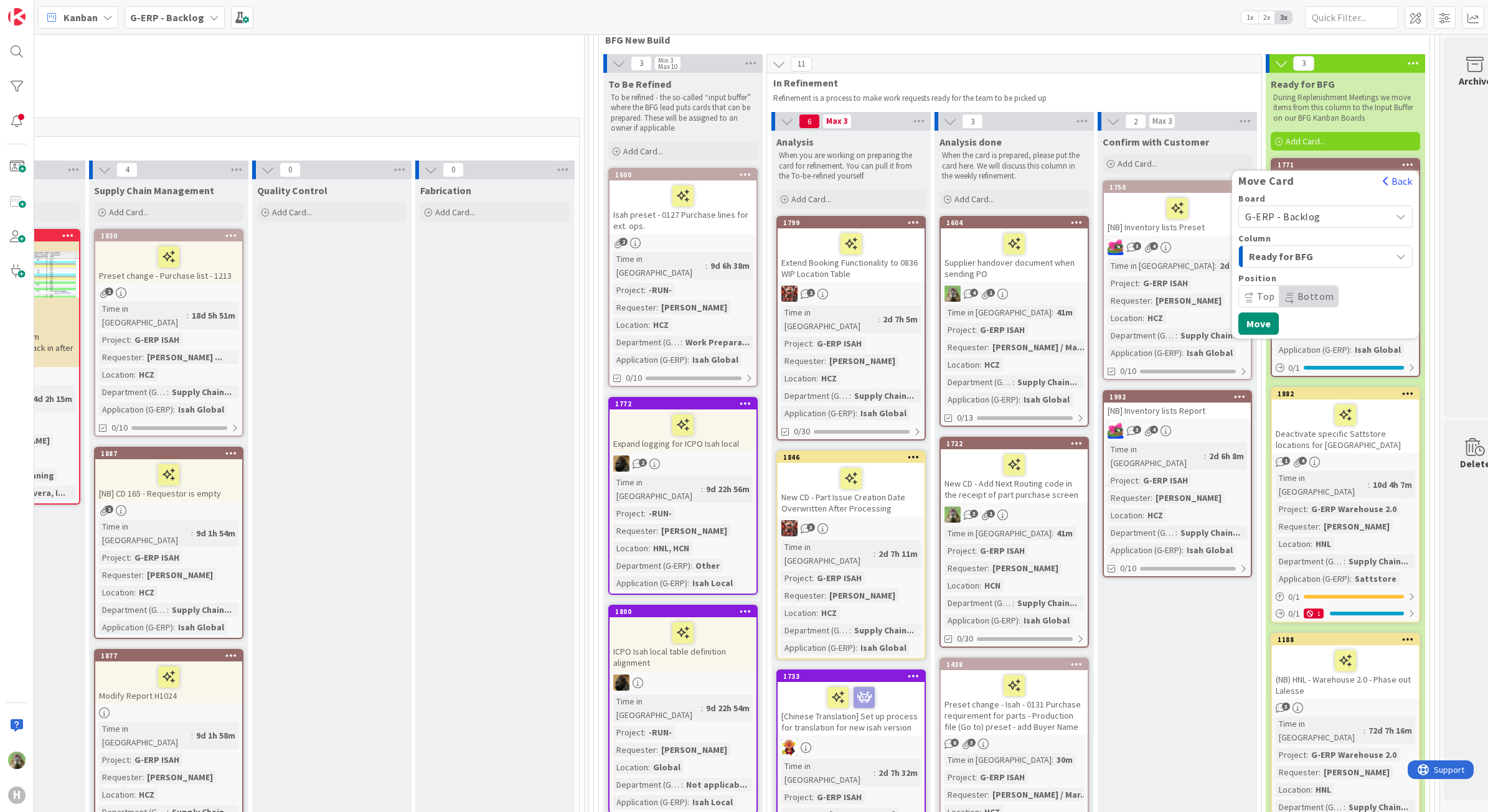
click at [1368, 213] on span "G-ERP - Backlog" at bounding box center [1315, 216] width 140 height 17
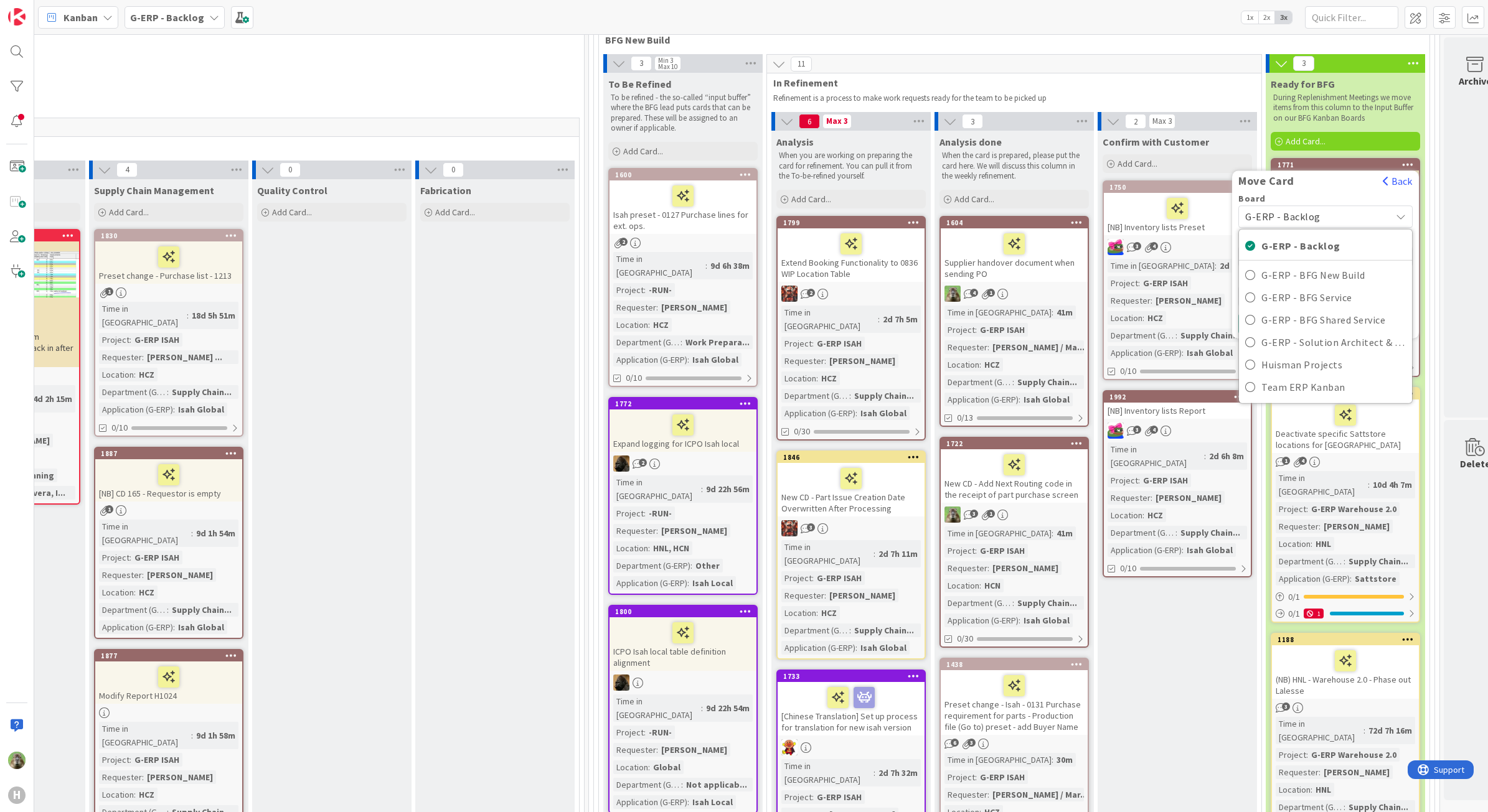
click at [1368, 213] on span "G-ERP - Backlog" at bounding box center [1315, 216] width 140 height 17
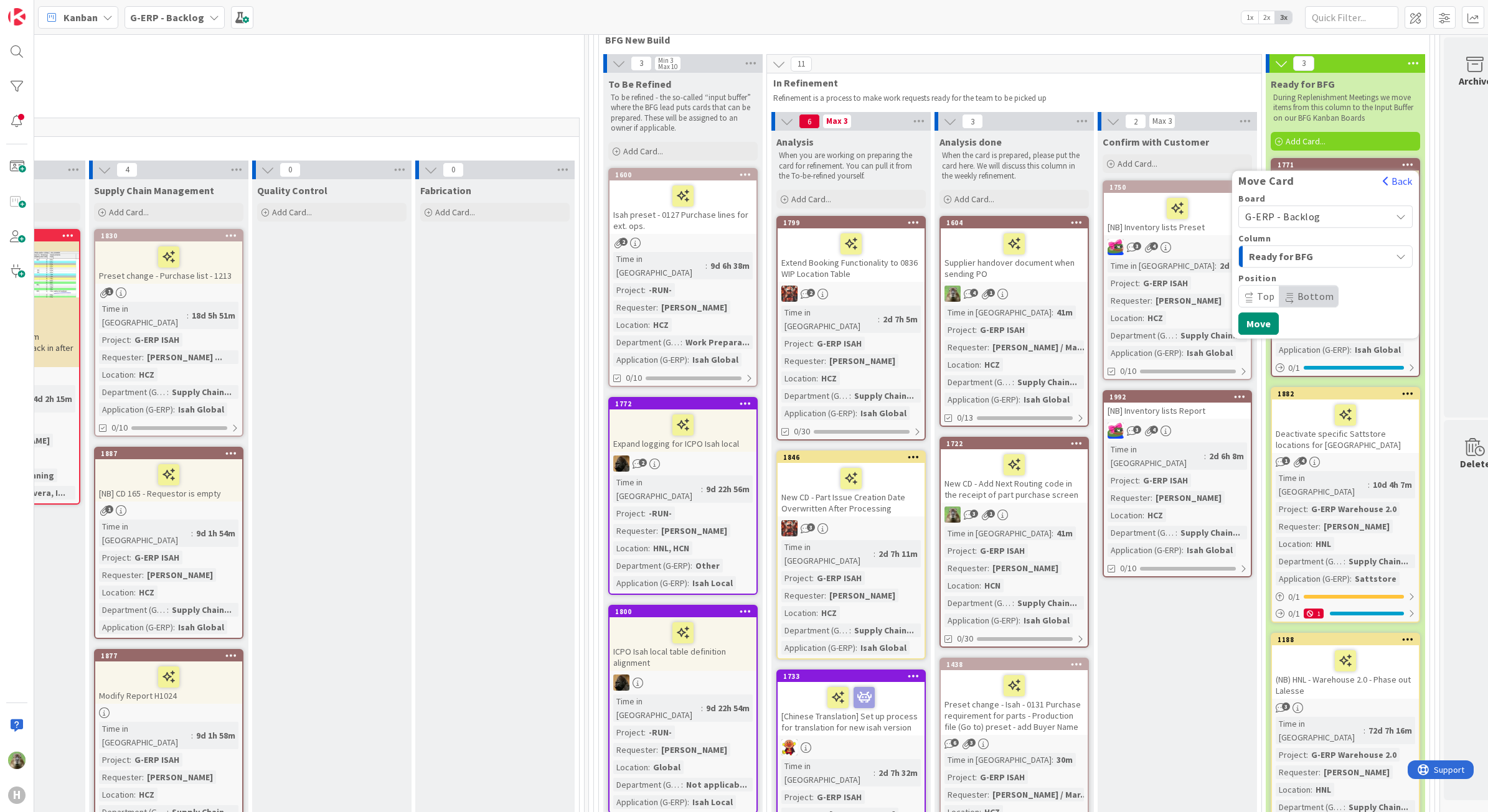
click at [1351, 246] on div "Ready for BFG" at bounding box center [1318, 256] width 145 height 20
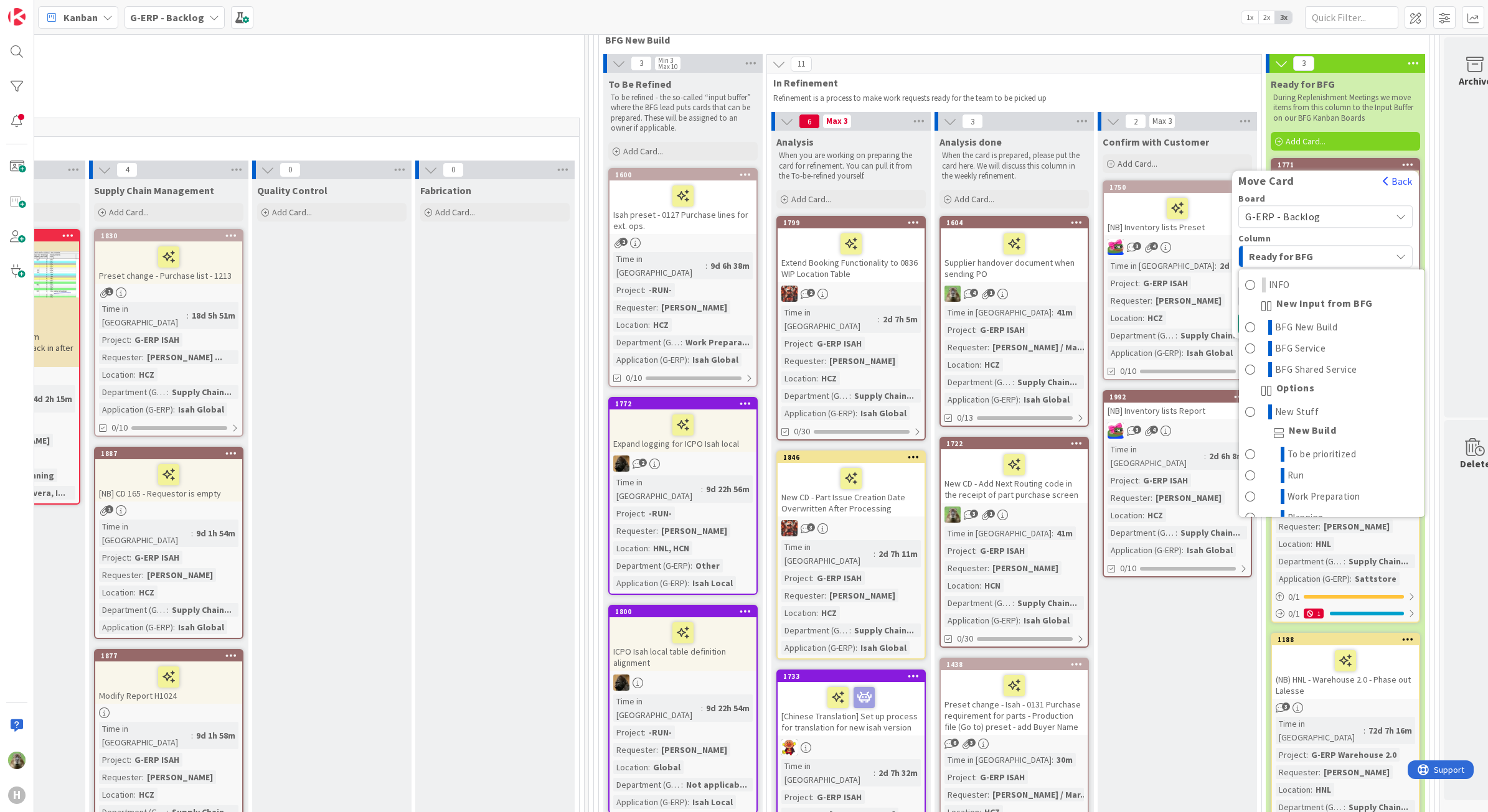
click at [1352, 219] on span "G-ERP - Backlog" at bounding box center [1315, 216] width 140 height 17
click at [1370, 218] on span "G-ERP - Backlog" at bounding box center [1315, 216] width 140 height 17
click at [1368, 226] on div "G-ERP - Backlog" at bounding box center [1325, 217] width 174 height 23
click at [1356, 256] on div "Ready for BFG" at bounding box center [1318, 256] width 145 height 20
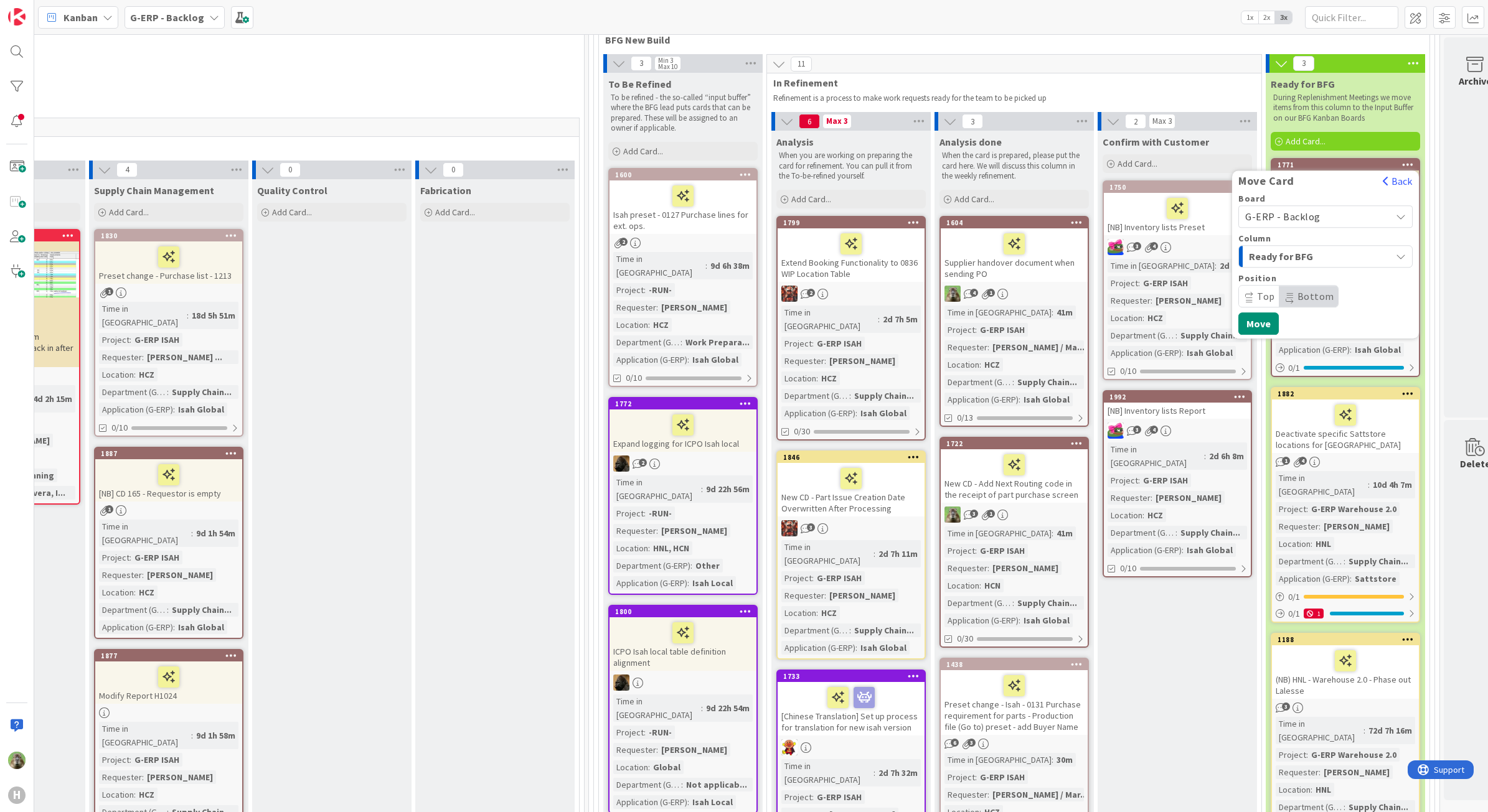
click at [1356, 256] on div "Ready for BFG" at bounding box center [1318, 256] width 145 height 20
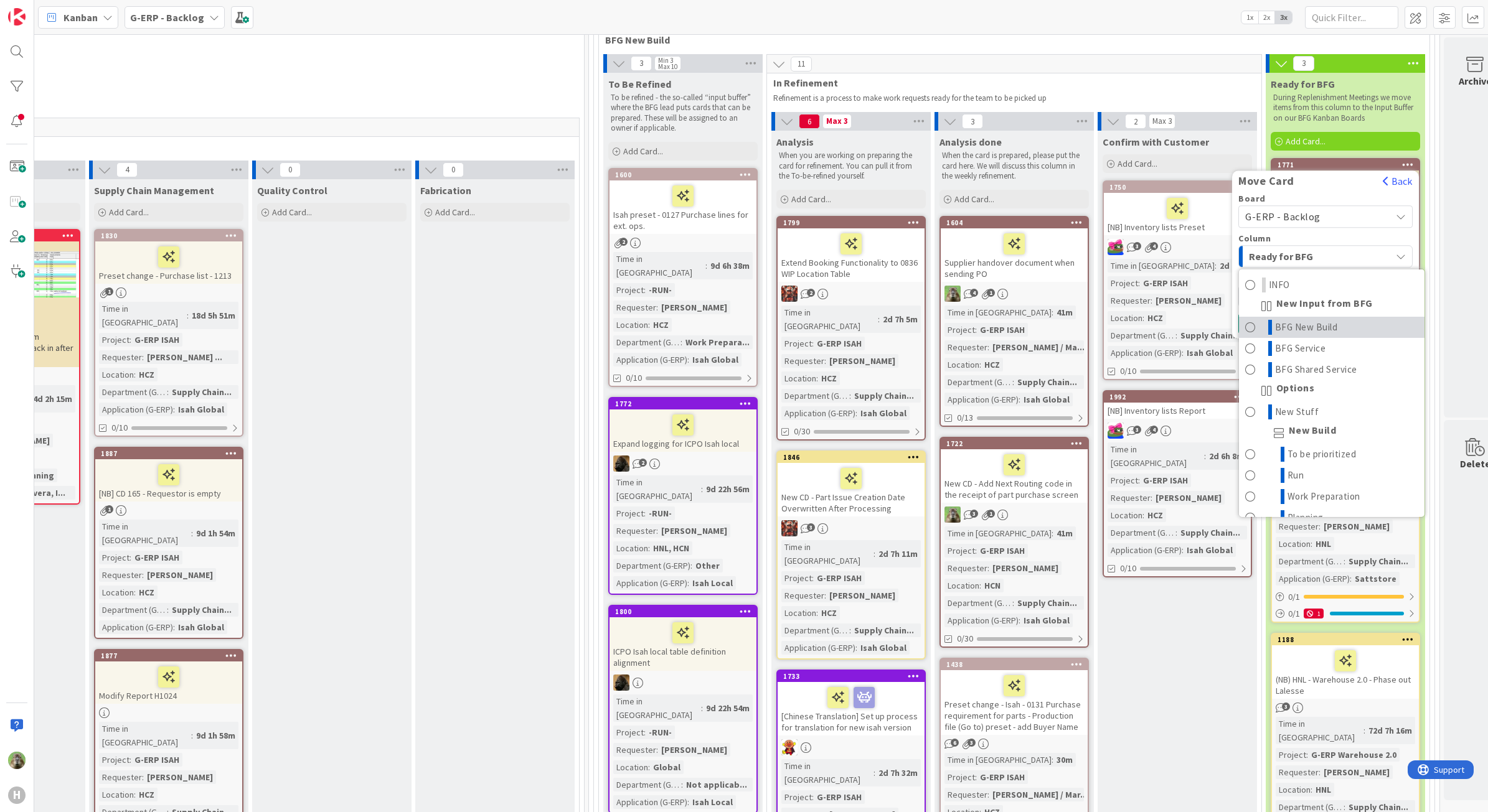
click at [1335, 321] on span "BFG New Build" at bounding box center [1306, 327] width 63 height 15
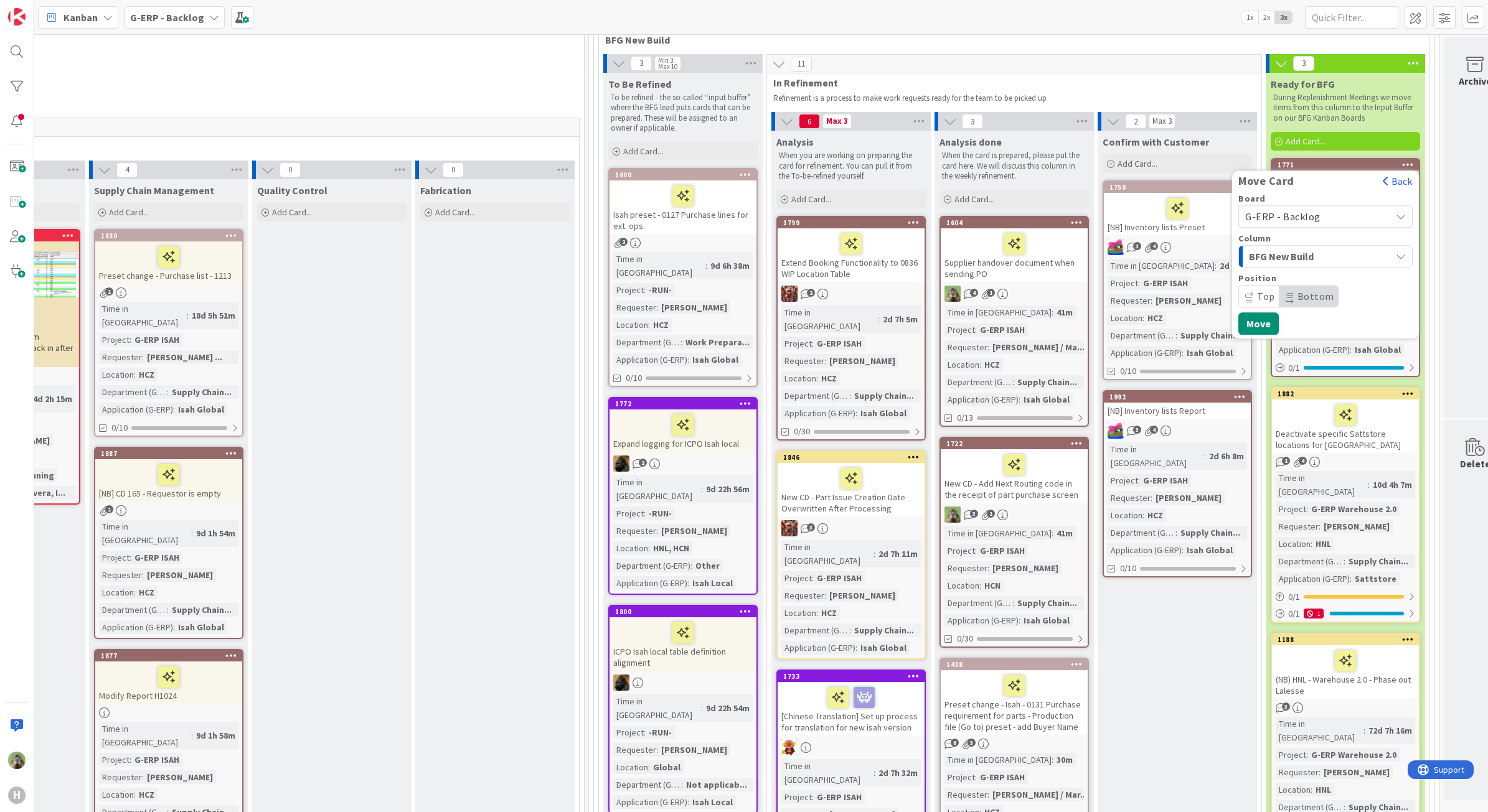
click at [1337, 213] on span "G-ERP - Backlog" at bounding box center [1315, 216] width 140 height 17
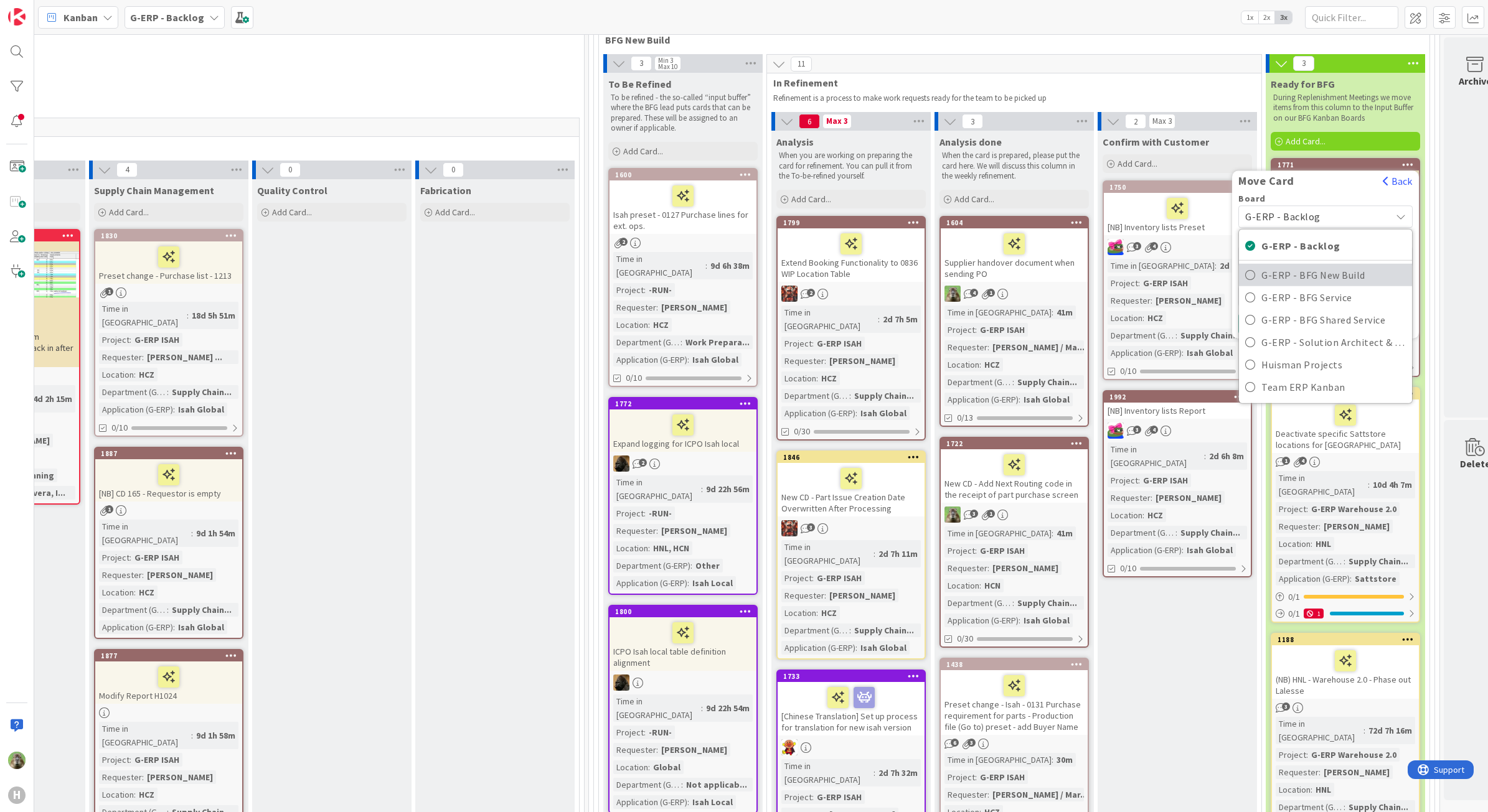
click at [1308, 266] on span "G-ERP - BFG New Build" at bounding box center [1334, 274] width 144 height 19
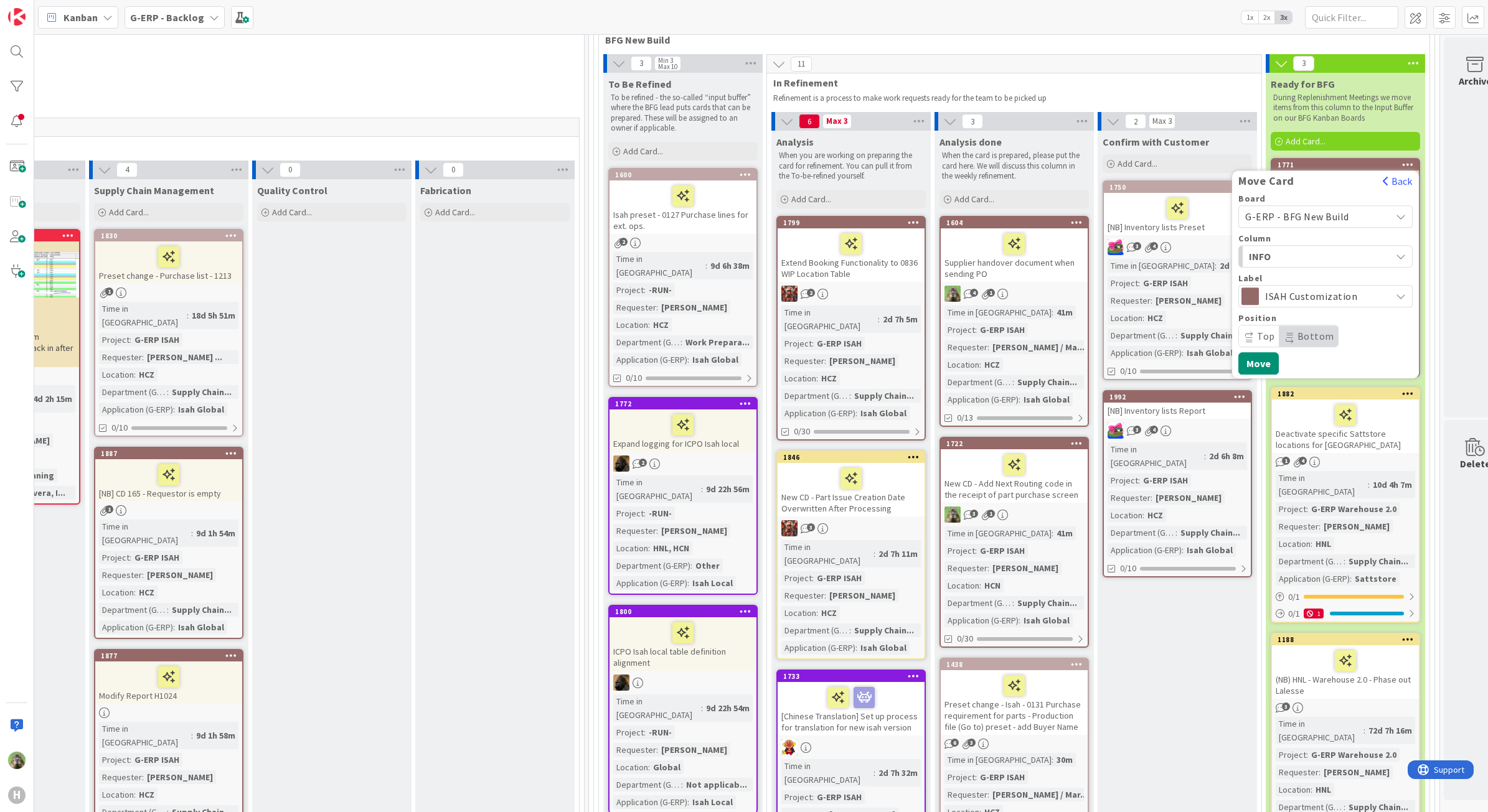
click at [1314, 252] on span "INFO" at bounding box center [1296, 256] width 94 height 17
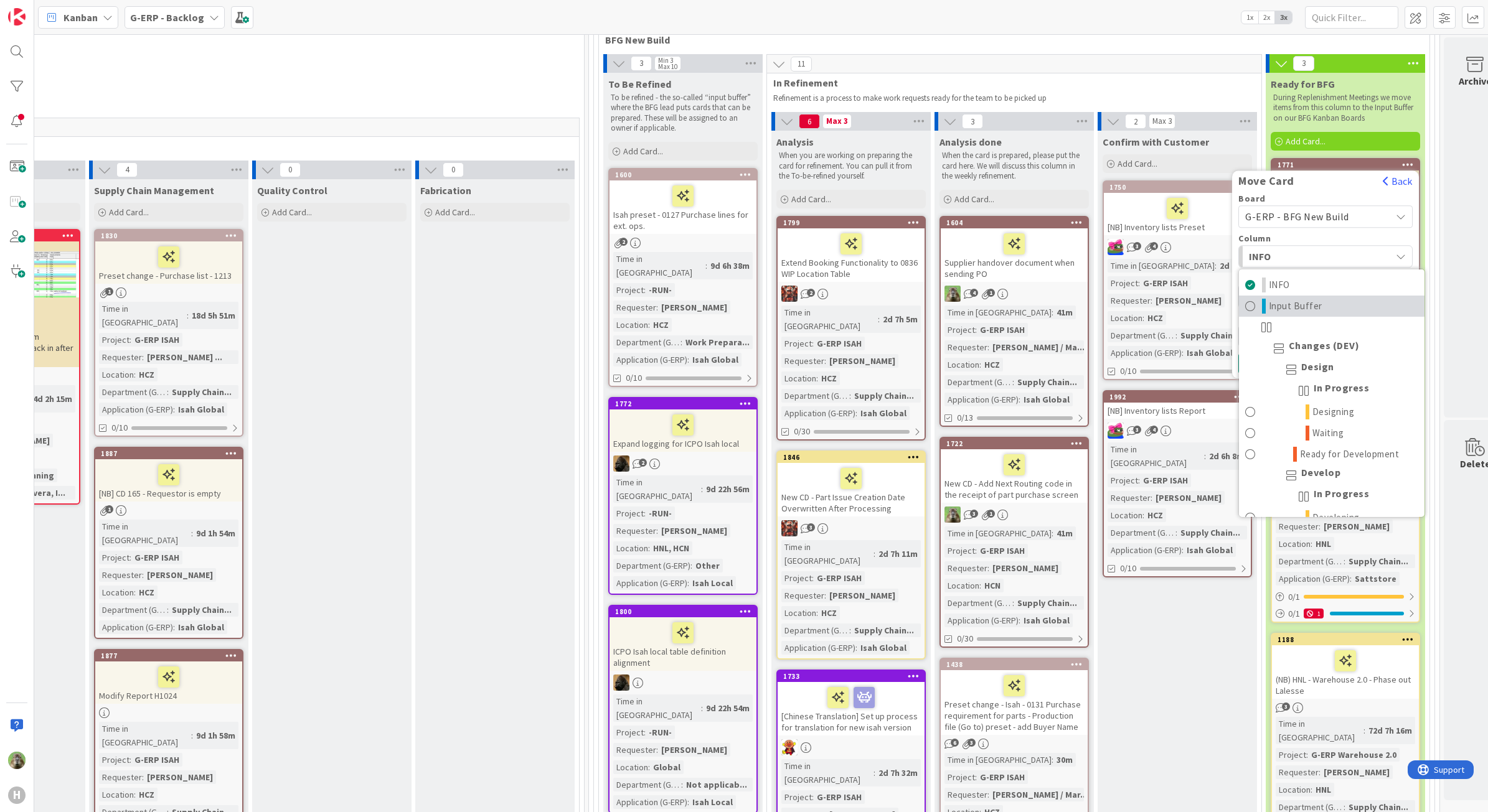
click at [1324, 314] on link "Input Buffer" at bounding box center [1332, 306] width 186 height 21
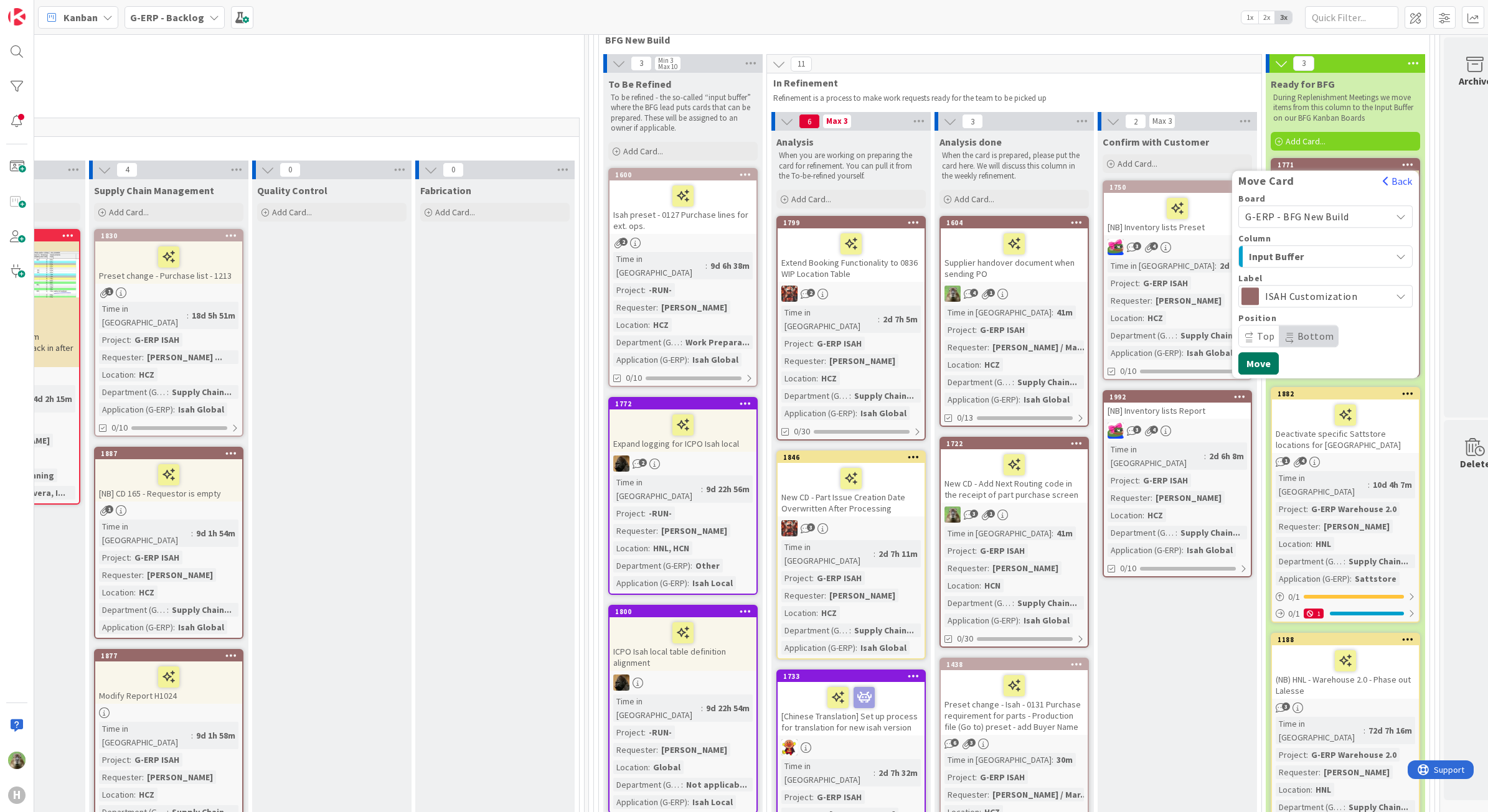
click at [1263, 365] on button "Move" at bounding box center [1258, 363] width 41 height 23
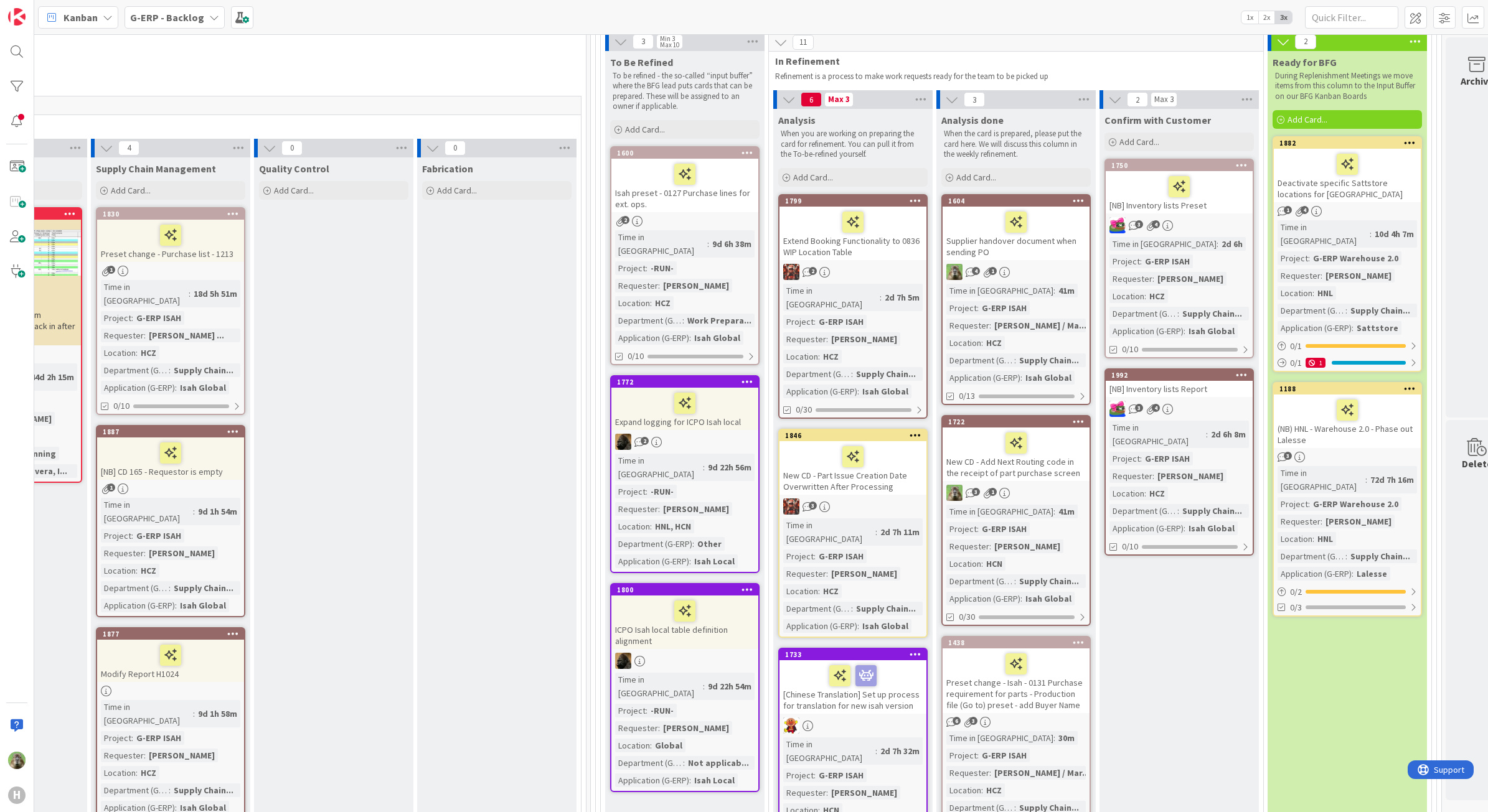
scroll to position [155, 947]
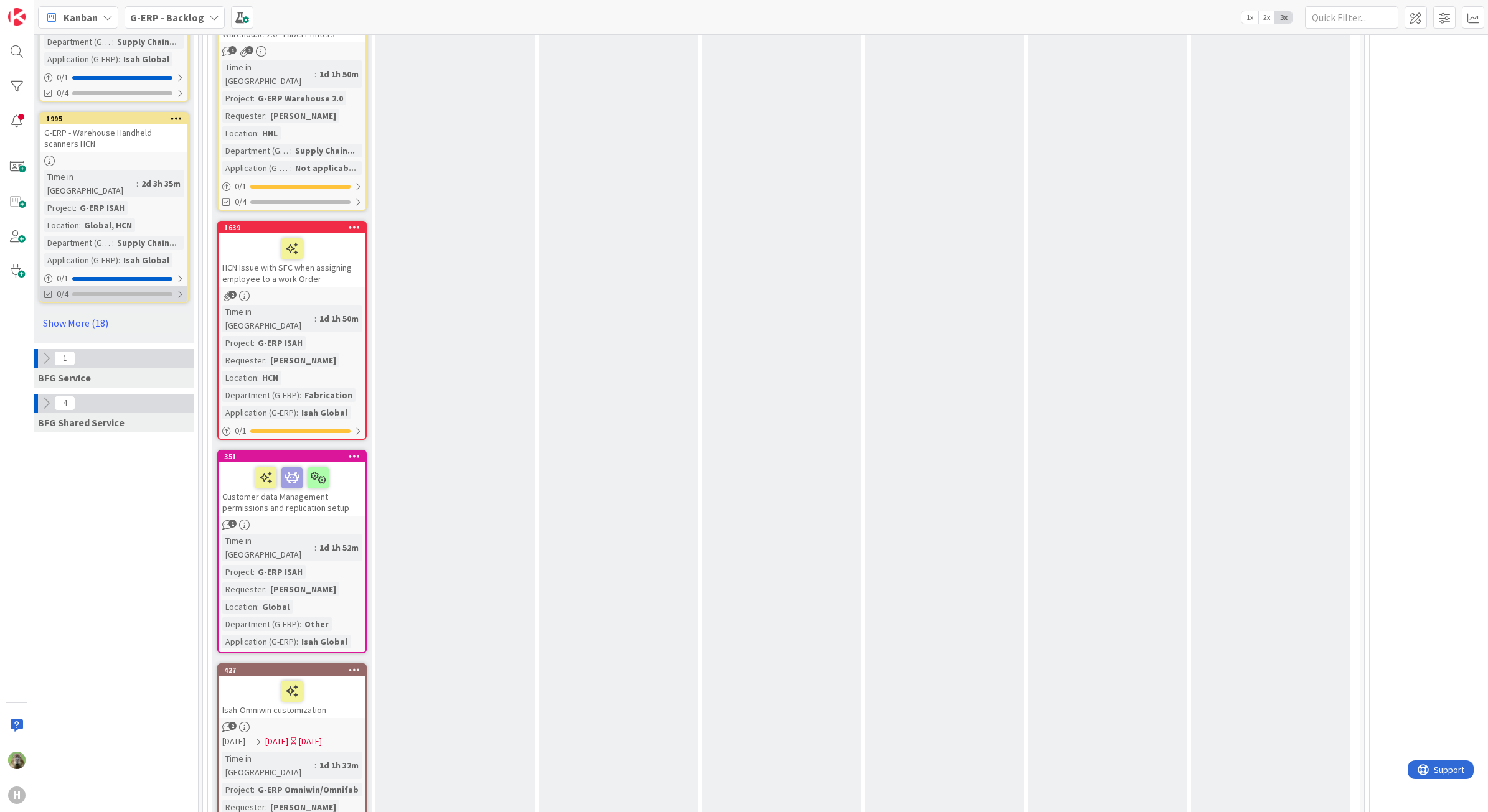
scroll to position [1478, 173]
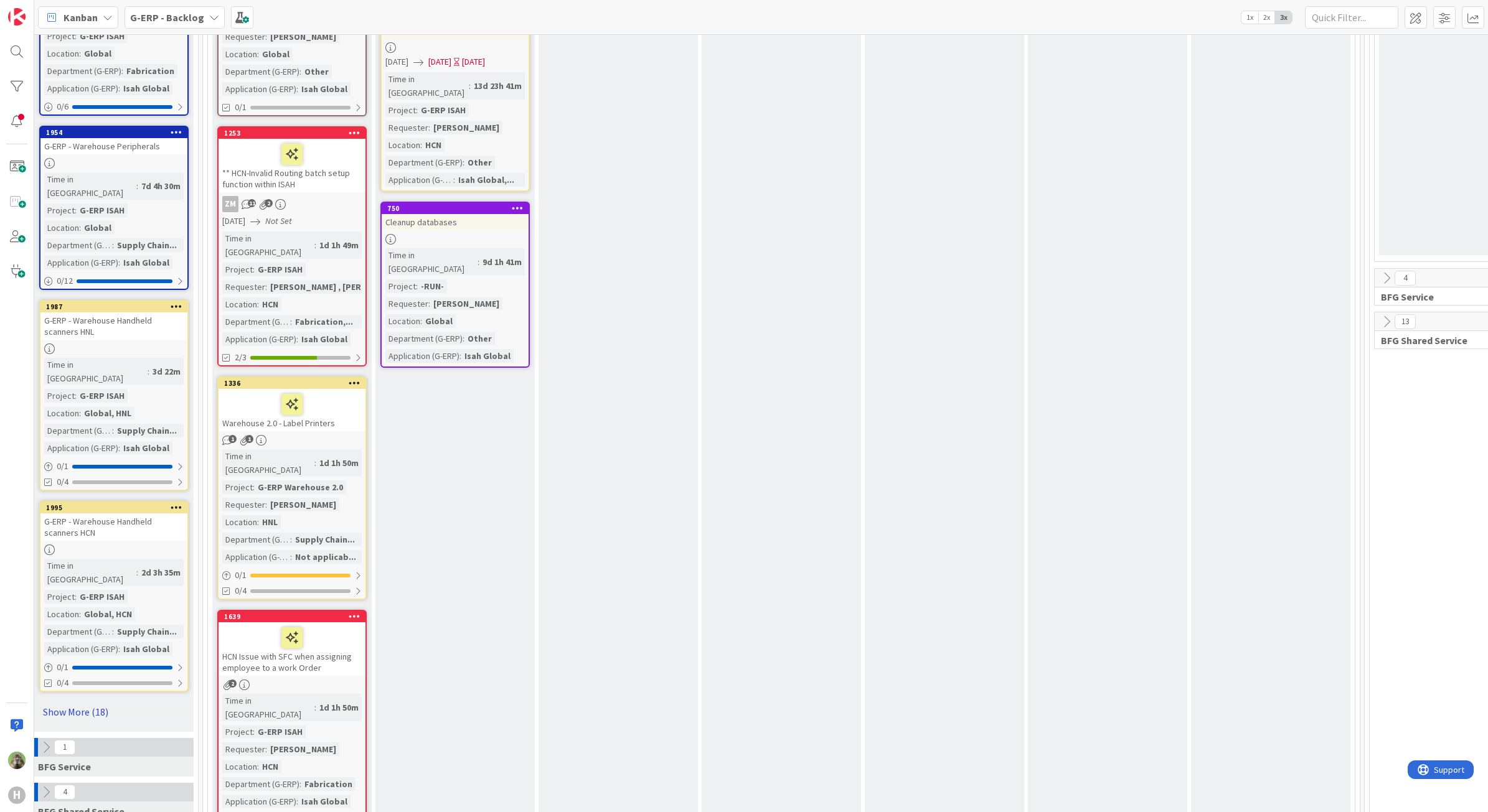
click at [69, 702] on link "Show More (18)" at bounding box center [114, 712] width 149 height 20
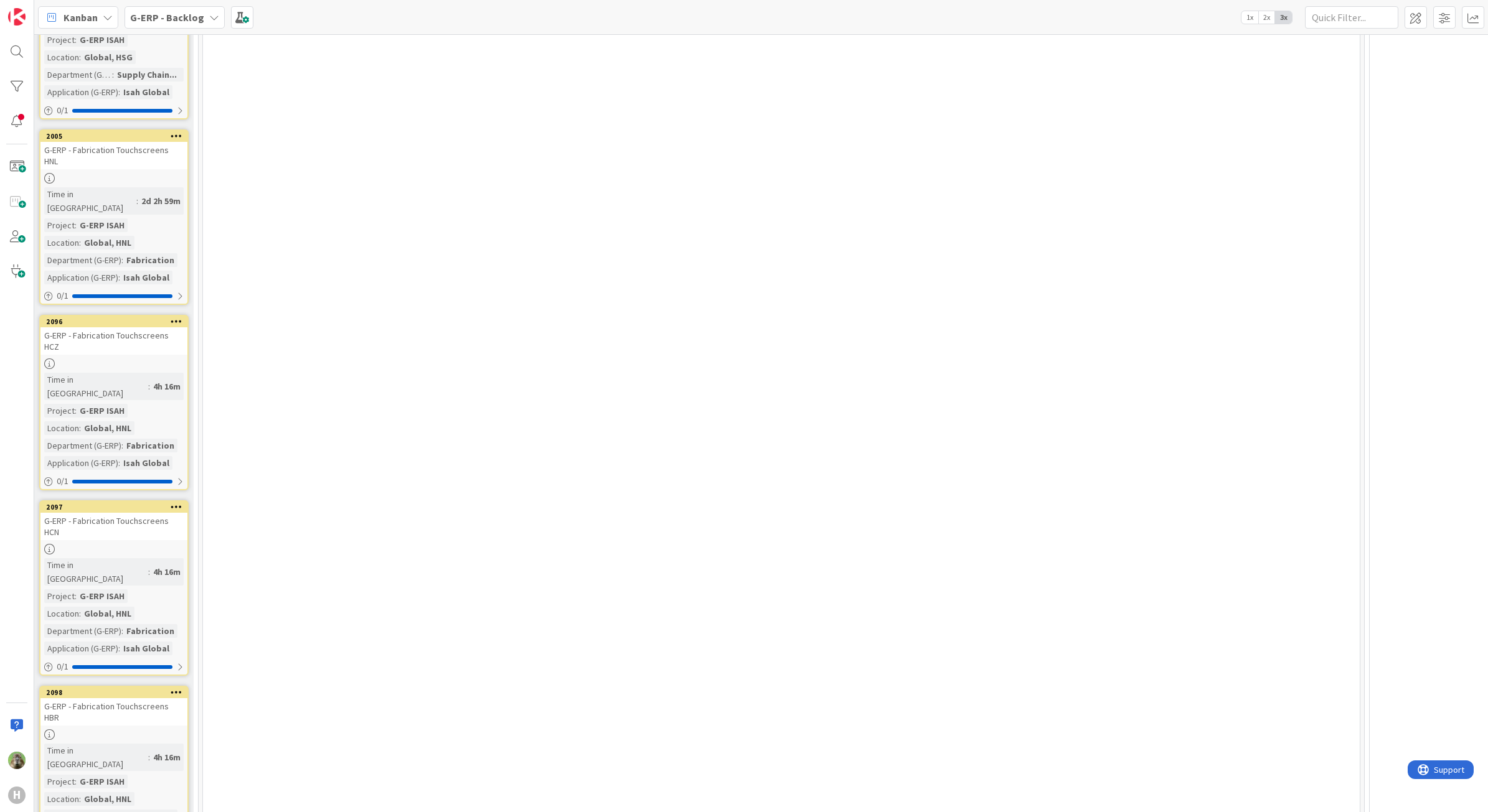
scroll to position [4279, 173]
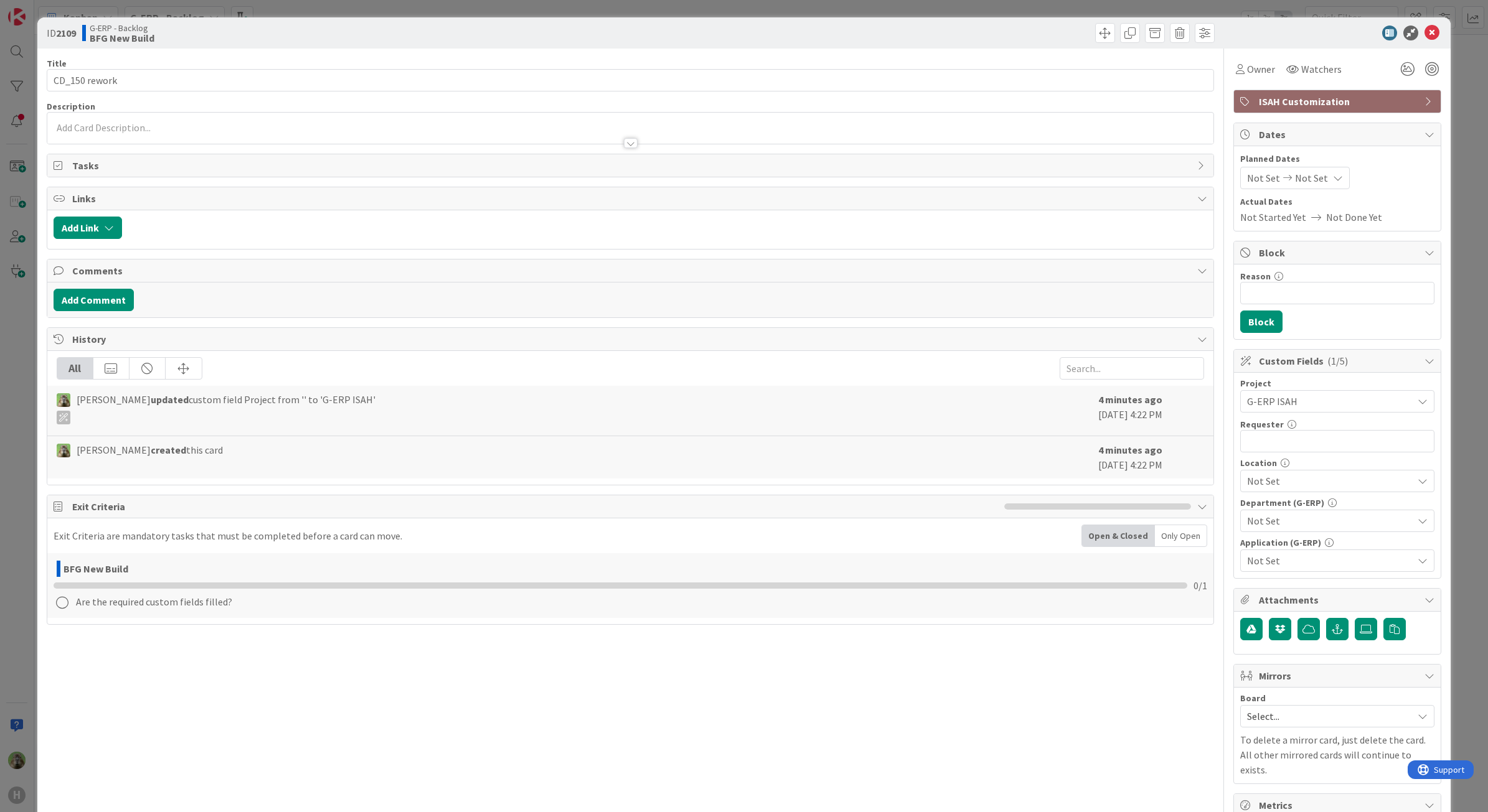
click at [30, 427] on div "ID 2109 G-ERP - Backlog BFG New Build Title 13 / 128 CD_150 rework Description …" at bounding box center [744, 406] width 1488 height 812
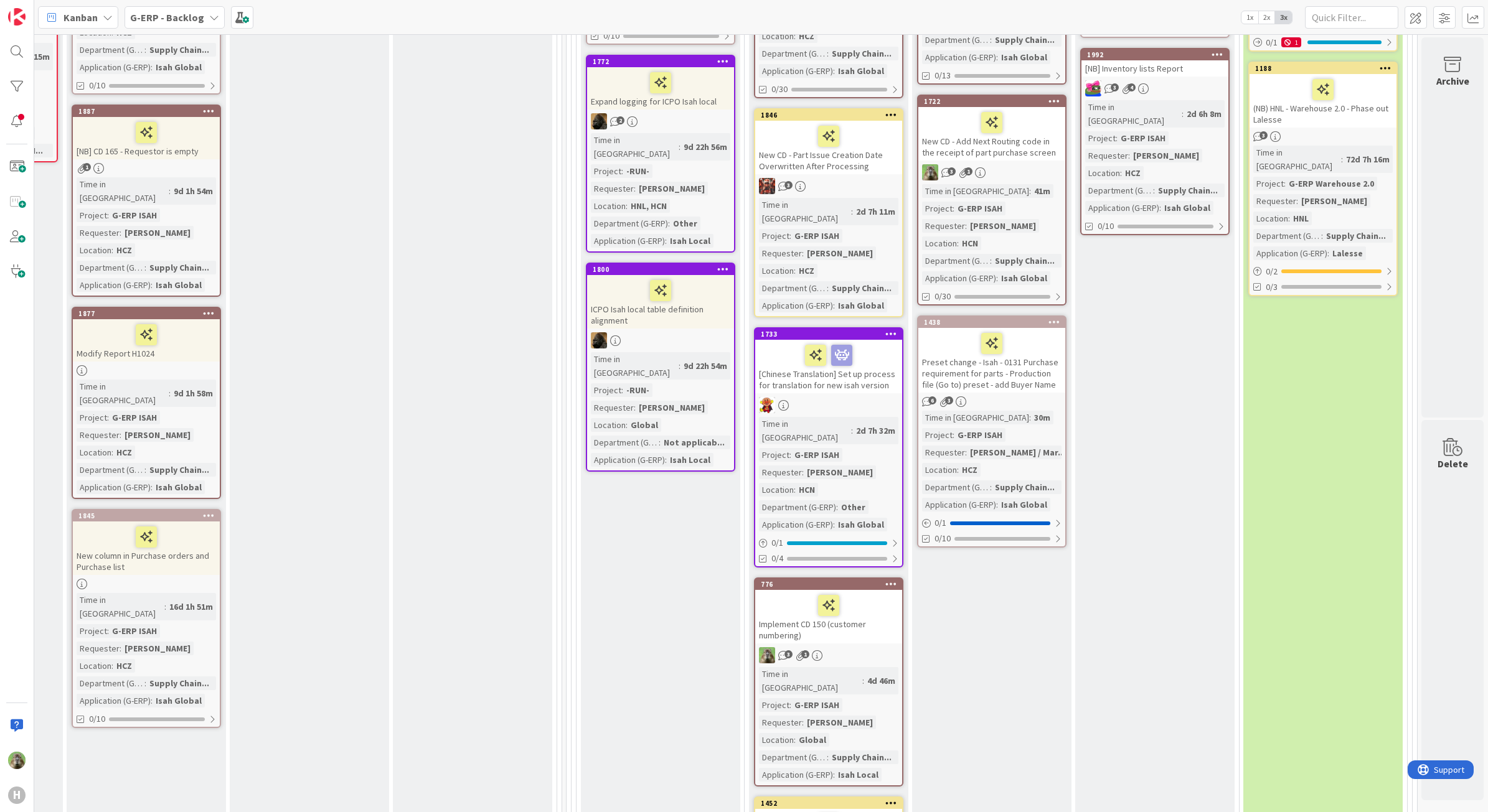
scroll to position [468, 984]
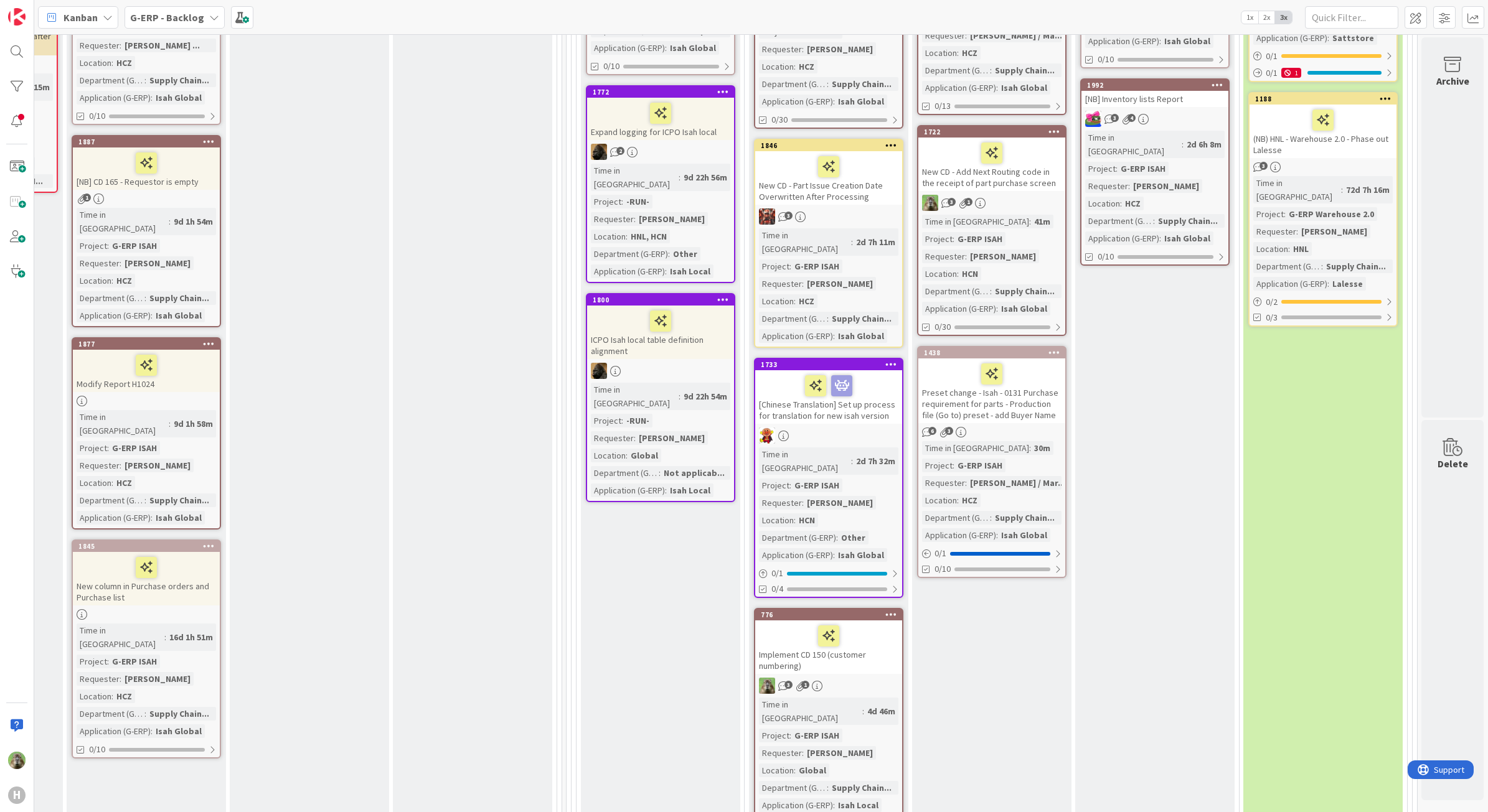
click at [885, 610] on icon at bounding box center [891, 614] width 12 height 9
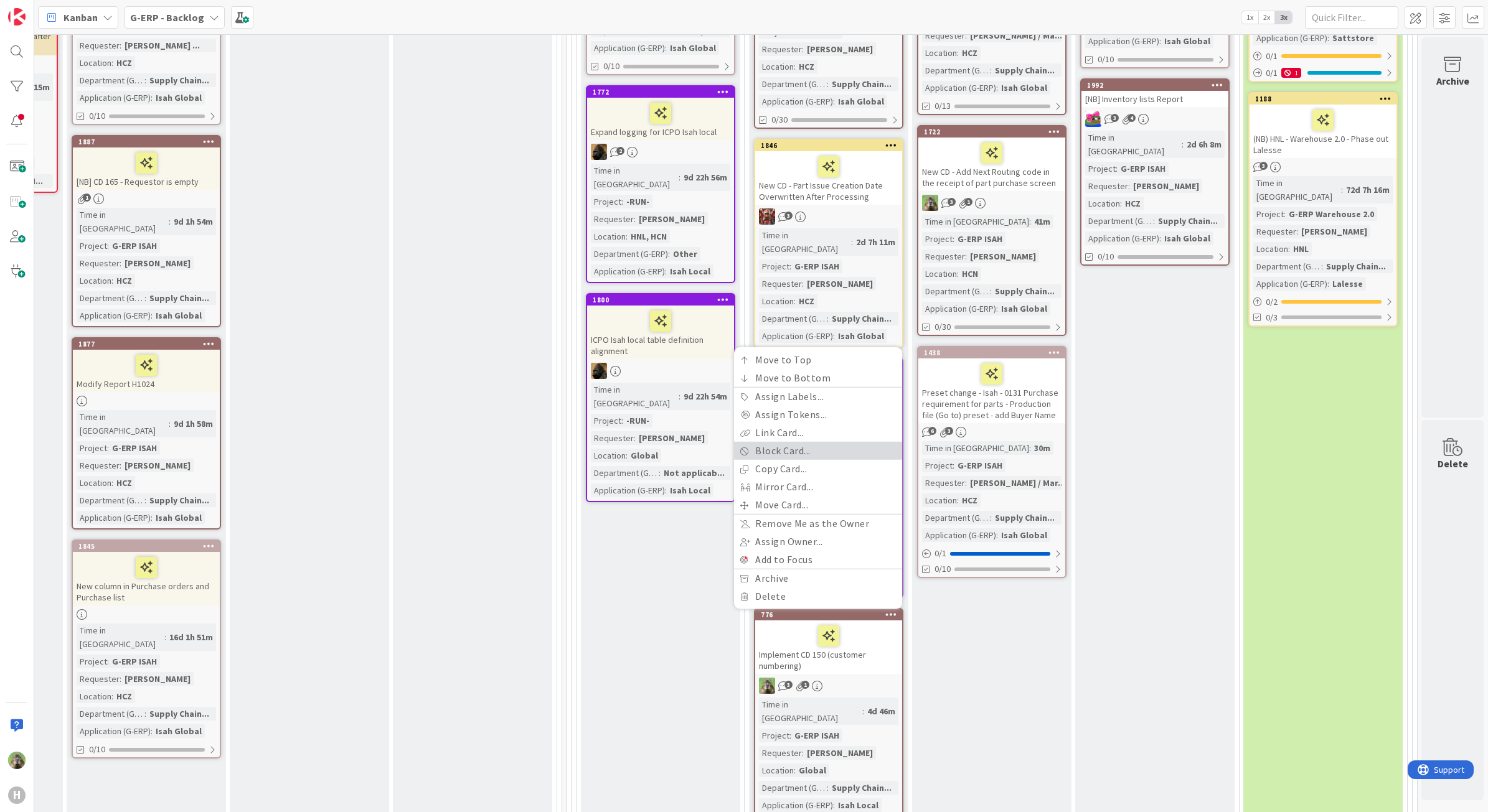
click at [808, 442] on link "Block Card..." at bounding box center [818, 451] width 168 height 18
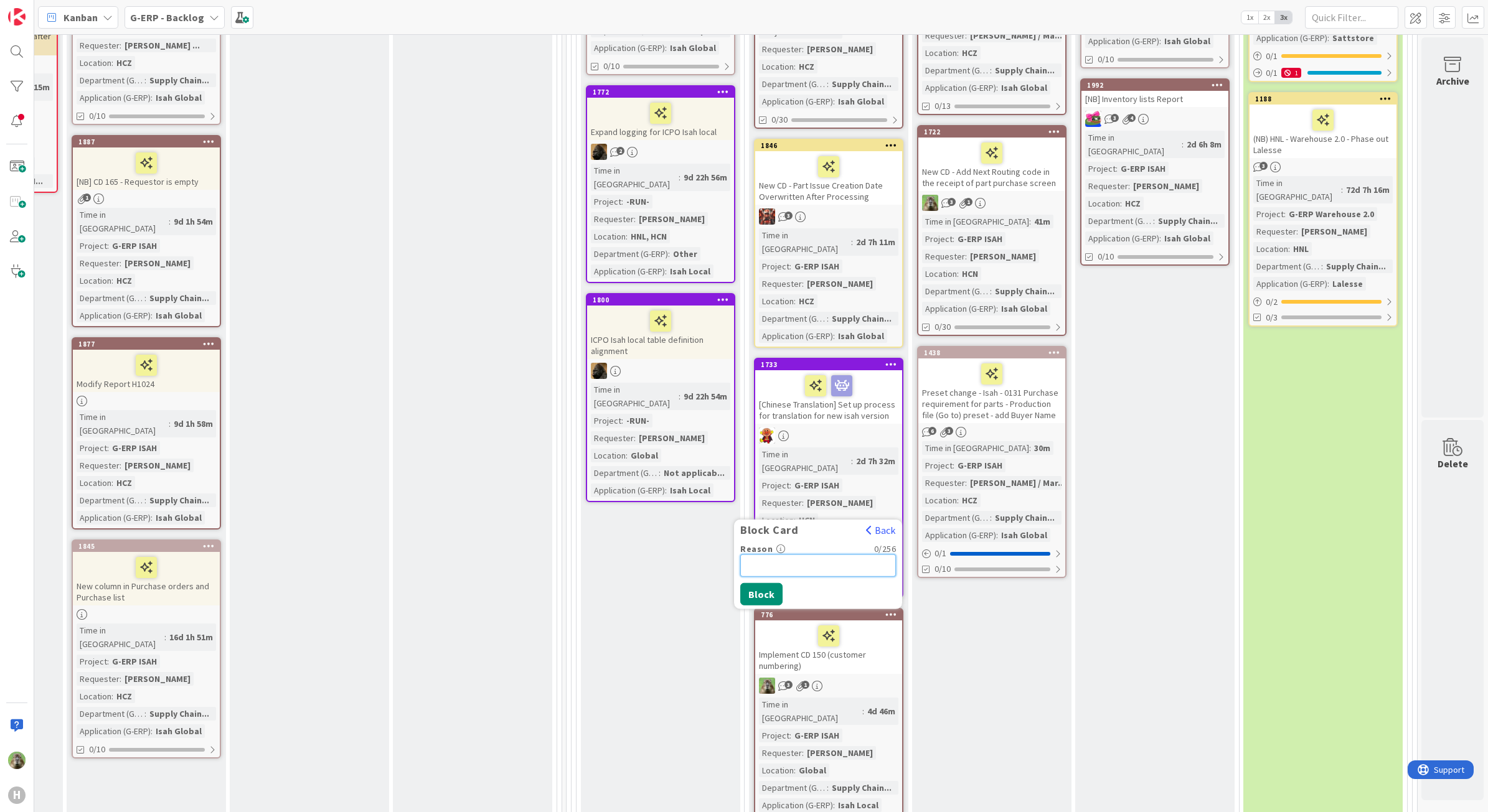
click at [817, 554] on input "Reason" at bounding box center [818, 565] width 155 height 23
click at [876, 554] on input "CD_150 not working properly. Should be fixed first" at bounding box center [818, 565] width 155 height 23
click at [843, 554] on input "CD_150 not working properly. Should be fixed first. Created LB-2109" at bounding box center [818, 565] width 155 height 23
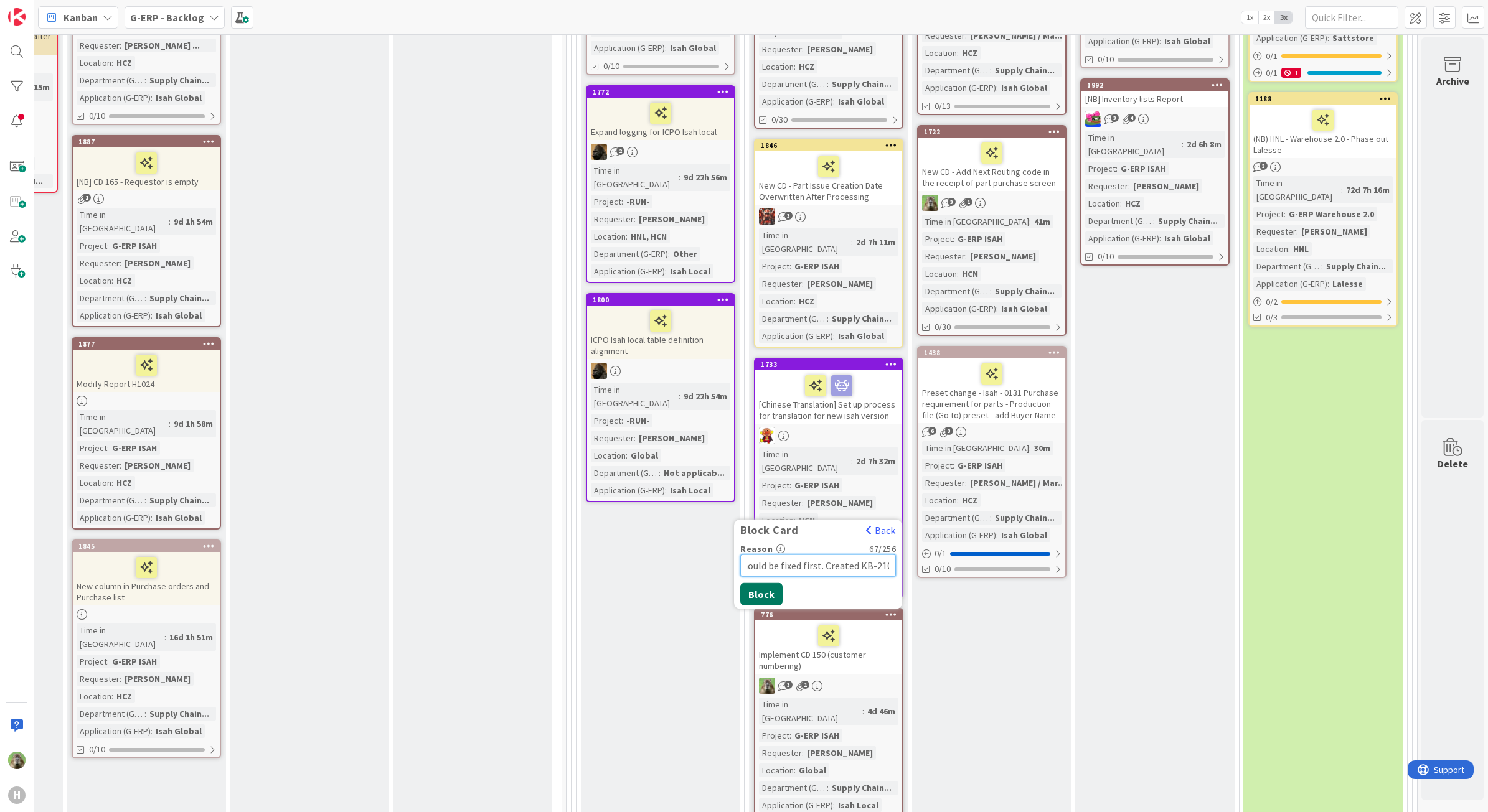
type input "CD_150 not working properly. Should be fixed first. Created KB-2109"
click at [740, 583] on button "Block" at bounding box center [762, 594] width 43 height 23
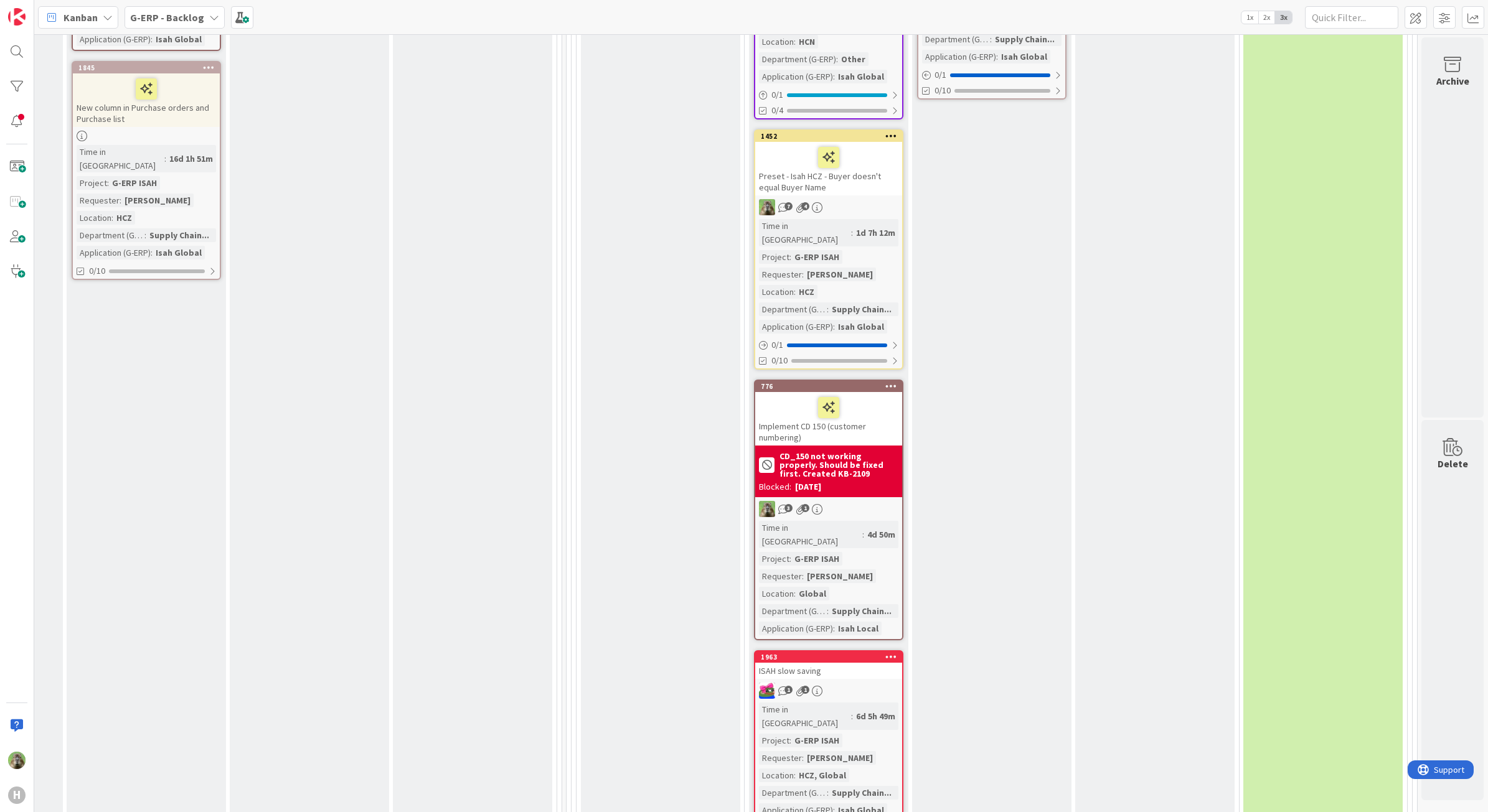
scroll to position [859, 984]
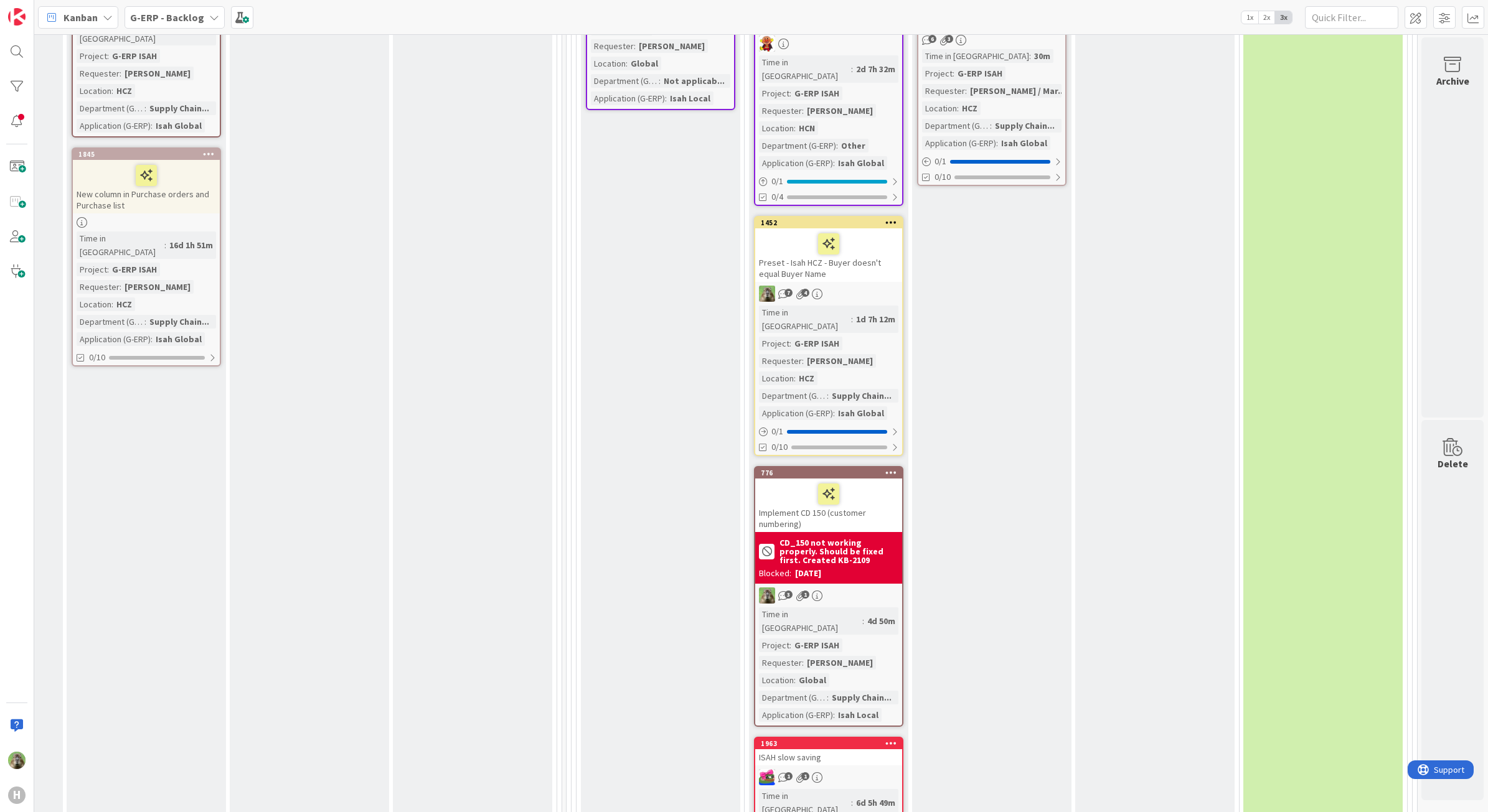
click at [867, 231] on div at bounding box center [828, 244] width 140 height 26
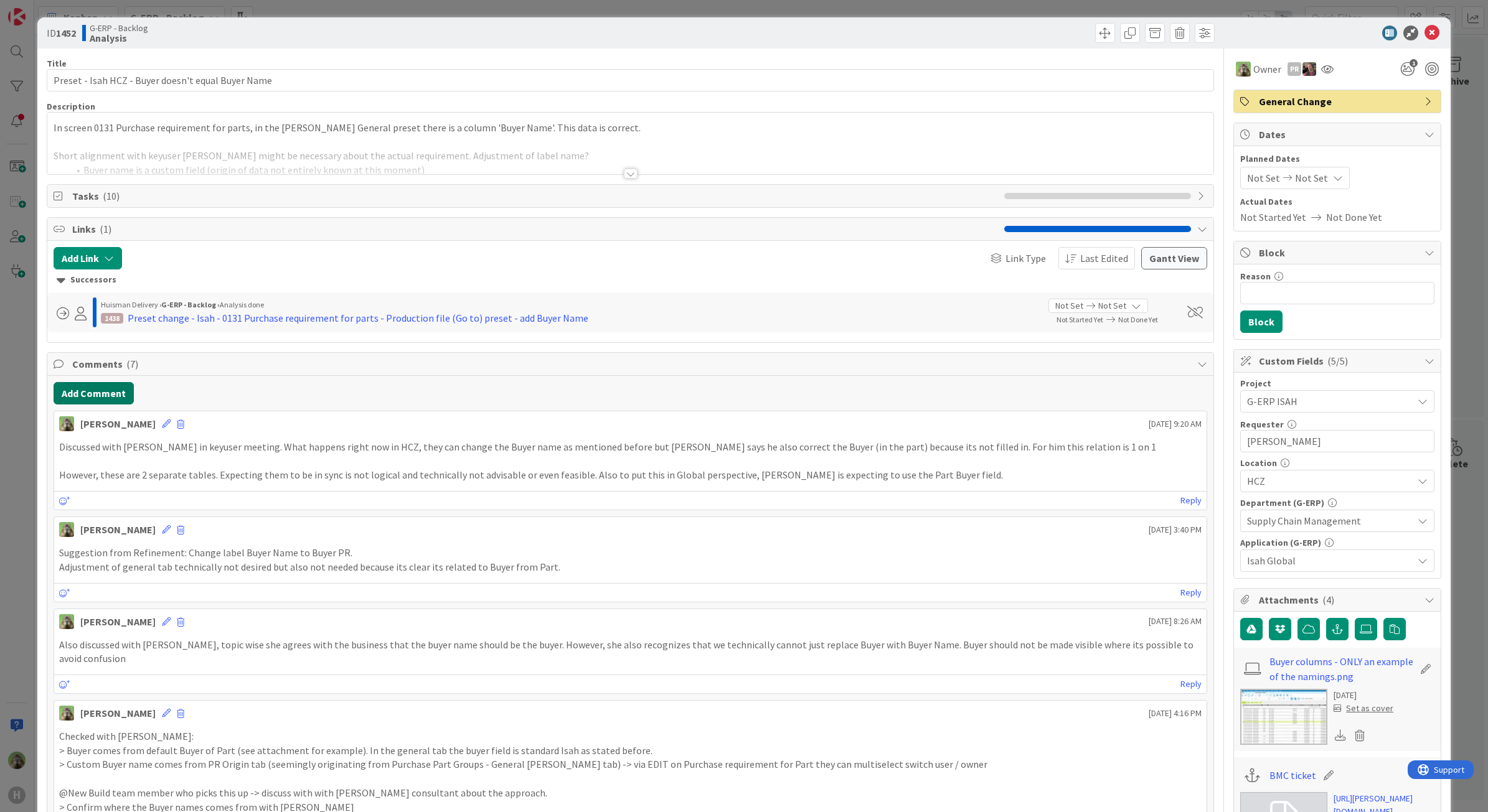
click at [107, 395] on button "Add Comment" at bounding box center [94, 393] width 80 height 23
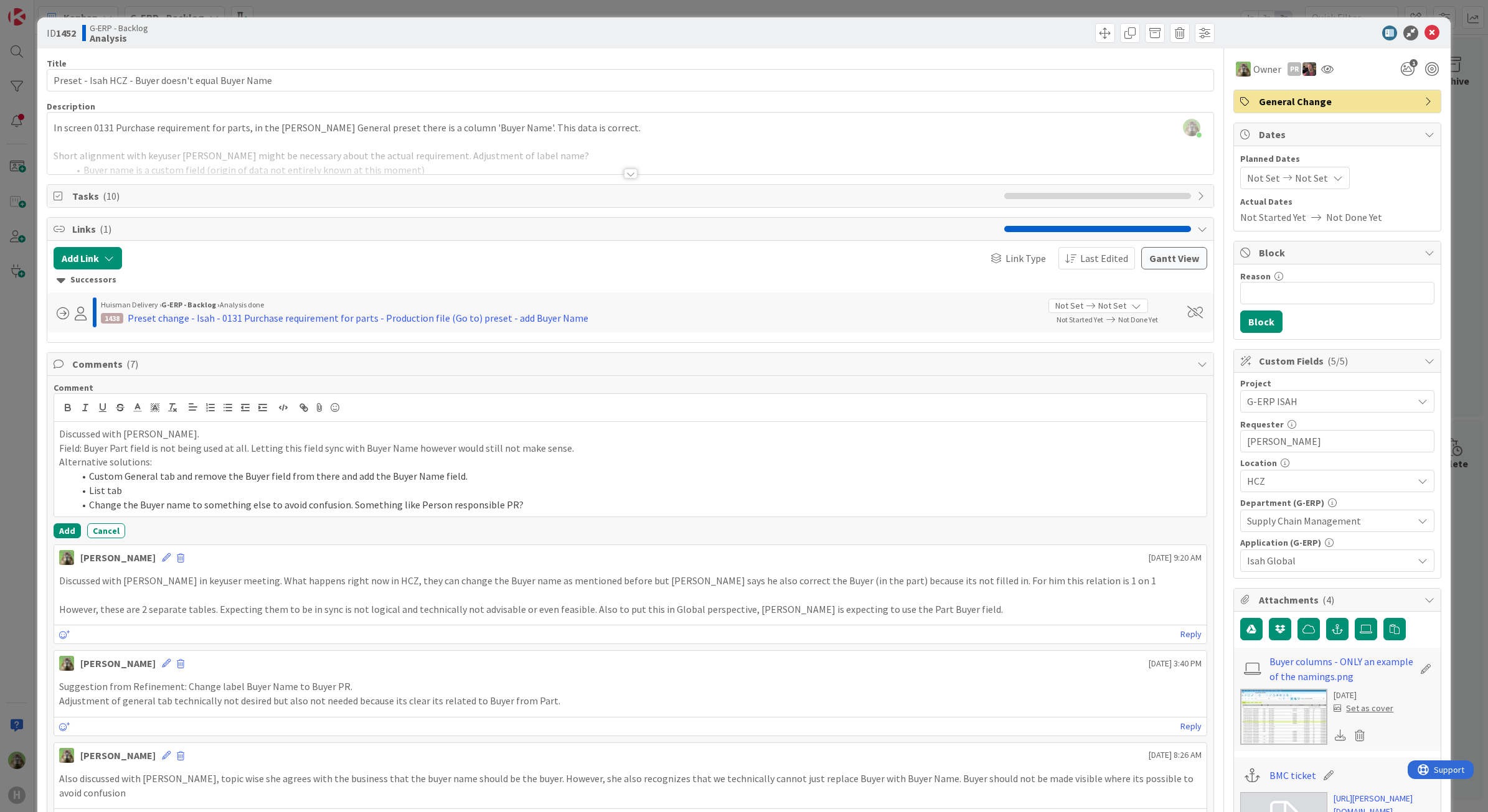
click at [567, 141] on div "In screen 0131 Purchase requirement for parts, in the [PERSON_NAME] General pre…" at bounding box center [631, 146] width 1167 height 56
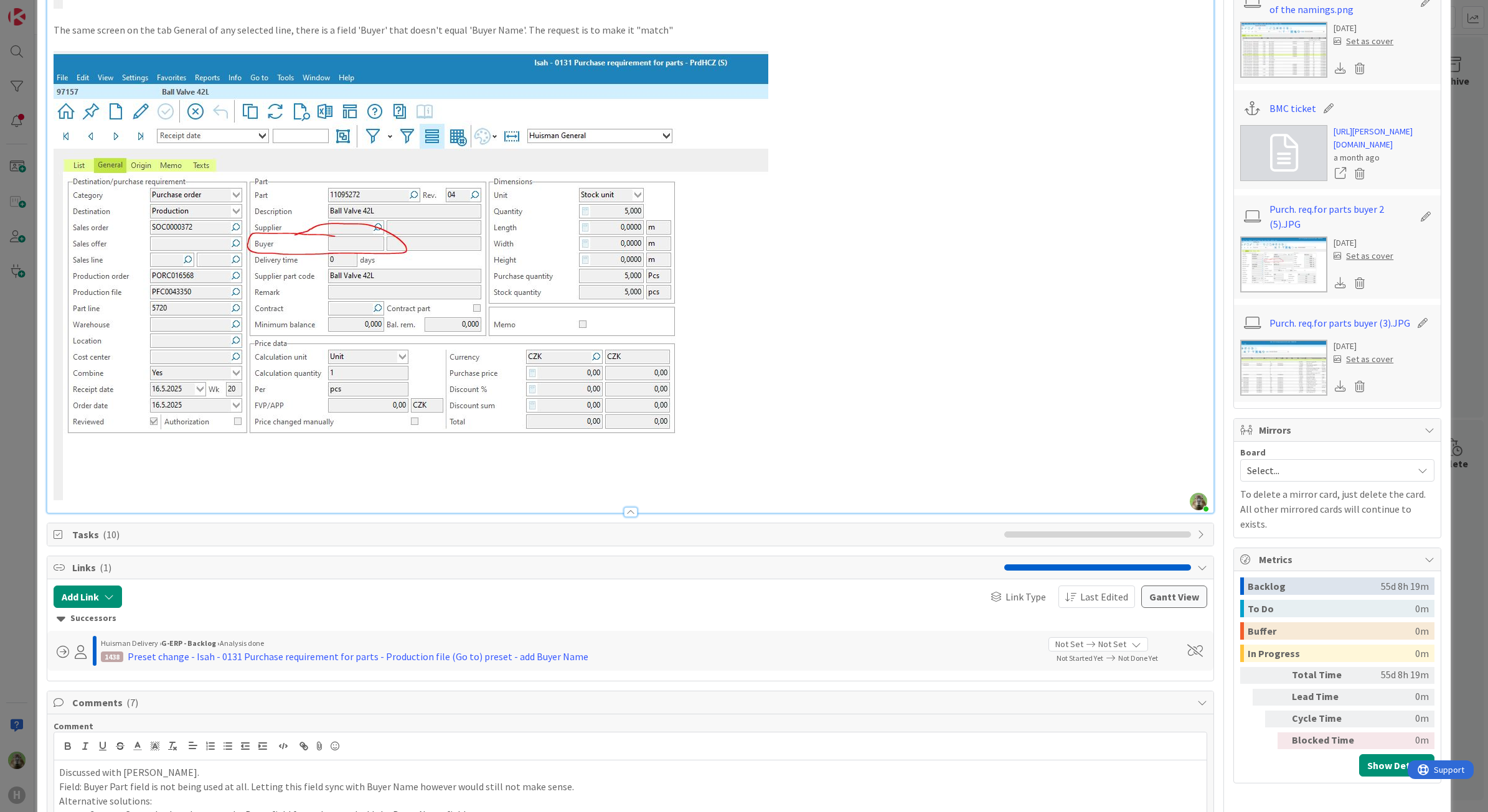
scroll to position [778, 0]
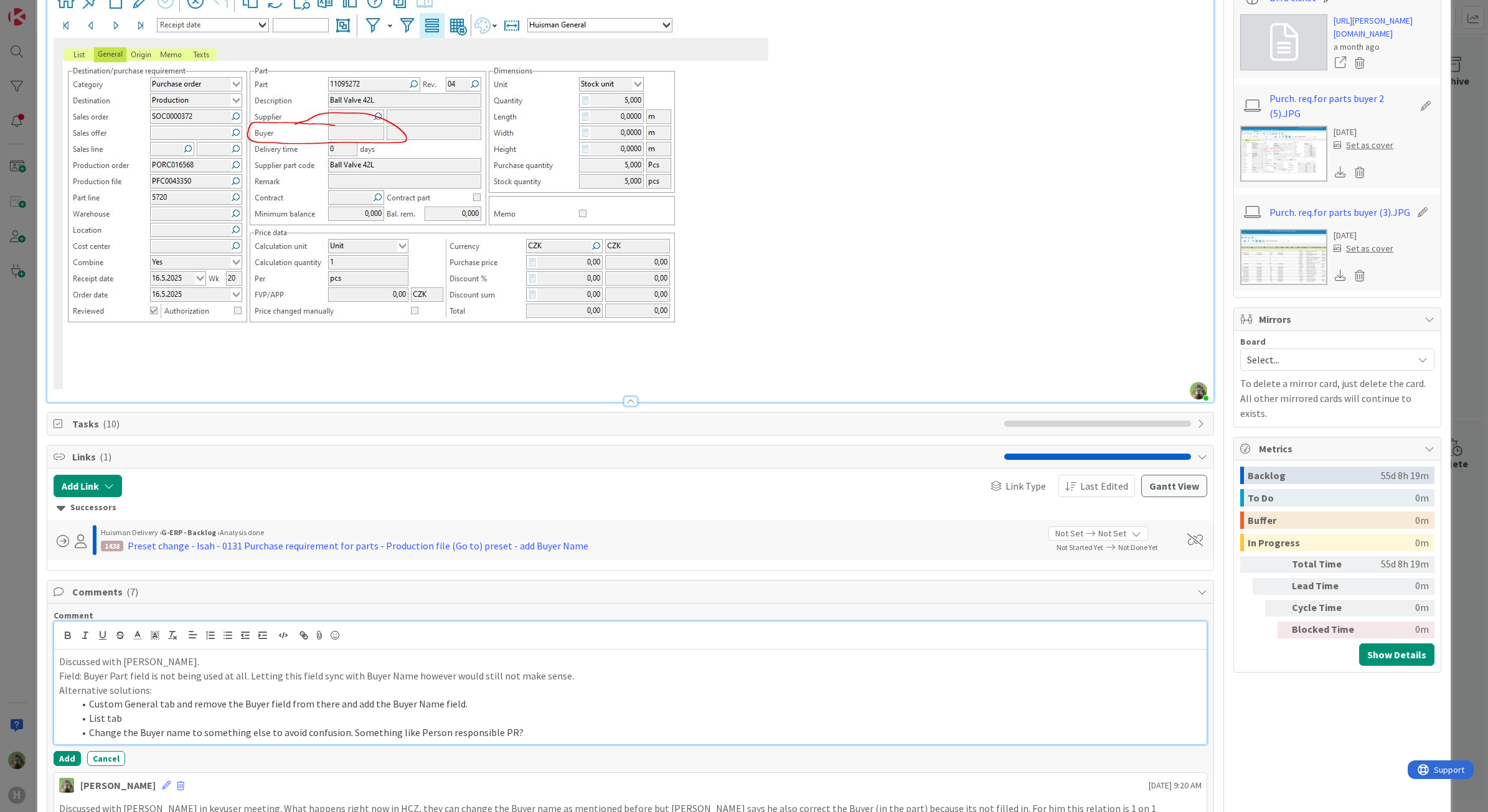
click at [91, 718] on li "List tab" at bounding box center [638, 718] width 1128 height 14
drag, startPoint x: 586, startPoint y: 676, endPoint x: 384, endPoint y: 677, distance: 202.0
click at [384, 677] on p "Field: Buyer Part field is not being used at all. Letting this field sync with …" at bounding box center [631, 676] width 1143 height 14
click at [252, 671] on p "Field: Buyer Part field is not being used at all. Letting this field sync with …" at bounding box center [631, 676] width 1143 height 14
click at [143, 673] on p "Field: Buyer Part field is not being used at all, but letting this field sync w…" at bounding box center [631, 676] width 1143 height 14
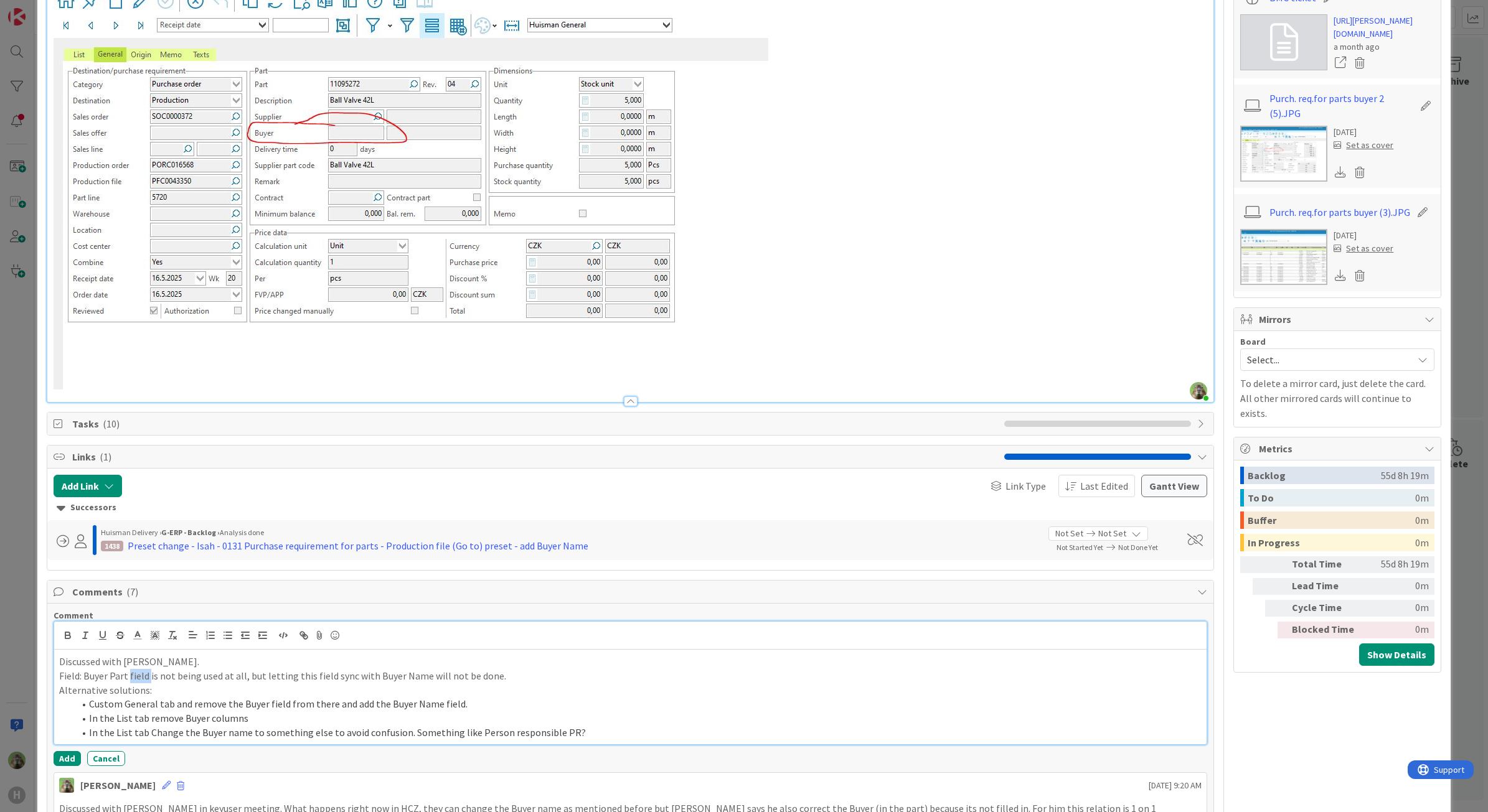
drag, startPoint x: 143, startPoint y: 673, endPoint x: 149, endPoint y: 664, distance: 10.8
click at [147, 677] on p "Field: Buyer Part field is not being used at all, but letting this field sync w…" at bounding box center [631, 676] width 1143 height 14
click at [59, 756] on button "Add" at bounding box center [67, 758] width 28 height 15
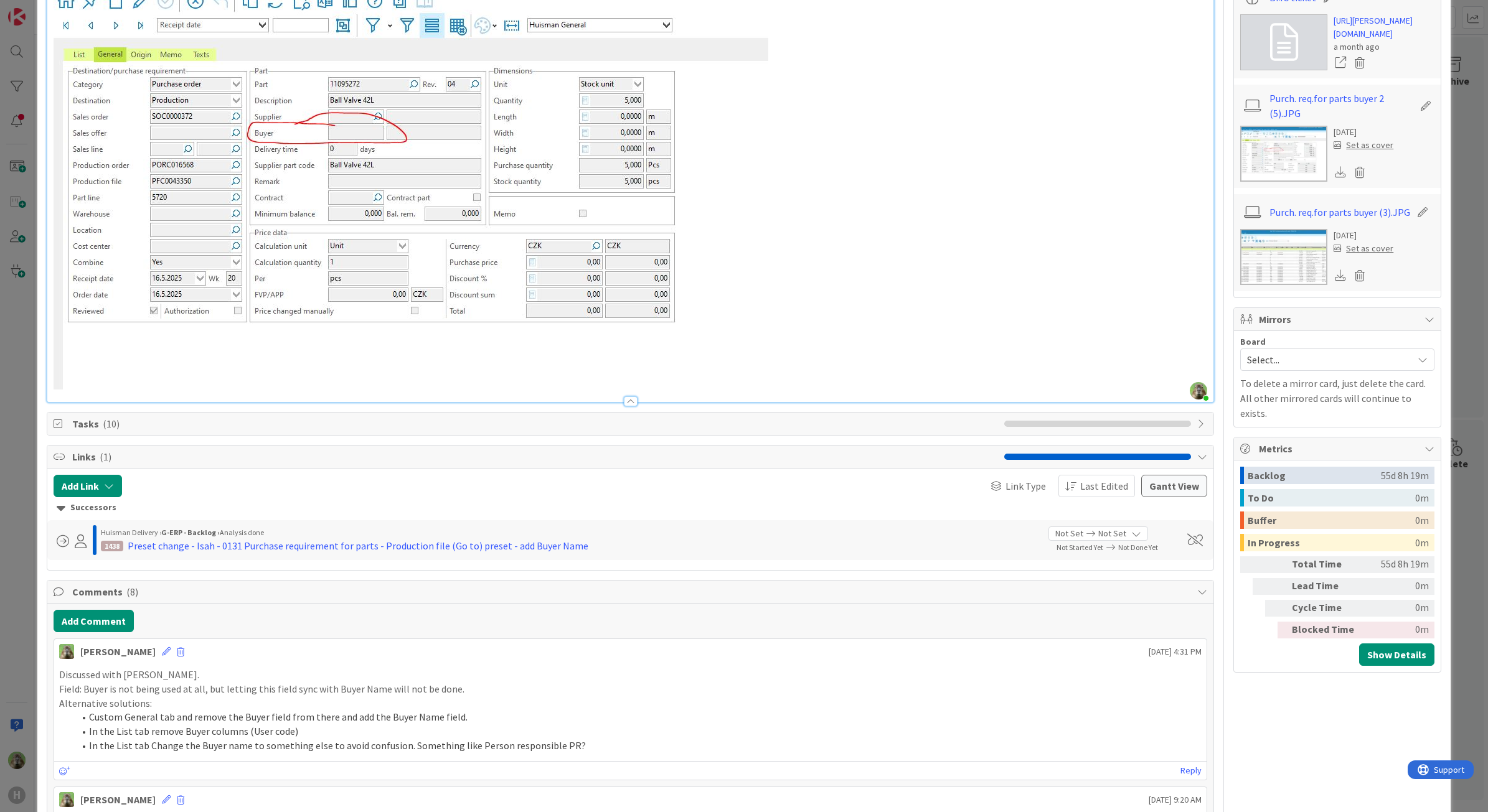
click at [14, 573] on div "ID 1452 G-ERP - Backlog Analysis Title 50 / 128 Preset - Isah HCZ - Buyer doesn…" at bounding box center [744, 406] width 1488 height 812
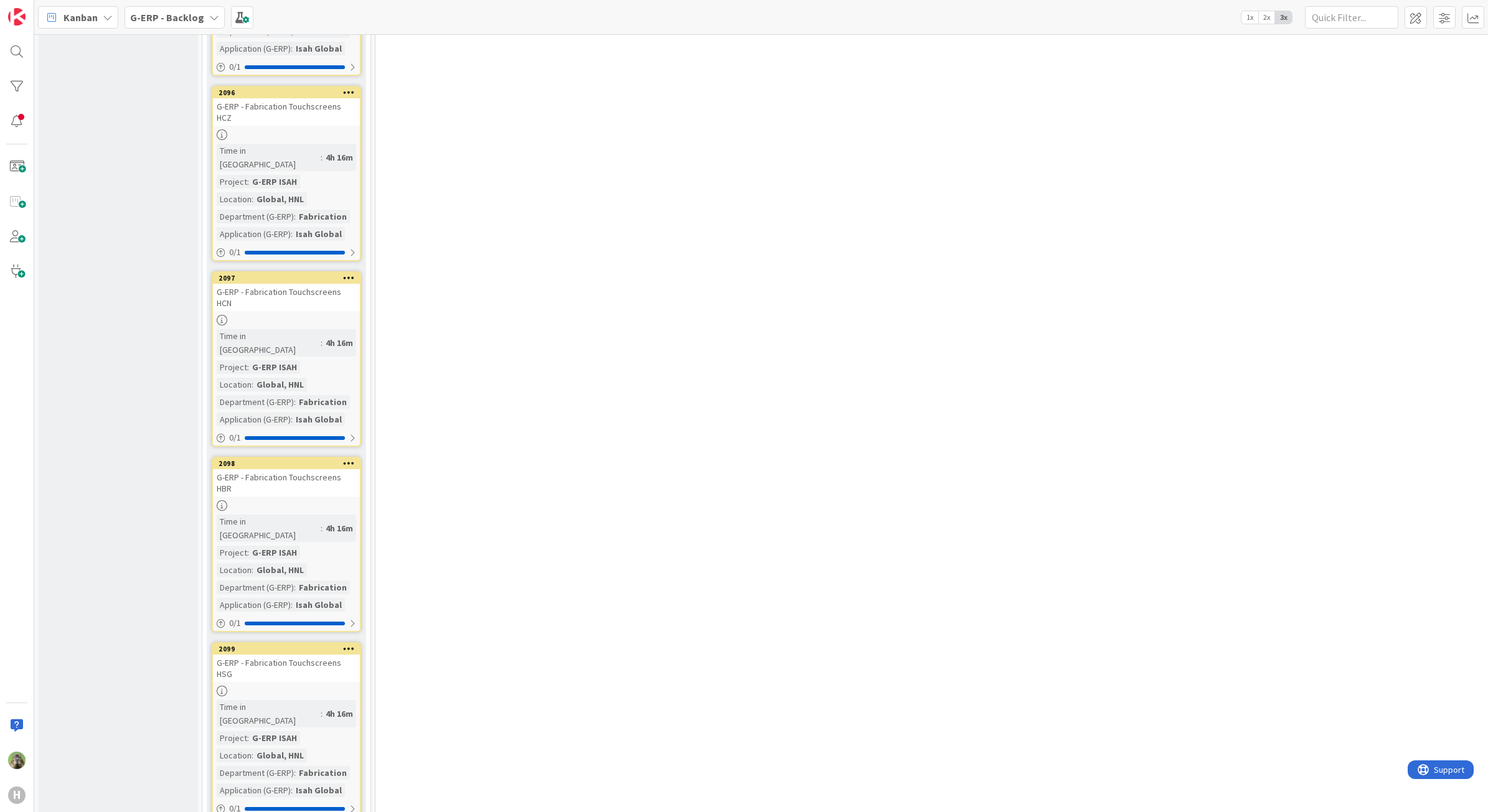
scroll to position [4279, 0]
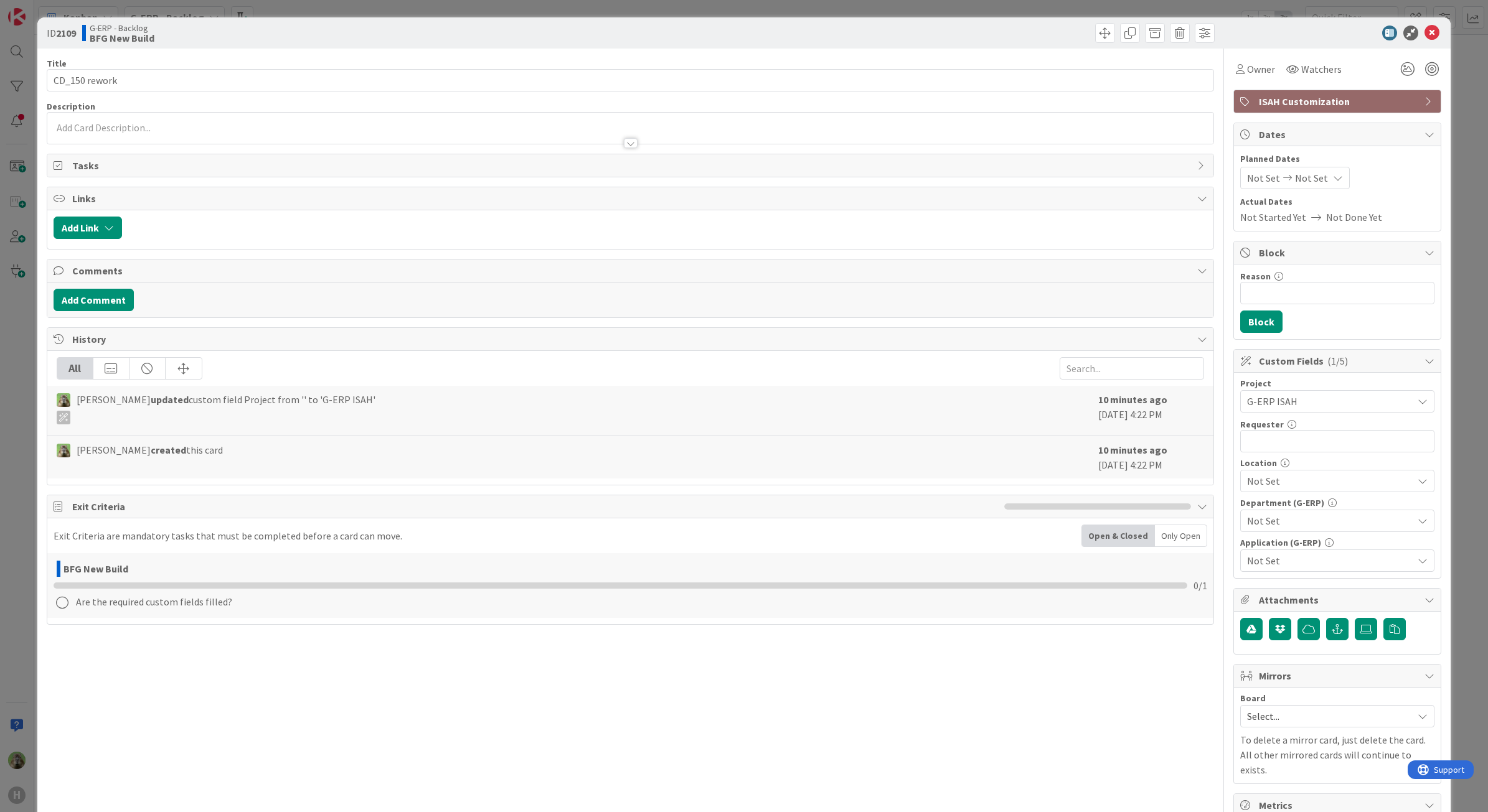
click at [33, 362] on div "ID 2109 G-ERP - Backlog BFG New Build Title 13 / 128 CD_150 rework Description …" at bounding box center [744, 406] width 1488 height 812
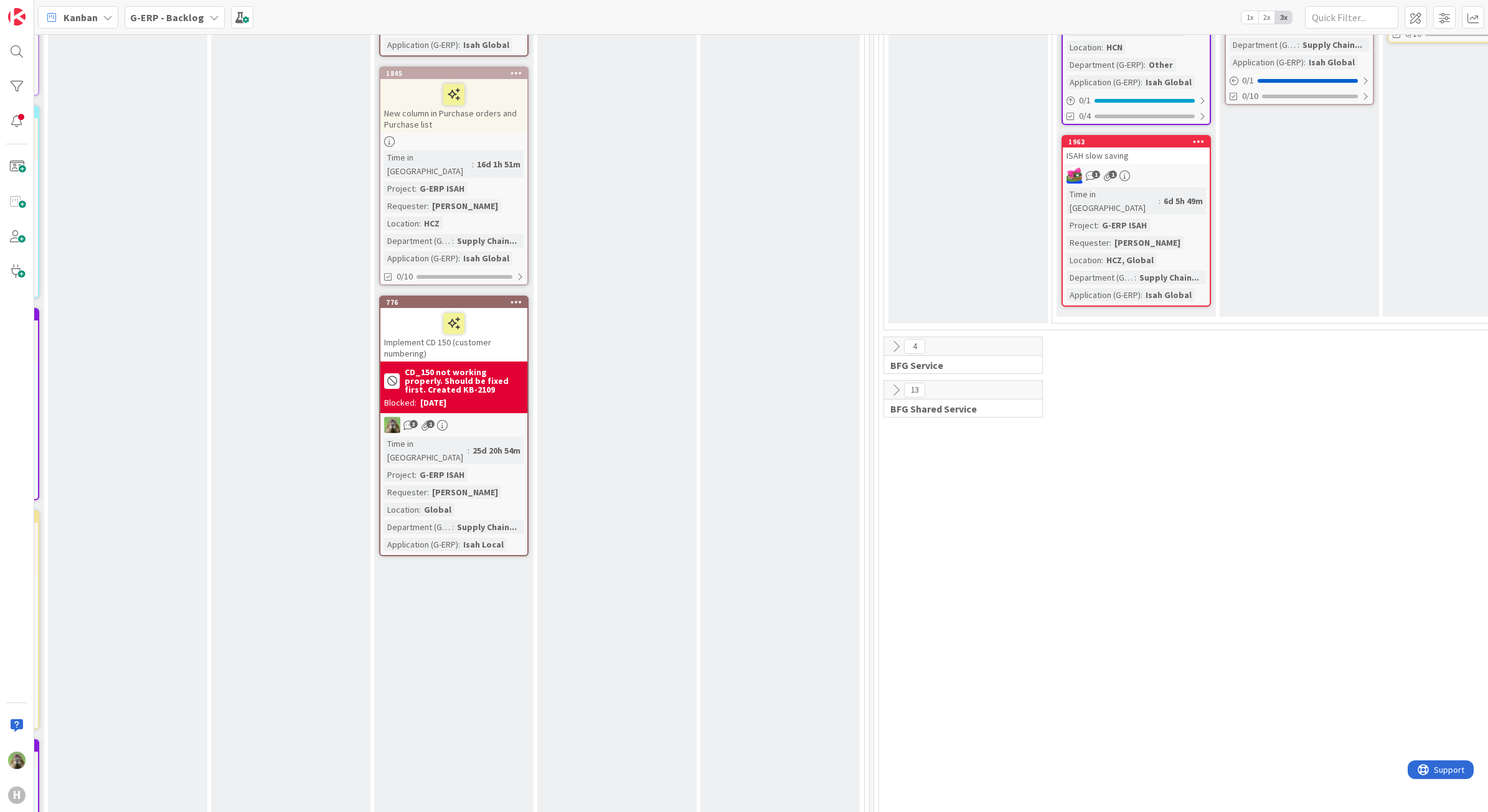
scroll to position [856, 663]
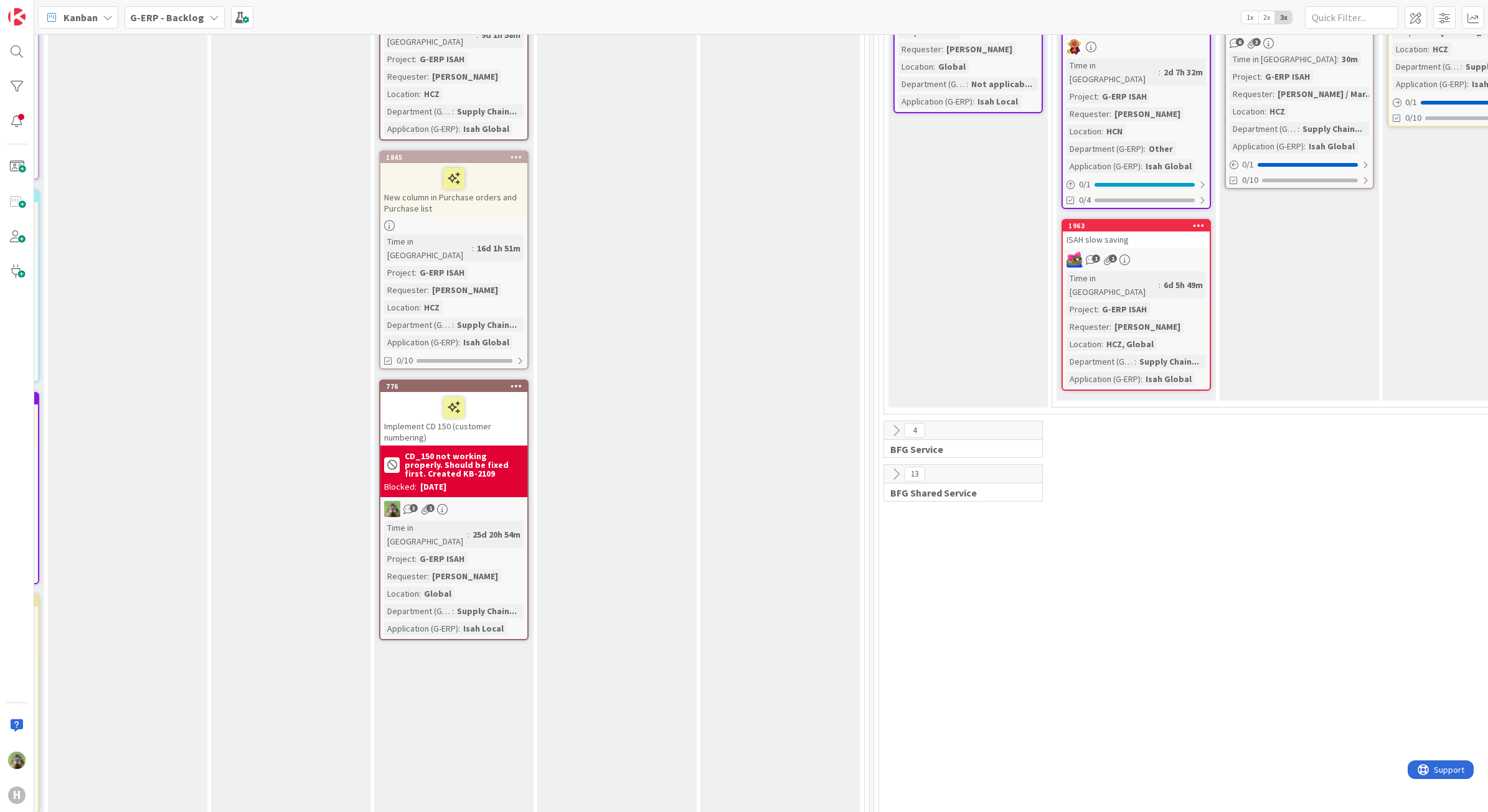
click at [502, 392] on div "Implement CD 150 (customer numbering)" at bounding box center [454, 419] width 147 height 54
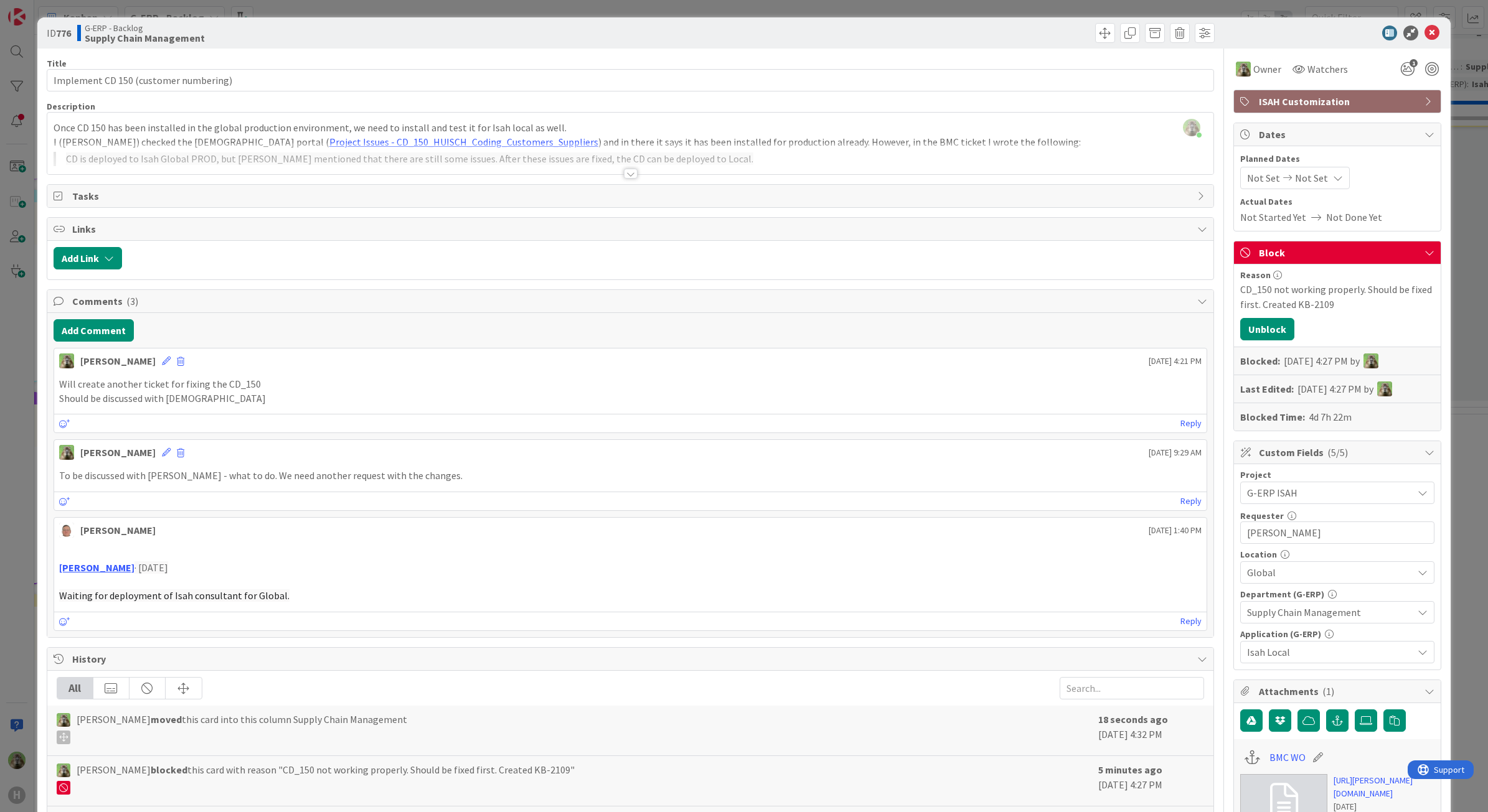
click at [714, 151] on div at bounding box center [631, 158] width 1167 height 32
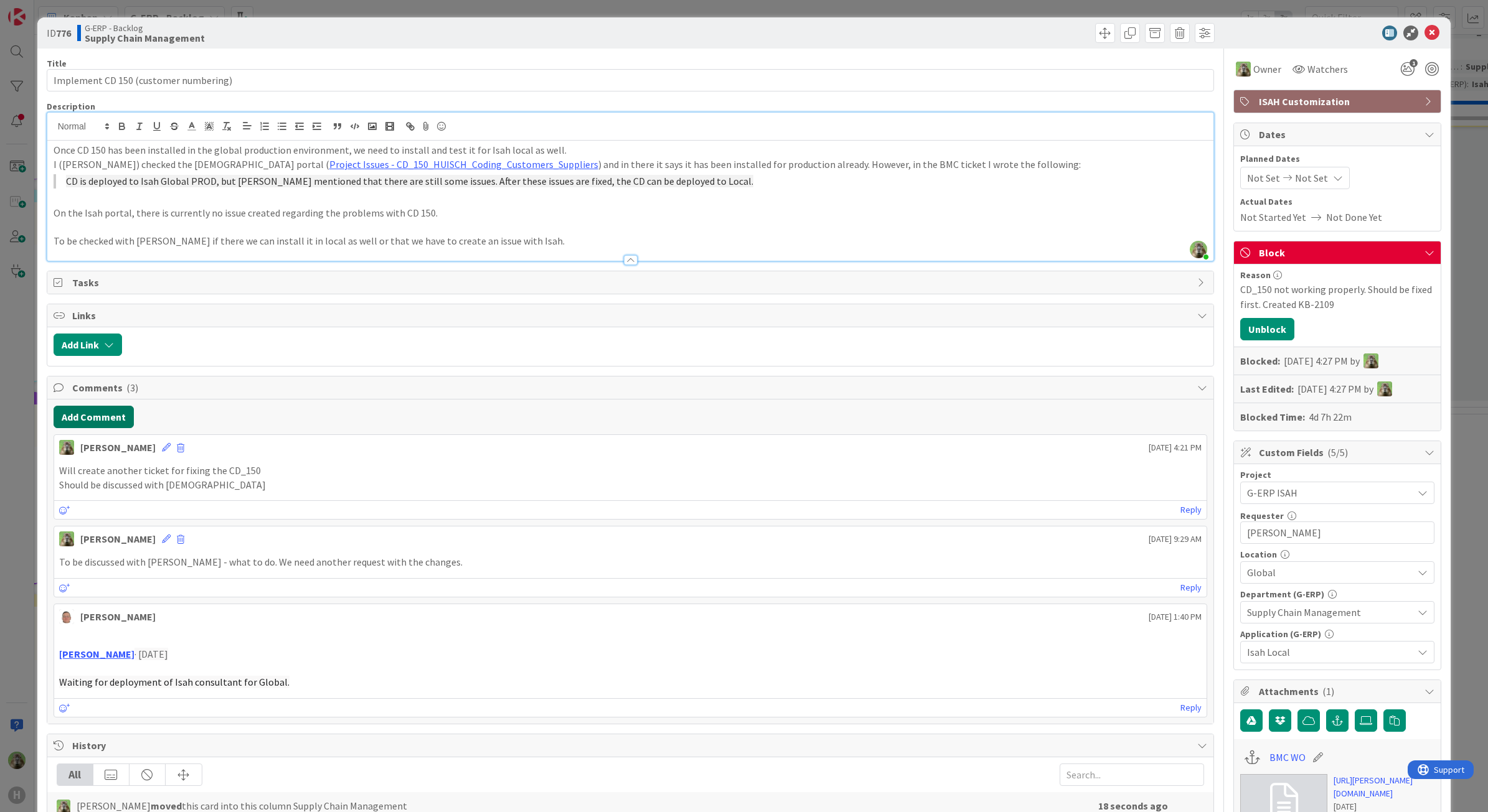
click at [120, 428] on button "Add Comment" at bounding box center [94, 417] width 80 height 23
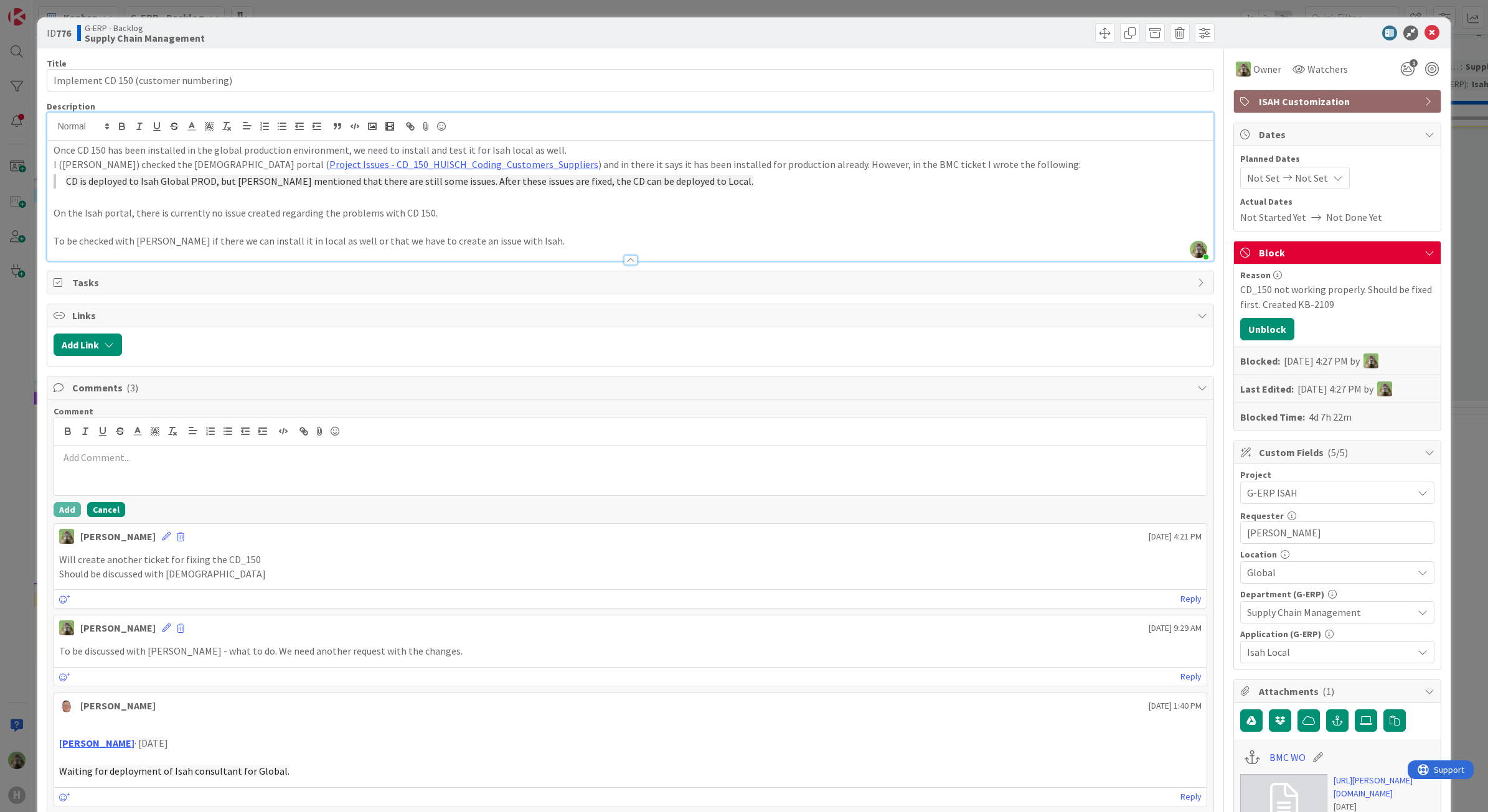
click at [98, 514] on button "Cancel" at bounding box center [106, 509] width 38 height 15
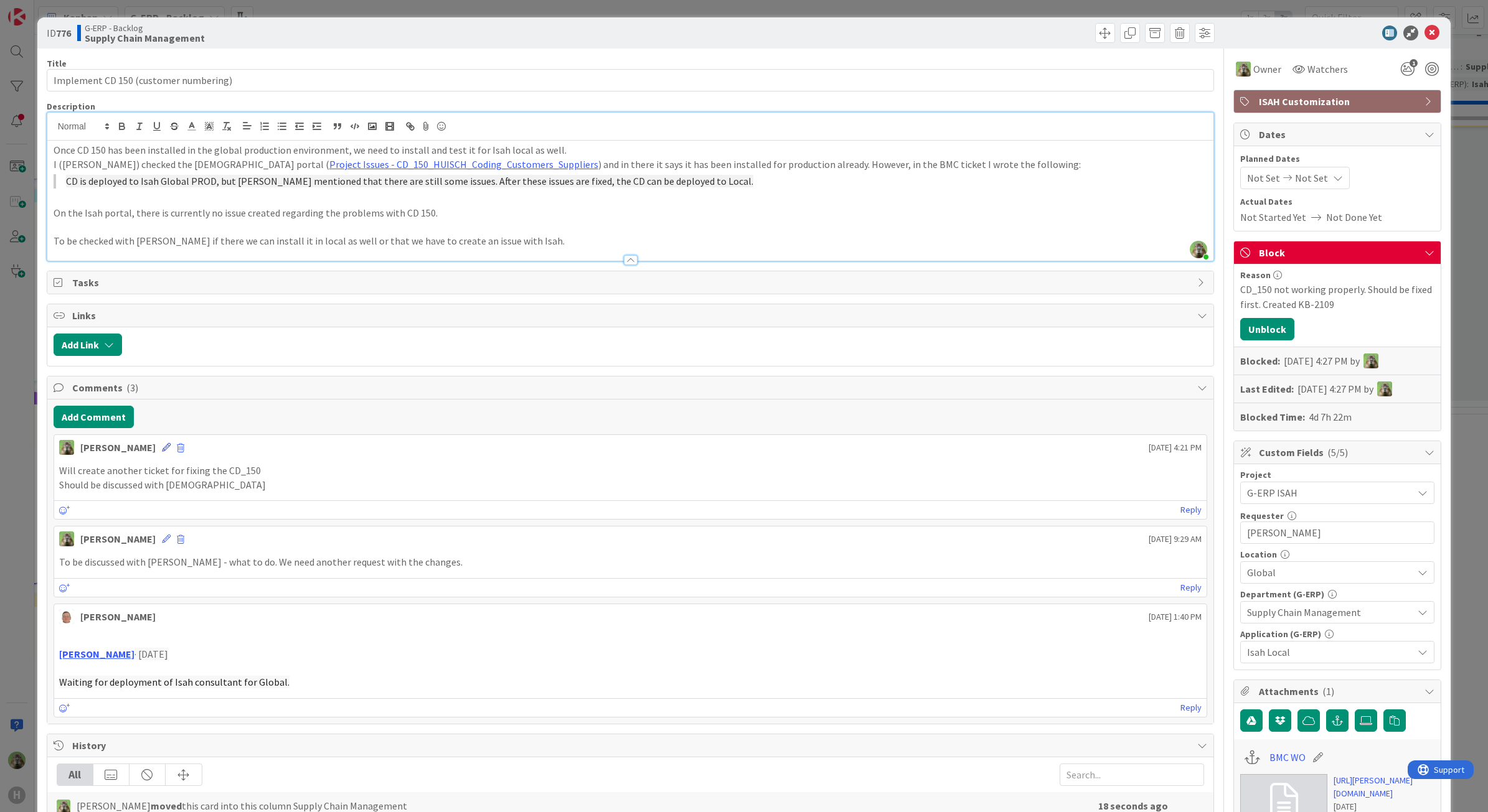
click at [162, 452] on icon at bounding box center [166, 447] width 9 height 9
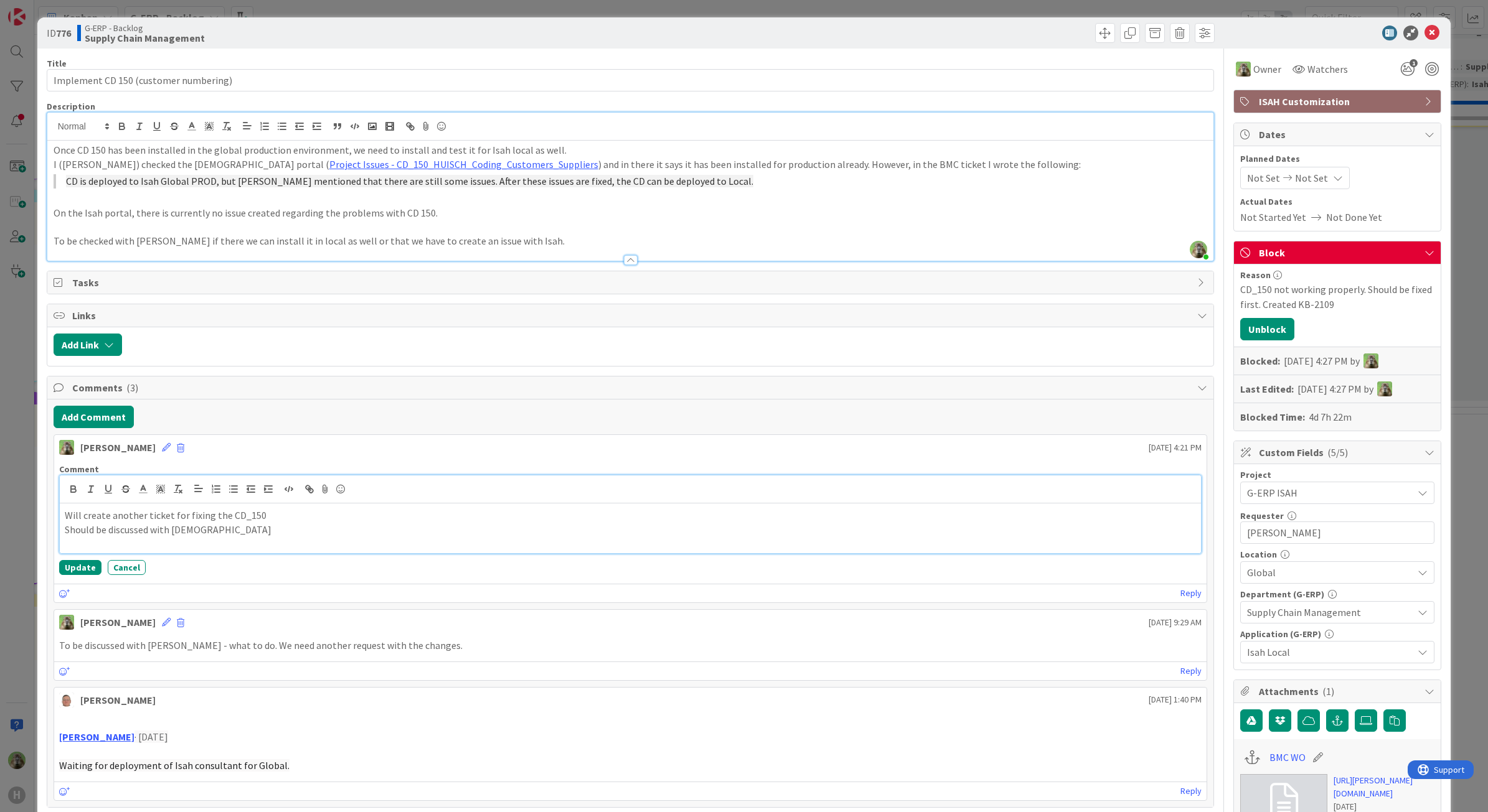
click at [67, 509] on div "Will create another ticket for fixing the CD_150 Should be discussed with [DEMO…" at bounding box center [631, 528] width 1142 height 50
click at [117, 534] on p "I've createdr he CD_150" at bounding box center [630, 529] width 1132 height 14
click at [365, 535] on p "I've created the G-ERP - Backlog-2109 to focus on fixing the CD_150" at bounding box center [630, 529] width 1132 height 14
click at [78, 578] on button "Update" at bounding box center [80, 570] width 43 height 15
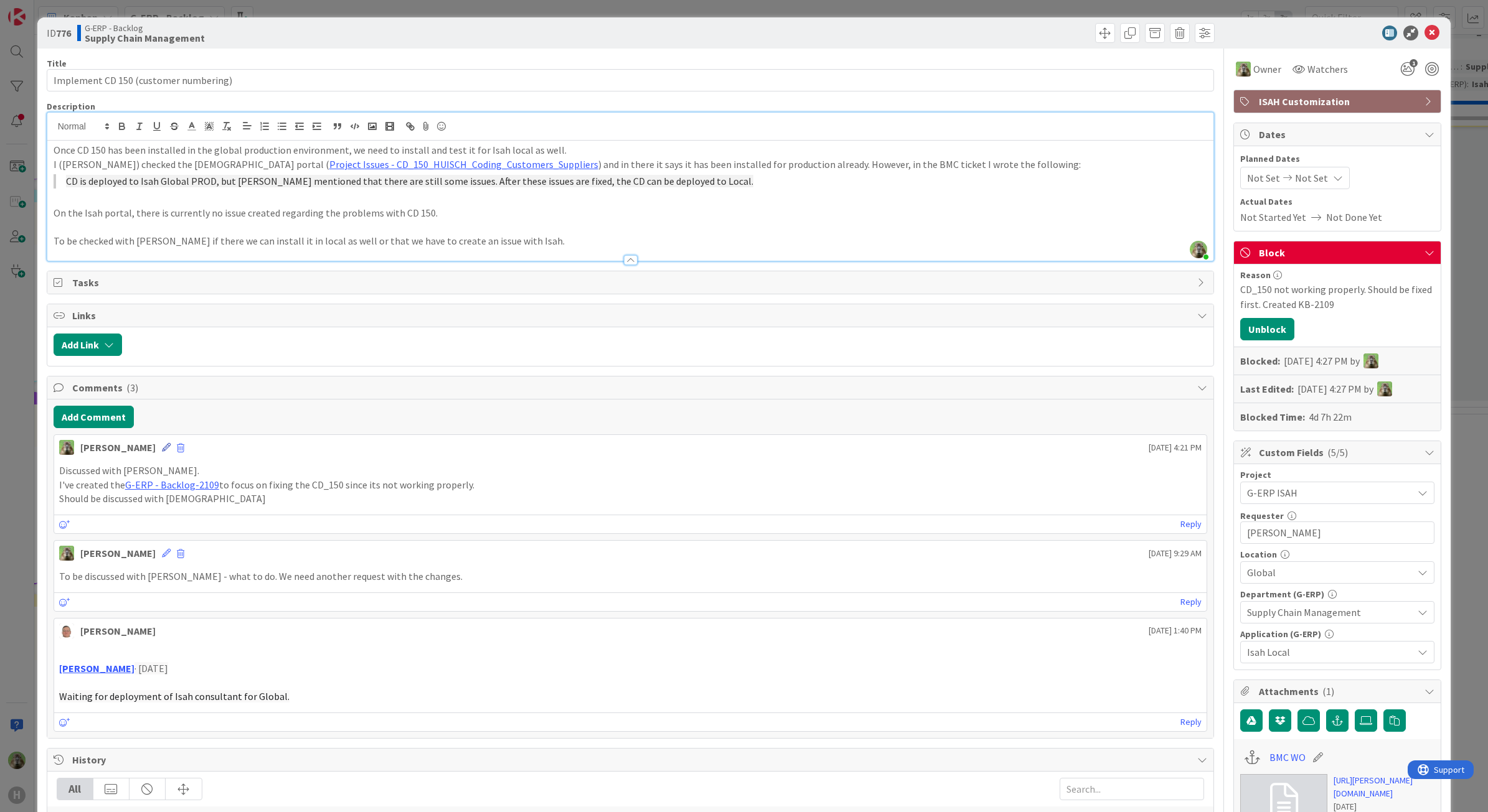
click at [162, 447] on icon at bounding box center [166, 447] width 9 height 9
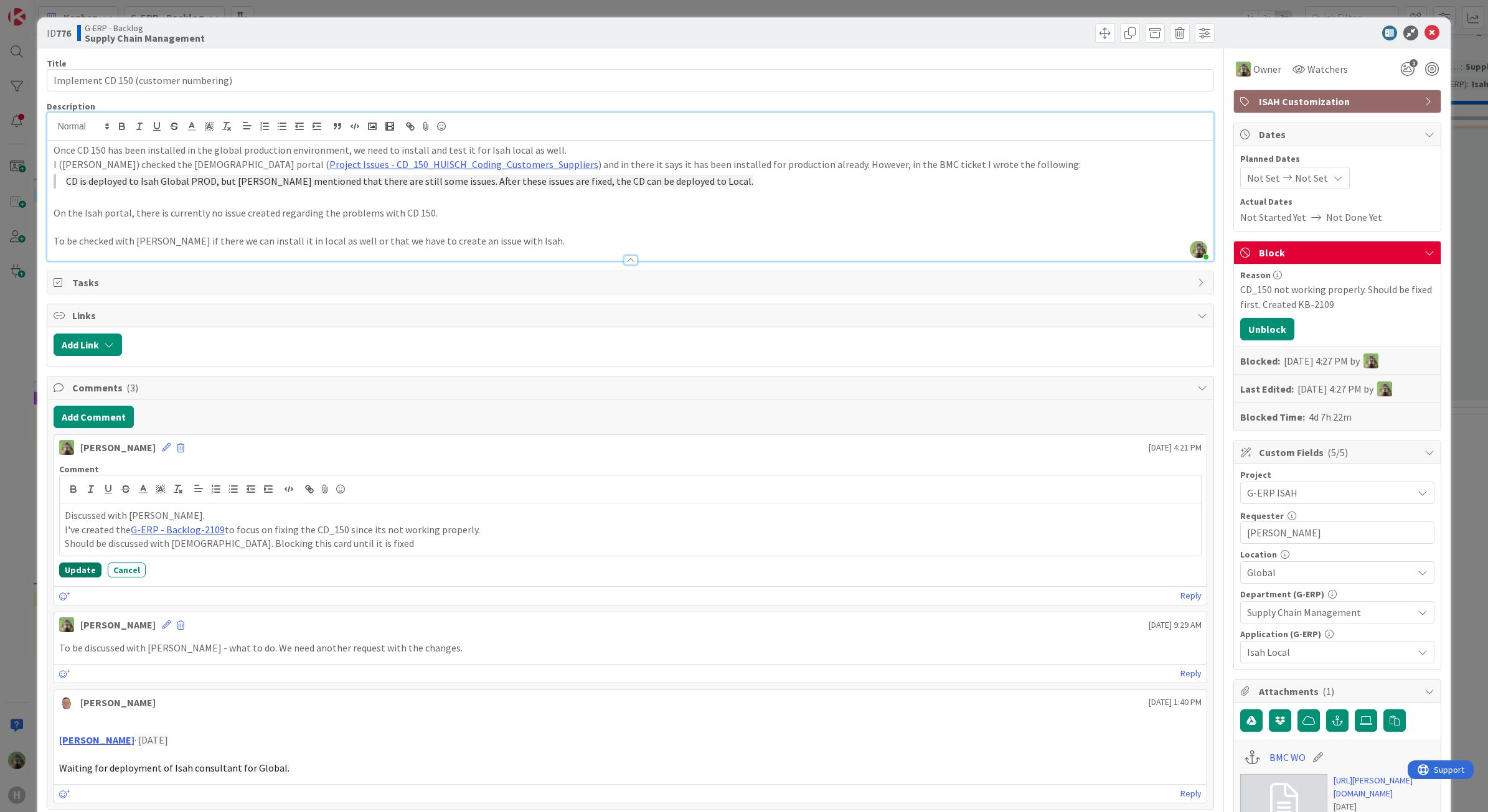
click at [85, 573] on button "Update" at bounding box center [80, 570] width 43 height 15
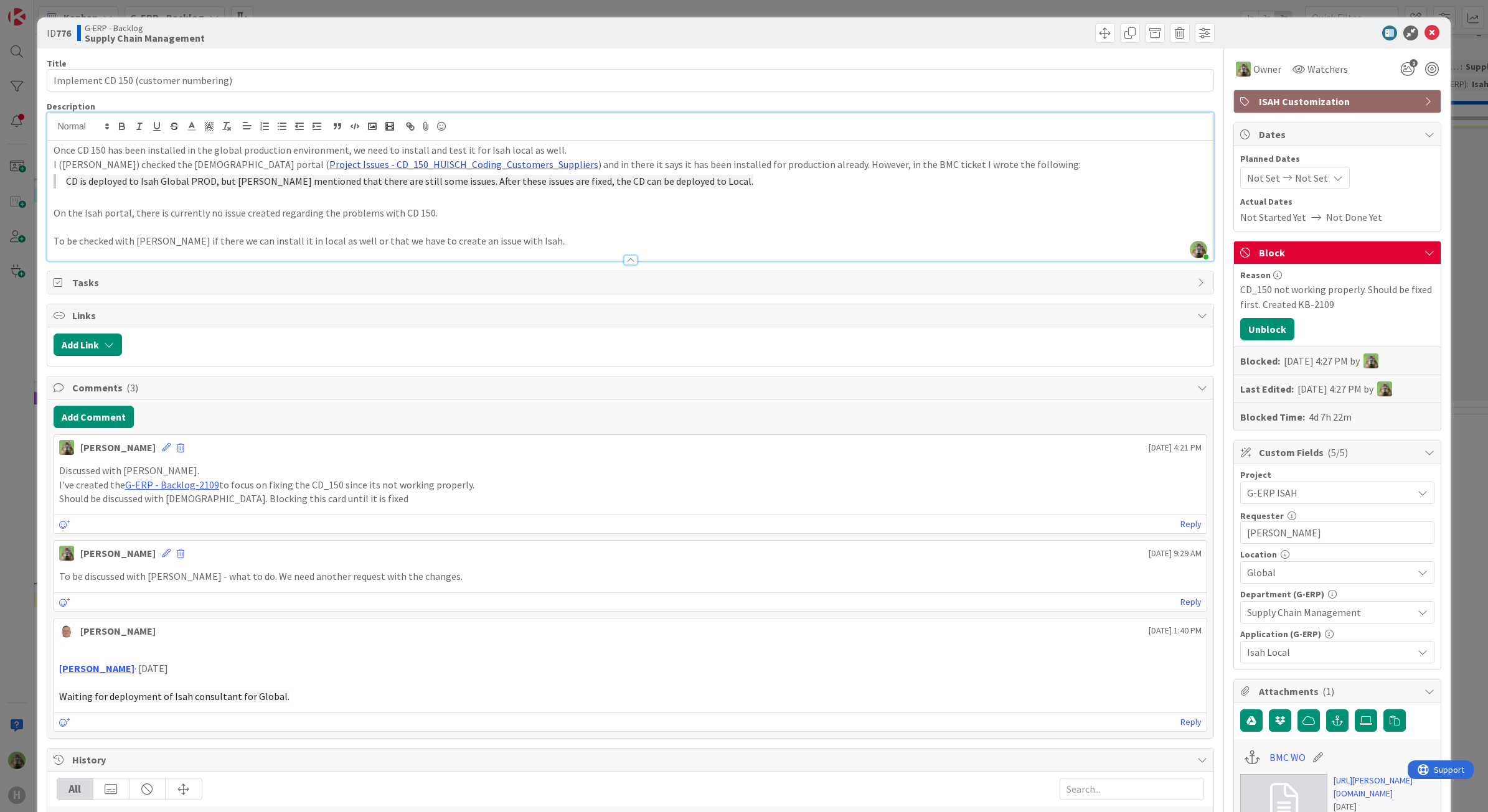
click at [330, 165] on link "Project Issues - CD_150_HUISCH_Coding_Customers_Suppliers" at bounding box center [464, 164] width 269 height 12
click at [323, 180] on link "https://isahbv.sharepoint.com/sites/customerportals/97767/ProjectIssues/DispFor…" at bounding box center [289, 188] width 85 height 17
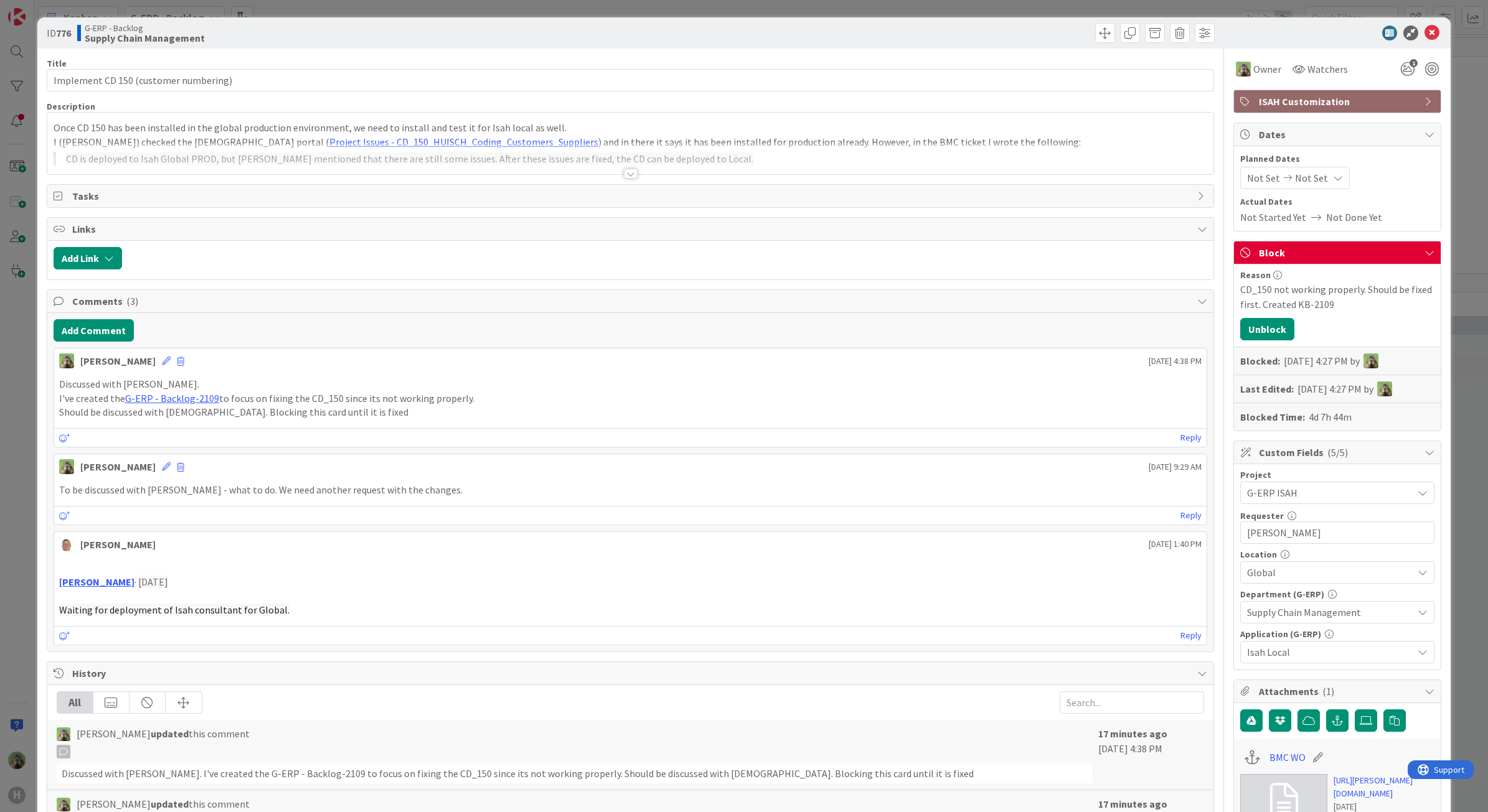
click at [612, 151] on div at bounding box center [631, 158] width 1167 height 32
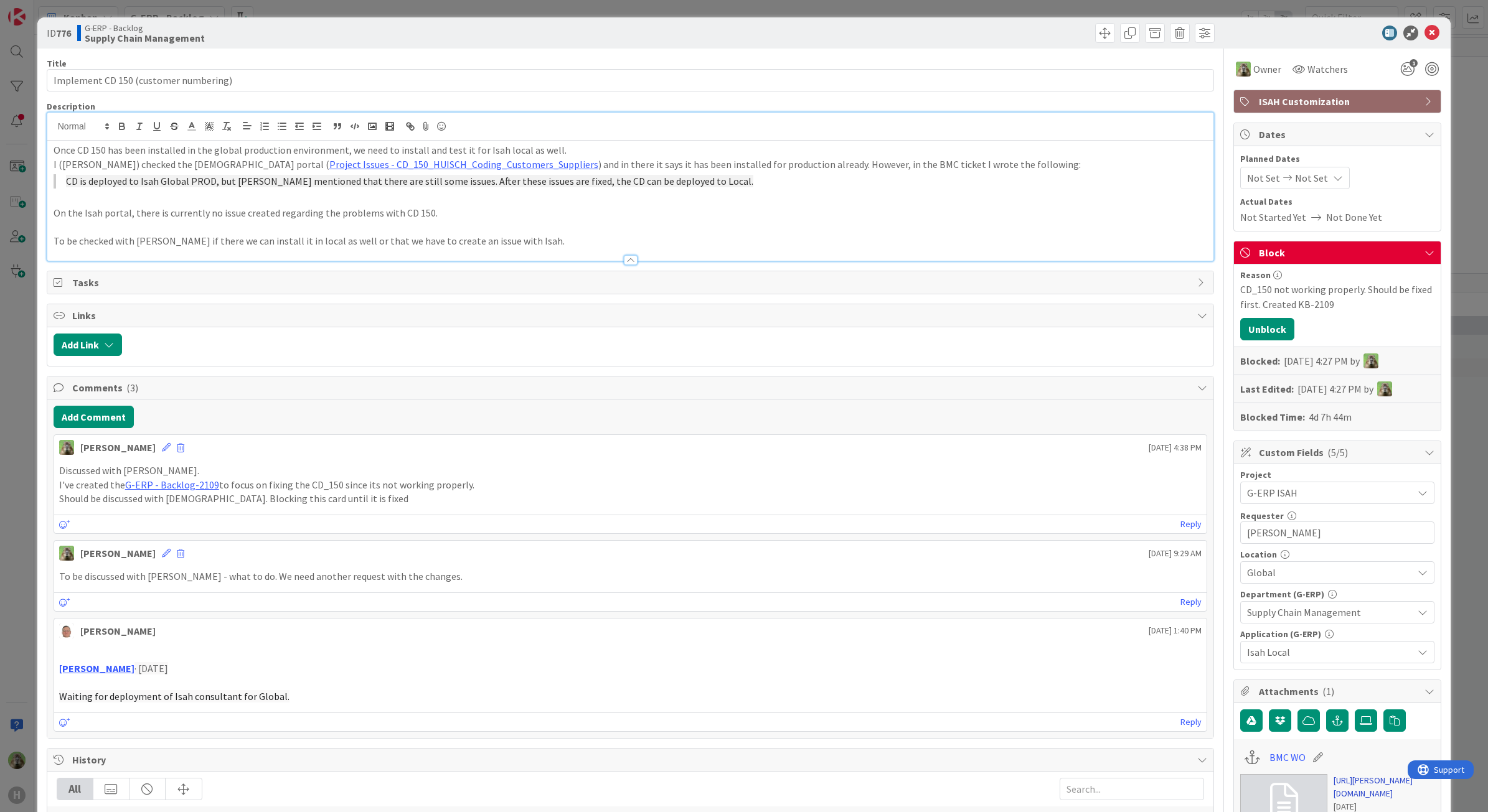
click at [1370, 790] on link "[URL][PERSON_NAME][DOMAIN_NAME]" at bounding box center [1384, 787] width 101 height 26
